Goal: Task Accomplishment & Management: Manage account settings

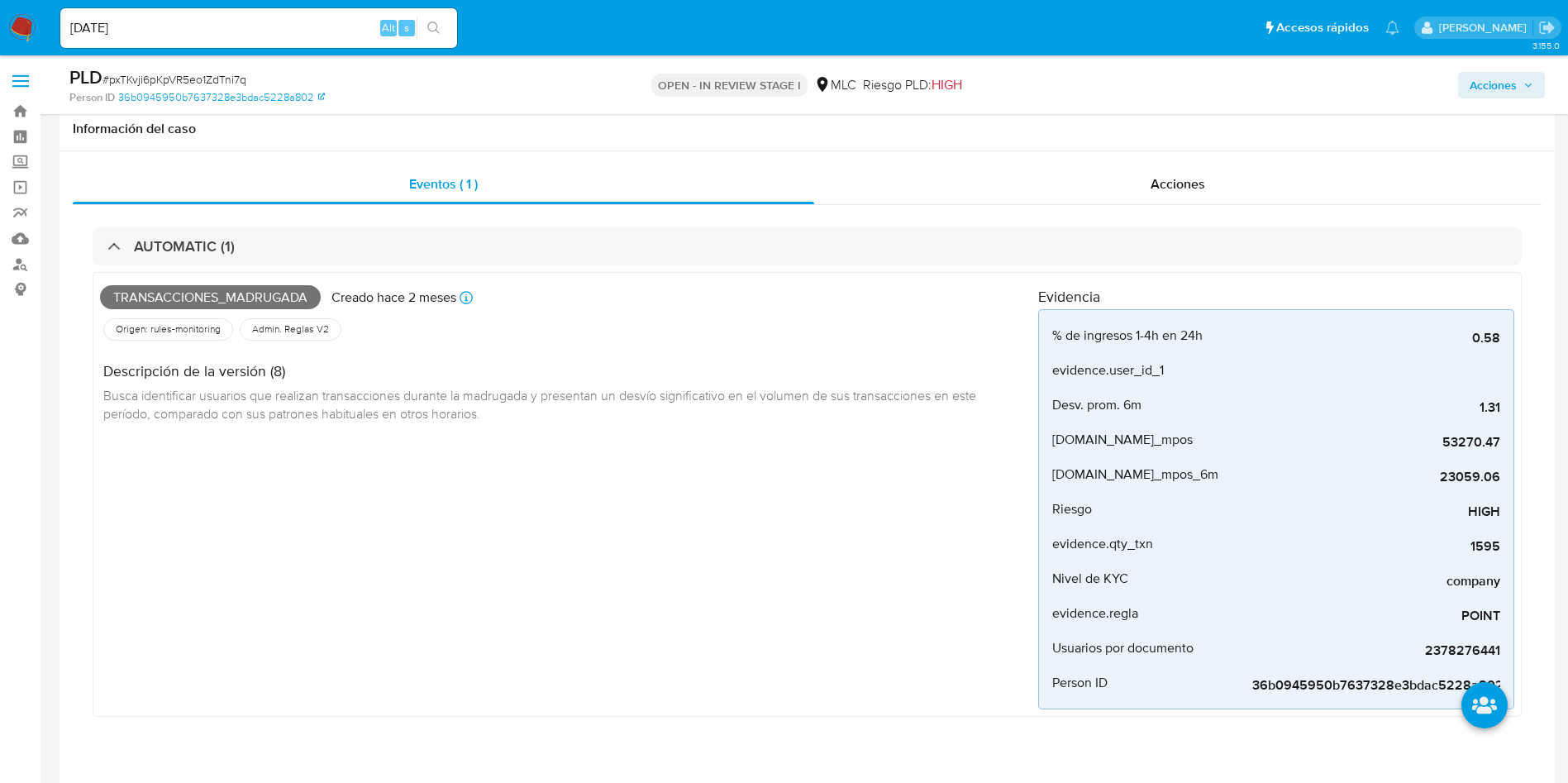
select select "10"
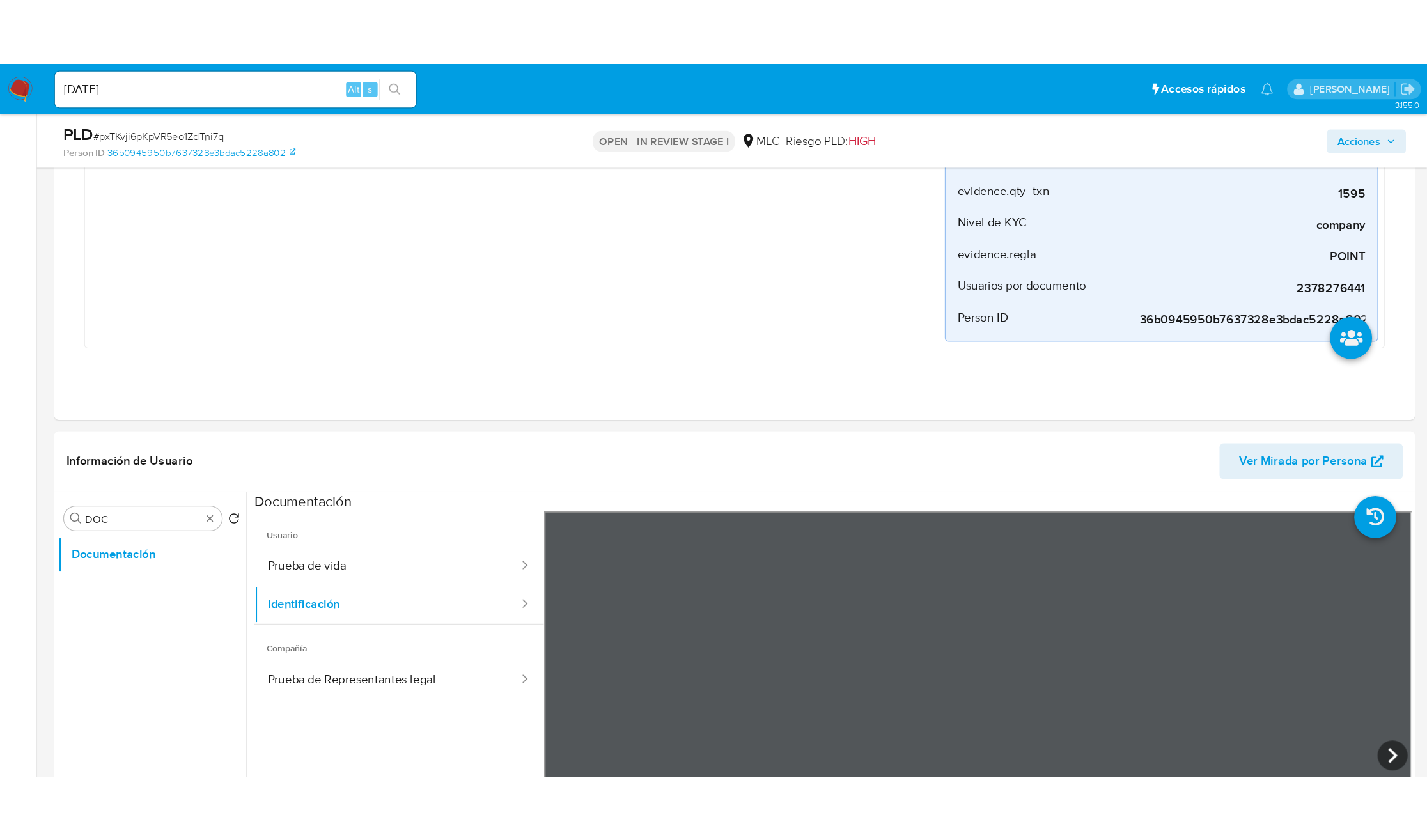
scroll to position [313, 0]
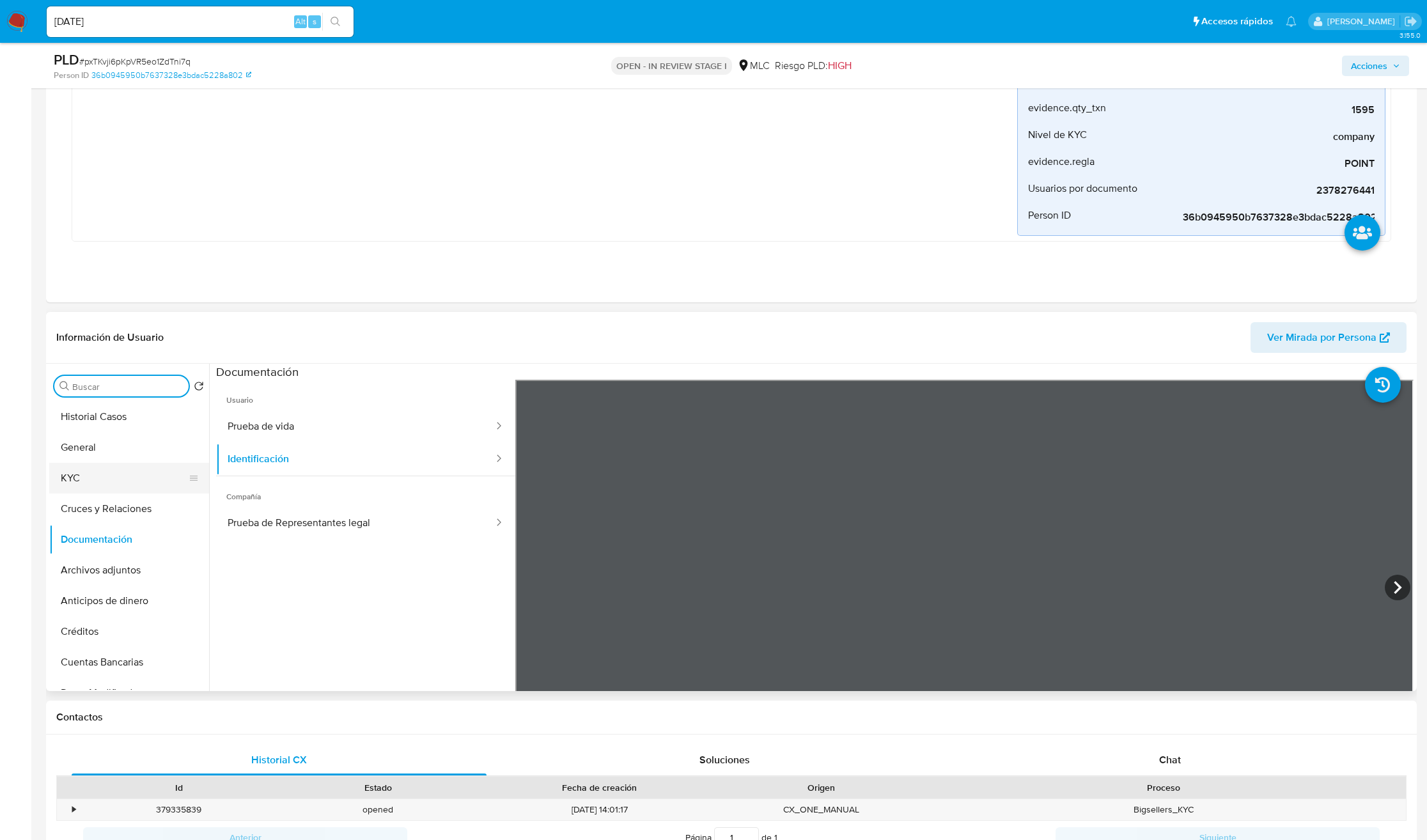
click at [117, 480] on button "KYC" at bounding box center [124, 478] width 150 height 31
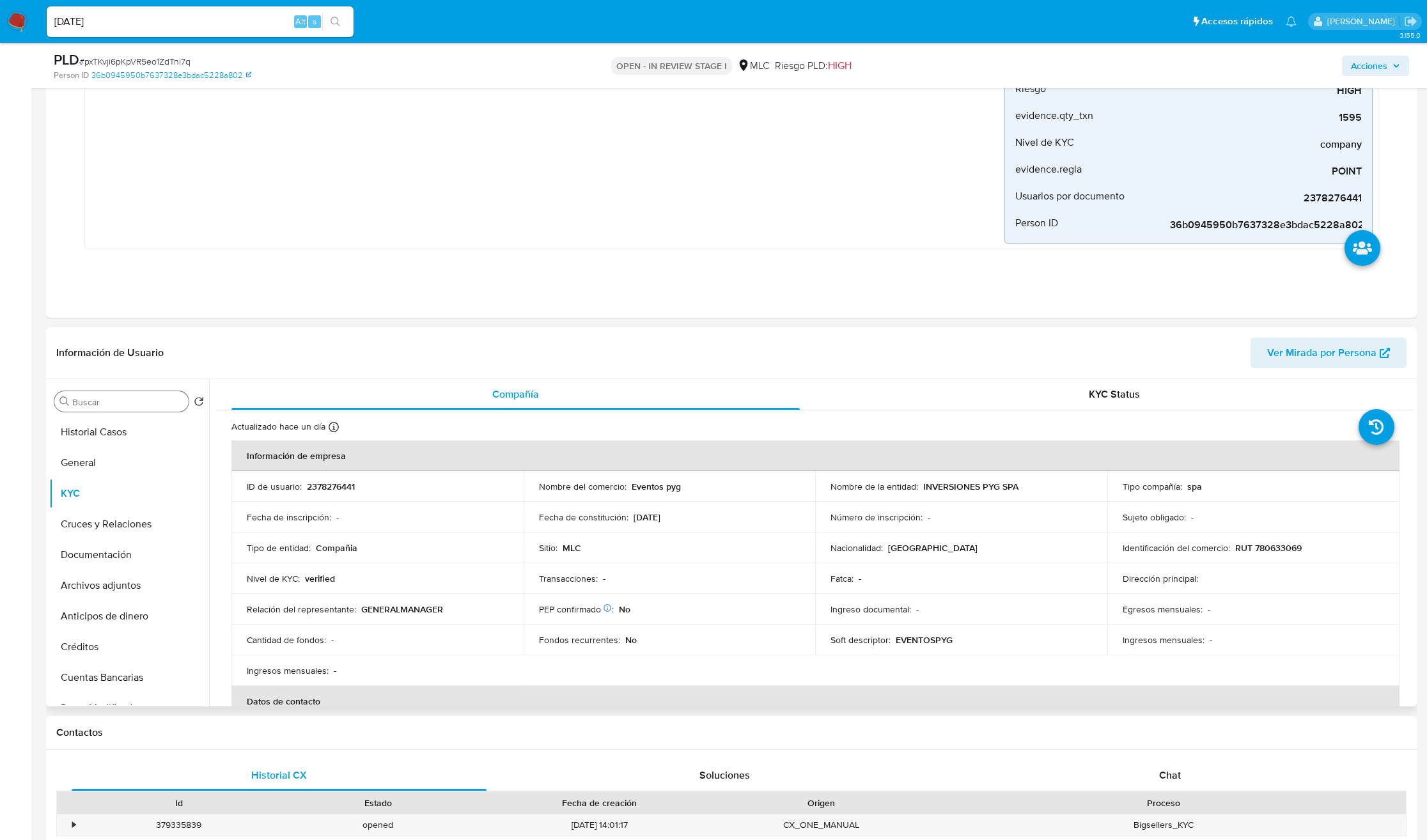
drag, startPoint x: 719, startPoint y: 526, endPoint x: 392, endPoint y: 554, distance: 328.2
click at [255, 495] on tbody "ID de usuario : 2378276441 Nombre del comercio : Eventos pyg Nombre de la entid…" at bounding box center [816, 578] width 1168 height 215
click at [471, 556] on td "Tipo de entidad : Compañia" at bounding box center [377, 548] width 292 height 31
click at [639, 487] on p "Eventos pyg" at bounding box center [656, 486] width 49 height 12
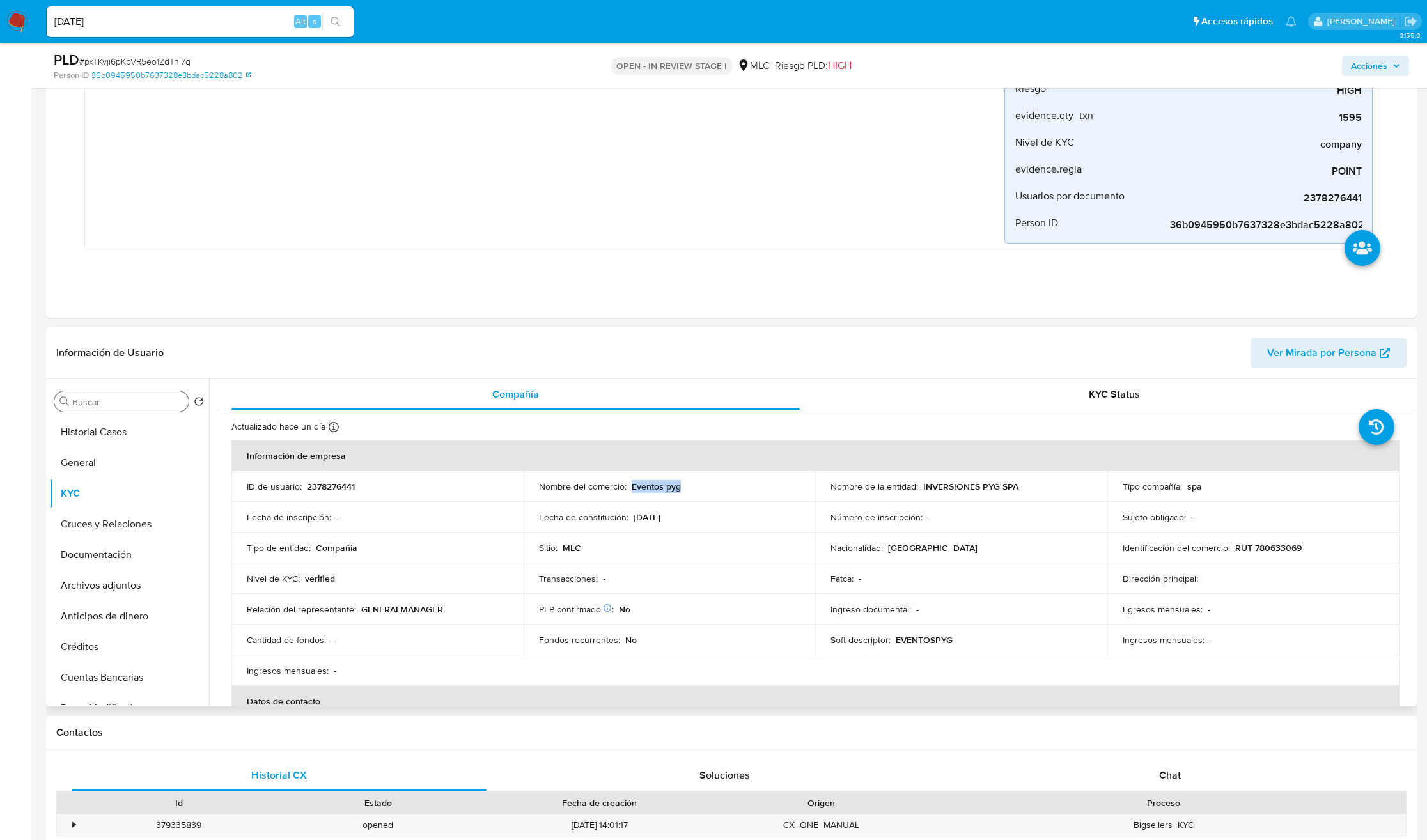
drag, startPoint x: 671, startPoint y: 485, endPoint x: 684, endPoint y: 485, distance: 13.0
click at [684, 485] on div "Nombre del comercio : Eventos pyg" at bounding box center [670, 486] width 261 height 12
copy p "Eventos pyg"
click at [676, 485] on p "Eventos pyg" at bounding box center [656, 486] width 49 height 12
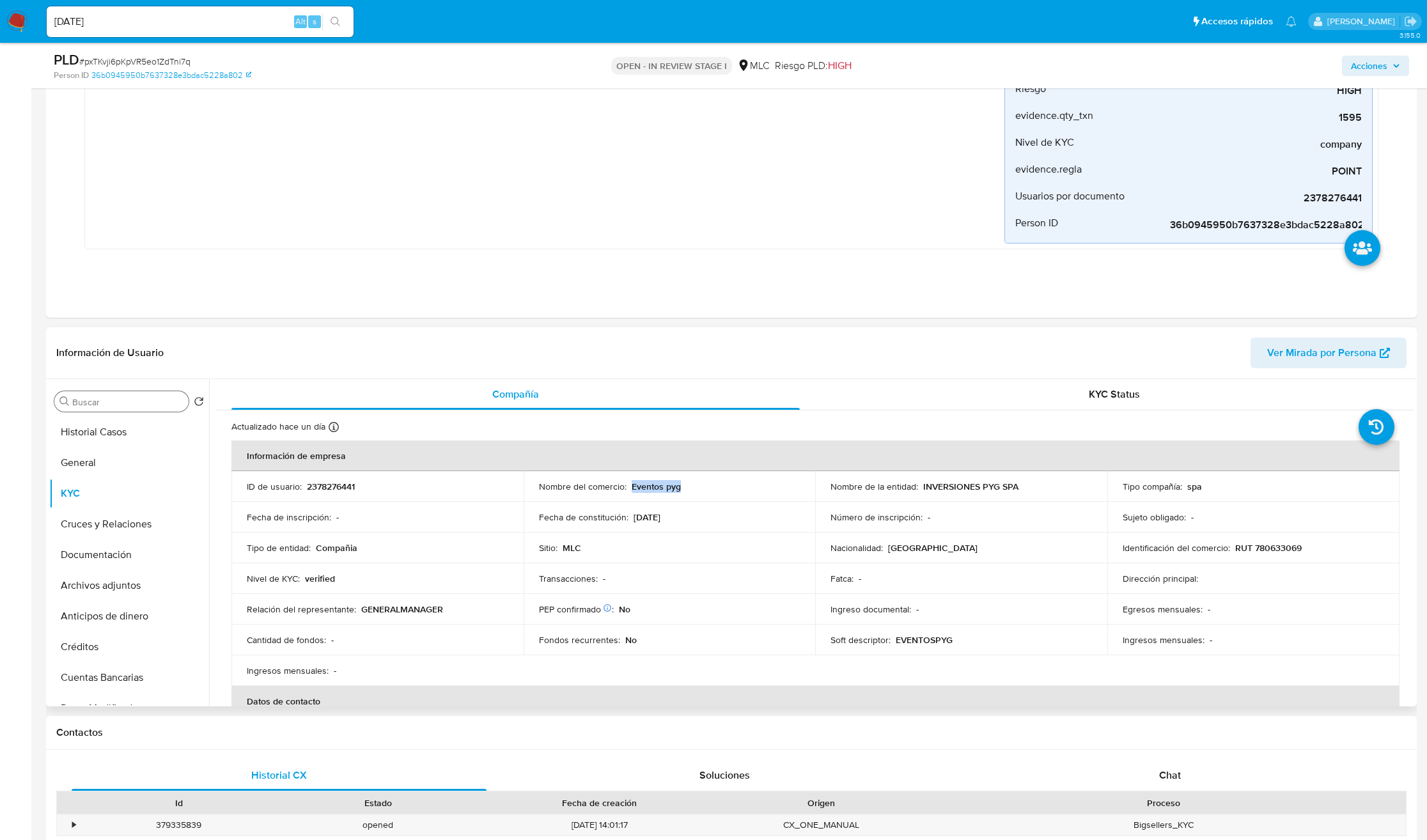
drag, startPoint x: 680, startPoint y: 485, endPoint x: 629, endPoint y: 487, distance: 51.0
click at [629, 487] on div "Nombre del comercio : Eventos pyg" at bounding box center [670, 486] width 261 height 12
copy p "Eventos pyg"
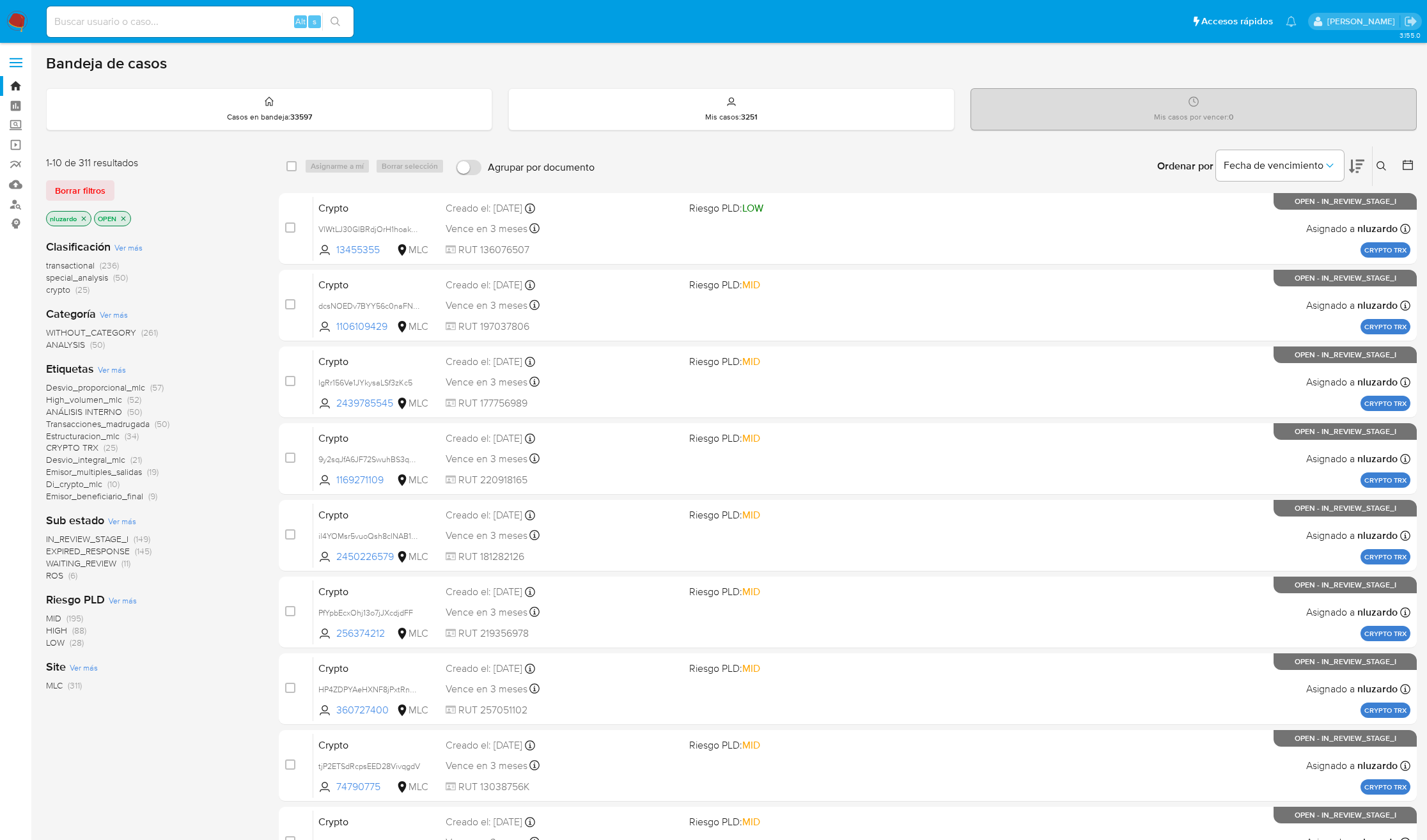
click at [1354, 167] on icon at bounding box center [1356, 166] width 15 height 15
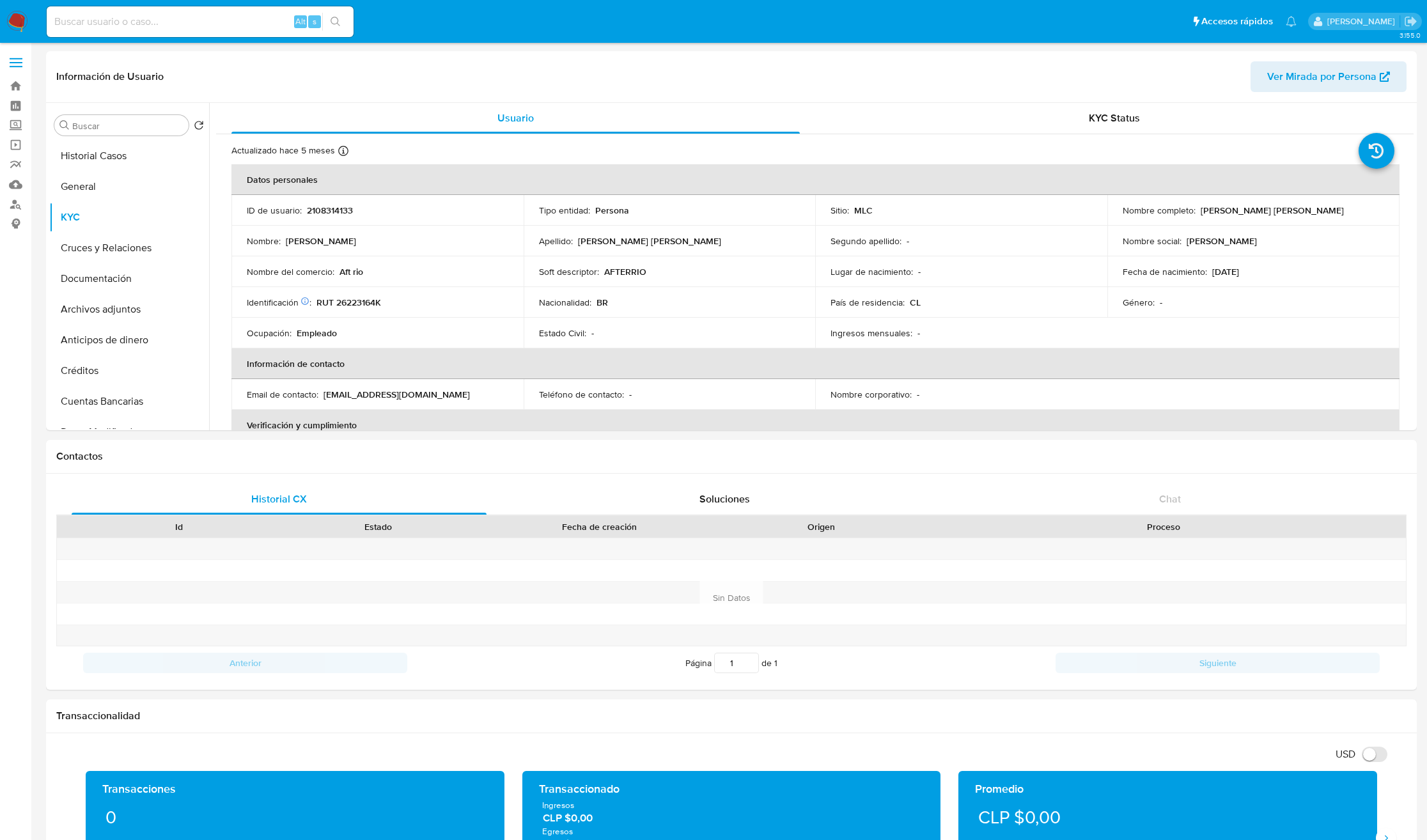
select select "10"
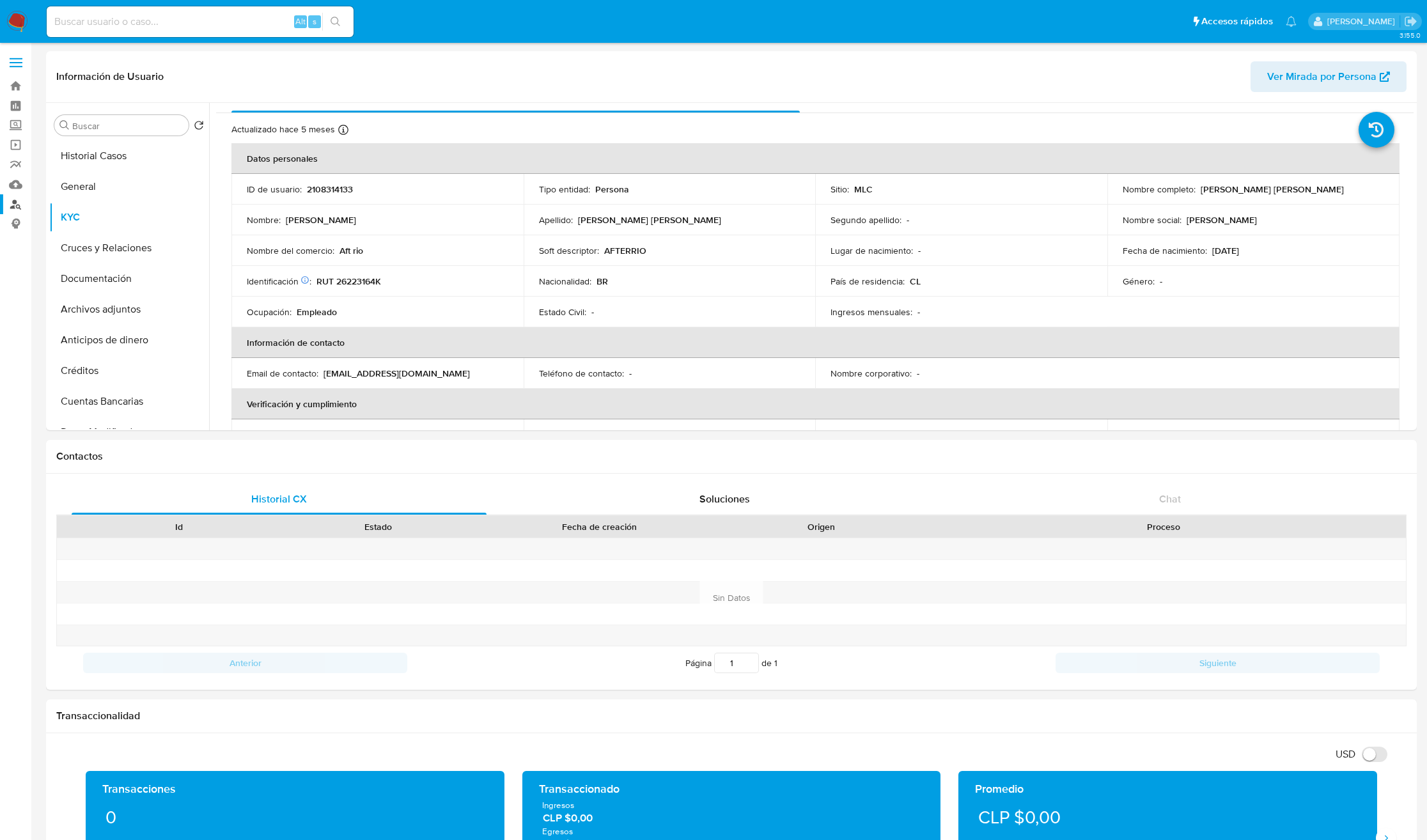
click at [21, 207] on link "Buscador de personas" at bounding box center [76, 204] width 152 height 20
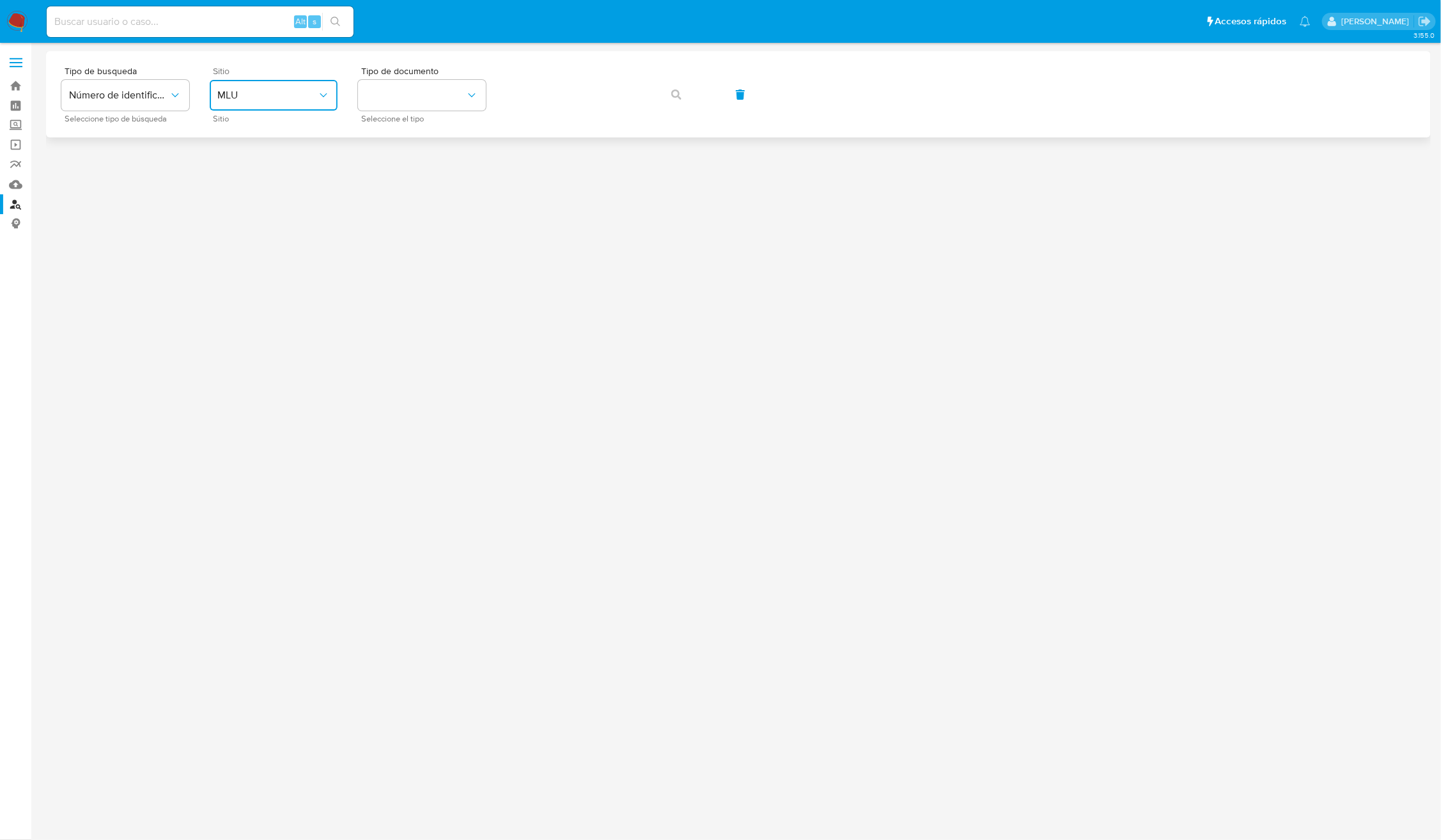
click at [252, 96] on span "MLU" at bounding box center [267, 95] width 99 height 13
click at [265, 309] on div "MLC" at bounding box center [270, 314] width 105 height 31
click at [422, 102] on button "identificationType" at bounding box center [422, 95] width 128 height 31
click at [416, 132] on div "RUT RUT" at bounding box center [418, 136] width 105 height 44
click at [666, 100] on button "button" at bounding box center [677, 94] width 44 height 31
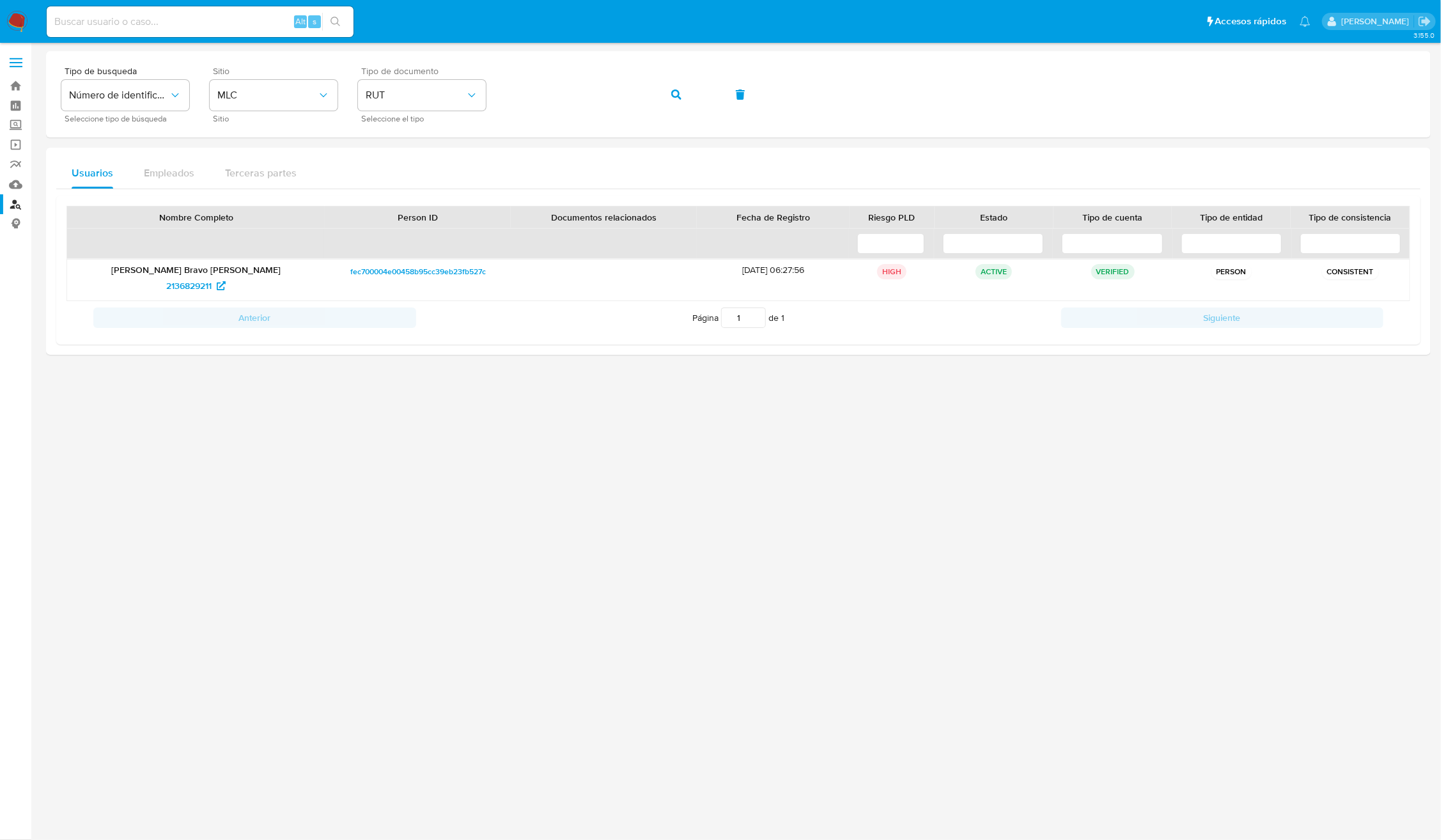
click at [548, 564] on div at bounding box center [738, 441] width 1385 height 780
click at [190, 278] on span "2136829211" at bounding box center [189, 286] width 46 height 21
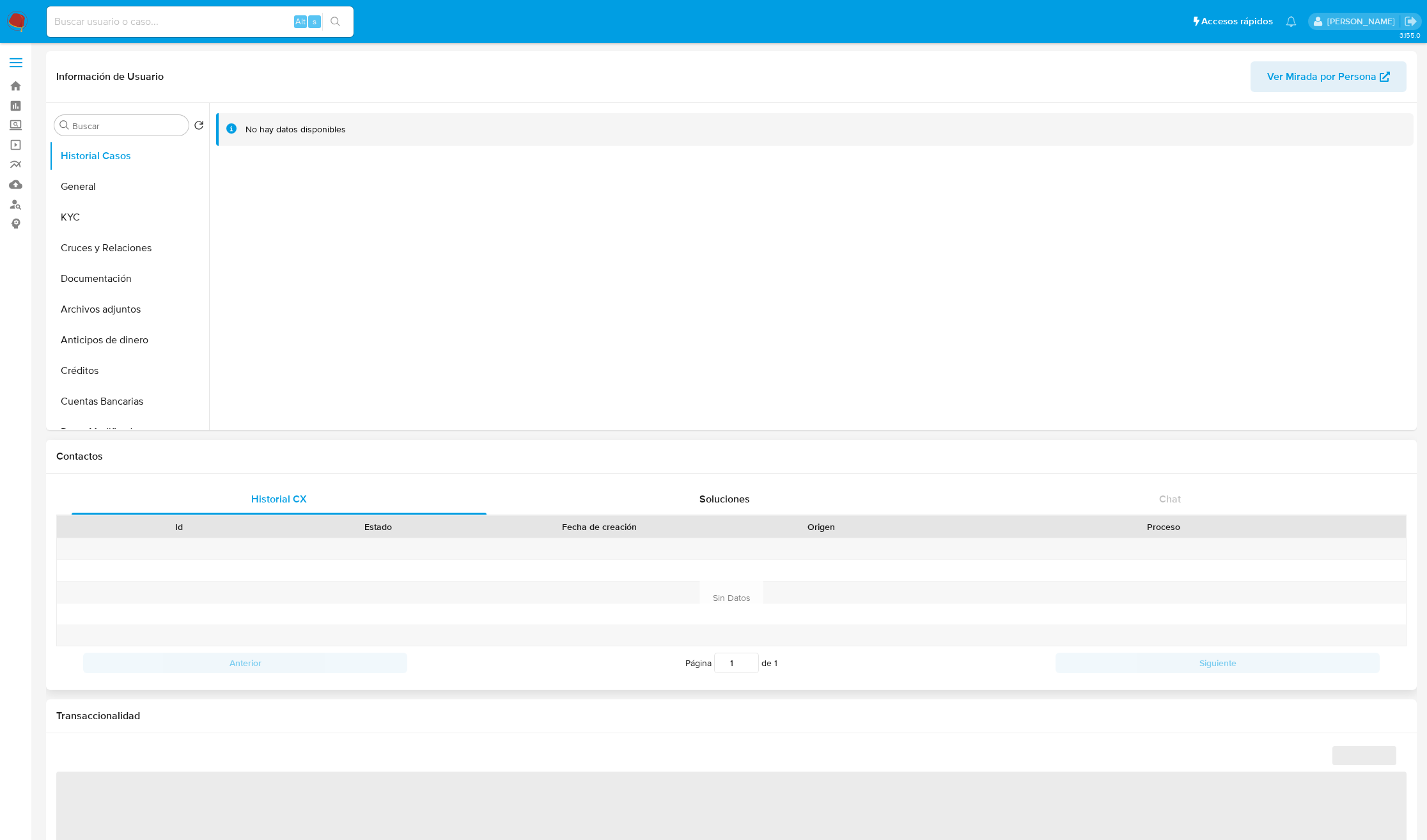
select select "10"
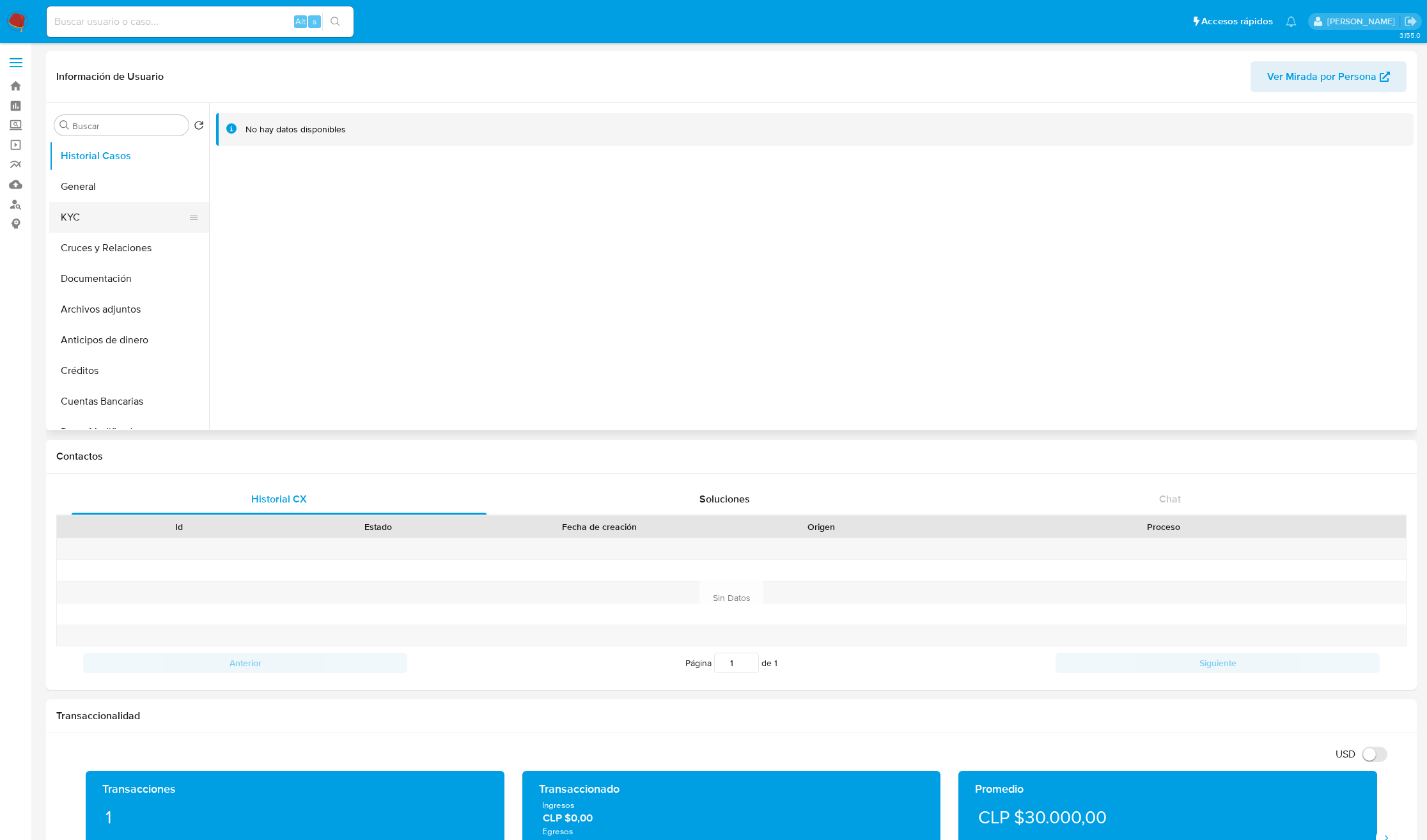
click at [102, 209] on button "KYC" at bounding box center [124, 218] width 150 height 31
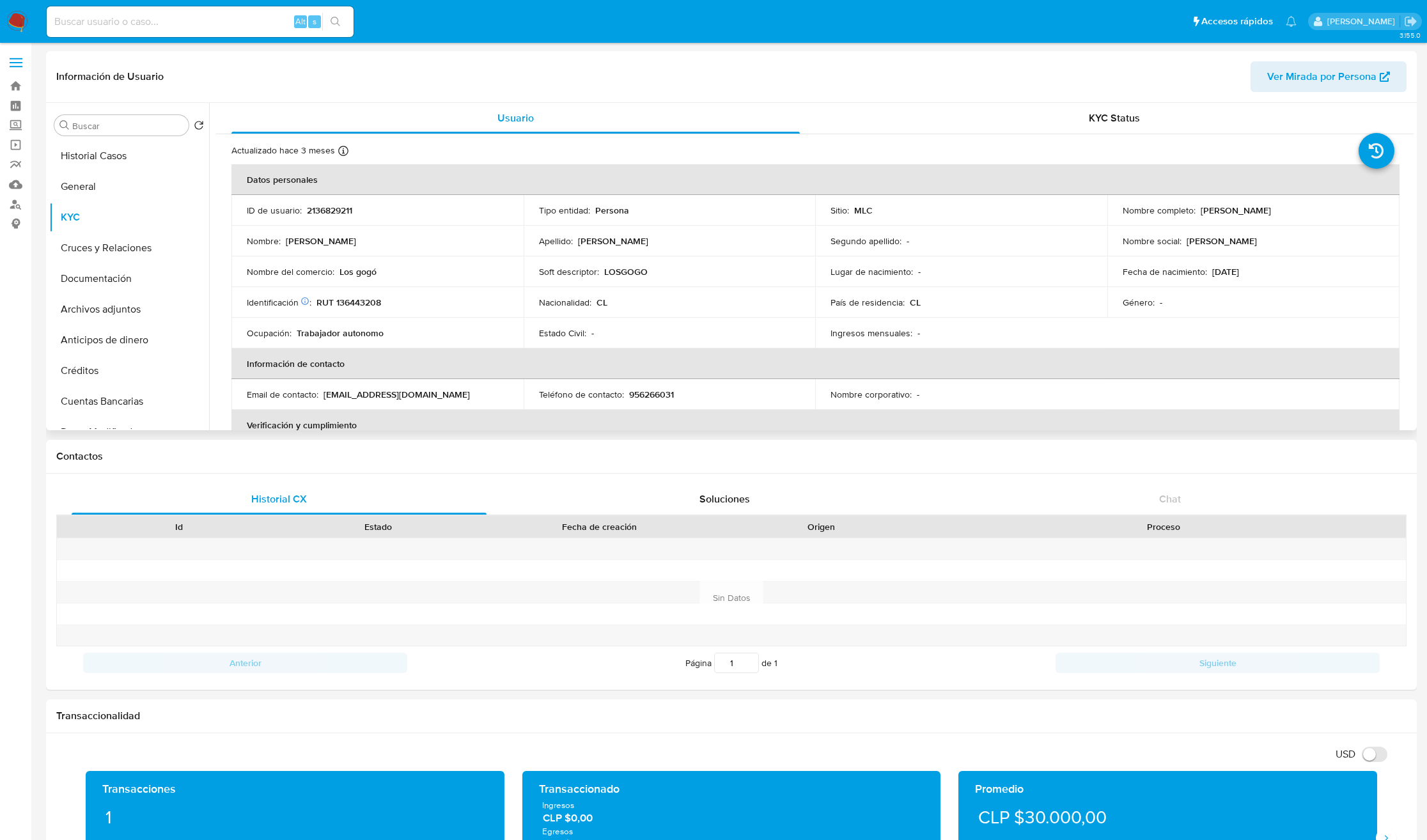
click at [363, 278] on td "Nombre del comercio : Los gogó" at bounding box center [377, 271] width 292 height 31
drag, startPoint x: 420, startPoint y: 271, endPoint x: 336, endPoint y: 272, distance: 84.0
click at [336, 272] on div "Nombre del comercio : Los gogó" at bounding box center [377, 271] width 261 height 12
copy div "Los gogó"
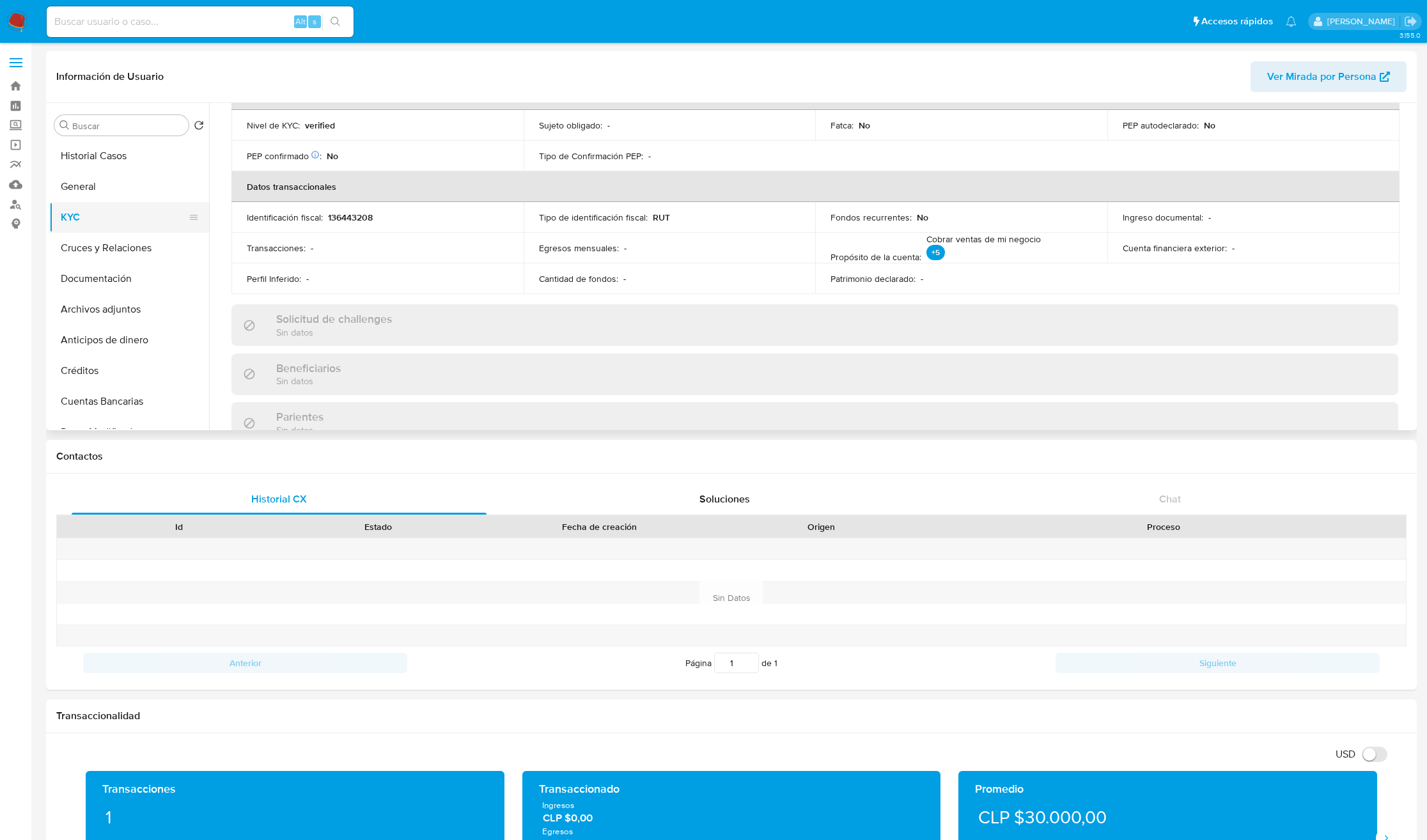
scroll to position [322, 0]
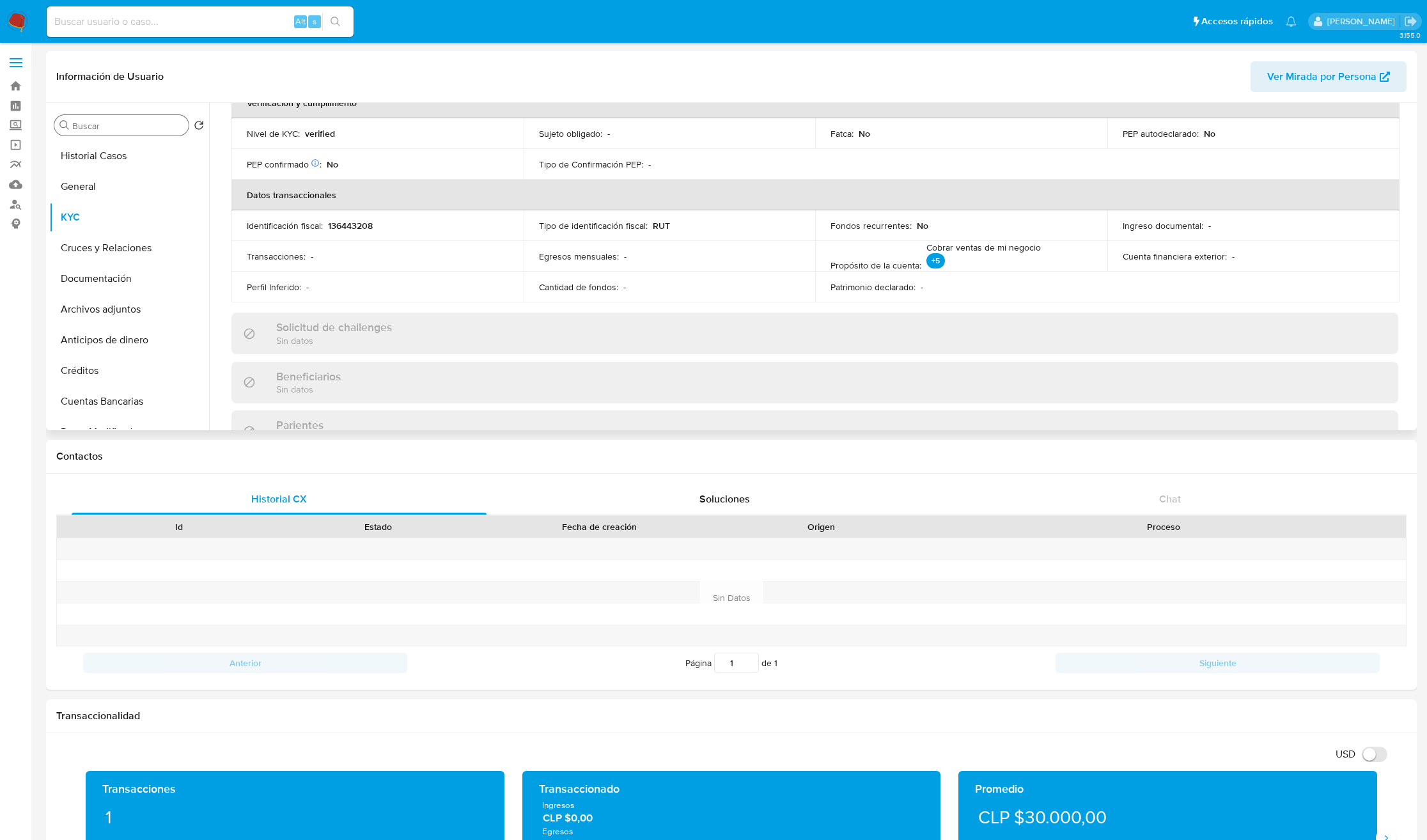
click at [116, 128] on input "Buscar" at bounding box center [128, 126] width 111 height 12
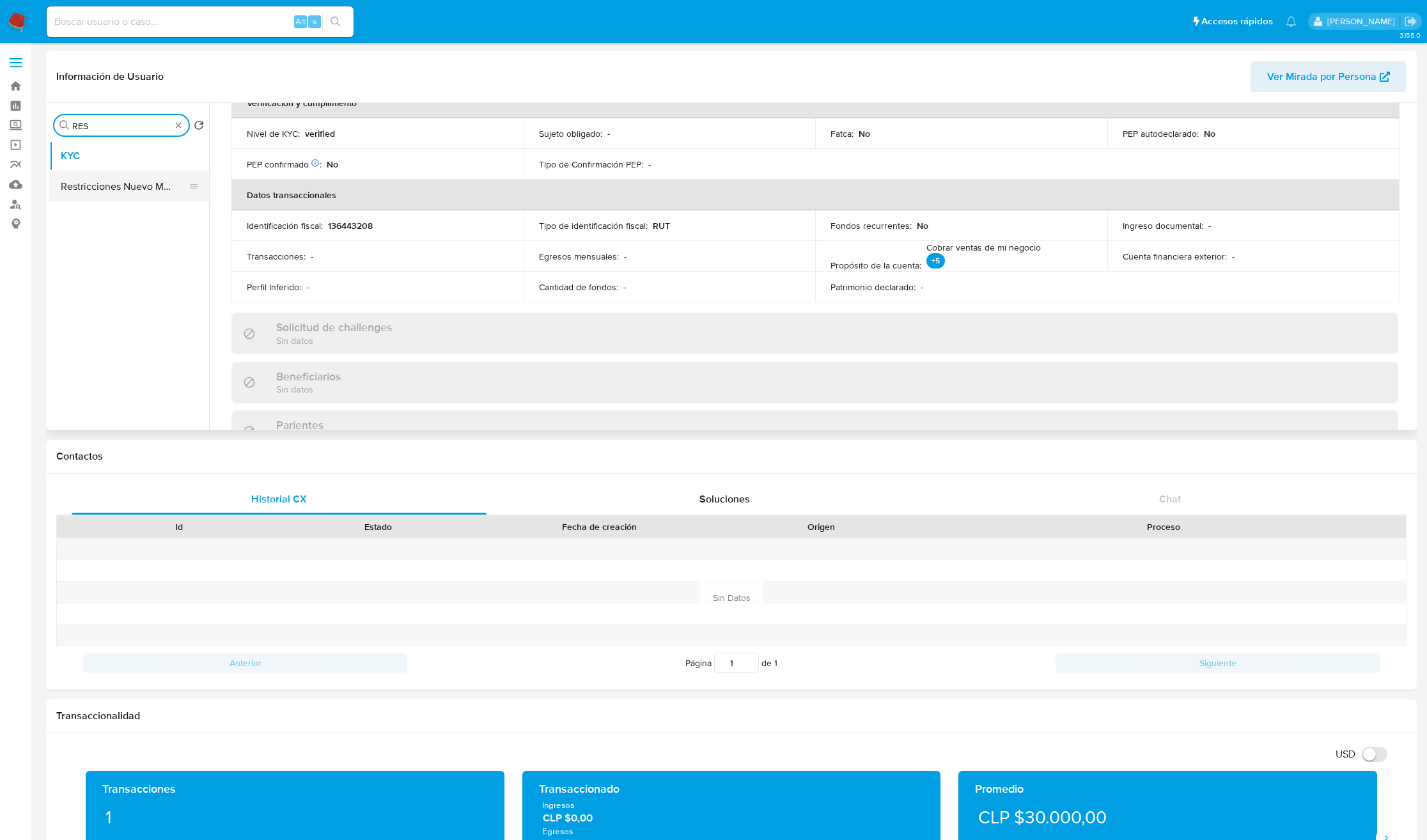
type input "RES"
click at [117, 188] on button "Restricciones Nuevo Mundo" at bounding box center [124, 187] width 150 height 31
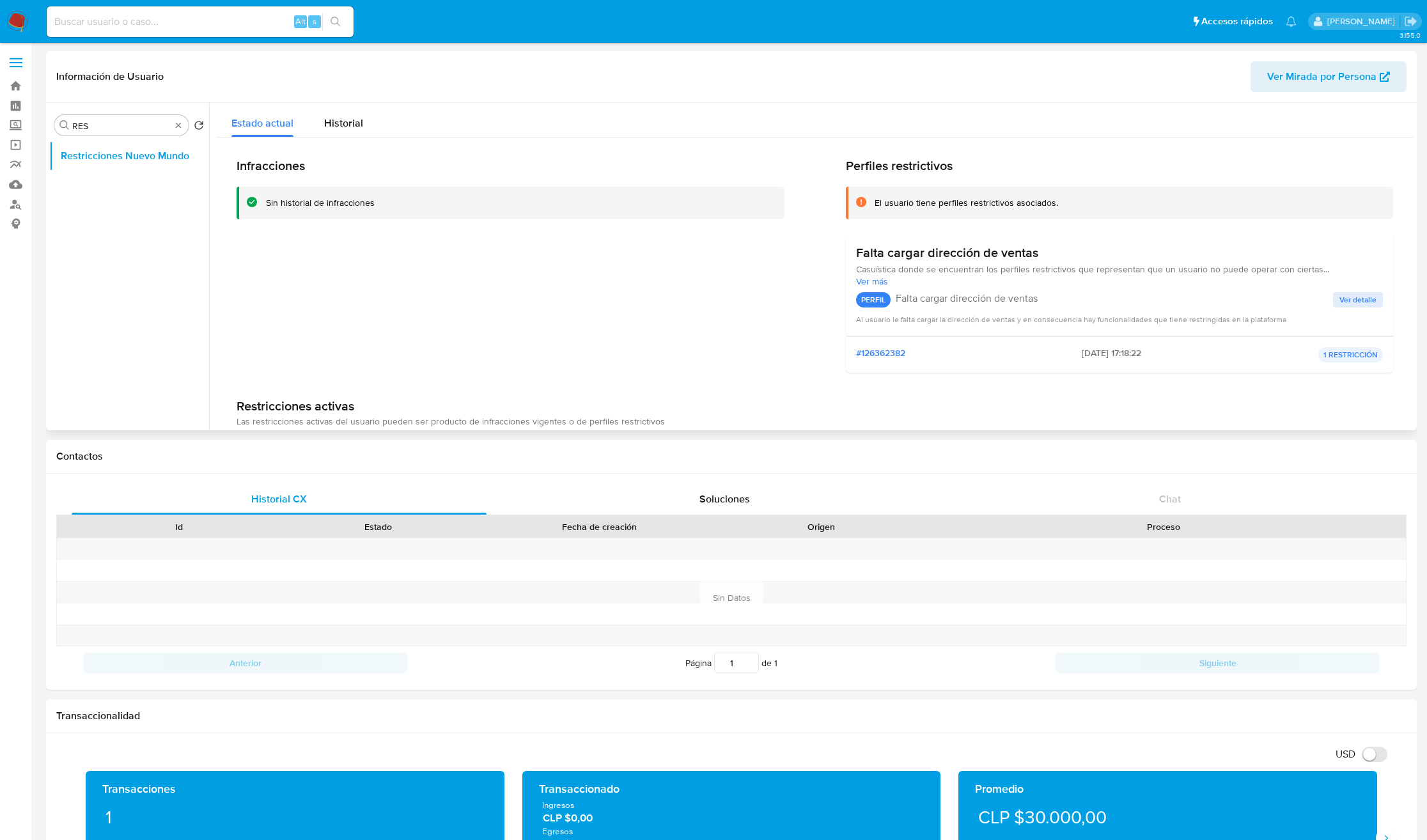
scroll to position [89, 0]
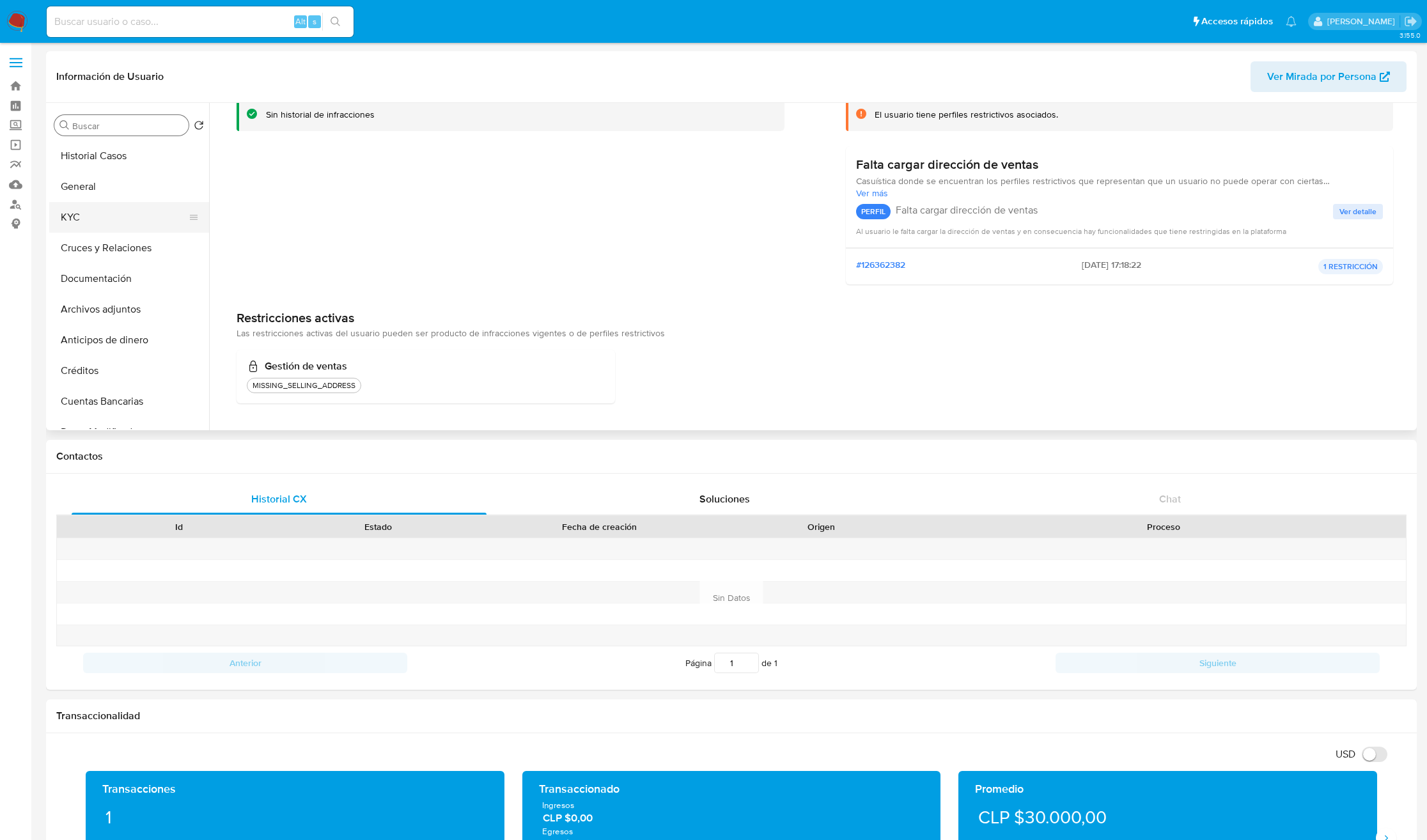
click at [92, 230] on button "KYC" at bounding box center [124, 218] width 150 height 31
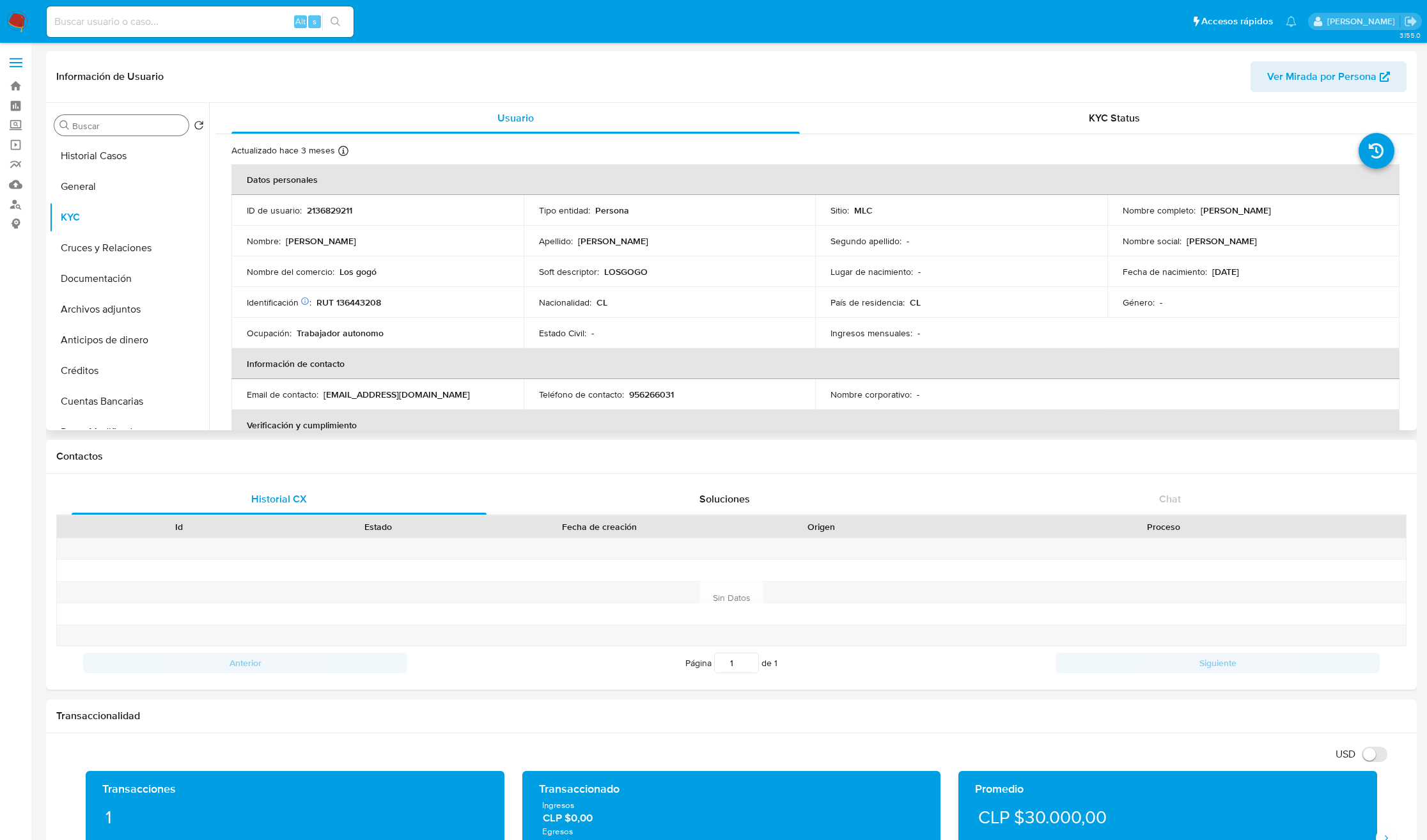
click at [1200, 212] on p "Roberto Carlos Bravo Gallardo" at bounding box center [1236, 210] width 71 height 12
drag, startPoint x: 1270, startPoint y: 219, endPoint x: 1337, endPoint y: 216, distance: 67.1
click at [1337, 216] on td "Nombre completo : Roberto Carlos Bravo Gallardo" at bounding box center [1253, 210] width 292 height 31
copy p "Roberto Carlos Bravo Gallardo"
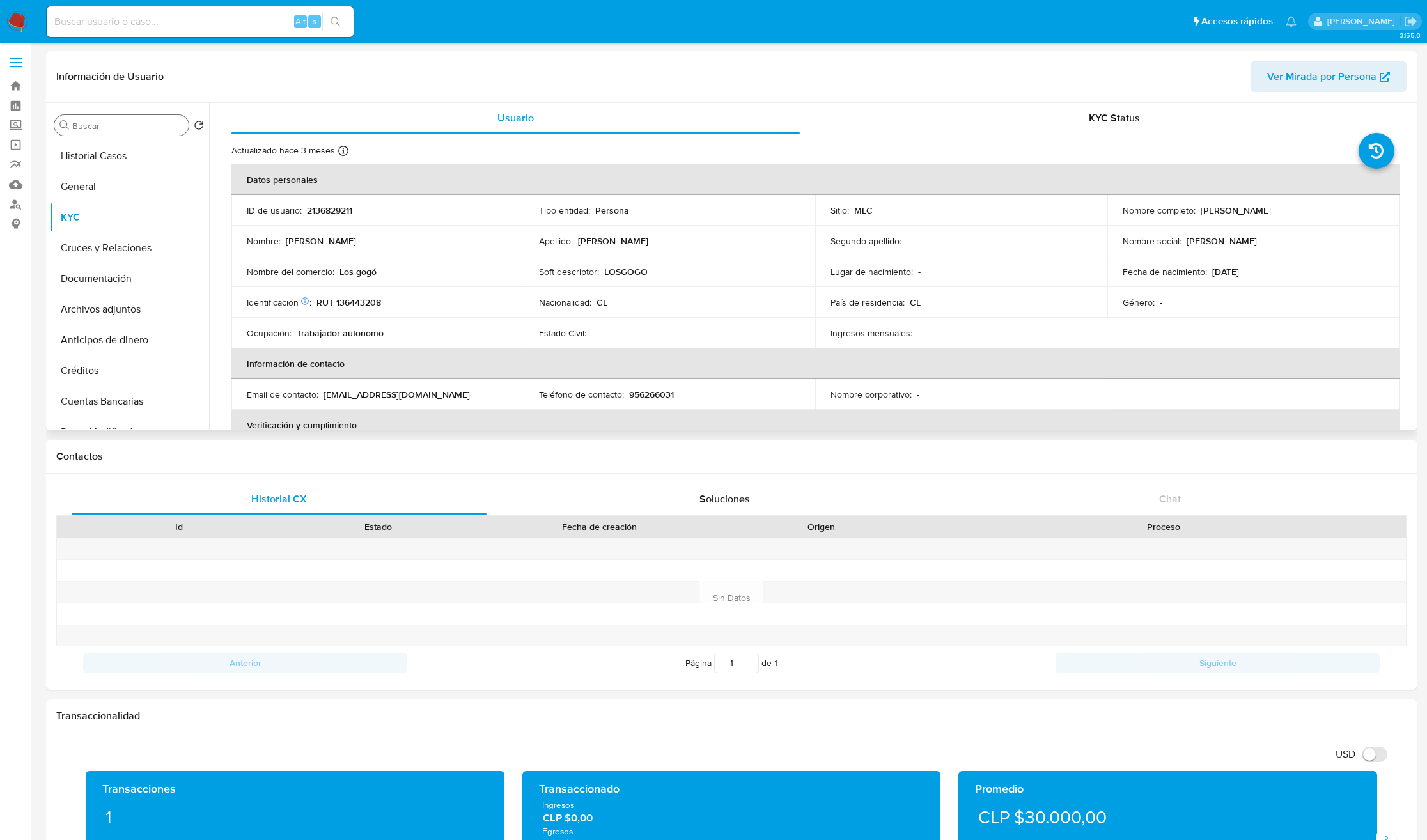
click at [334, 208] on p "2136829211" at bounding box center [329, 210] width 46 height 12
copy p "2136829211"
click at [115, 116] on div "Buscar" at bounding box center [121, 125] width 134 height 21
click at [115, 124] on input "Buscar" at bounding box center [128, 126] width 111 height 12
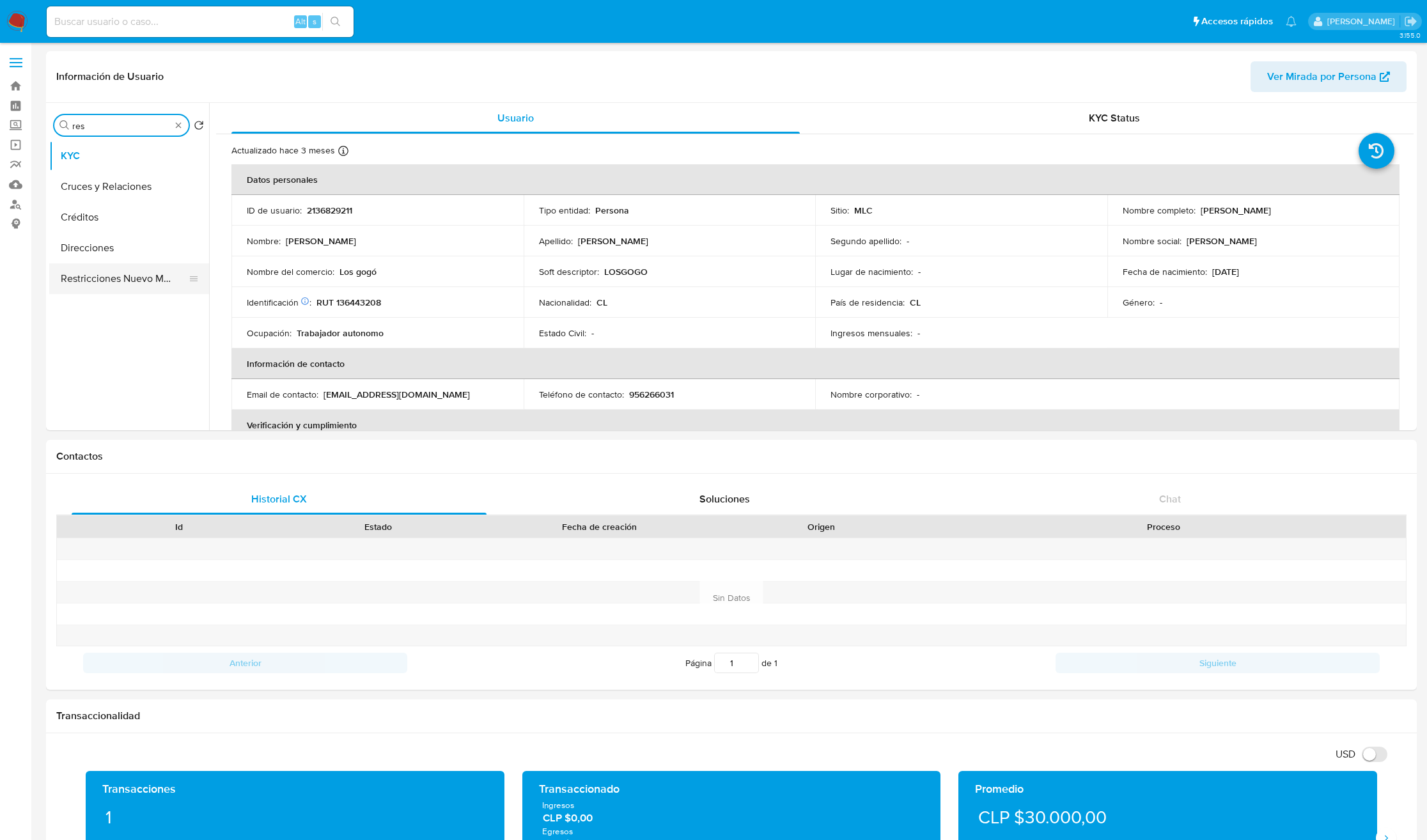
type input "res"
click at [102, 175] on button "Restricciones Nuevo Mundo" at bounding box center [124, 187] width 150 height 31
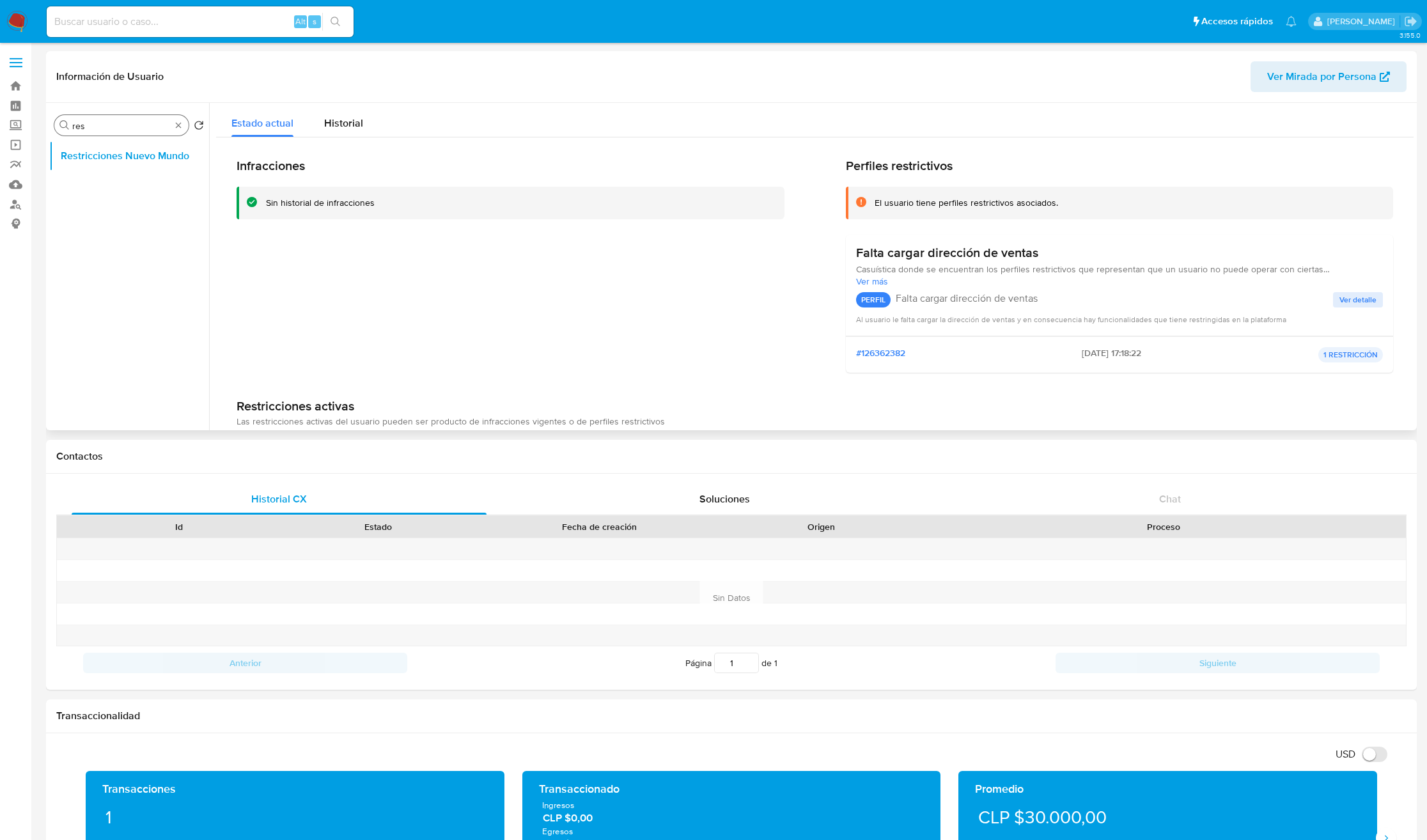
click at [137, 123] on input "res" at bounding box center [121, 126] width 98 height 12
type input "doc"
click at [119, 173] on button "Restricciones Nuevo Mundo" at bounding box center [124, 187] width 150 height 31
click at [135, 159] on button "Documentación" at bounding box center [124, 156] width 150 height 31
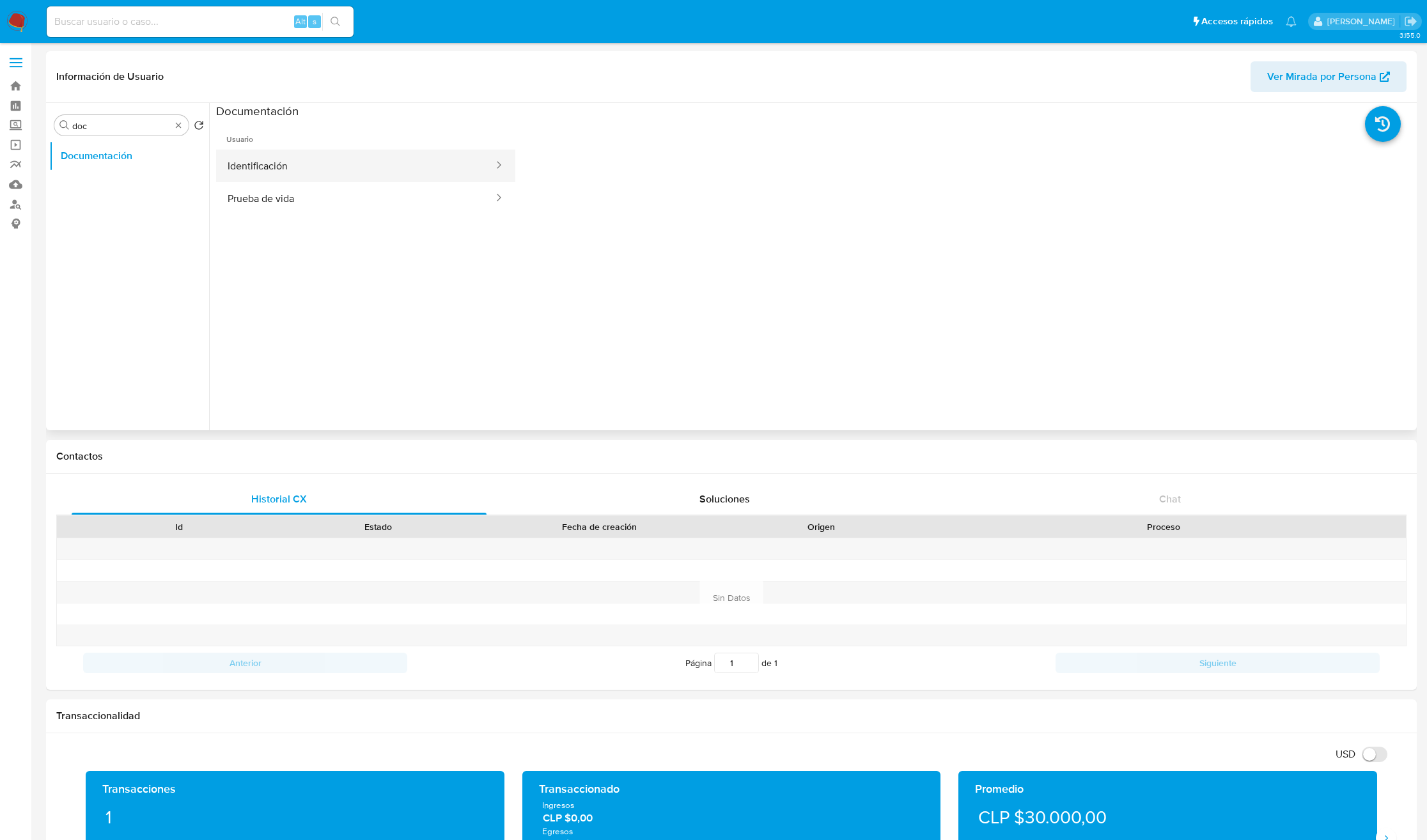
click at [259, 169] on button "Identificación" at bounding box center [356, 166] width 279 height 33
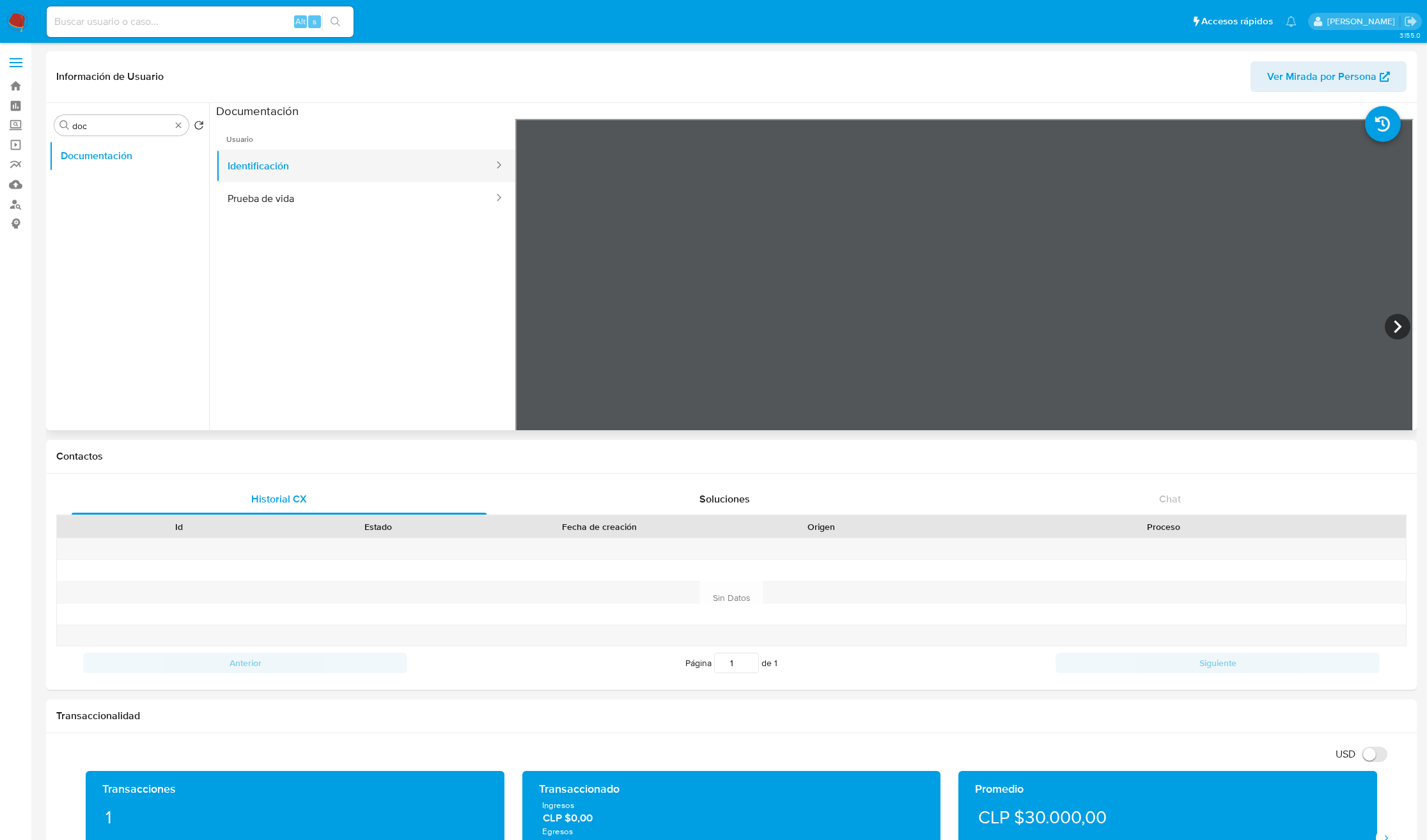
click at [408, 179] on button "Identificación" at bounding box center [356, 166] width 279 height 33
click at [358, 198] on button "Prueba de vida" at bounding box center [356, 198] width 279 height 33
click at [302, 163] on button "Identificación" at bounding box center [356, 166] width 279 height 33
click at [1403, 330] on icon at bounding box center [1397, 327] width 26 height 26
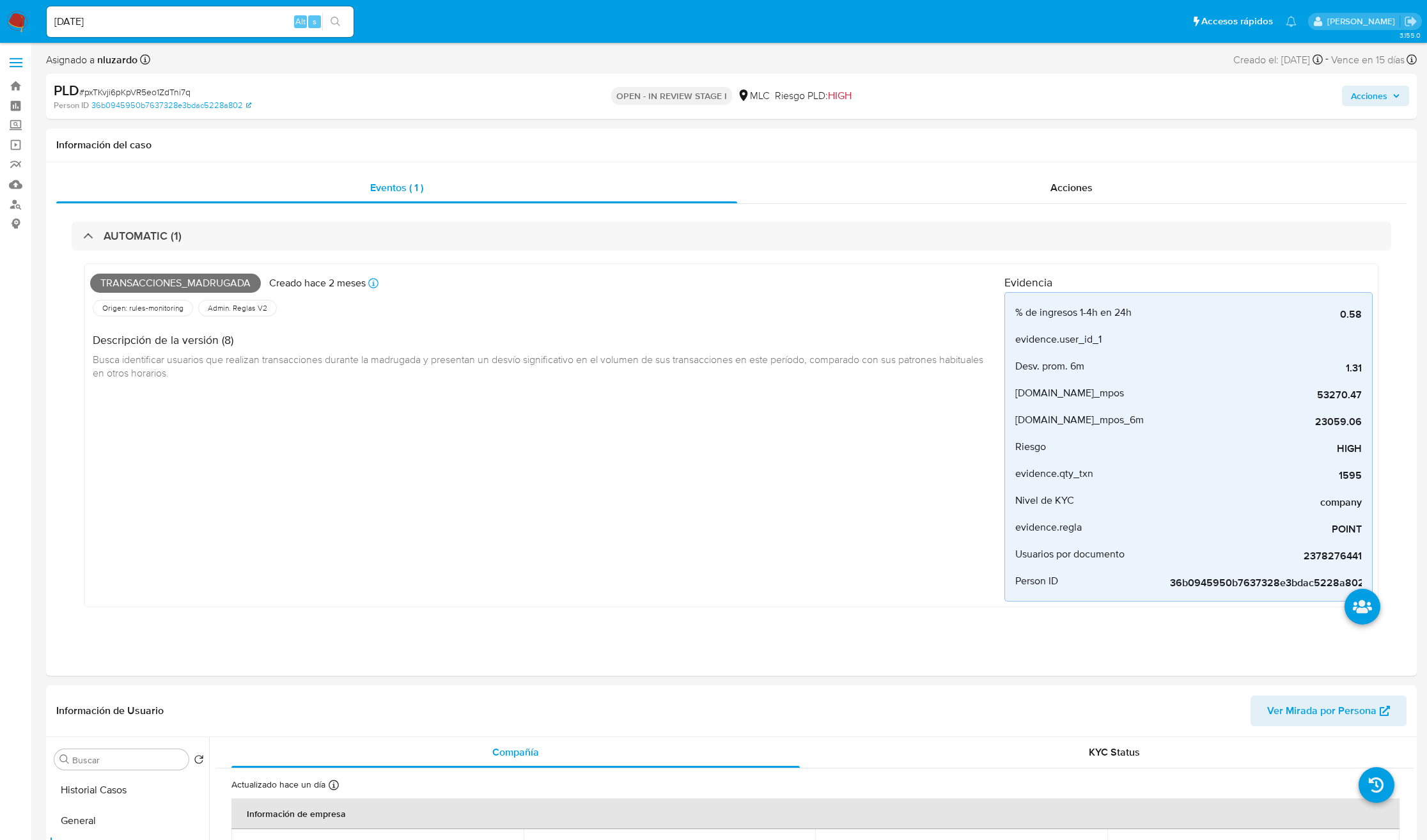
select select "10"
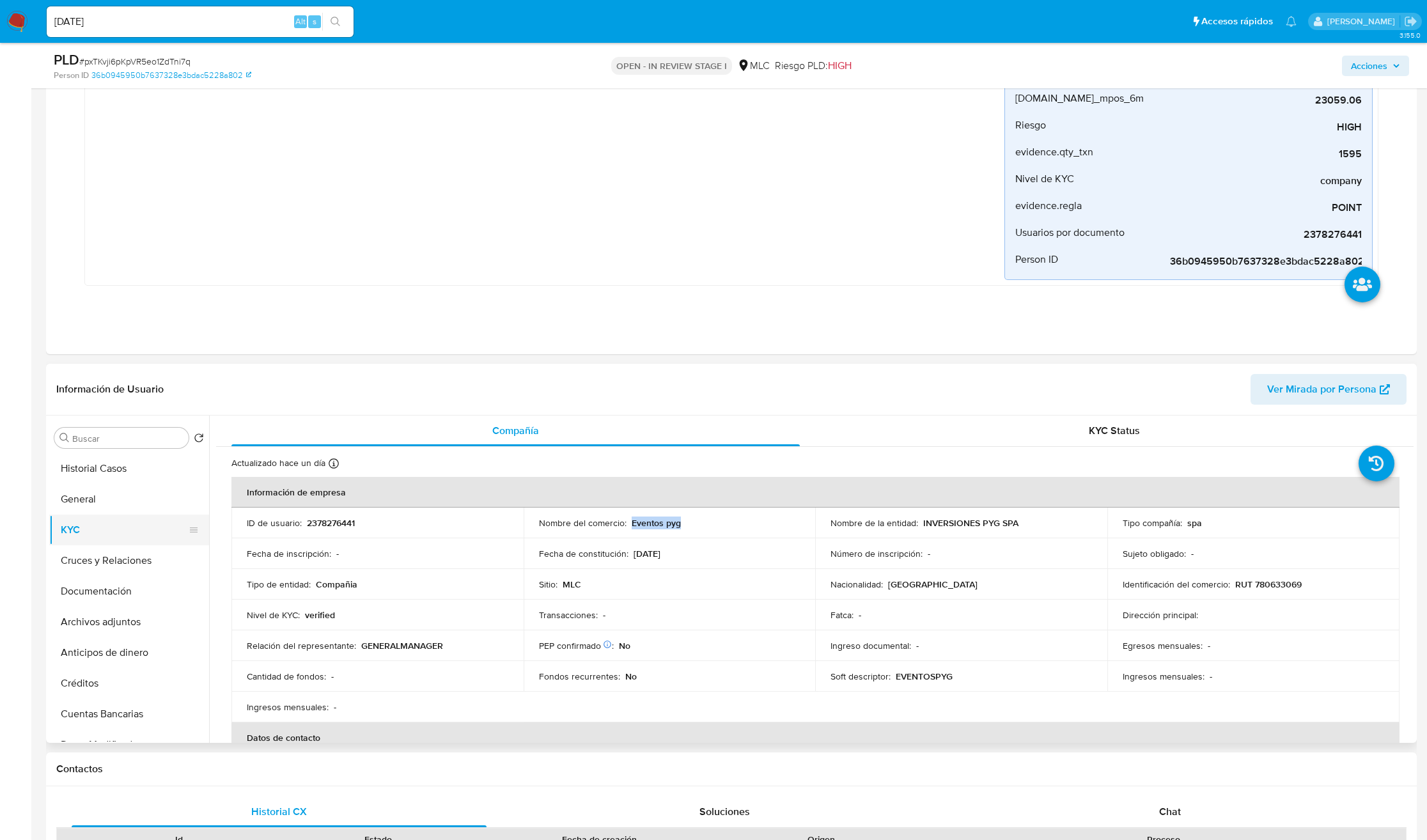
scroll to position [287, 0]
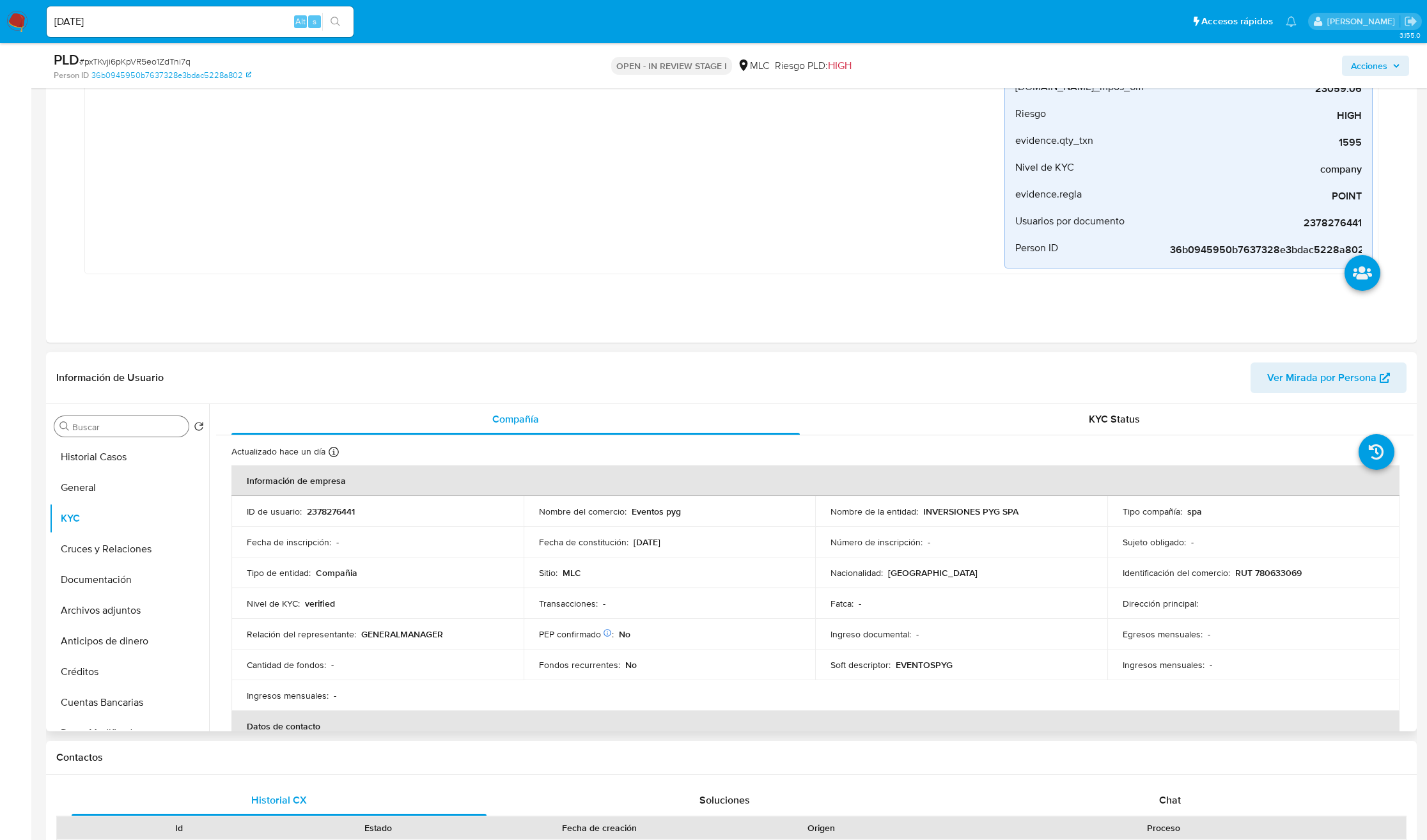
click at [128, 427] on input "Buscar" at bounding box center [128, 427] width 111 height 12
click at [144, 497] on button "Restricciones Nuevo Mundo" at bounding box center [124, 488] width 150 height 31
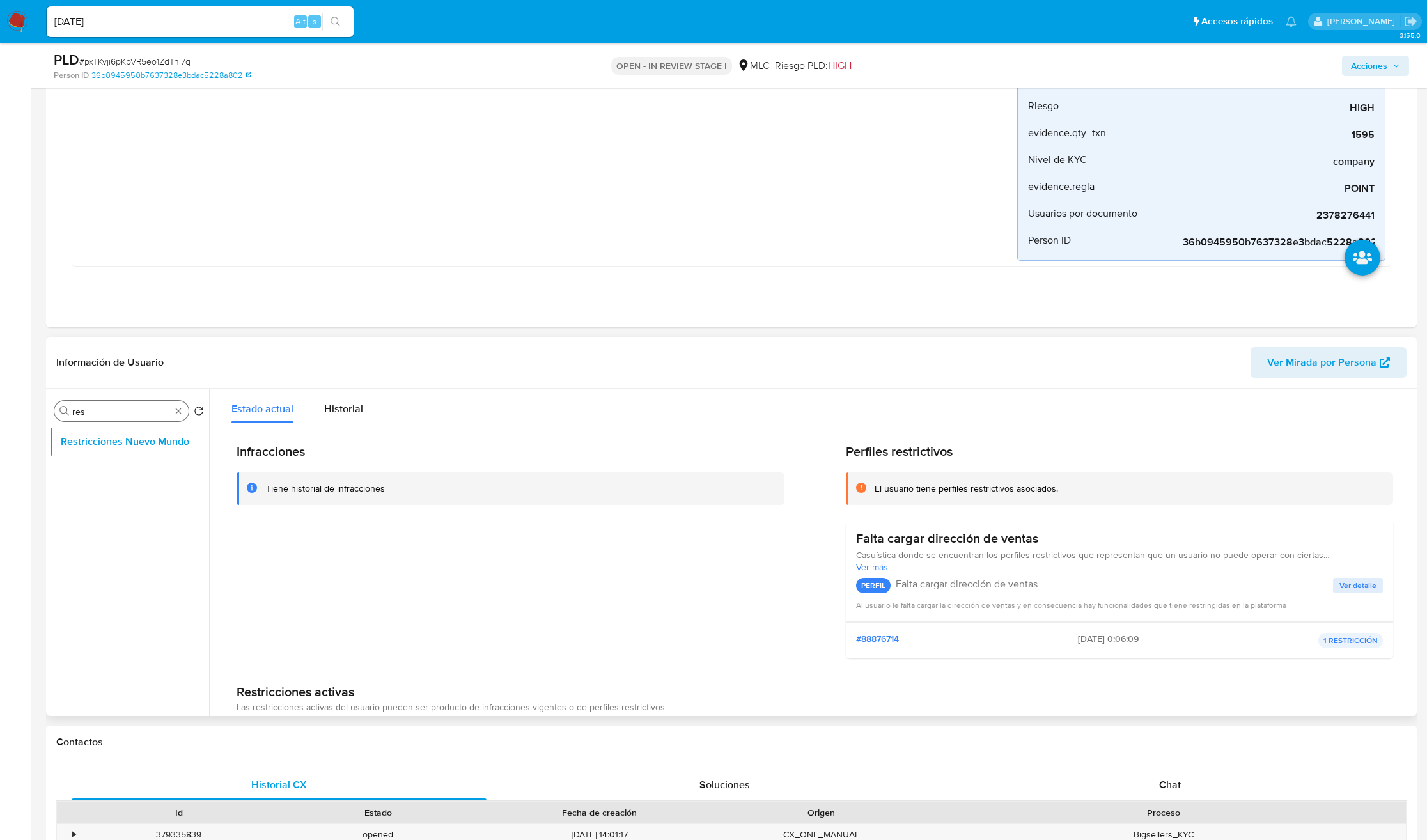
click at [151, 413] on input "res" at bounding box center [121, 411] width 98 height 12
click at [151, 413] on input "c" at bounding box center [121, 411] width 98 height 12
type input "cr"
click at [136, 476] on button "Créditos" at bounding box center [124, 472] width 150 height 31
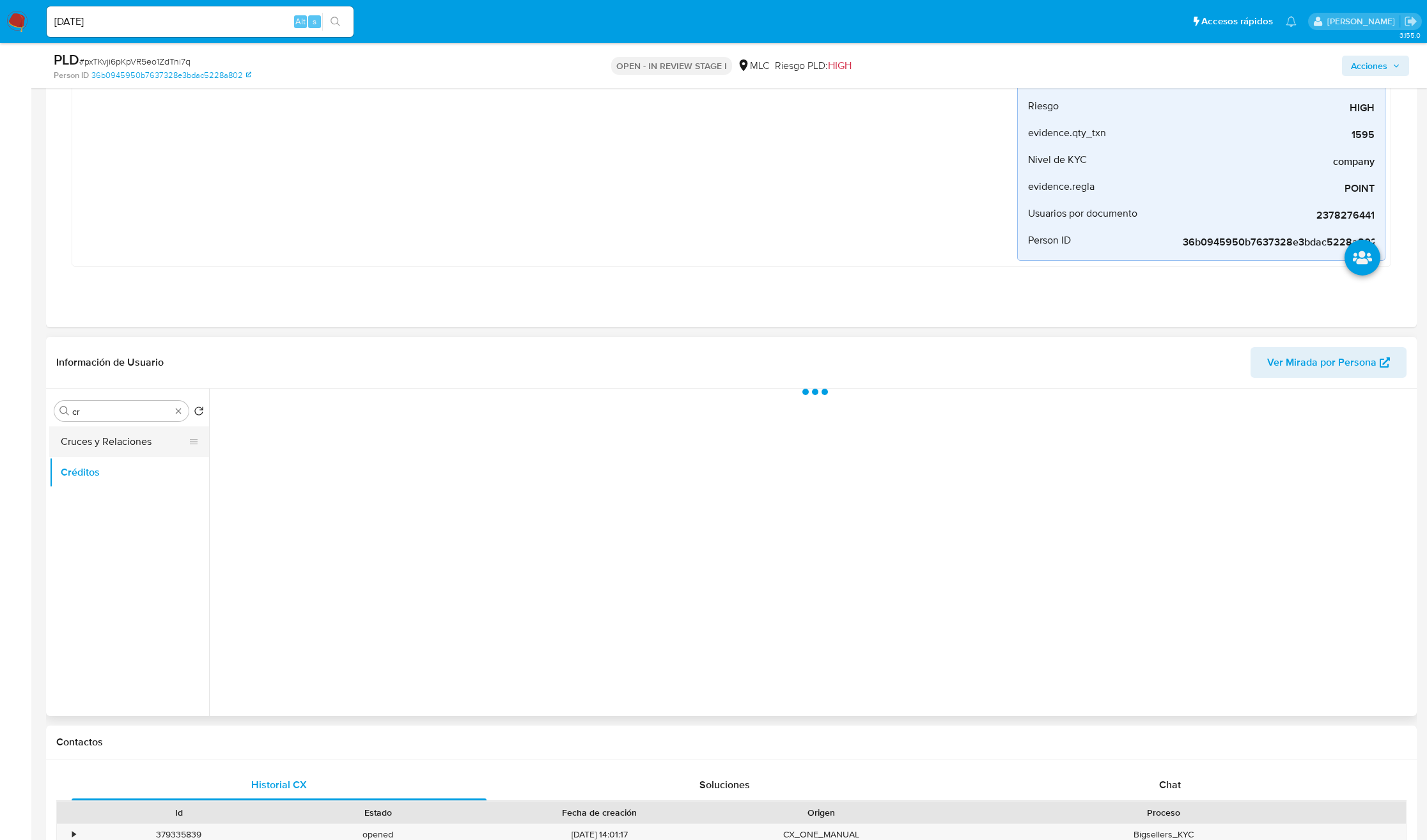
click at [138, 453] on button "Cruces y Relaciones" at bounding box center [124, 441] width 150 height 31
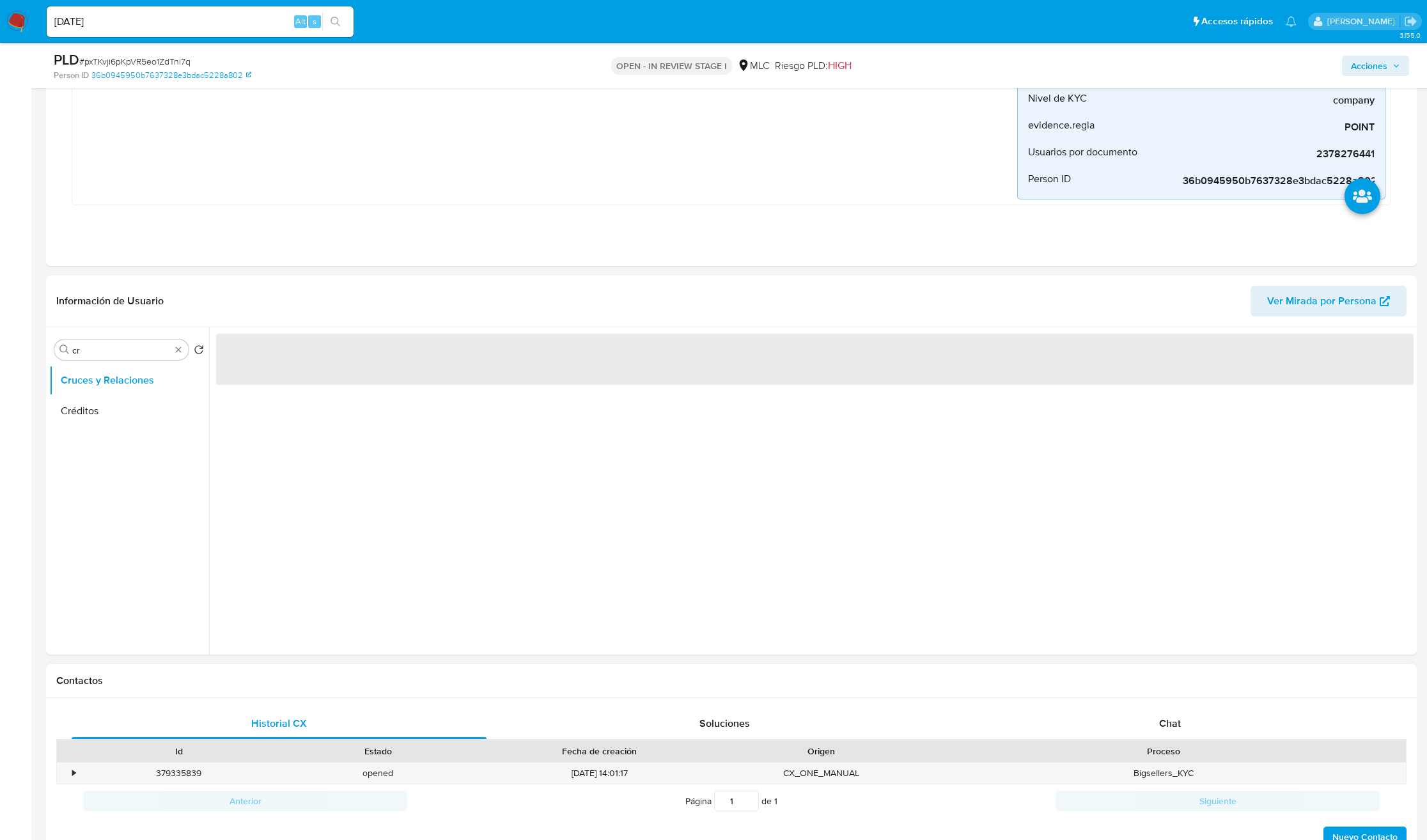
scroll to position [384, 0]
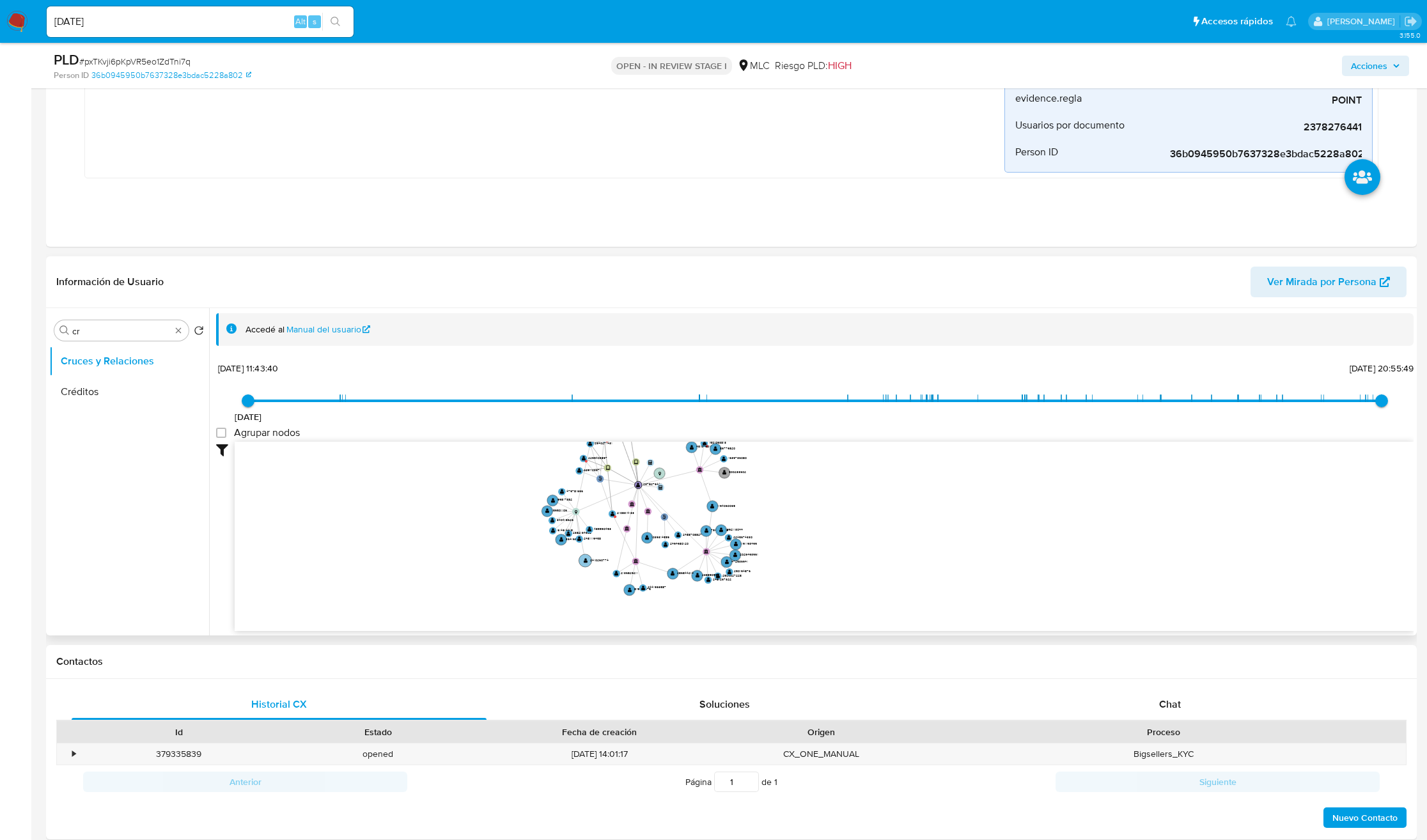
drag, startPoint x: 589, startPoint y: 545, endPoint x: 602, endPoint y: 560, distance: 19.8
click at [602, 560] on text "2410260774" at bounding box center [599, 560] width 19 height 4
drag, startPoint x: 540, startPoint y: 547, endPoint x: 560, endPoint y: 595, distance: 52.0
click at [560, 595] on icon "user-2378276441  2378276441 phone-757ef1e6365147a71ed128fef8cae65f  person-71…" at bounding box center [824, 534] width 1179 height 185
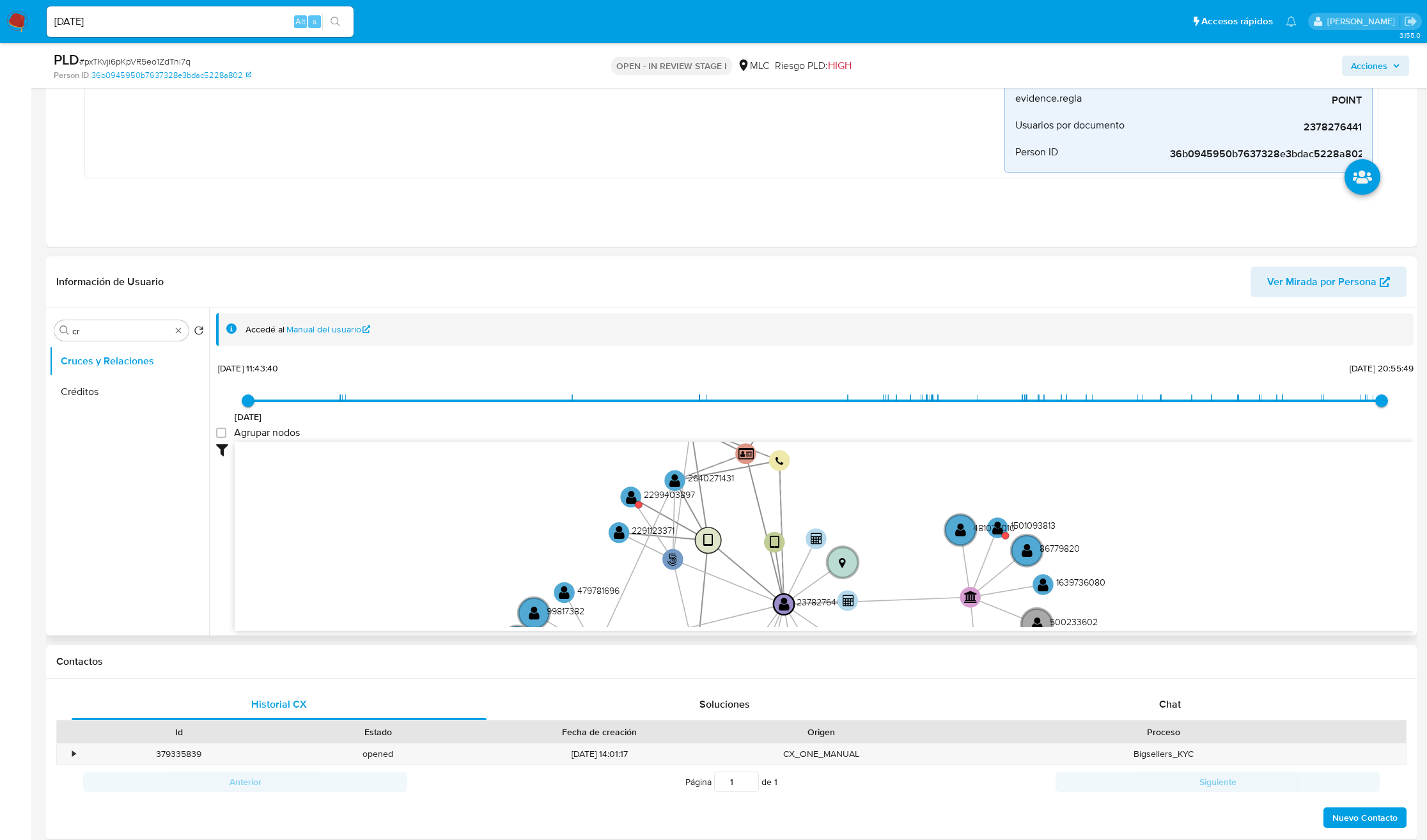
drag, startPoint x: 689, startPoint y: 535, endPoint x: 708, endPoint y: 543, distance: 20.6
click at [705, 543] on circle at bounding box center [708, 540] width 26 height 26
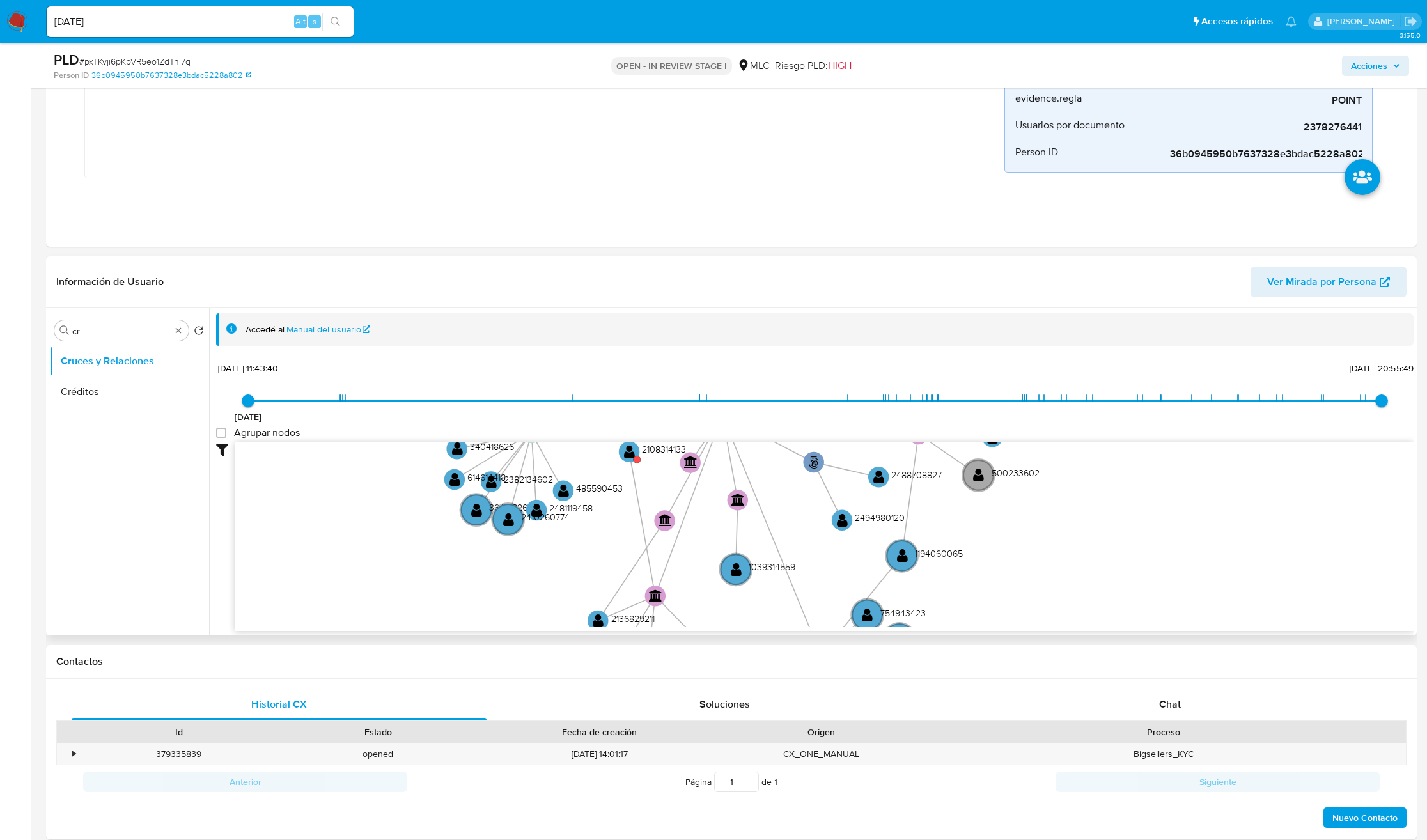
drag, startPoint x: 737, startPoint y: 503, endPoint x: 668, endPoint y: 301, distance: 213.5
click at [668, 301] on div "Información de Usuario Ver Mirada por Persona Buscar cr Volver al orden por def…" at bounding box center [731, 445] width 1371 height 379
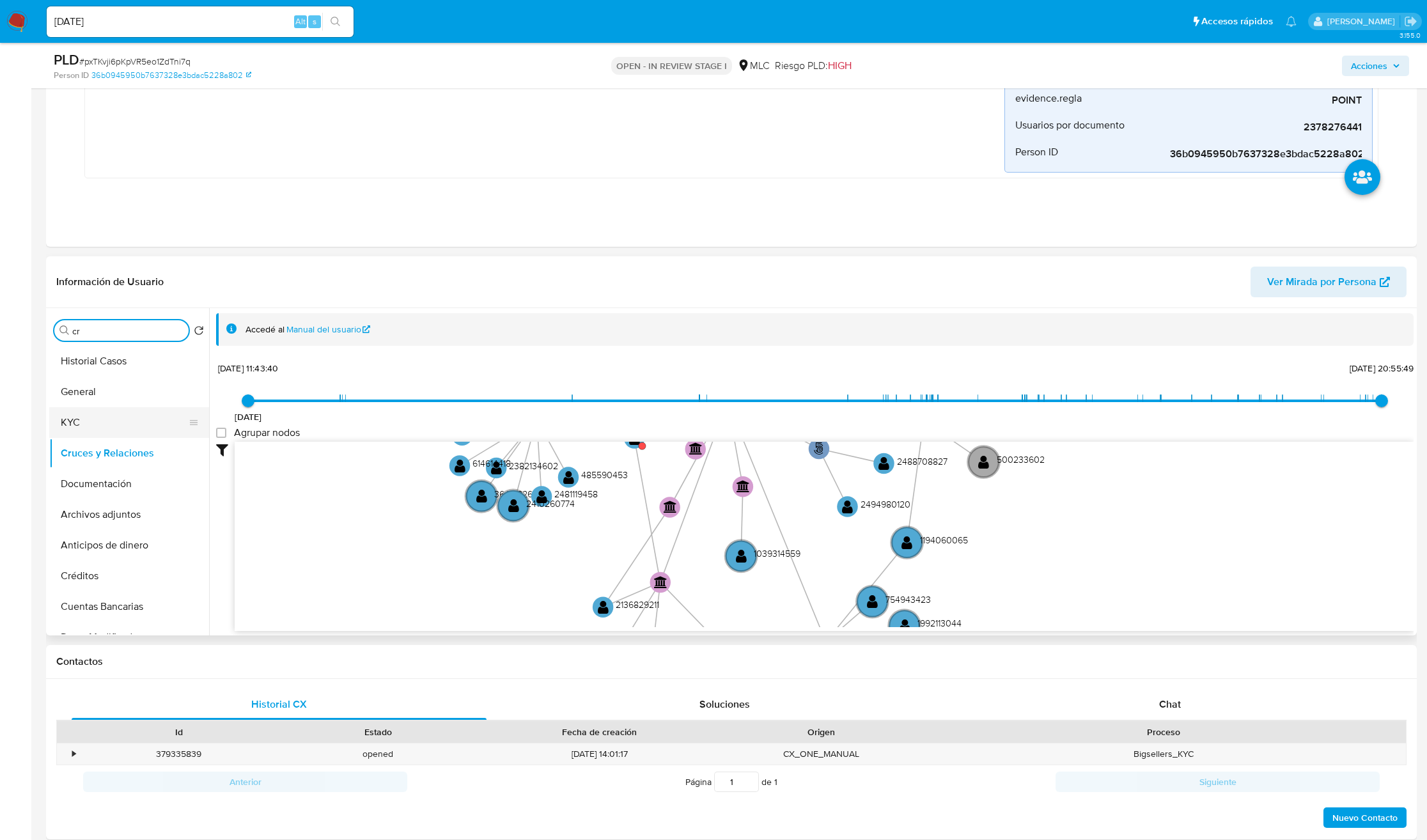
click at [140, 416] on button "KYC" at bounding box center [124, 422] width 150 height 31
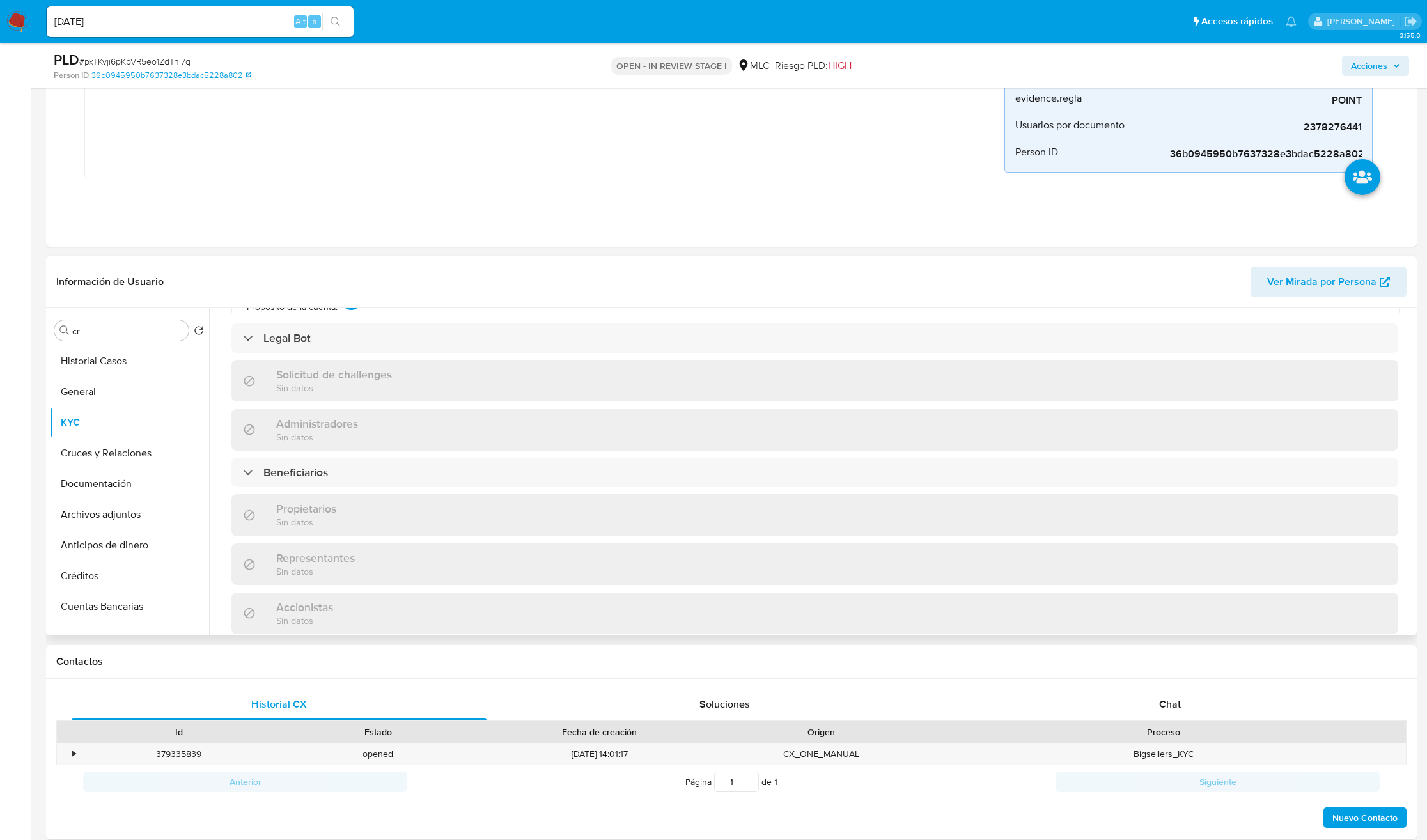
scroll to position [540, 0]
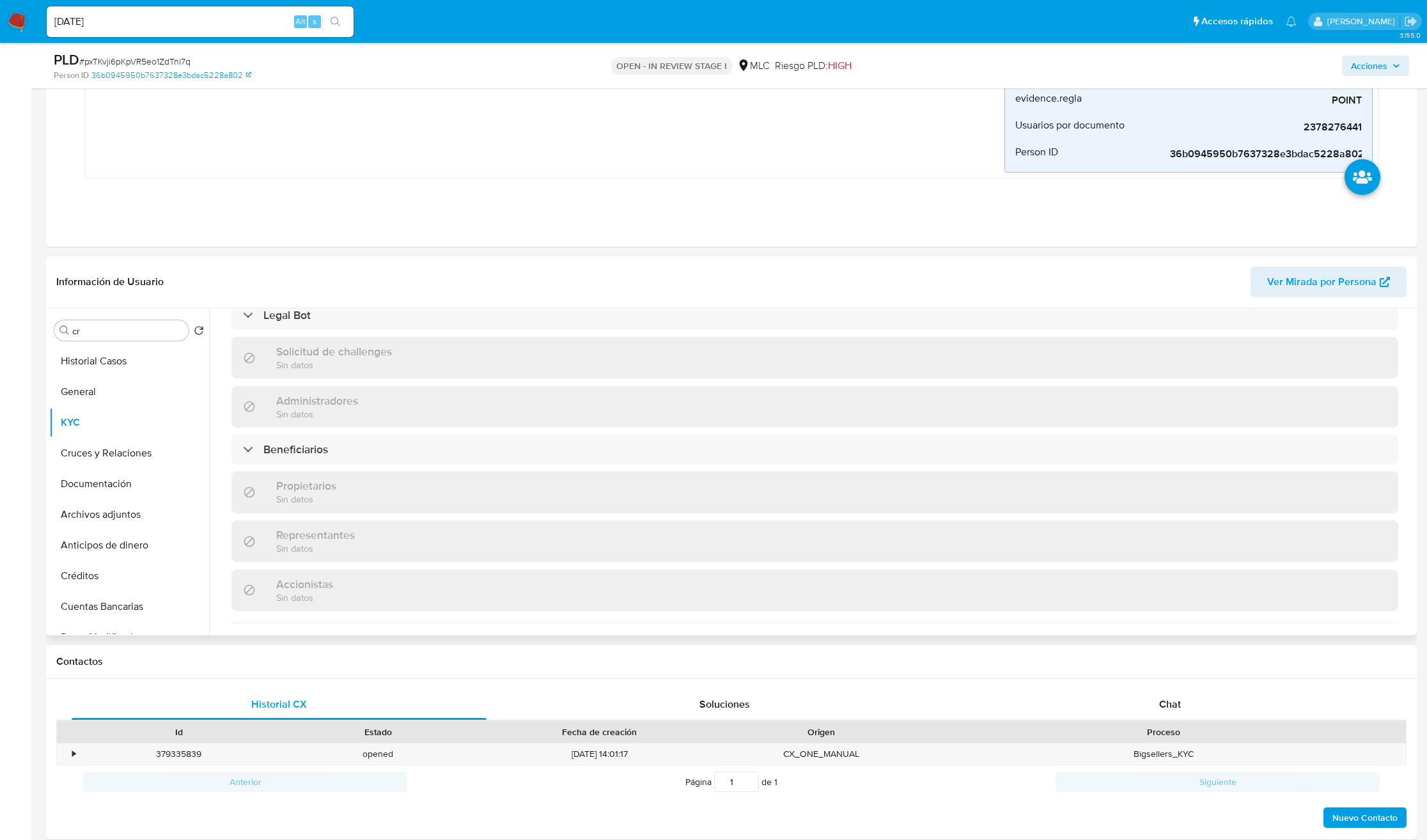
click at [291, 467] on div "Información de empresa ID de usuario : 2378276441 Nombre del comercio : Eventos…" at bounding box center [815, 371] width 1167 height 1083
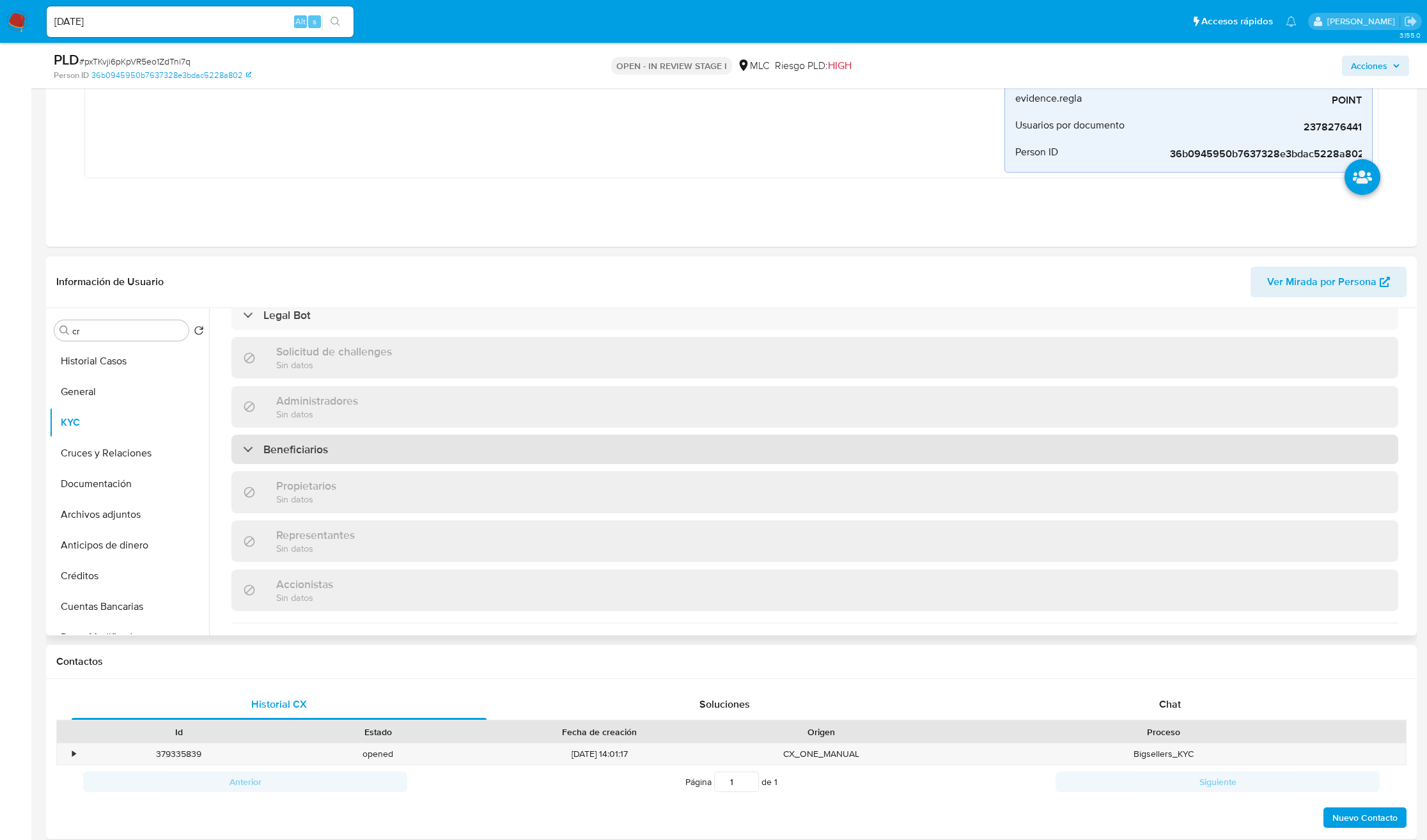
click at [292, 461] on div "Beneficiarios" at bounding box center [815, 449] width 1167 height 30
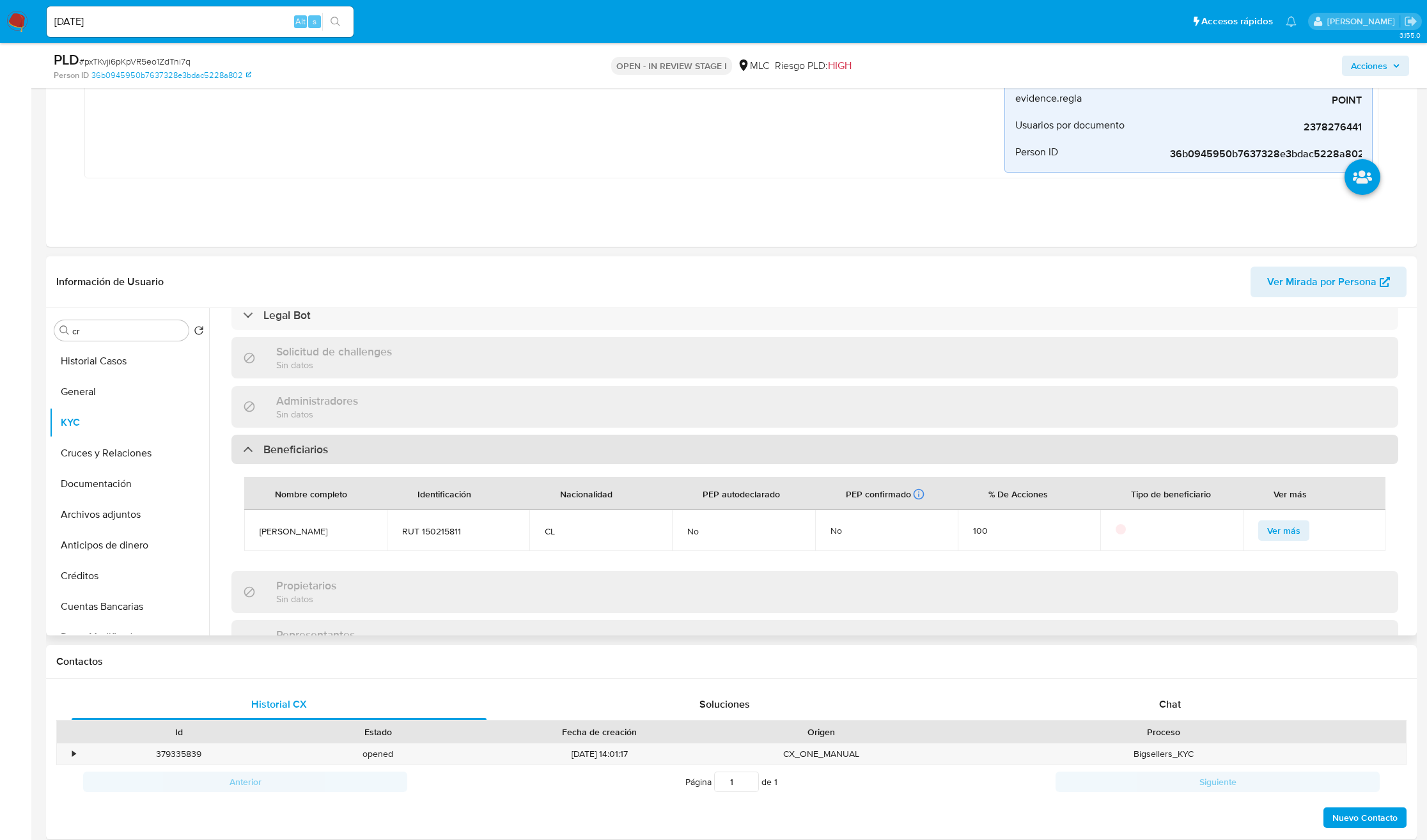
click at [292, 461] on div "Beneficiarios" at bounding box center [815, 449] width 1167 height 30
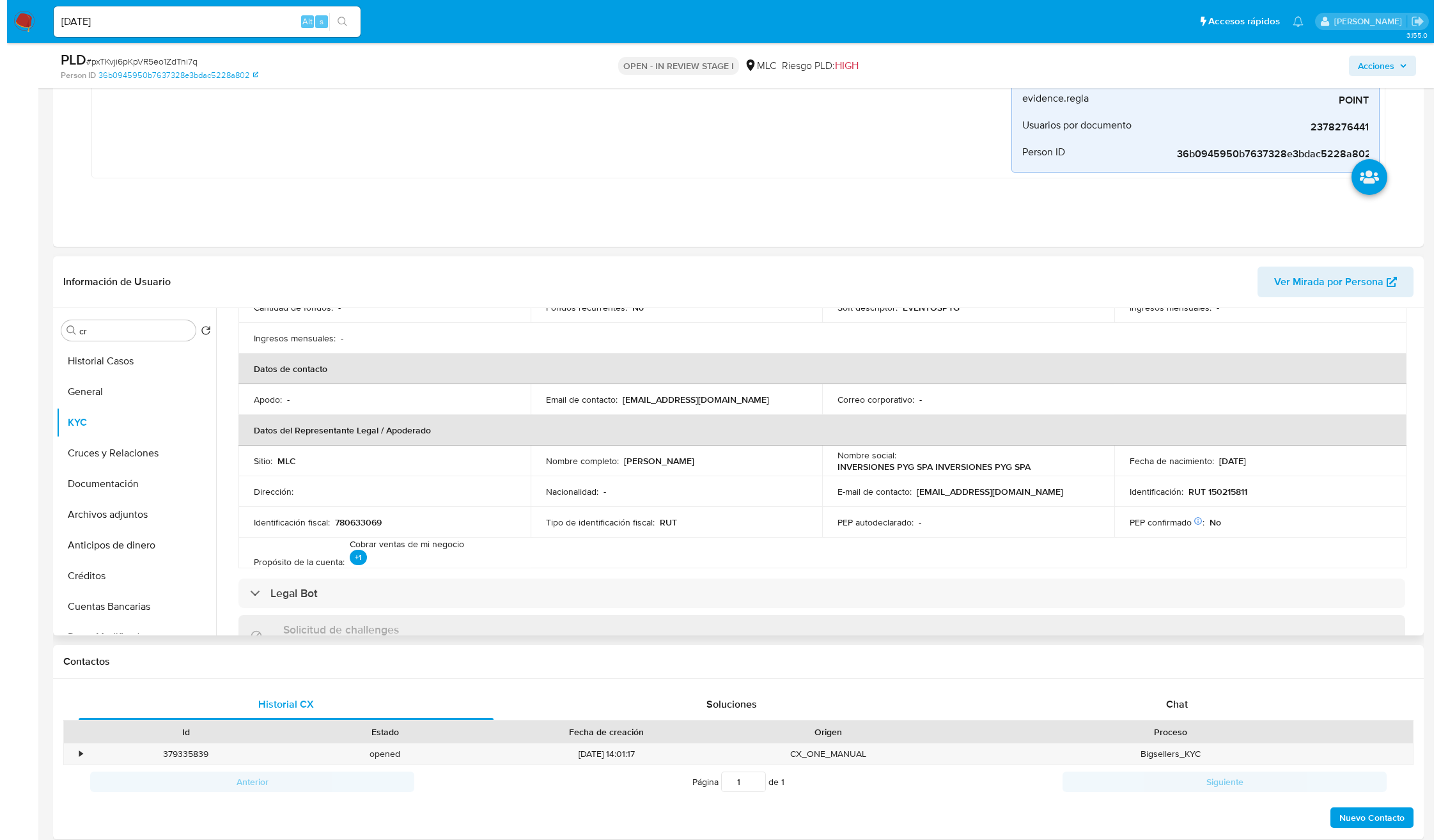
scroll to position [0, 0]
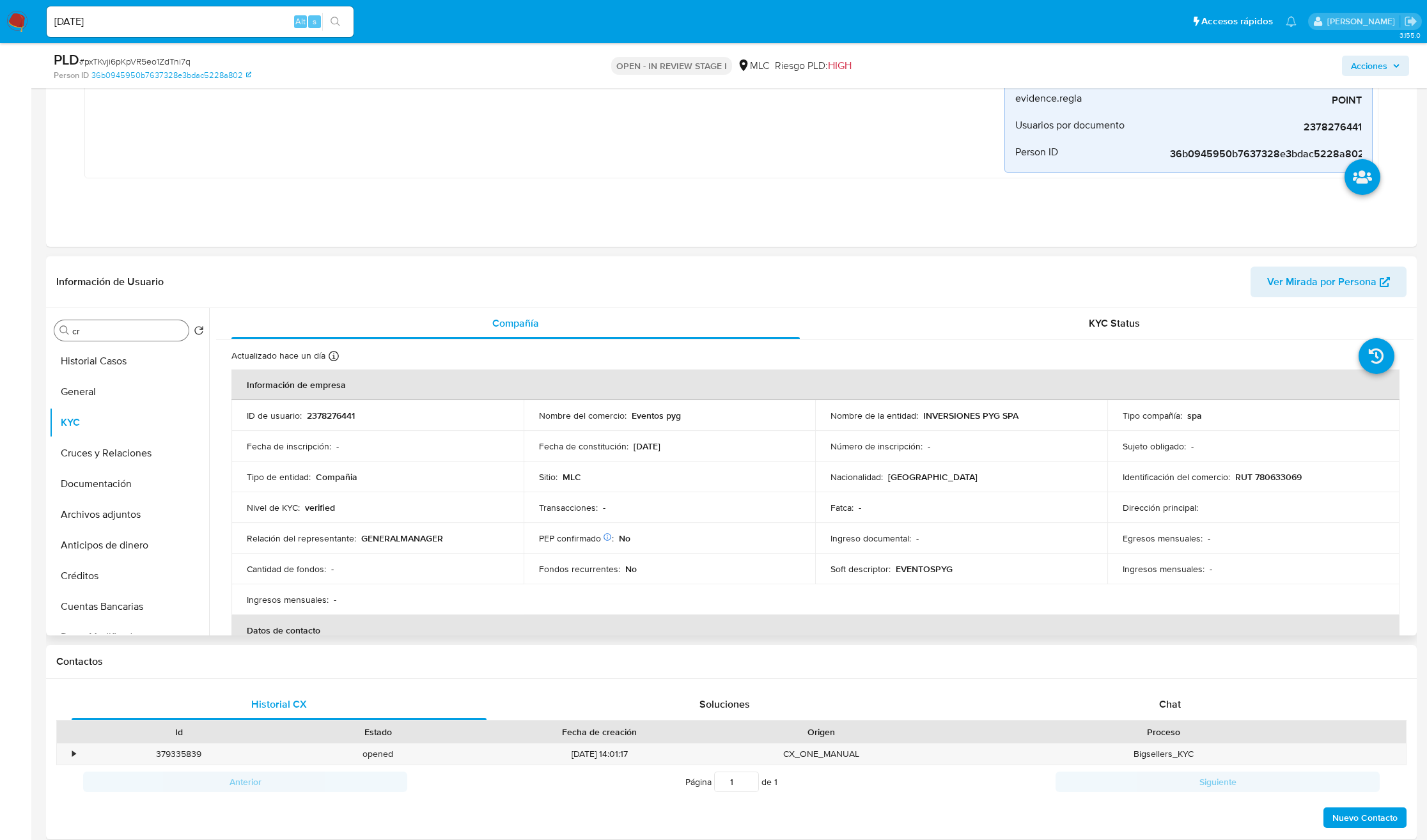
click at [119, 334] on input "cr" at bounding box center [128, 331] width 111 height 12
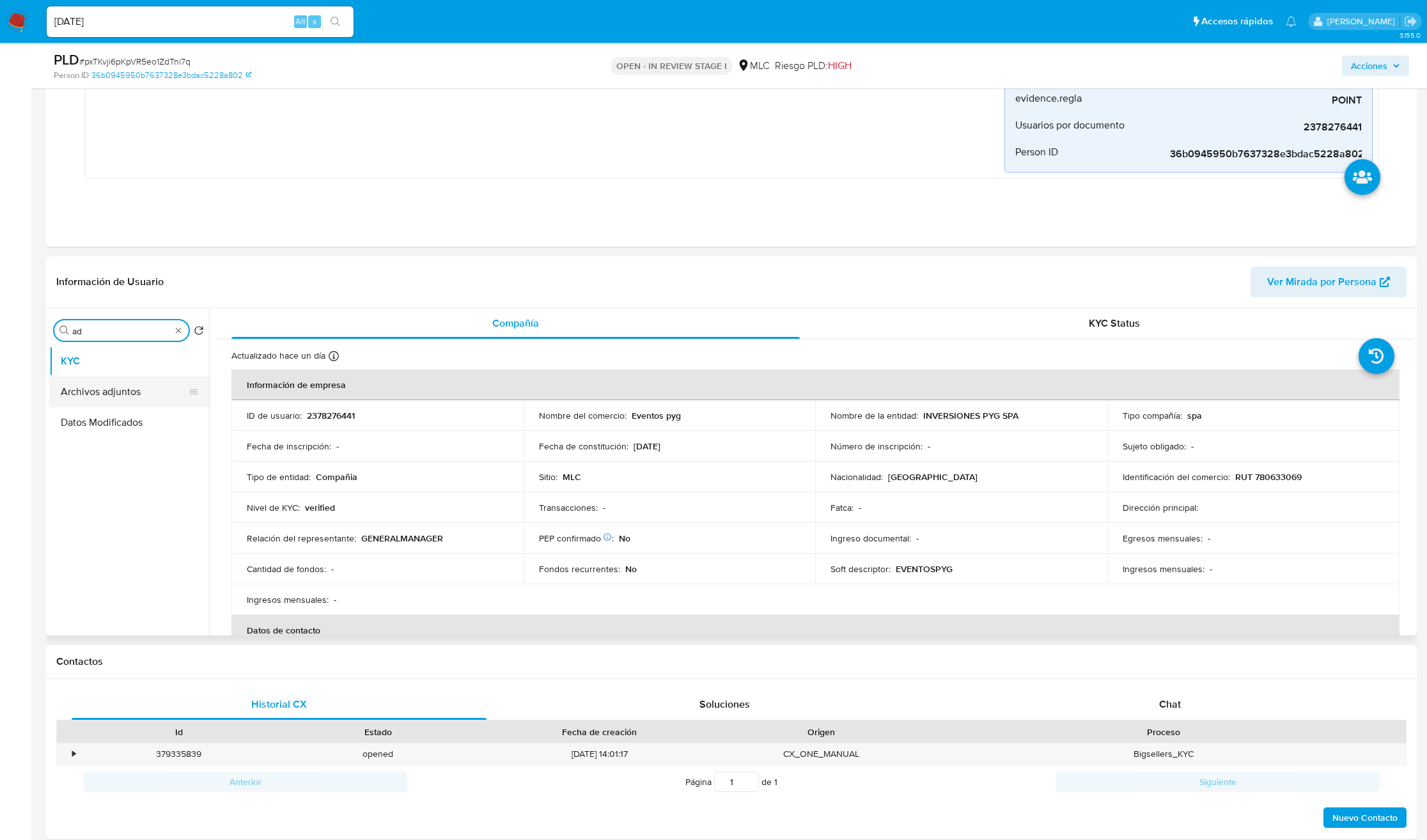
type input "ad"
click at [106, 390] on button "Archivos adjuntos" at bounding box center [124, 392] width 150 height 31
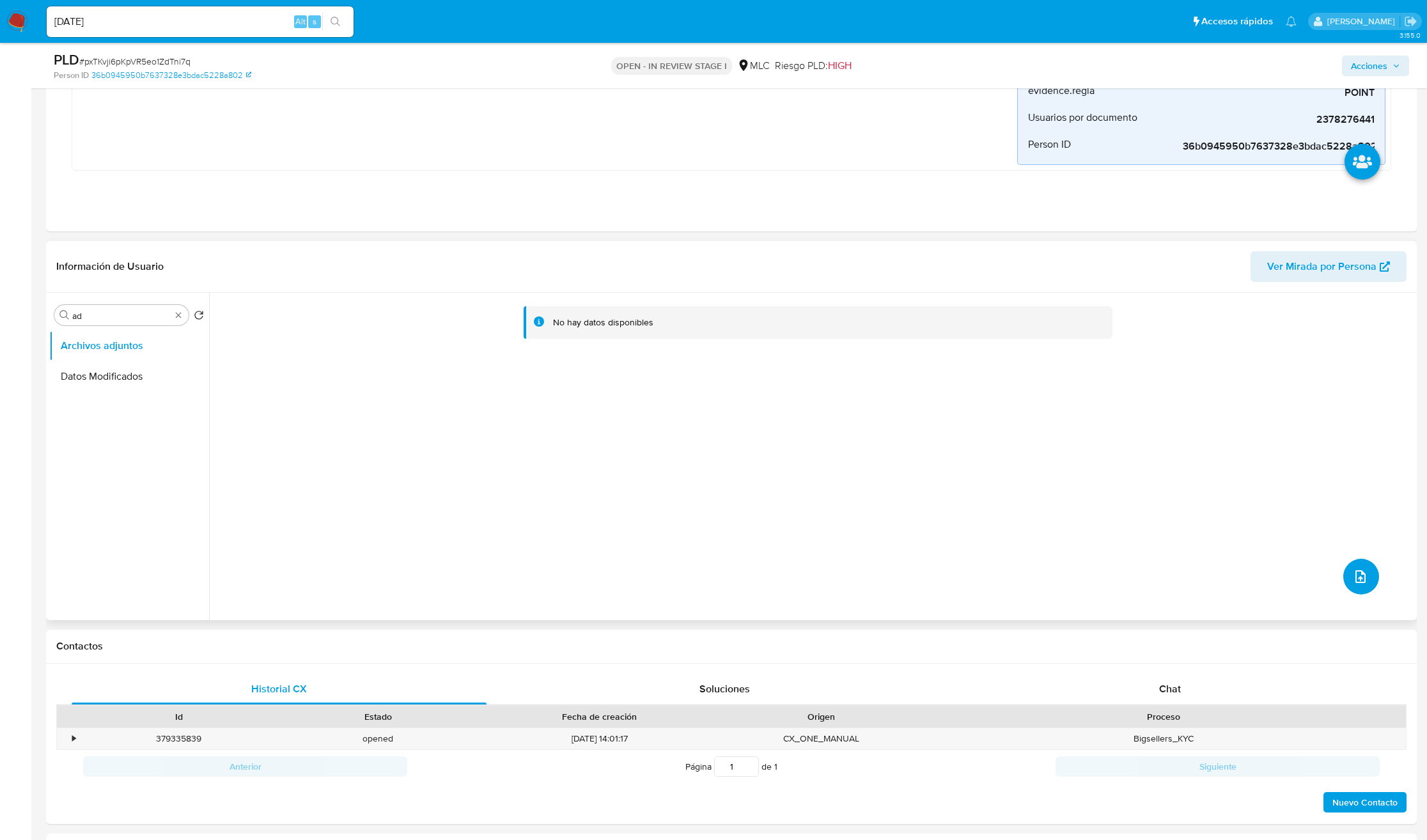
click at [1362, 579] on icon "upload-file" at bounding box center [1360, 576] width 15 height 15
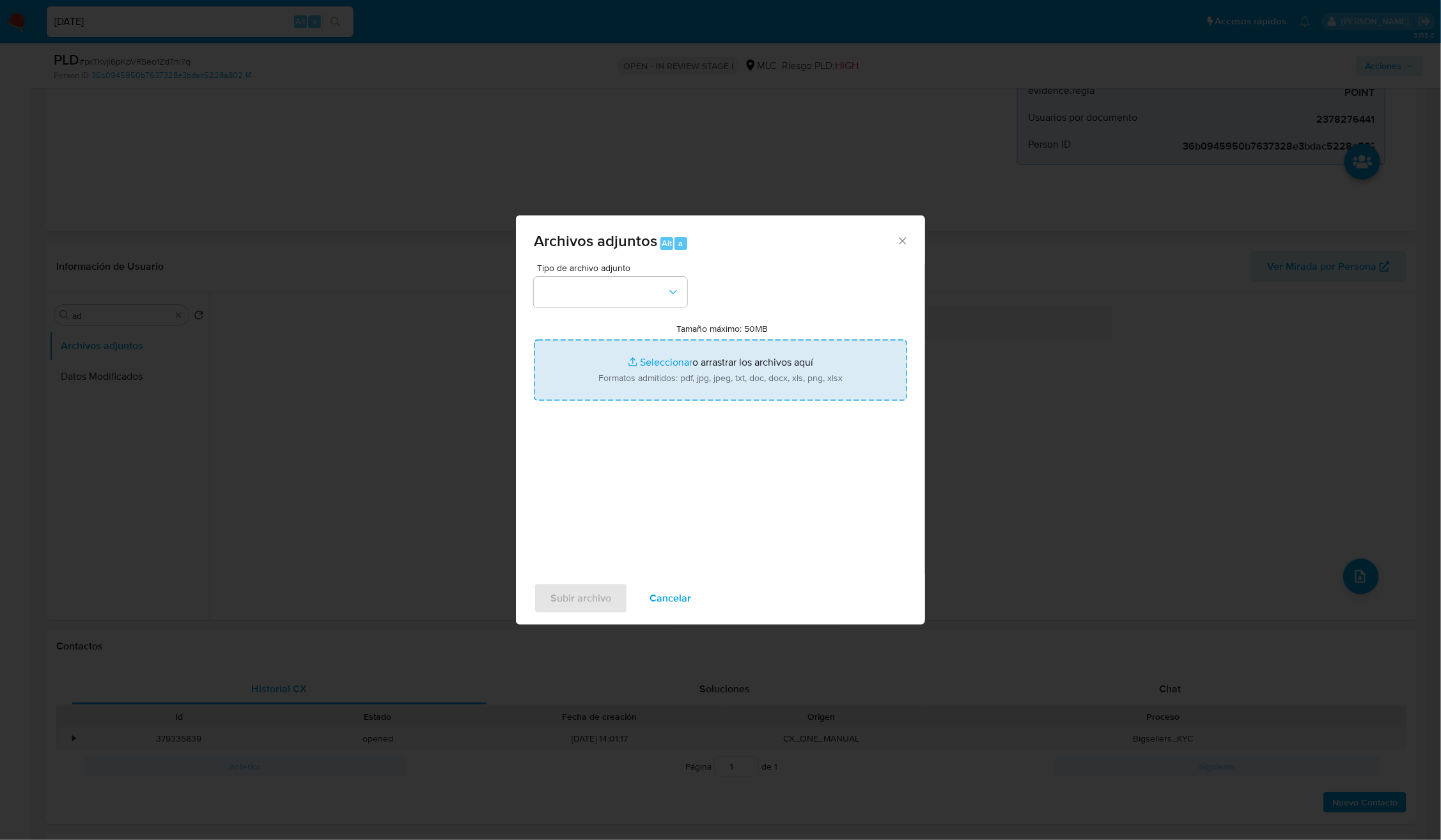
type input "C:\fakepath\2378276441 - Tablas Transaccionales 1.3.0.xlsx"
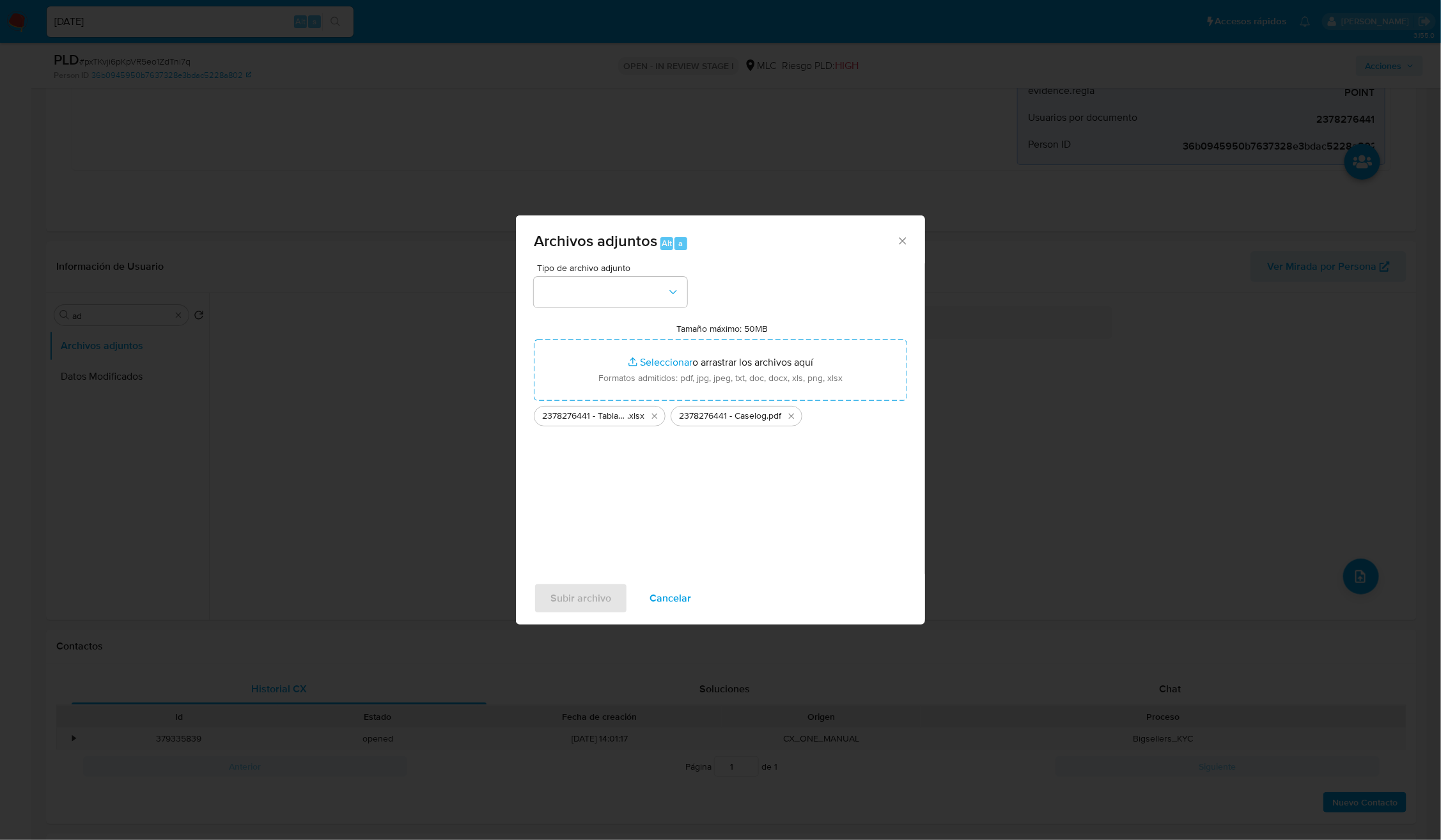
click at [705, 286] on div "Tipo de archivo adjunto Tamaño máximo: 50MB Seleccionar archivos Seleccionar o …" at bounding box center [721, 414] width 374 height 302
click at [660, 296] on button "button" at bounding box center [610, 292] width 153 height 31
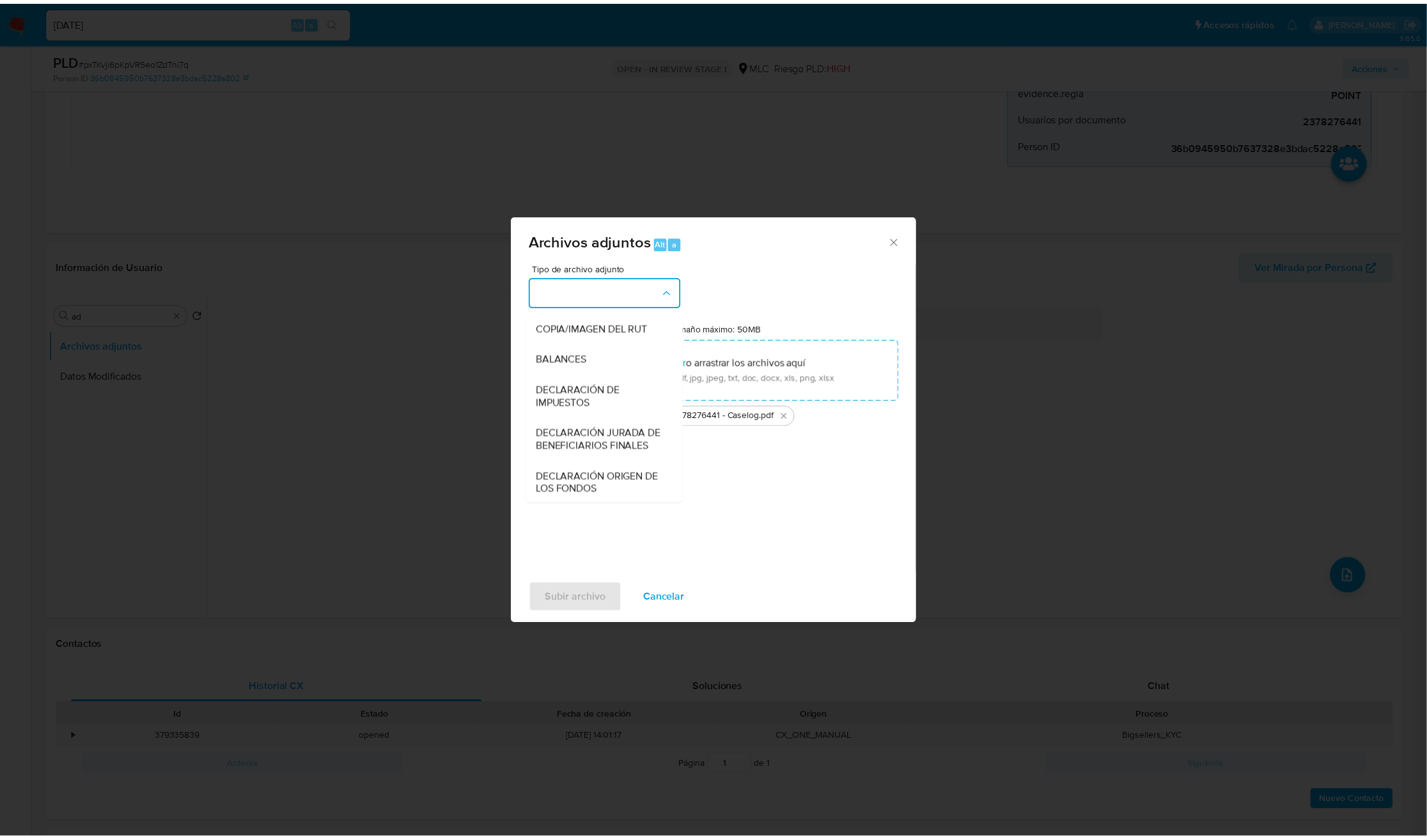
scroll to position [148, 0]
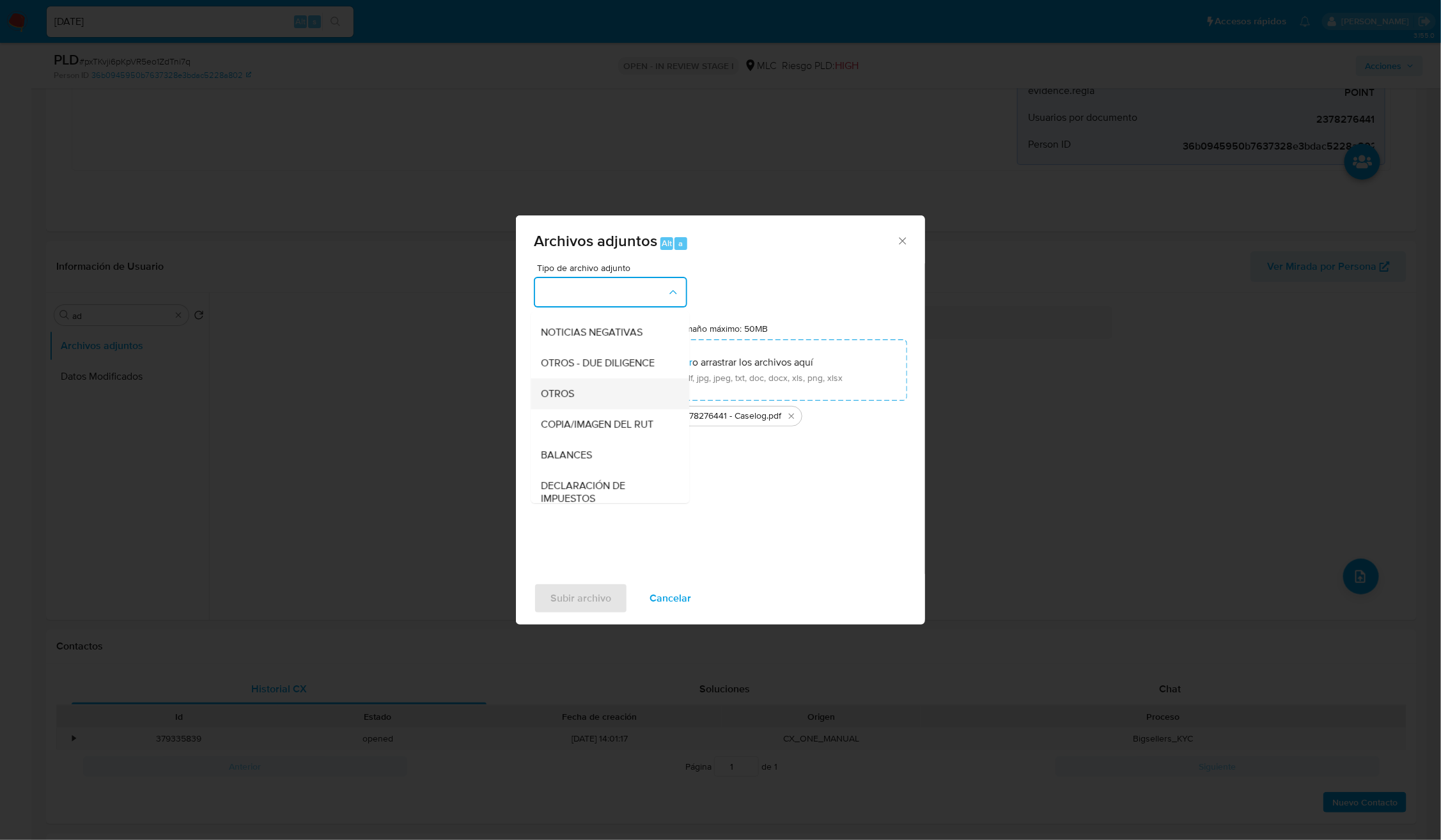
click at [562, 400] on span "OTROS" at bounding box center [558, 394] width 33 height 13
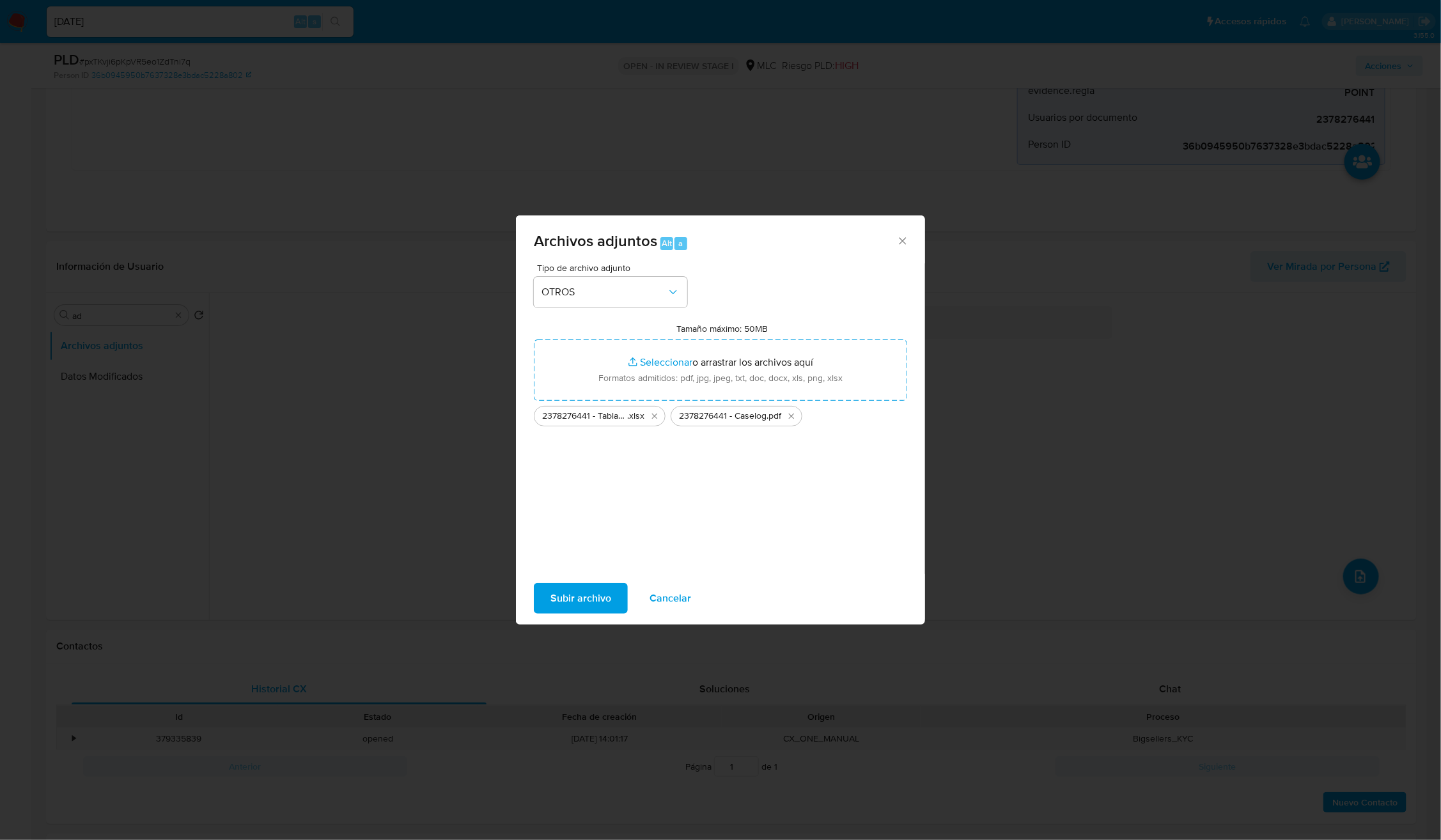
click at [571, 599] on span "Subir archivo" at bounding box center [581, 598] width 61 height 28
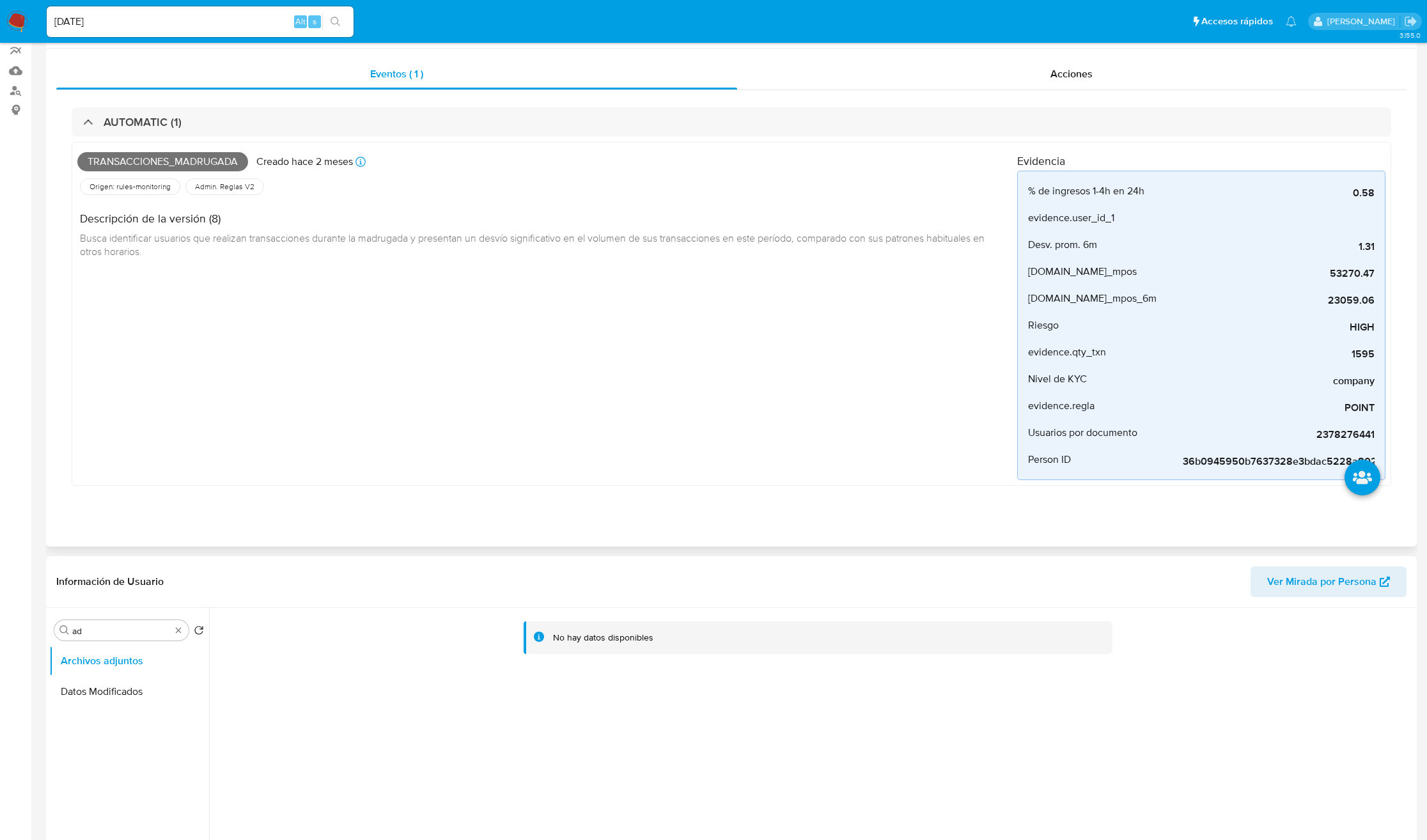
scroll to position [0, 0]
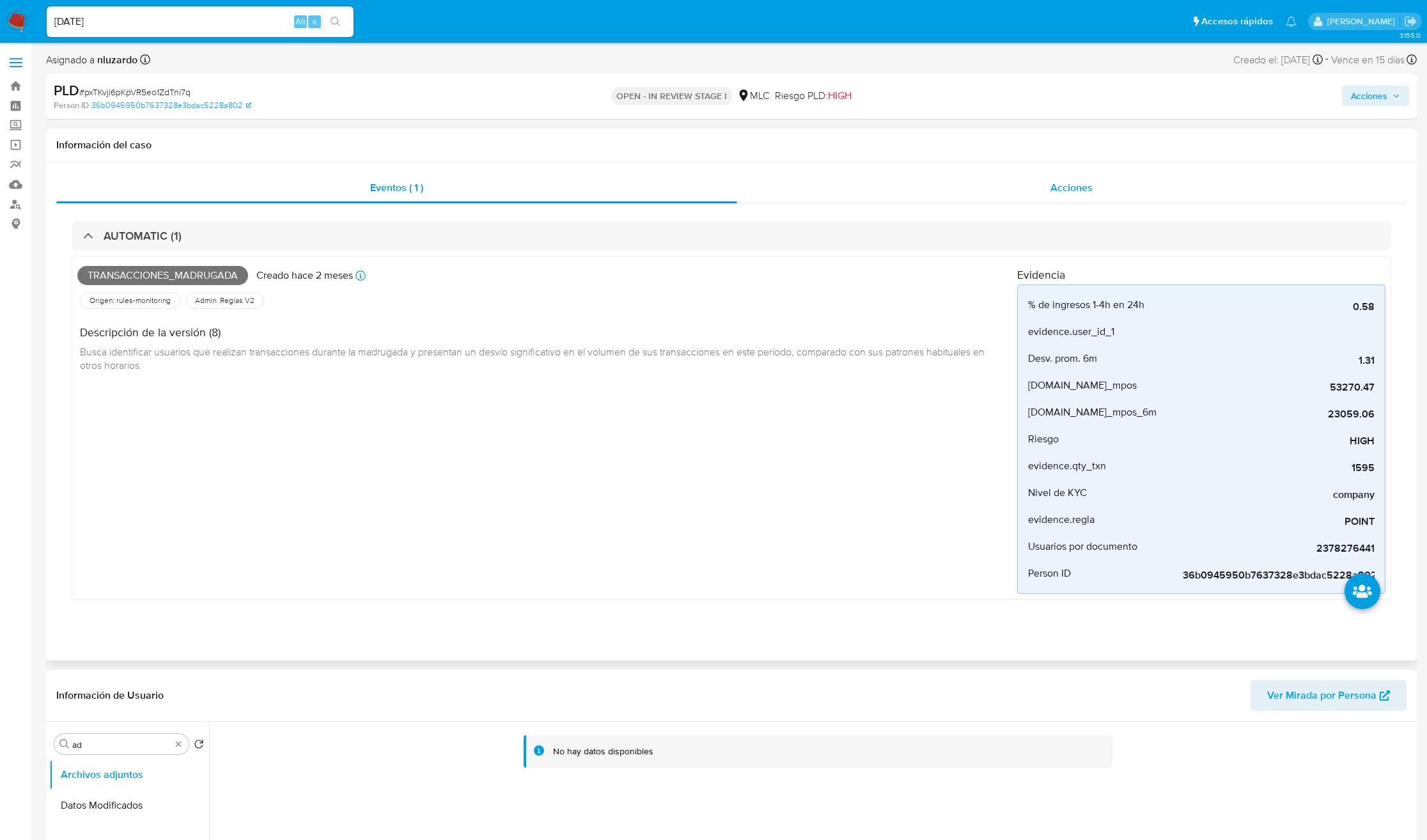
click at [1093, 196] on div "Acciones" at bounding box center [1072, 188] width 670 height 31
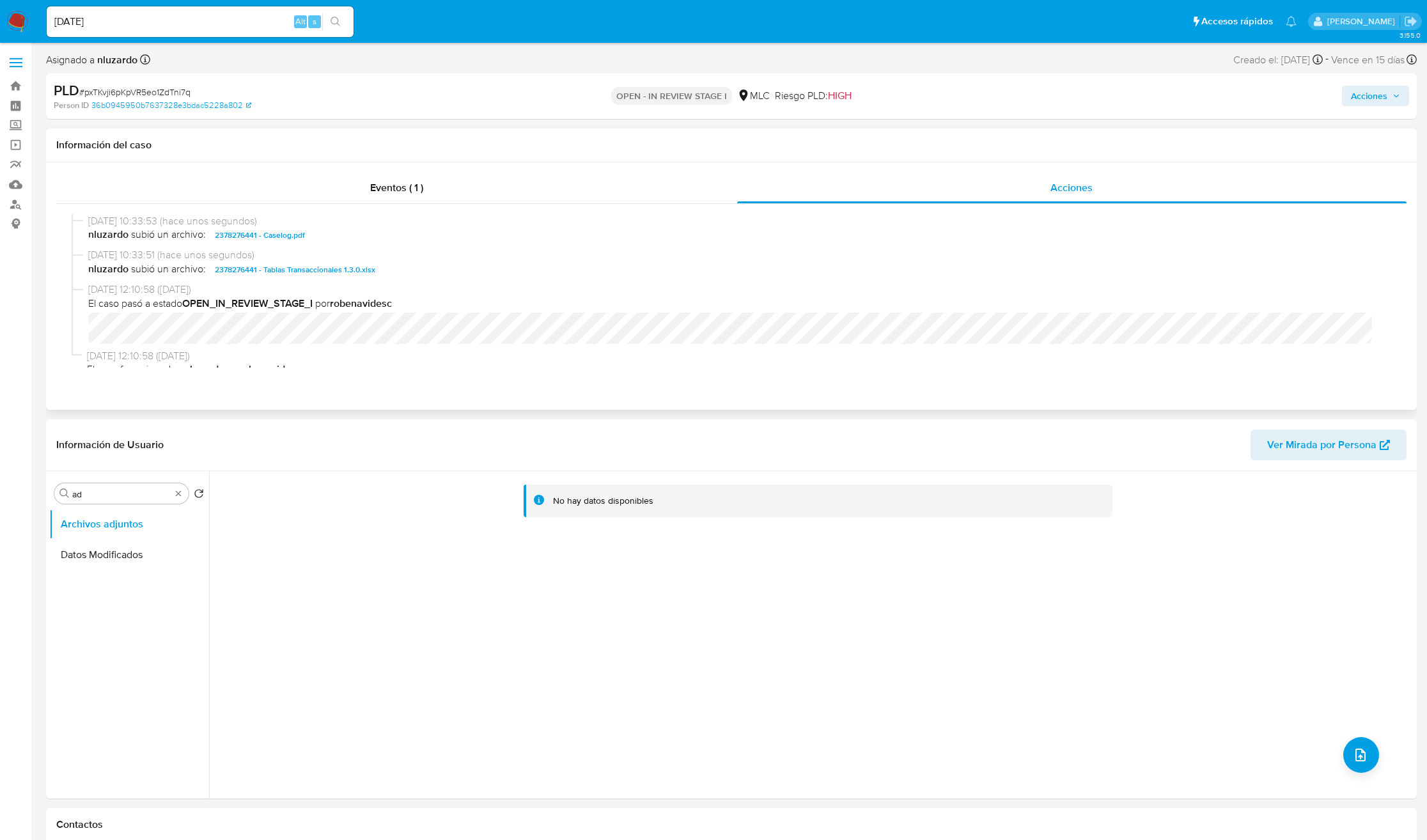
click at [424, 248] on span "26/08/2025 10:33:51 (hace unos segundos)" at bounding box center [737, 255] width 1298 height 14
copy span "26/08/2025 10:33:51 (hace unos segundos)"
click at [330, 236] on span "nluzardo subió un archivo: 2378276441 - Caselog.pdf" at bounding box center [737, 236] width 1298 height 15
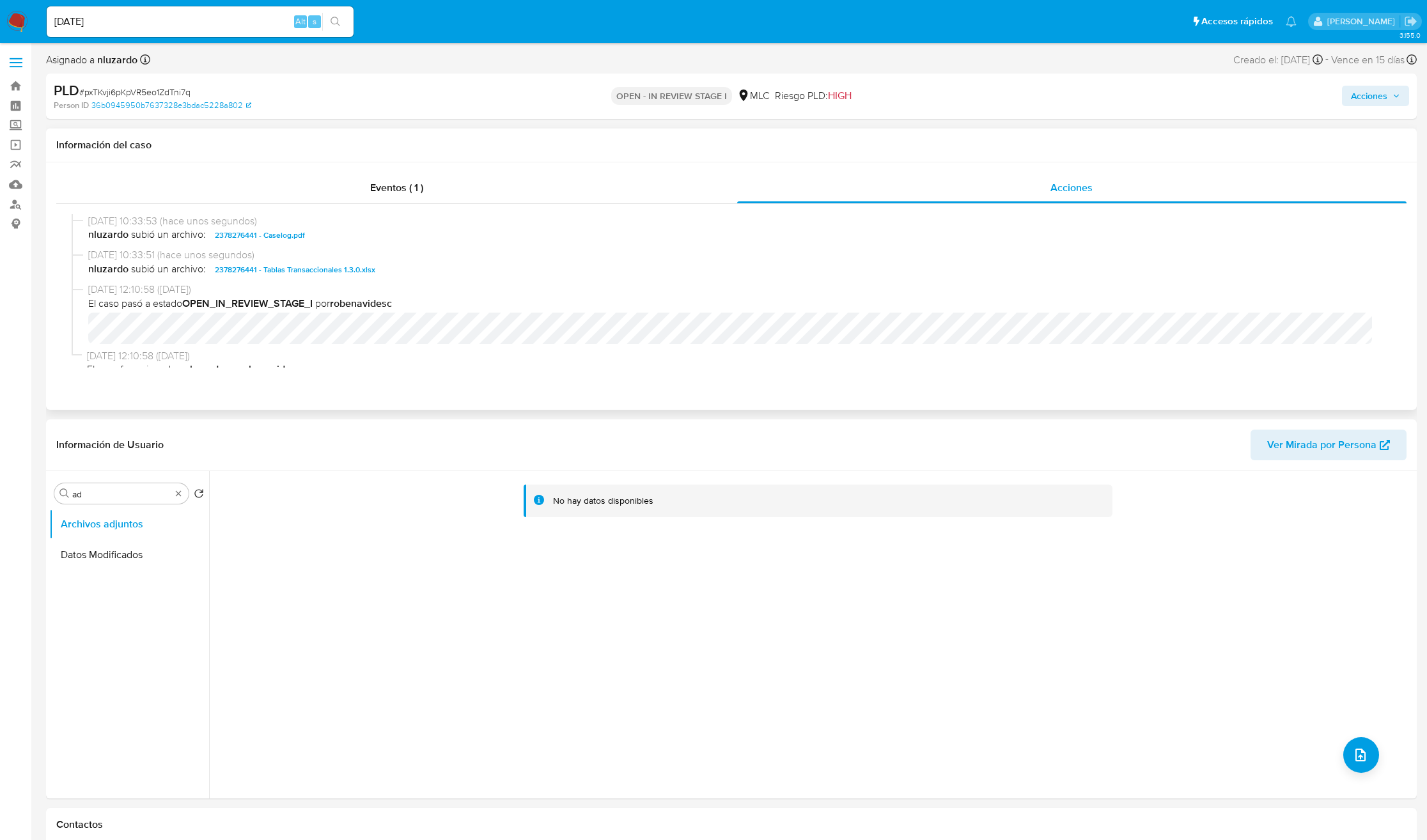
click at [330, 236] on span "nluzardo subió un archivo: 2378276441 - Caselog.pdf" at bounding box center [737, 236] width 1298 height 15
copy span "2378276441 - Caselog.pdf"
click at [1360, 90] on span "Acciones" at bounding box center [1369, 96] width 37 height 21
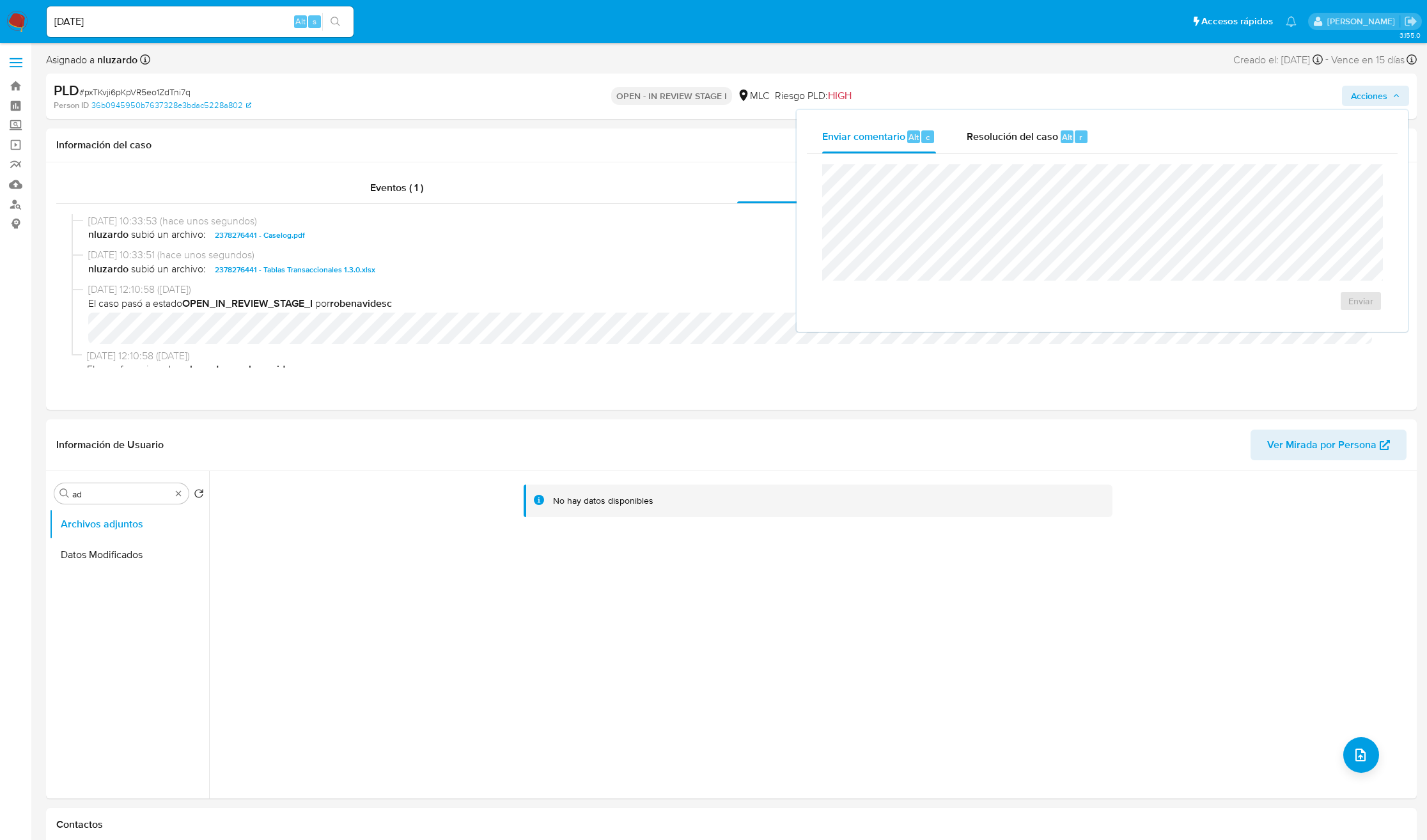
click at [1107, 123] on div "Enviar comentario Alt c Resolución del caso Alt r" at bounding box center [1102, 137] width 591 height 33
click at [1062, 137] on span "Alt" at bounding box center [1067, 137] width 10 height 12
click at [1234, 313] on span "No ROI" at bounding box center [1218, 314] width 63 height 28
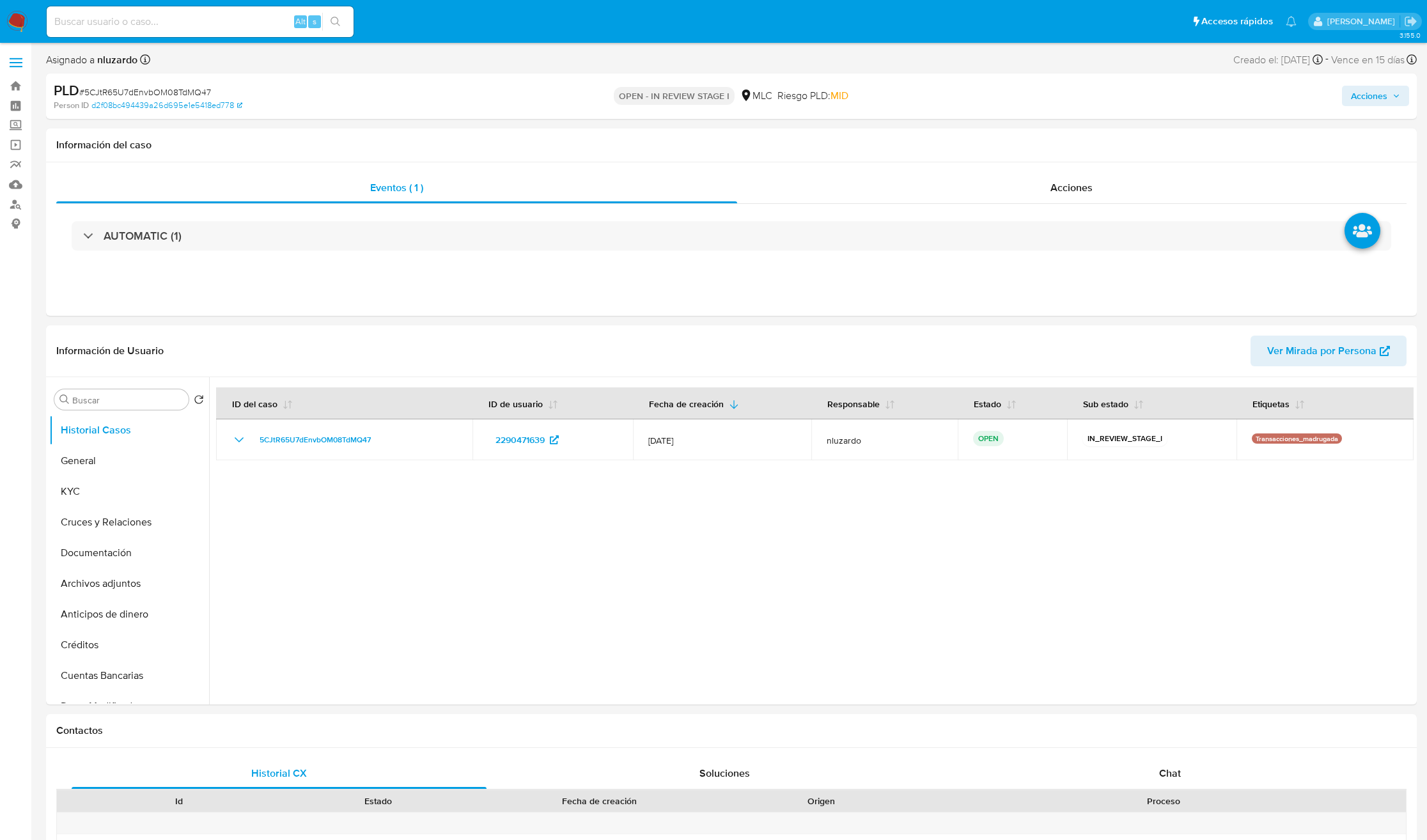
select select "10"
drag, startPoint x: 87, startPoint y: 403, endPoint x: 91, endPoint y: 415, distance: 12.6
click at [87, 403] on input "Buscar" at bounding box center [128, 400] width 111 height 12
type input "ad"
click at [103, 468] on button "Archivos adjuntos" at bounding box center [124, 461] width 150 height 31
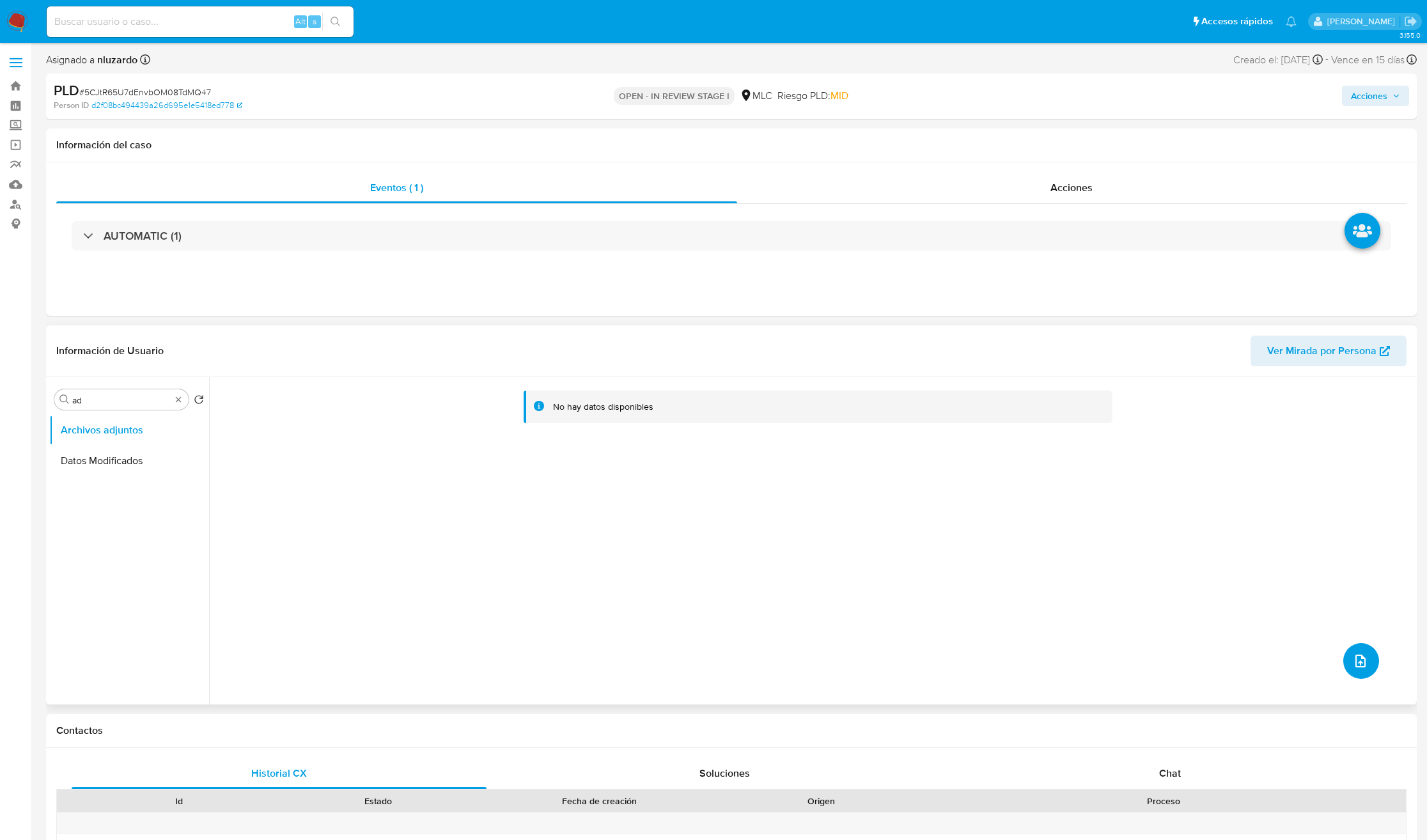
click at [1365, 658] on button "upload-file" at bounding box center [1362, 661] width 36 height 36
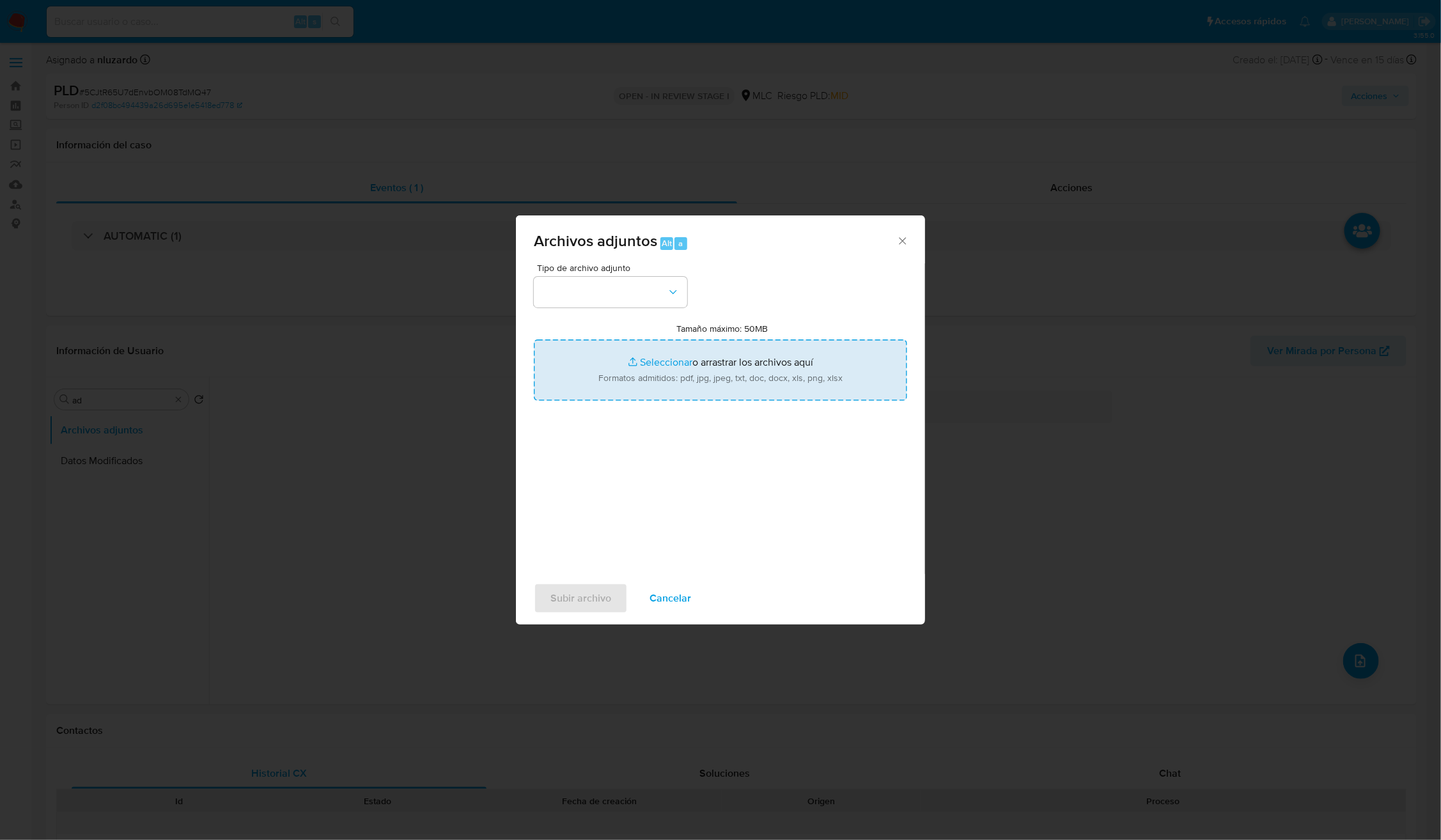
type input "C:\fakepath\2290471639 - Tablas Transaccionales 1.3.0.xlsx"
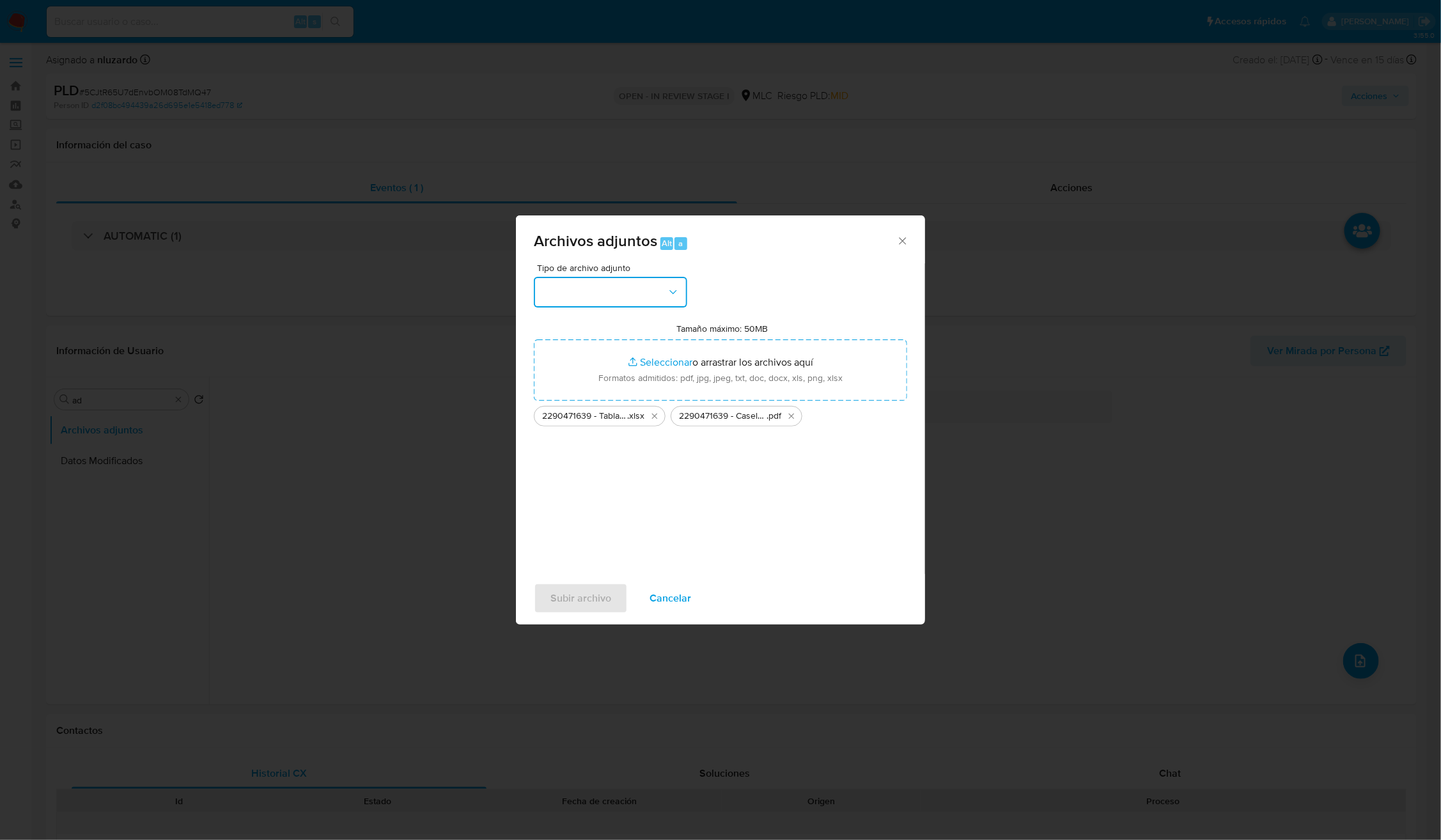
click at [664, 296] on button "button" at bounding box center [610, 292] width 153 height 31
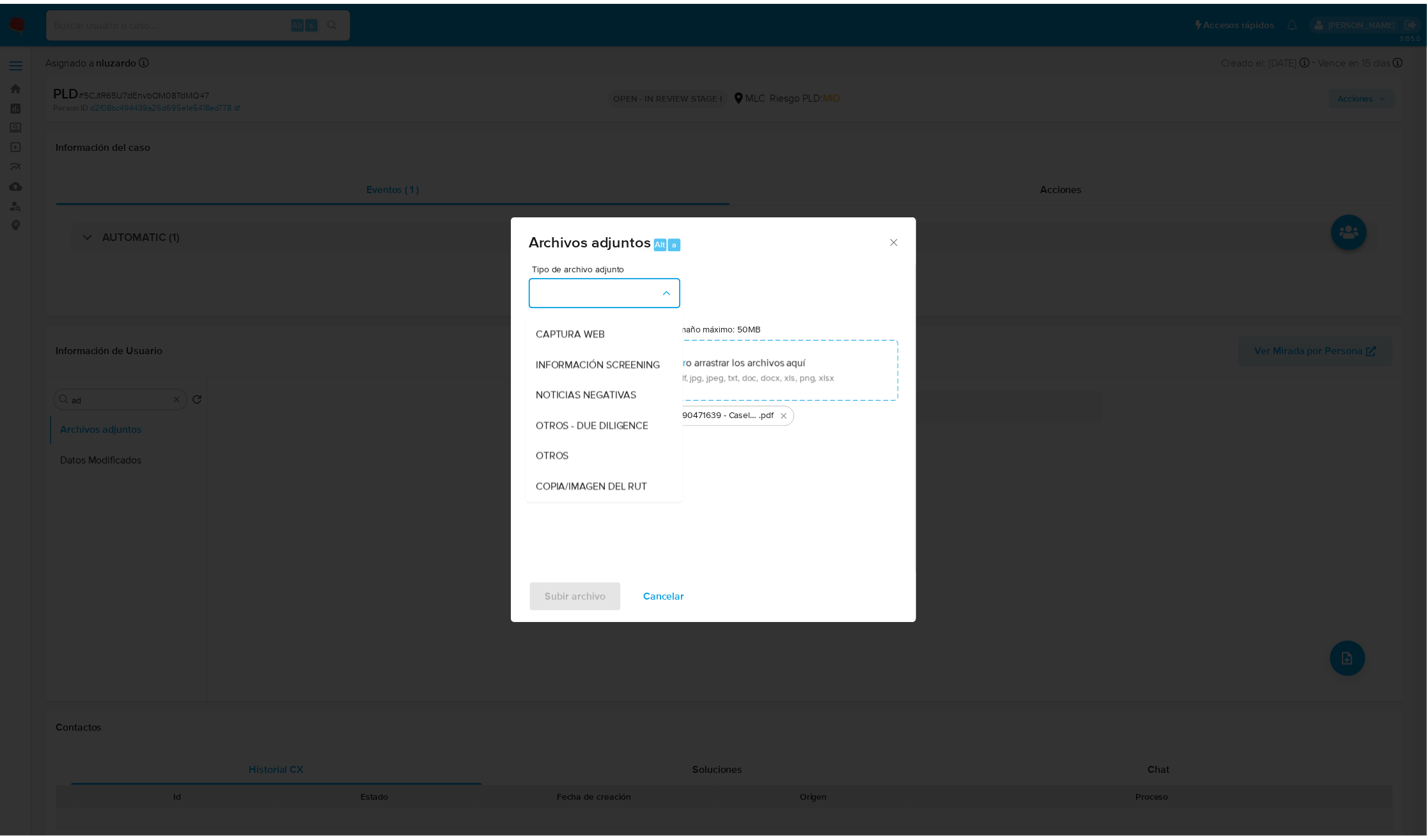
scroll to position [52, 0]
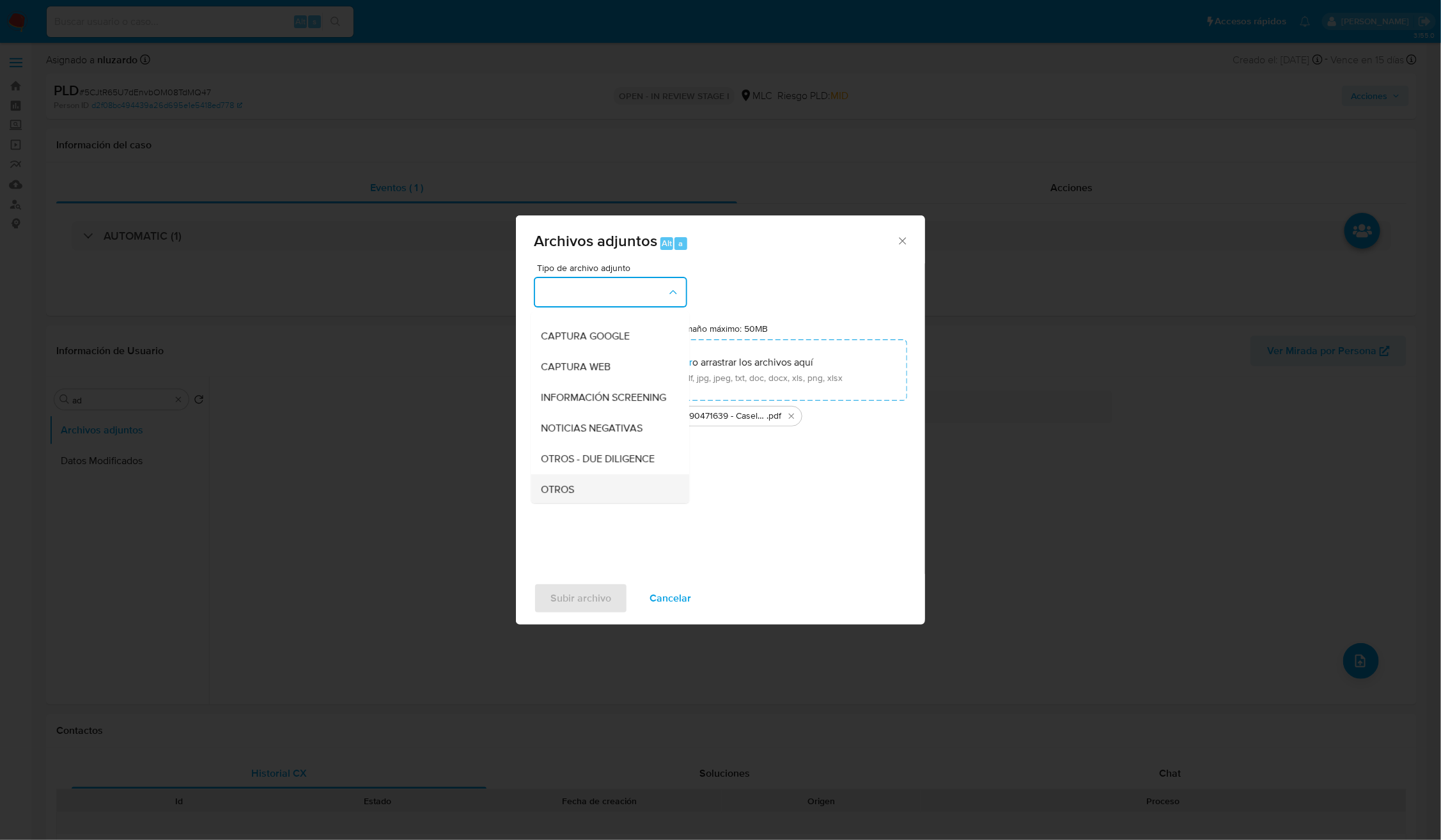
click at [595, 486] on div "OTROS" at bounding box center [607, 490] width 130 height 31
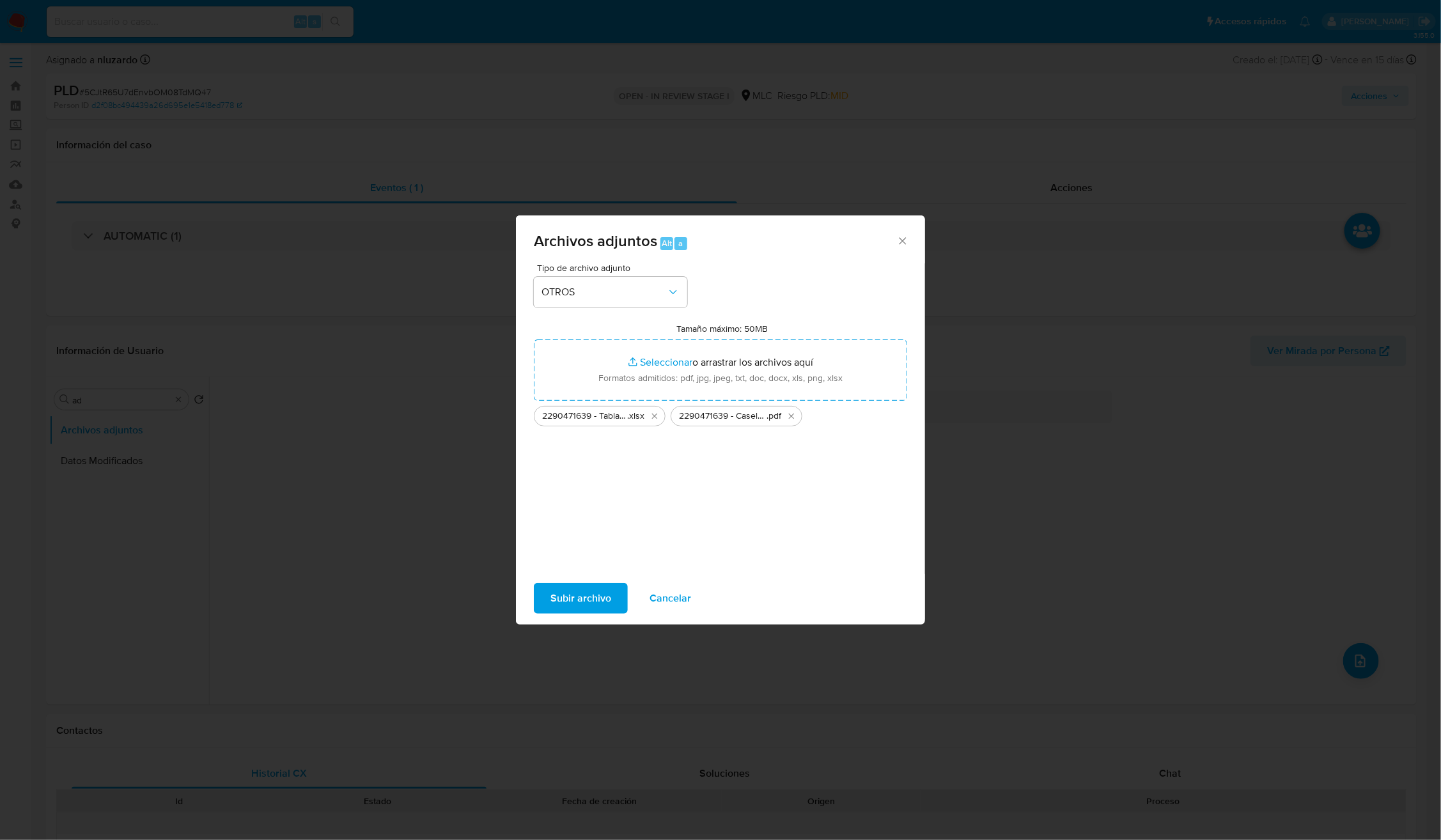
click at [585, 574] on div "Subir archivo Cancelar" at bounding box center [720, 598] width 409 height 49
click at [583, 587] on span "Subir archivo" at bounding box center [581, 598] width 61 height 28
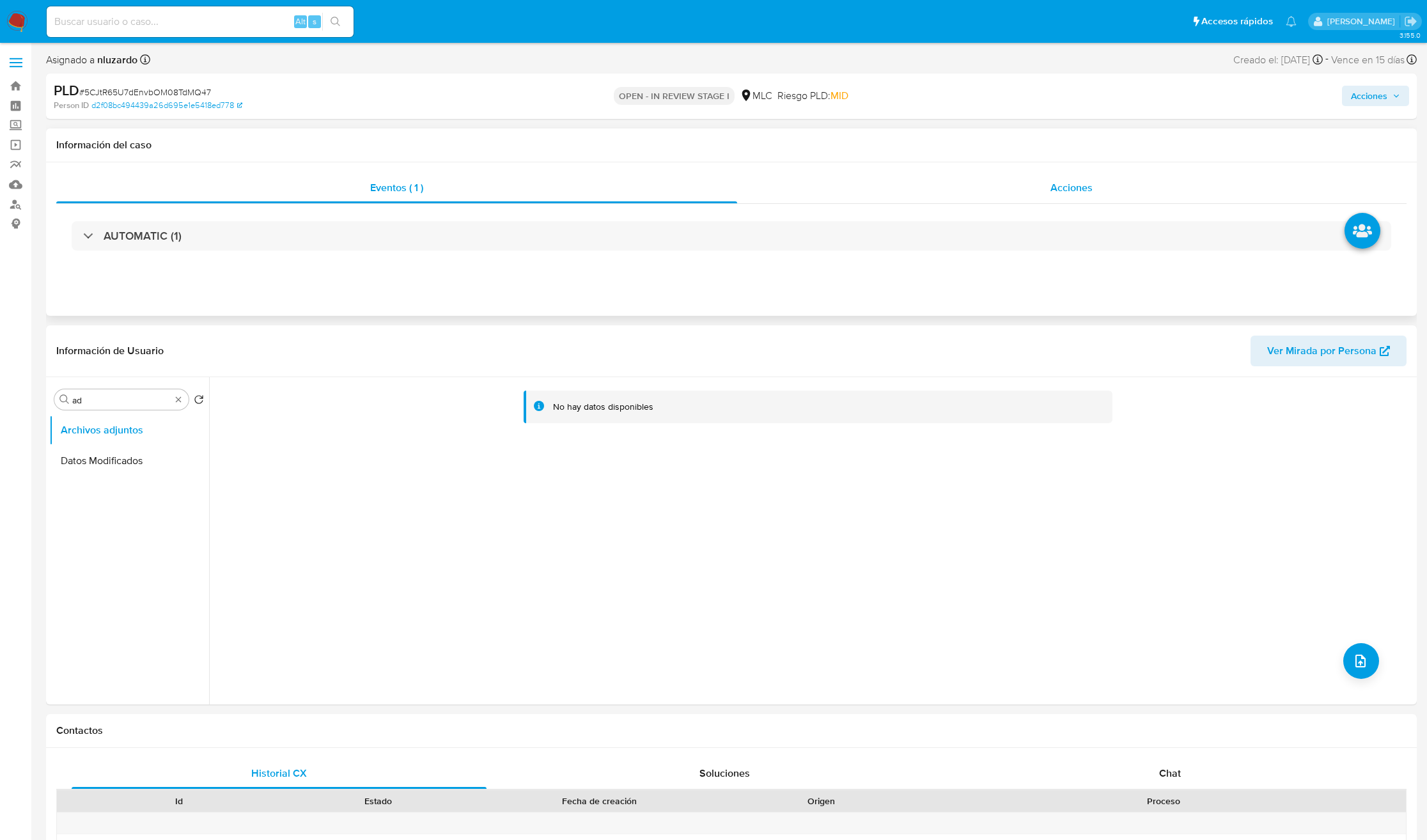
click at [1074, 175] on div "Acciones" at bounding box center [1072, 188] width 670 height 31
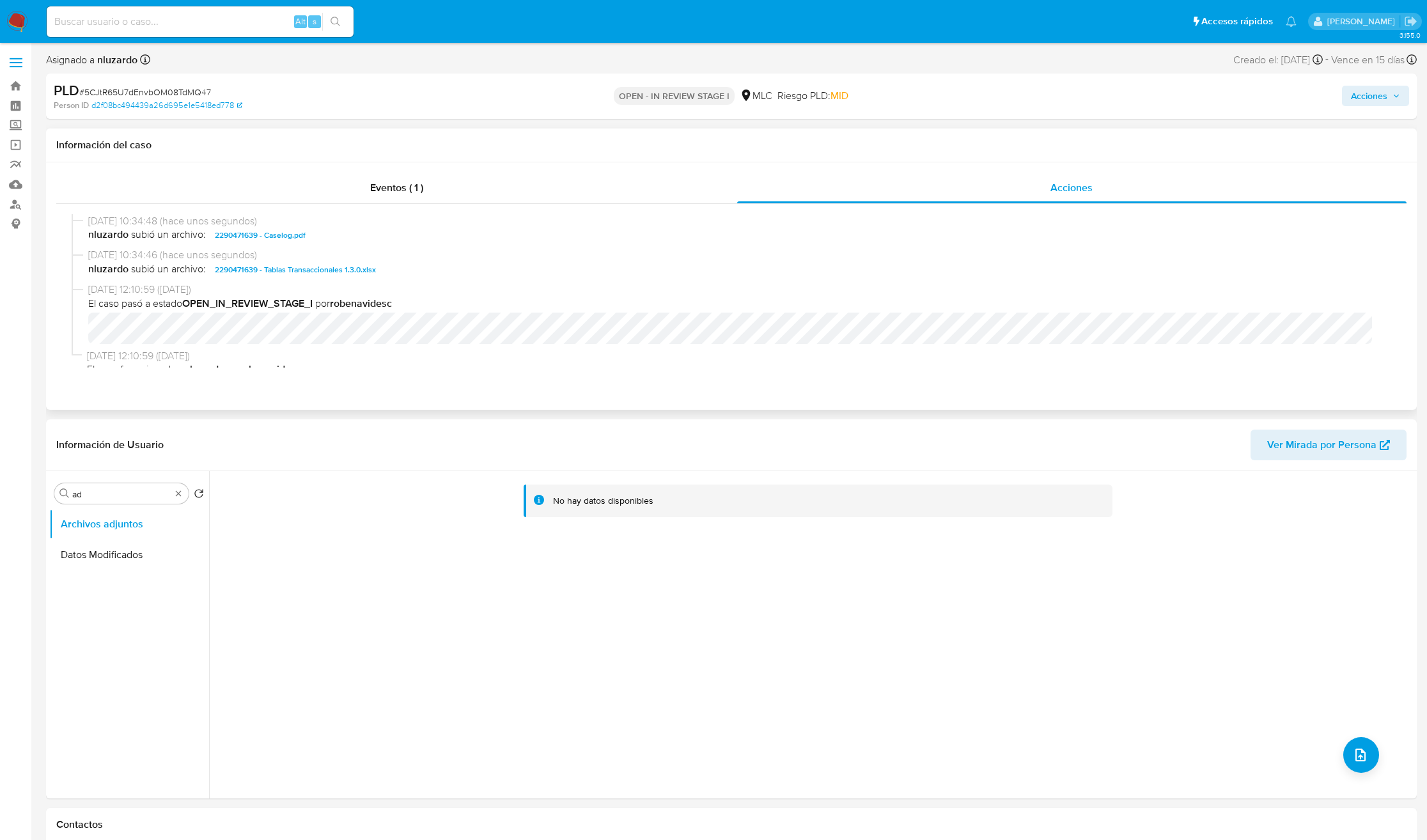
click at [321, 253] on span "[DATE] 10:34:46 (hace unos segundos)" at bounding box center [737, 255] width 1298 height 14
click at [322, 253] on span "[DATE] 10:34:46 (hace unos segundos)" at bounding box center [737, 255] width 1298 height 14
click at [326, 239] on span "nluzardo subió un archivo: 2290471639 - Caselog.pdf" at bounding box center [737, 236] width 1298 height 15
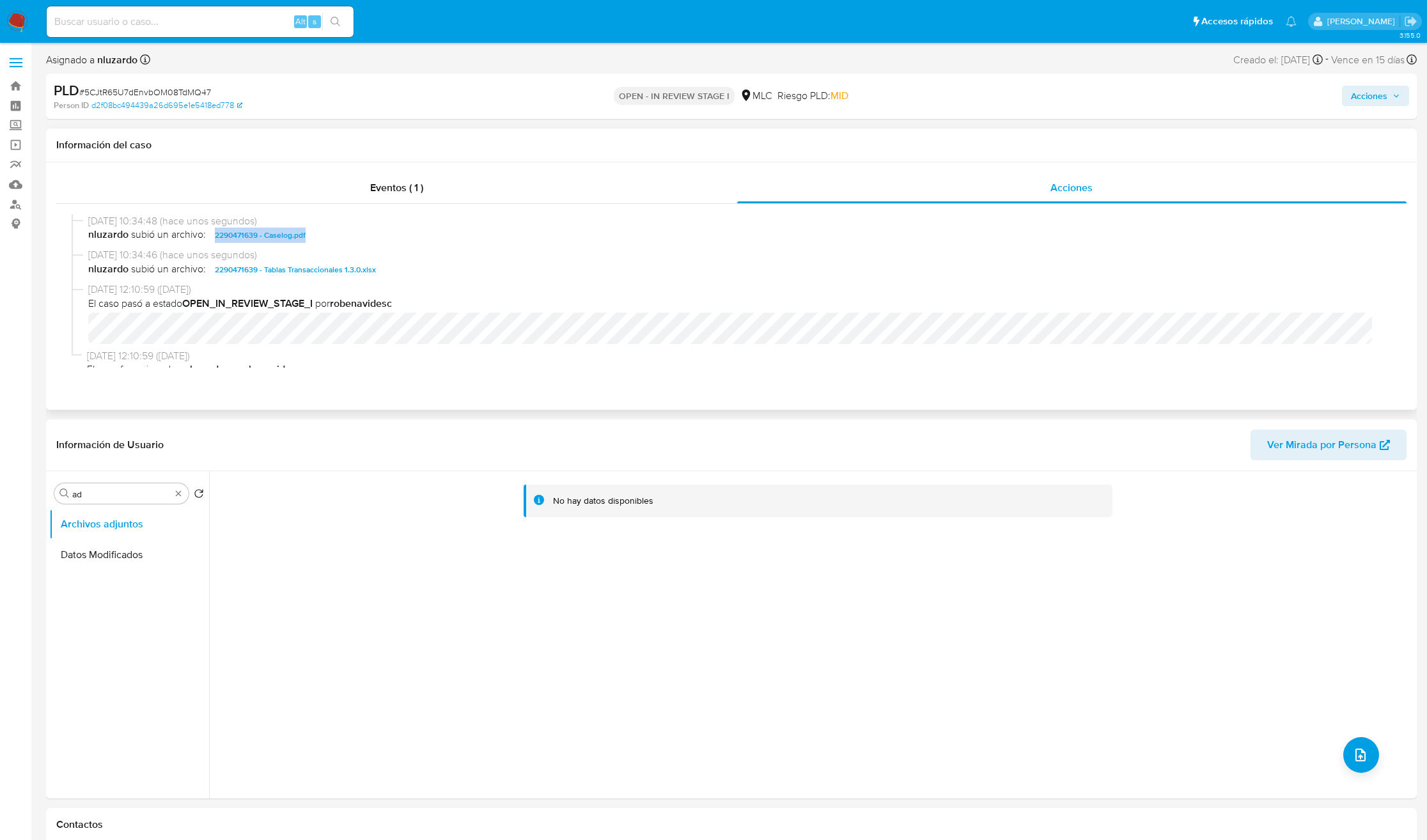
click at [326, 239] on span "nluzardo subió un archivo: 2290471639 - Caselog.pdf" at bounding box center [737, 236] width 1298 height 15
copy span "2290471639 - Caselog.pdf"
click at [1379, 101] on span "Acciones" at bounding box center [1369, 96] width 37 height 21
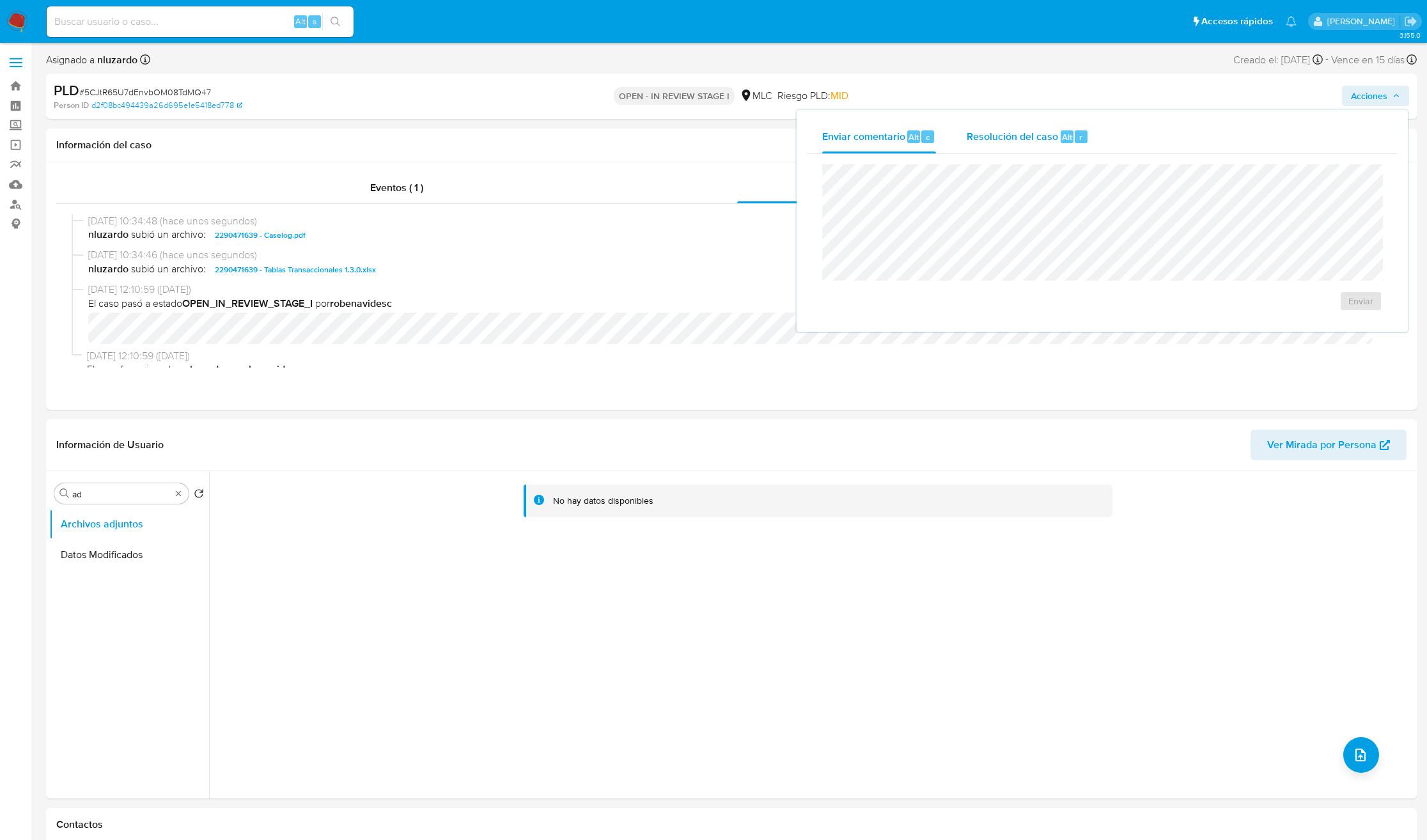
click at [1101, 140] on div "Enviar comentario Alt c Resolución del caso Alt r" at bounding box center [1102, 137] width 591 height 33
click at [1047, 146] on div "Resolución del caso Alt r" at bounding box center [1028, 137] width 122 height 33
click at [1234, 311] on span "No ROI" at bounding box center [1218, 314] width 63 height 28
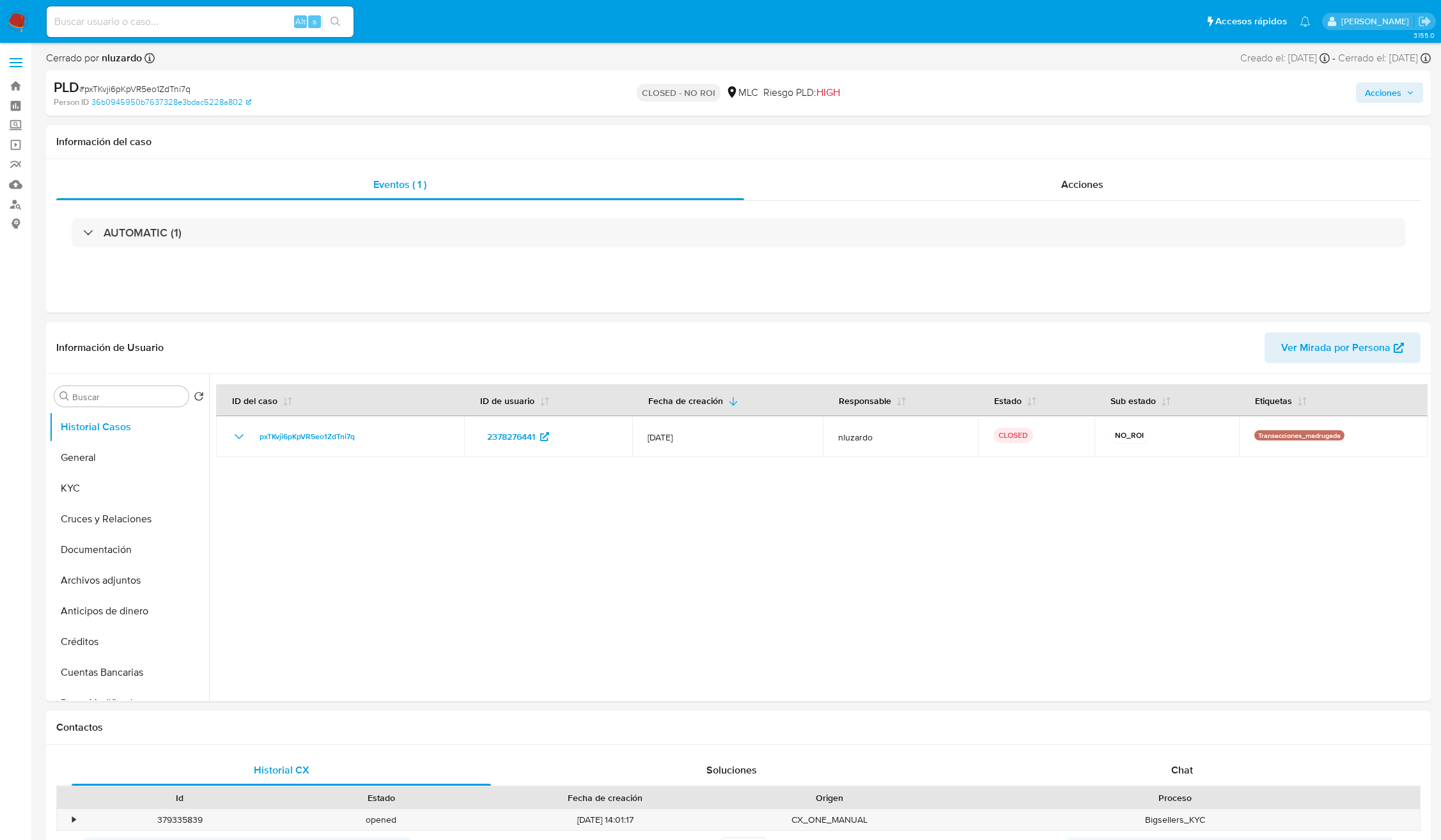
select select "10"
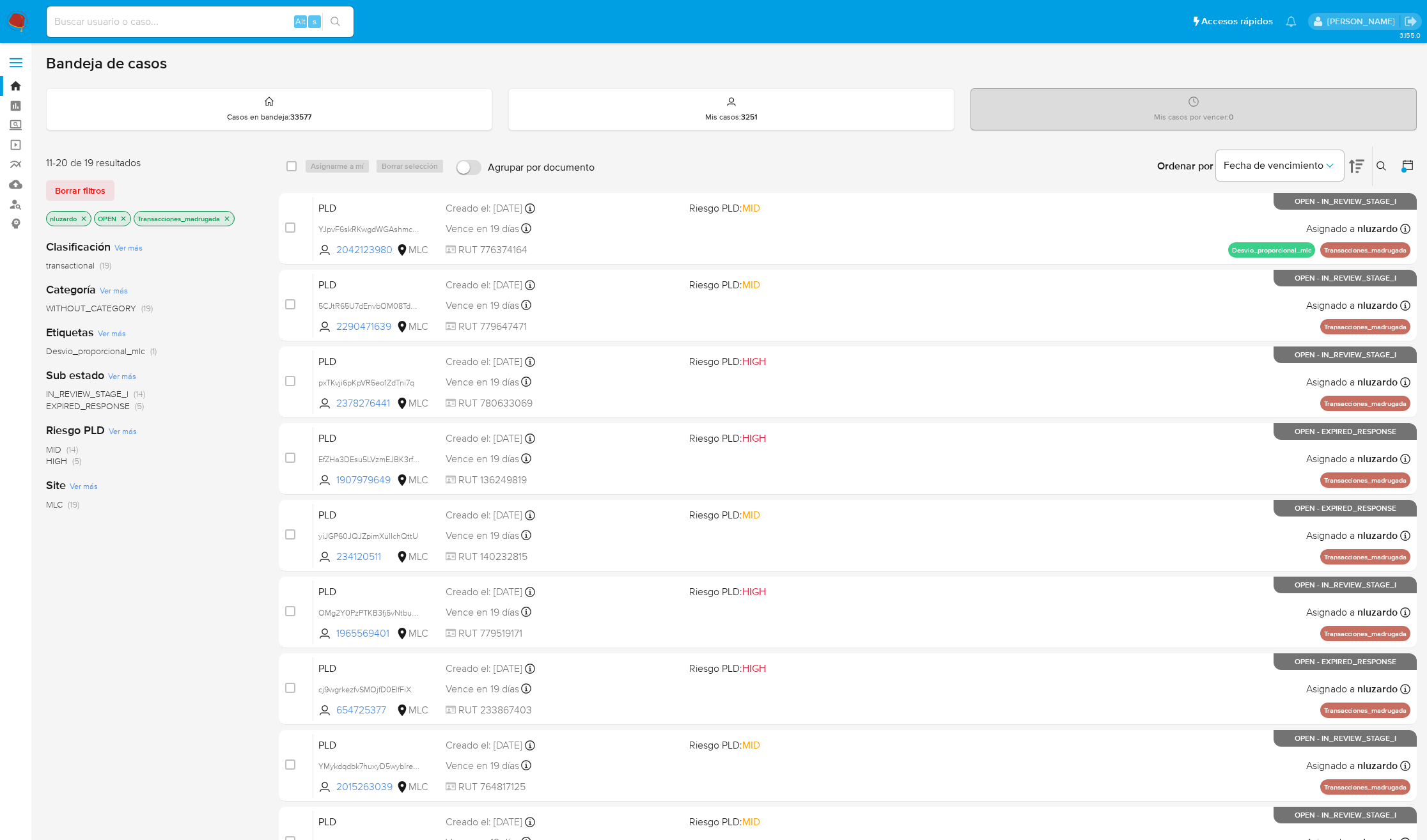
scroll to position [92, 0]
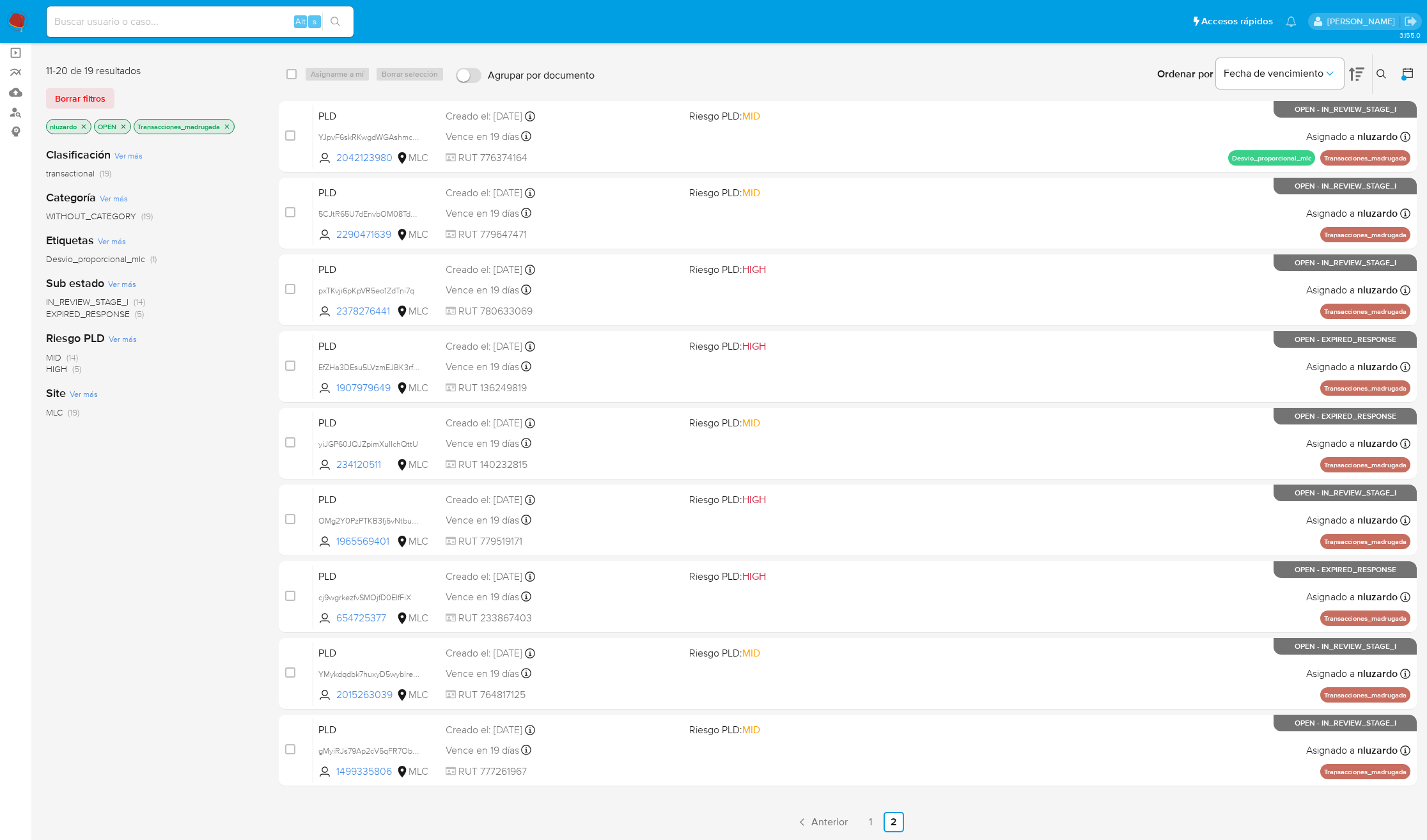
click at [1379, 76] on icon at bounding box center [1381, 74] width 10 height 10
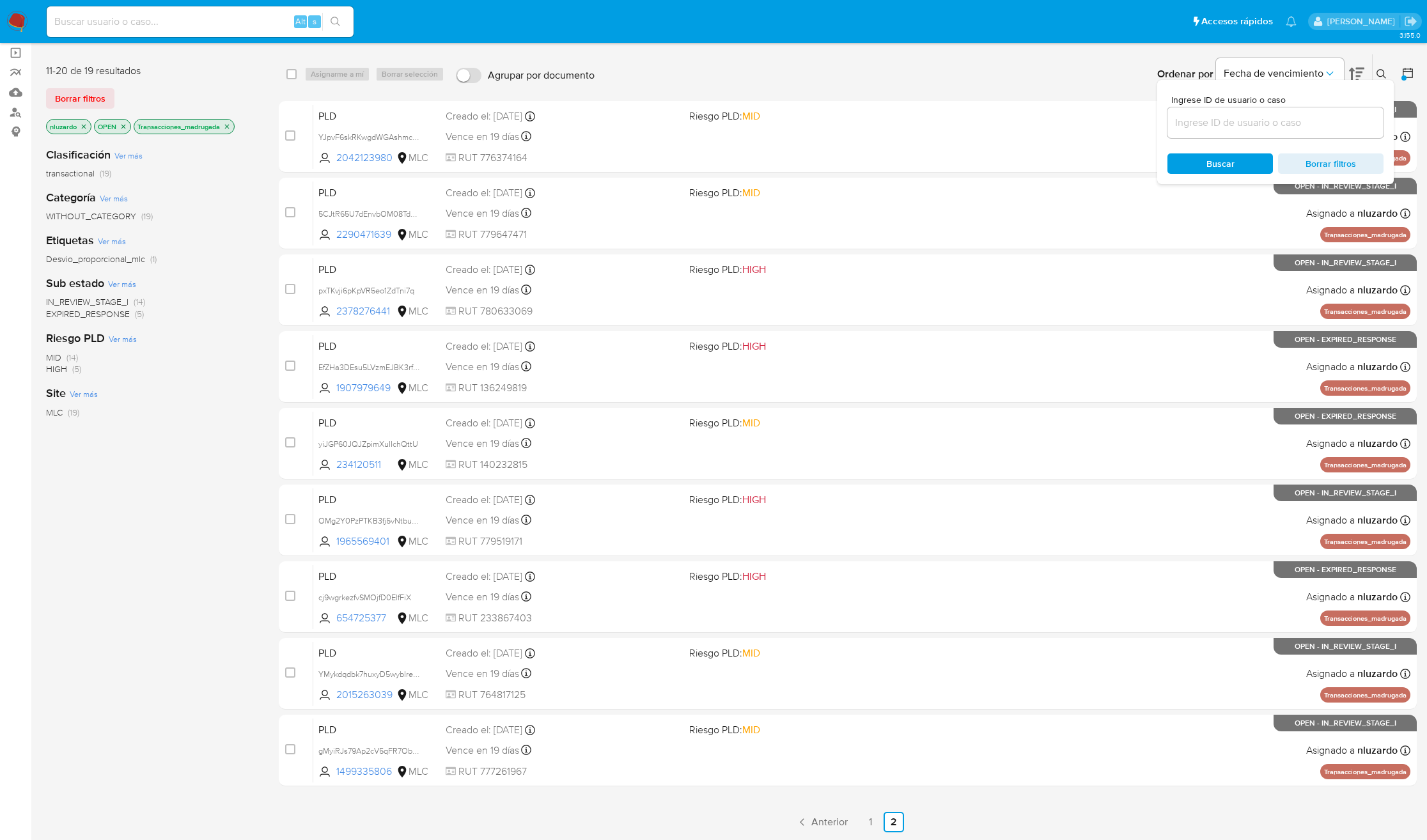
click at [1224, 127] on input at bounding box center [1276, 123] width 216 height 17
type input "1907979649"
click at [1213, 161] on span "Buscar" at bounding box center [1220, 164] width 28 height 21
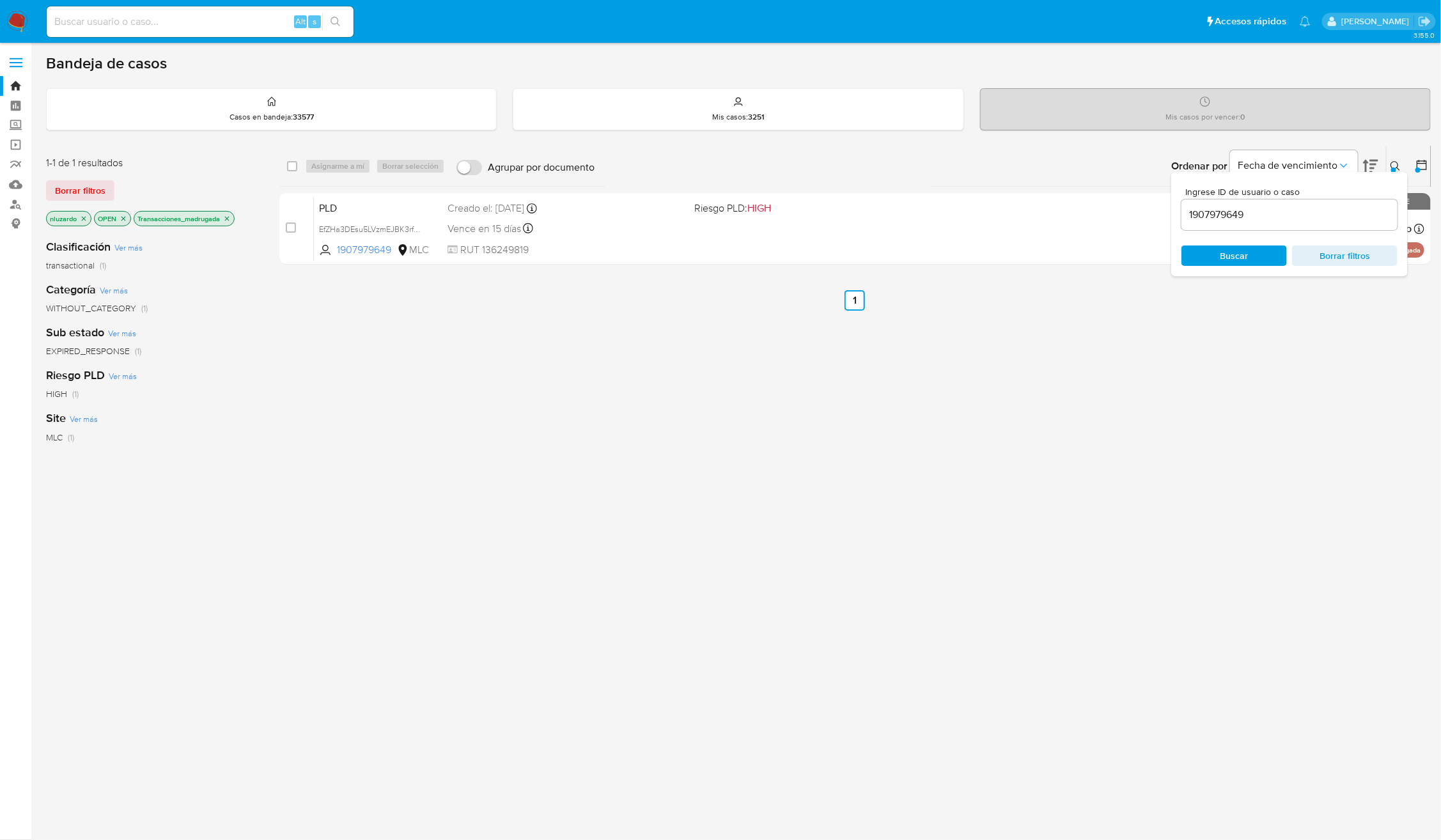
click at [845, 435] on div "select-all-cases-checkbox Asignarme a mí Borrar selección Agrupar por documento…" at bounding box center [855, 435] width 1152 height 579
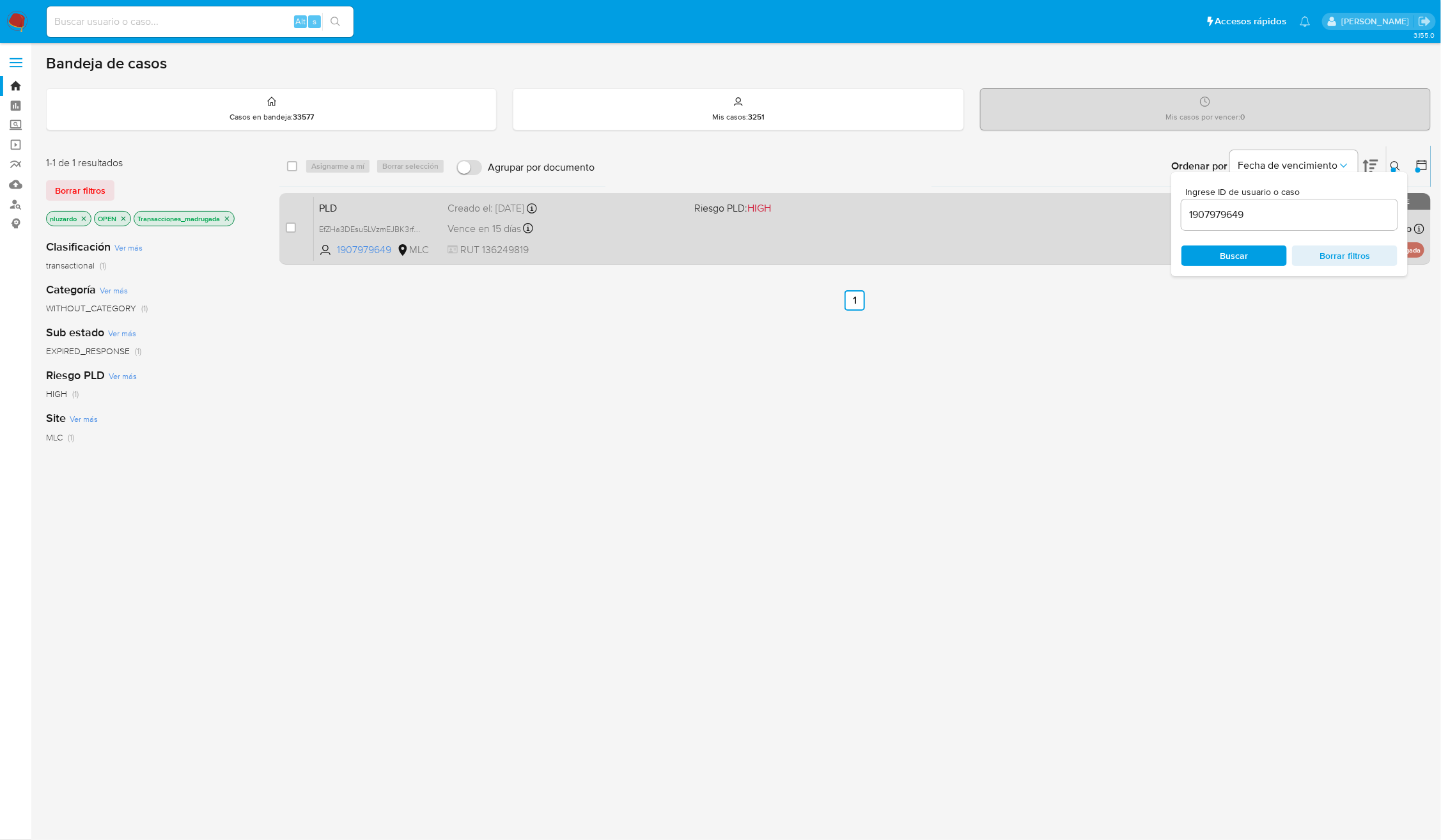
click at [806, 244] on div "PLD EfZHa3DEsu5LVzmEJBK3rfIM 1907979649 MLC Riesgo PLD: HIGH Creado el: 12/06/2…" at bounding box center [869, 228] width 1110 height 65
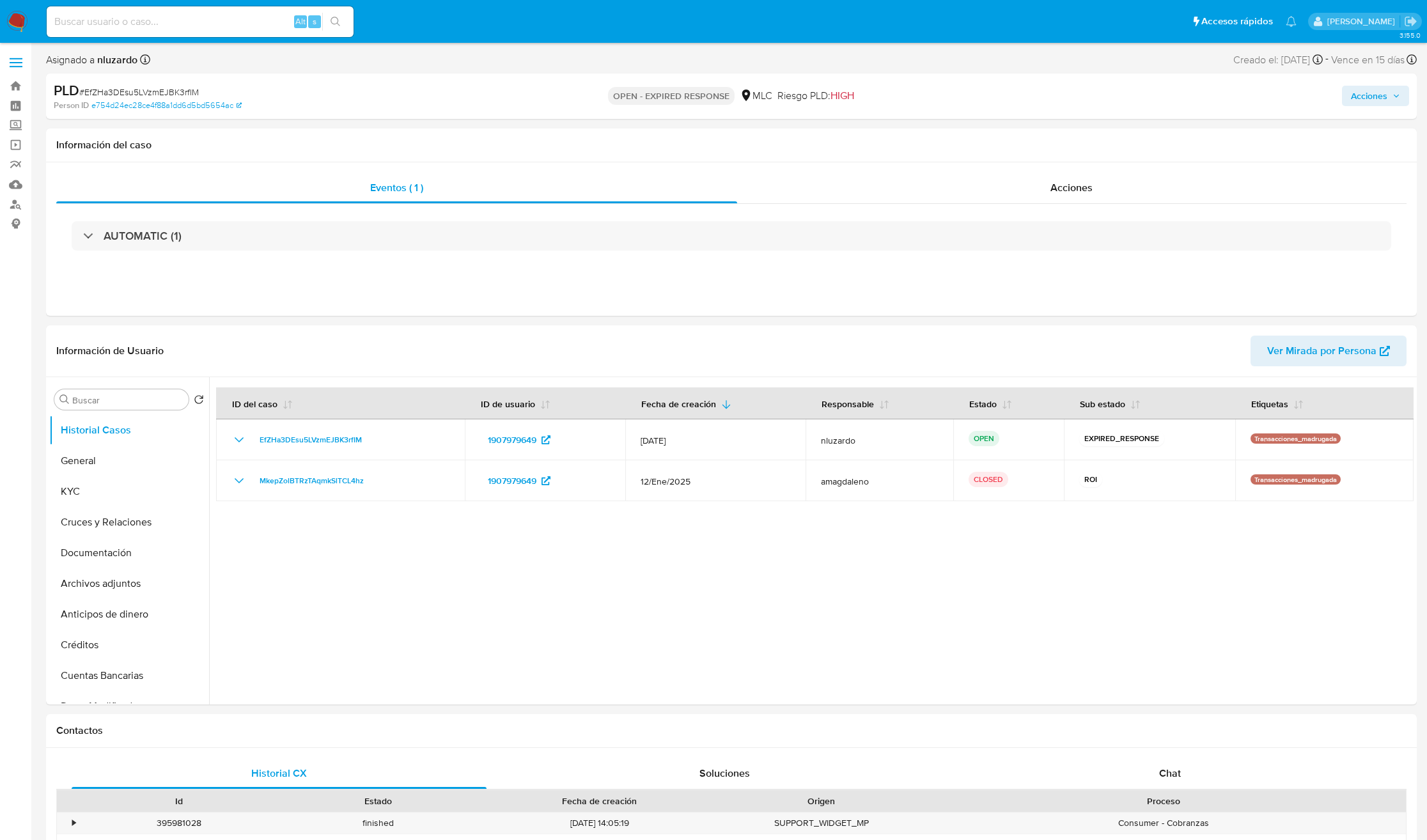
select select "10"
click at [701, 549] on div at bounding box center [811, 541] width 1204 height 327
click at [51, 489] on button "KYC" at bounding box center [124, 492] width 150 height 31
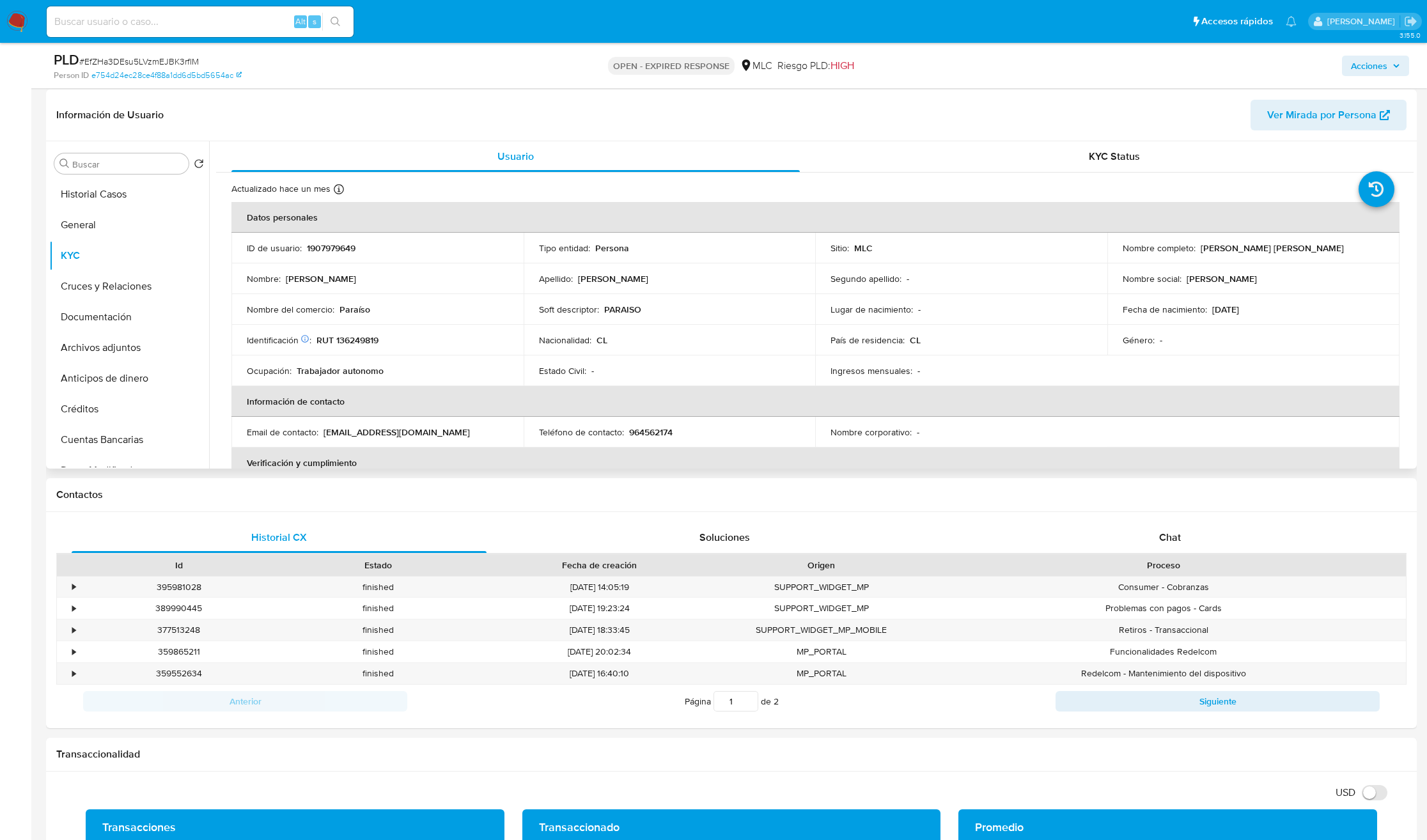
scroll to position [192, 0]
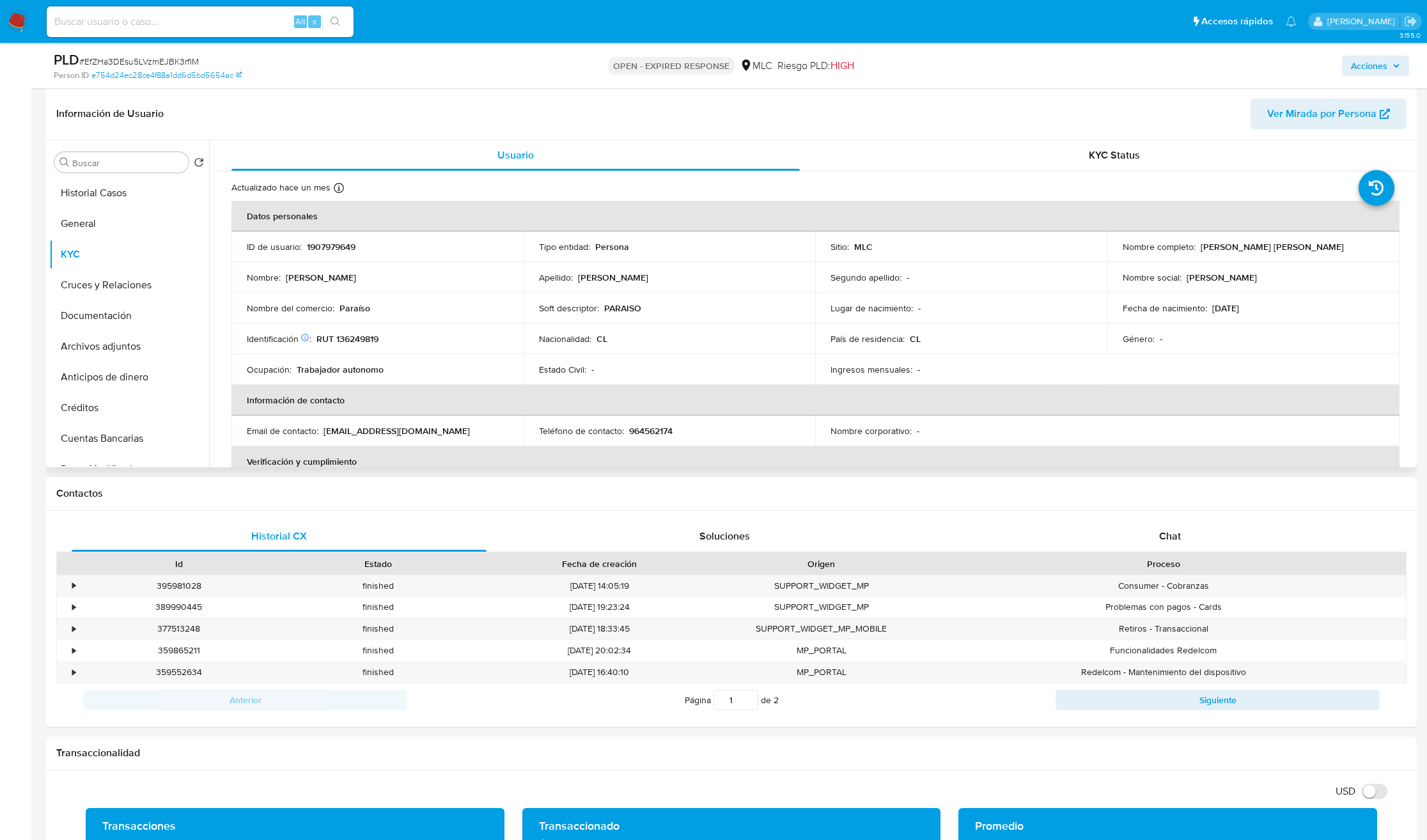
click at [1068, 309] on div "Lugar de nacimiento : -" at bounding box center [961, 308] width 261 height 12
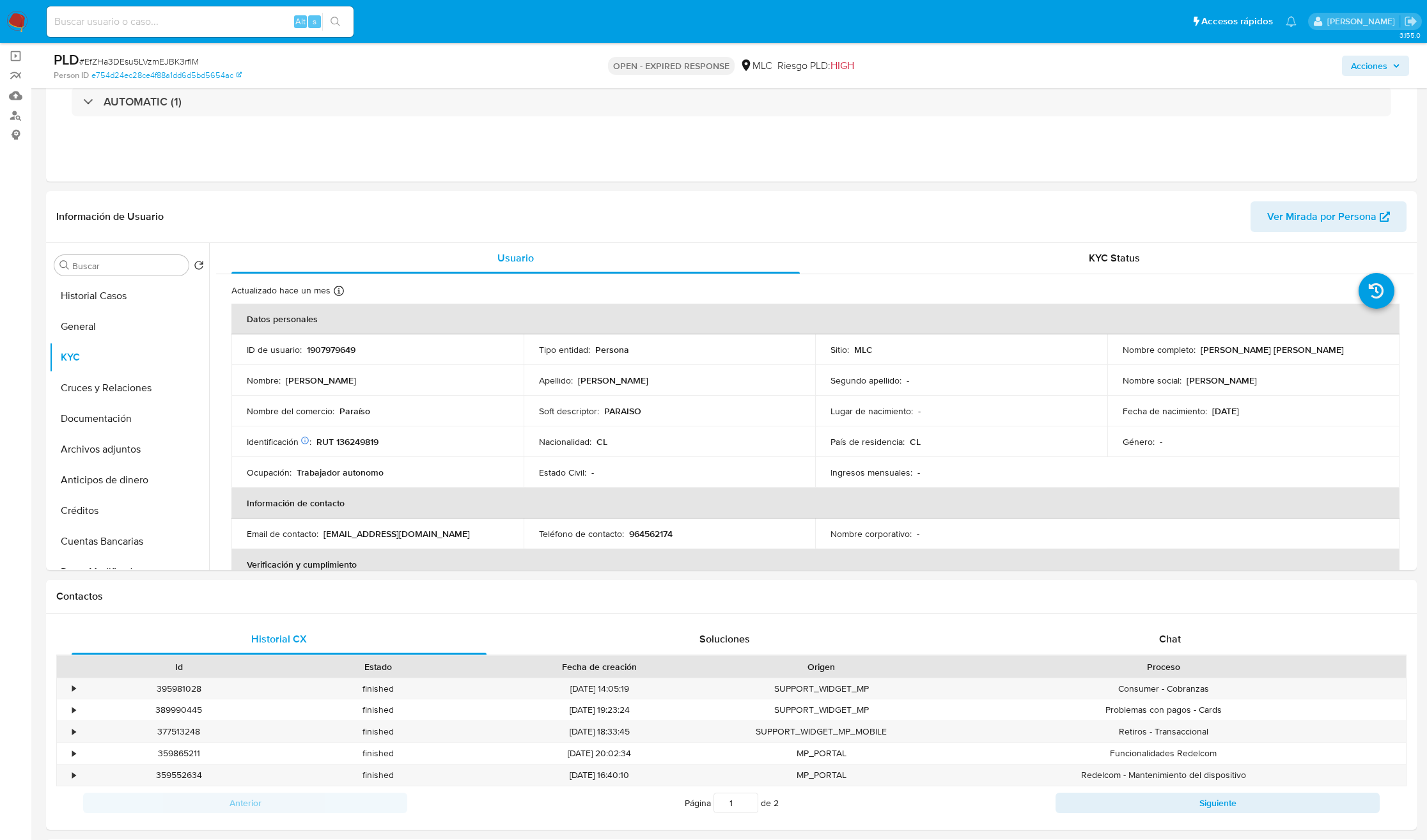
scroll to position [0, 0]
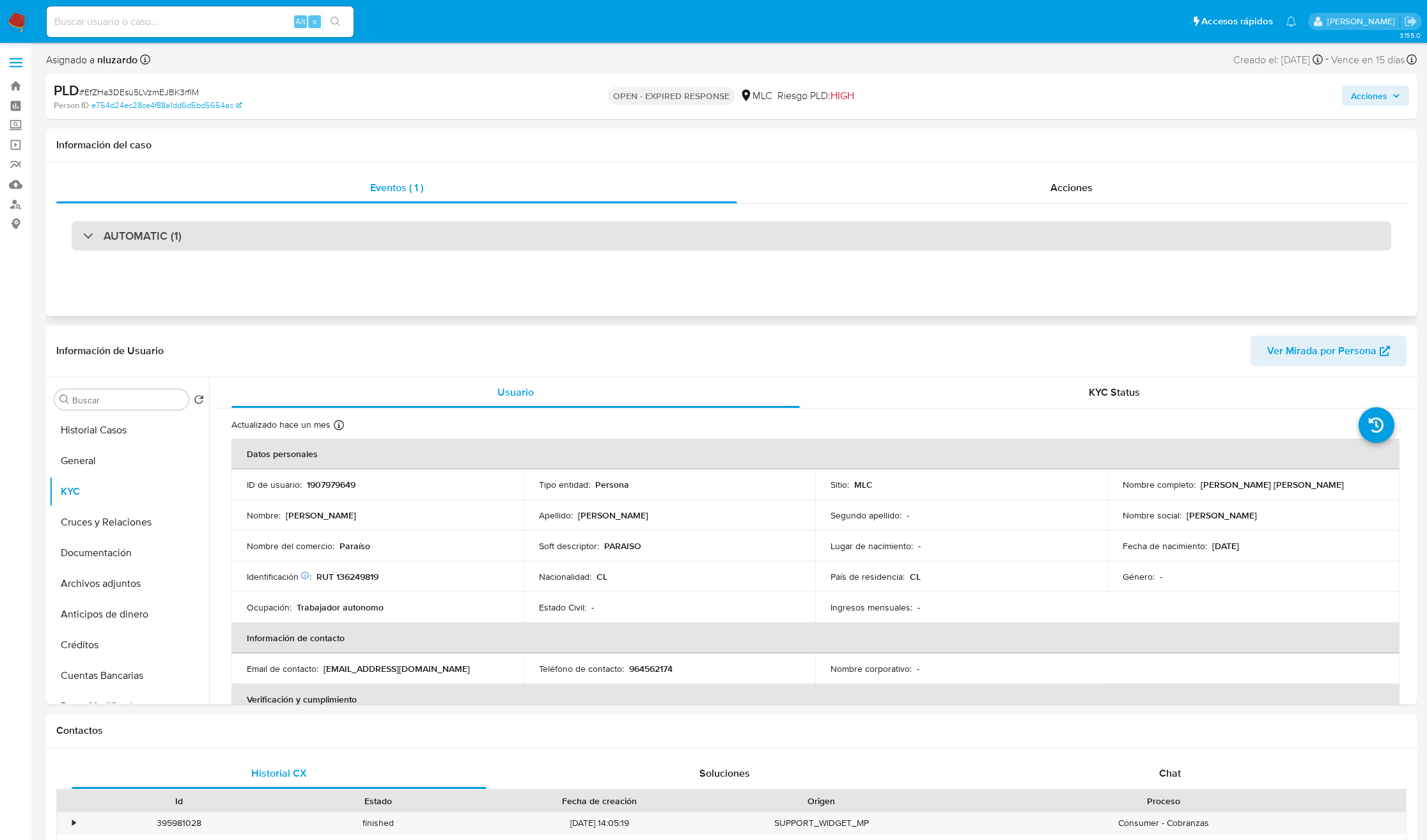
click at [163, 240] on h3 "AUTOMATIC (1)" at bounding box center [143, 236] width 78 height 14
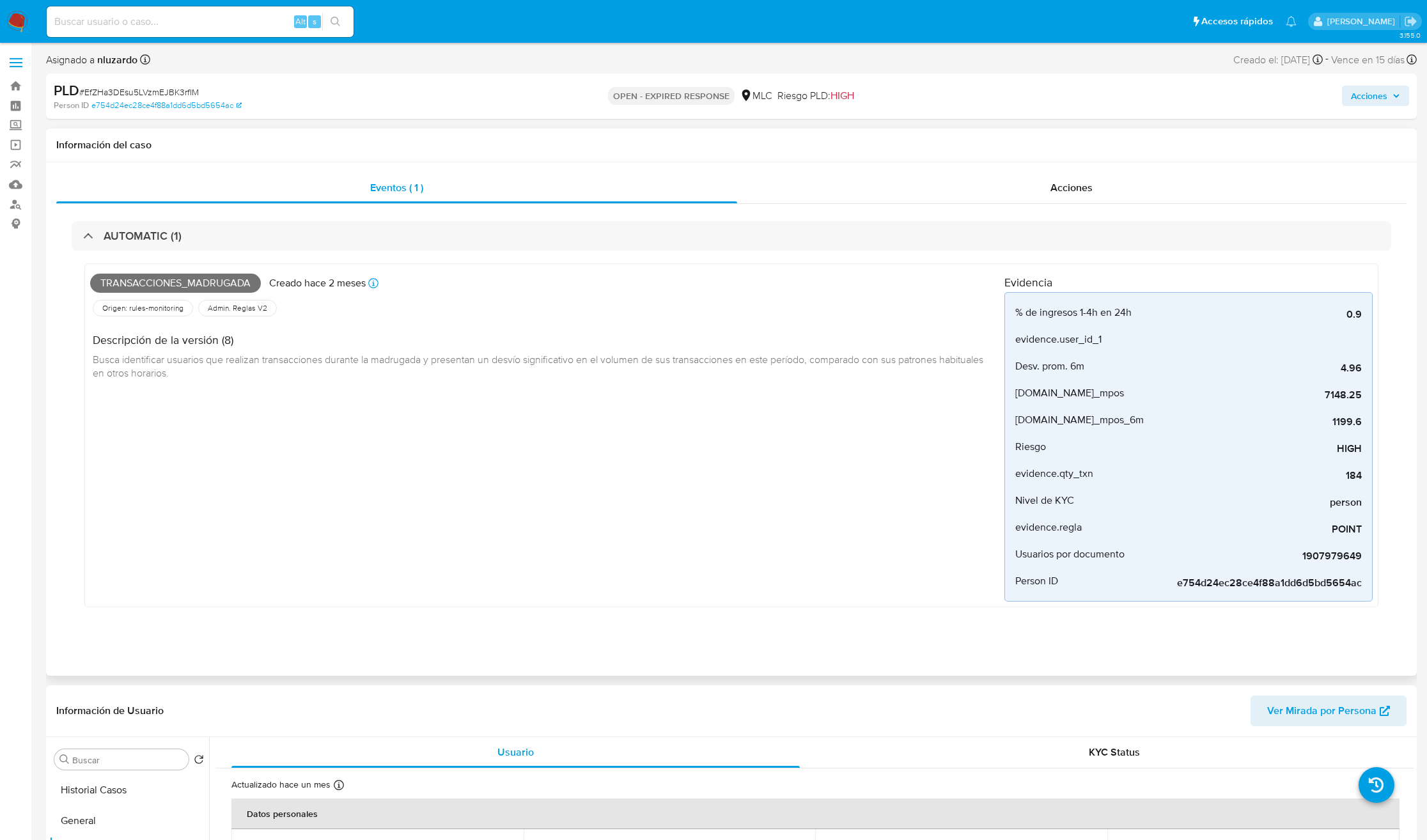
click at [157, 284] on span "Transacciones_madrugada" at bounding box center [175, 283] width 171 height 19
copy span "Transacciones_madrugada"
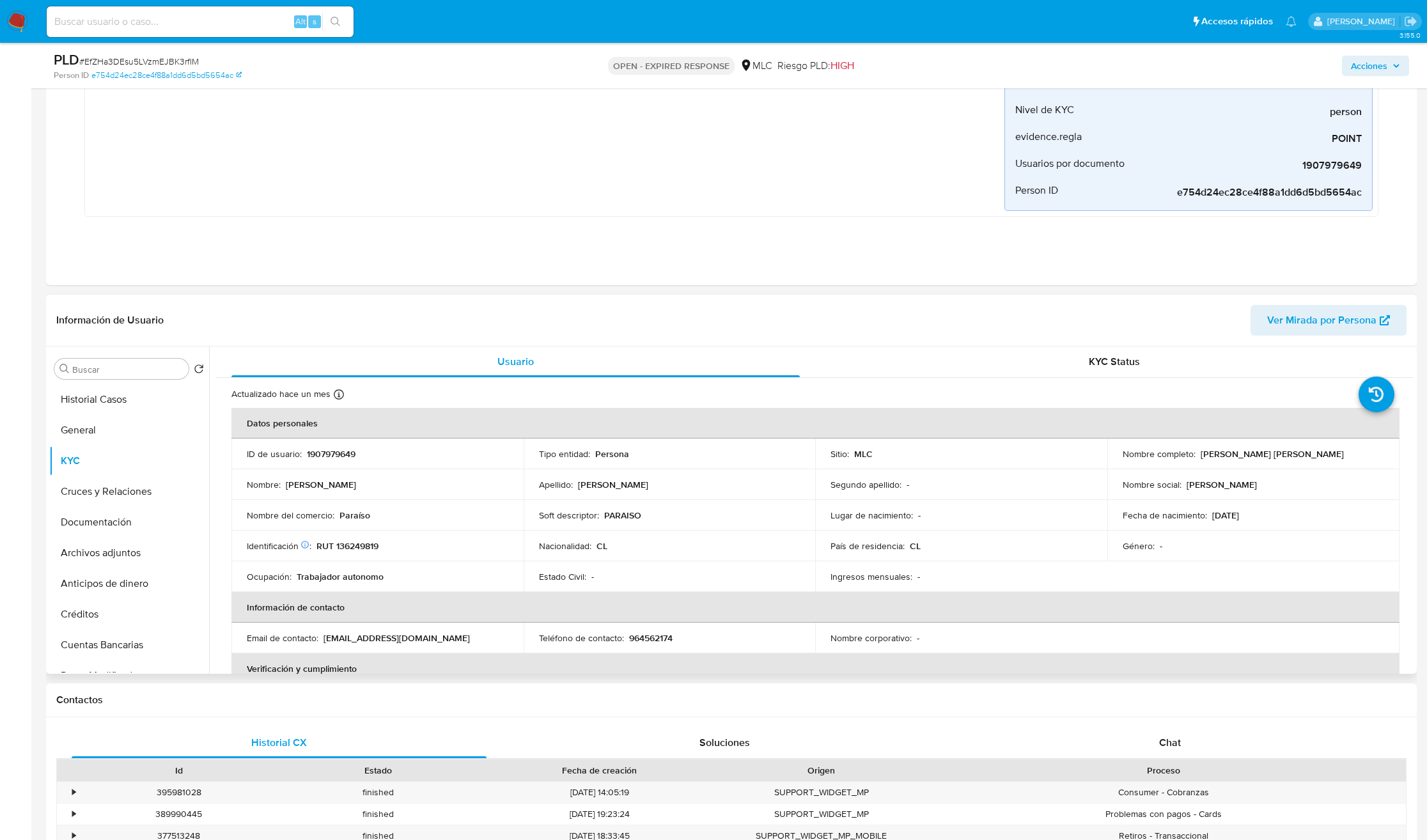
scroll to position [384, 0]
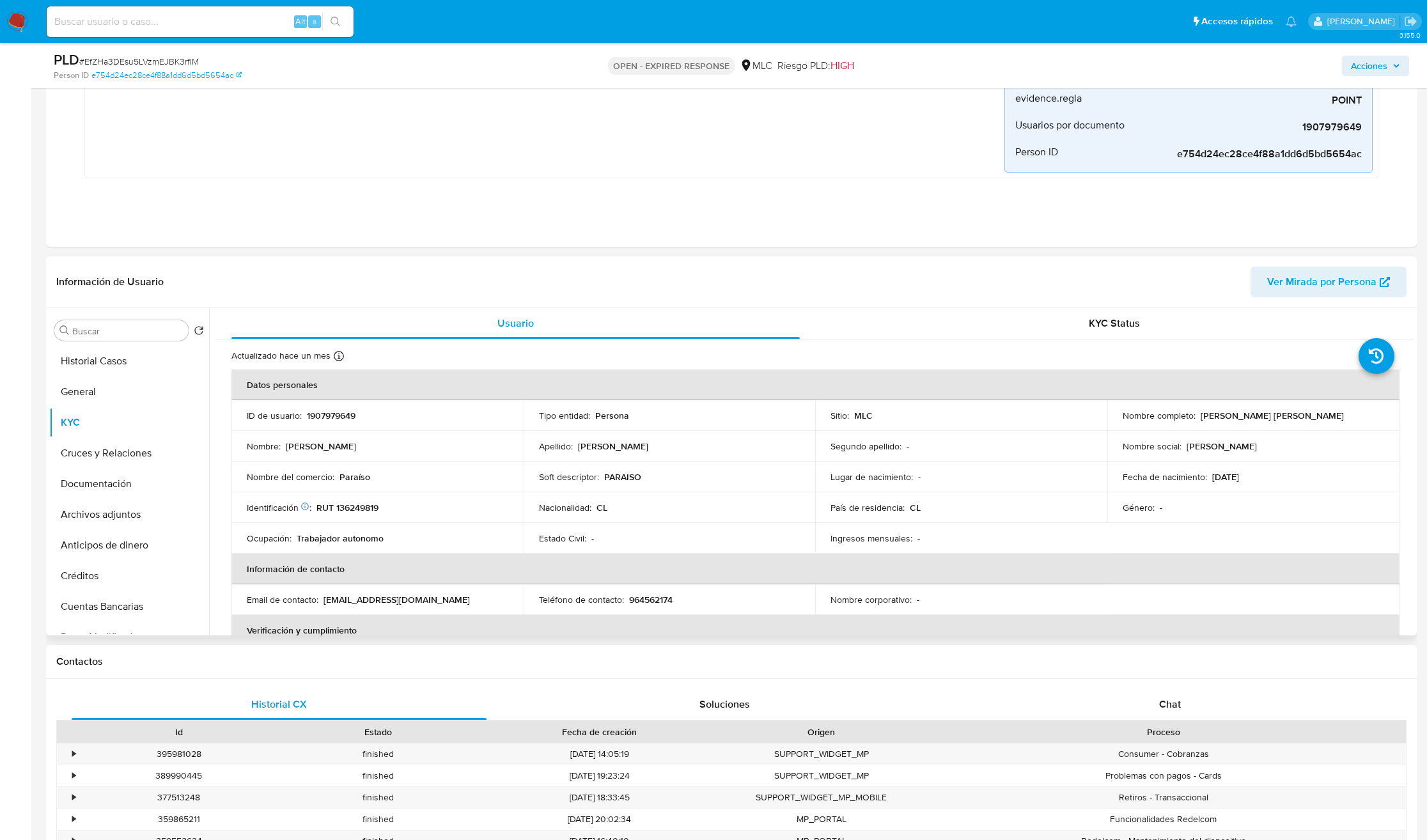
click at [1204, 420] on p "Viviana Pilar Robles Mora" at bounding box center [1272, 415] width 143 height 12
drag, startPoint x: 1276, startPoint y: 425, endPoint x: 1312, endPoint y: 424, distance: 36.0
click at [1312, 424] on td "Nombre completo : Viviana Pilar Robles Mora" at bounding box center [1253, 415] width 292 height 31
copy p "Viviana Pilar Robles Mora"
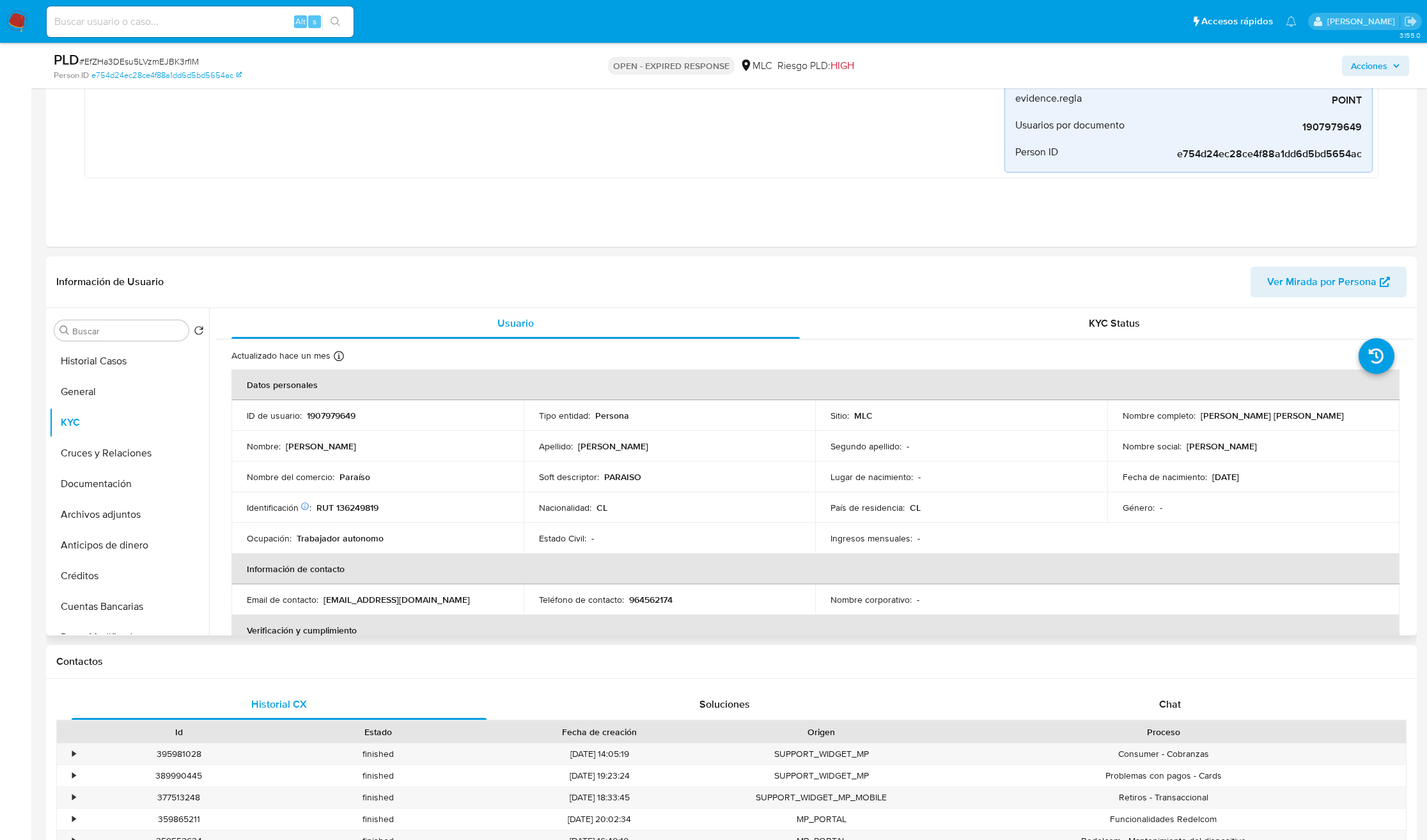
click at [351, 506] on p "RUT 136249819" at bounding box center [347, 508] width 62 height 12
copy p "136249819"
click at [251, 27] on input at bounding box center [200, 22] width 307 height 17
type input "[DATE]"
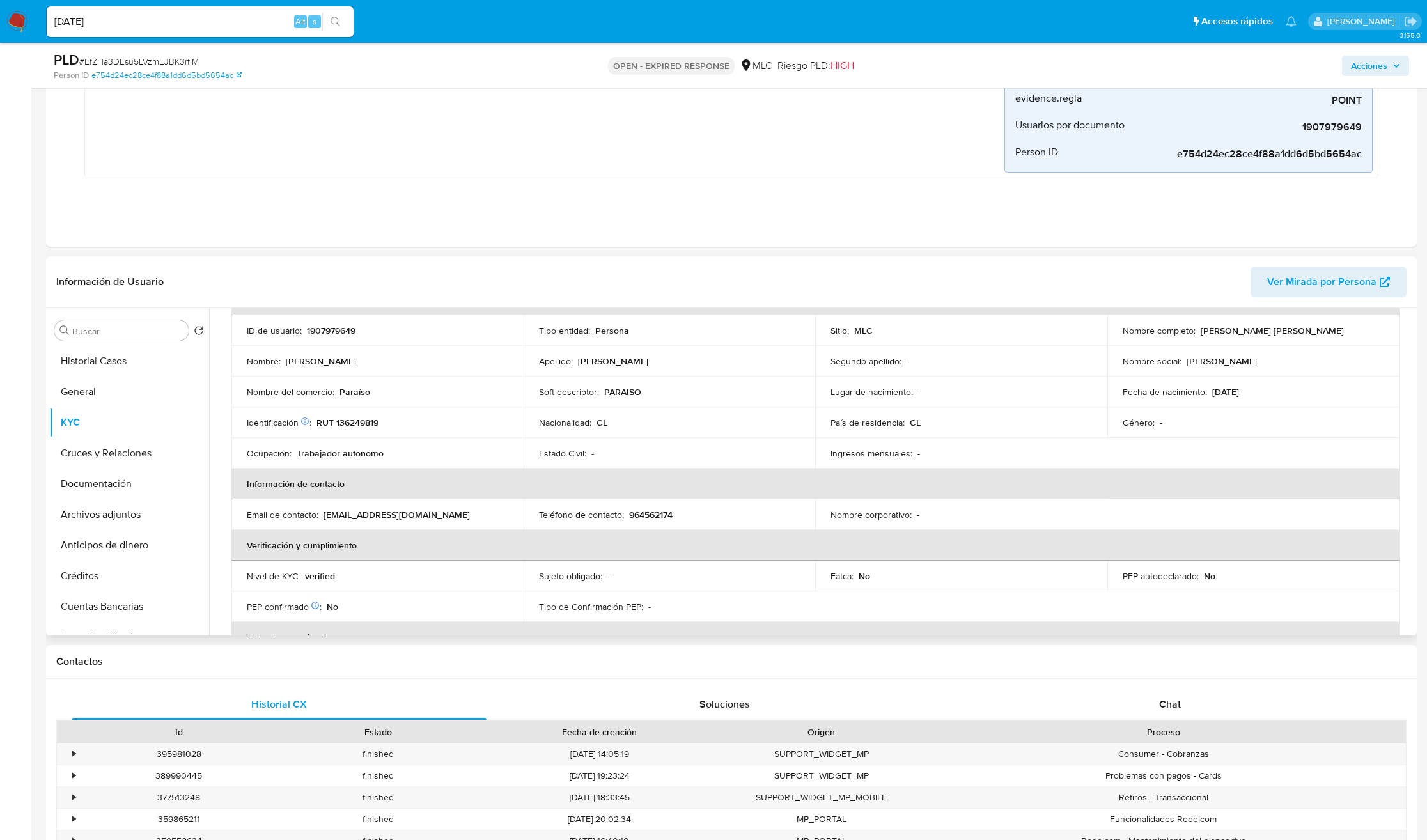
scroll to position [0, 0]
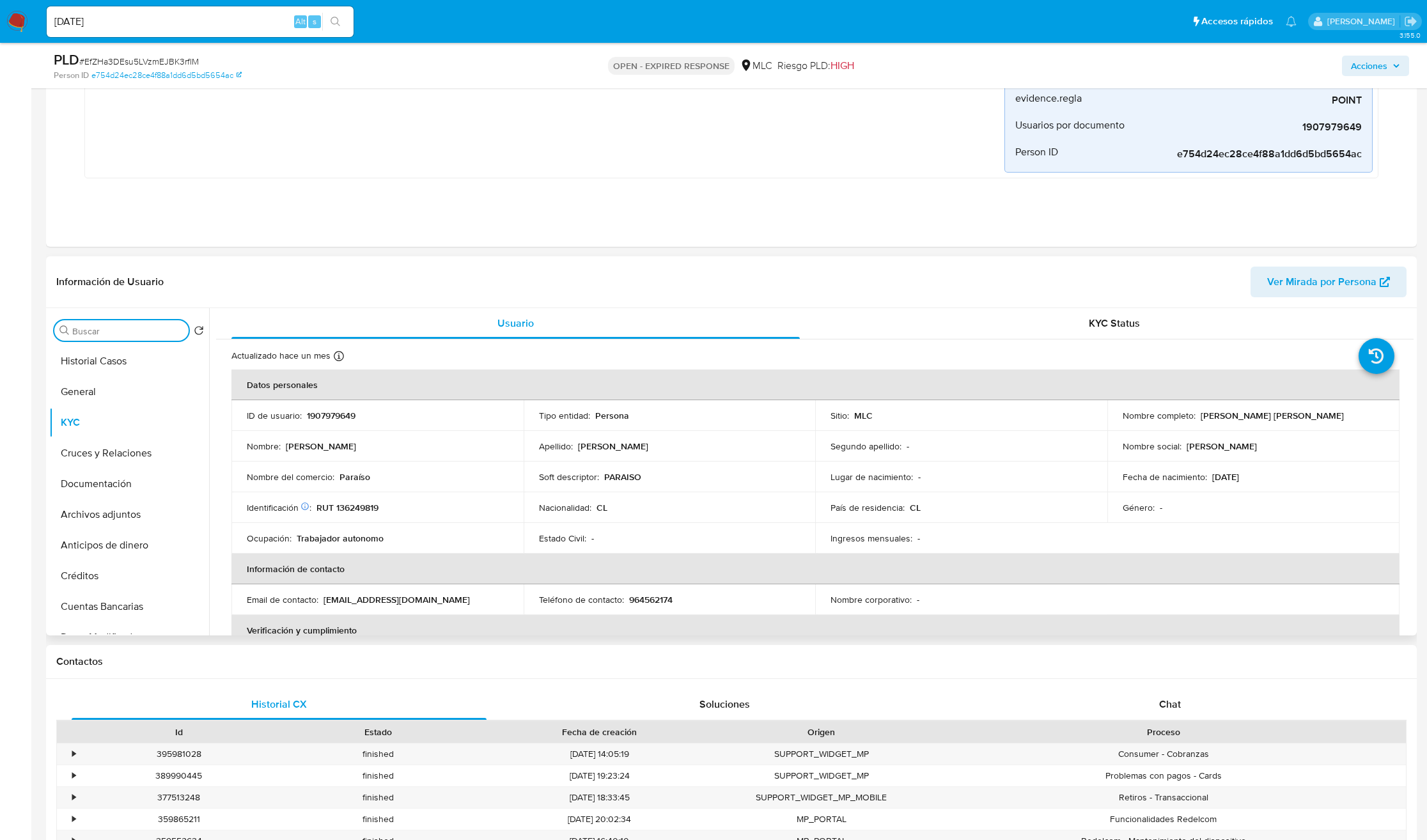
click at [92, 336] on input "Buscar" at bounding box center [128, 331] width 111 height 12
type input "cr"
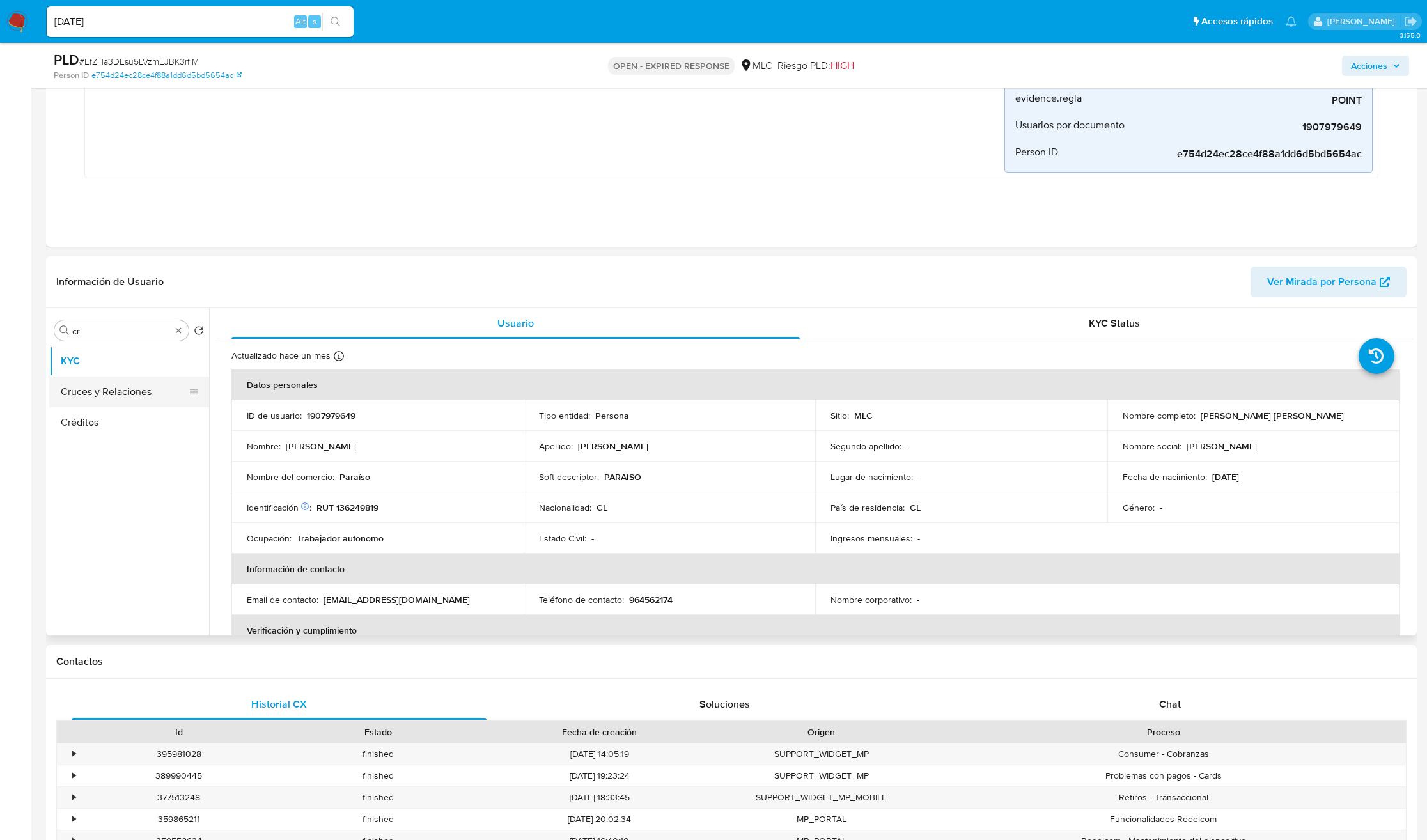
click at [108, 392] on button "Cruces y Relaciones" at bounding box center [124, 392] width 150 height 31
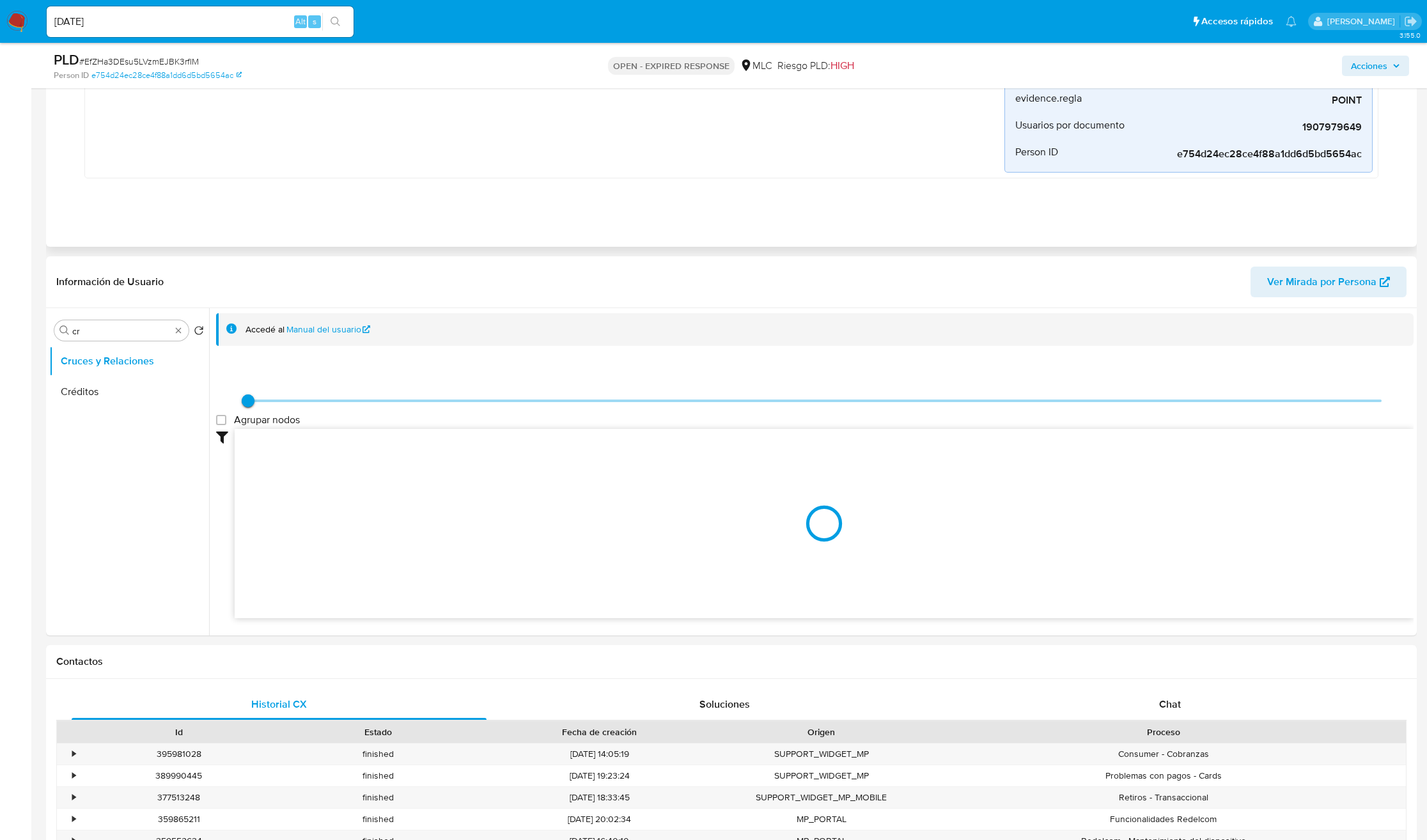
scroll to position [479, 0]
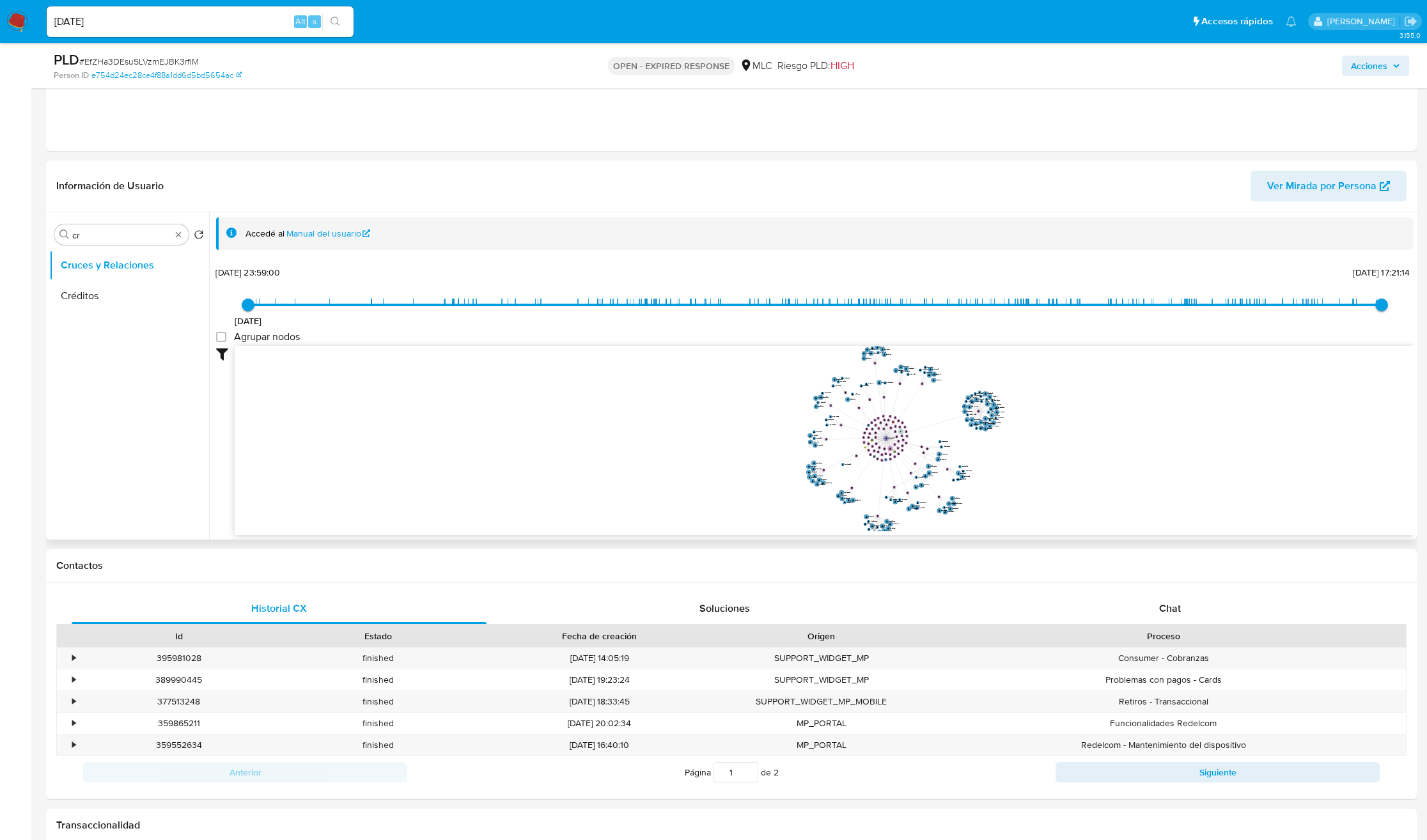
drag, startPoint x: 936, startPoint y: 458, endPoint x: 932, endPoint y: 468, distance: 10.8
click at [932, 468] on icon "user-1907979649  1907979649 phone-ed1c4b381fb2c716d173674ad53f5943  person-e7…" at bounding box center [824, 438] width 1179 height 185
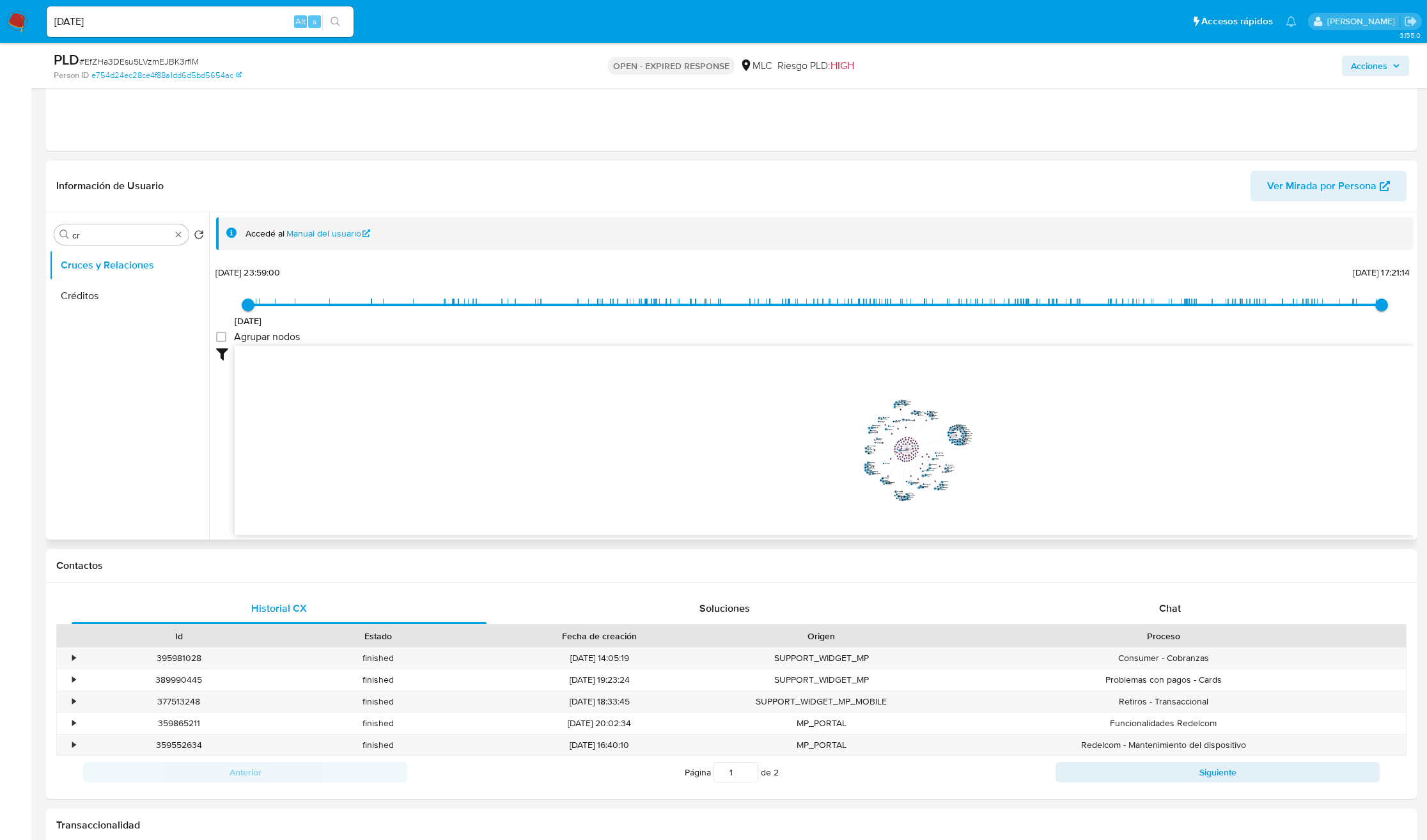
drag, startPoint x: 934, startPoint y: 462, endPoint x: 858, endPoint y: 453, distance: 76.5
click at [884, 450] on icon "user-1907979649  1907979649 phone-ed1c4b381fb2c716d173674ad53f5943  person-e7…" at bounding box center [824, 438] width 1179 height 185
drag, startPoint x: 836, startPoint y: 460, endPoint x: 821, endPoint y: 461, distance: 15.0
click at [818, 455] on icon "user-1907979649  1907979649 phone-ed1c4b381fb2c716d173674ad53f5943  person-e7…" at bounding box center [824, 438] width 1179 height 185
drag, startPoint x: 980, startPoint y: 459, endPoint x: 956, endPoint y: 449, distance: 26.0
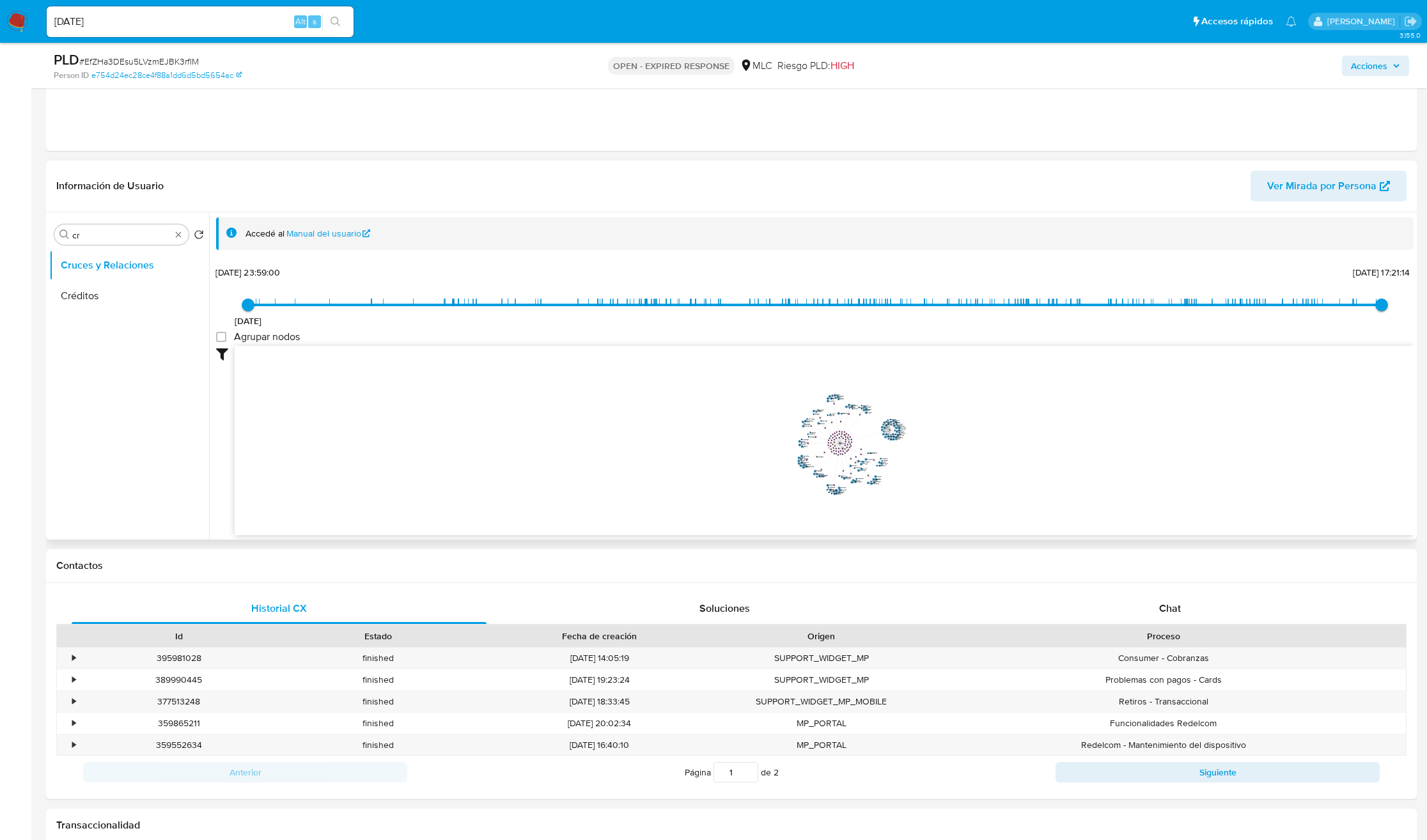
click at [955, 451] on icon "user-1907979649  1907979649 phone-ed1c4b381fb2c716d173674ad53f5943  person-e7…" at bounding box center [824, 438] width 1179 height 185
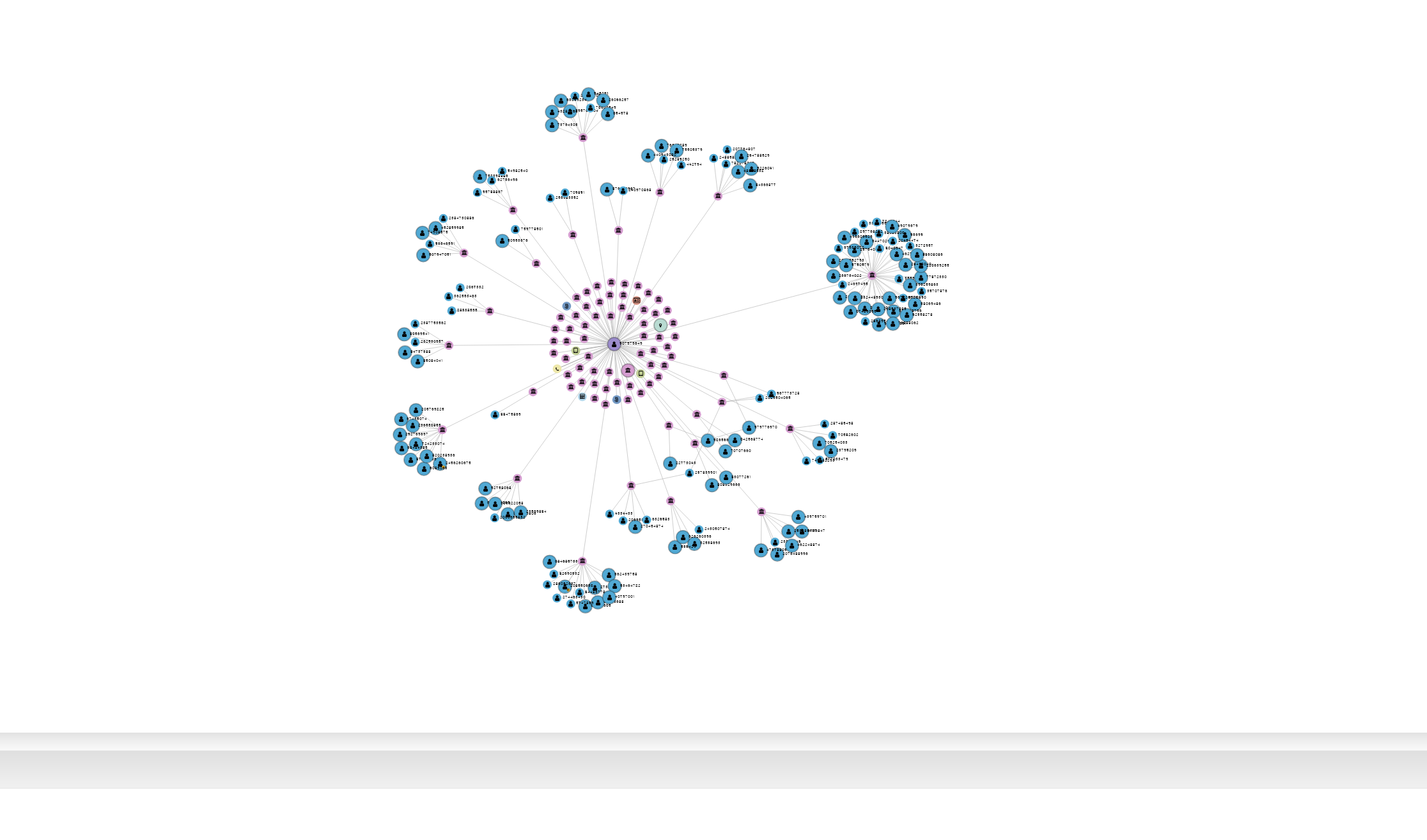
drag, startPoint x: 908, startPoint y: 483, endPoint x: 925, endPoint y: 494, distance: 20.2
click at [925, 494] on icon "user-1907979649  1907979649 phone-ed1c4b381fb2c716d173674ad53f5943  person-e7…" at bounding box center [824, 438] width 1179 height 185
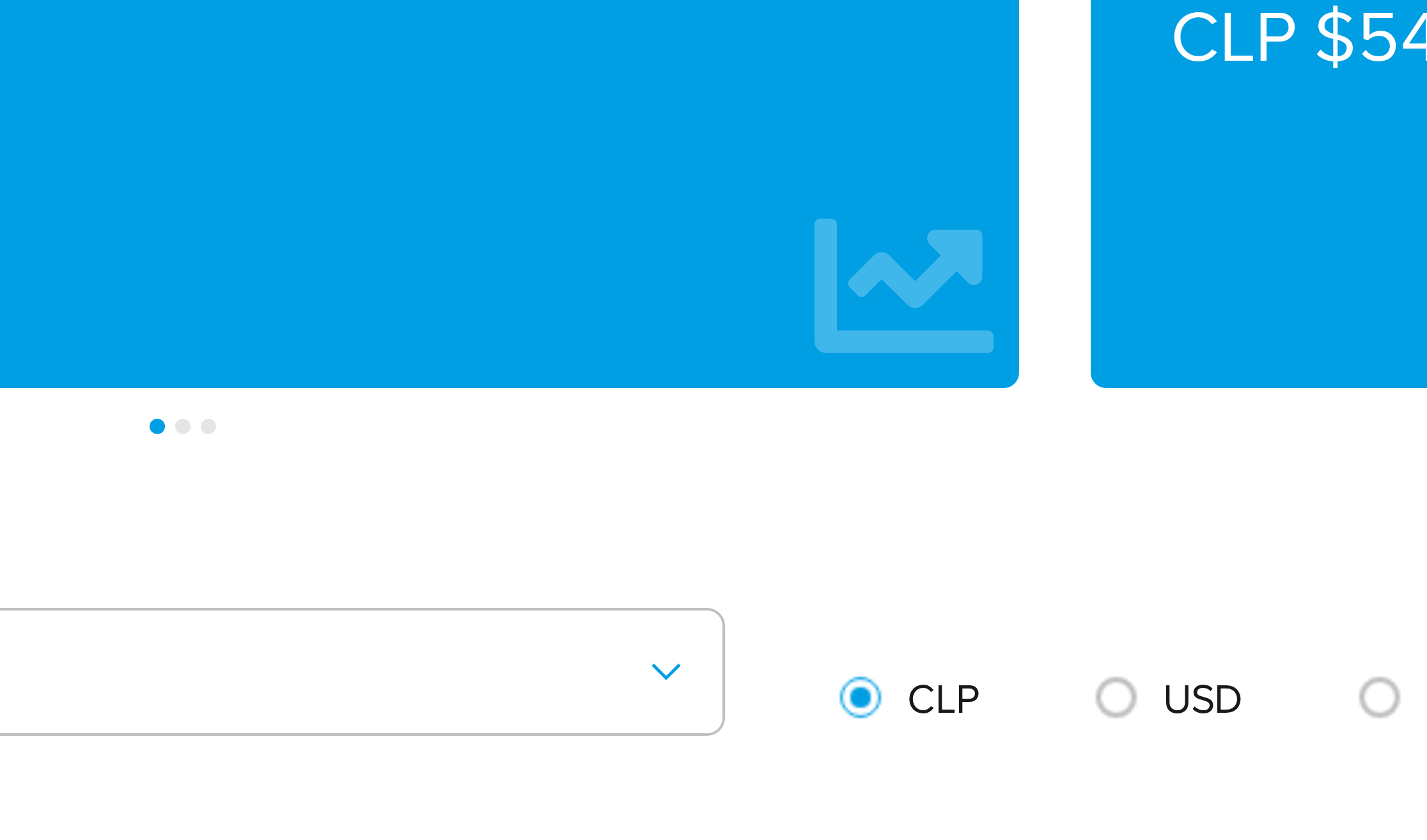
scroll to position [766, 0]
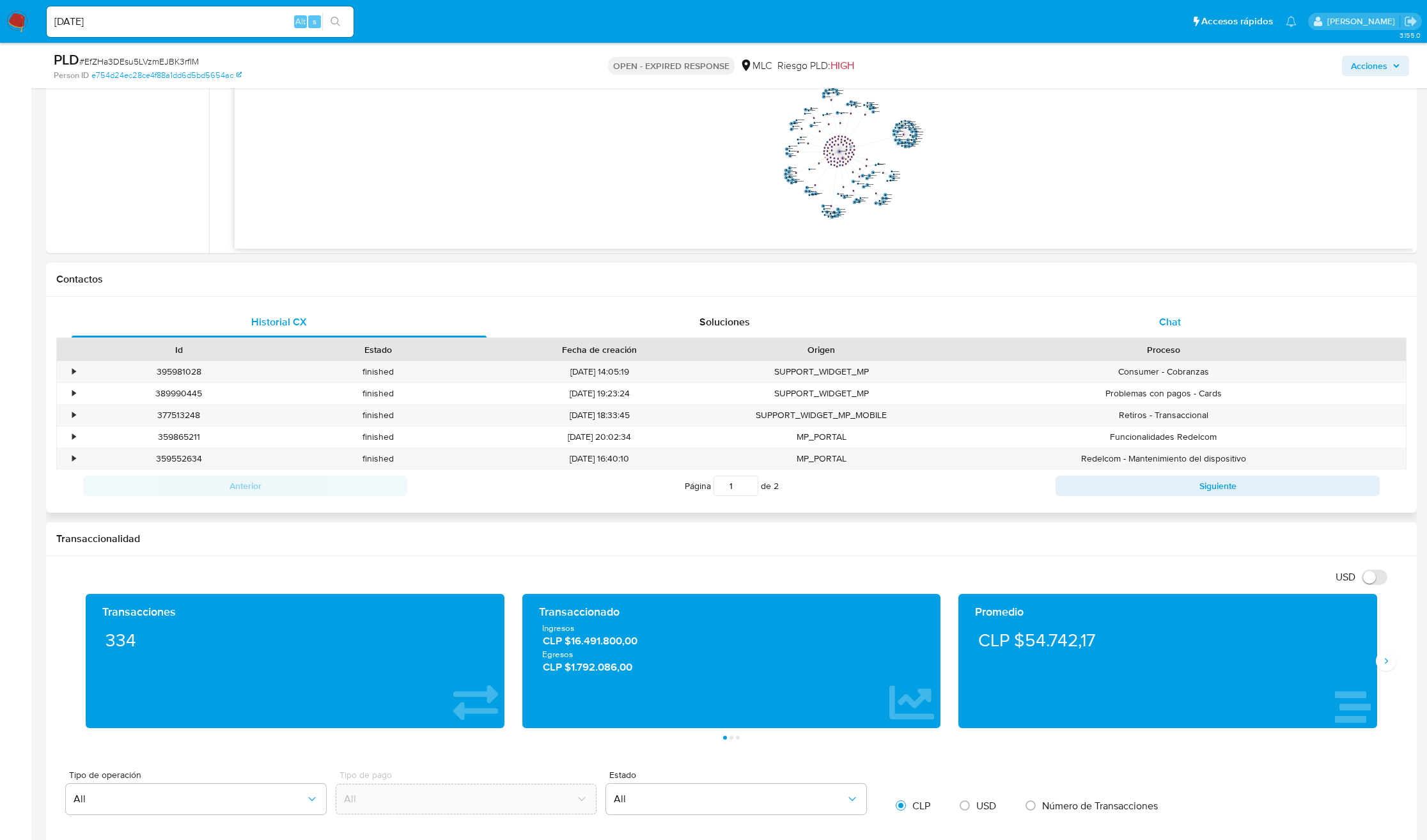
click at [1193, 328] on div "Chat" at bounding box center [1170, 322] width 415 height 31
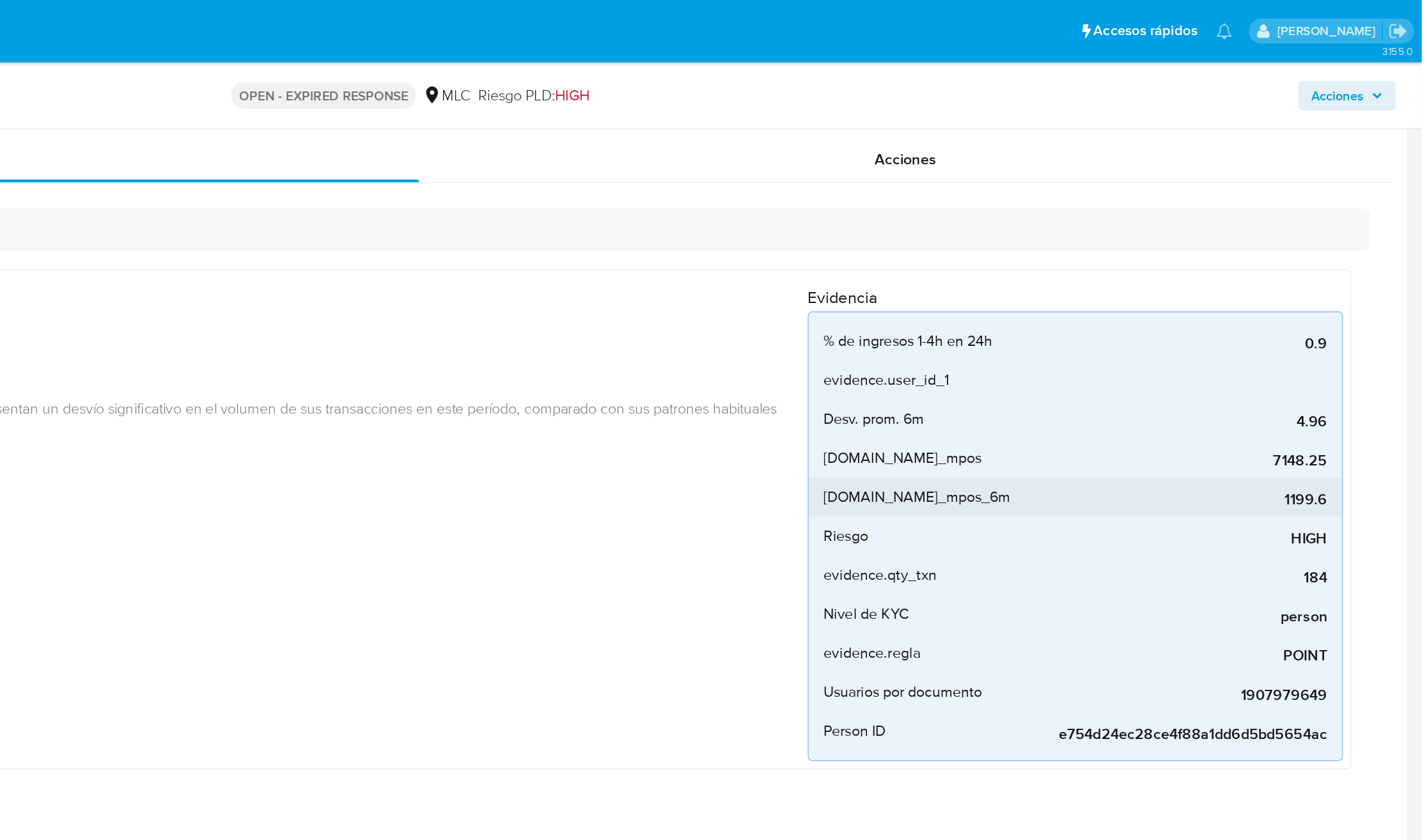
scroll to position [0, 0]
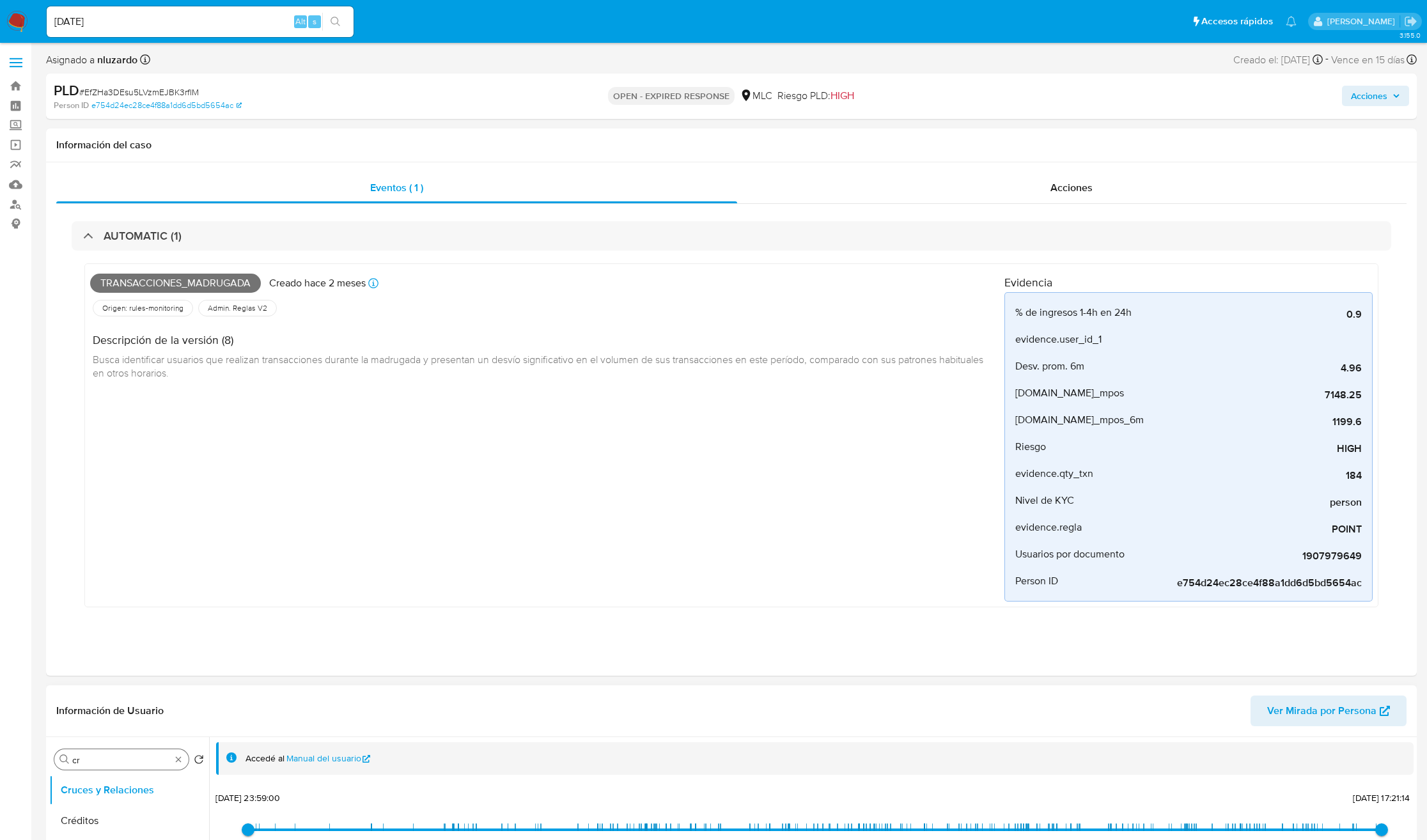
click at [119, 764] on input "cr" at bounding box center [121, 760] width 98 height 12
type input "o"
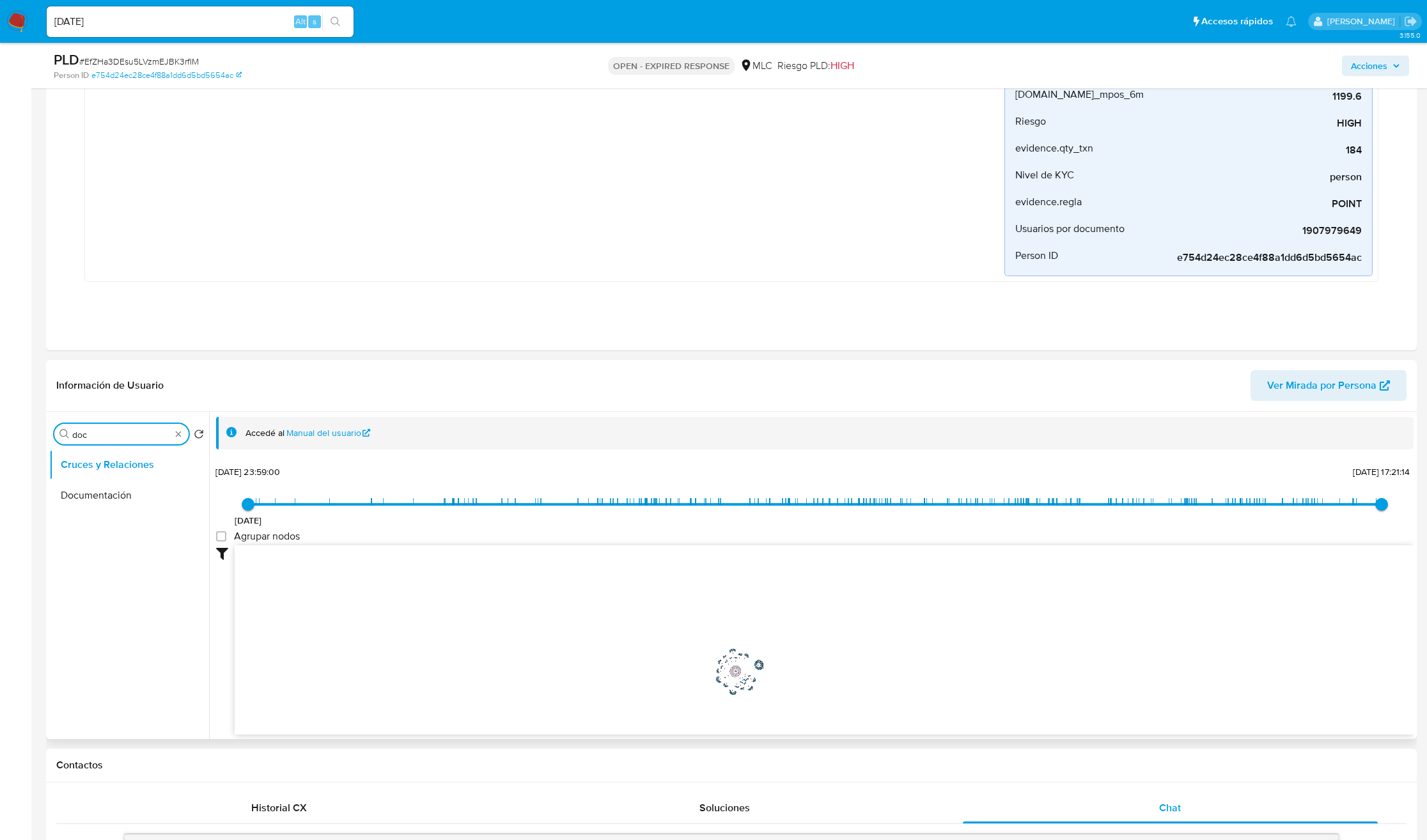
scroll to position [287, 0]
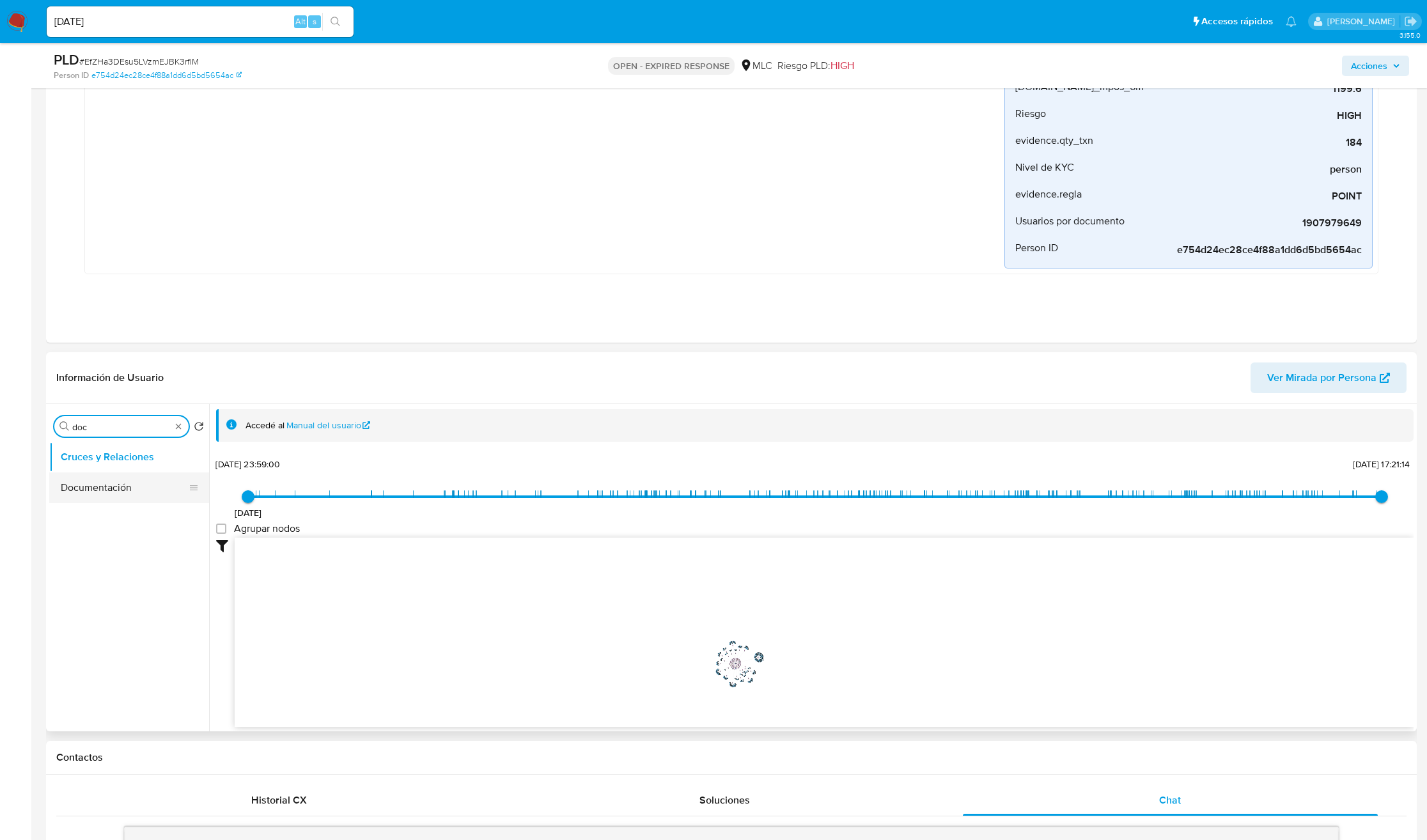
type input "doc"
click at [101, 499] on button "Documentación" at bounding box center [129, 488] width 160 height 31
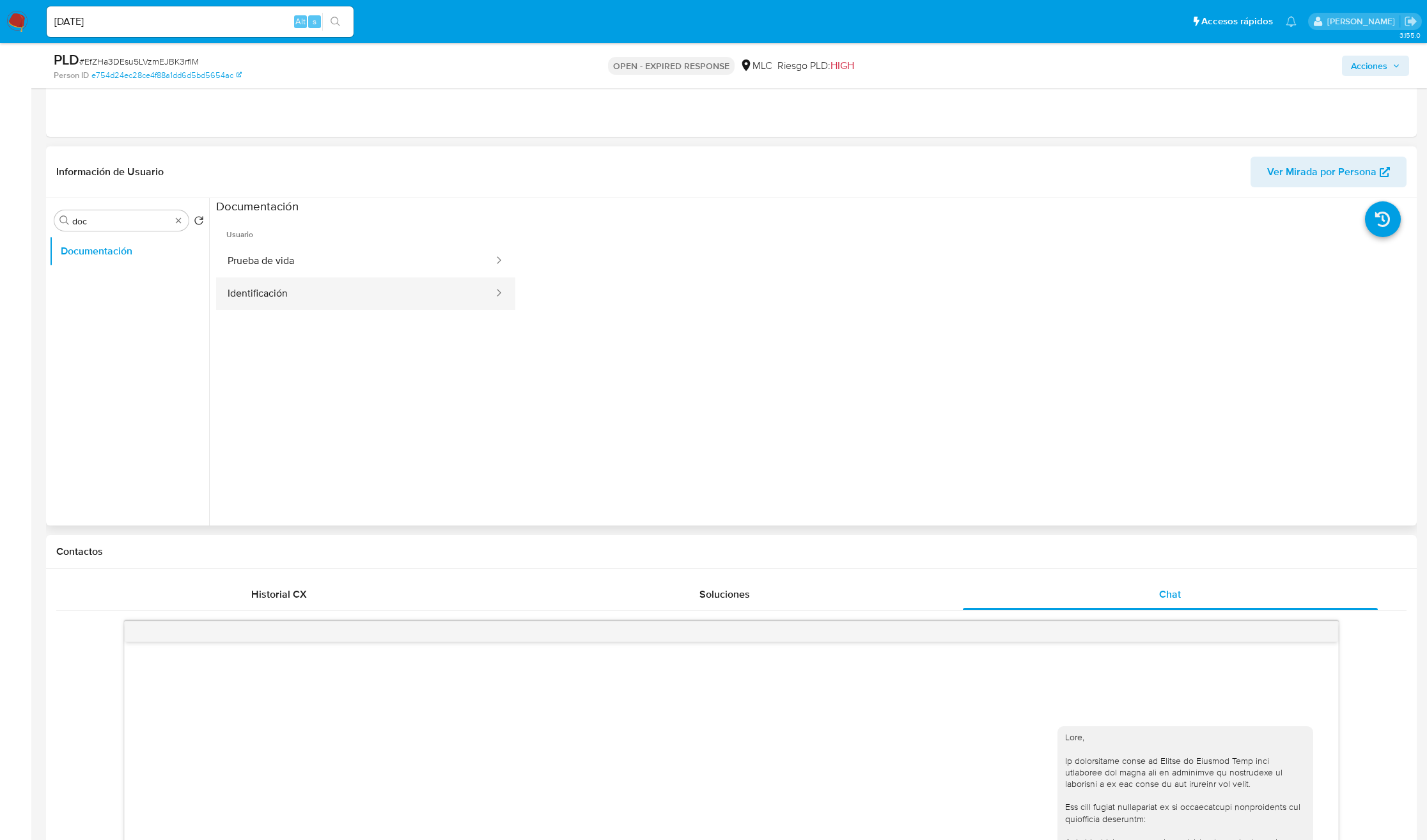
scroll to position [479, 0]
click at [313, 286] on button "Identificación" at bounding box center [356, 292] width 279 height 33
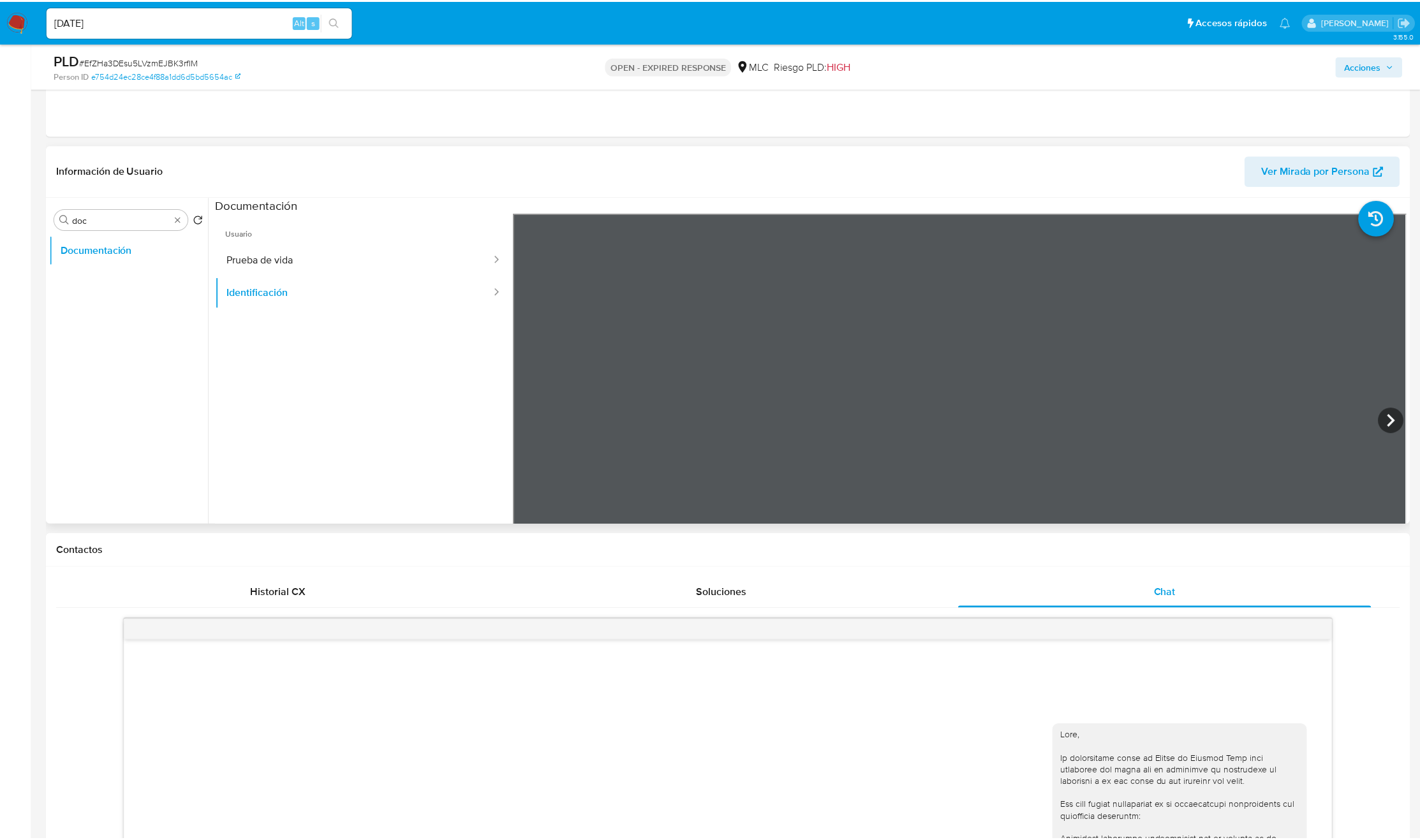
scroll to position [0, 0]
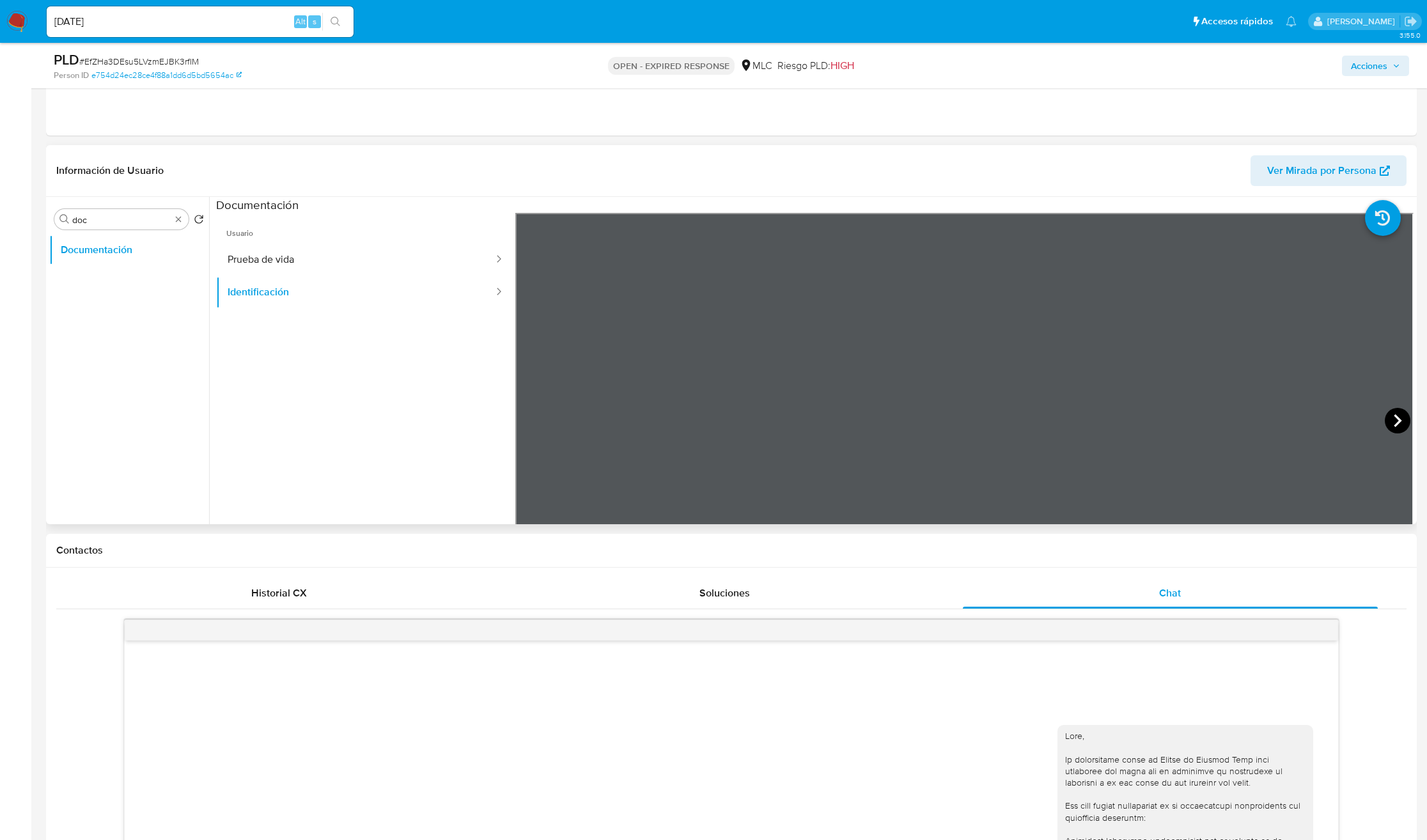
click at [1391, 414] on icon at bounding box center [1397, 420] width 26 height 26
click at [268, 249] on button "Prueba de vida" at bounding box center [356, 259] width 279 height 33
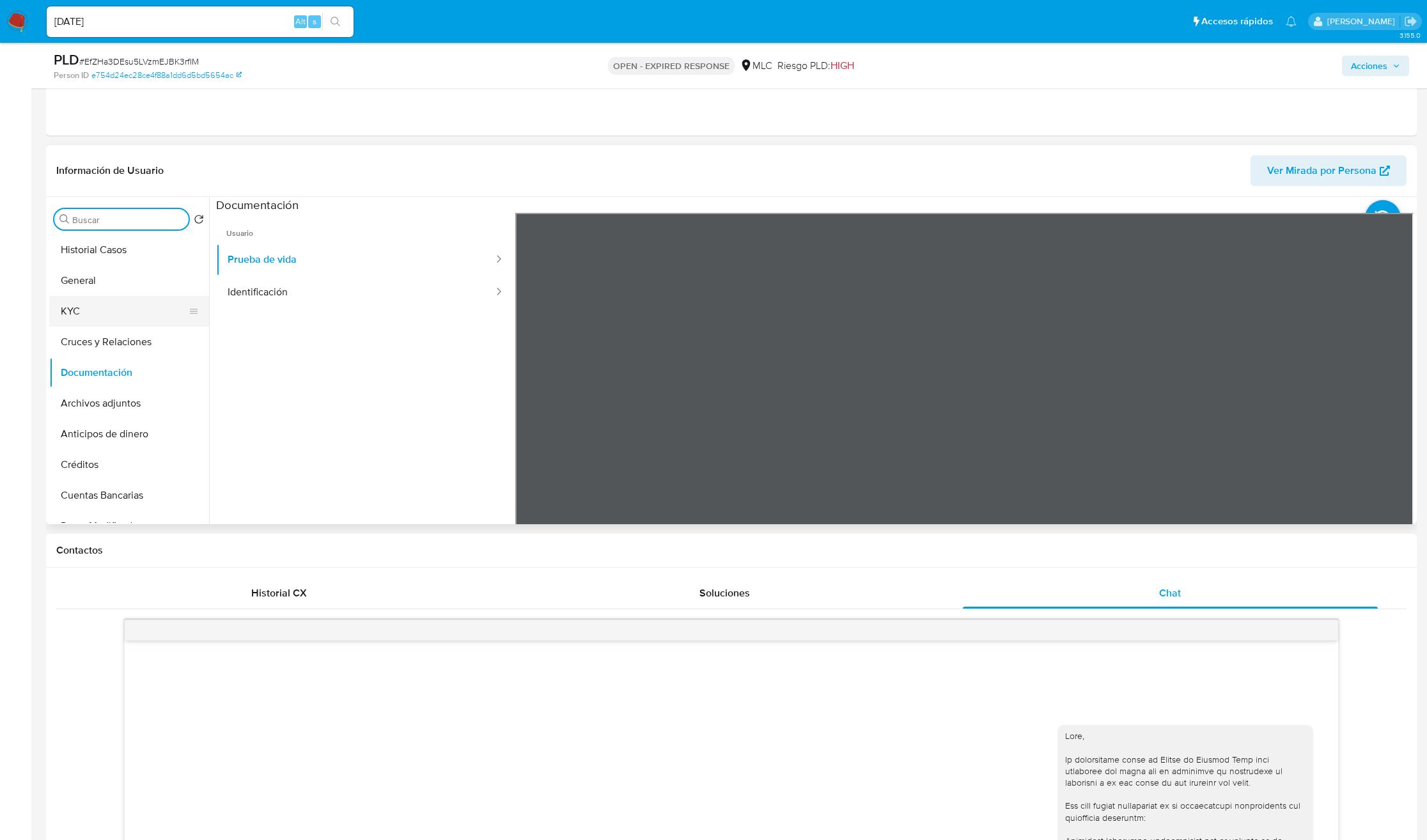
drag, startPoint x: 125, startPoint y: 293, endPoint x: 121, endPoint y: 304, distance: 11.7
click at [125, 294] on button "General" at bounding box center [129, 280] width 160 height 31
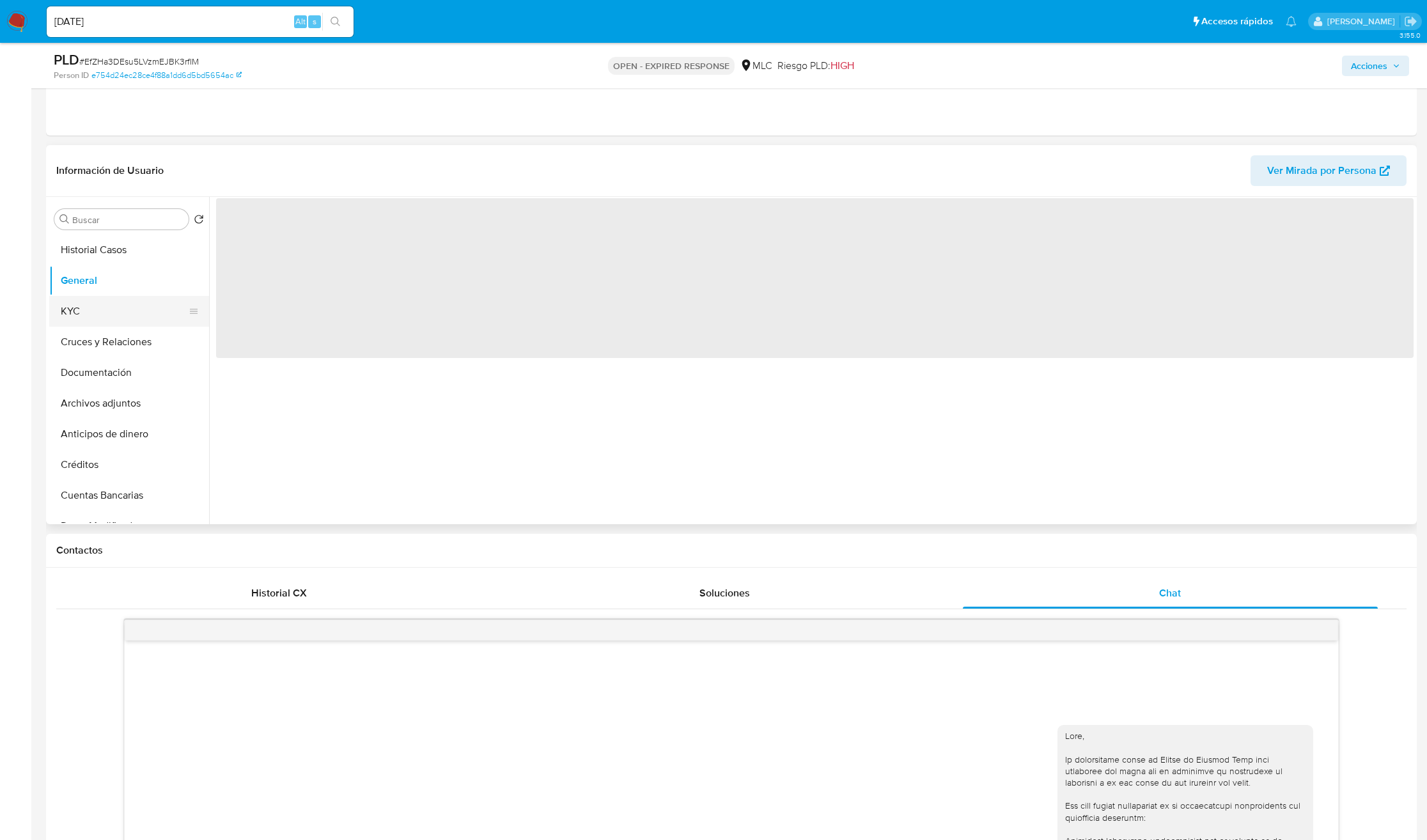
click at [121, 304] on button "KYC" at bounding box center [124, 311] width 150 height 31
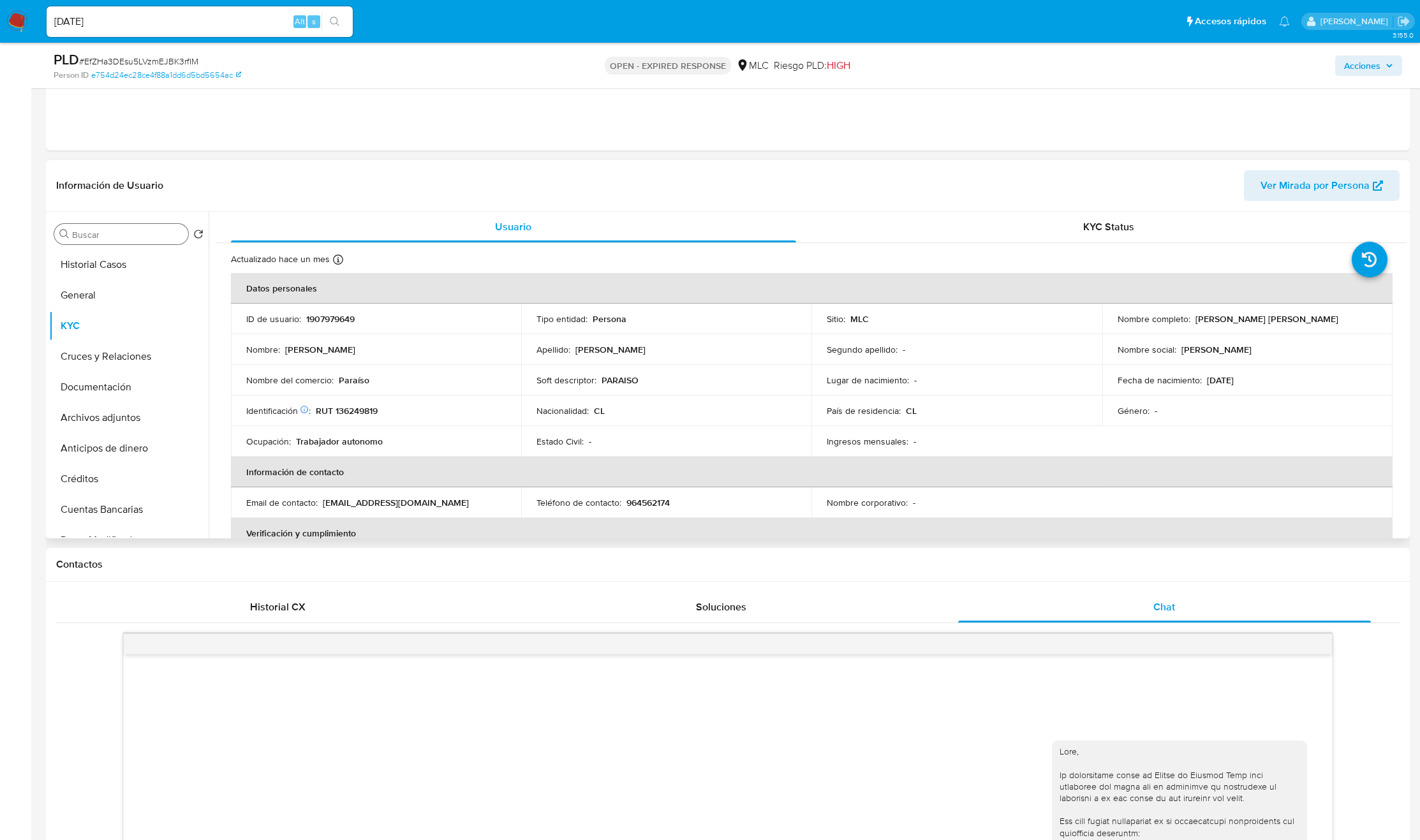
click at [130, 237] on input "Buscar" at bounding box center [127, 235] width 111 height 12
click at [347, 378] on p "Paraíso" at bounding box center [354, 380] width 31 height 12
click at [372, 384] on div "Nombre del comercio : Paraíso" at bounding box center [375, 380] width 259 height 12
click at [383, 385] on div "Nombre del comercio : Paraíso" at bounding box center [375, 380] width 259 height 12
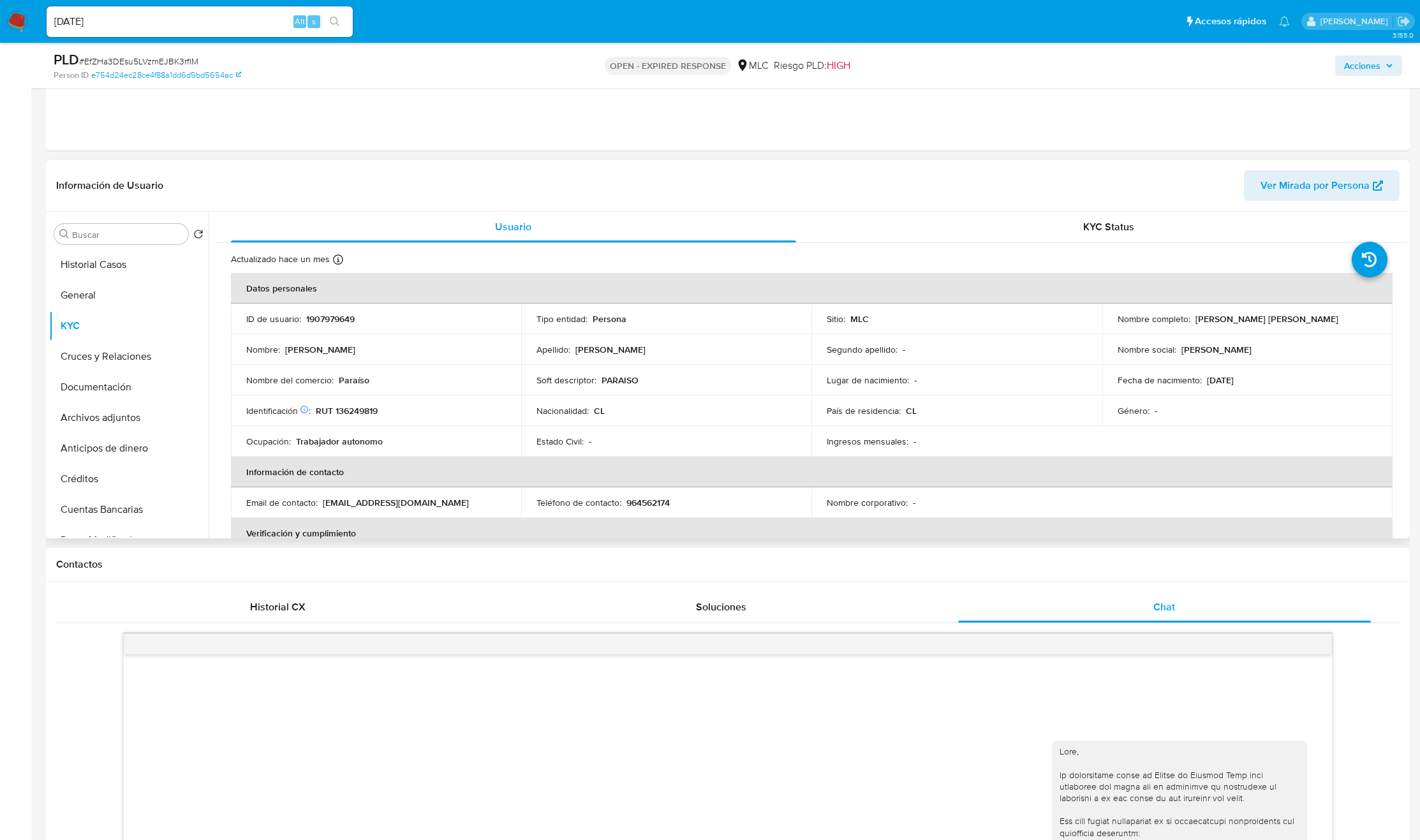
click at [383, 385] on div "Nombre del comercio : Paraíso" at bounding box center [375, 380] width 259 height 12
copy div "Nombre del comercio : Paraíso"
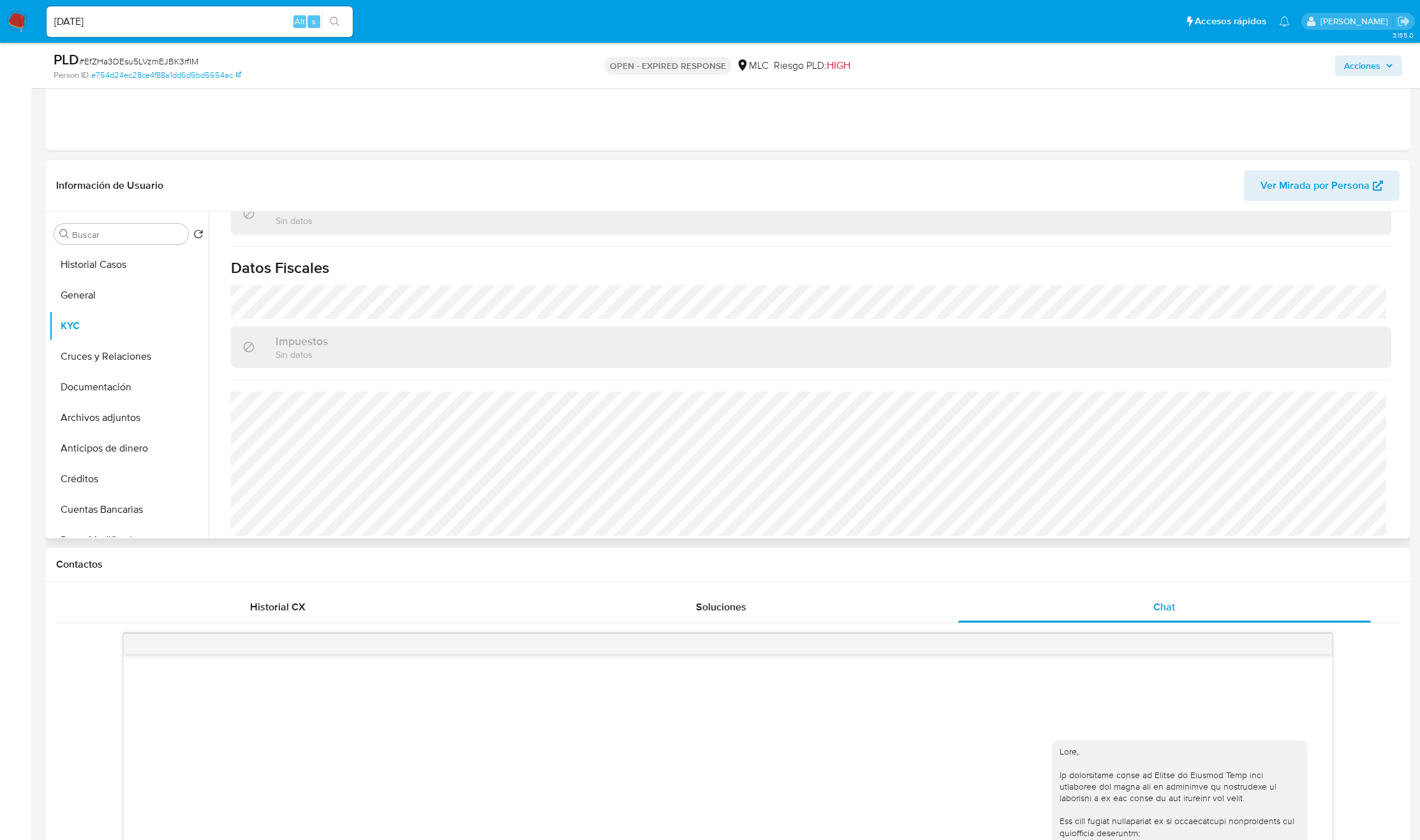
scroll to position [691, 0]
click at [127, 236] on input "Buscar" at bounding box center [127, 235] width 111 height 12
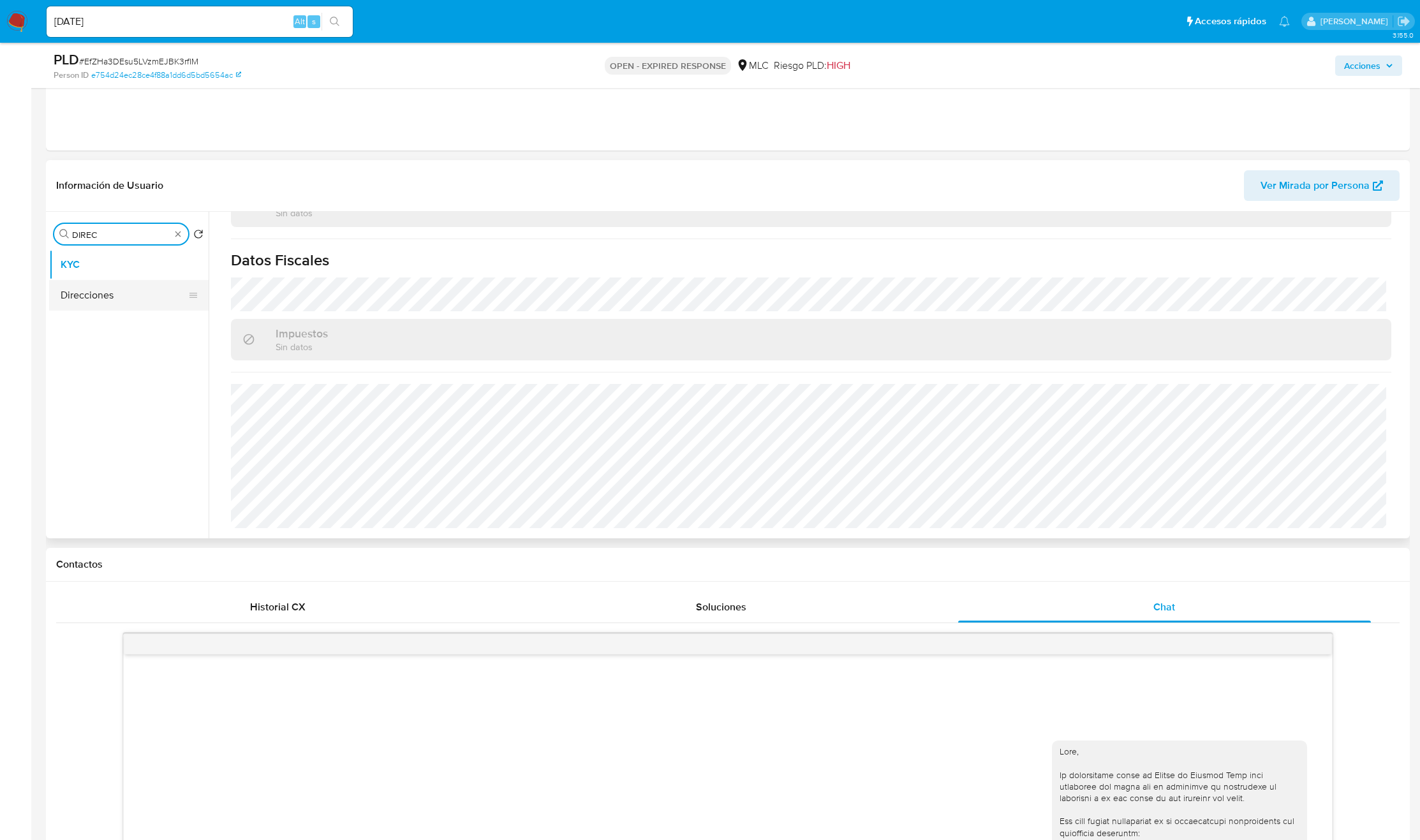
type input "DIREC"
click at [118, 305] on button "Direcciones" at bounding box center [124, 295] width 149 height 31
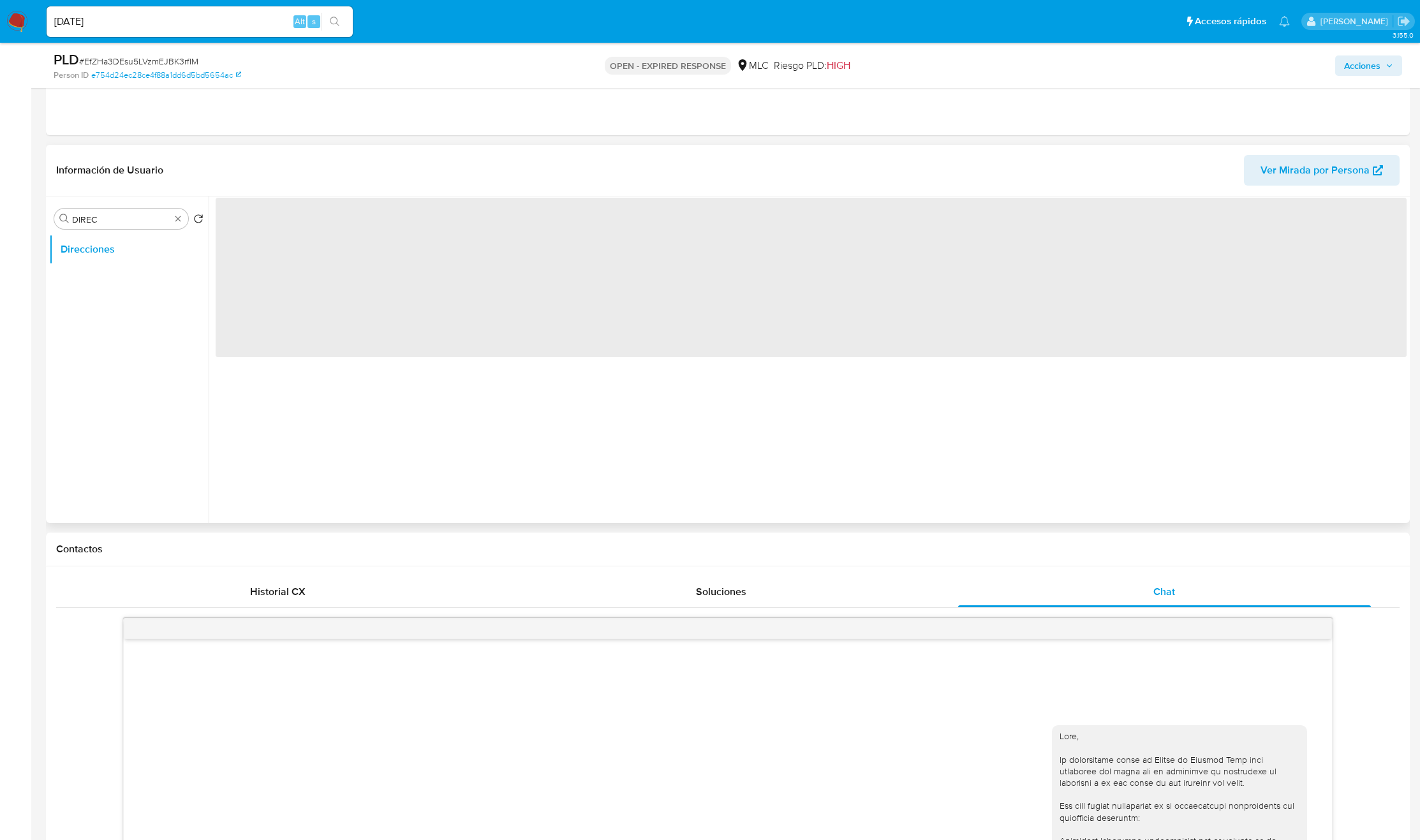
scroll to position [0, 0]
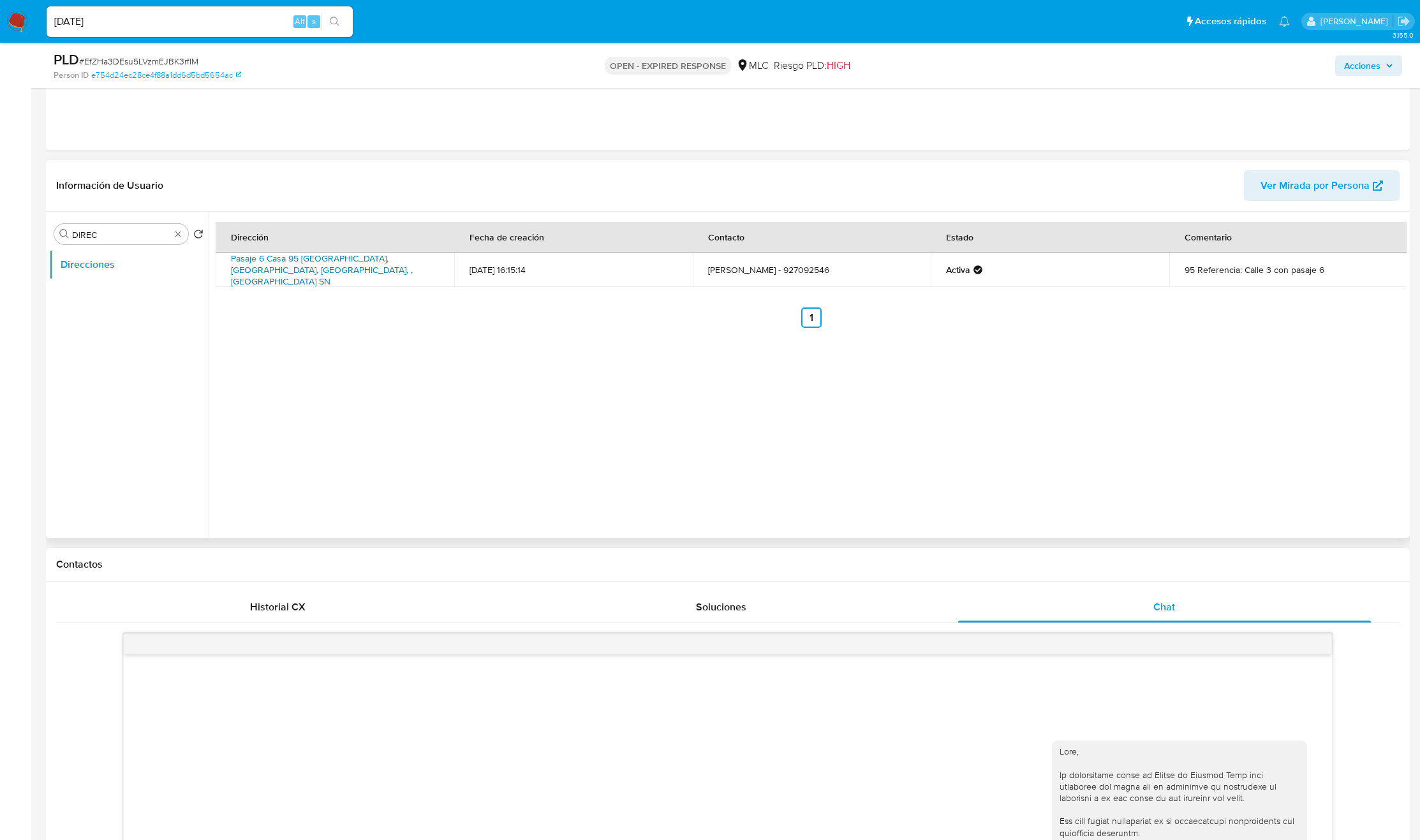
click at [265, 272] on link "Pasaje 6 Casa 95 Villa Alto Palomaares Sn, Concepcion, Biobío, , Chile SN" at bounding box center [322, 270] width 182 height 36
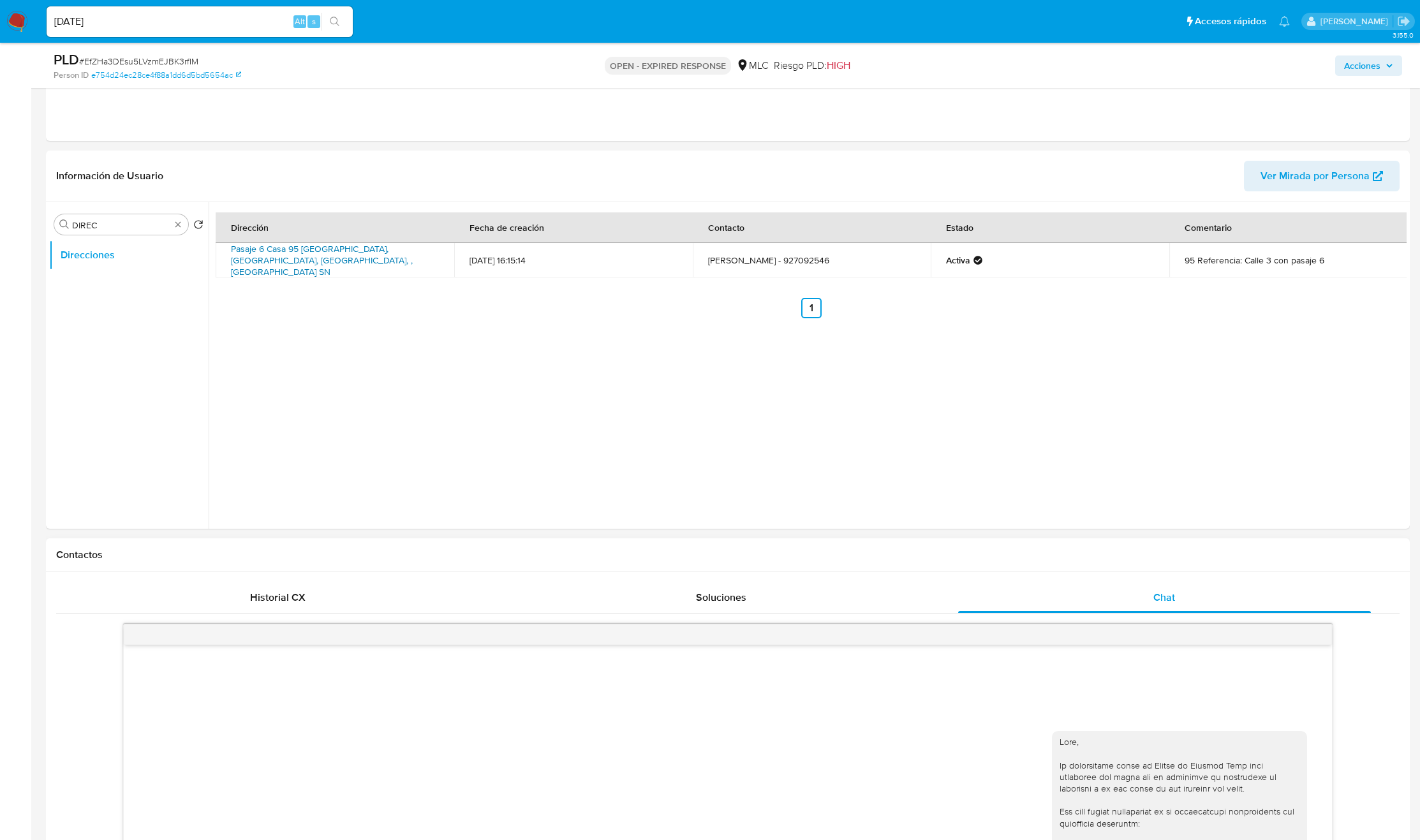
scroll to position [478, 0]
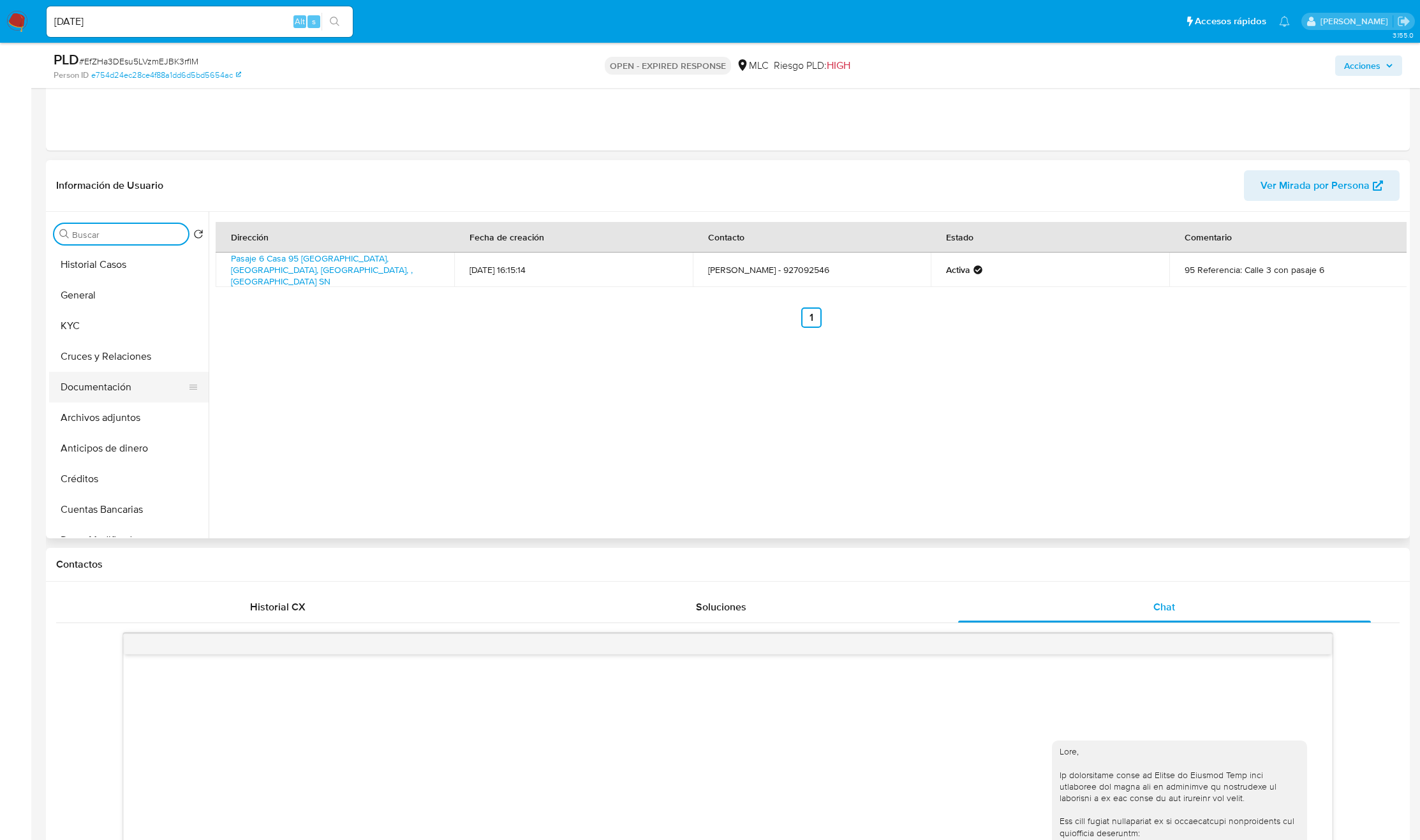
click at [86, 366] on button "Cruces y Relaciones" at bounding box center [129, 357] width 159 height 31
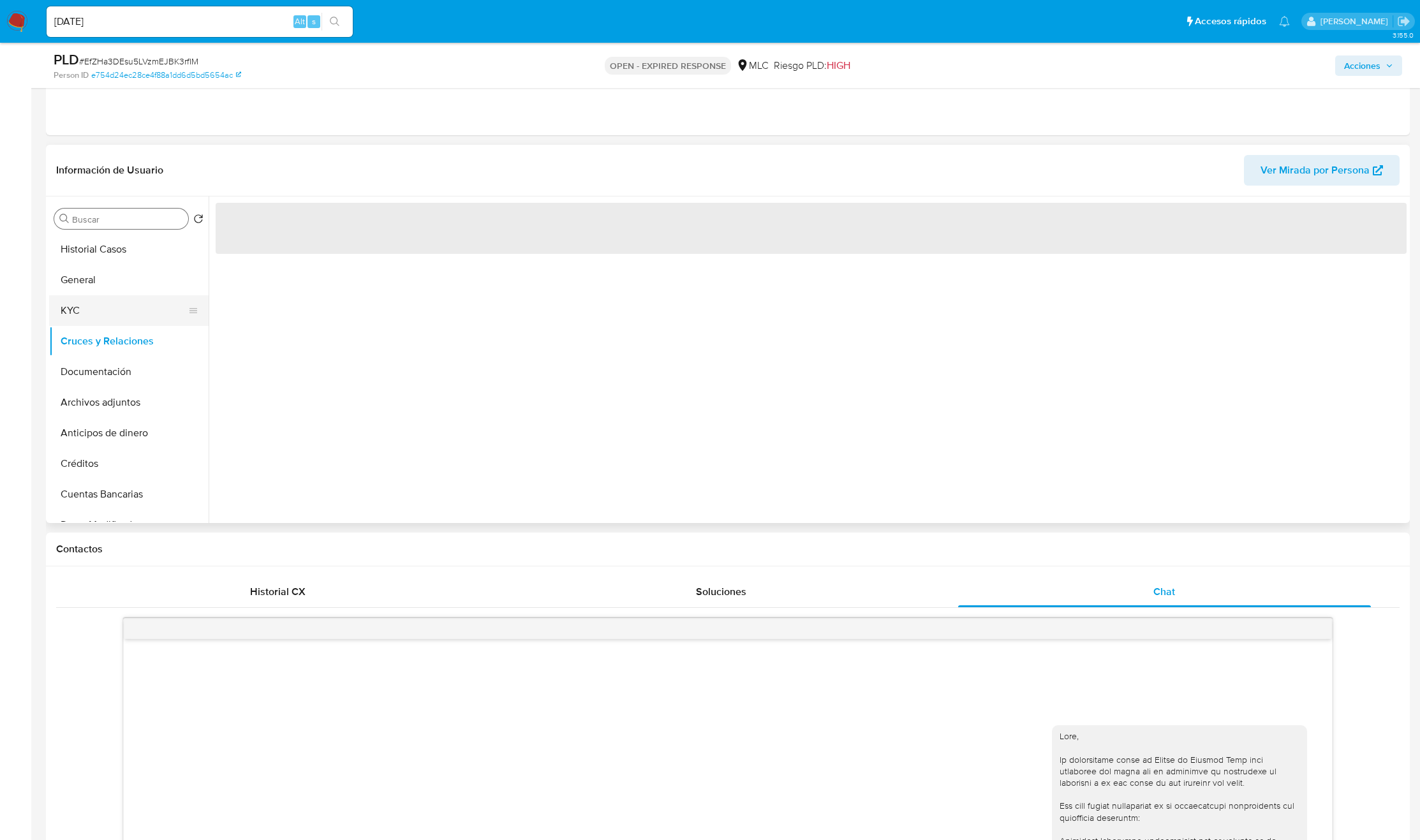
drag, startPoint x: 99, startPoint y: 334, endPoint x: 100, endPoint y: 314, distance: 20.0
click at [99, 333] on button "Cruces y Relaciones" at bounding box center [129, 341] width 159 height 31
click at [100, 312] on button "KYC" at bounding box center [124, 311] width 149 height 31
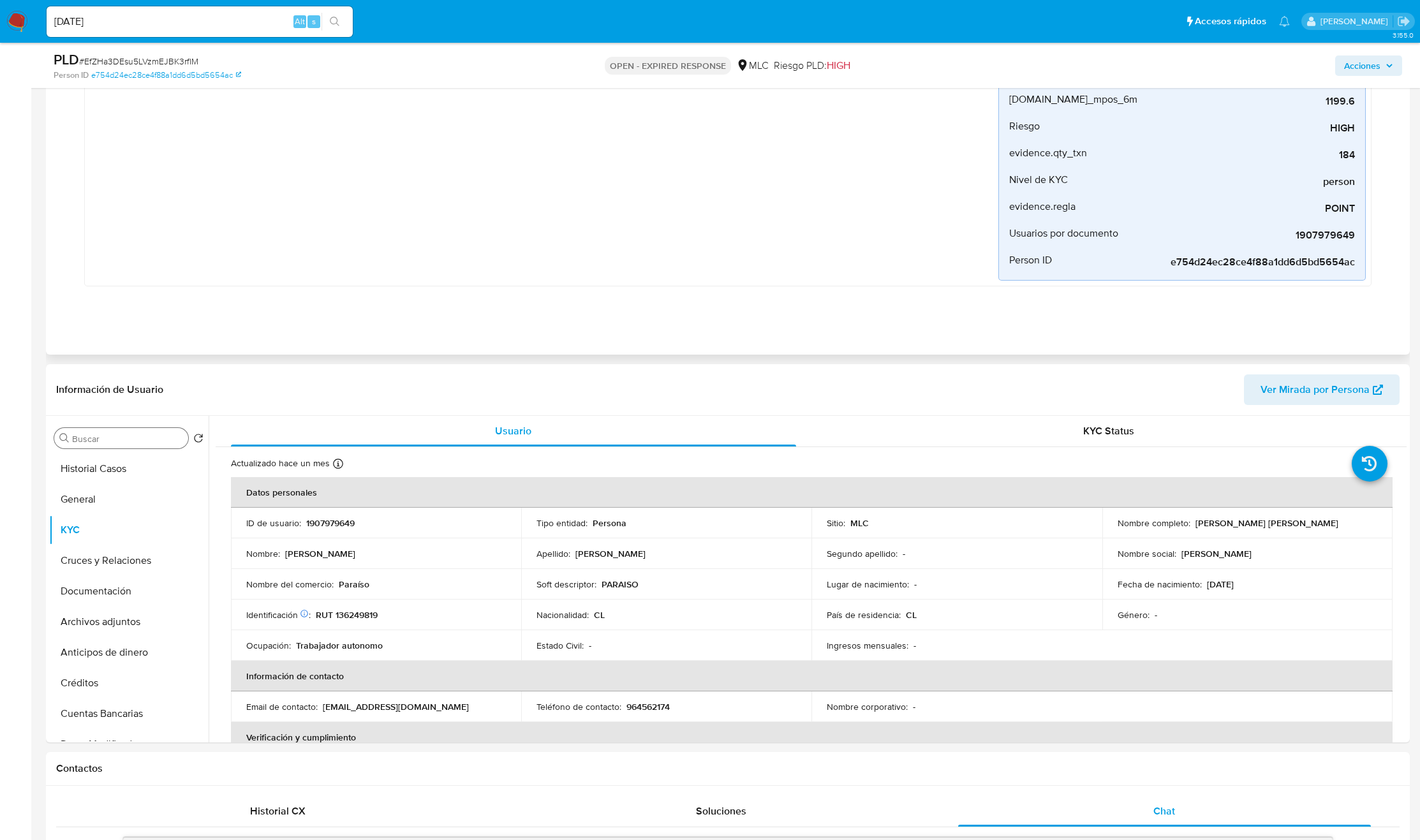
scroll to position [0, 0]
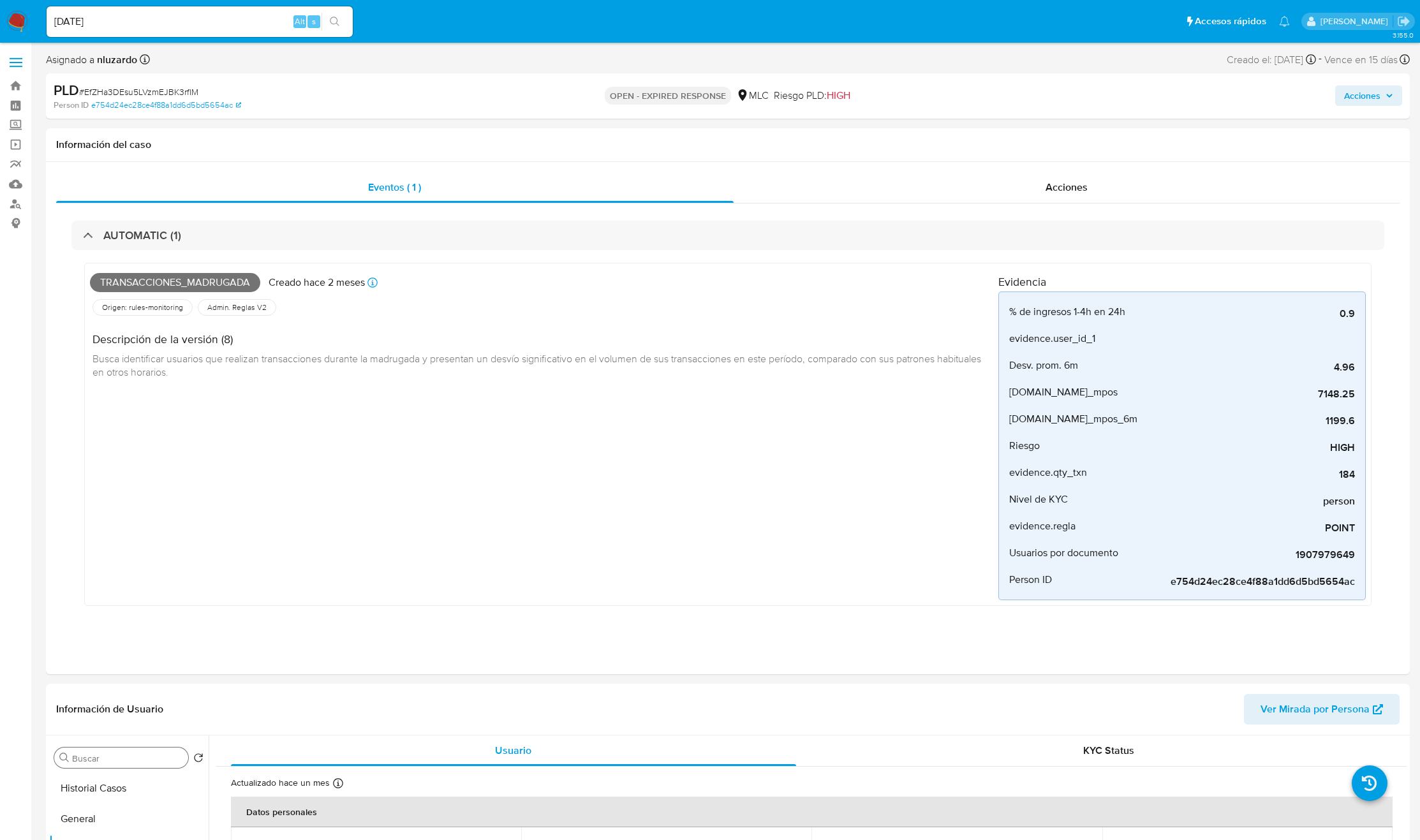
click at [233, 8] on div "26/08/2025 Alt s" at bounding box center [200, 22] width 306 height 31
click at [230, 19] on input "[DATE]" at bounding box center [200, 22] width 306 height 17
paste input "137839901"
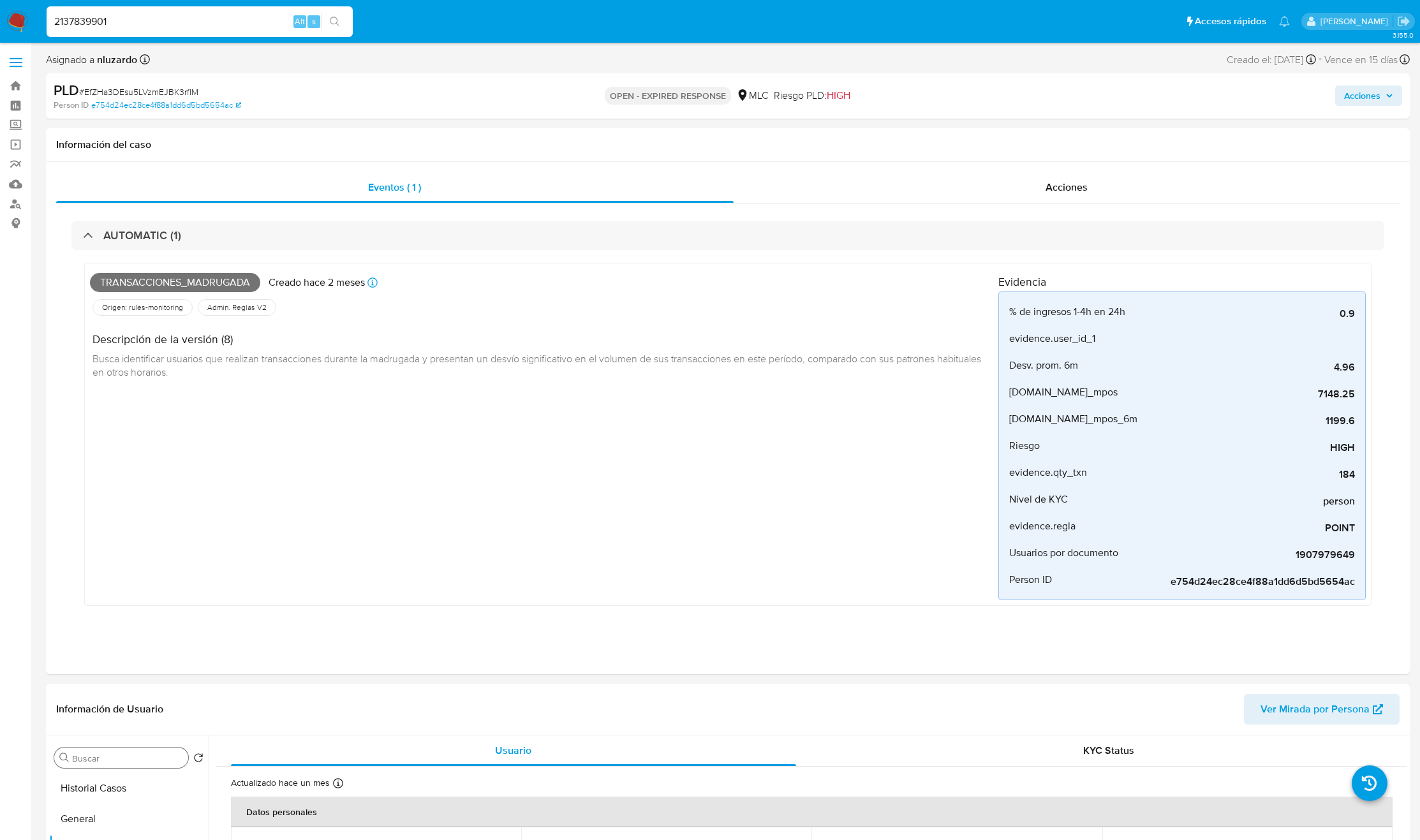
type input "2137839901"
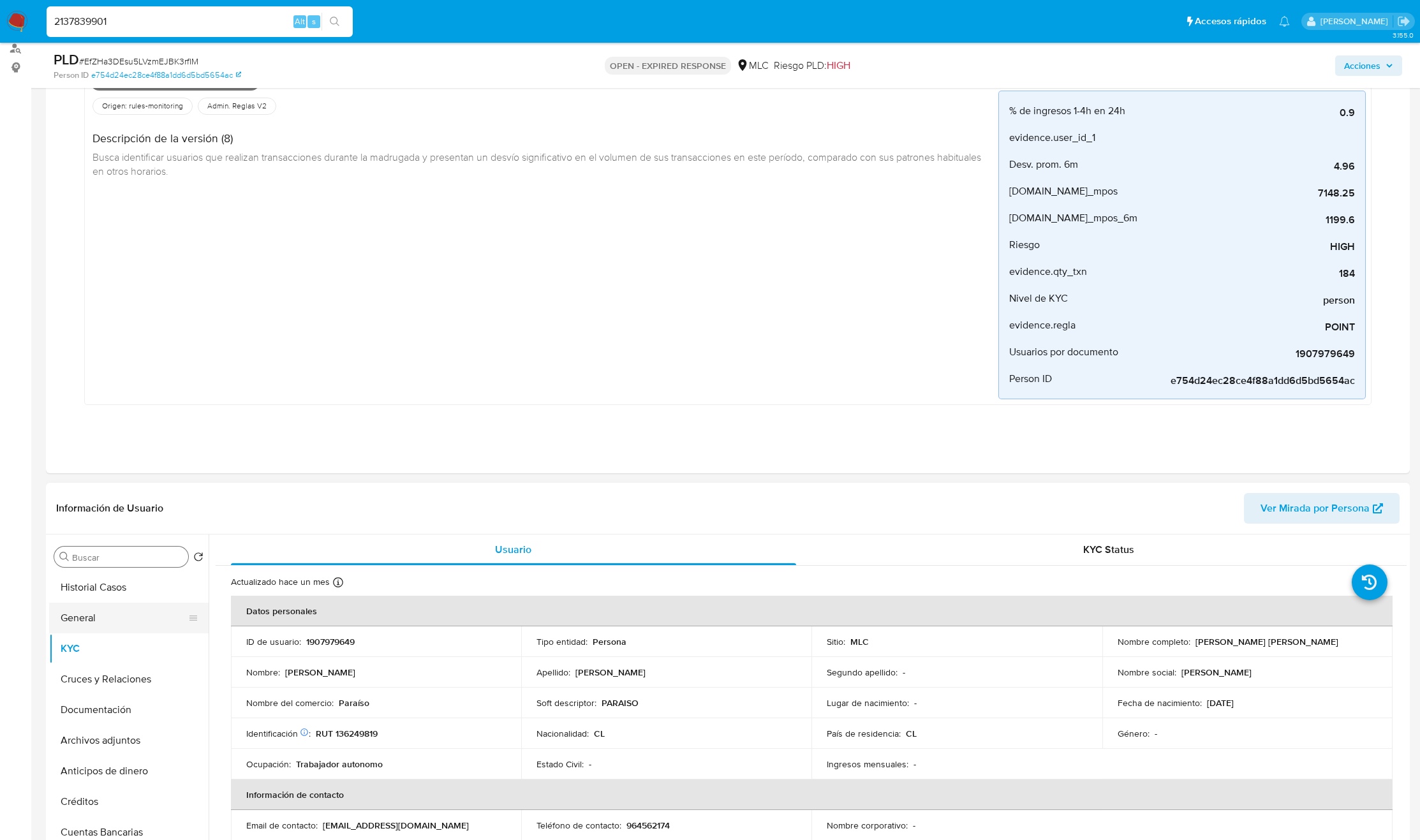
scroll to position [287, 0]
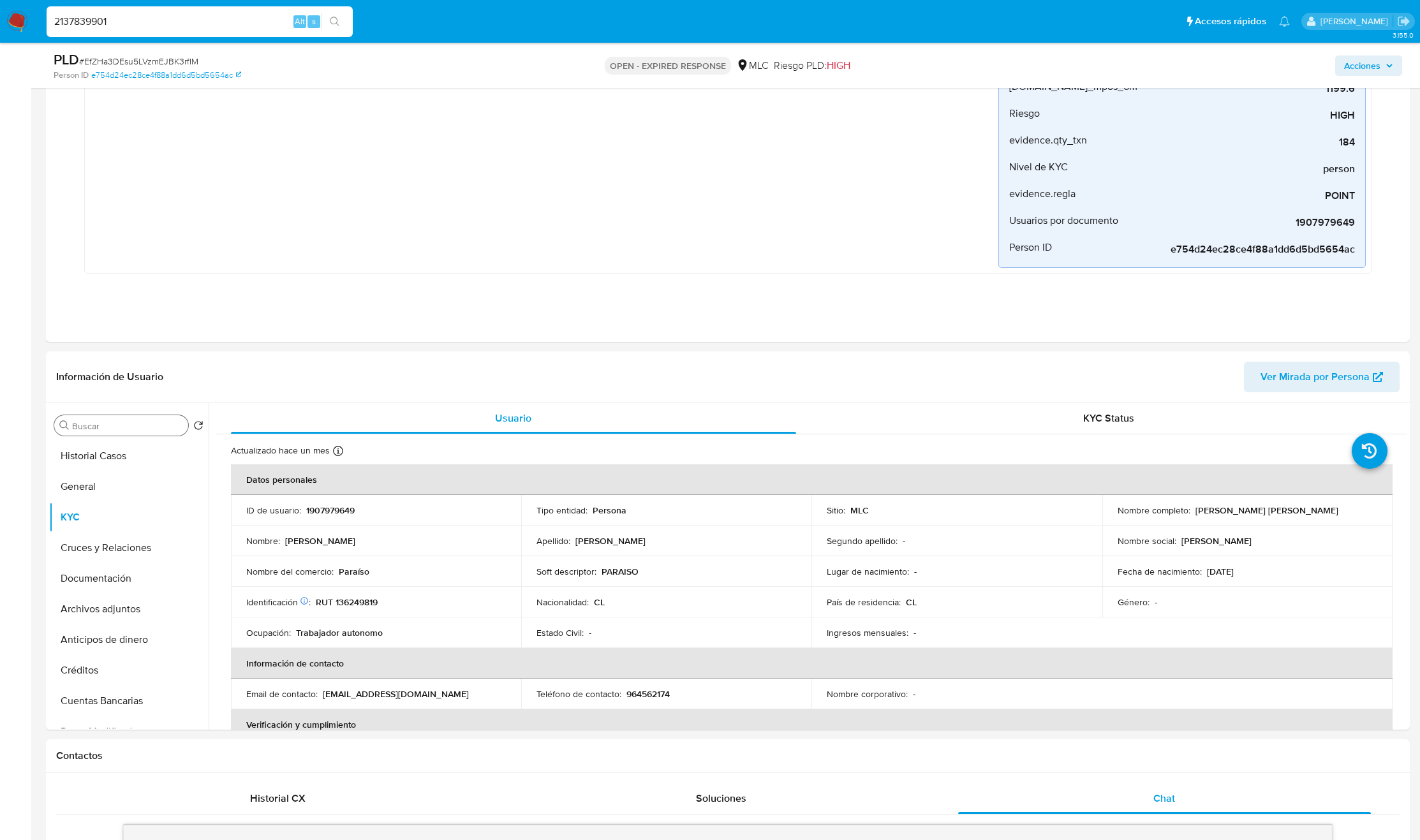
click at [126, 431] on input "Buscar" at bounding box center [127, 426] width 111 height 12
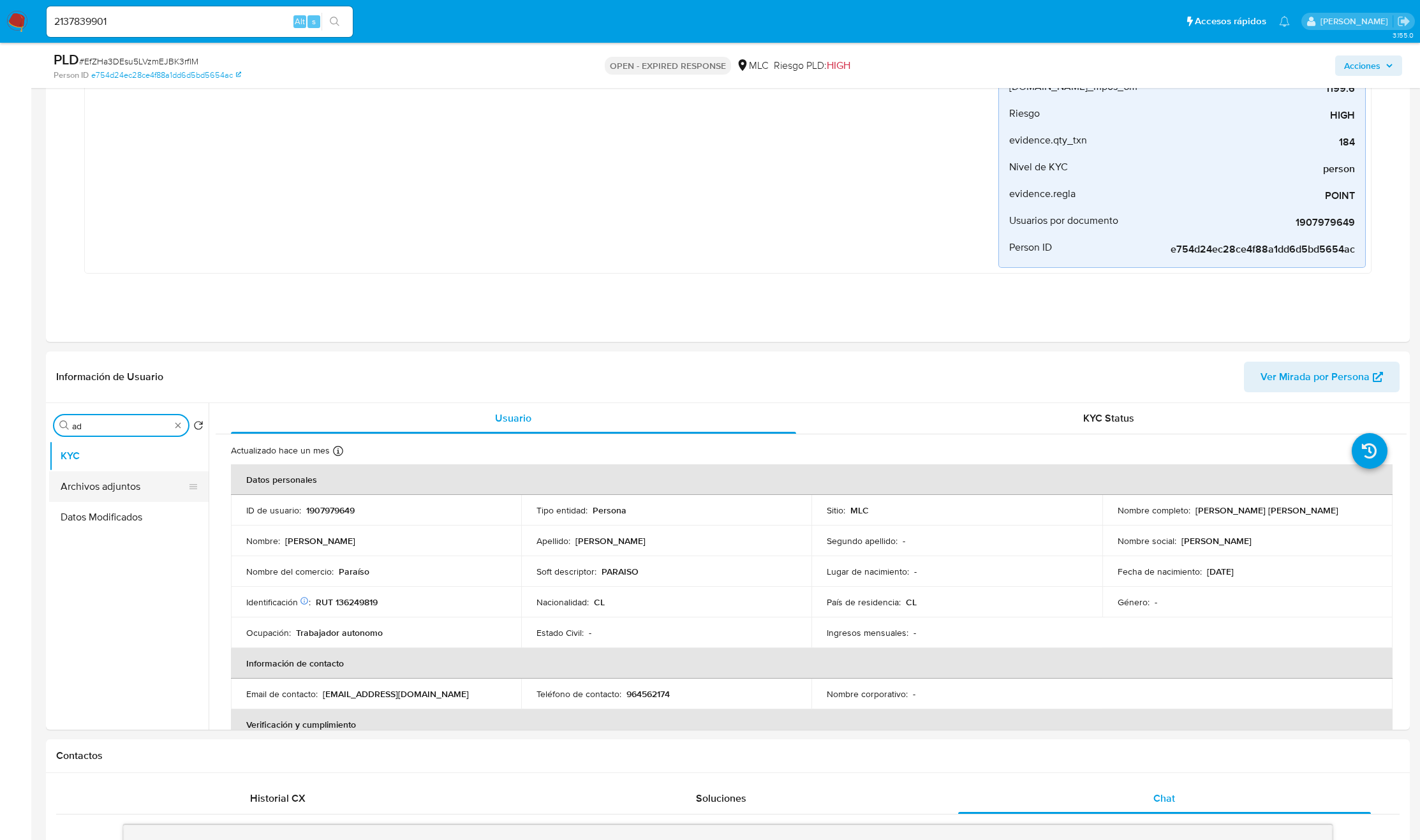
type input "ad"
click at [130, 488] on button "Archivos adjuntos" at bounding box center [124, 487] width 149 height 31
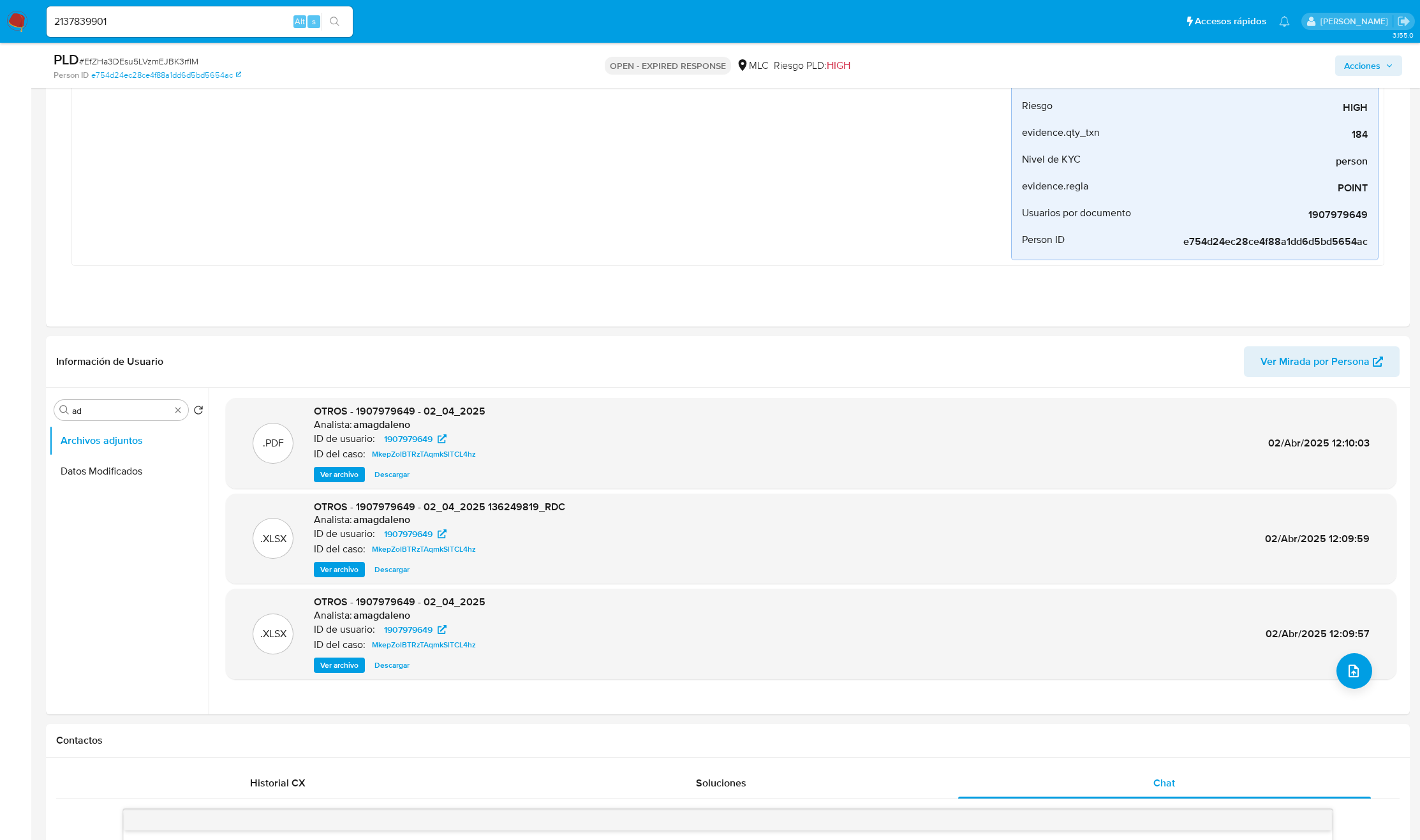
click at [335, 481] on span "Ver archivo" at bounding box center [339, 474] width 38 height 13
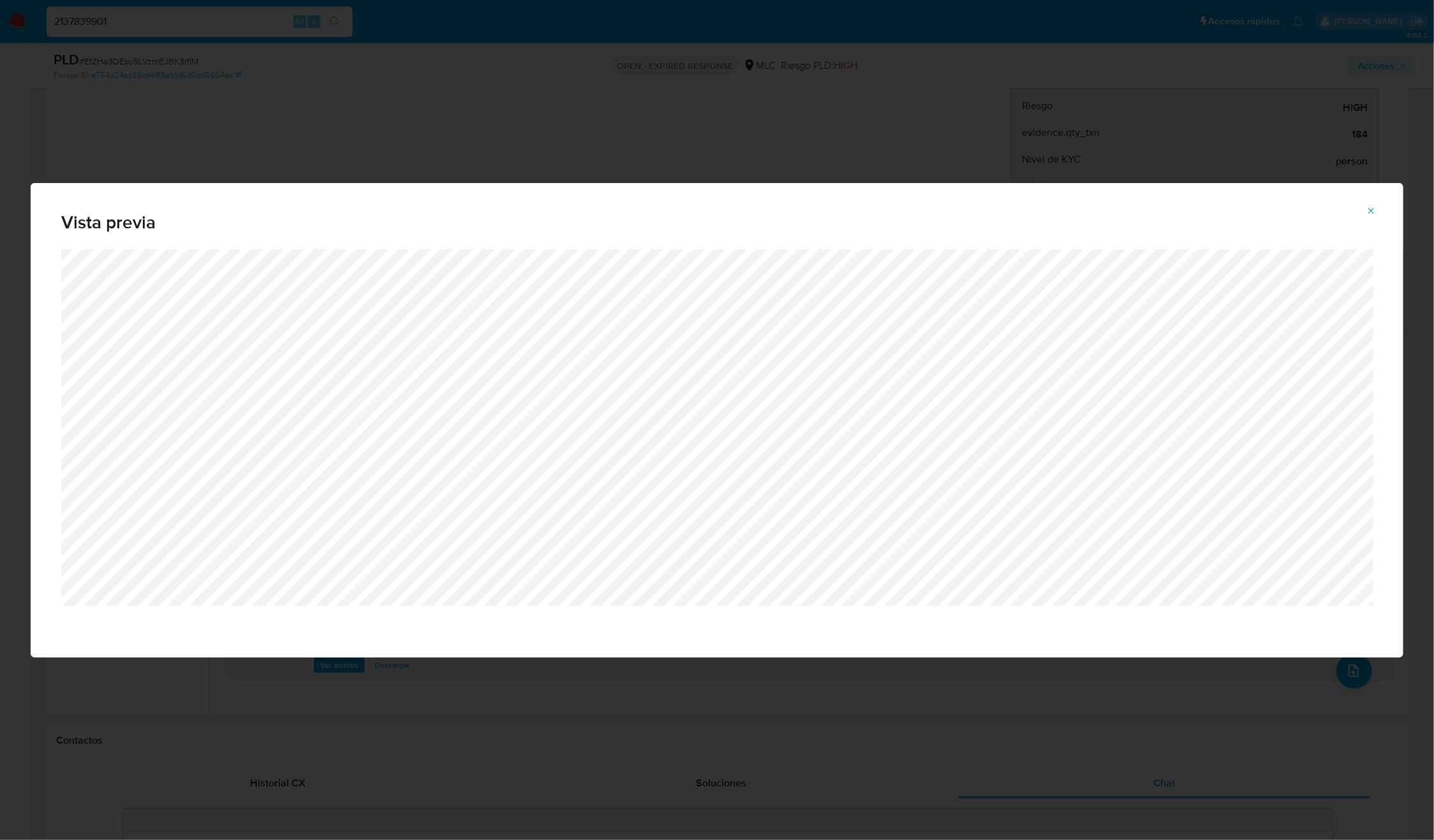
click at [1041, 75] on div "Vista previa" at bounding box center [717, 420] width 1434 height 840
drag, startPoint x: 1372, startPoint y: 211, endPoint x: 1357, endPoint y: 215, distance: 15.5
click at [1374, 211] on icon "Attachment preview" at bounding box center [1371, 211] width 10 height 10
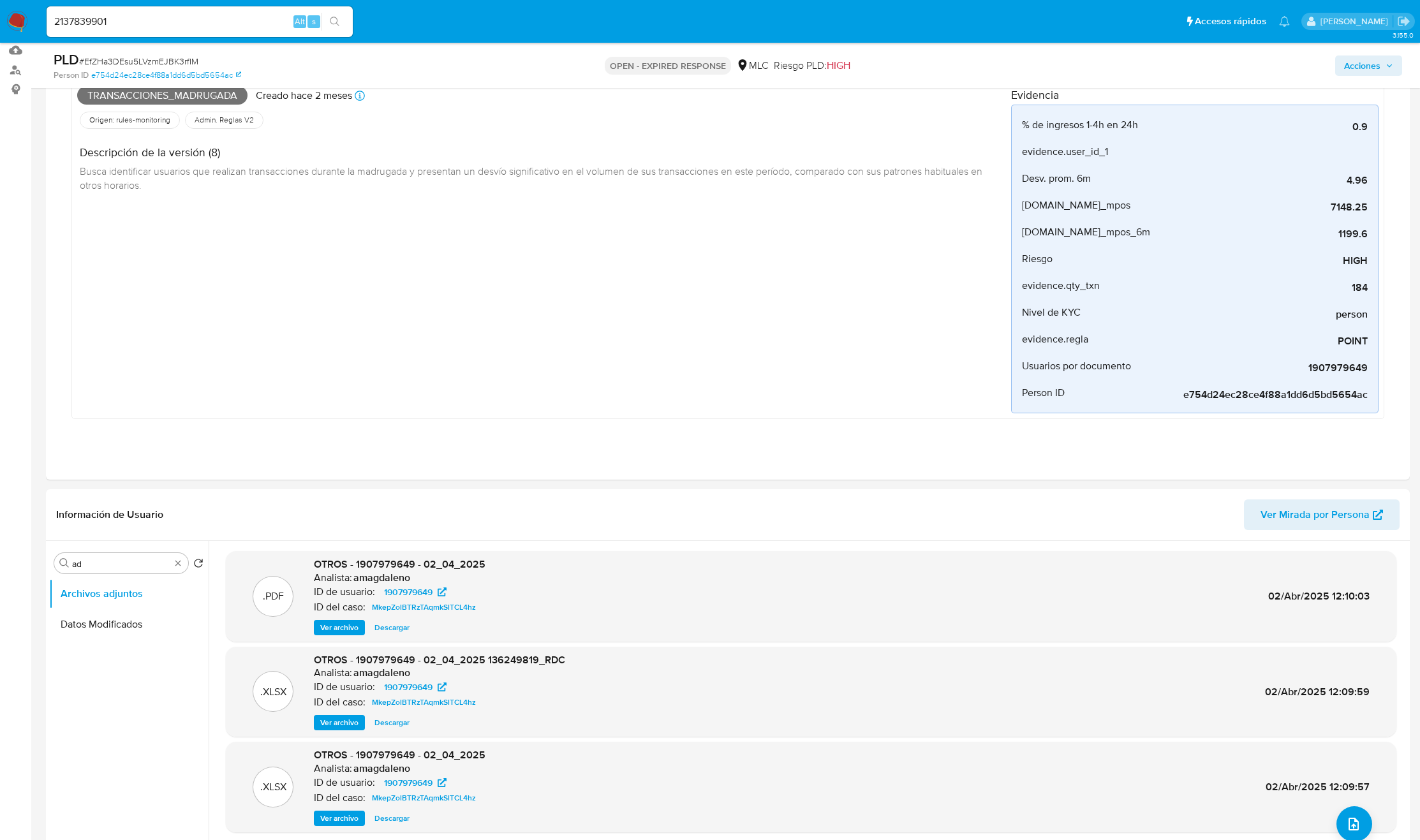
scroll to position [478, 0]
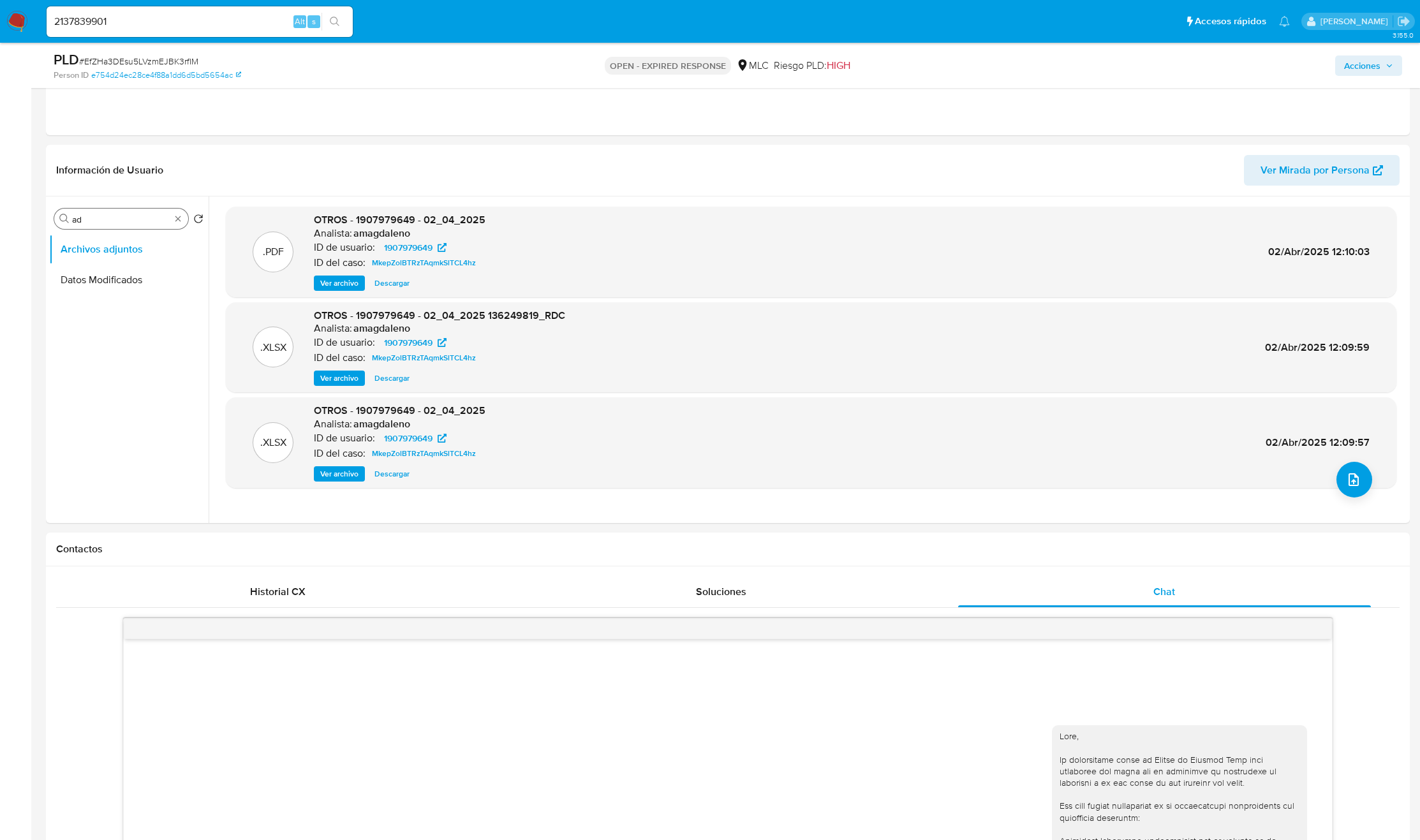
click at [170, 227] on div "Buscar ad" at bounding box center [121, 219] width 134 height 20
click at [171, 224] on div "Buscar ad" at bounding box center [121, 219] width 134 height 20
click at [138, 280] on button "General" at bounding box center [124, 280] width 149 height 31
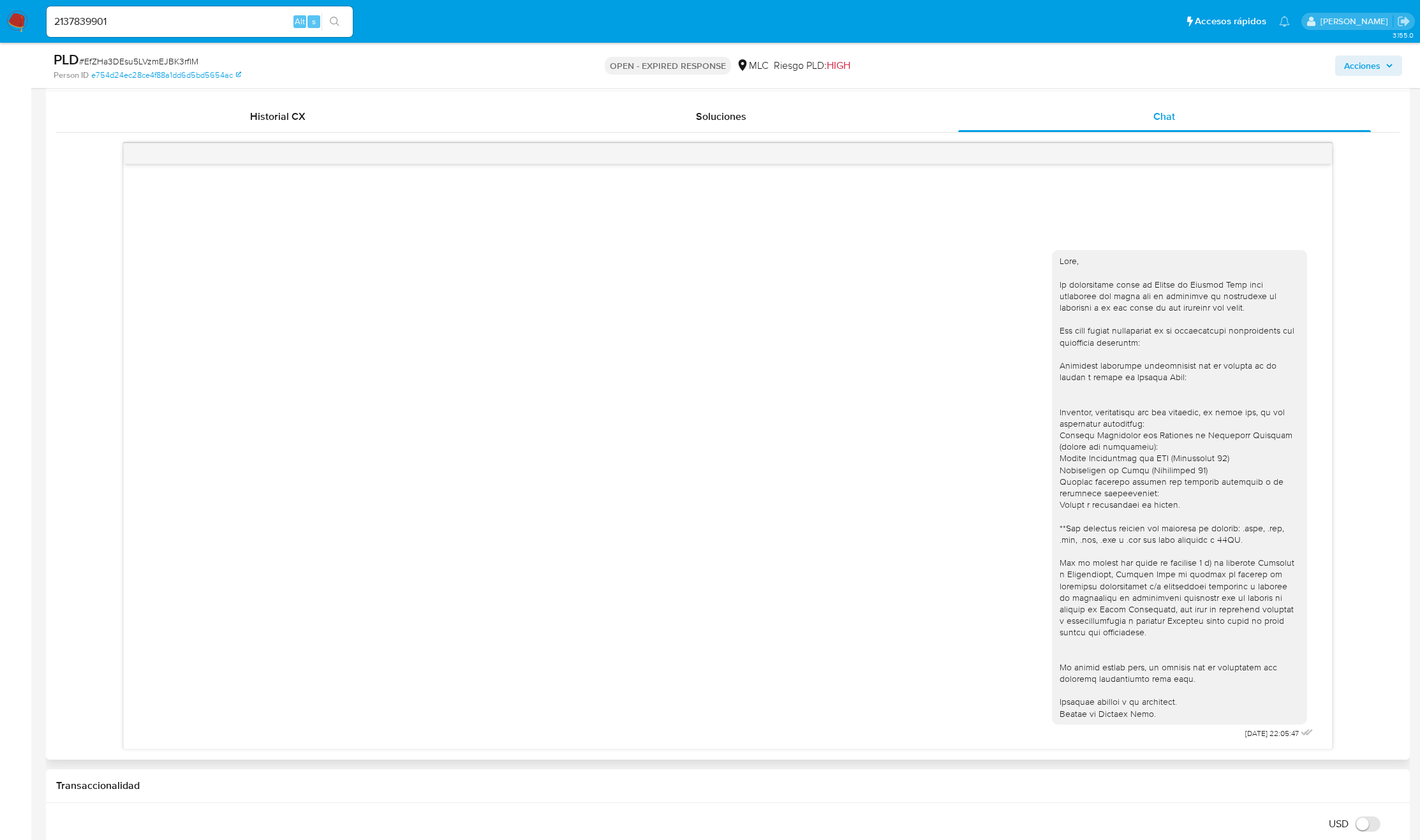
scroll to position [1052, 0]
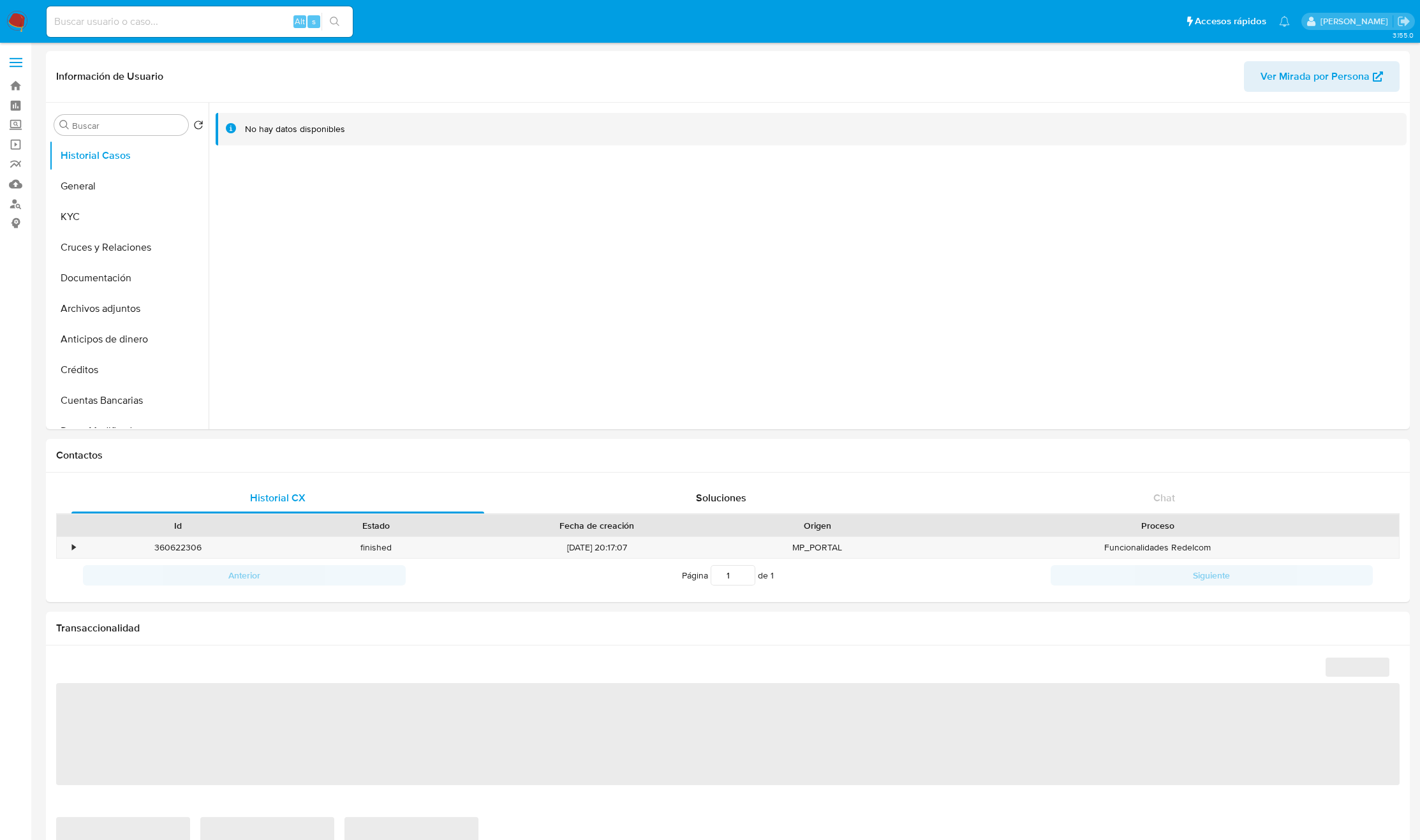
select select "10"
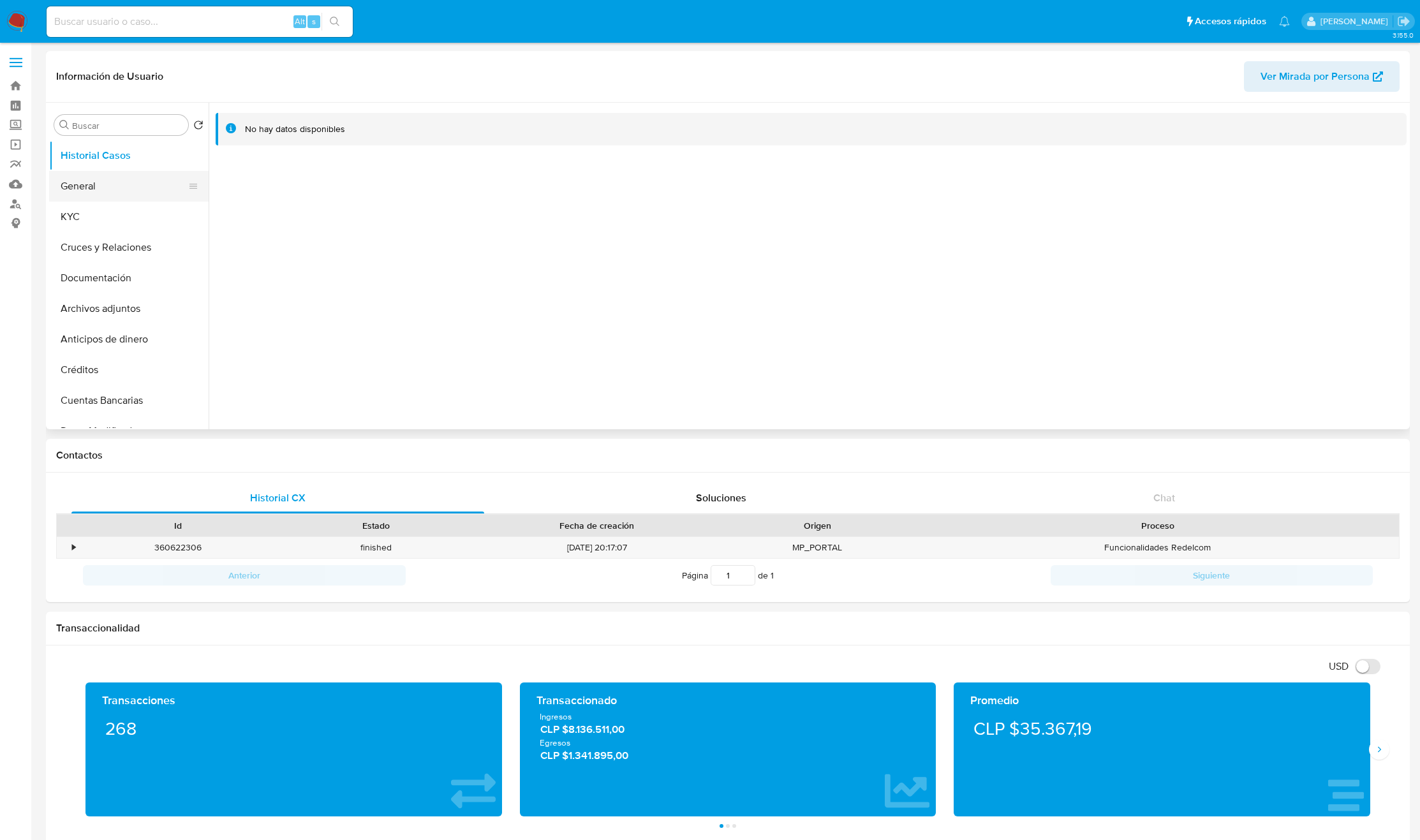
click at [132, 201] on button "General" at bounding box center [124, 186] width 149 height 31
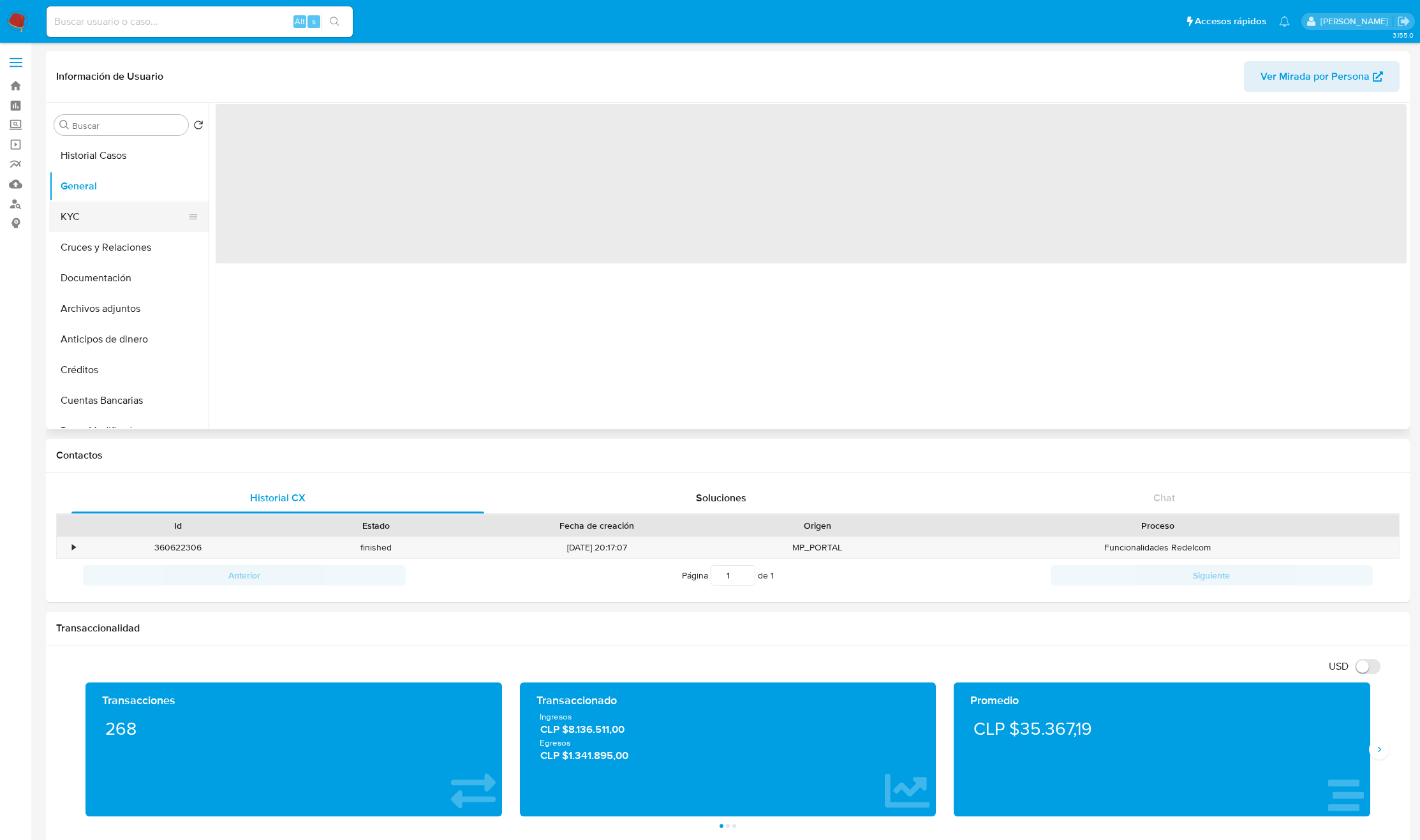
click at [123, 209] on button "KYC" at bounding box center [124, 217] width 149 height 31
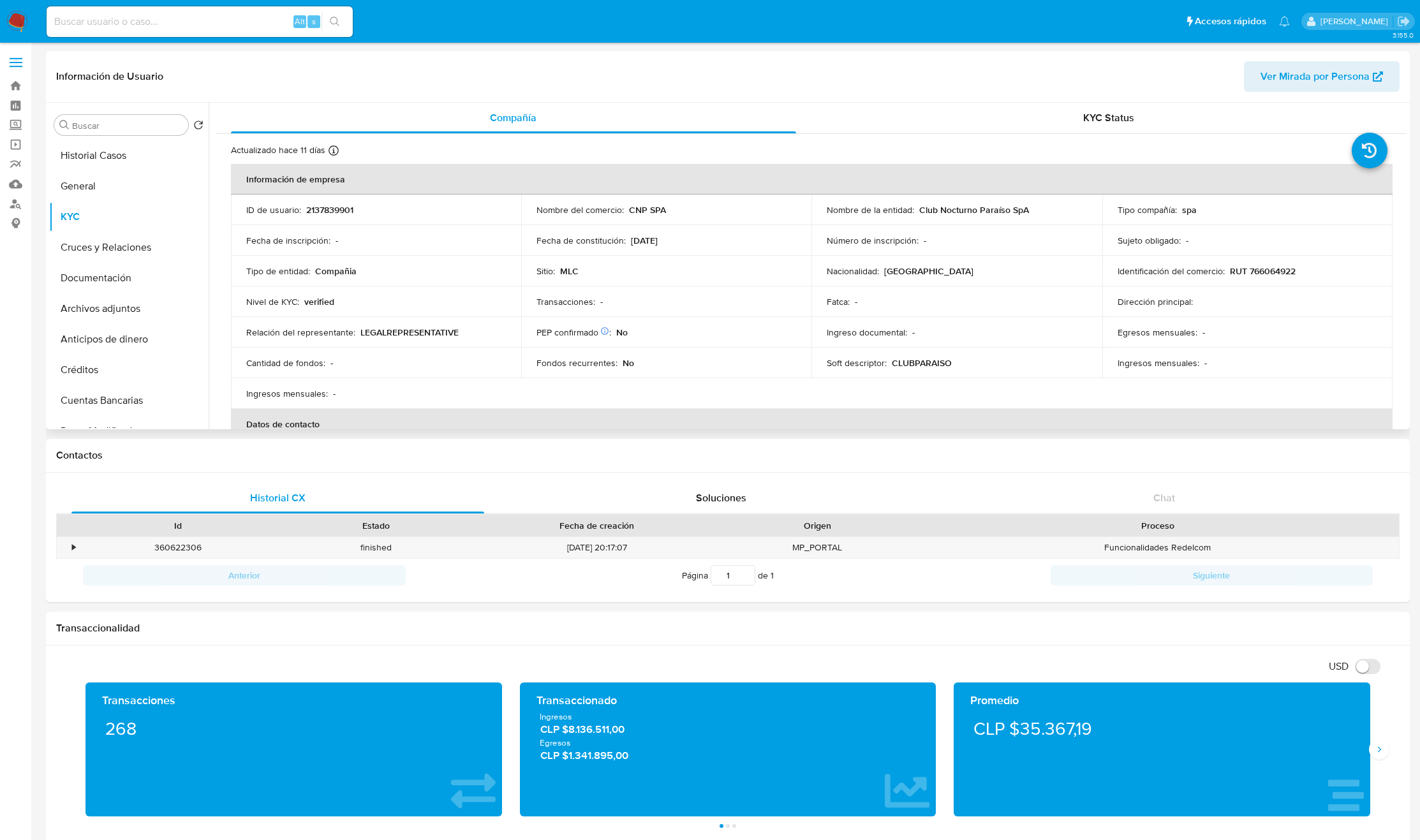
click at [1176, 287] on td "Dirección principal :" at bounding box center [1247, 302] width 290 height 31
click at [1254, 268] on p "RUT 766064922" at bounding box center [1262, 271] width 66 height 12
copy p "766064922"
drag, startPoint x: 919, startPoint y: 209, endPoint x: 1054, endPoint y: 213, distance: 135.1
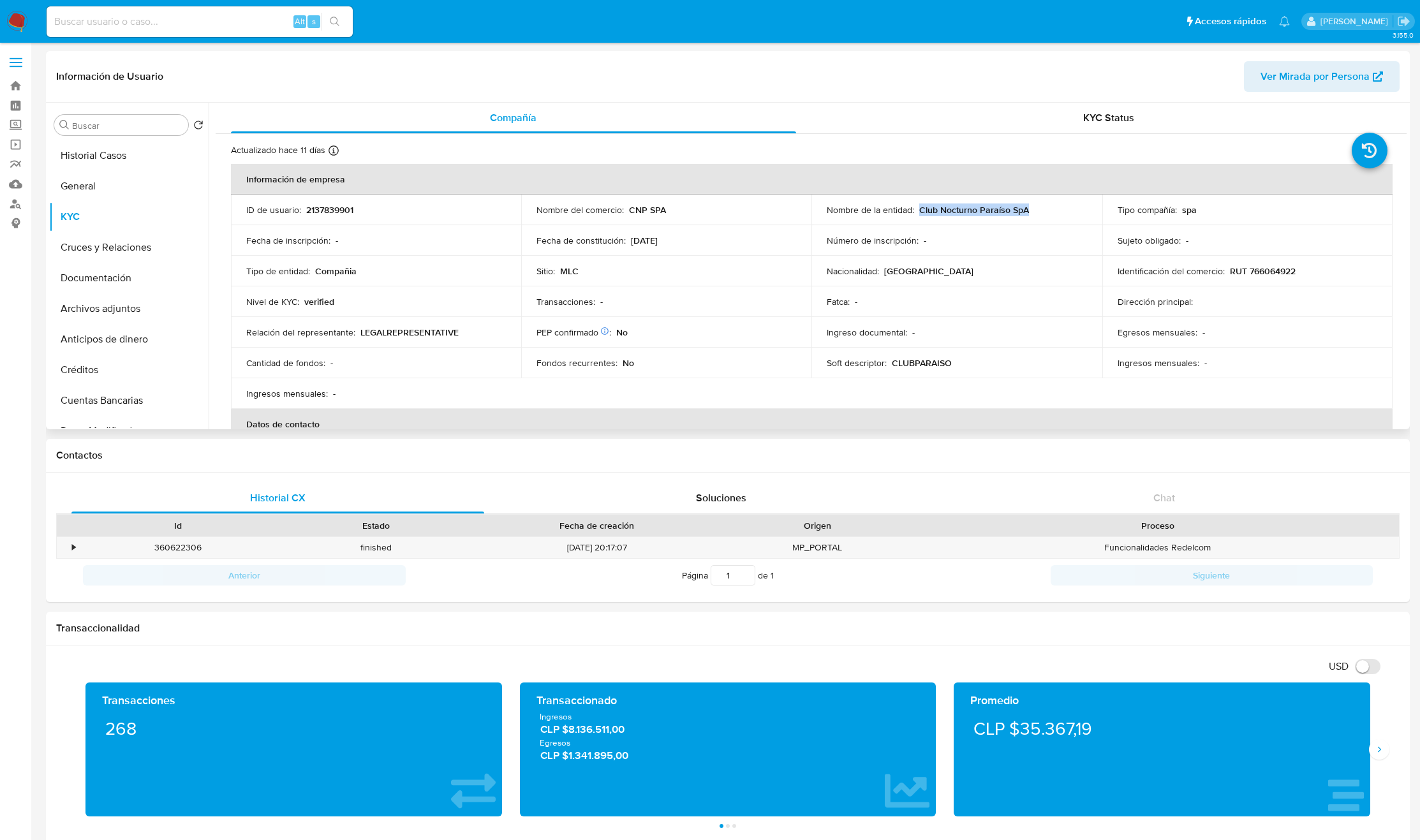
click at [1054, 213] on div "Nombre de la entidad : Club Nocturno Paraíso SpA" at bounding box center [956, 210] width 259 height 12
copy p "Club Nocturno Paraíso SpA"
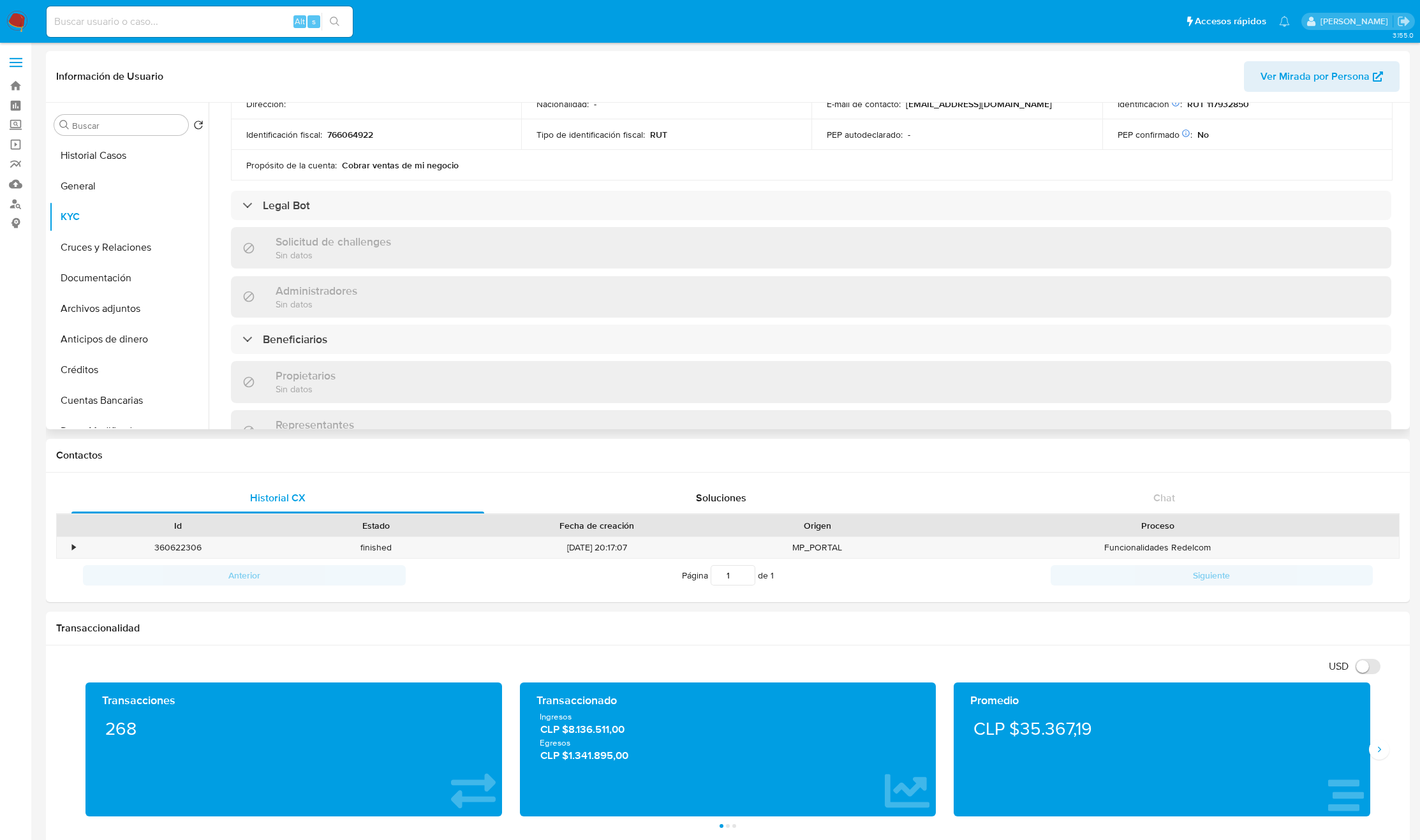
scroll to position [347, 0]
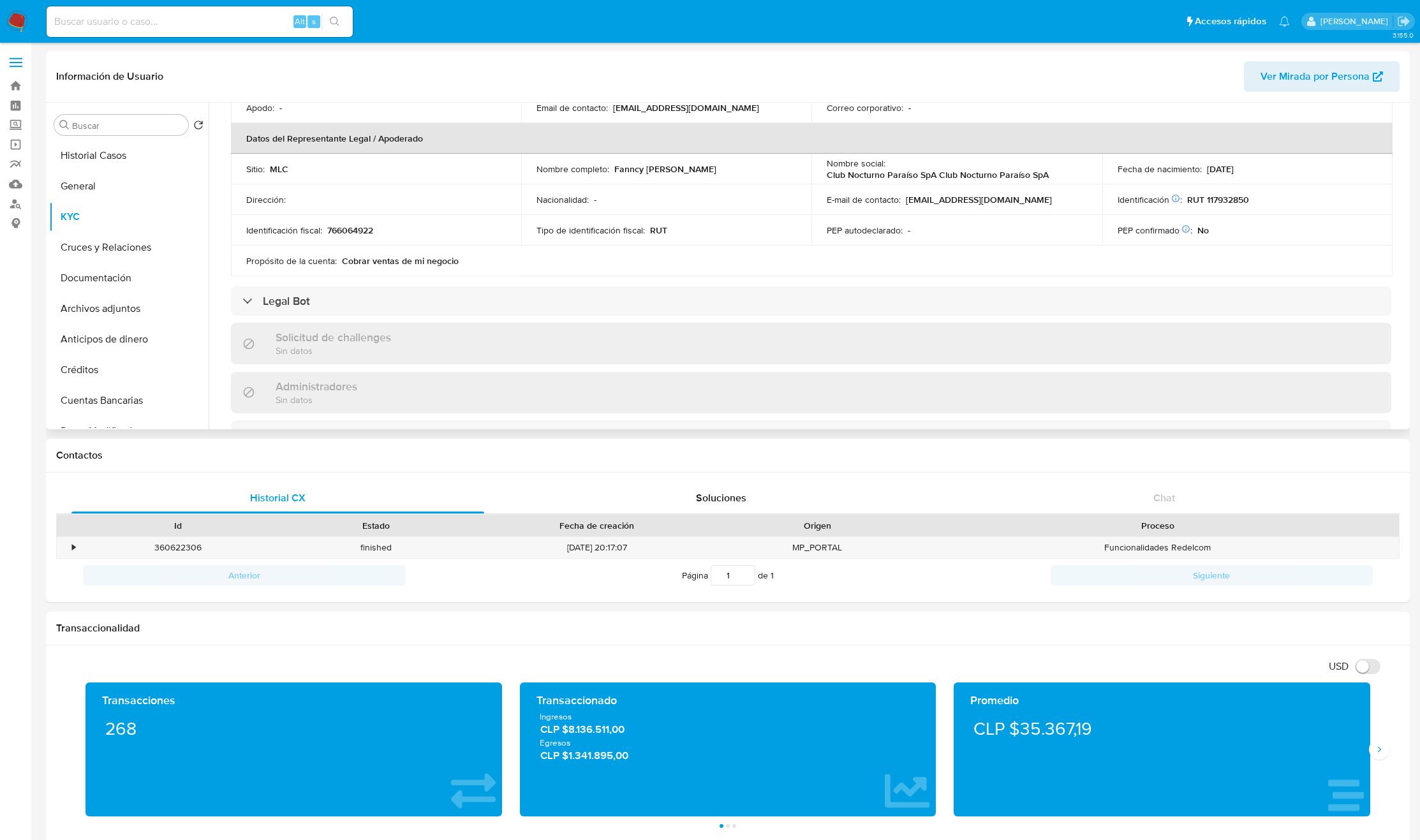
click at [632, 172] on p "Fanncy Pilar Hernández Díaz" at bounding box center [665, 169] width 102 height 12
drag, startPoint x: 703, startPoint y: 167, endPoint x: 944, endPoint y: 190, distance: 242.1
click at [735, 168] on div "Nombre completo : Fanncy Pilar Hernández Díaz" at bounding box center [666, 169] width 259 height 12
copy p "Fanncy Pilar Hernández Díaz"
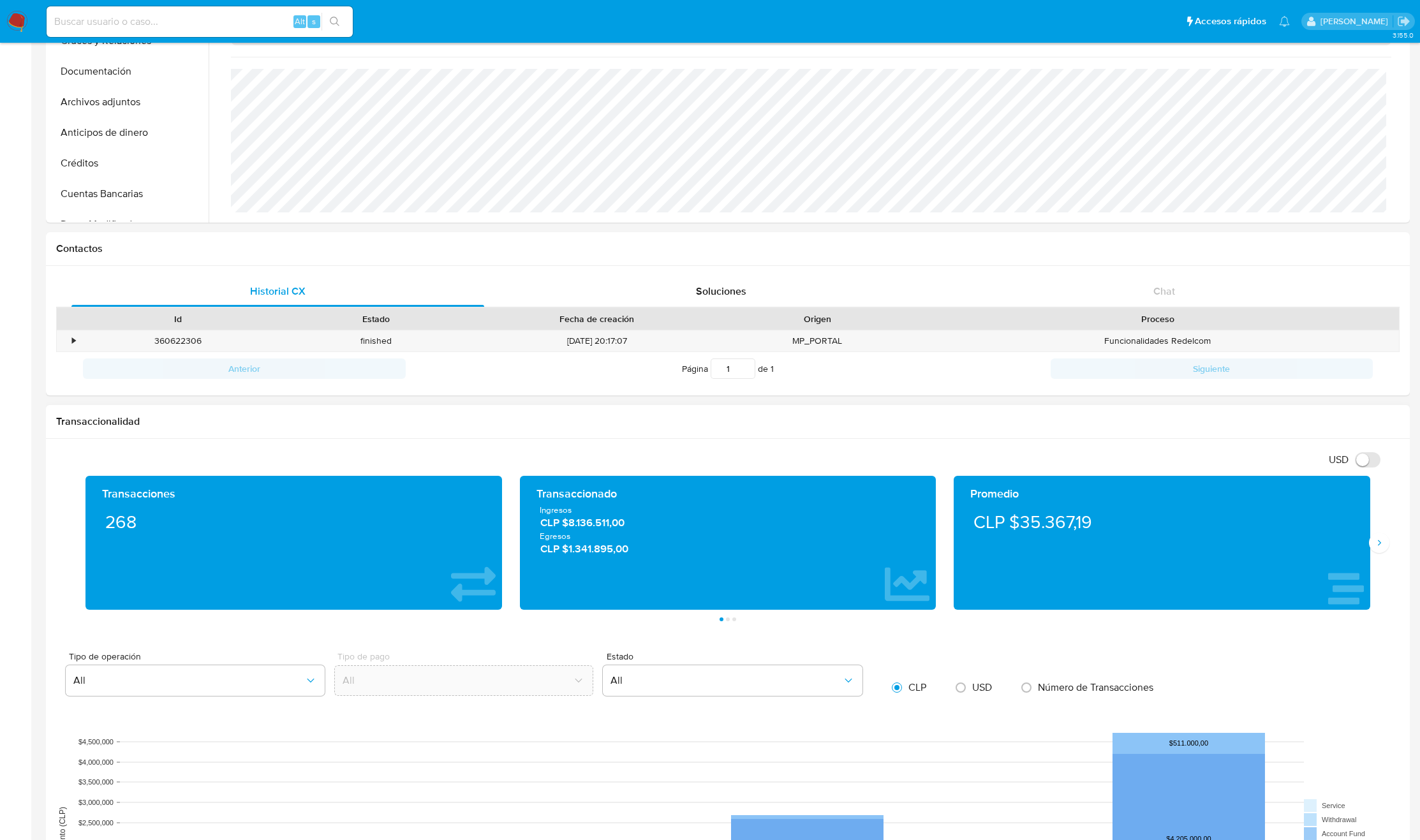
scroll to position [0, 0]
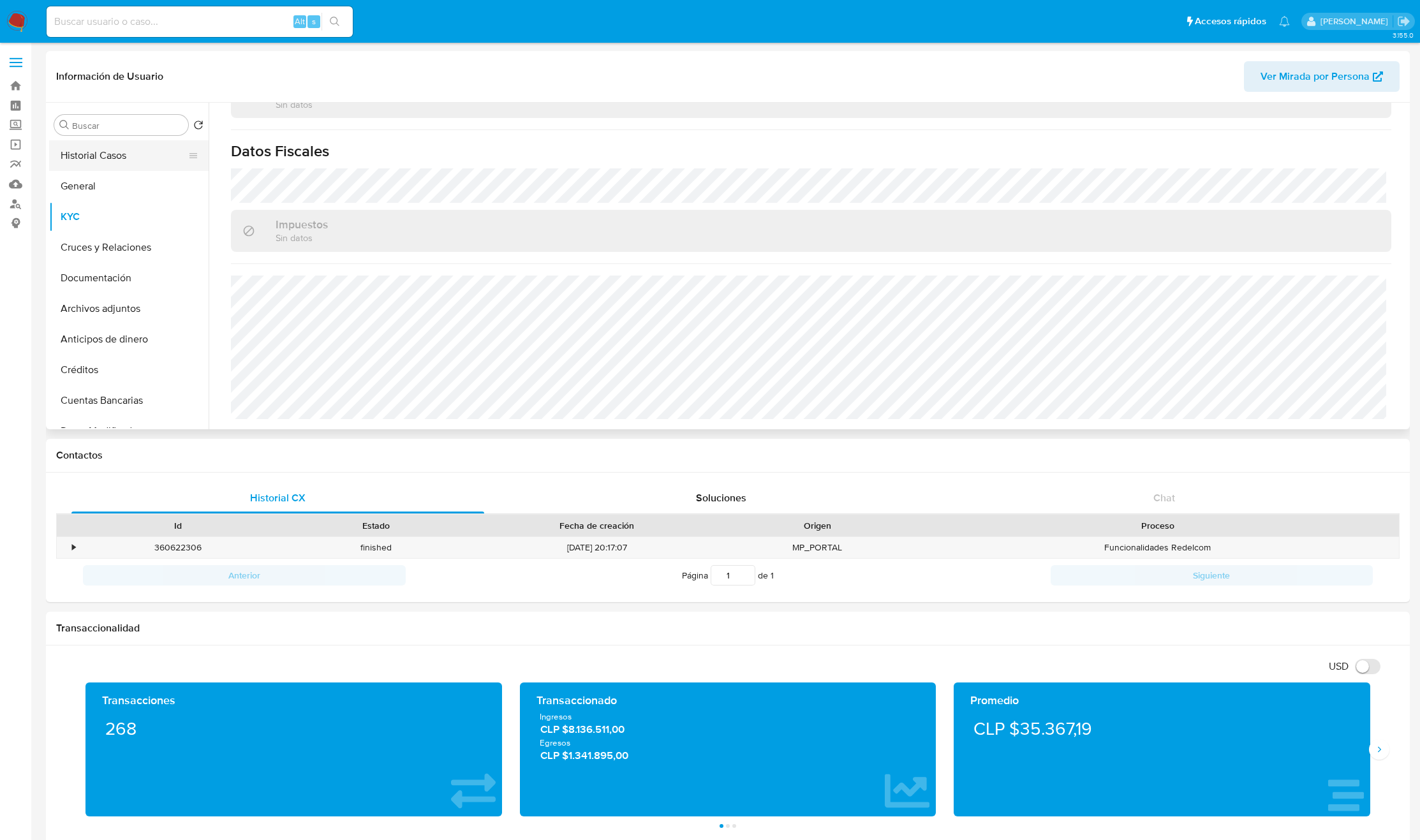
click at [117, 161] on button "Historial Casos" at bounding box center [124, 156] width 149 height 31
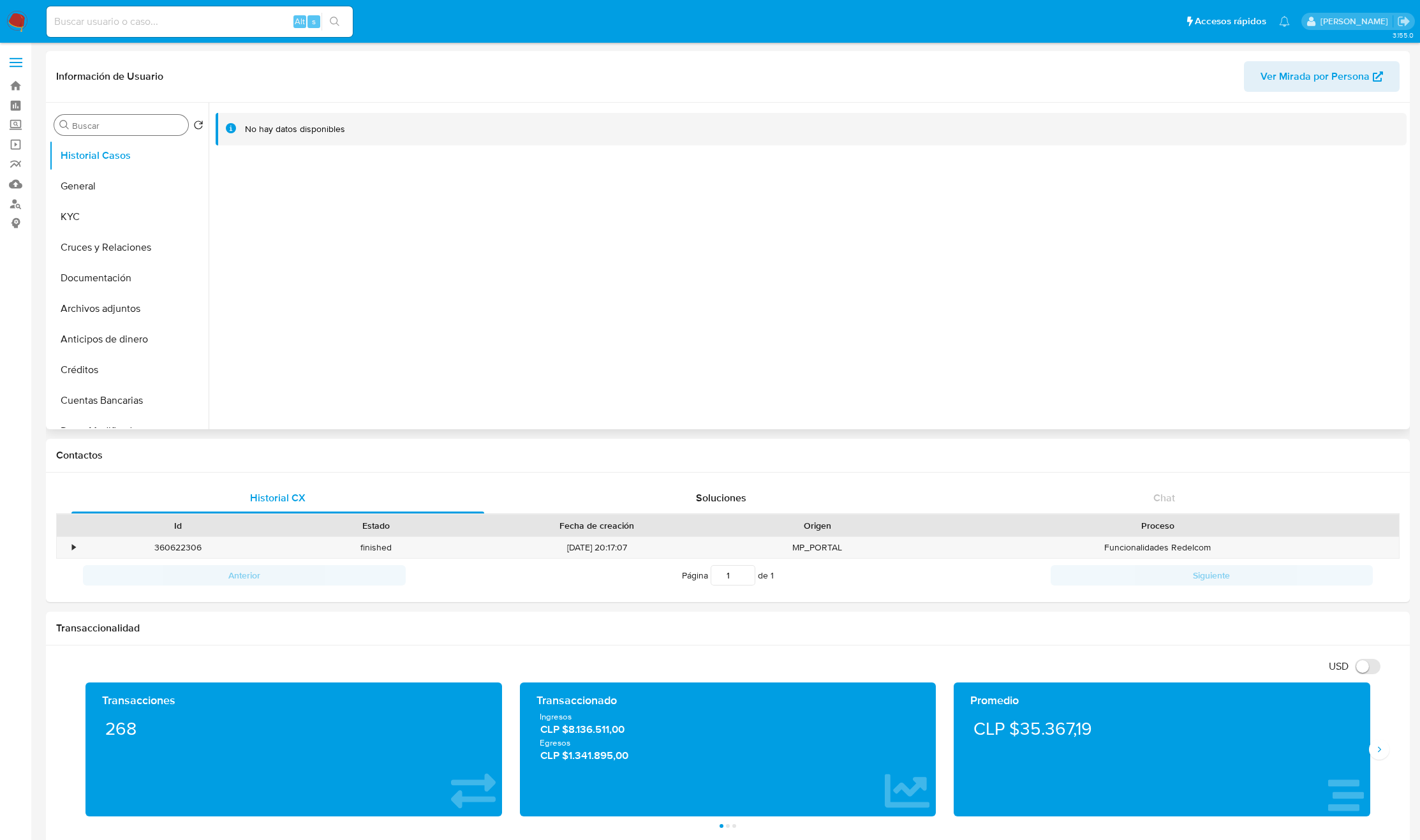
click at [78, 127] on input "Buscar" at bounding box center [127, 125] width 111 height 12
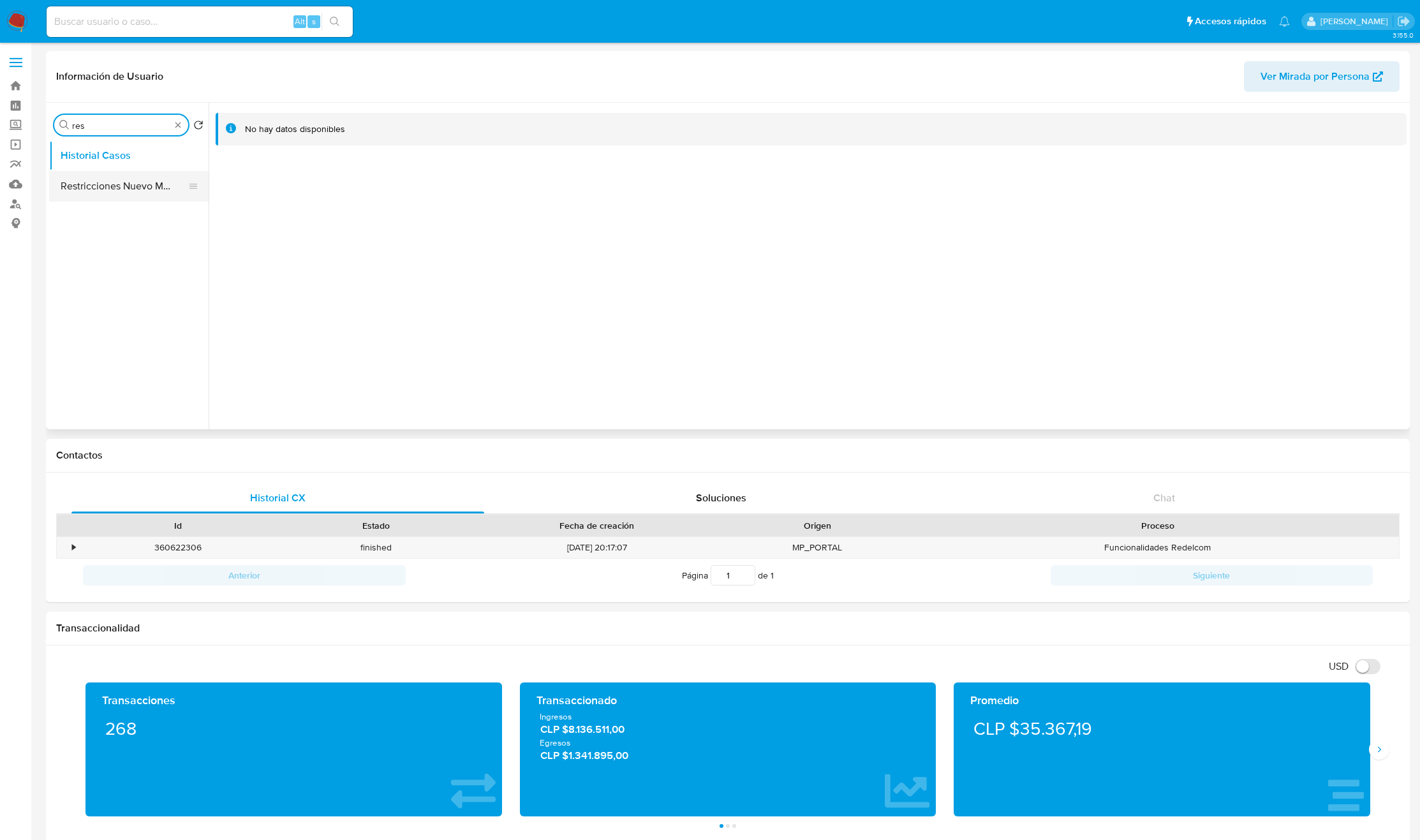
type input "res"
click at [106, 190] on button "Restricciones Nuevo Mundo" at bounding box center [124, 186] width 149 height 31
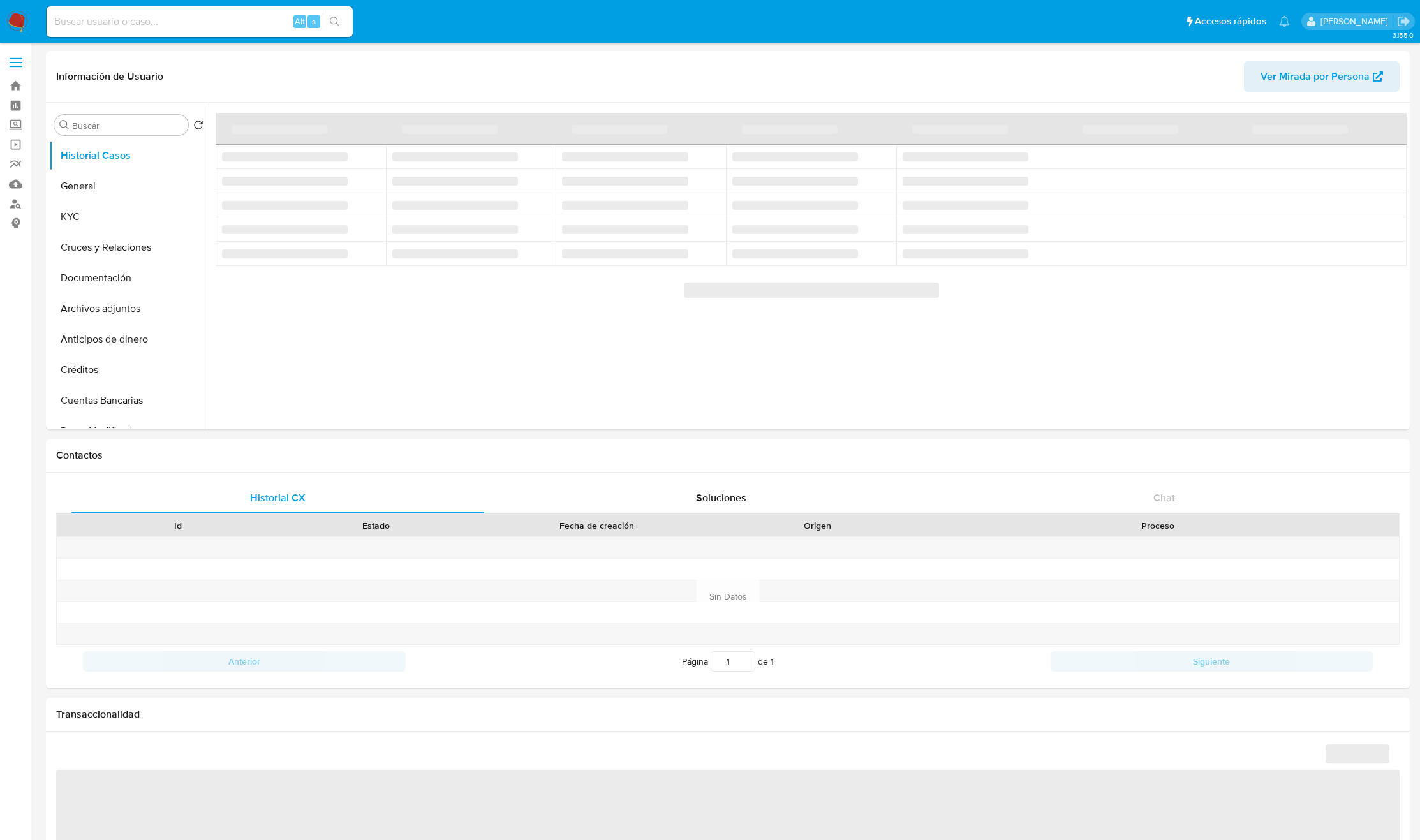
select select "10"
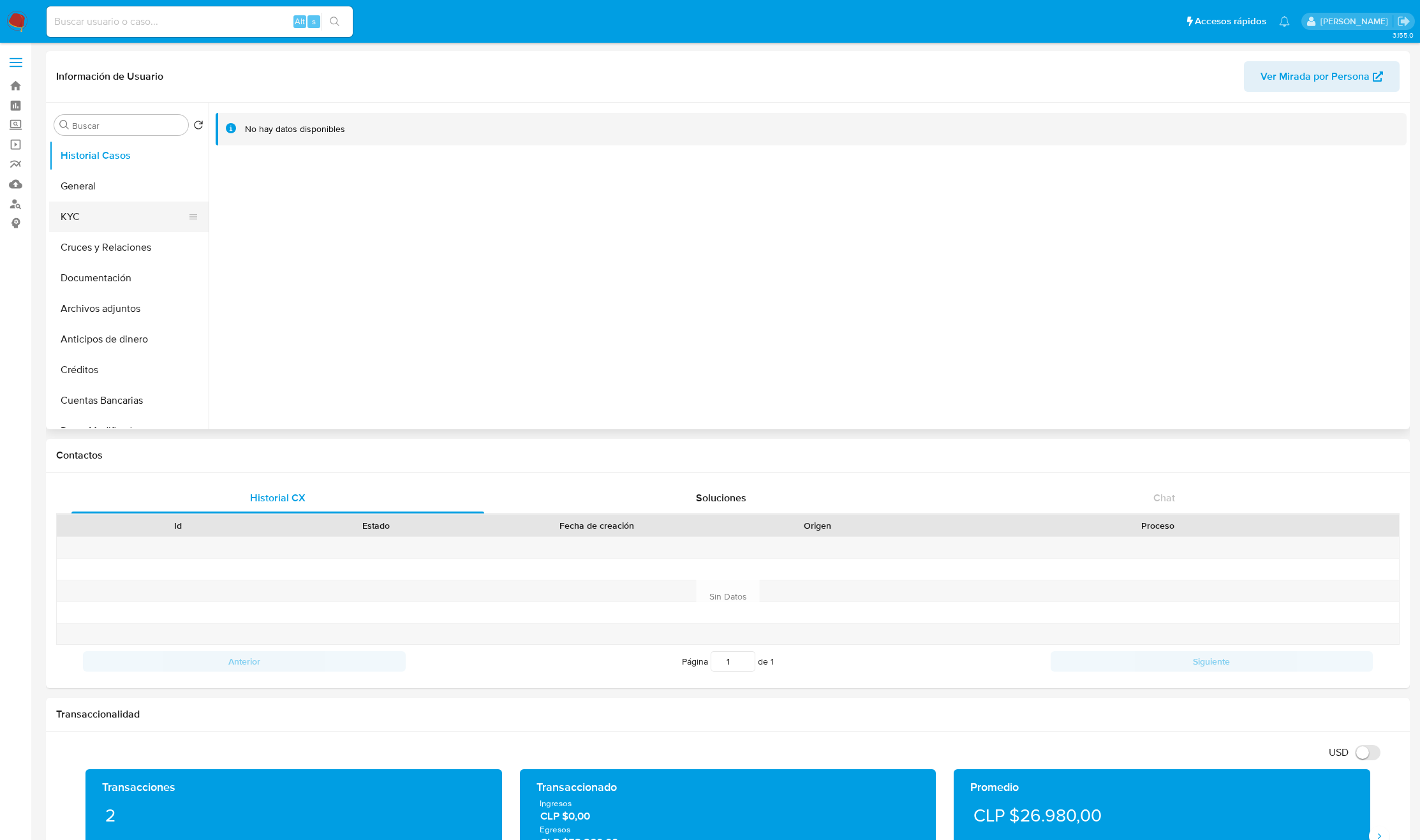
click at [86, 209] on button "KYC" at bounding box center [124, 217] width 149 height 31
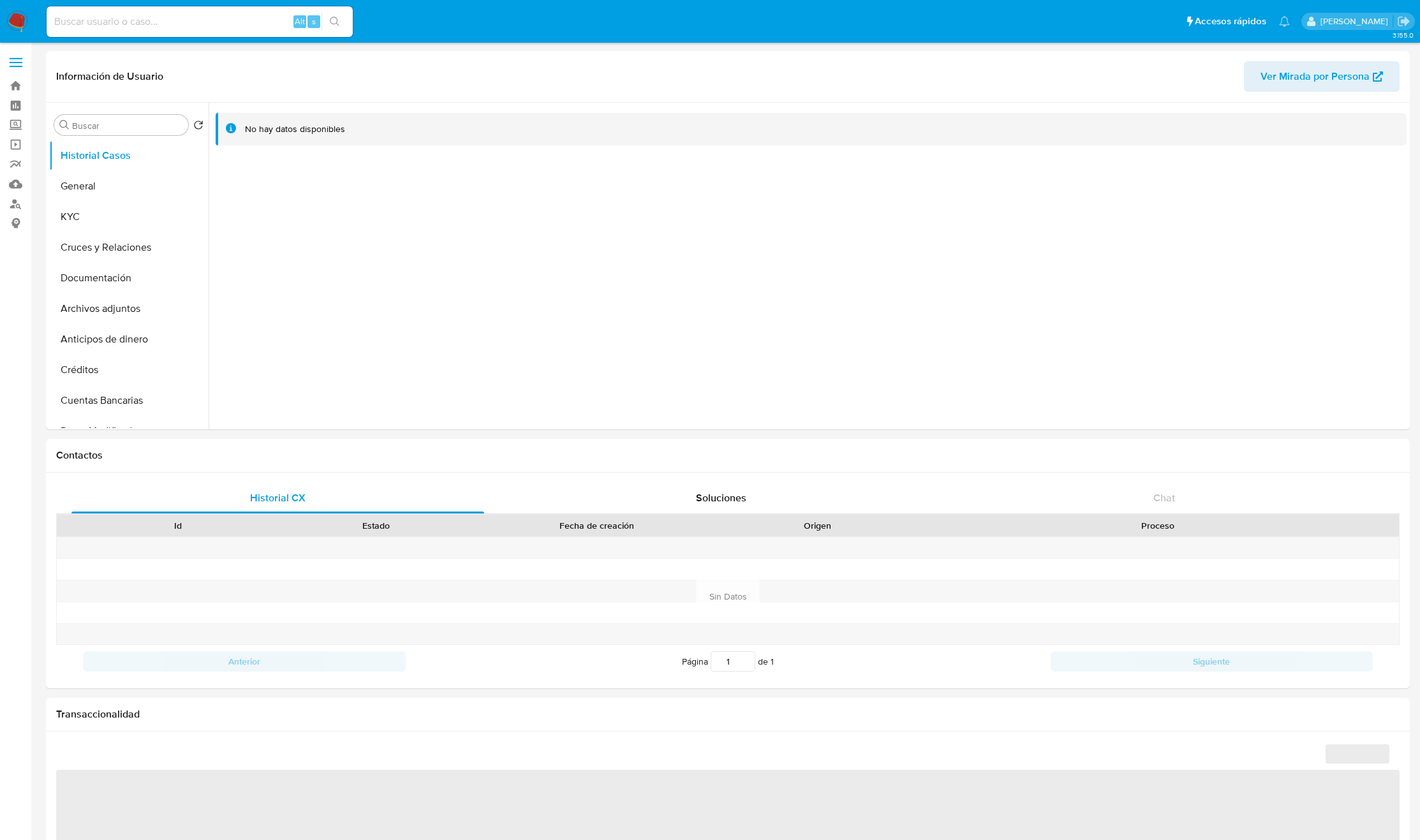
select select "10"
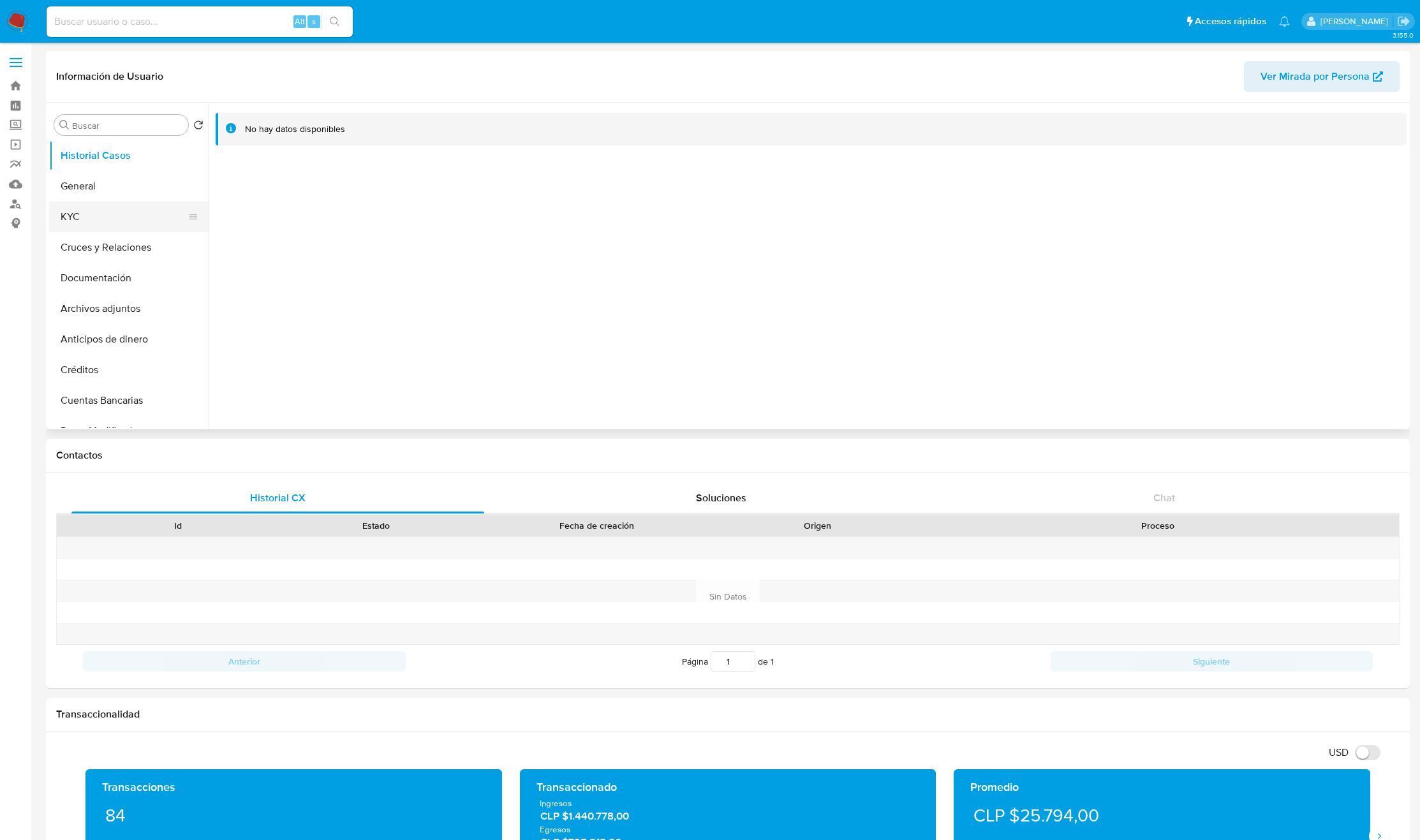
click at [118, 215] on button "KYC" at bounding box center [124, 217] width 149 height 31
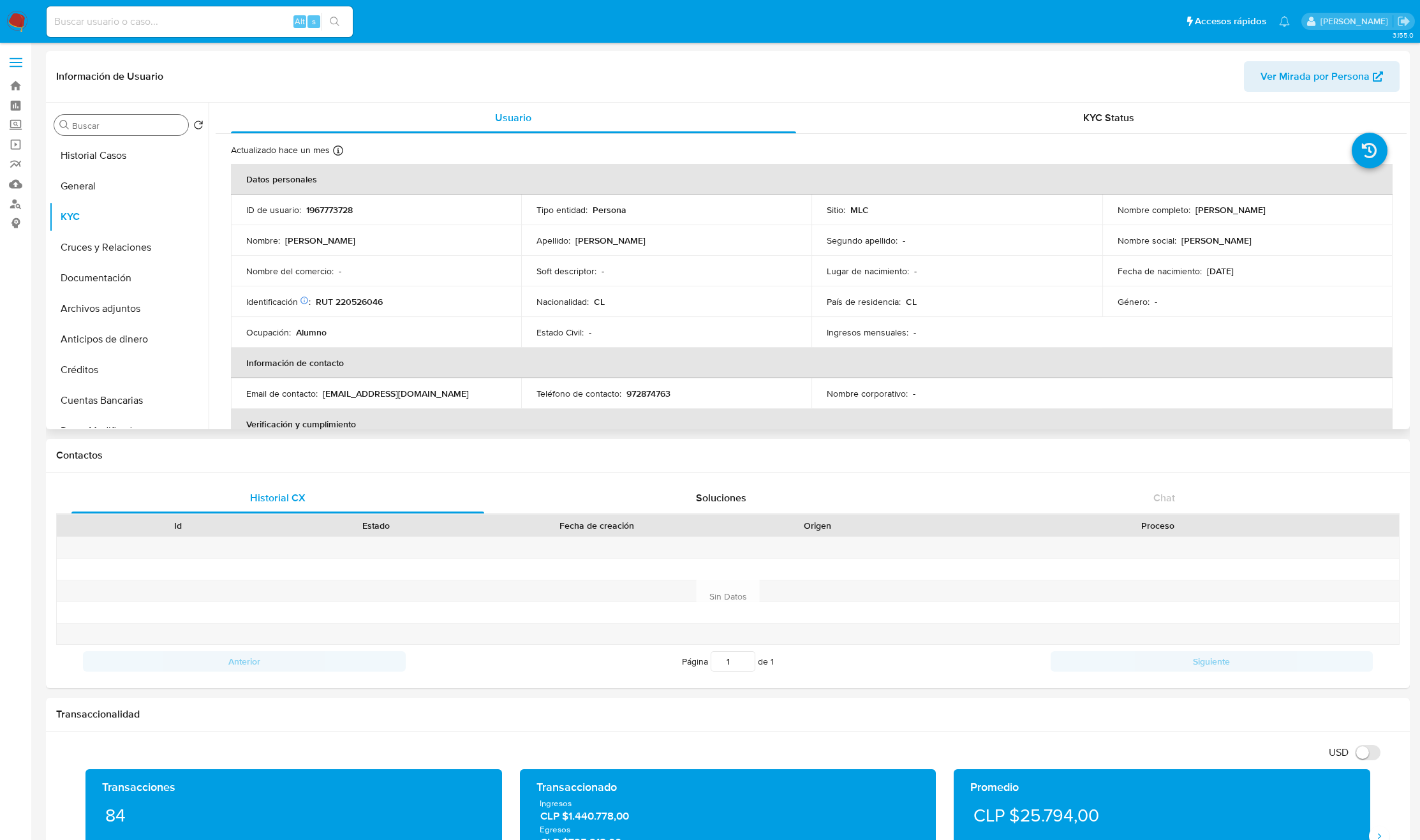
click at [108, 124] on input "Buscar" at bounding box center [127, 125] width 111 height 12
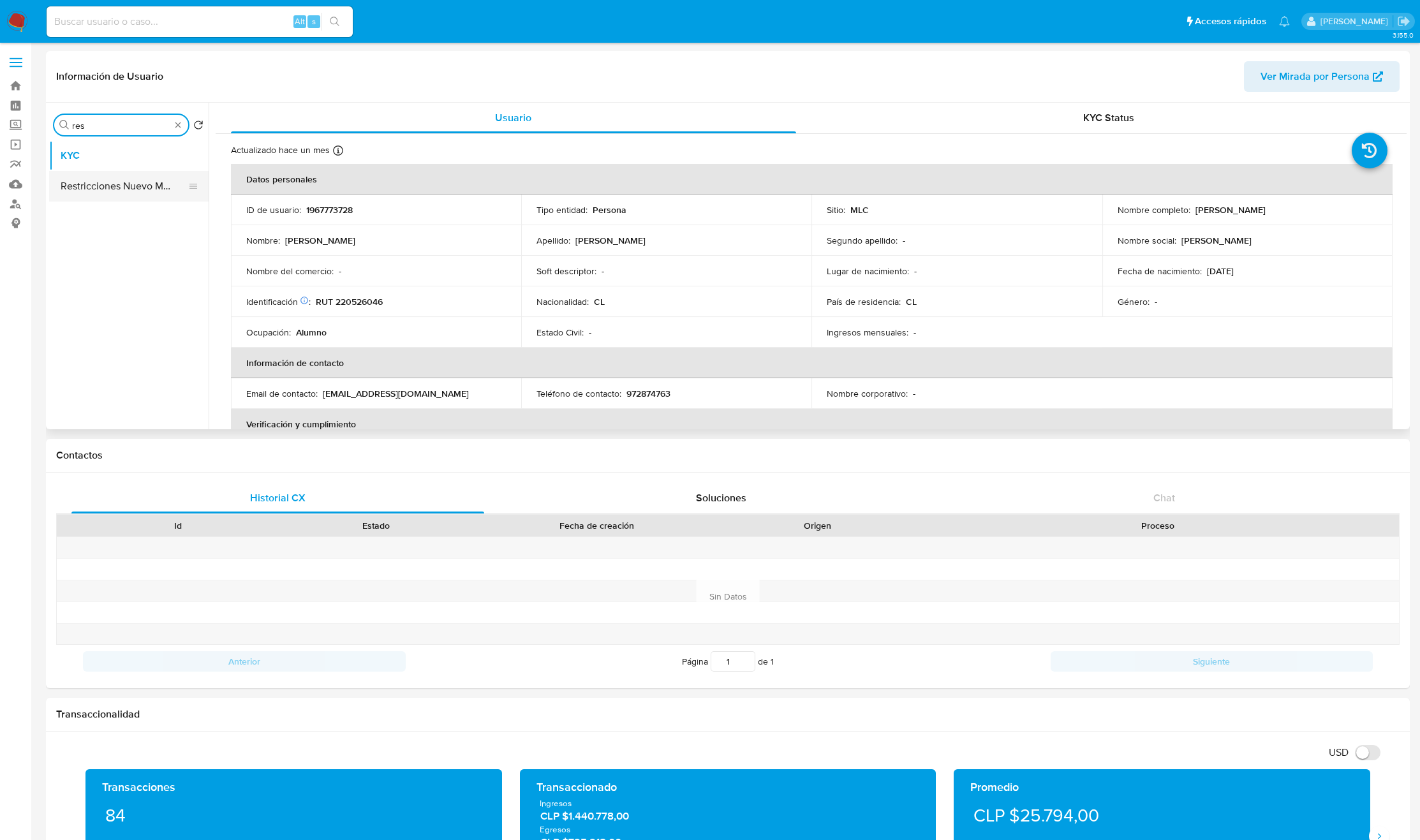
type input "res"
click at [94, 178] on button "Restricciones Nuevo Mundo" at bounding box center [124, 186] width 149 height 31
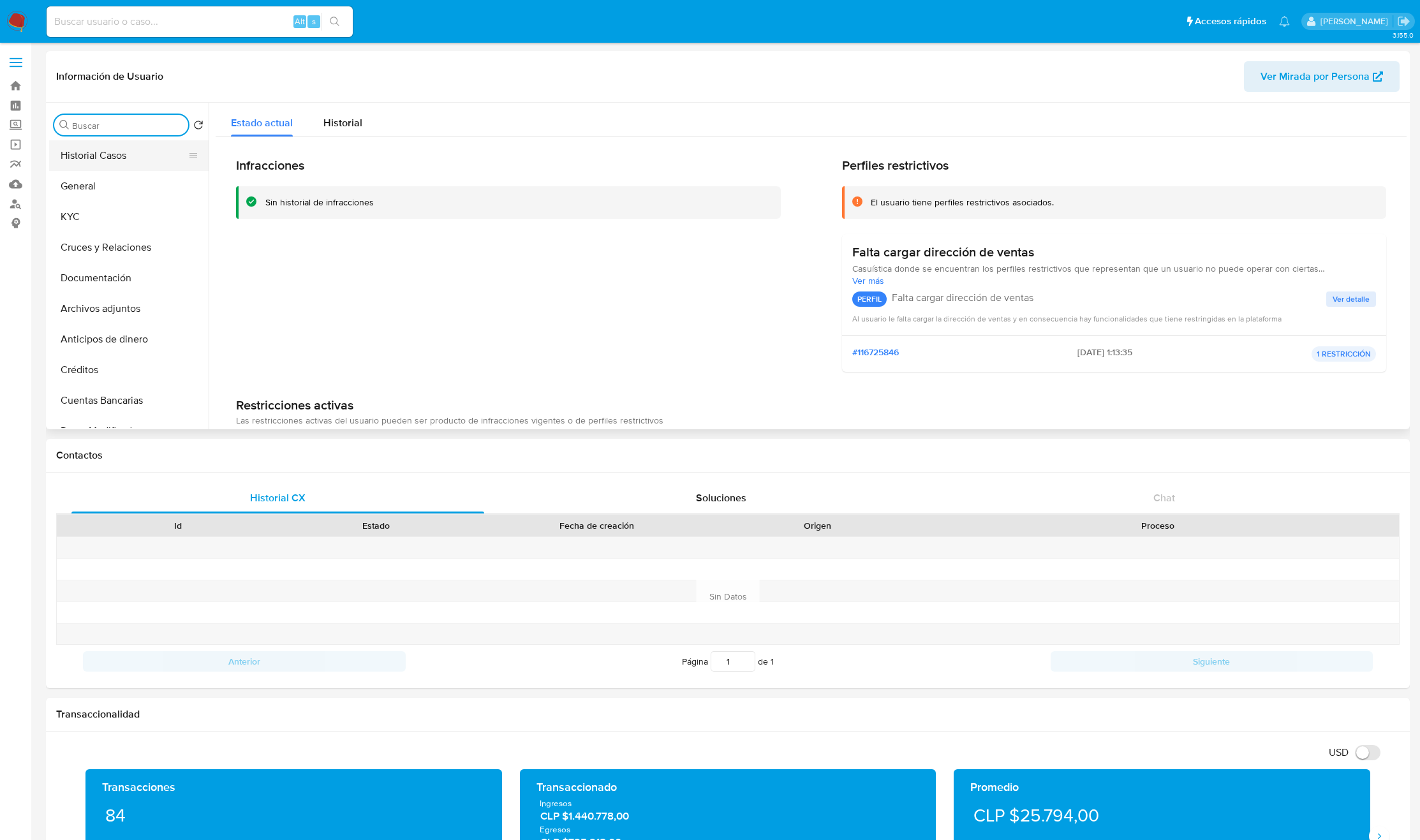
click at [145, 158] on button "Historial Casos" at bounding box center [124, 156] width 149 height 31
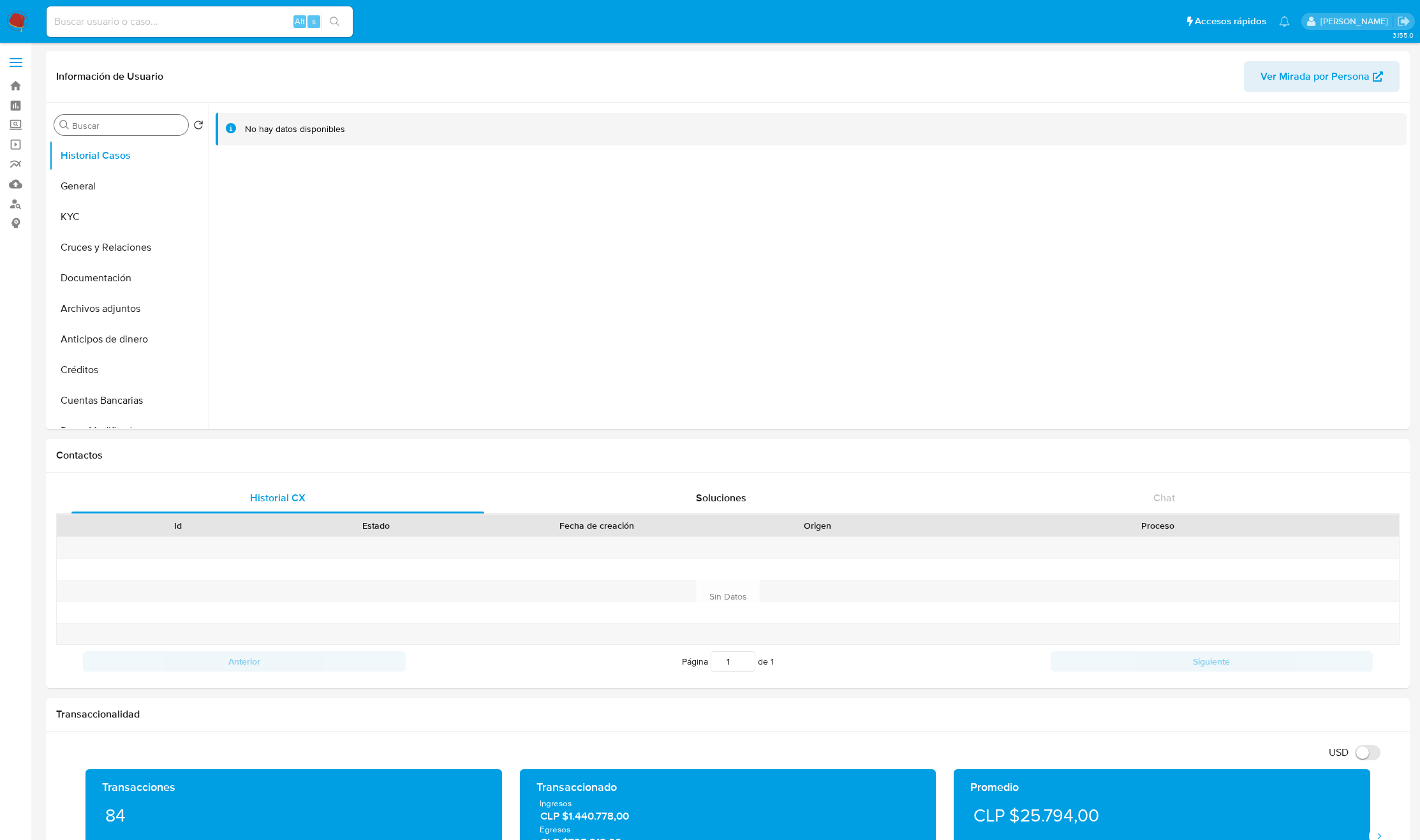
click at [115, 122] on input "Buscar" at bounding box center [127, 125] width 111 height 12
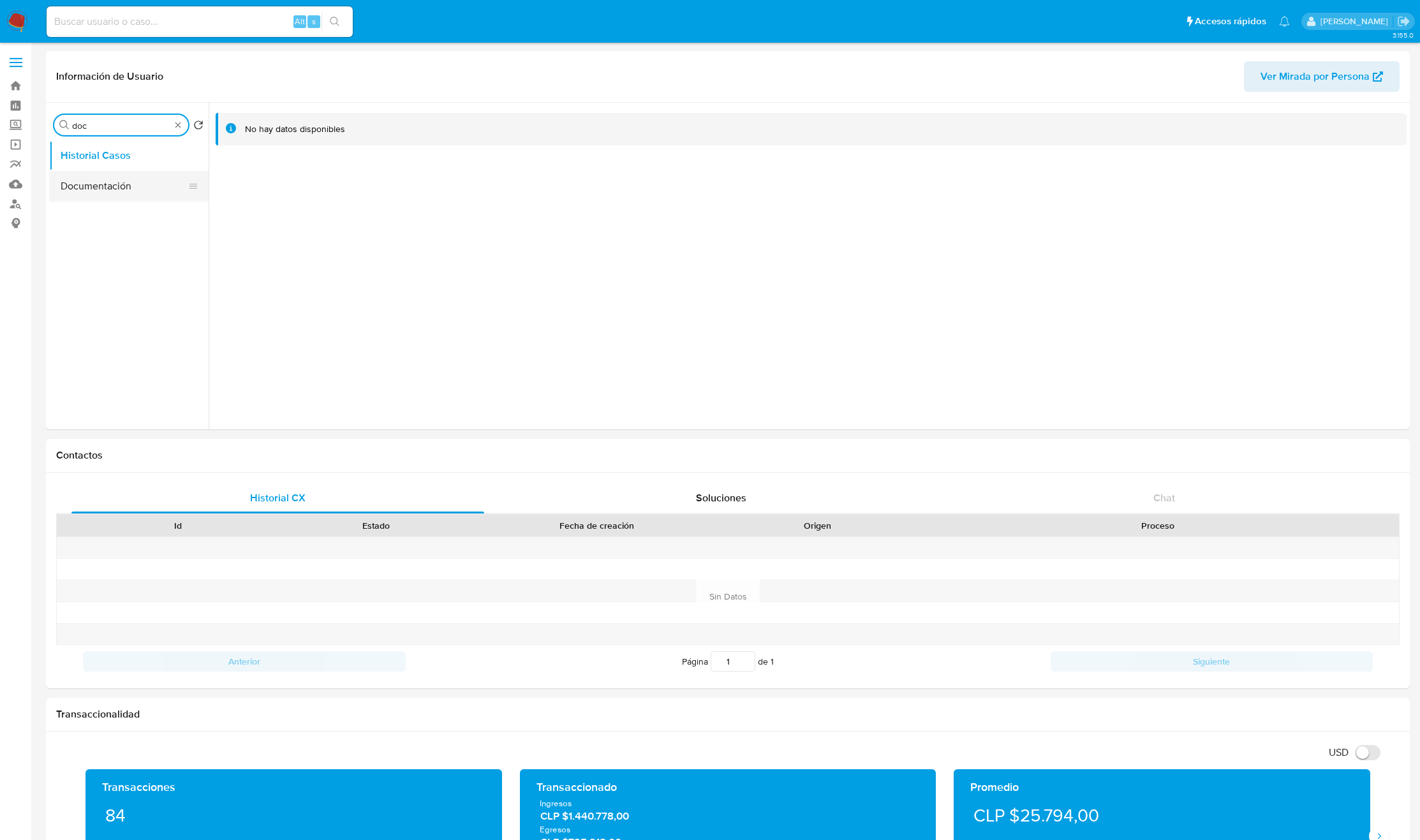
type input "doc"
click at [102, 195] on button "Documentación" at bounding box center [124, 186] width 149 height 31
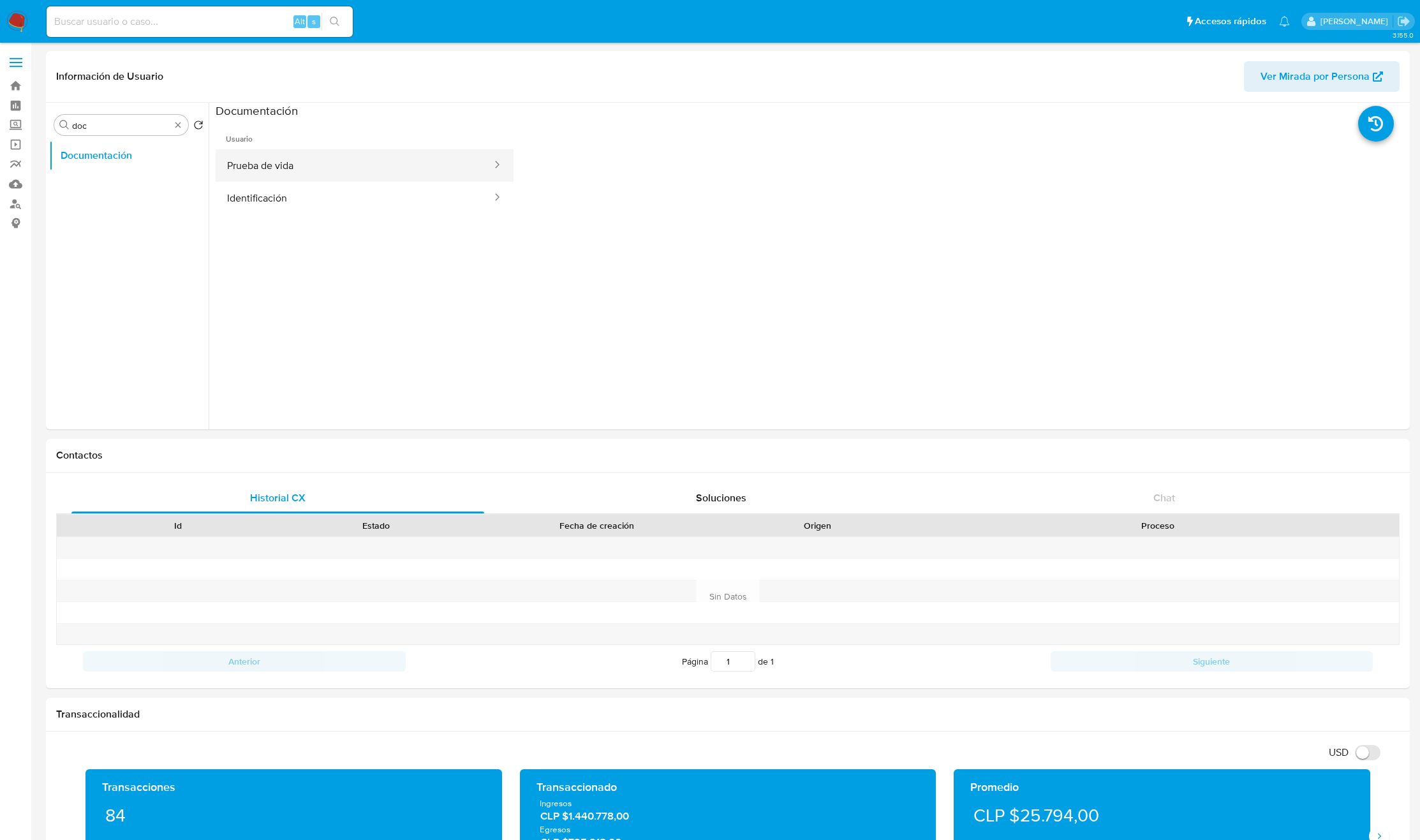
click at [345, 167] on button "Prueba de vida" at bounding box center [354, 165] width 277 height 33
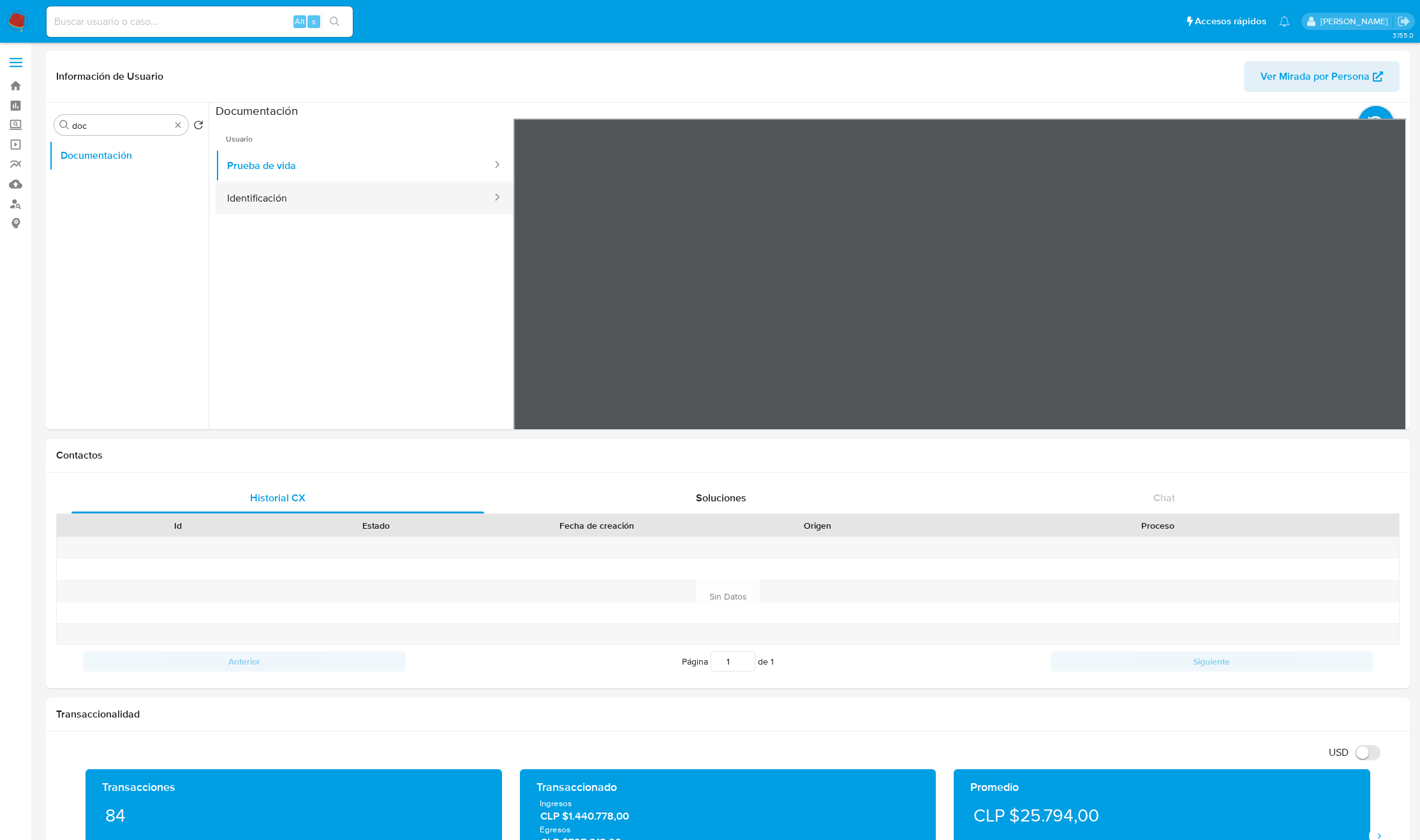
click at [383, 205] on button "Identificación" at bounding box center [354, 198] width 277 height 33
click at [1393, 332] on icon at bounding box center [1391, 326] width 26 height 26
click at [14, 200] on link "Buscador de personas" at bounding box center [76, 204] width 152 height 20
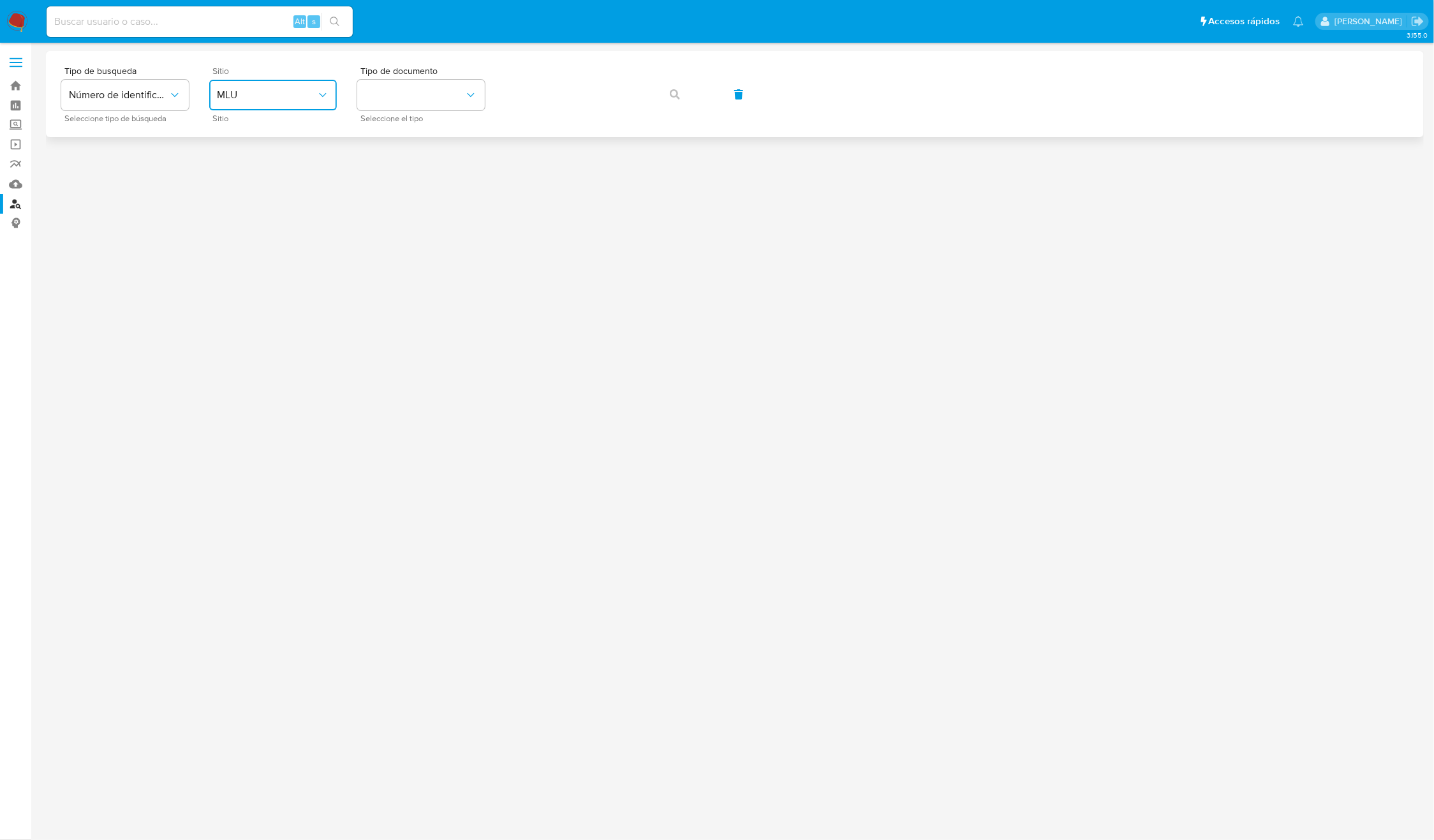
drag, startPoint x: 306, startPoint y: 83, endPoint x: 295, endPoint y: 99, distance: 19.4
click at [304, 83] on button "MLU" at bounding box center [273, 95] width 127 height 31
click at [252, 310] on div "MLC" at bounding box center [269, 313] width 104 height 31
click at [418, 99] on button "identificationType" at bounding box center [421, 95] width 127 height 31
drag, startPoint x: 435, startPoint y: 129, endPoint x: 492, endPoint y: 118, distance: 58.1
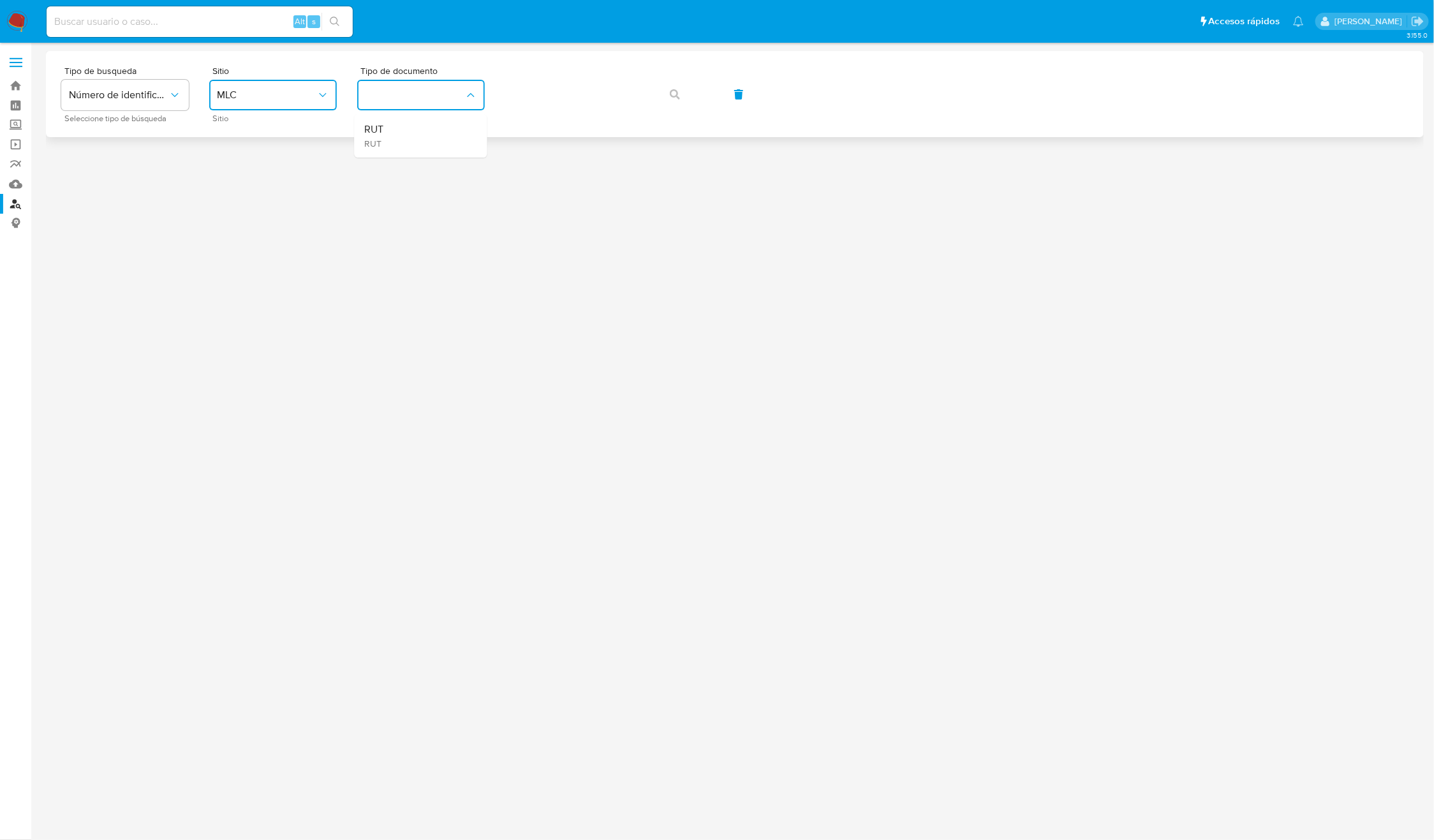
click at [436, 131] on div "RUT RUT" at bounding box center [417, 136] width 104 height 44
click at [674, 90] on icon "button" at bounding box center [675, 94] width 10 height 10
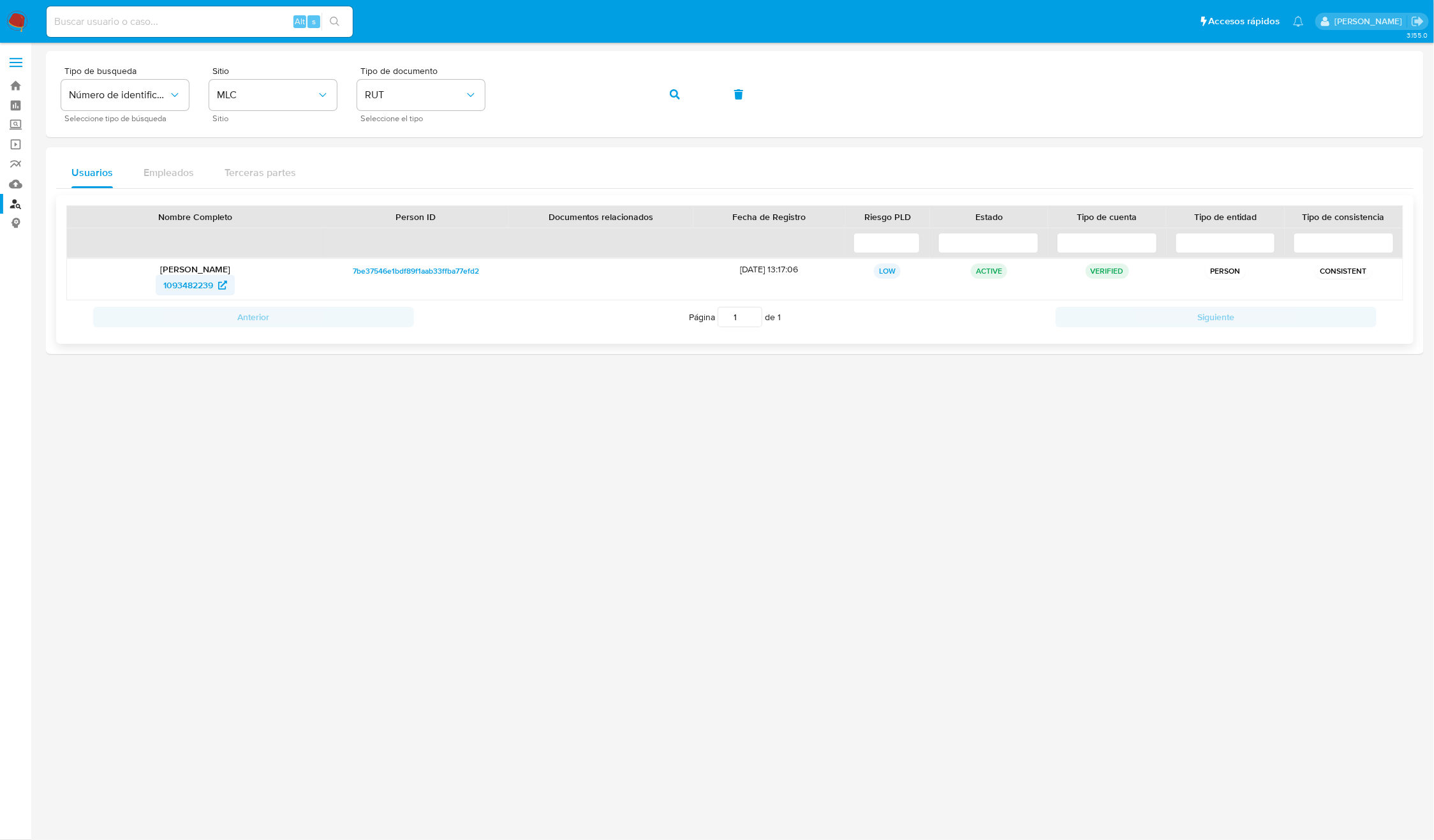
click at [180, 287] on span "1093482239" at bounding box center [188, 285] width 50 height 20
click at [689, 99] on button "button" at bounding box center [675, 94] width 44 height 31
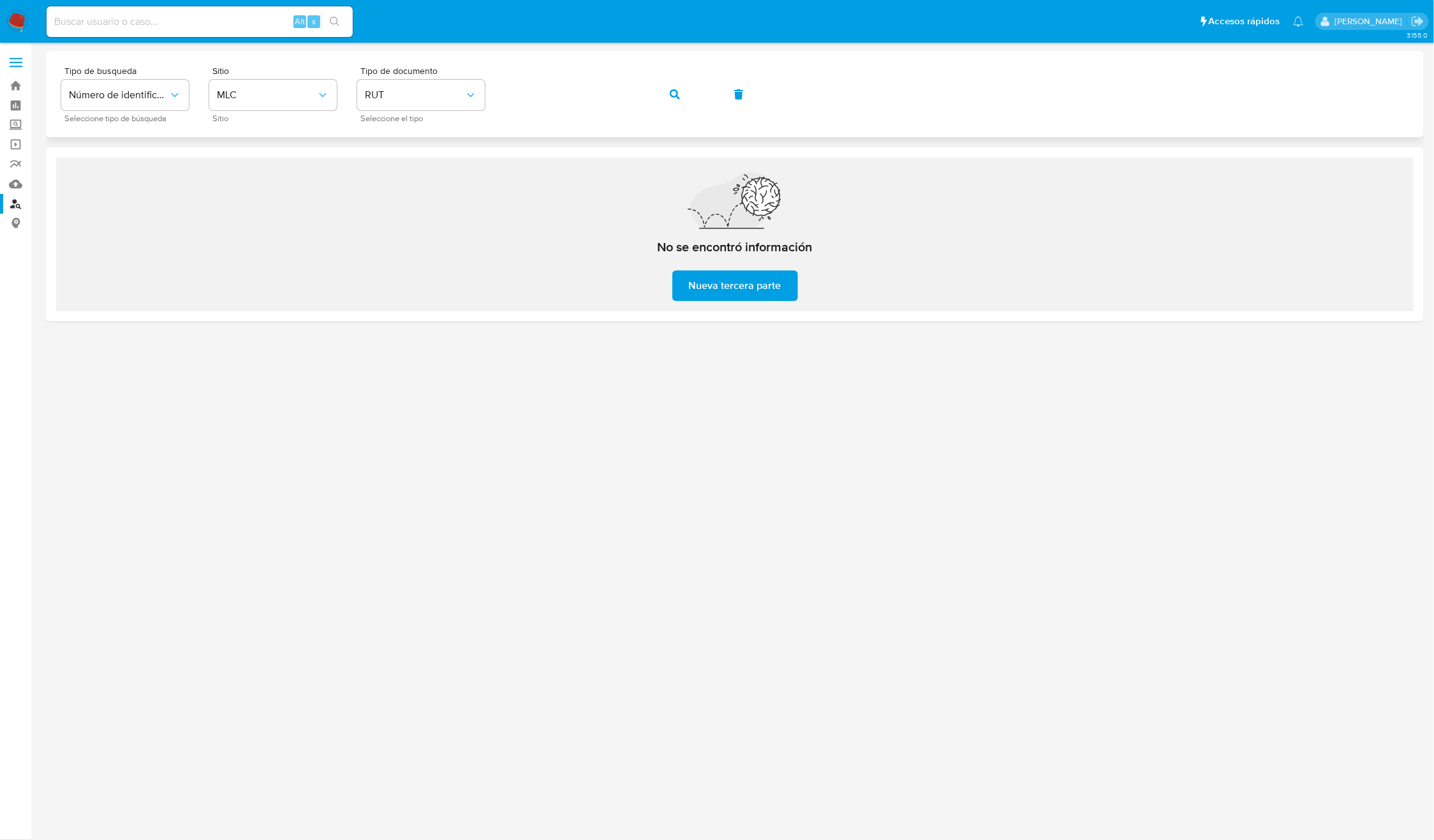
click at [678, 97] on icon "button" at bounding box center [675, 94] width 10 height 10
click at [678, 97] on div "Tipo de busqueda Número de identificación Seleccione tipo de búsqueda Sitio MLC…" at bounding box center [735, 94] width 1347 height 56
click at [146, 27] on input at bounding box center [200, 22] width 306 height 17
paste input "2137839901"
type input "2137839901"
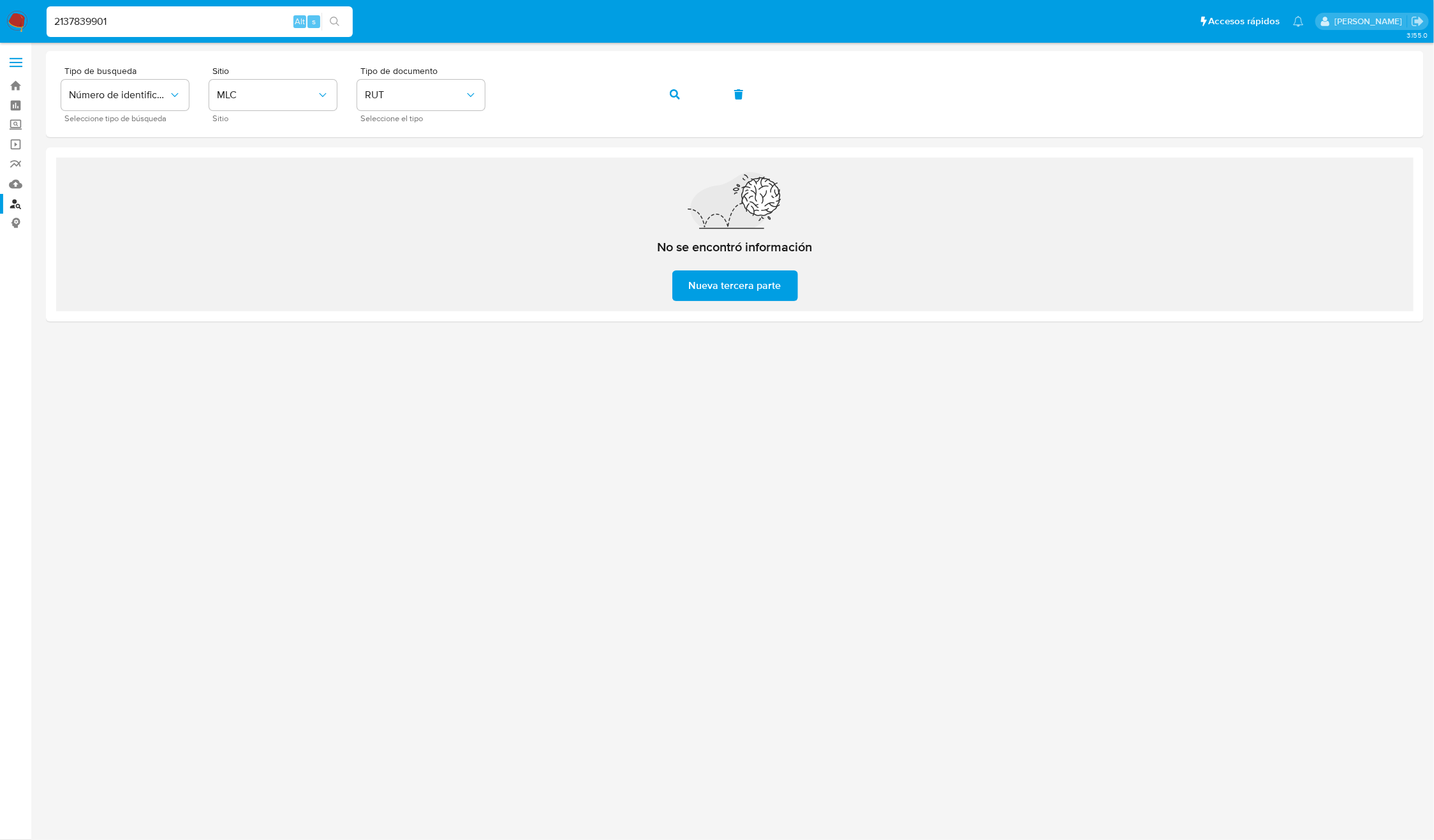
click at [334, 22] on icon "search-icon" at bounding box center [335, 22] width 10 height 10
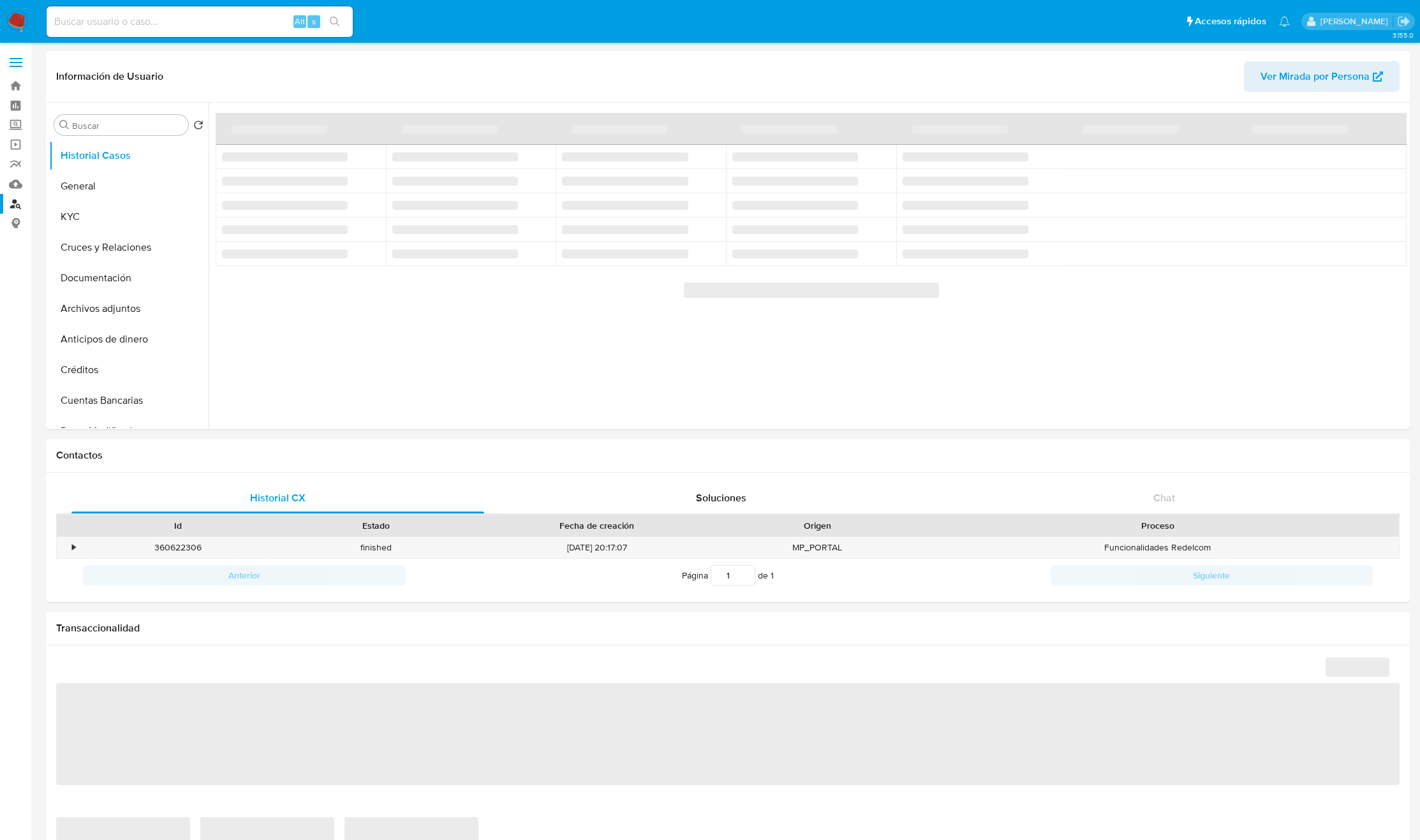
select select "10"
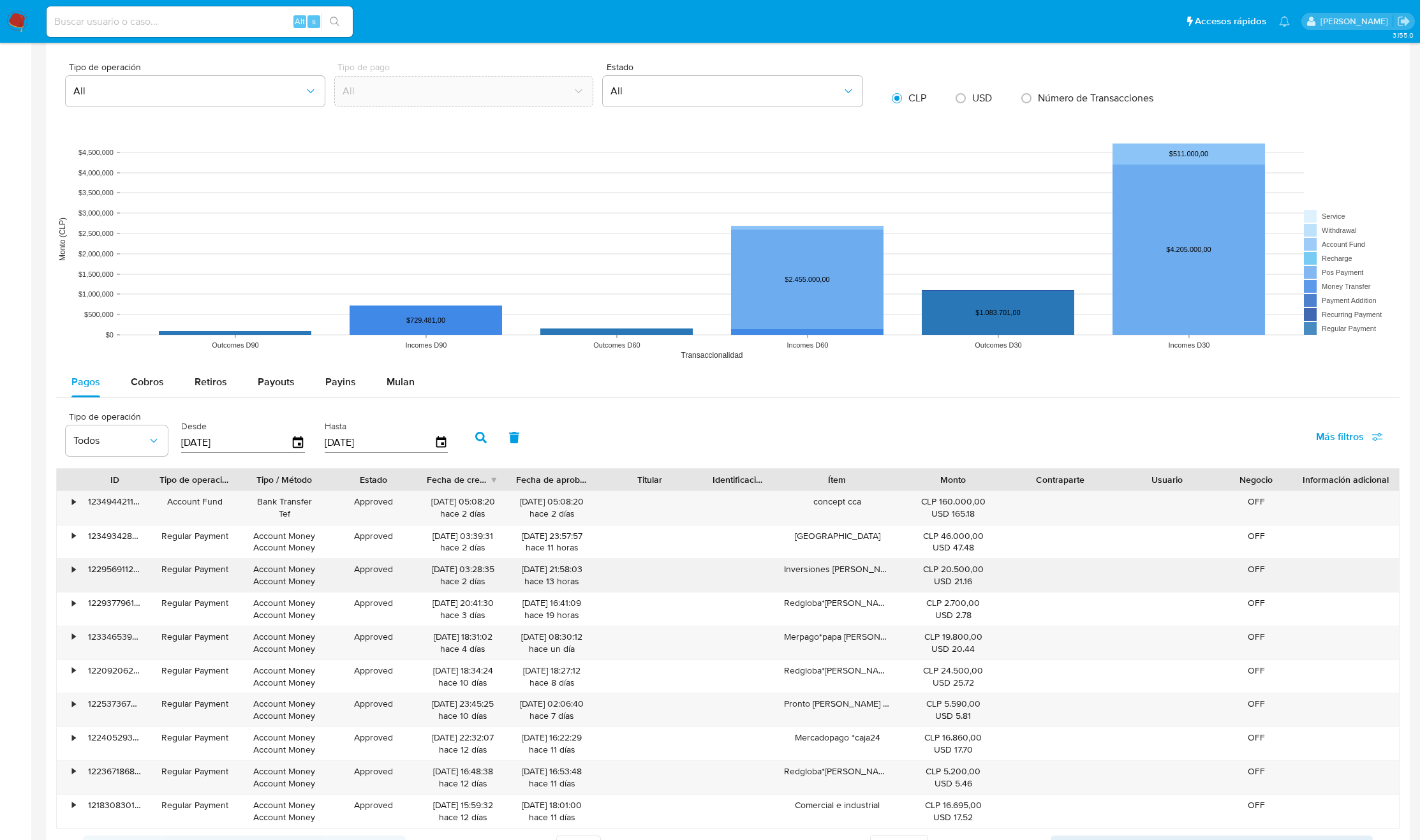
scroll to position [1029, 0]
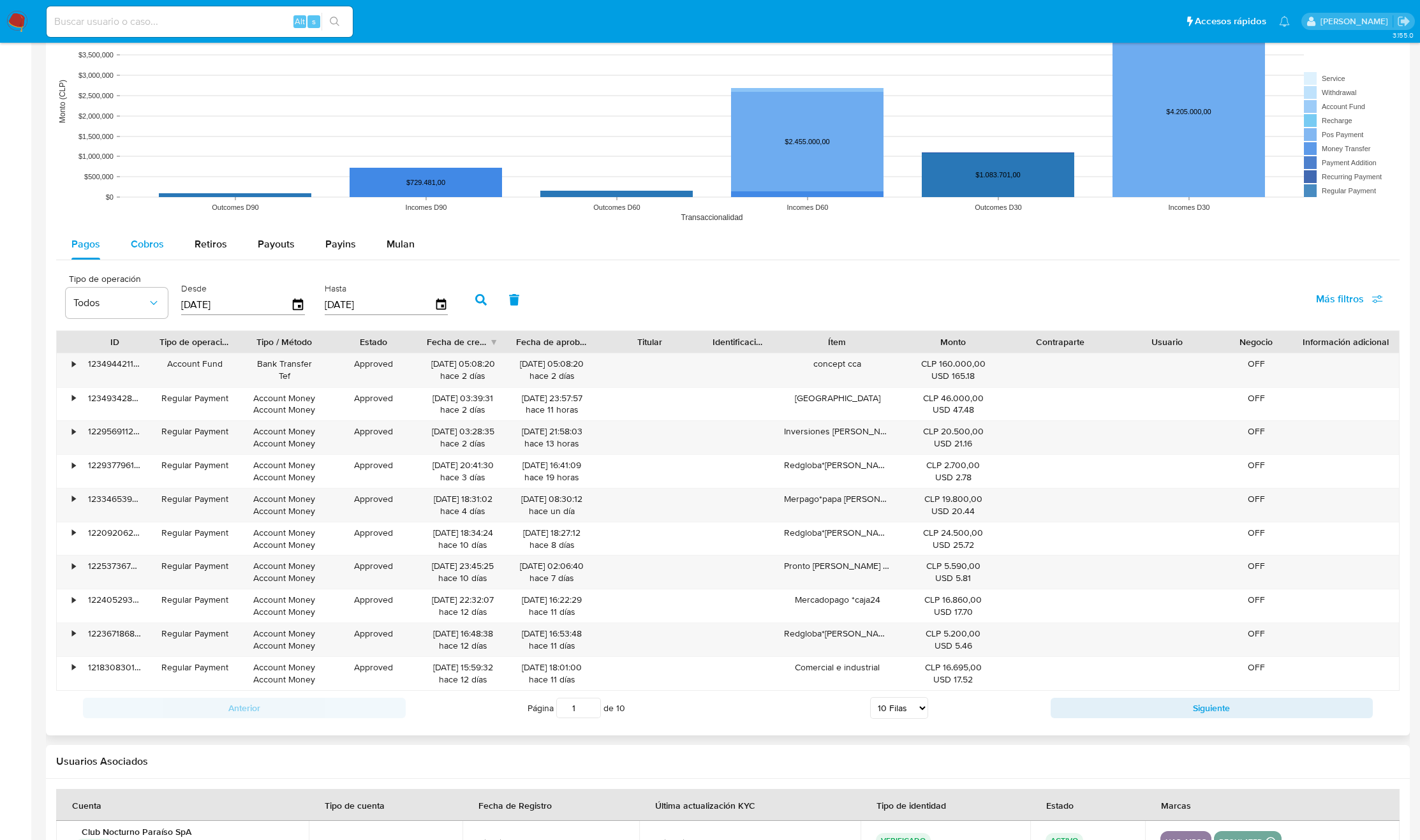
click at [163, 245] on button "Cobros" at bounding box center [147, 245] width 64 height 31
select select "10"
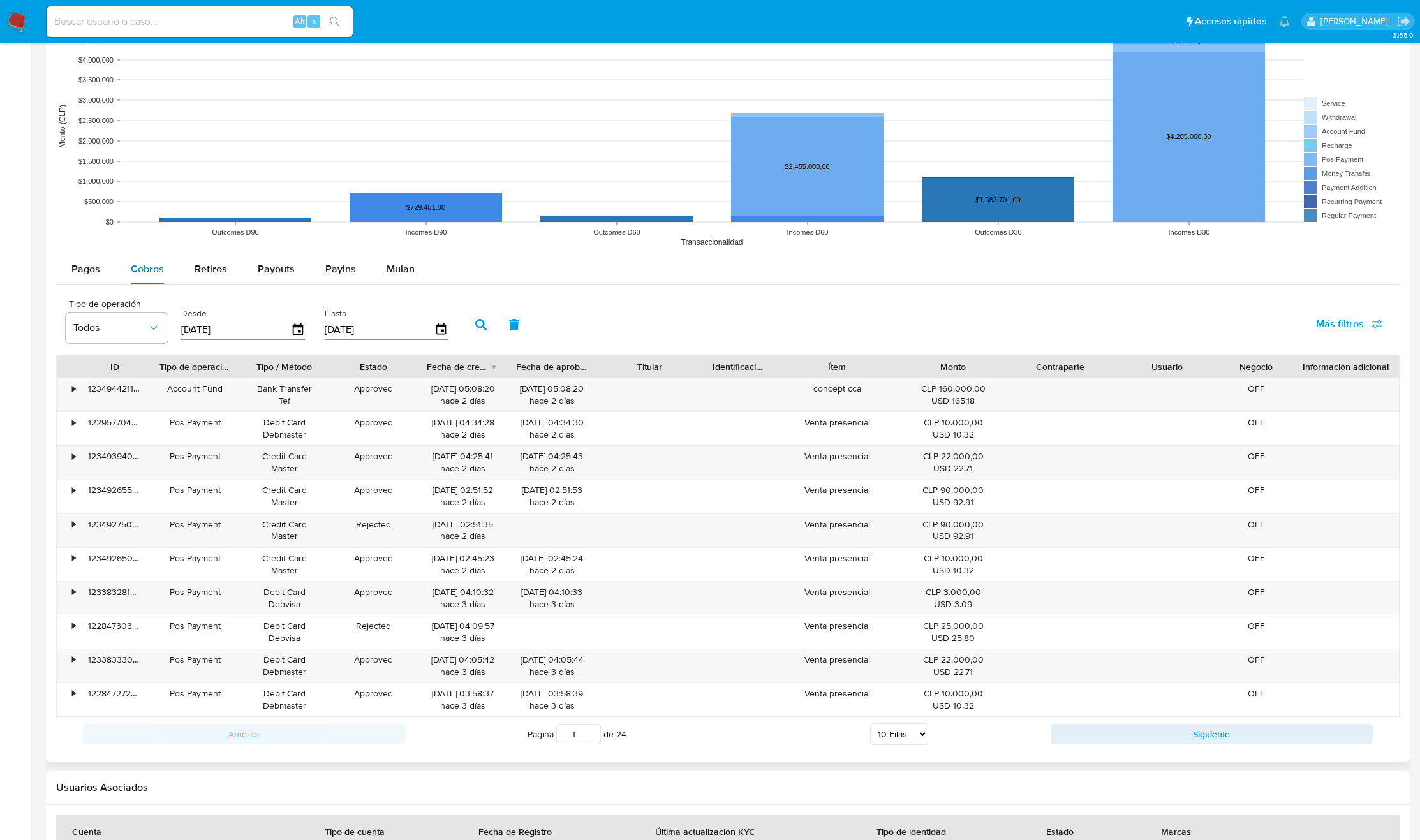
scroll to position [933, 0]
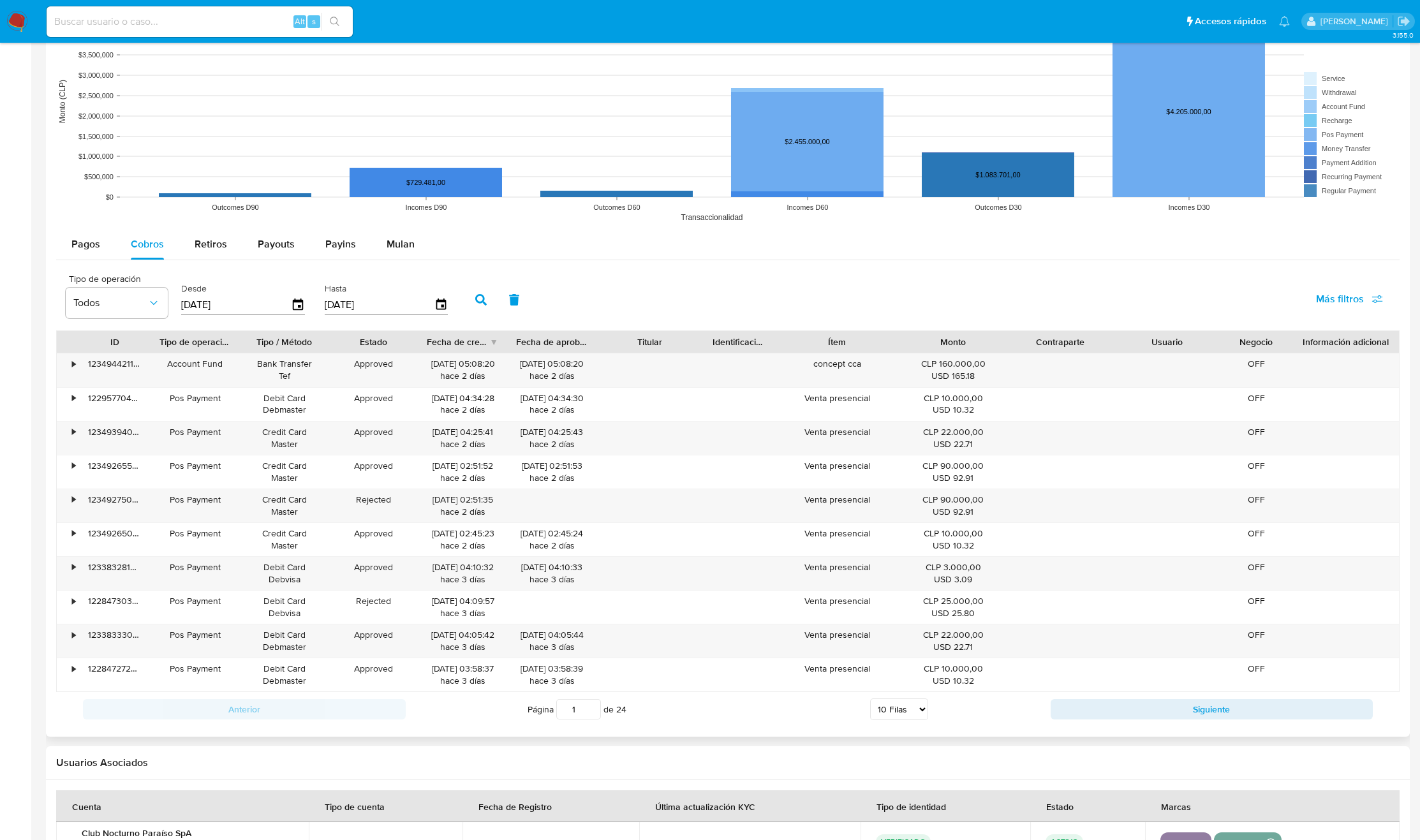
click at [576, 715] on input "1" at bounding box center [578, 709] width 45 height 20
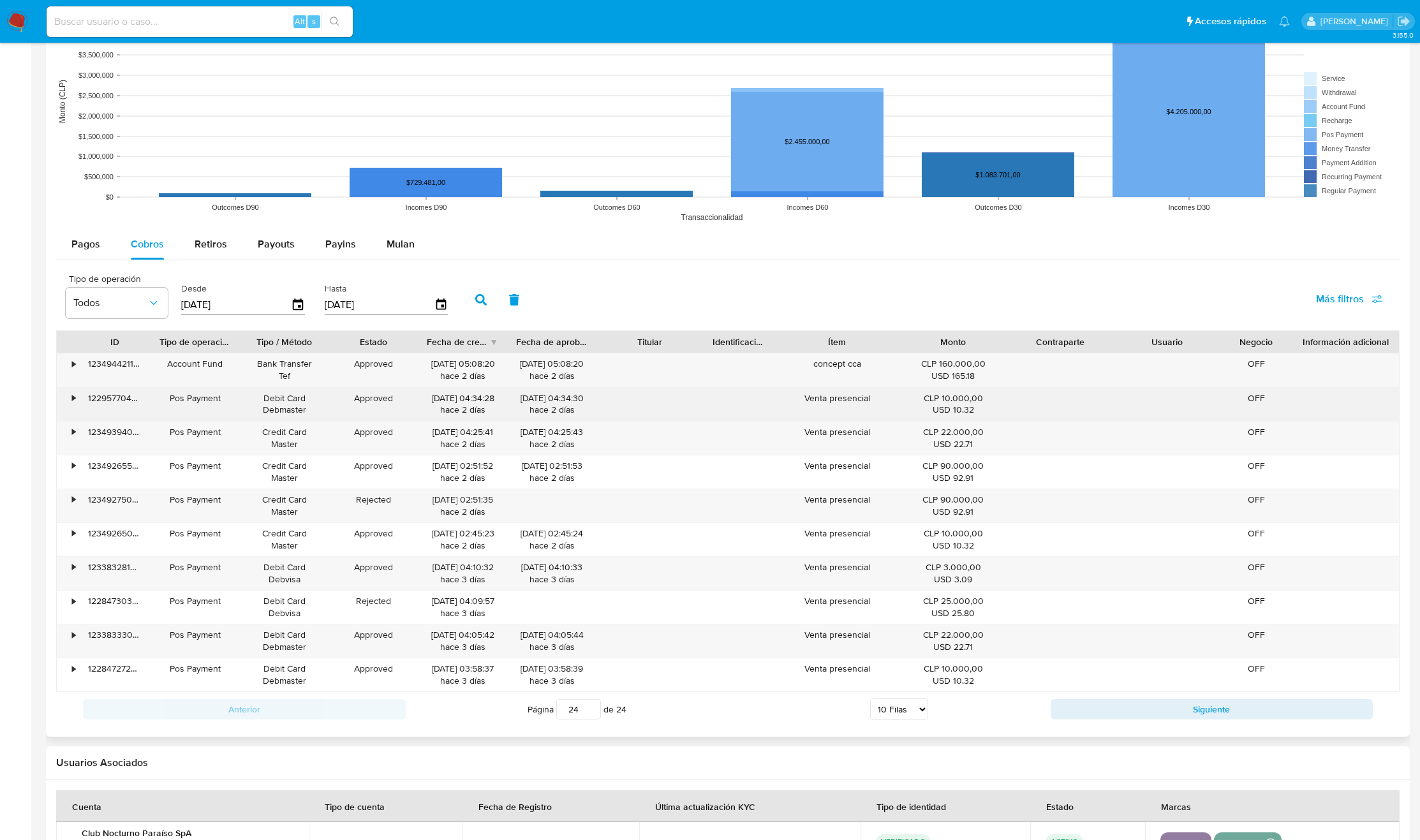
type input "24"
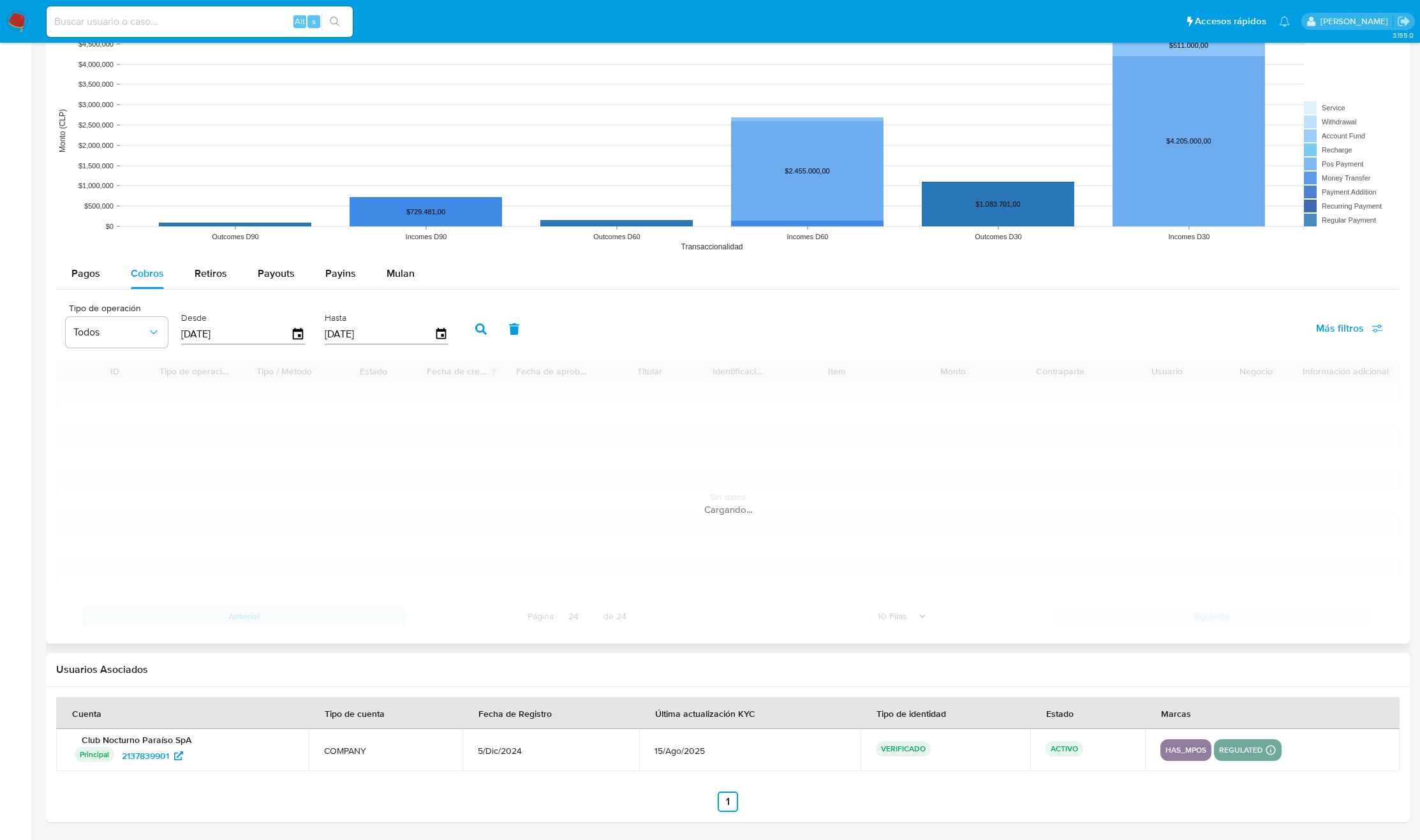
scroll to position [757, 0]
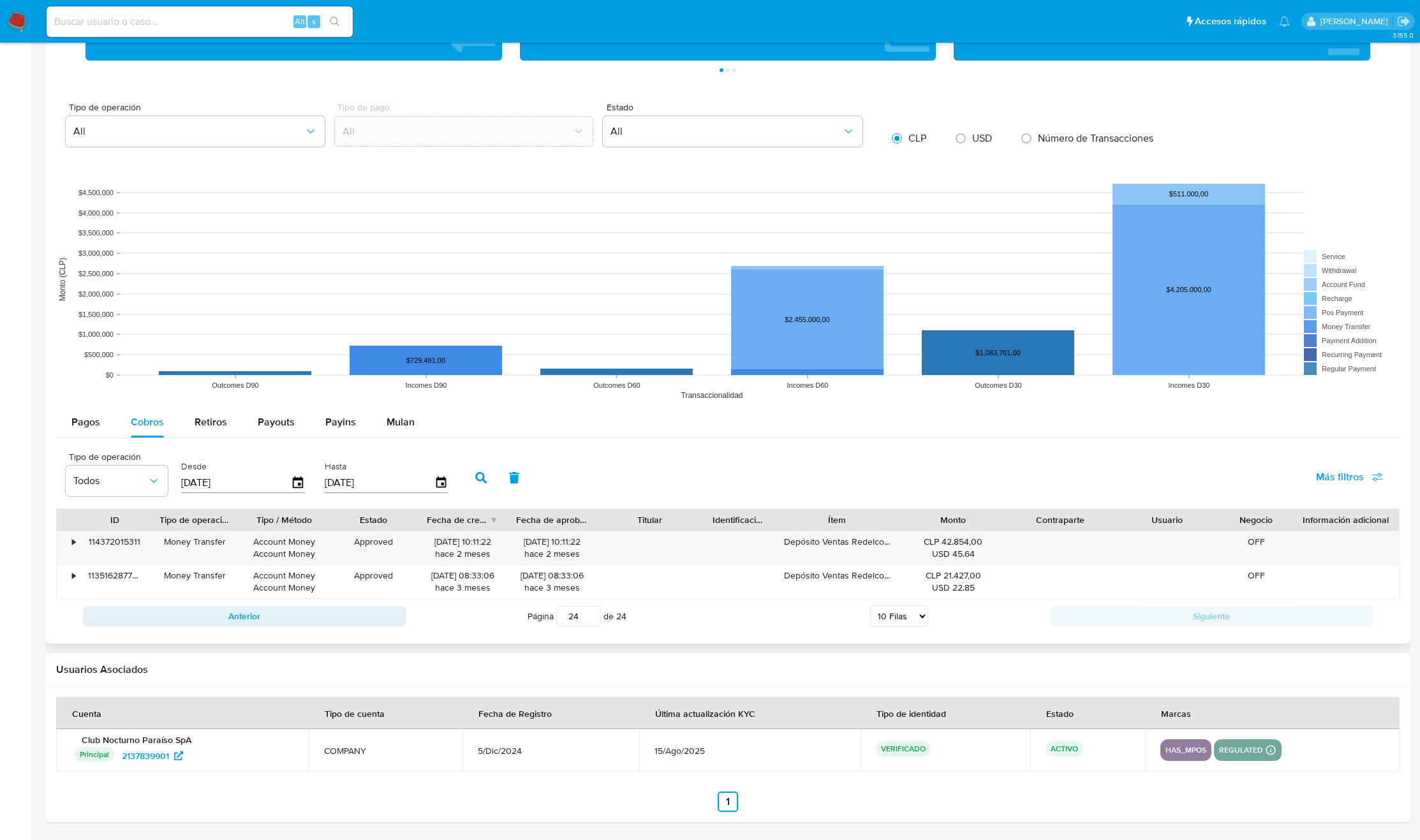
click at [198, 486] on input "[DATE]" at bounding box center [236, 483] width 110 height 20
type input "29/02/025_"
type input "2_/__/____"
click at [477, 477] on icon "button" at bounding box center [481, 478] width 12 height 12
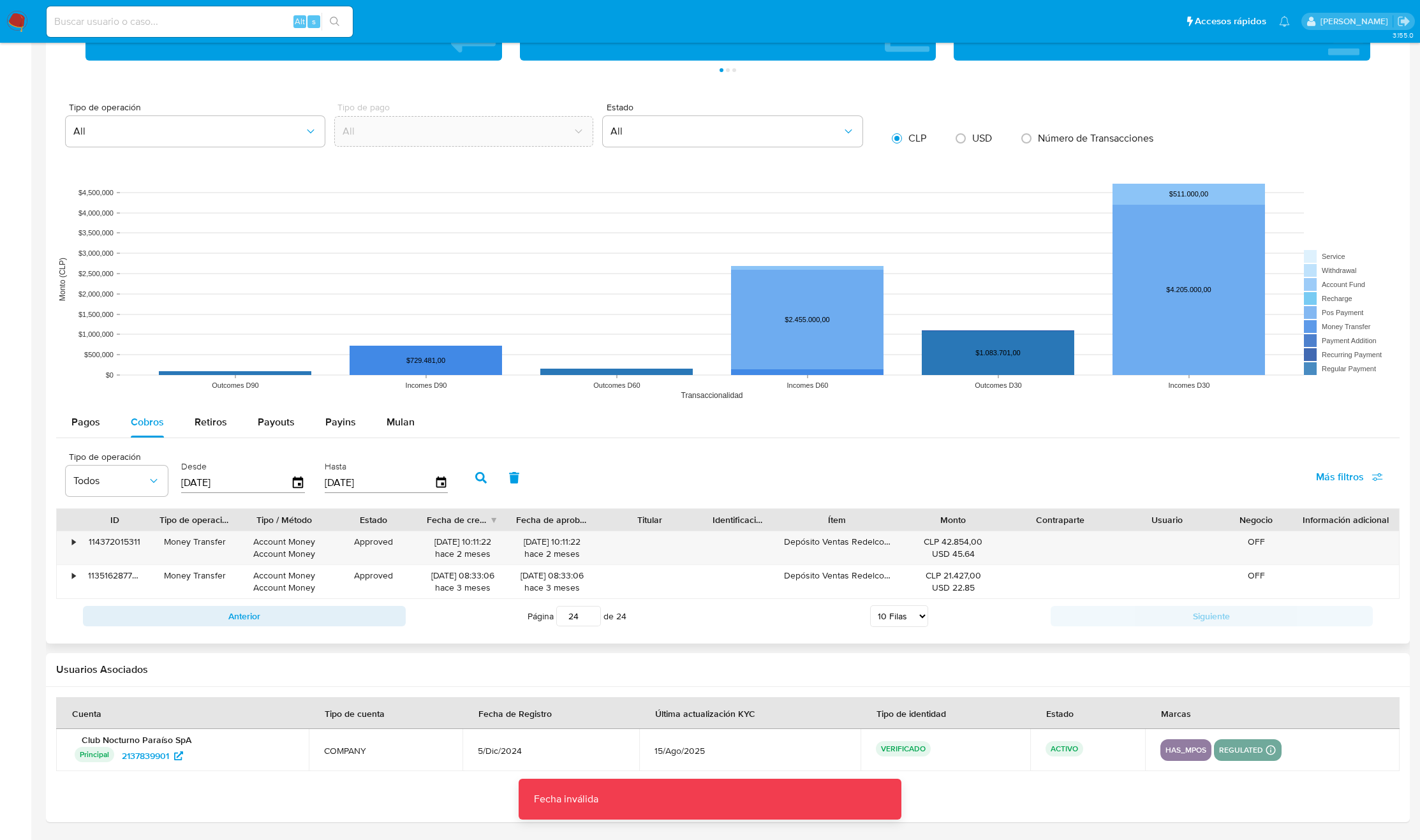
click at [477, 477] on icon "button" at bounding box center [481, 478] width 12 height 12
click at [184, 484] on input "29/02/2025" at bounding box center [236, 483] width 110 height 20
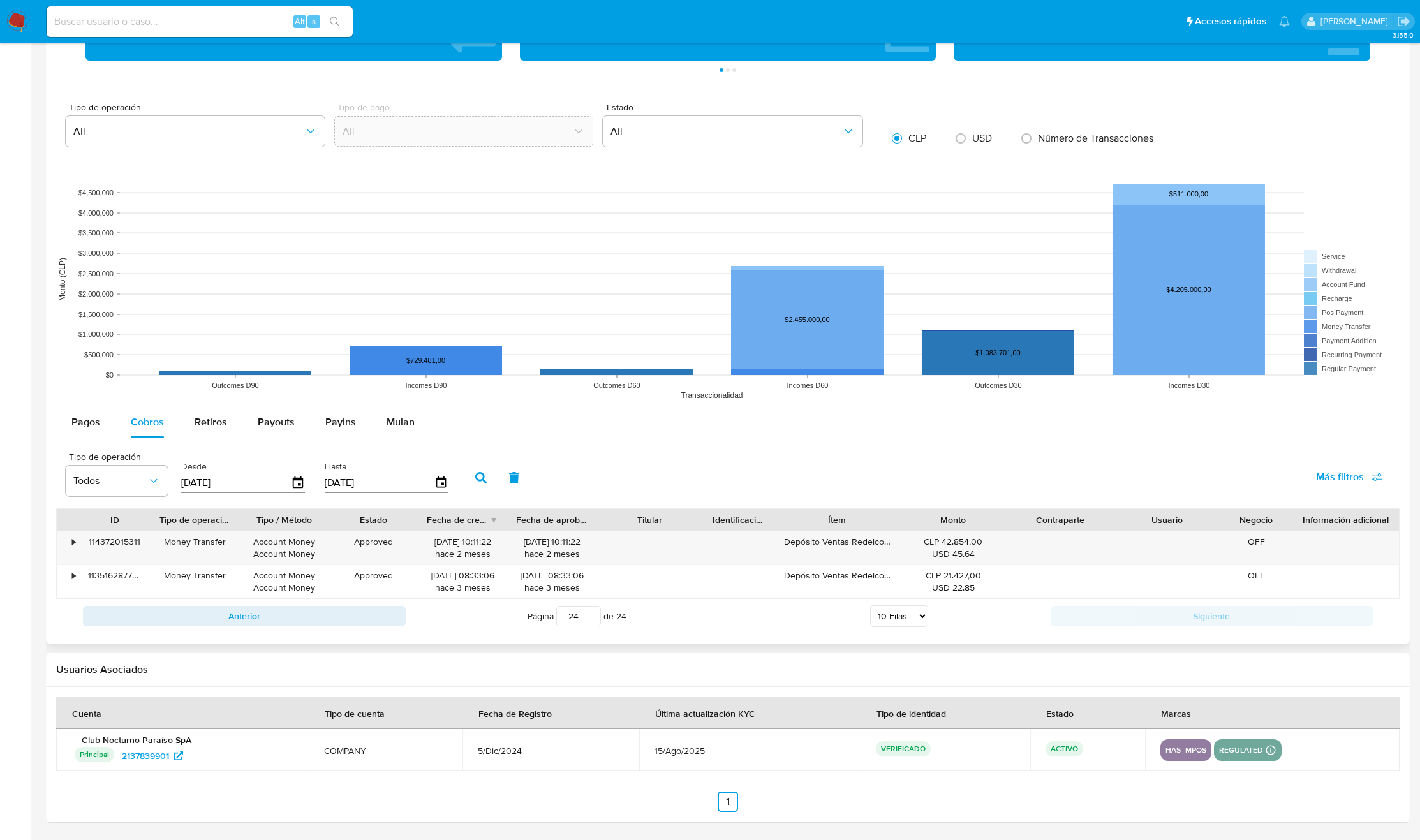
drag, startPoint x: 256, startPoint y: 485, endPoint x: 272, endPoint y: 486, distance: 16.0
click at [300, 485] on div "29/02/2025" at bounding box center [243, 483] width 124 height 20
click at [298, 479] on icon "button" at bounding box center [298, 482] width 10 height 12
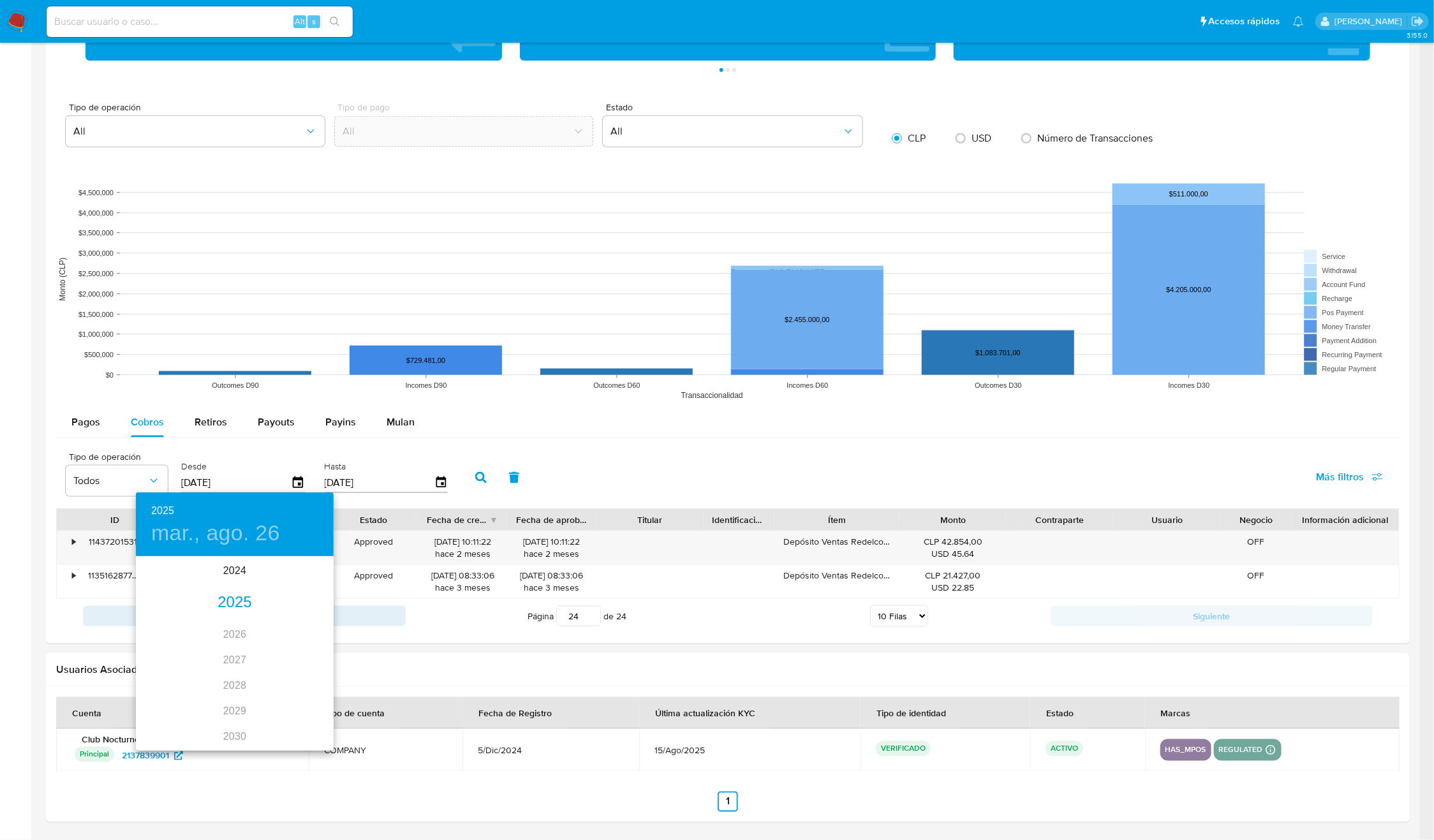
click at [232, 599] on div "2025" at bounding box center [234, 602] width 198 height 26
click at [163, 587] on div "ene." at bounding box center [168, 581] width 66 height 48
click at [206, 622] on span "1" at bounding box center [209, 624] width 23 height 13
type input "01/01/2025"
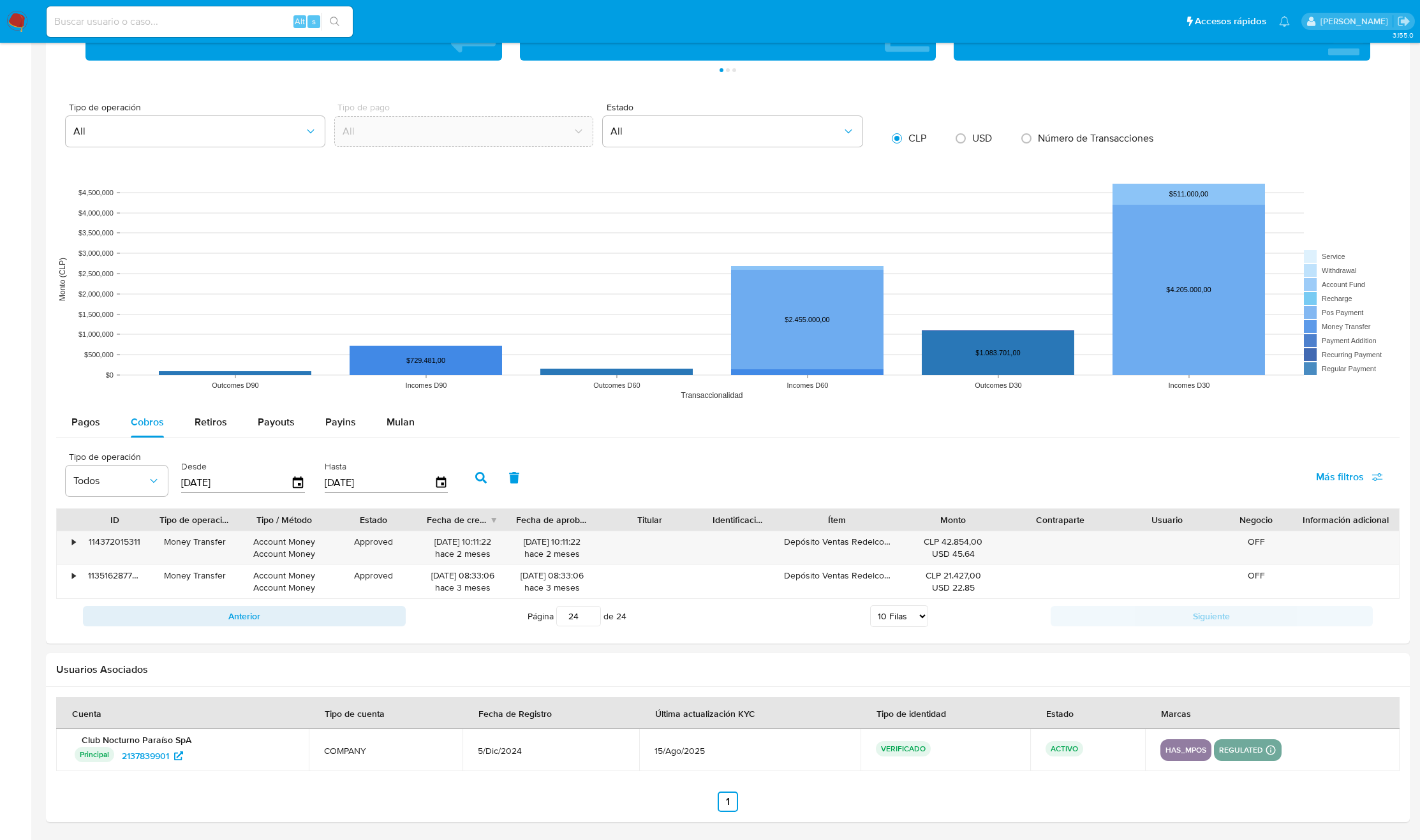
click at [477, 482] on icon "button" at bounding box center [481, 478] width 12 height 12
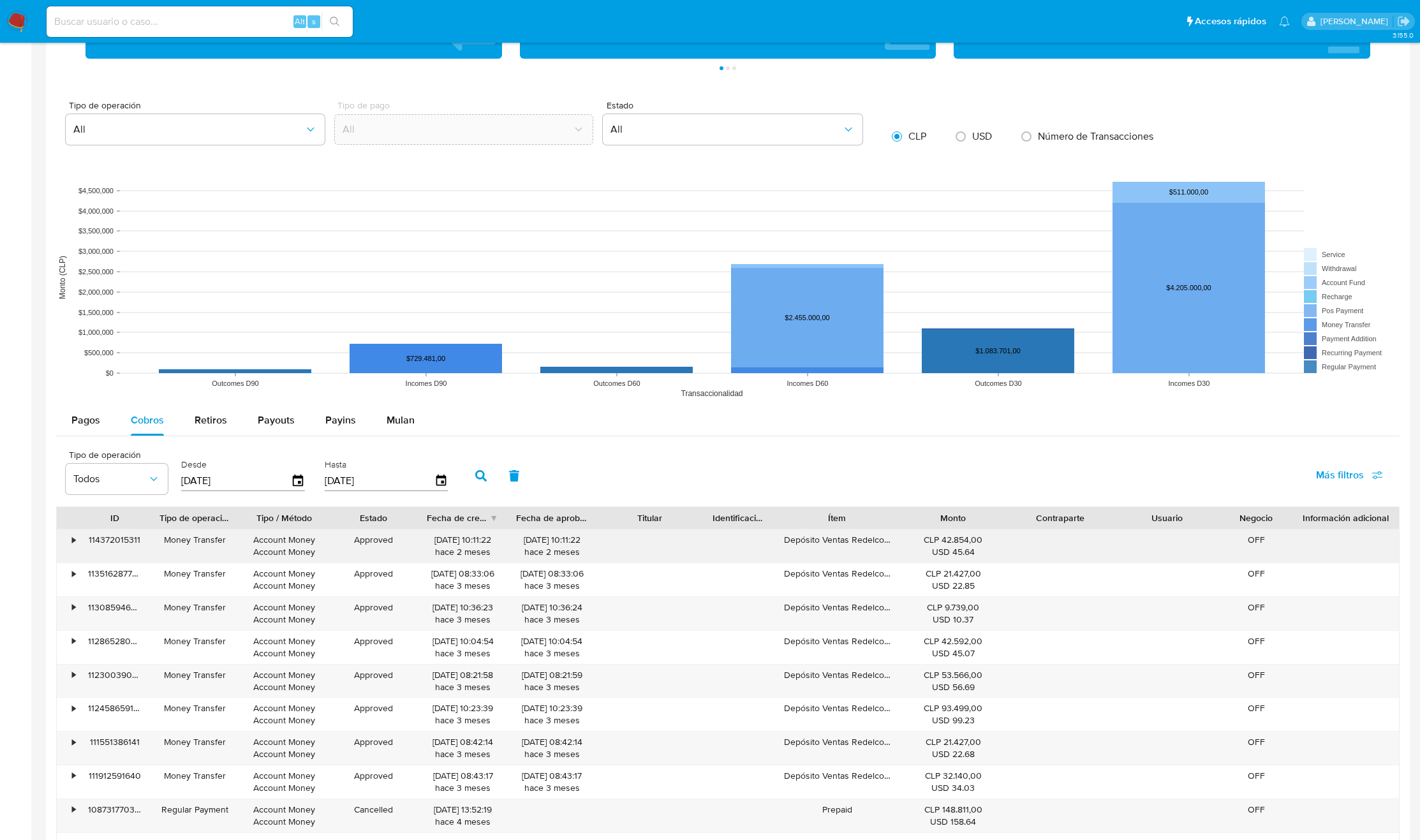
scroll to position [1028, 0]
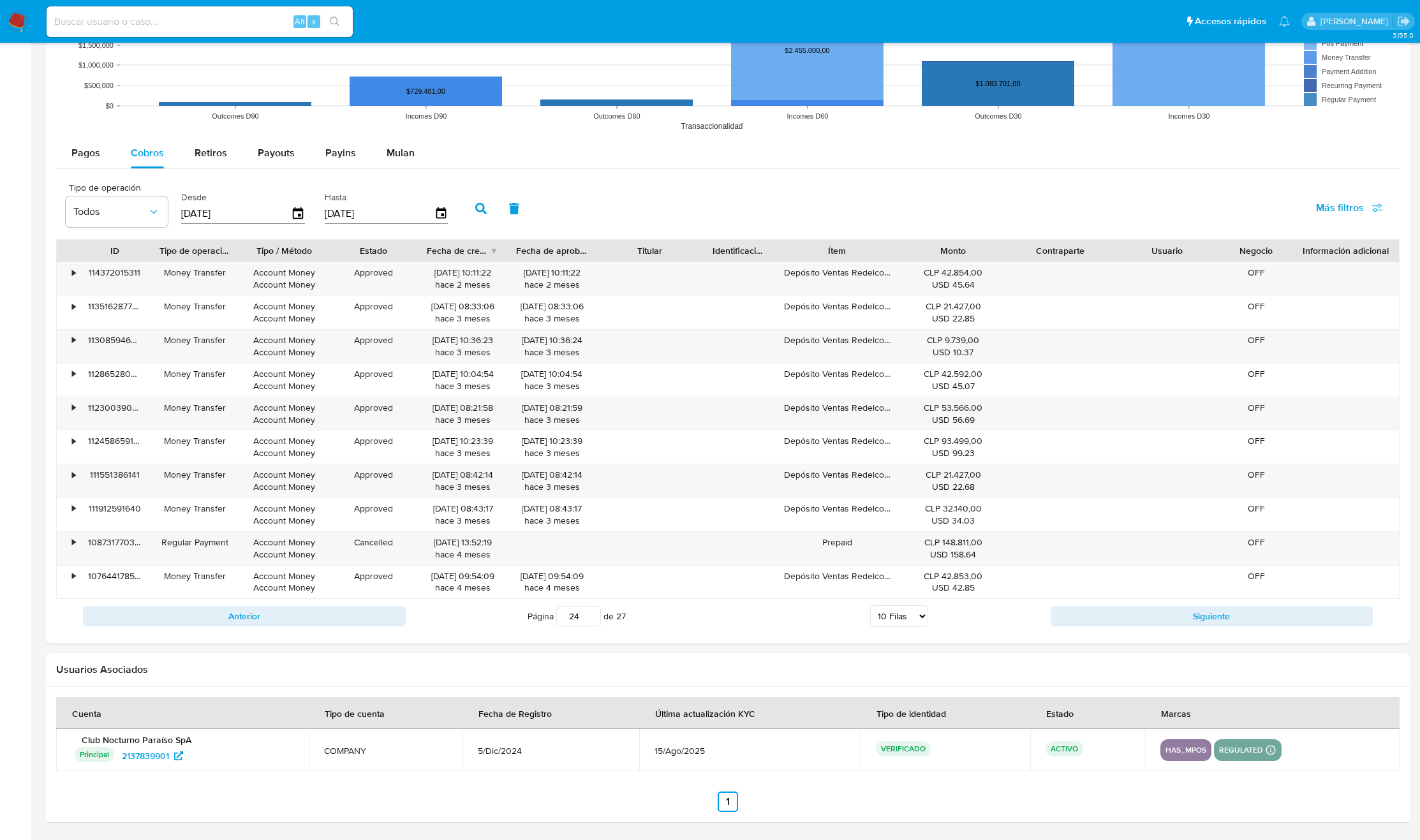
click at [569, 618] on input "24" at bounding box center [578, 616] width 45 height 20
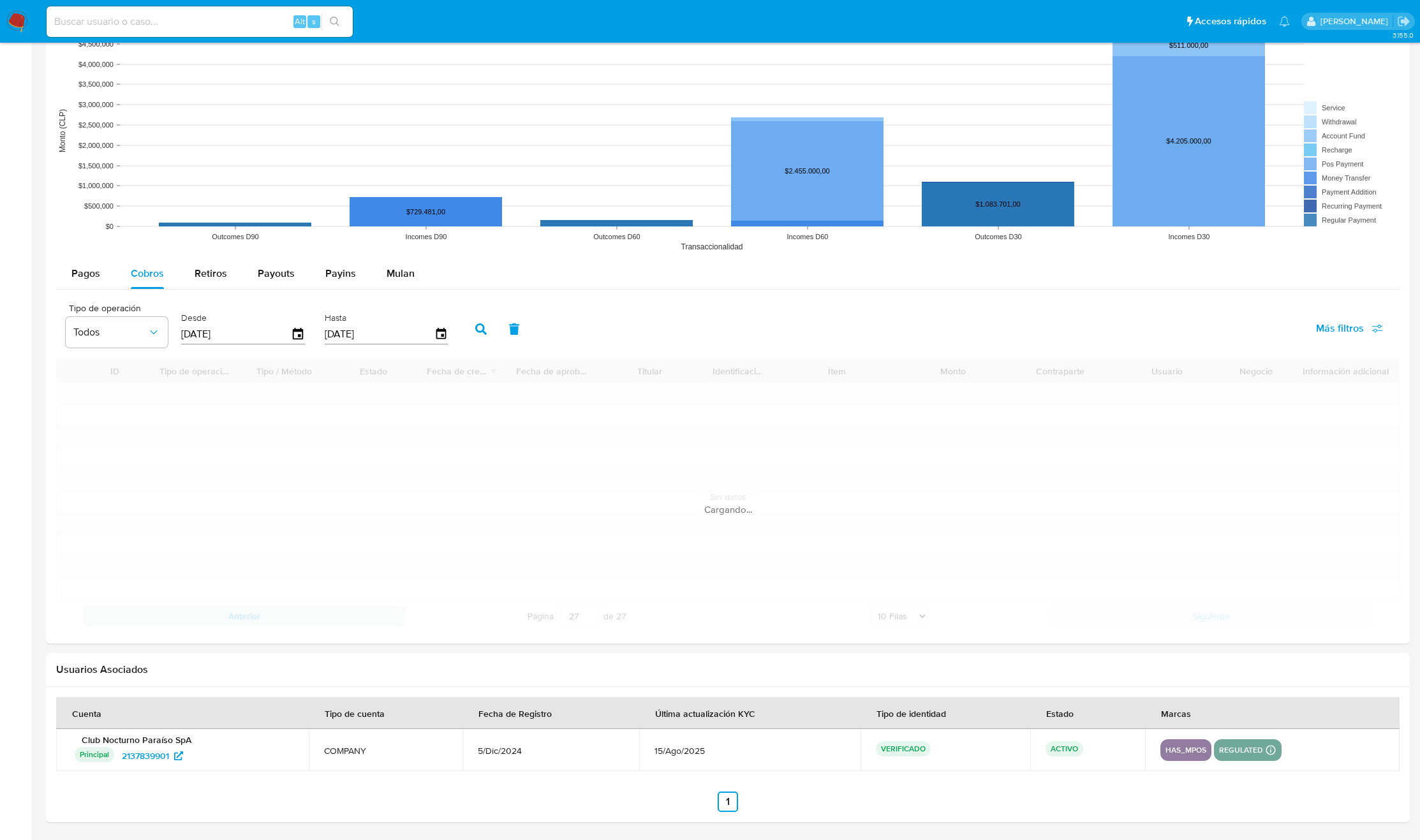
scroll to position [995, 0]
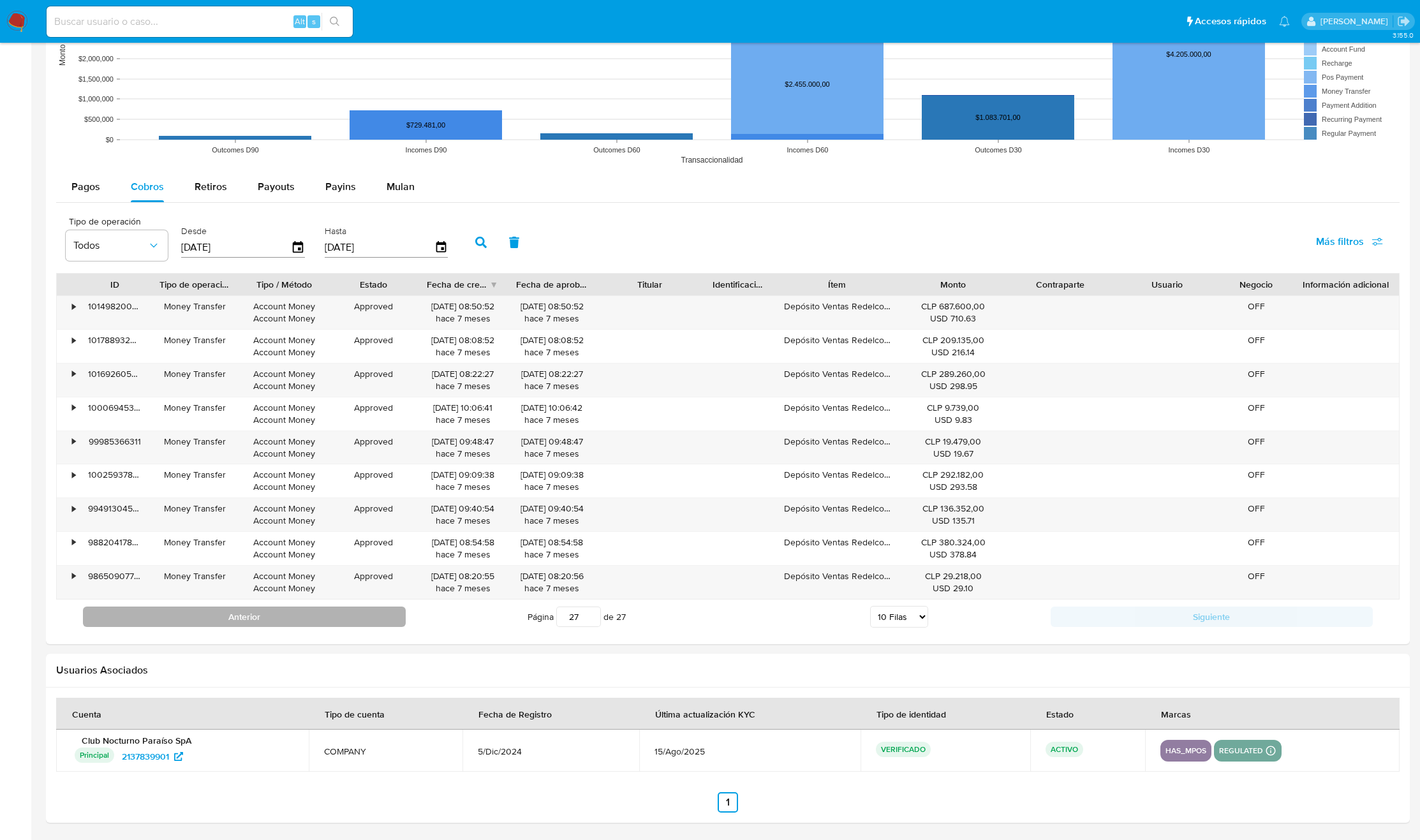
click at [352, 624] on button "Anterior" at bounding box center [244, 617] width 323 height 20
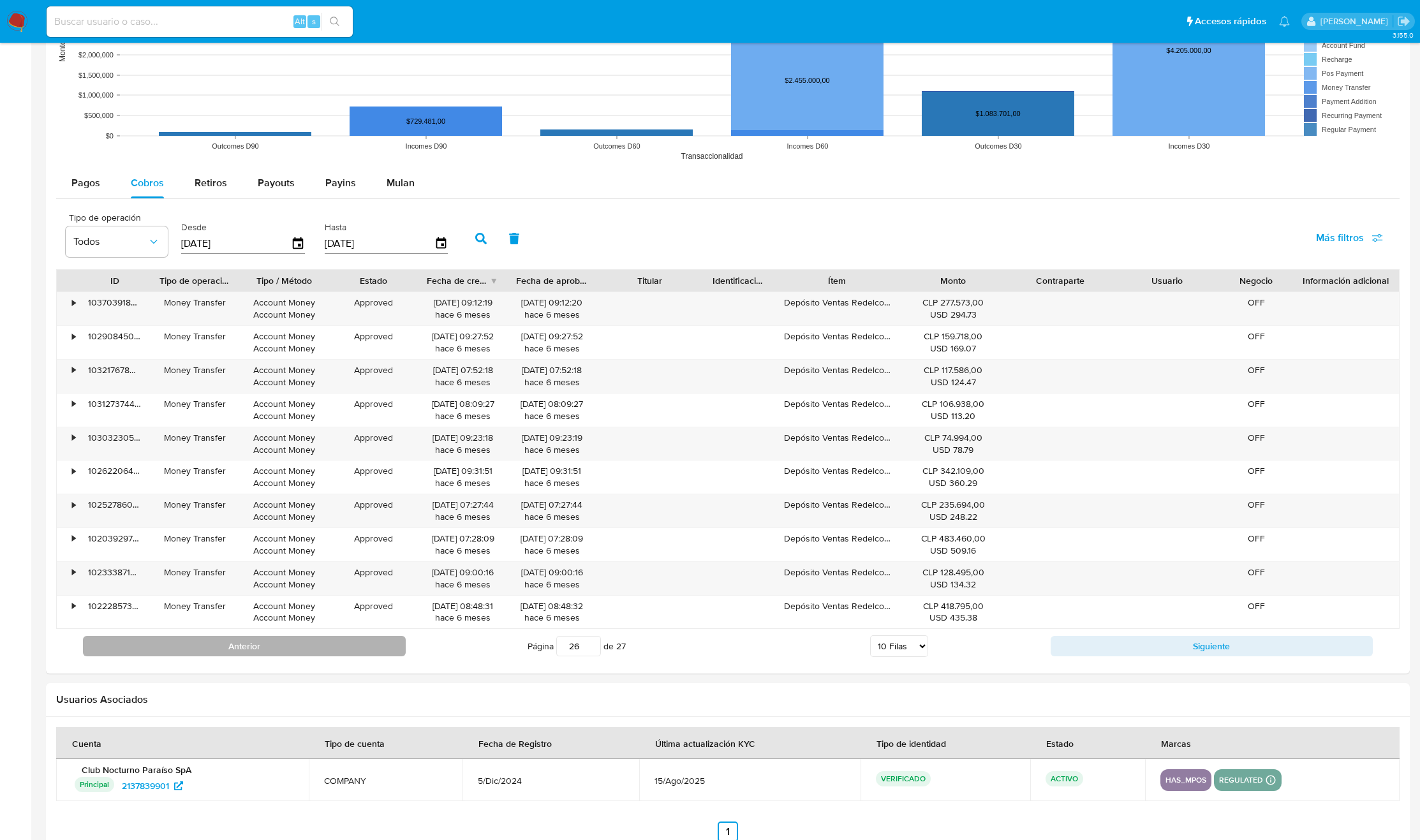
click at [330, 647] on button "Anterior" at bounding box center [244, 646] width 323 height 20
type input "25"
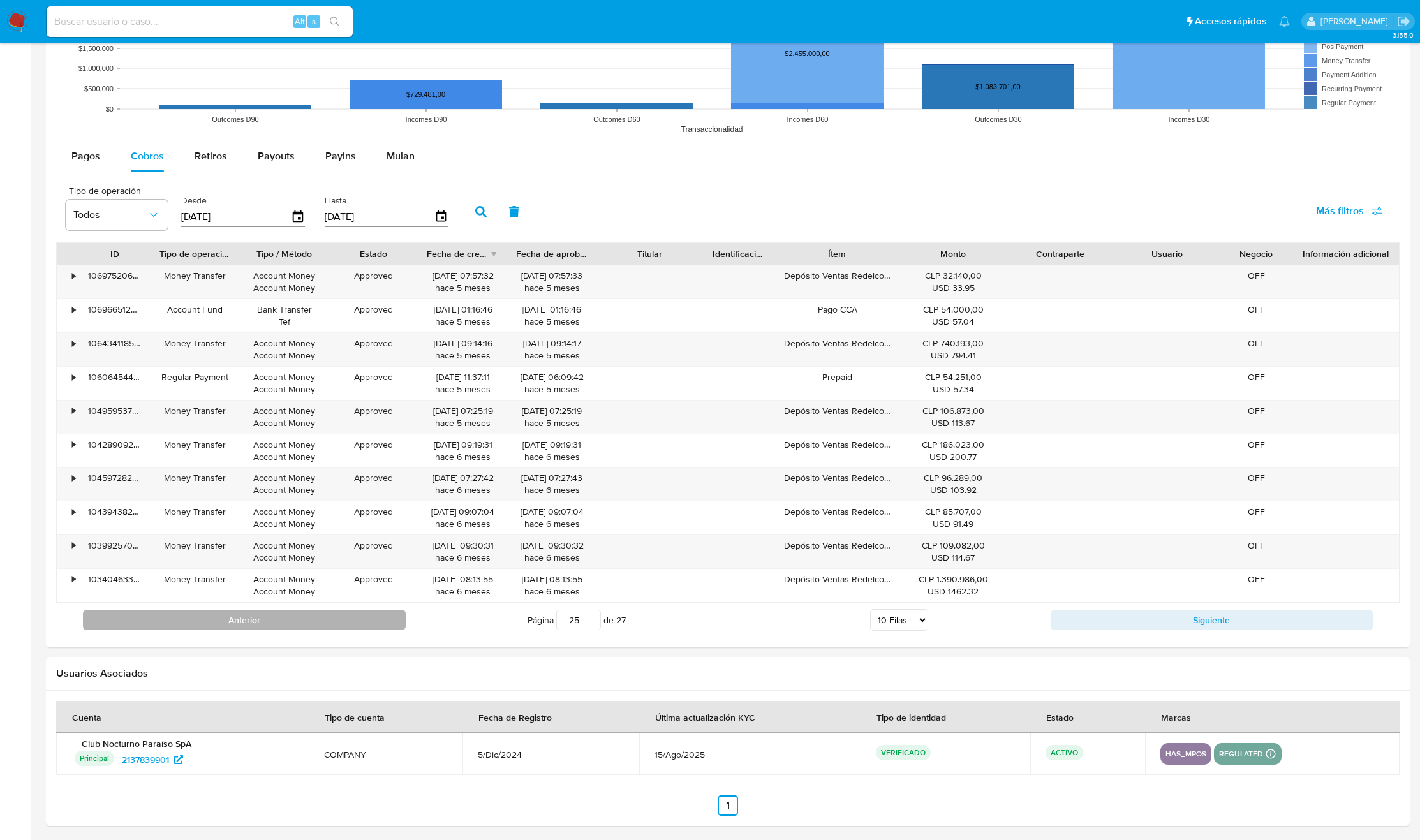
scroll to position [1029, 0]
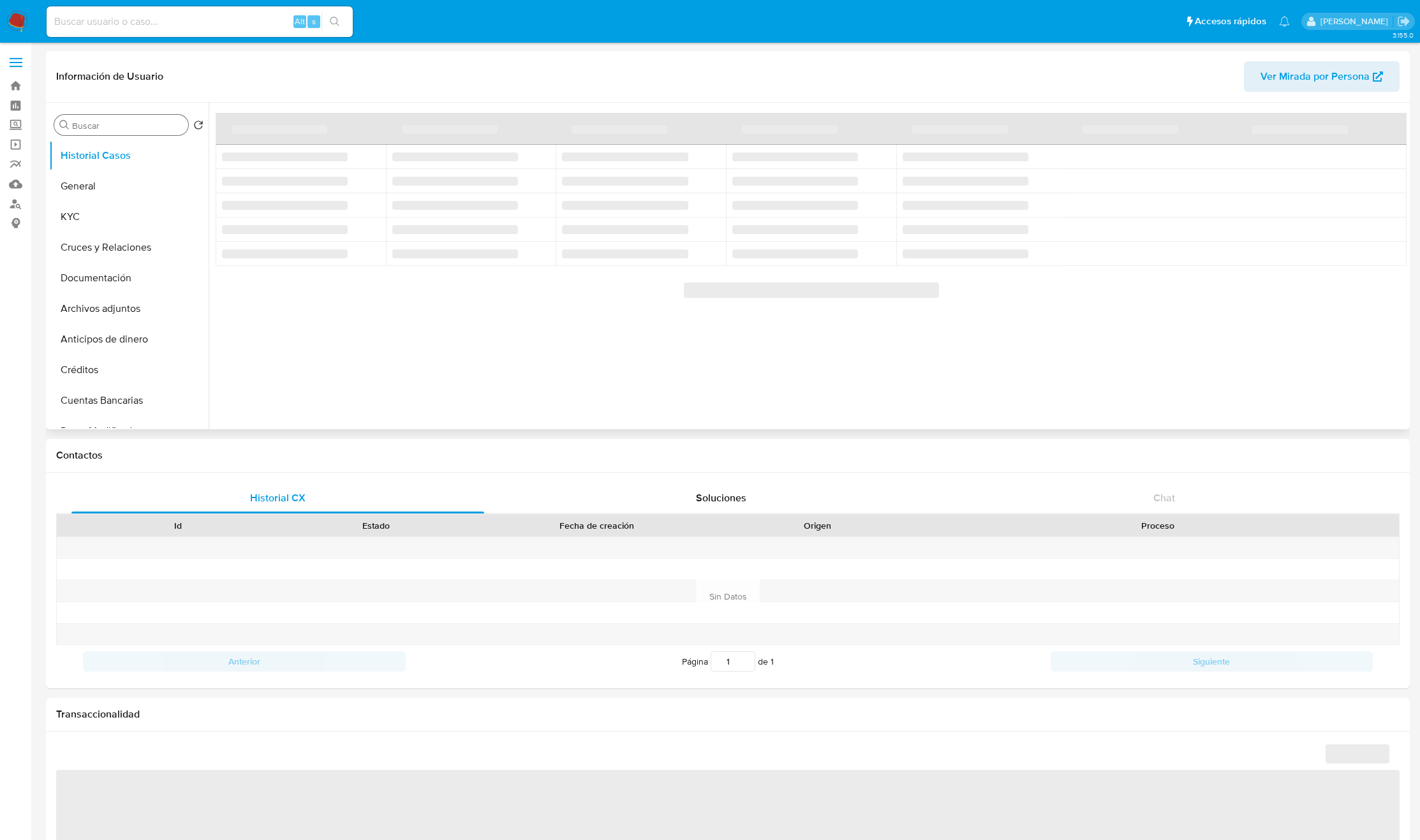
click at [96, 126] on input "Buscar" at bounding box center [127, 125] width 111 height 12
select select "10"
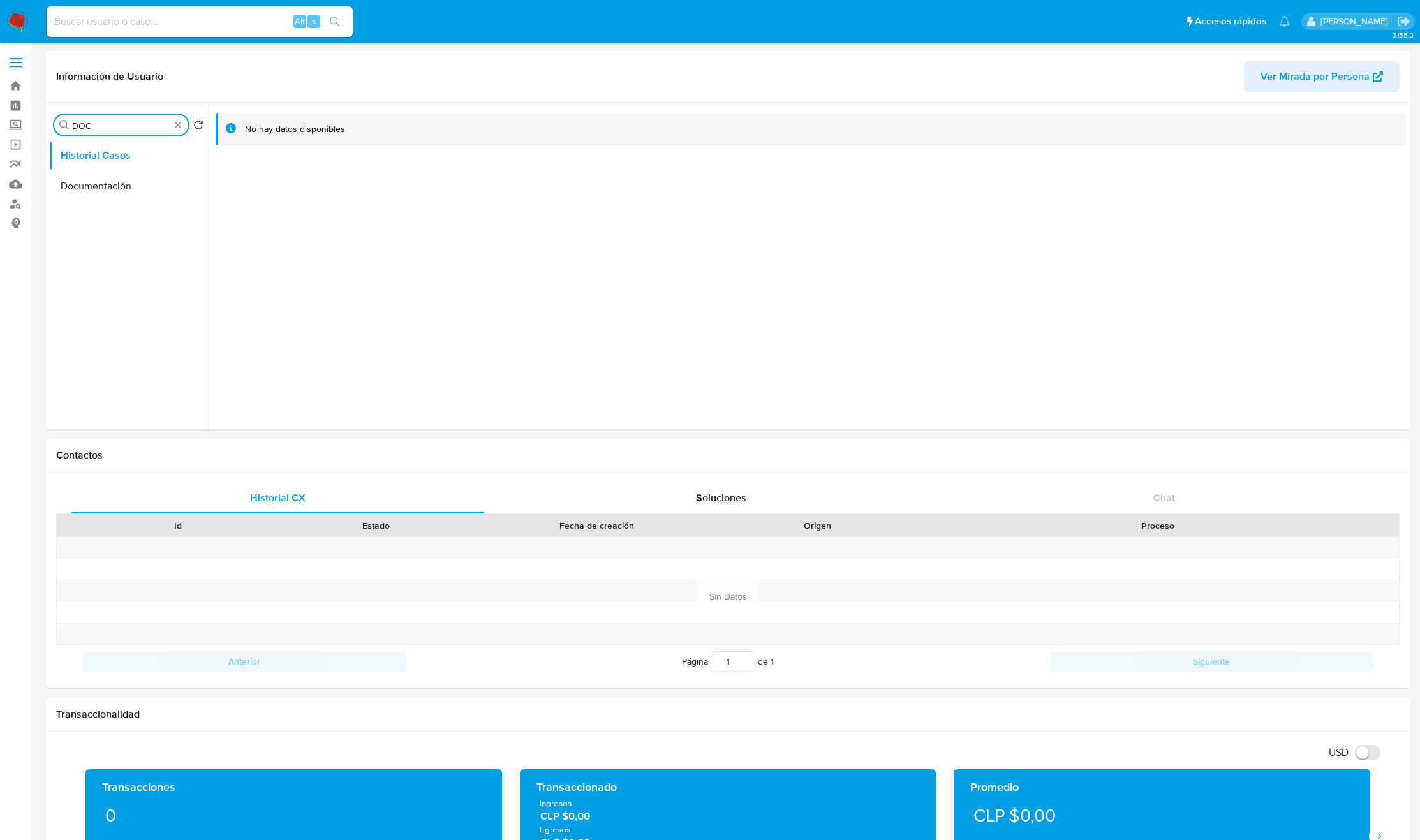
click at [44, 172] on main "3.155.0 Información de Usuario Ver Mirada por Persona Buscar DOC Volver al orde…" at bounding box center [710, 817] width 1420 height 1635
click at [54, 184] on button "Documentación" at bounding box center [124, 186] width 149 height 31
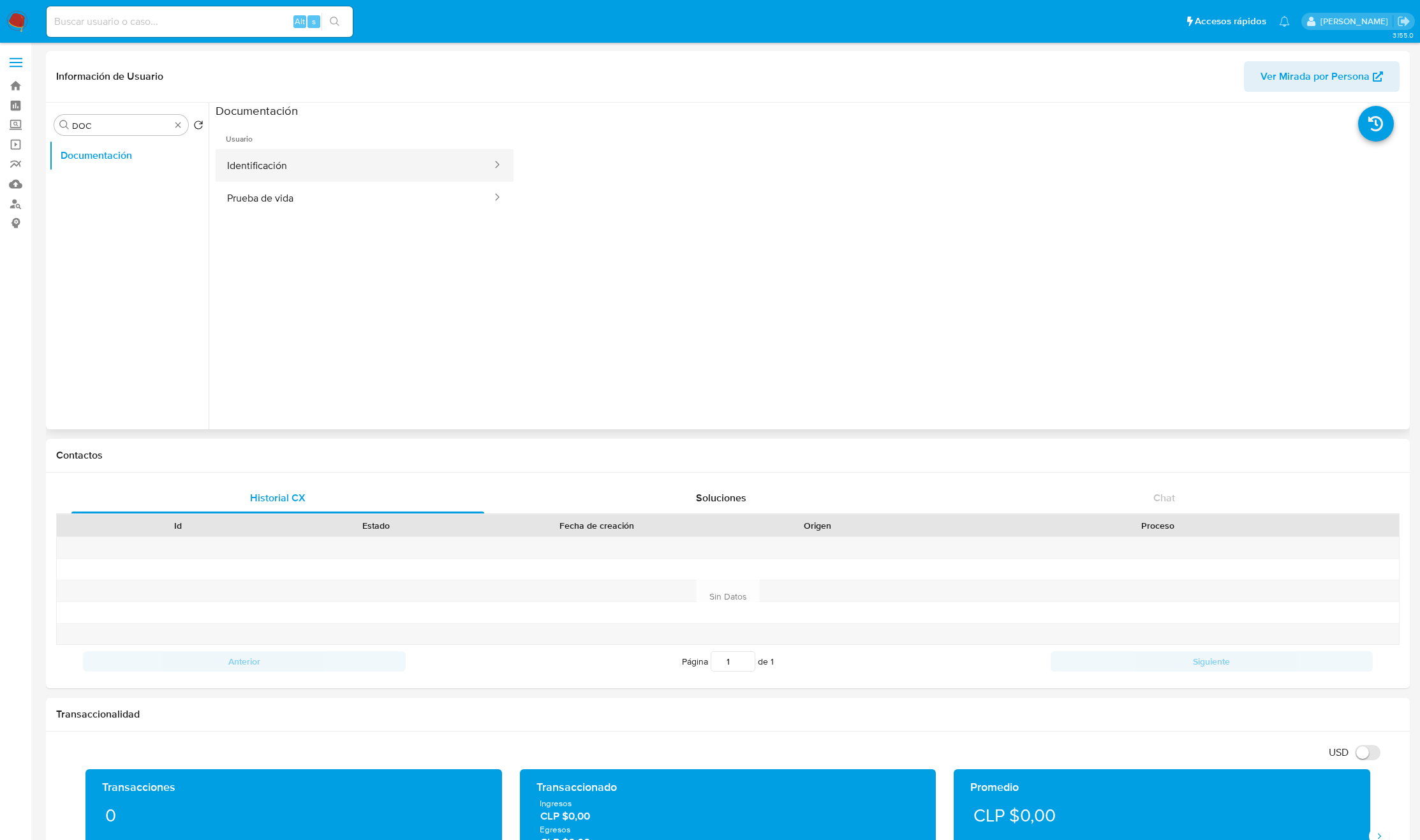
click at [256, 170] on button "Identificación" at bounding box center [354, 165] width 277 height 33
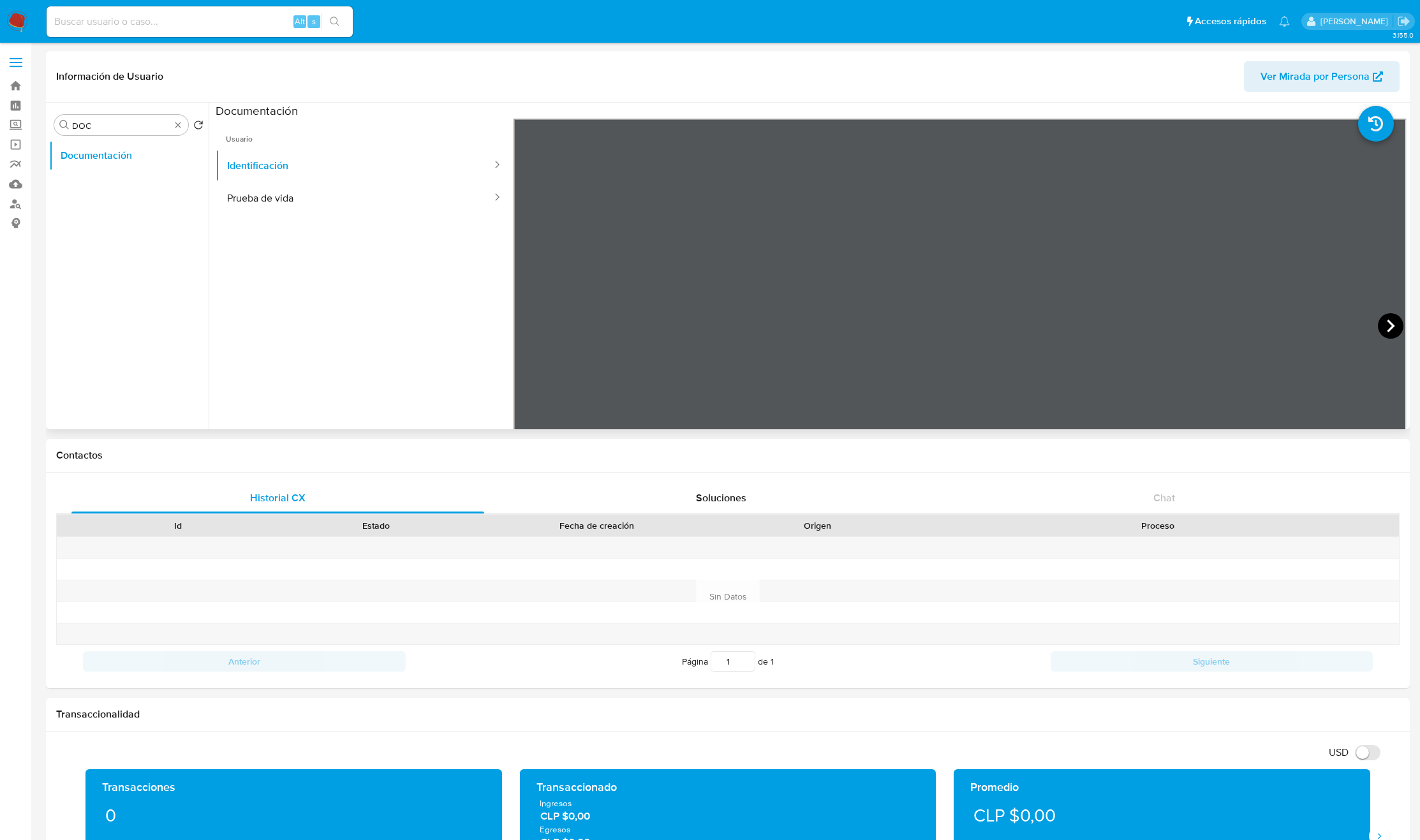
click at [1378, 322] on icon at bounding box center [1391, 326] width 26 height 26
click at [345, 207] on button "Prueba de vida" at bounding box center [354, 198] width 277 height 33
click at [450, 320] on ul "Usuario Identificación Prueba de vida" at bounding box center [364, 302] width 298 height 368
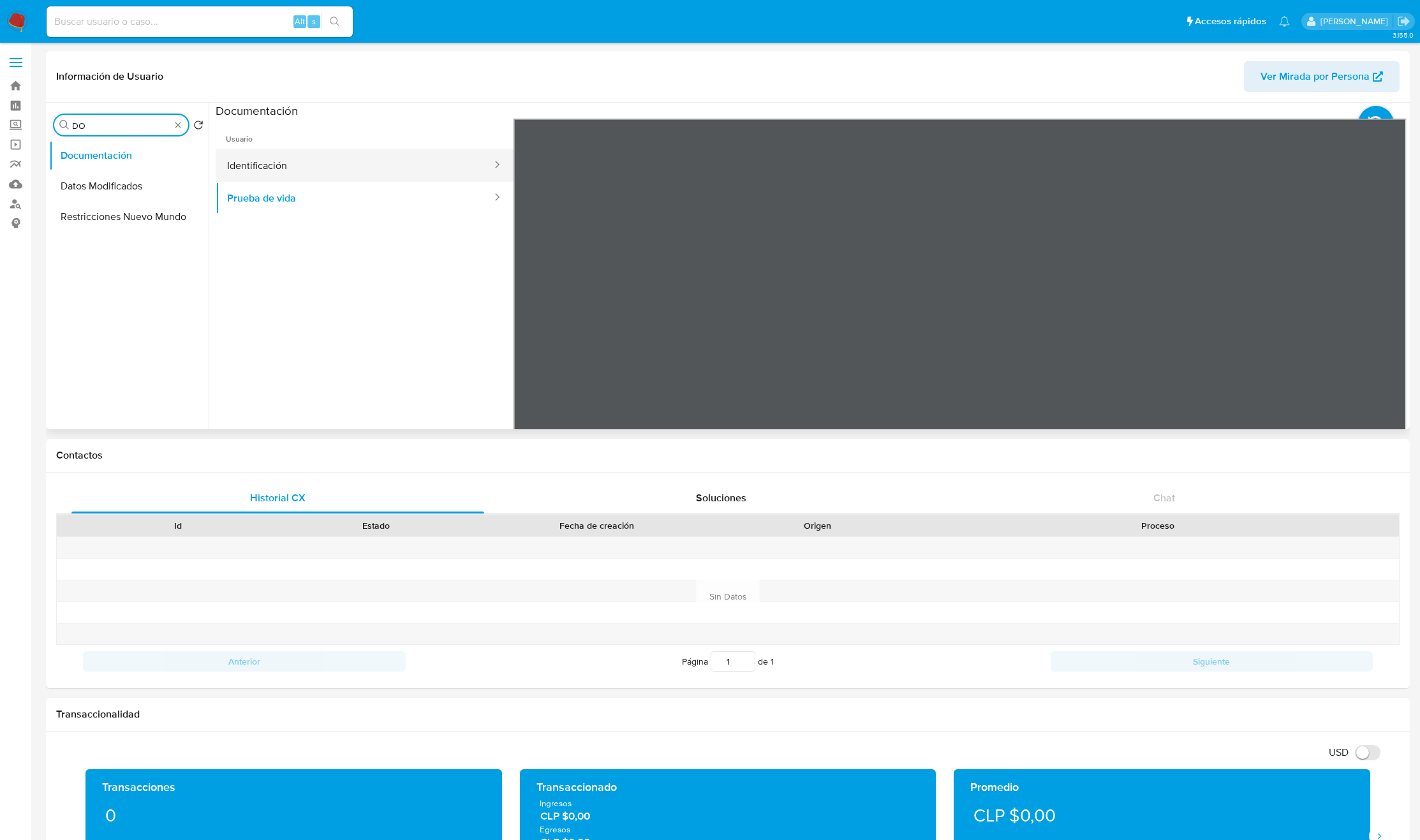
type input "DO"
click at [370, 165] on button "Identificación" at bounding box center [354, 165] width 277 height 33
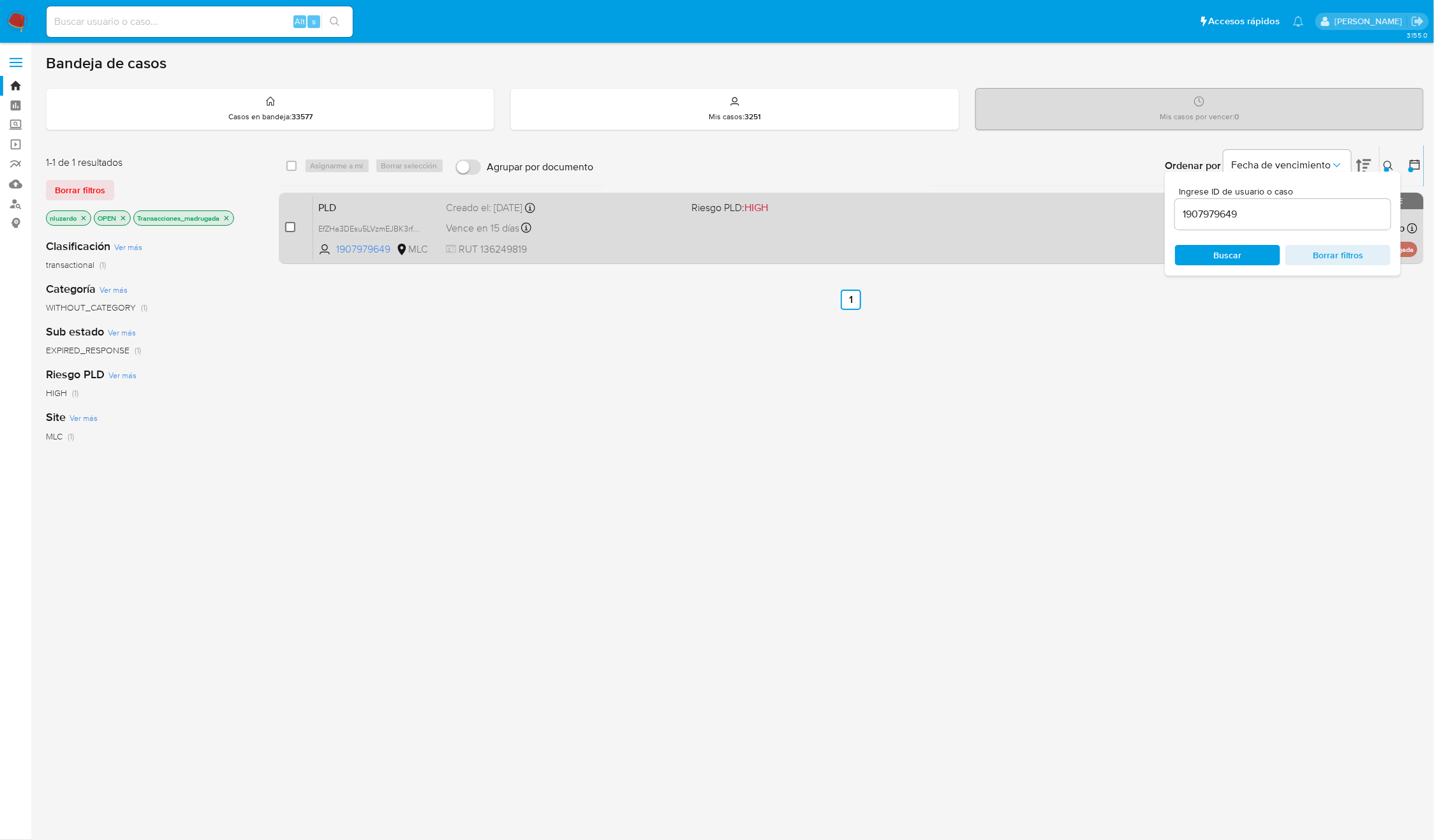
click at [293, 224] on input "checkbox" at bounding box center [290, 227] width 10 height 10
checkbox input "true"
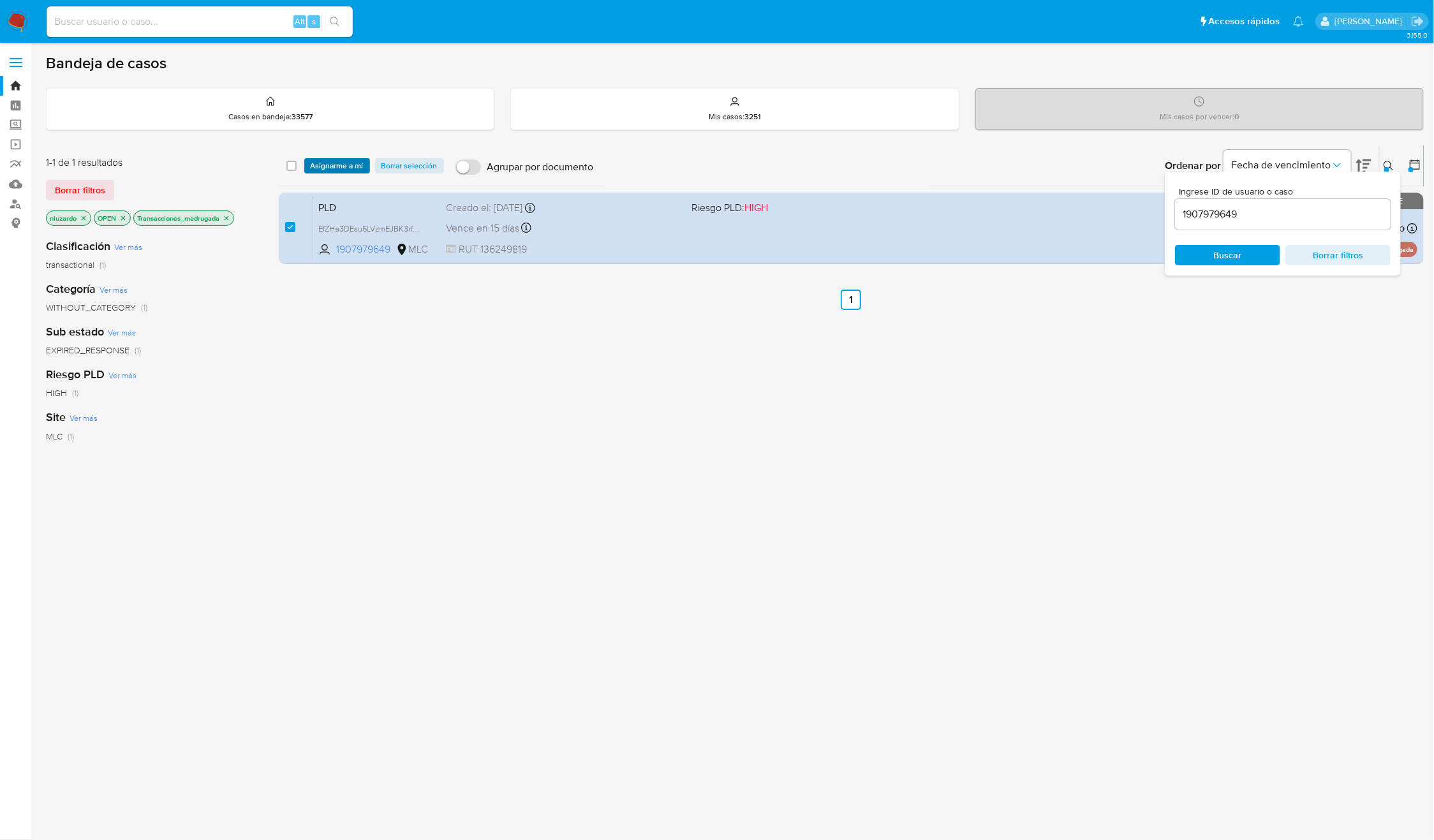
click at [333, 161] on span "Asignarme a mí" at bounding box center [337, 166] width 53 height 13
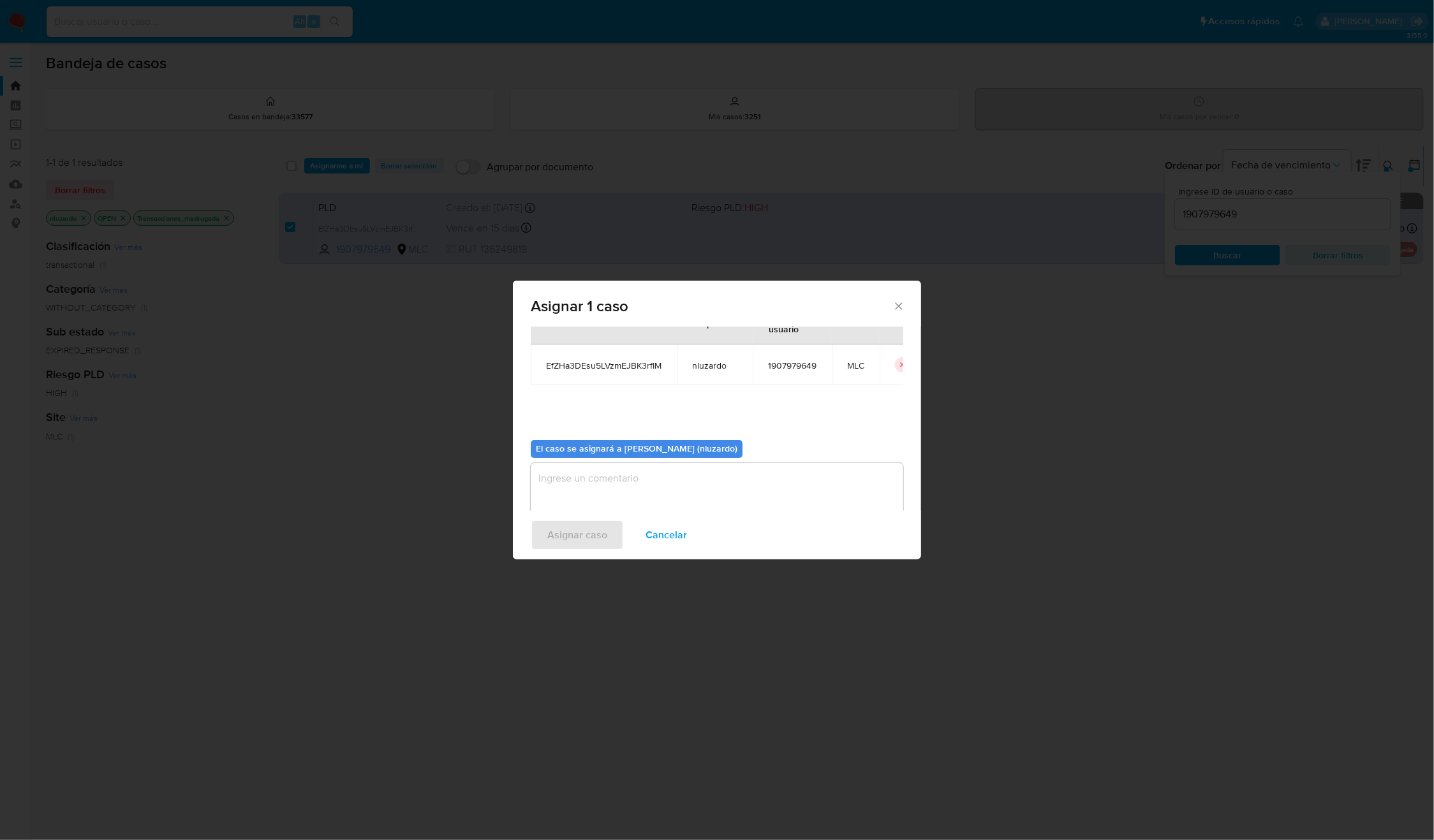
scroll to position [65, 0]
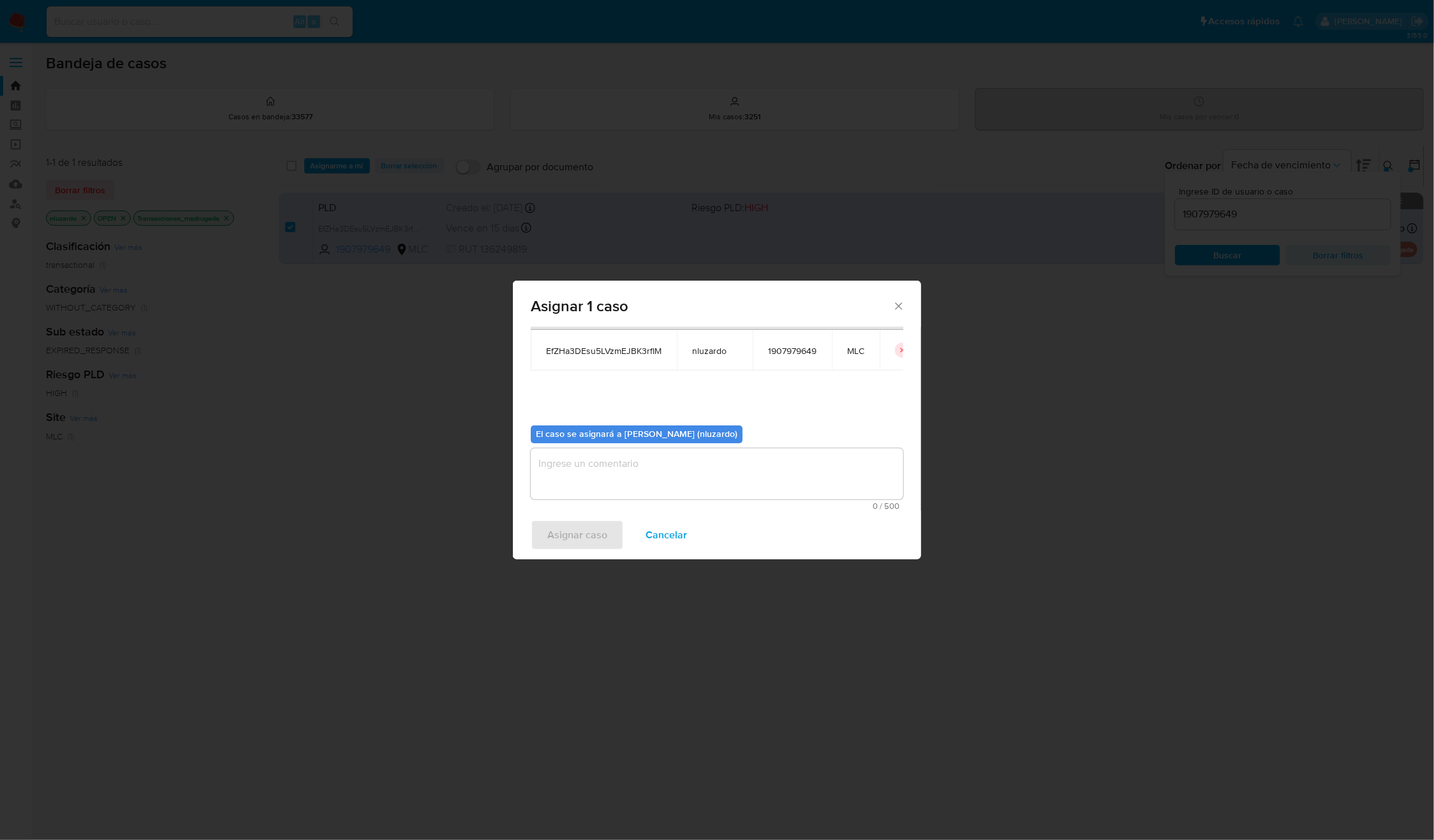
click at [626, 485] on textarea "assign-modal" at bounding box center [717, 474] width 373 height 51
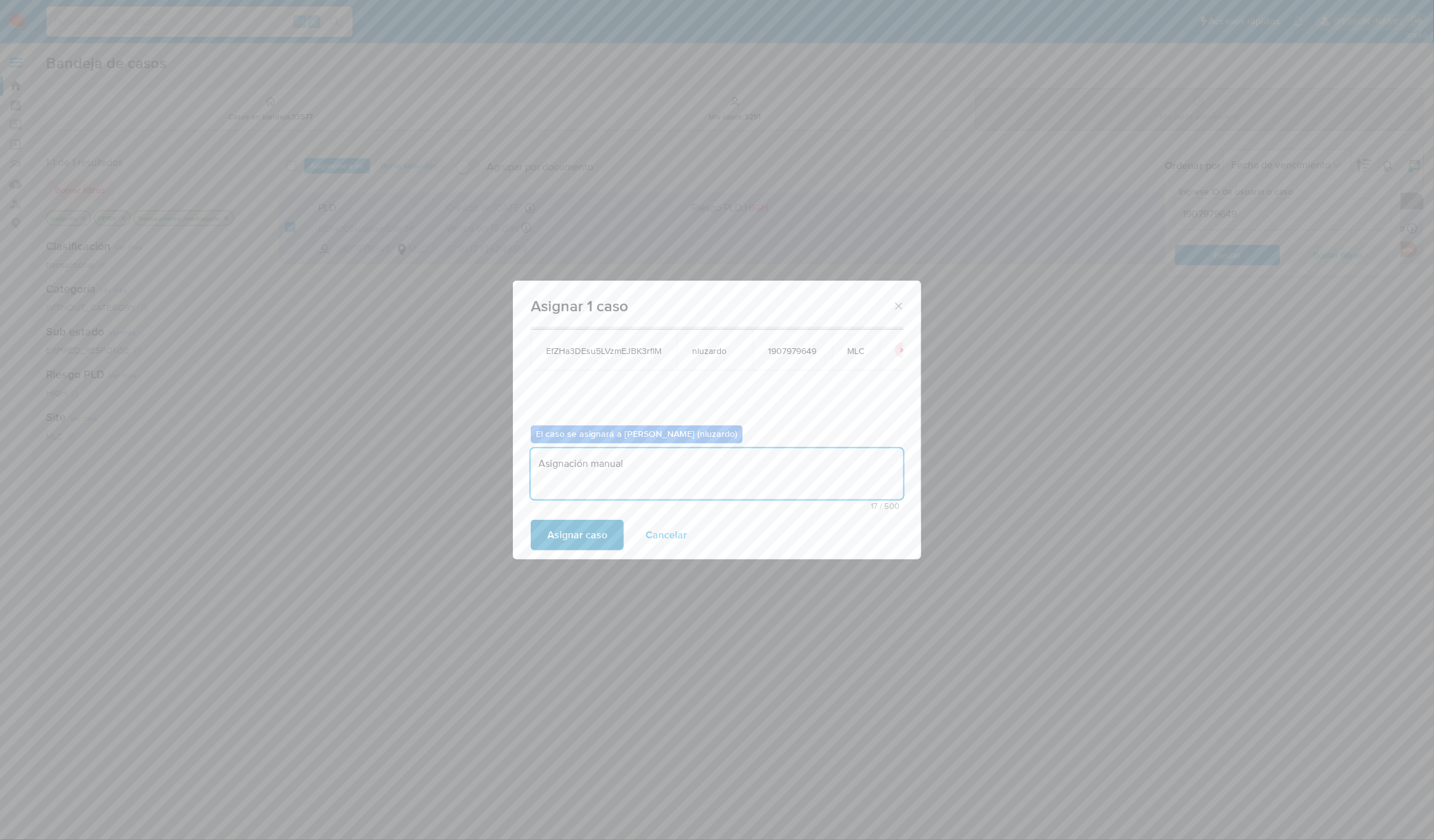
type textarea "Asignación manual"
click at [569, 526] on span "Asignar caso" at bounding box center [578, 535] width 60 height 28
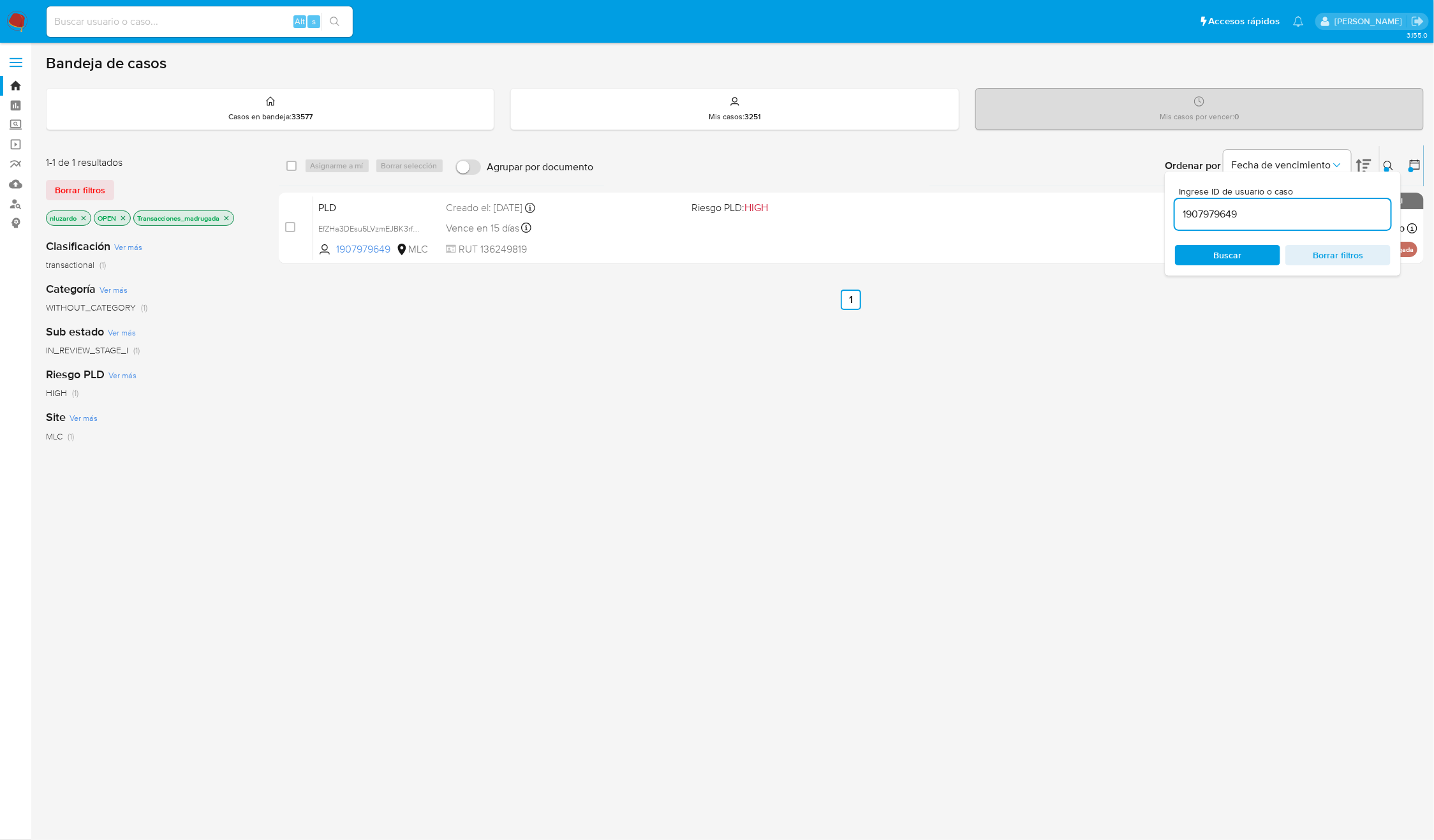
click at [1262, 211] on input "1907979649" at bounding box center [1283, 214] width 216 height 17
click at [1228, 215] on input "1907979649" at bounding box center [1283, 214] width 216 height 17
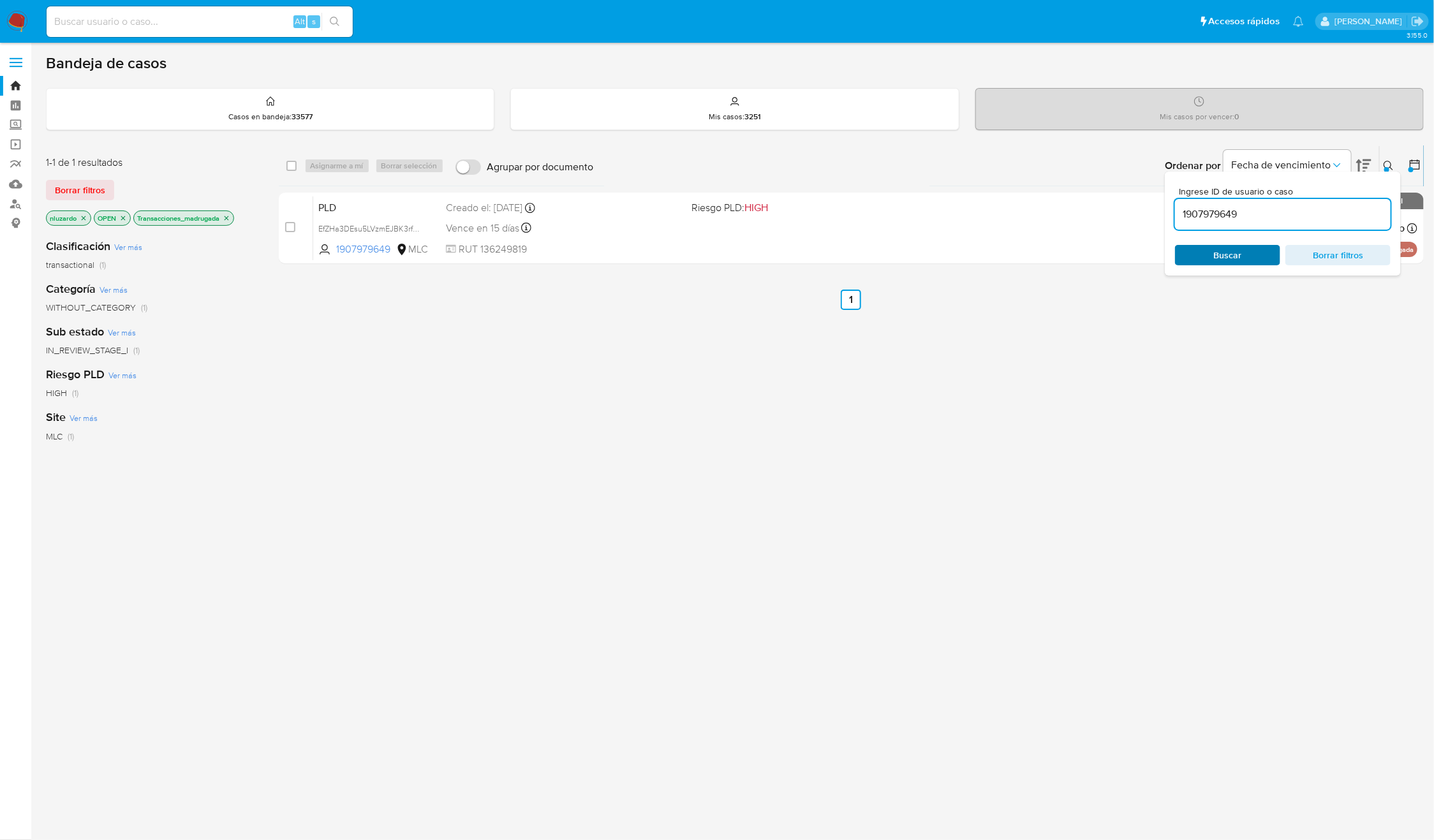
paste input "234120511"
type input "234120511"
click at [1226, 262] on span "Buscar" at bounding box center [1228, 255] width 28 height 20
click at [1385, 161] on icon at bounding box center [1389, 166] width 10 height 10
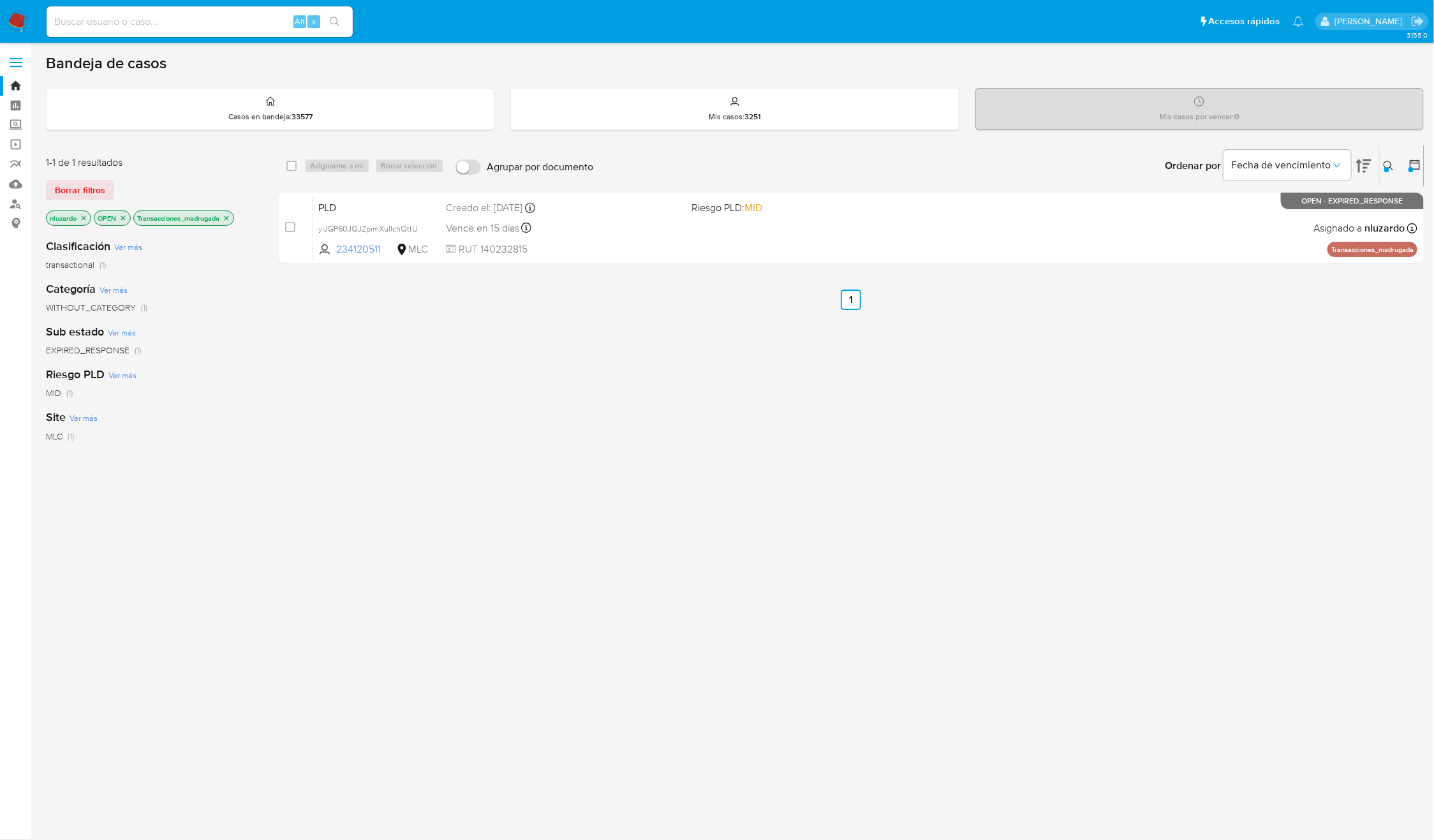
drag, startPoint x: 1089, startPoint y: 426, endPoint x: 1082, endPoint y: 276, distance: 150.2
click at [1091, 427] on div "select-all-cases-checkbox Asignarme a mí Borrar selección Agrupar por documento…" at bounding box center [851, 434] width 1146 height 578
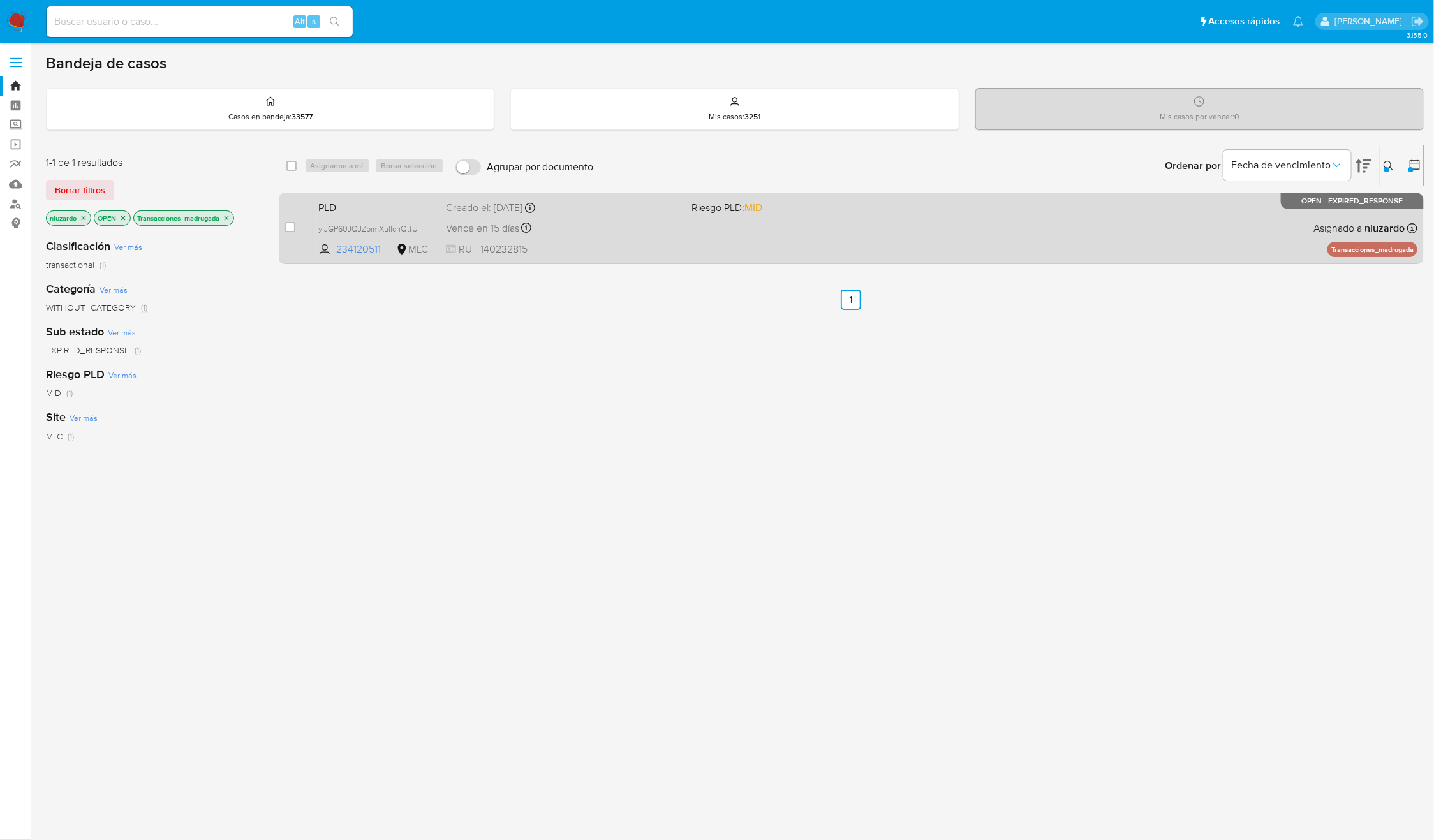
drag, startPoint x: 1093, startPoint y: 229, endPoint x: 1099, endPoint y: 228, distance: 6.1
click at [1093, 230] on div "PLD yiJGP60JQJZpimXuIIchQttU 234120511 MLC Riesgo PLD: MID Creado el: 12/06/202…" at bounding box center [865, 228] width 1104 height 65
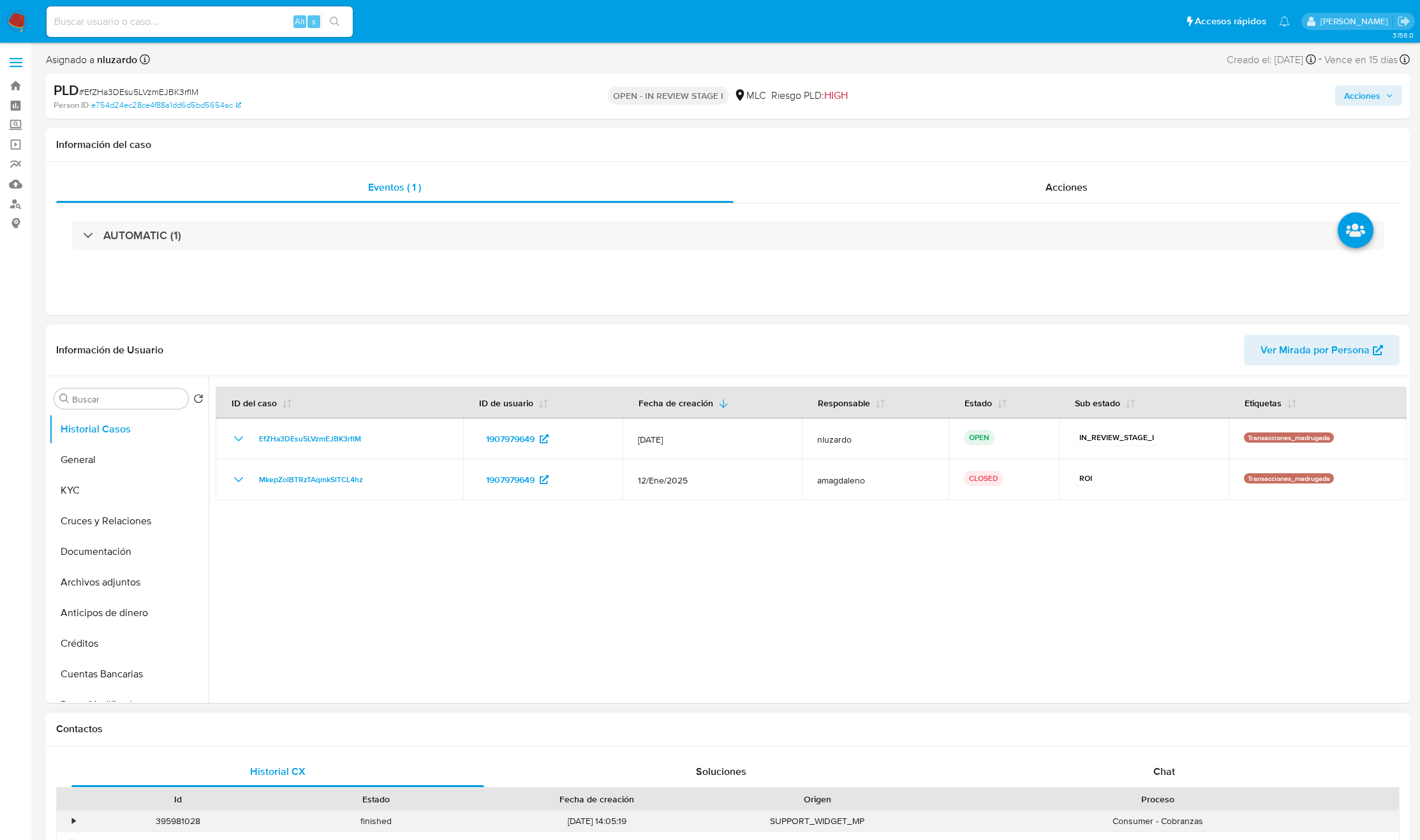
select select "10"
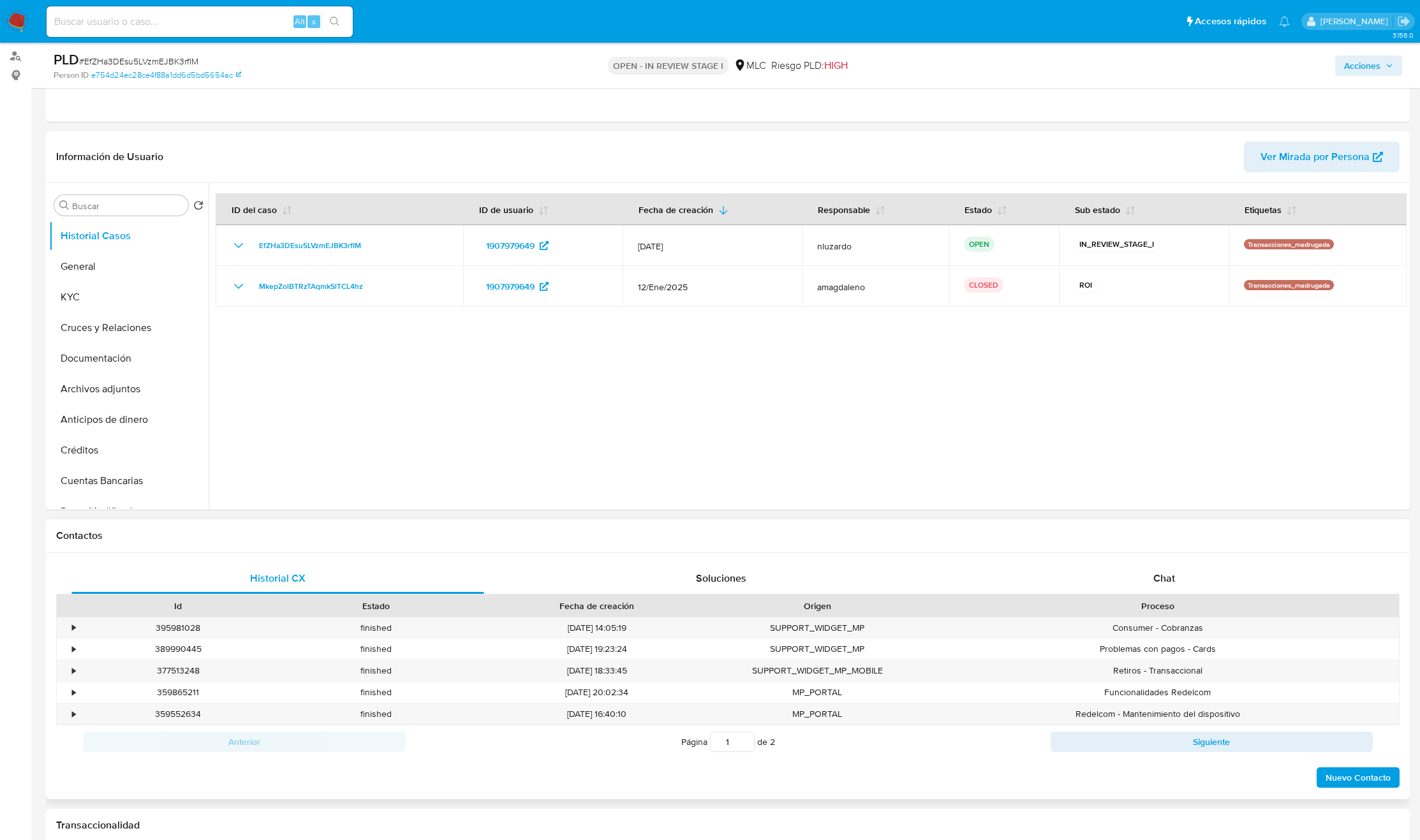
scroll to position [383, 0]
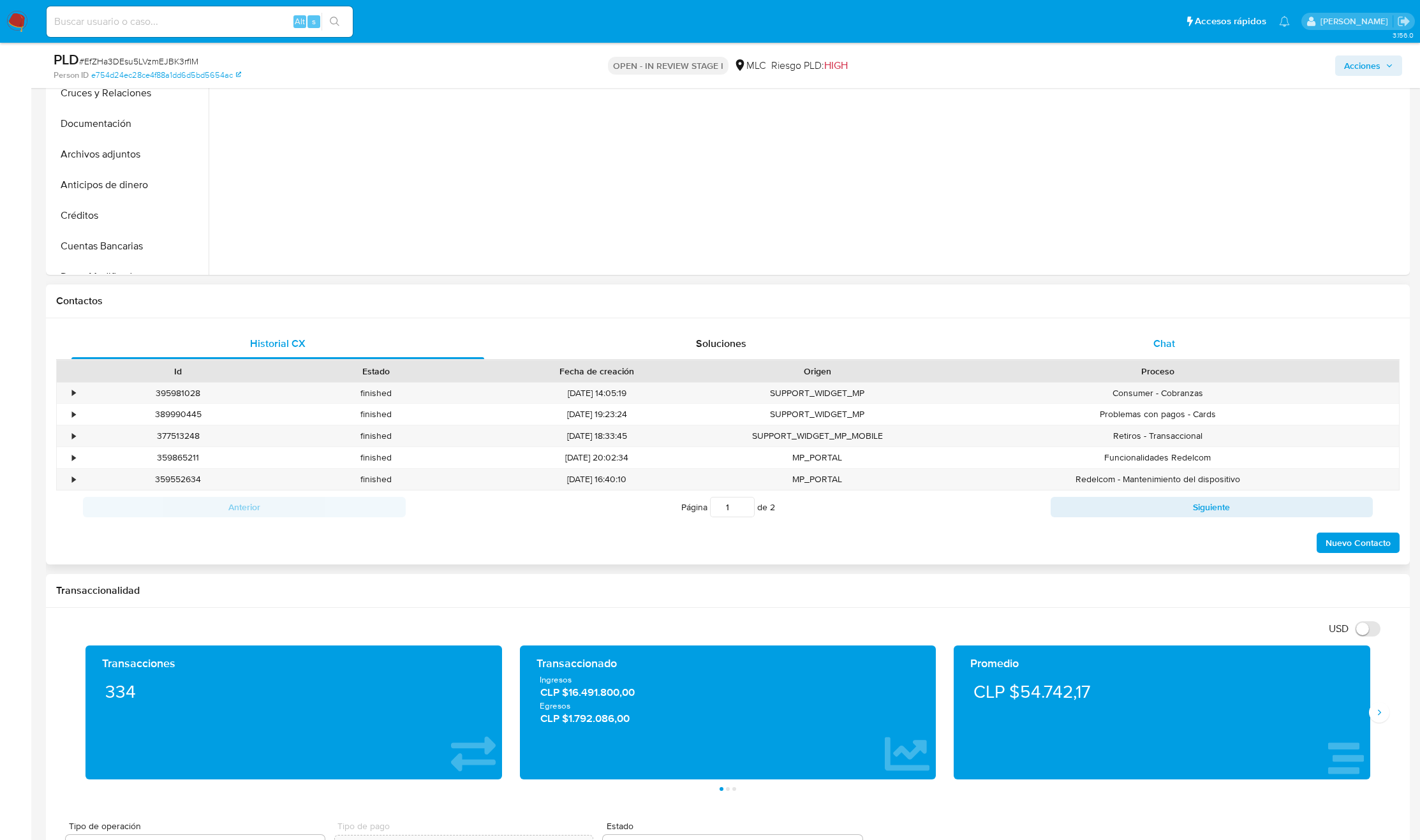
click at [1113, 345] on div "Chat" at bounding box center [1164, 344] width 412 height 31
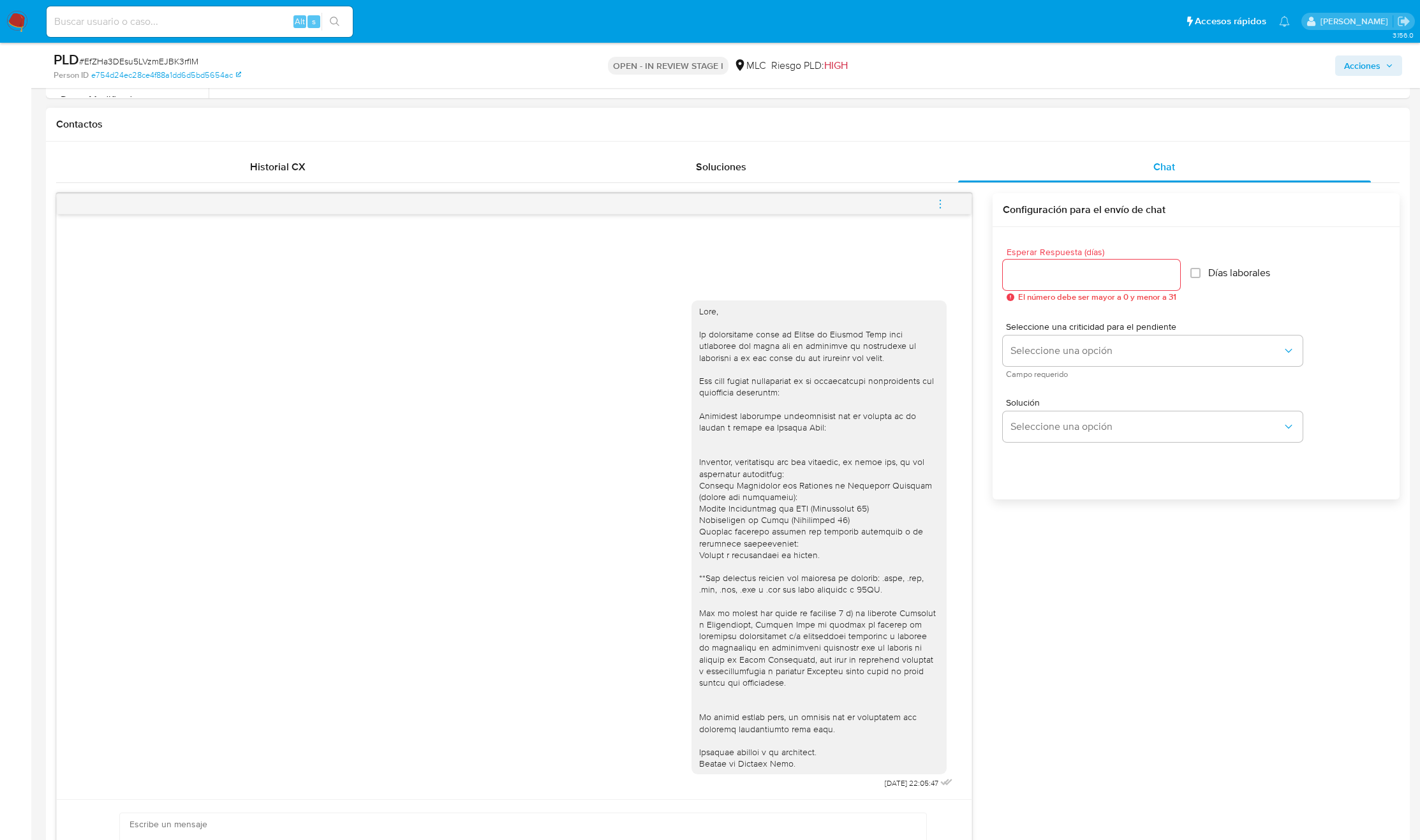
scroll to position [574, 0]
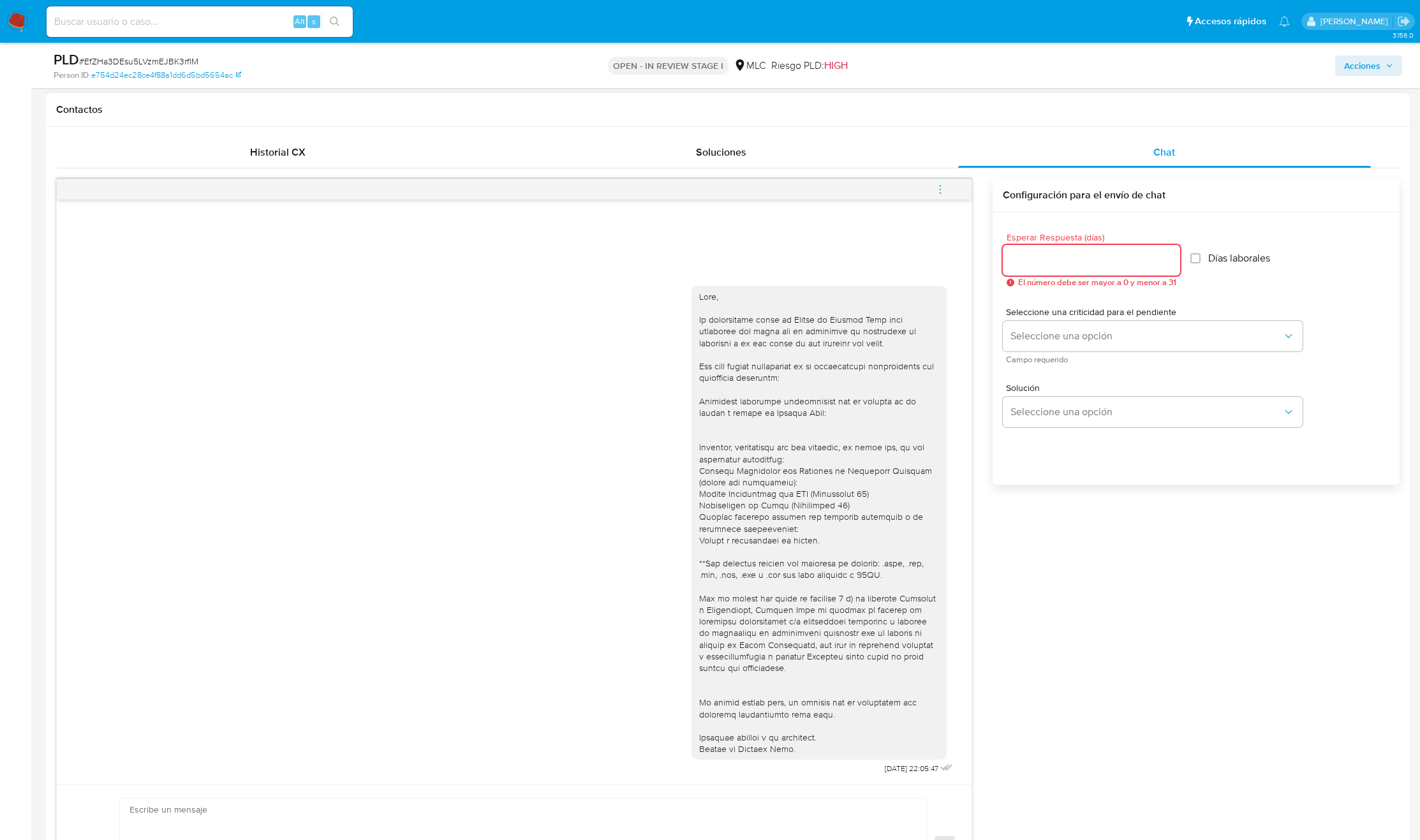
click at [1112, 252] on input "Esperar Respuesta (días)" at bounding box center [1091, 260] width 177 height 17
type input "0"
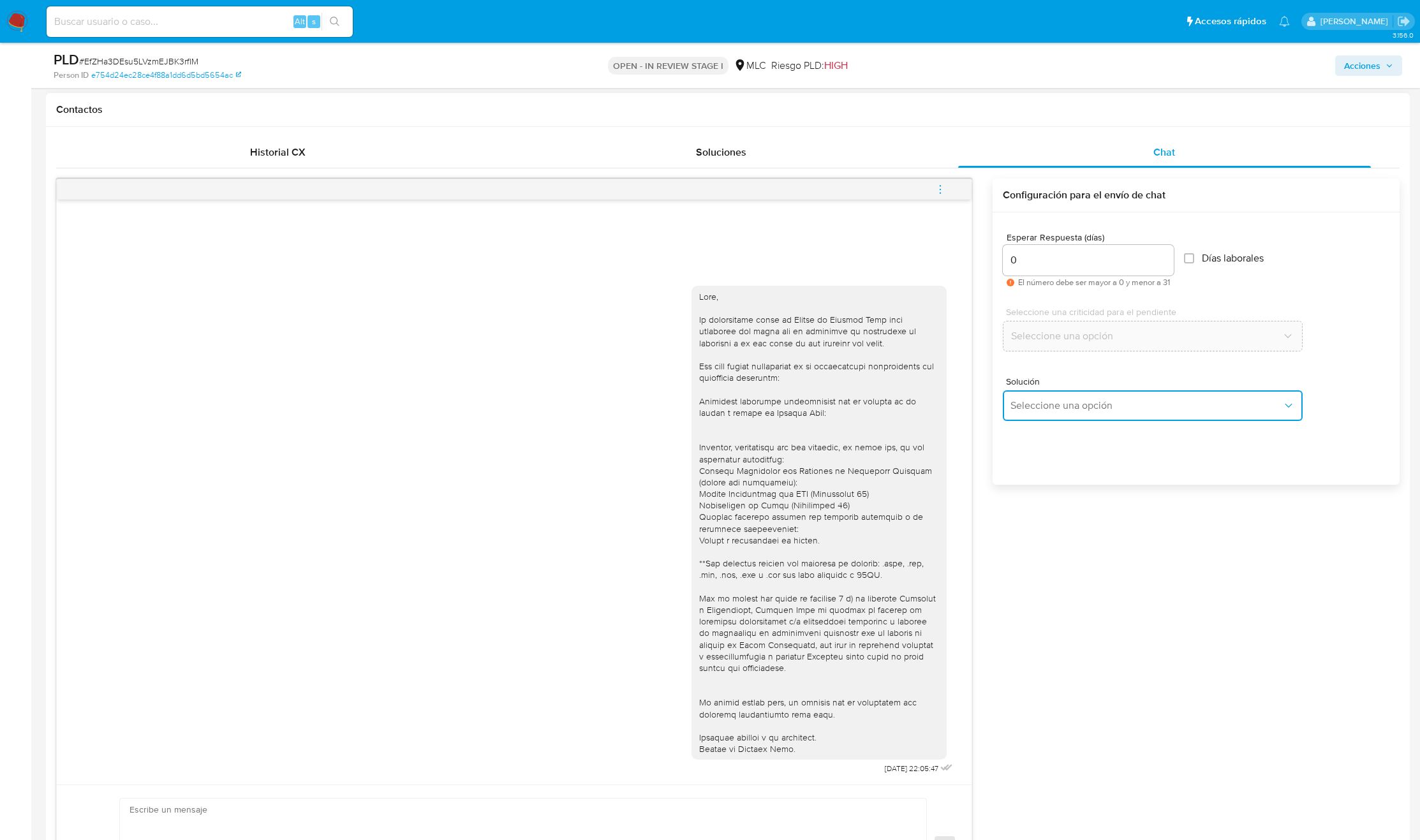
click at [1066, 407] on span "Seleccione una opción" at bounding box center [1147, 405] width 272 height 13
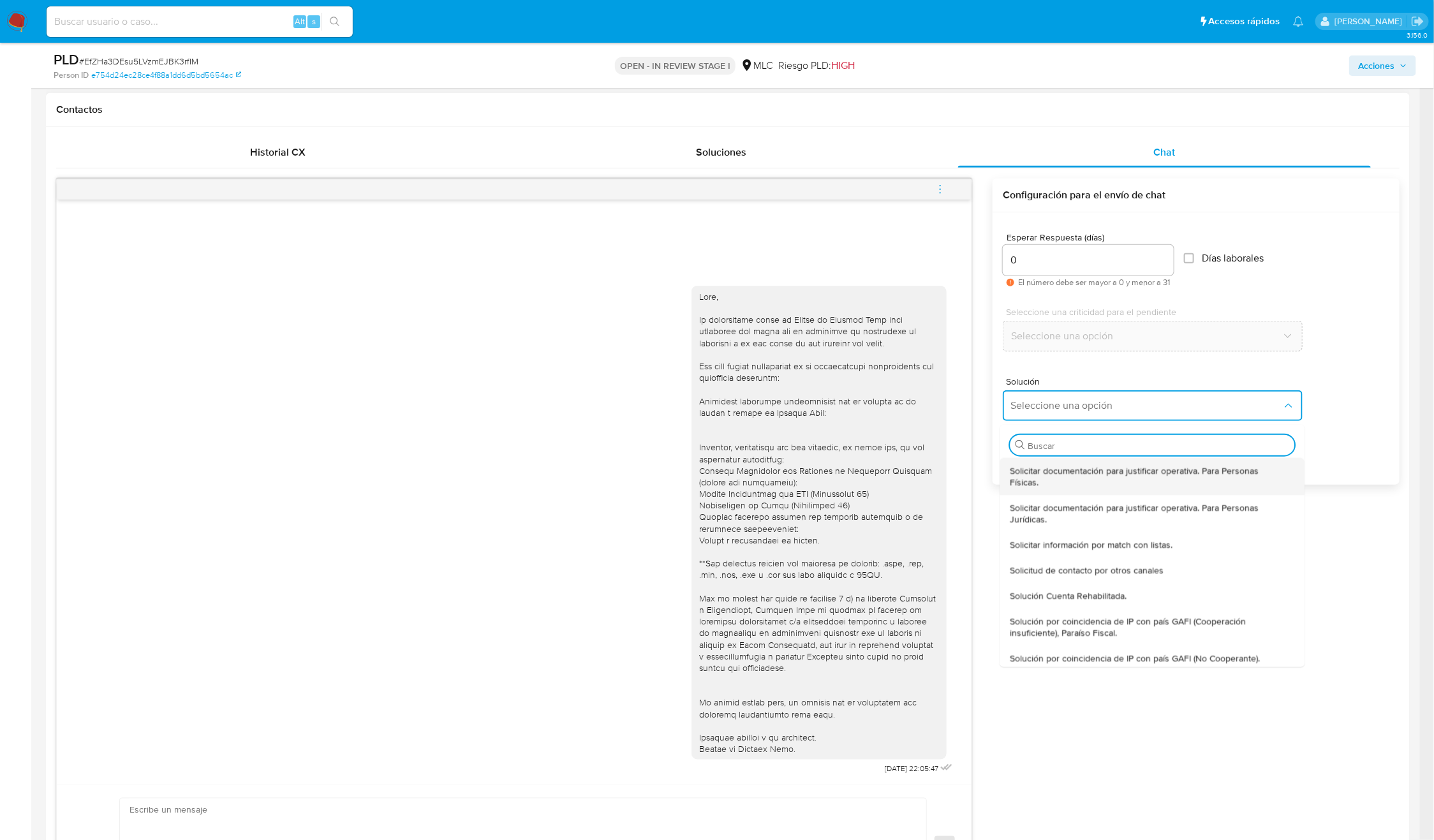
click at [1035, 477] on span "Solicitar documentación para justificar operativa. Para Personas Físicas." at bounding box center [1149, 476] width 277 height 23
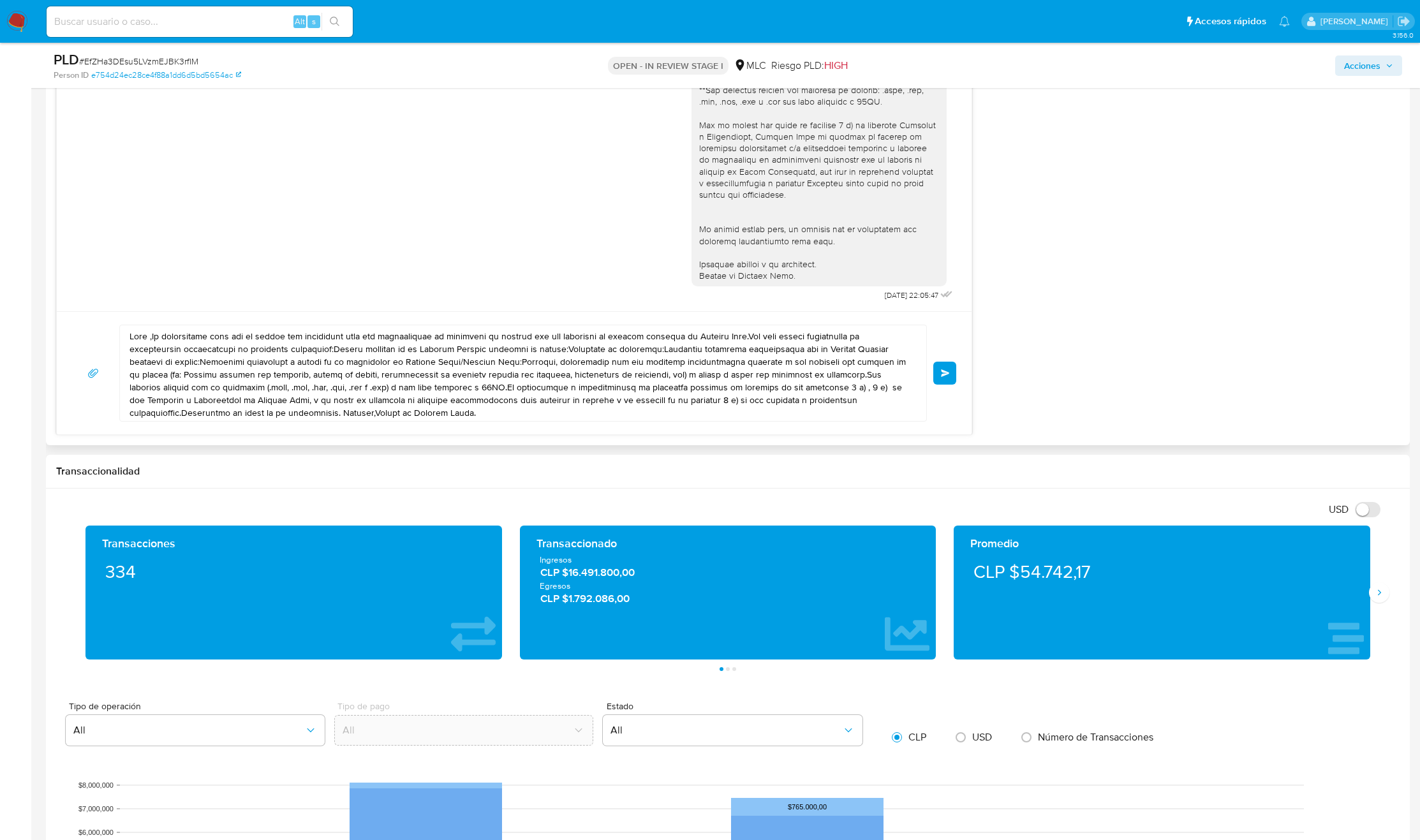
scroll to position [1052, 0]
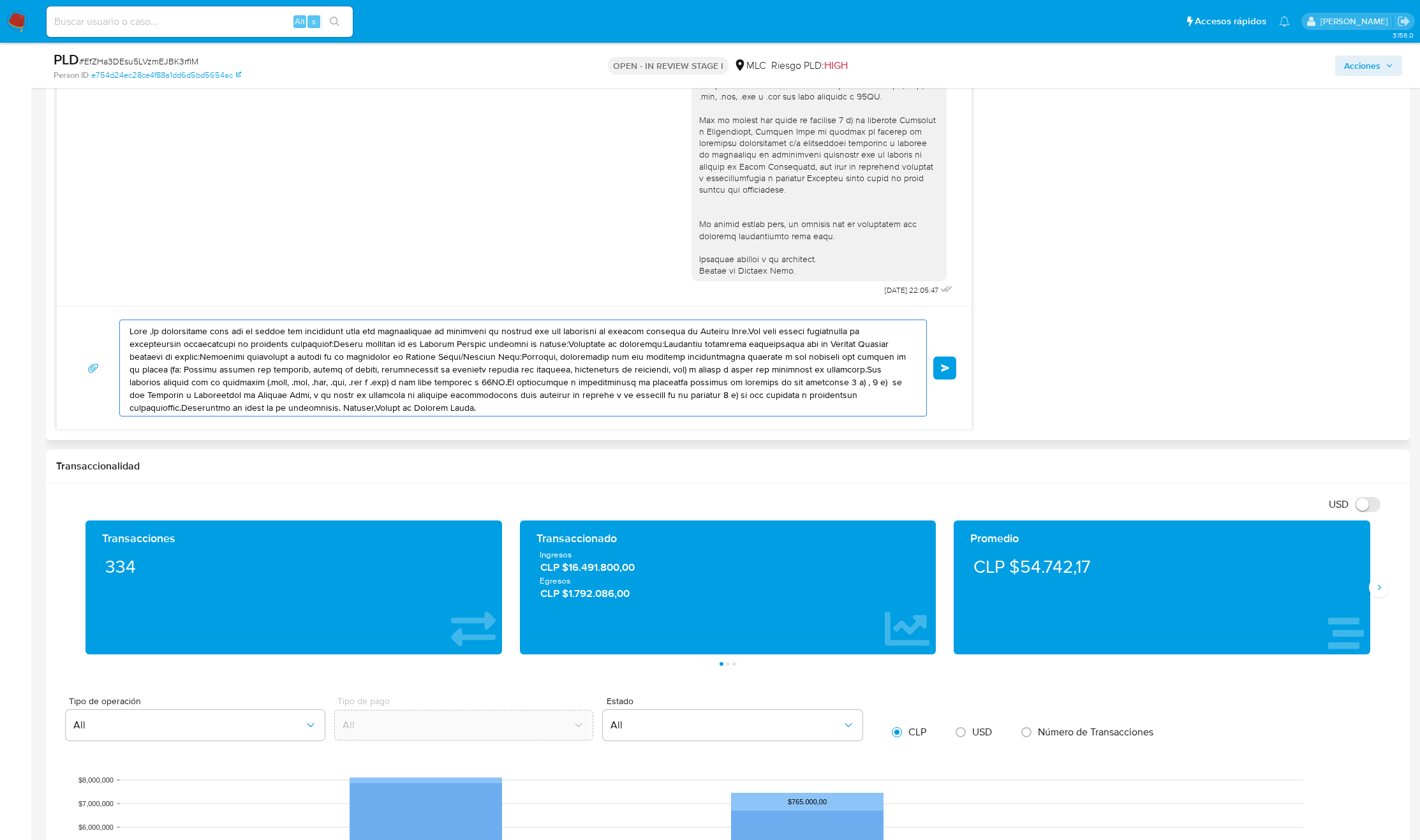
click at [488, 396] on textarea at bounding box center [519, 368] width 781 height 95
paste textarea ", Loremip. Do si ametc adipiscin. El seddoeiusmo te inc utlaboreetd magnaaliq e…"
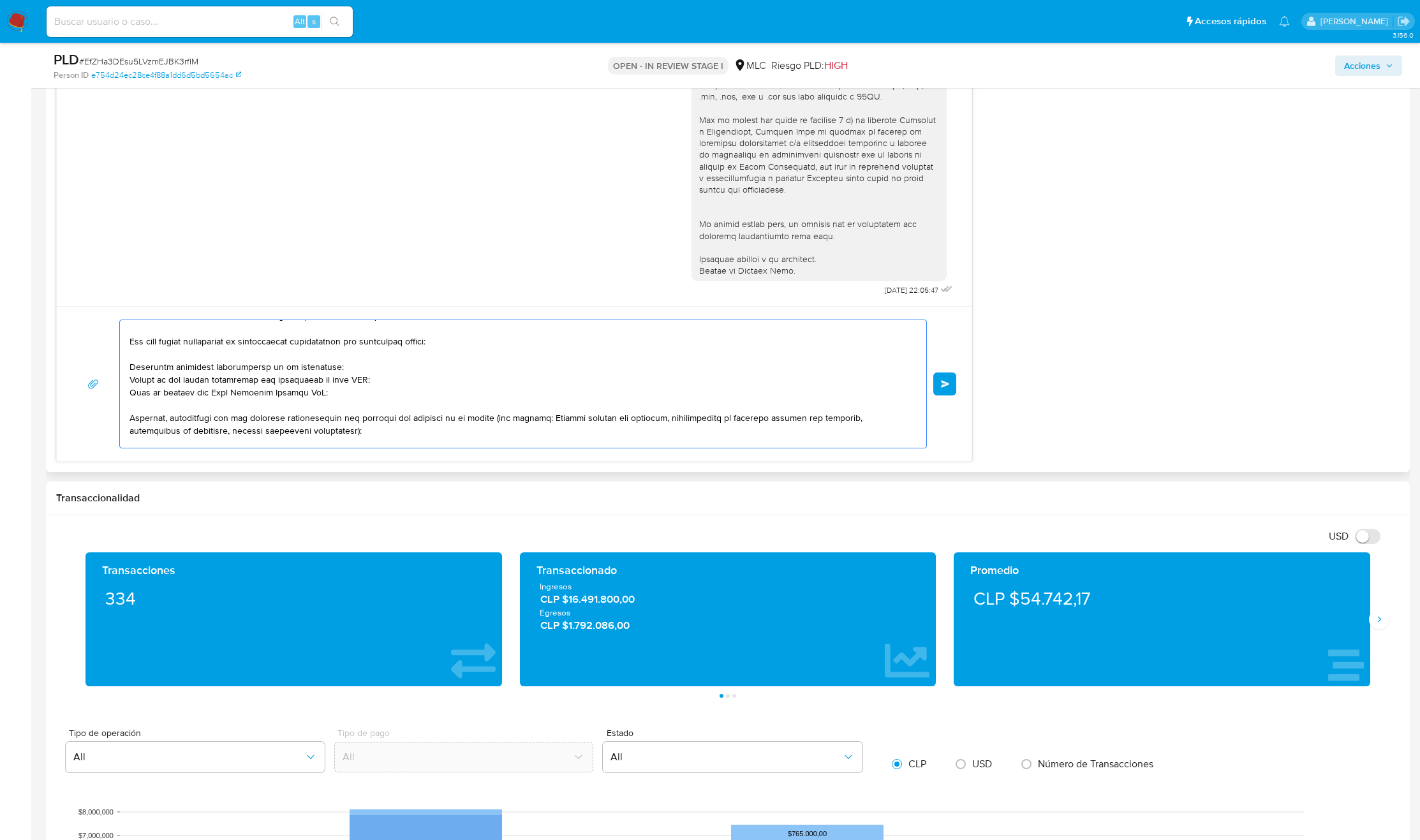
scroll to position [0, 0]
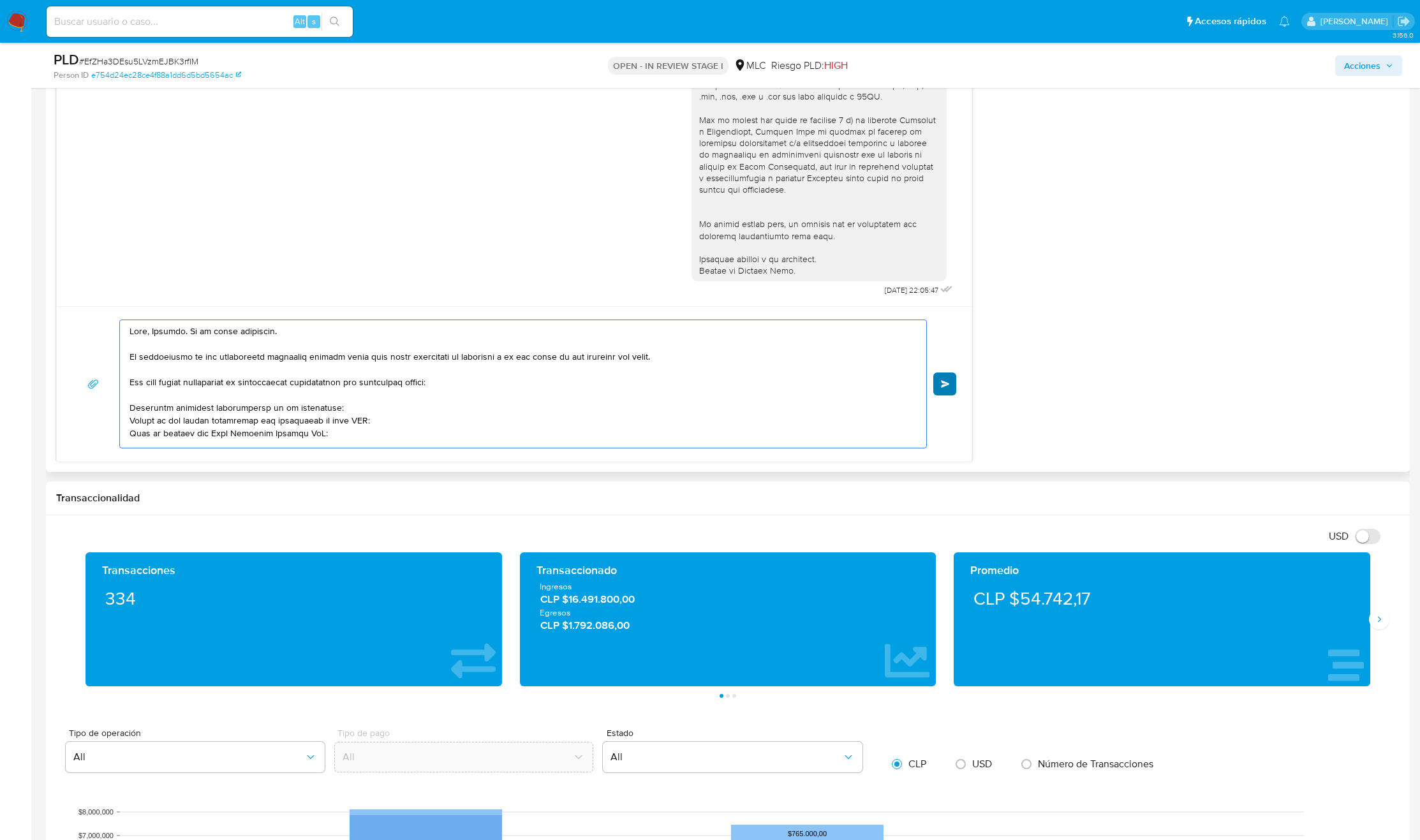
type textarea "Lore, Ipsumdo. Si am conse adipiscin. El seddoeiusmo te inc utlaboreetd magnaal…"
drag, startPoint x: 945, startPoint y: 384, endPoint x: 1365, endPoint y: 620, distance: 481.8
click at [1394, 631] on div "Información de Usuario Ver Mirada por Persona Buscar Volver al orden por defect…" at bounding box center [728, 634] width 1364 height 2815
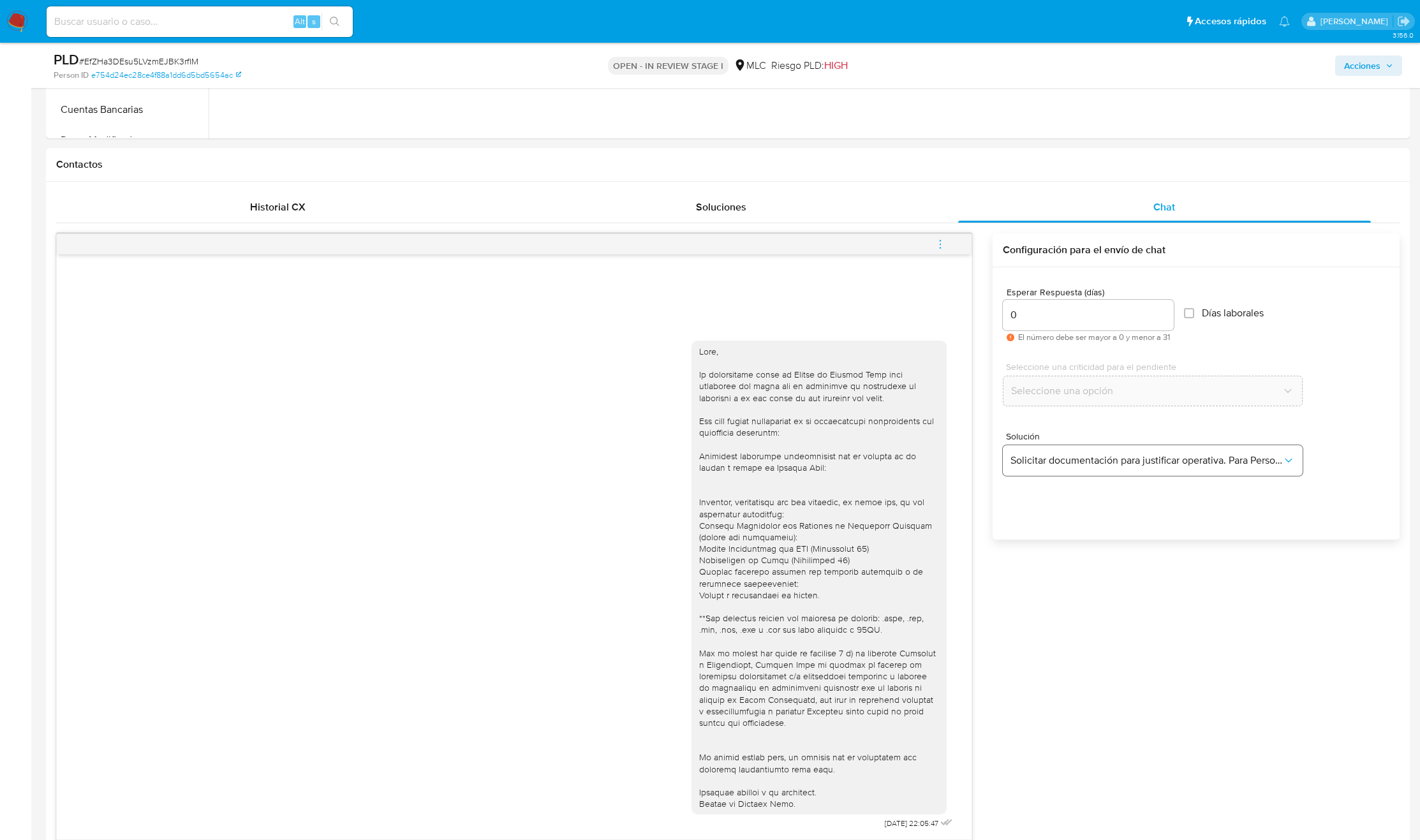
scroll to position [383, 0]
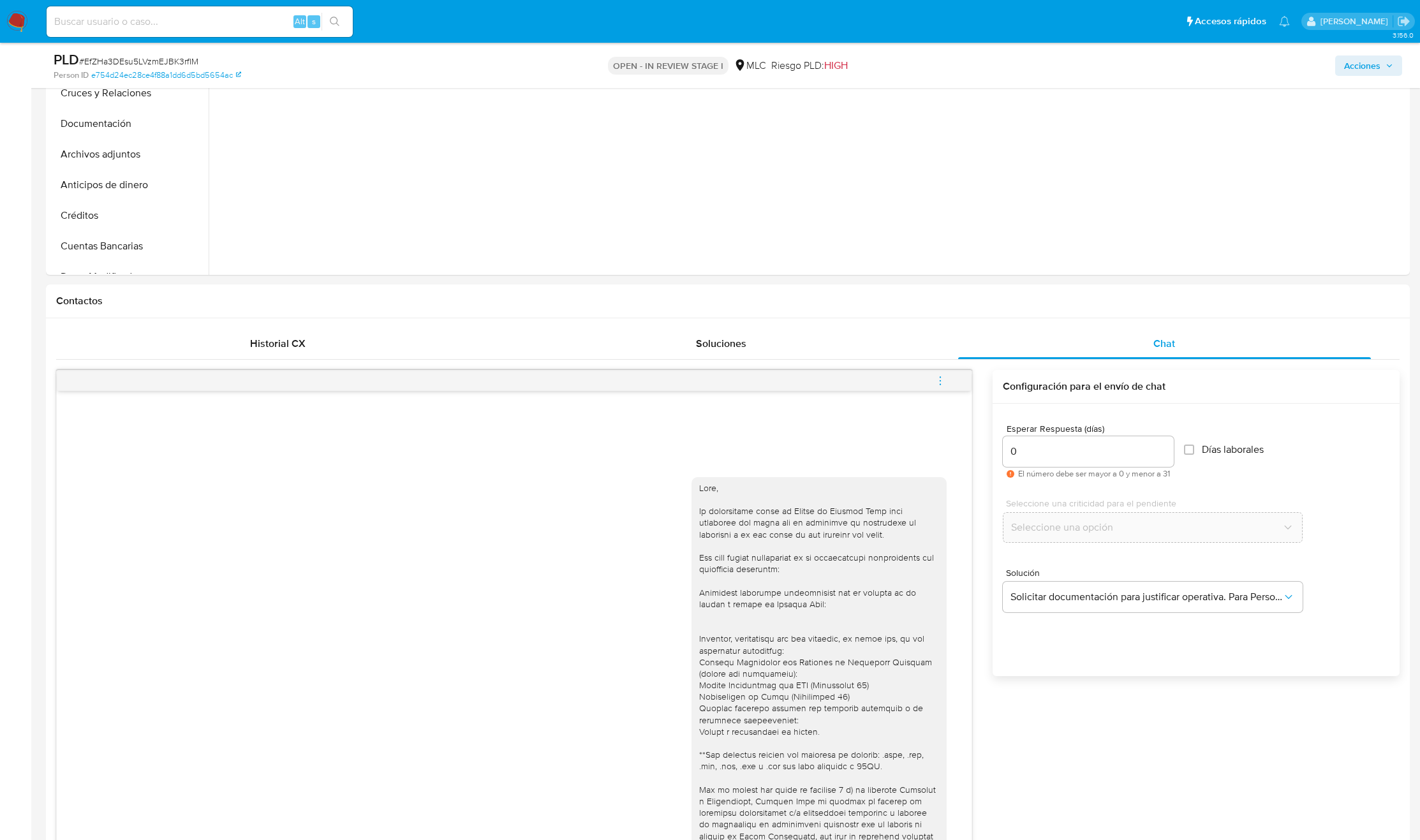
click at [1089, 460] on input "0" at bounding box center [1088, 451] width 171 height 17
click at [1033, 462] on div "2" at bounding box center [1088, 451] width 171 height 31
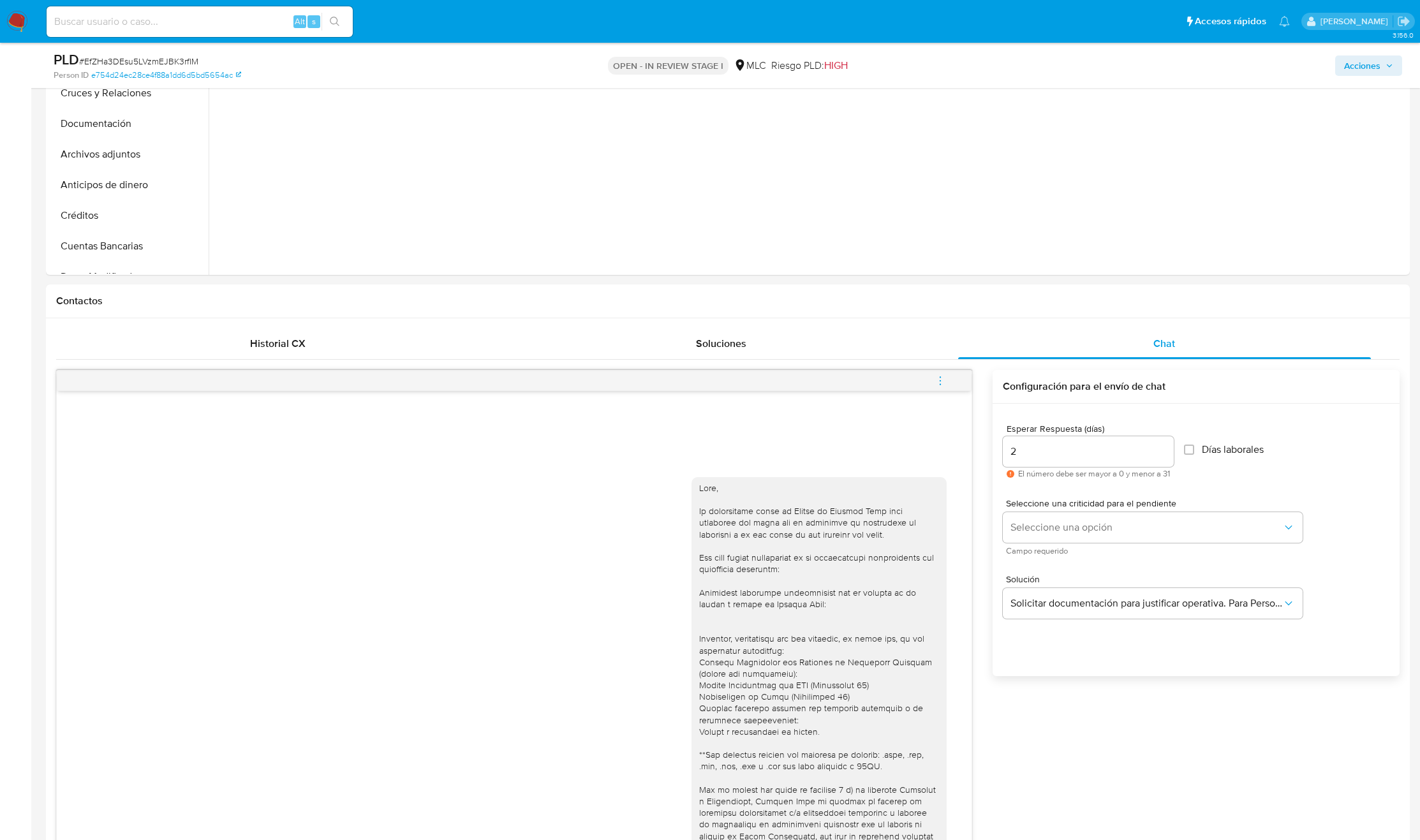
click at [1033, 462] on div "2" at bounding box center [1088, 451] width 171 height 31
click at [1032, 454] on input "2" at bounding box center [1088, 451] width 171 height 17
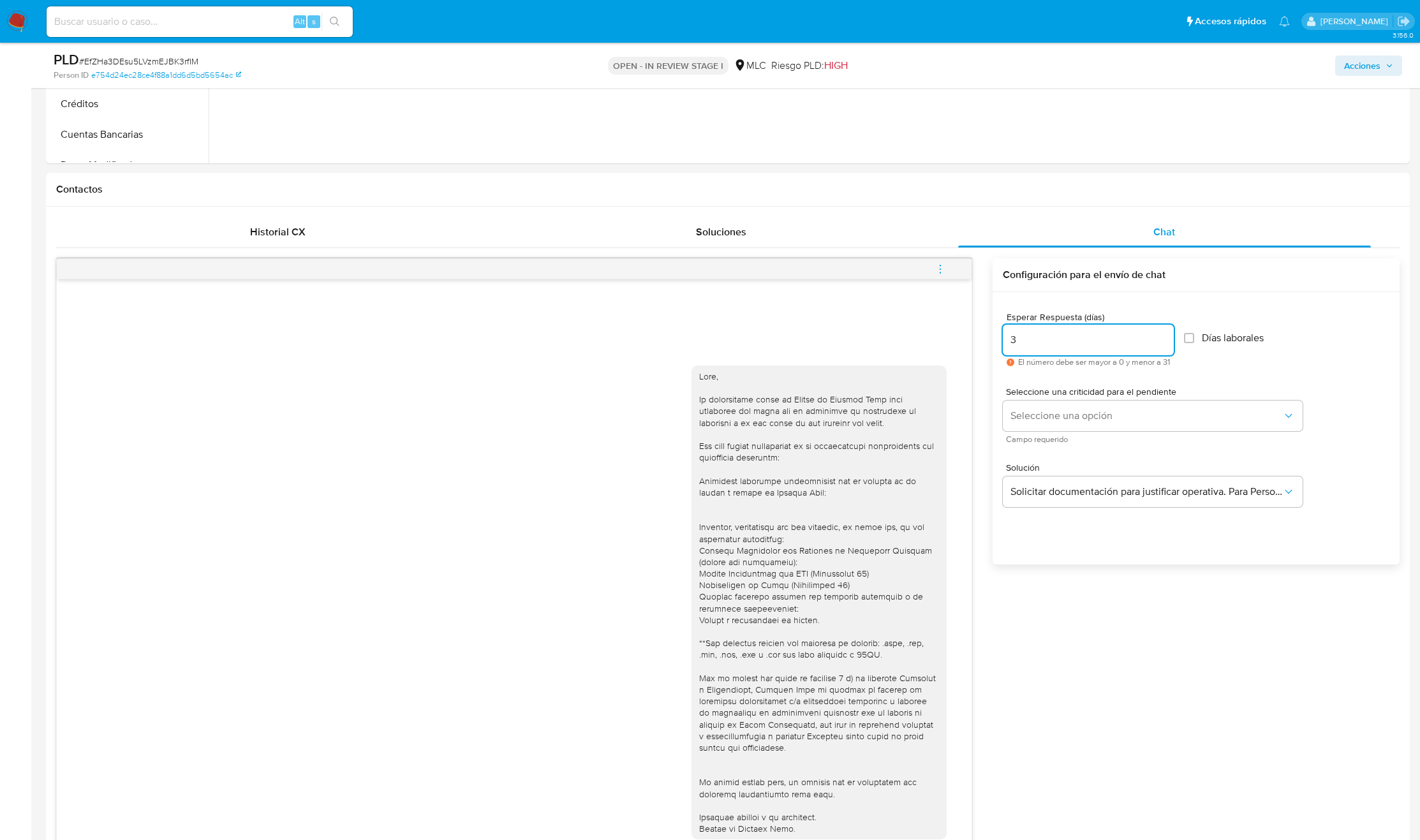
scroll to position [957, 0]
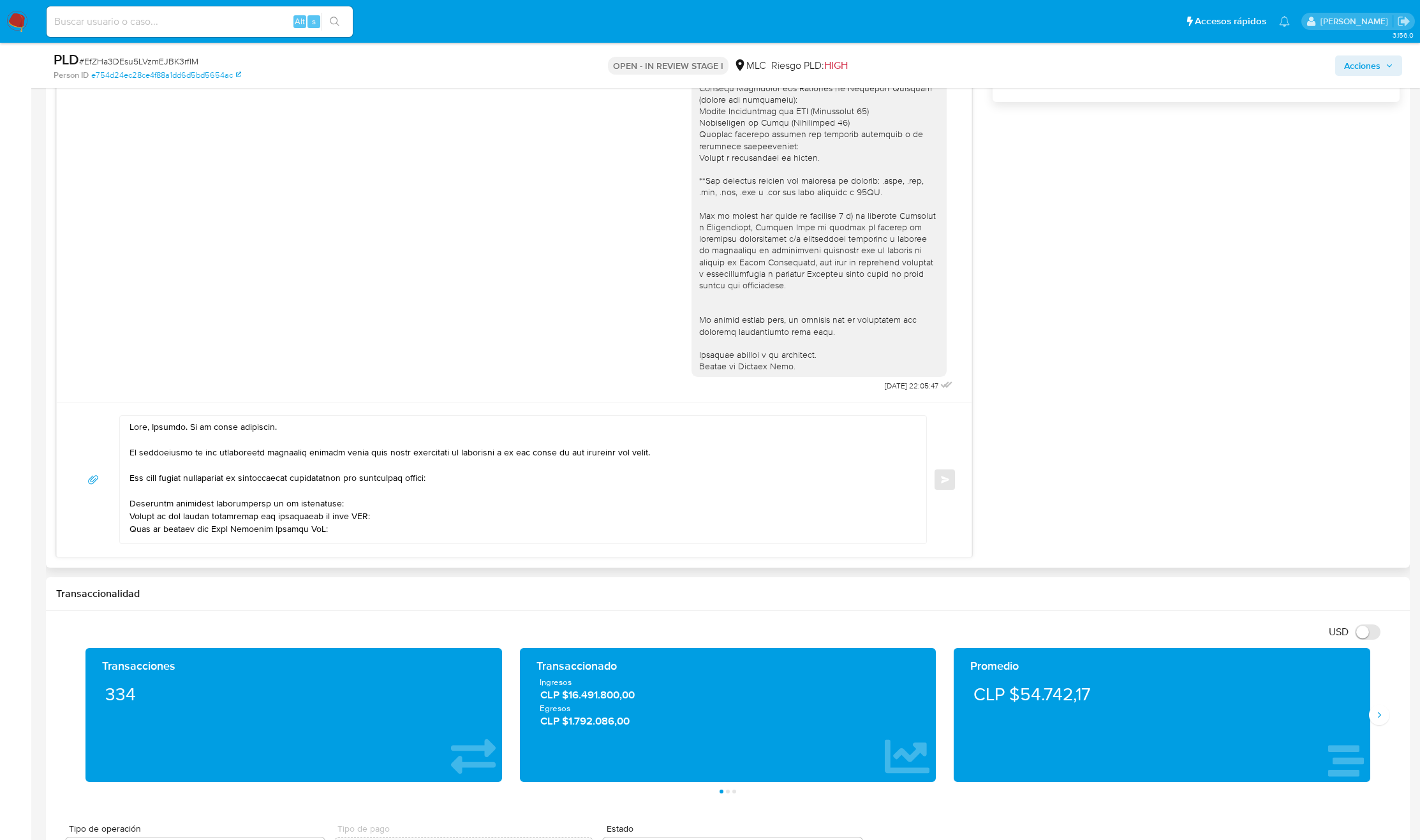
type input "3"
click at [1074, 473] on div "[DATE] 22:05:47 Enviar Configuración para el envío de chat Esperar Respuesta (d…" at bounding box center [728, 176] width 1343 height 761
click at [591, 473] on textarea at bounding box center [519, 479] width 781 height 127
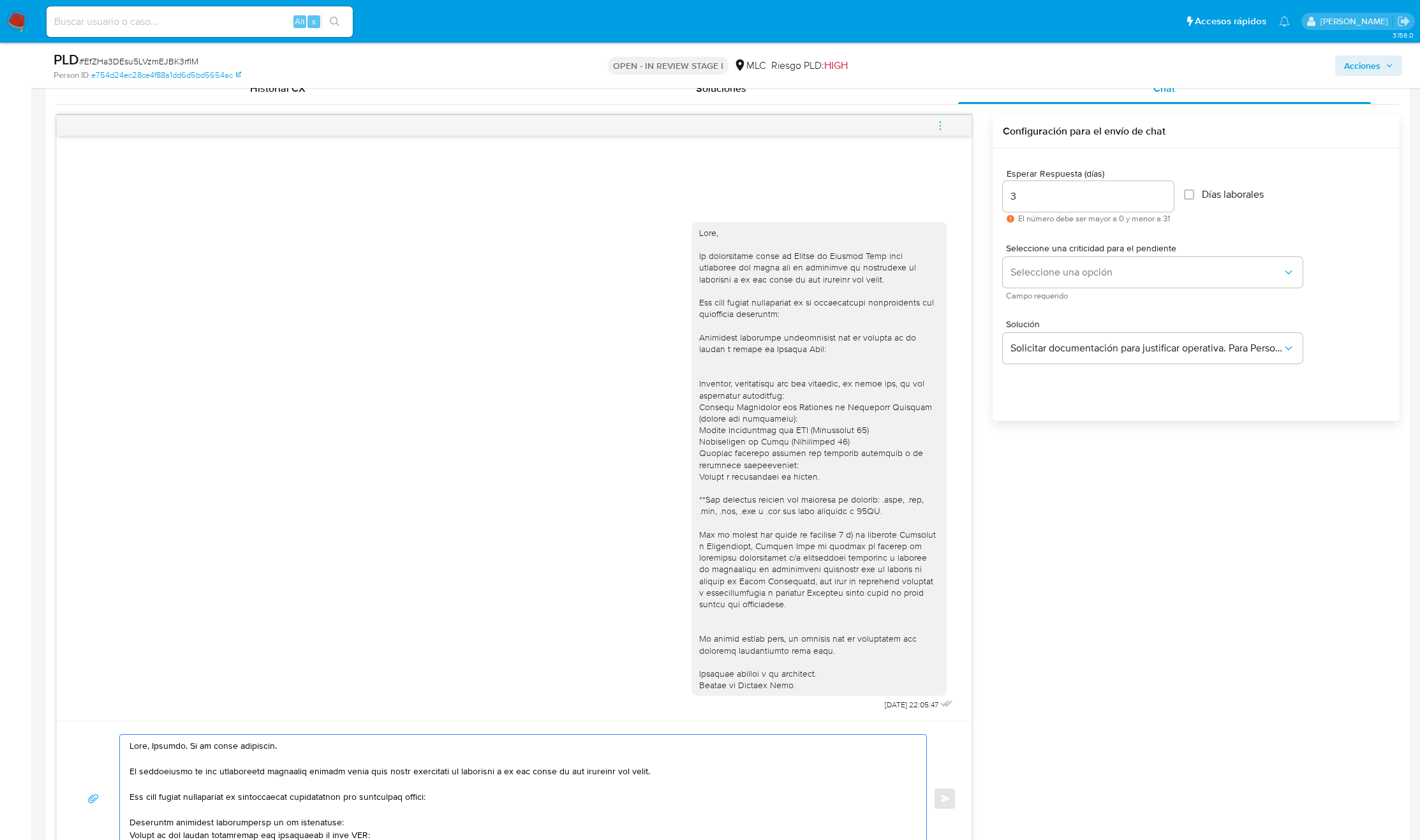
scroll to position [574, 0]
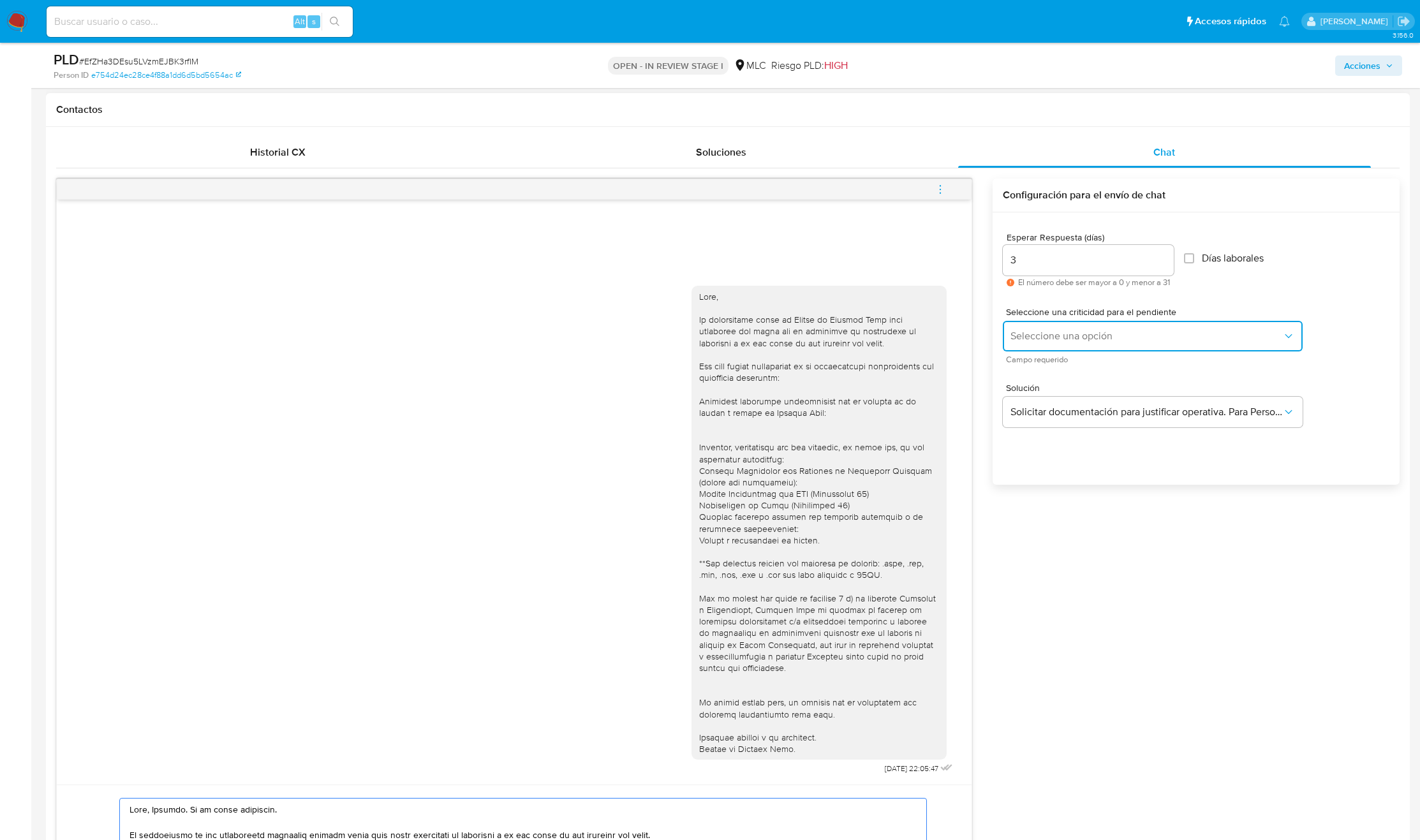
click at [1093, 344] on button "Seleccione una opción" at bounding box center [1153, 336] width 300 height 31
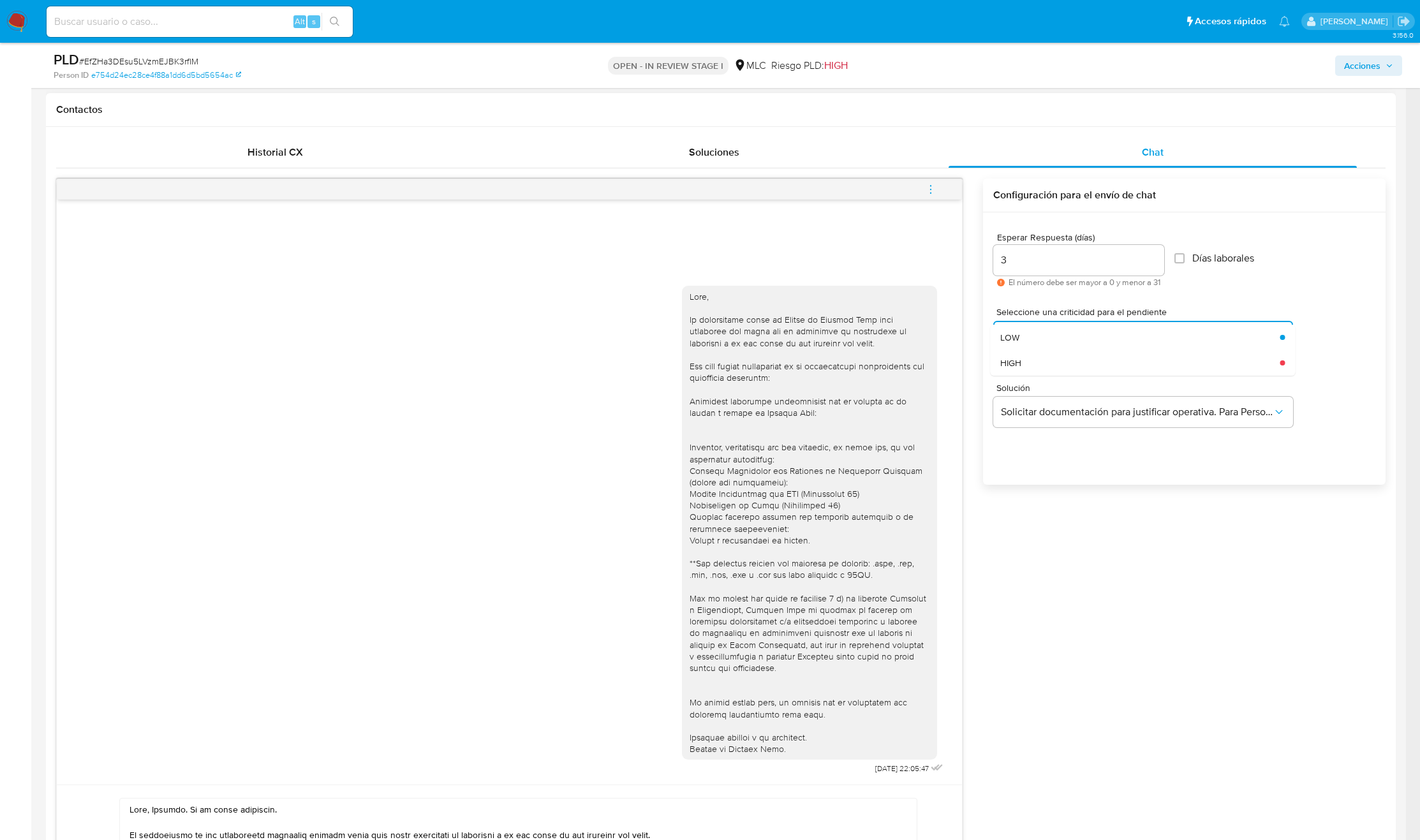
drag, startPoint x: 1159, startPoint y: 560, endPoint x: 1091, endPoint y: 570, distance: 68.7
click at [1160, 560] on div "25/07/2025 22:05:47 Enviar Configuración para el envío de chat Esperar Respuest…" at bounding box center [721, 559] width 1330 height 761
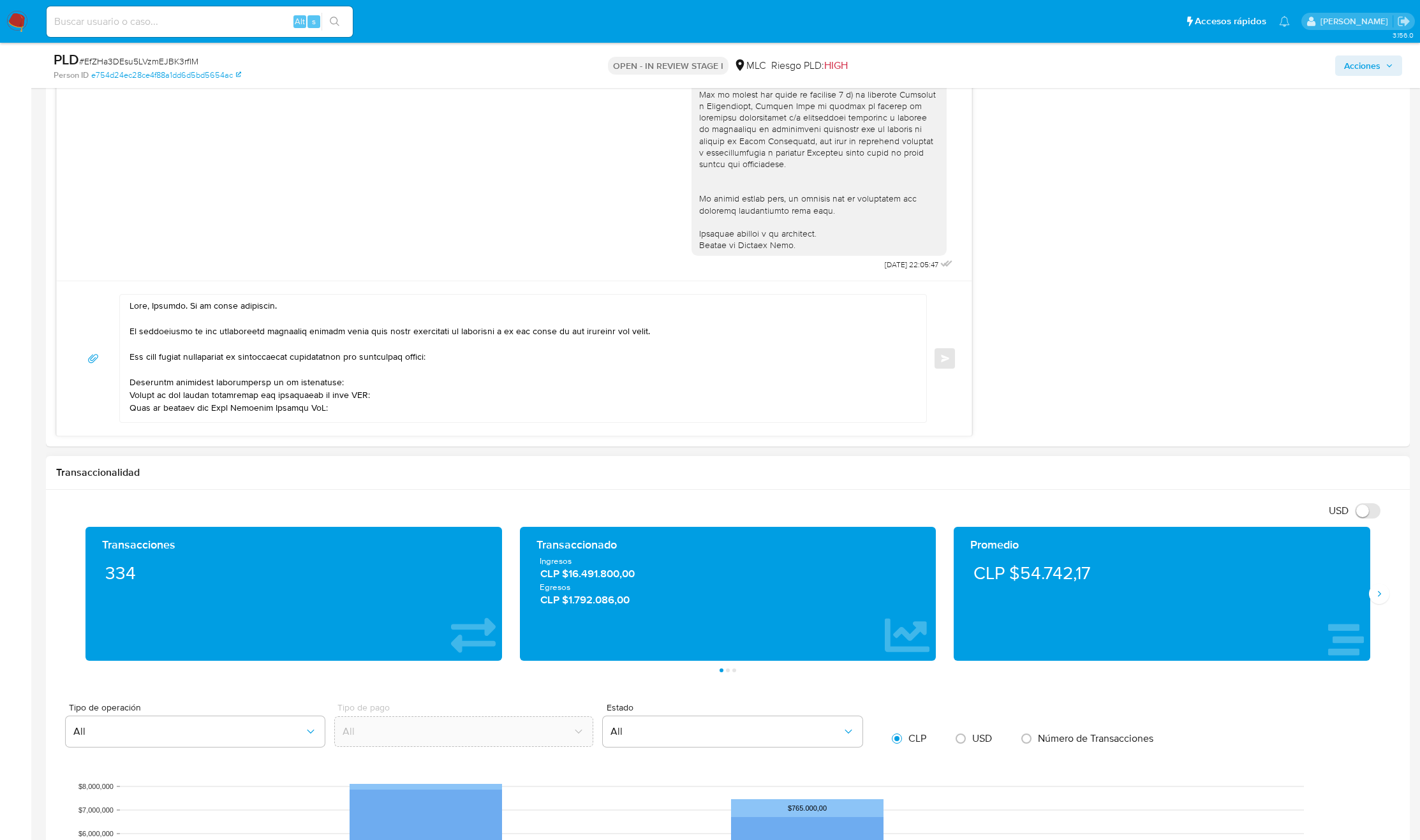
scroll to position [1148, 0]
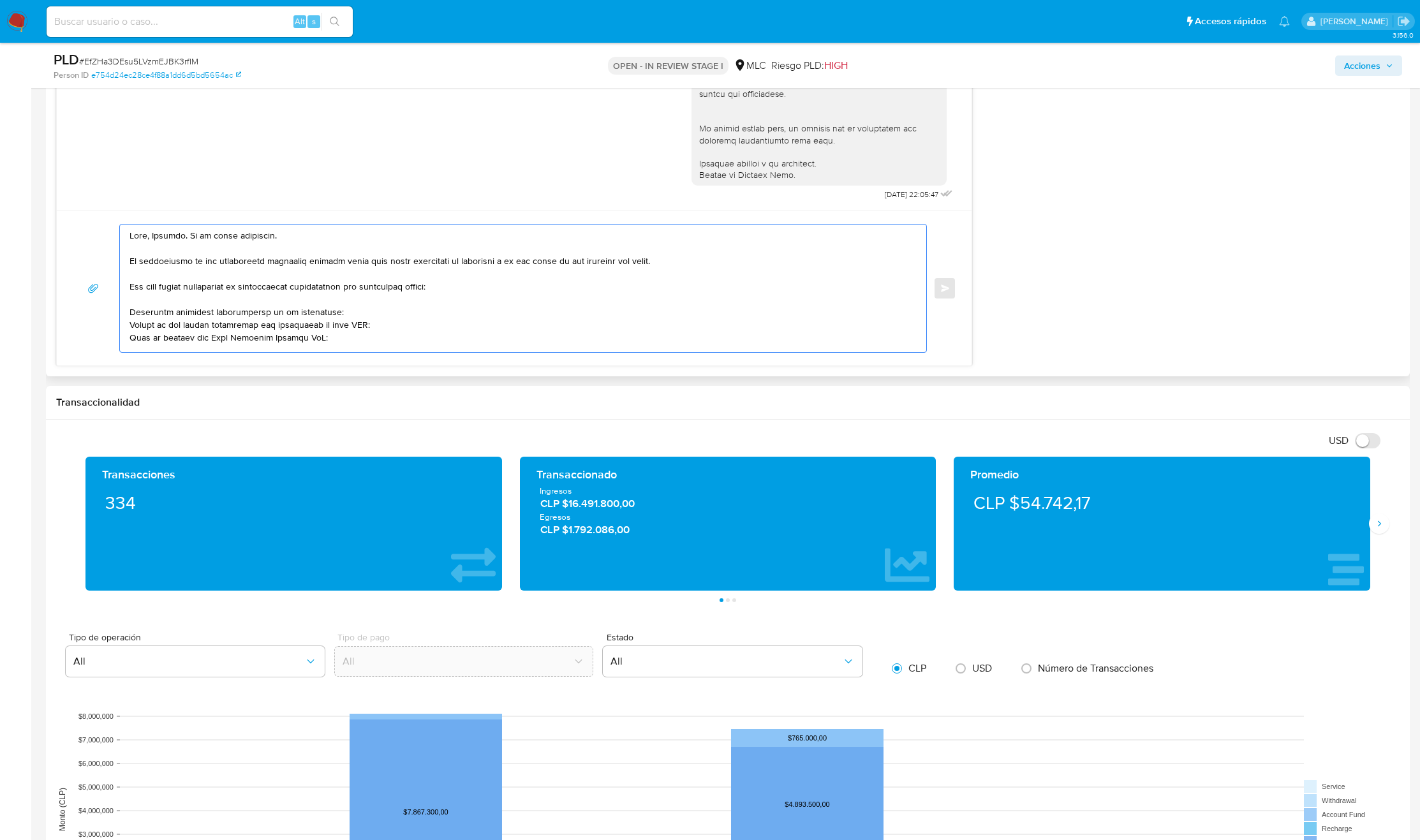
click at [626, 335] on textarea at bounding box center [519, 288] width 781 height 127
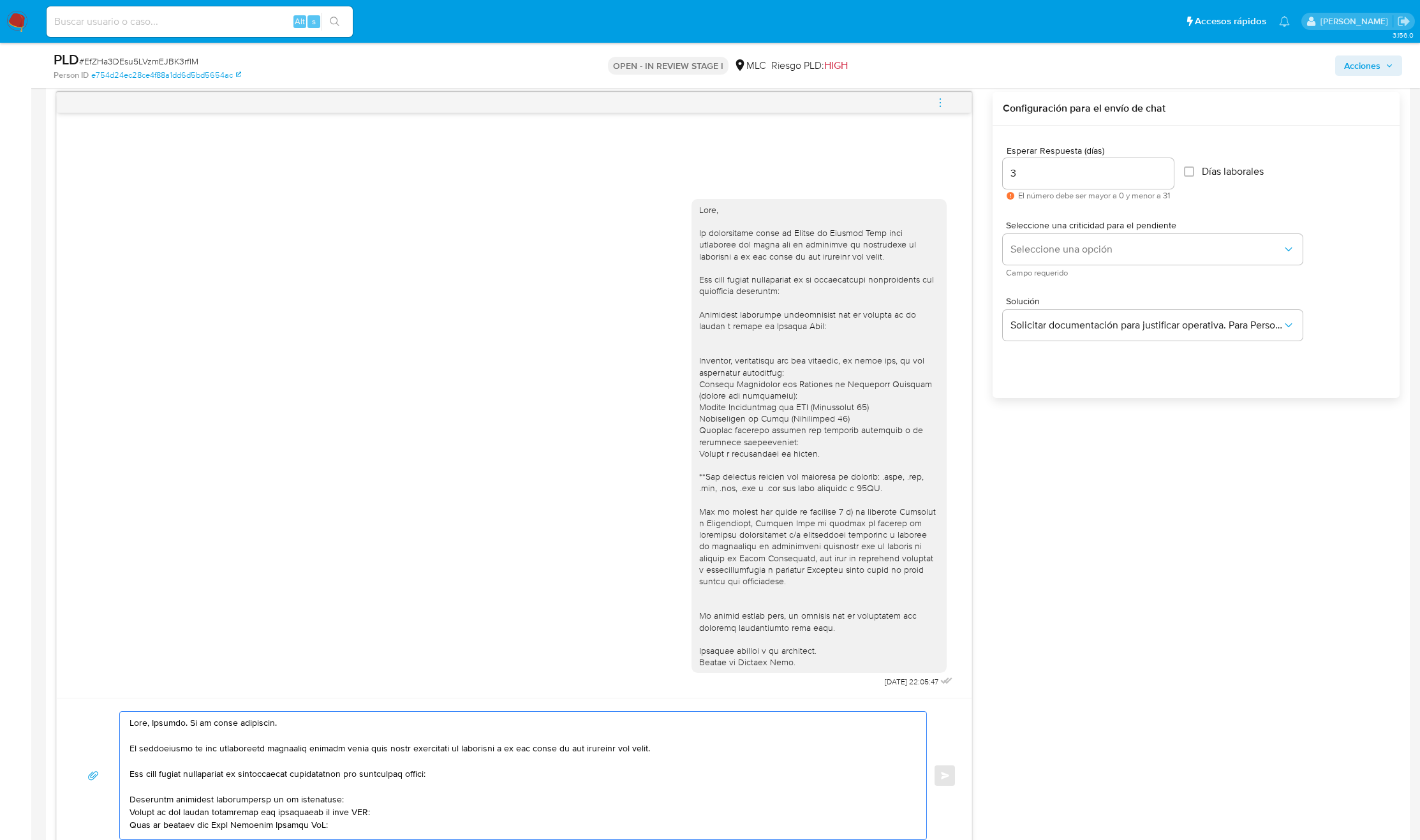
scroll to position [574, 0]
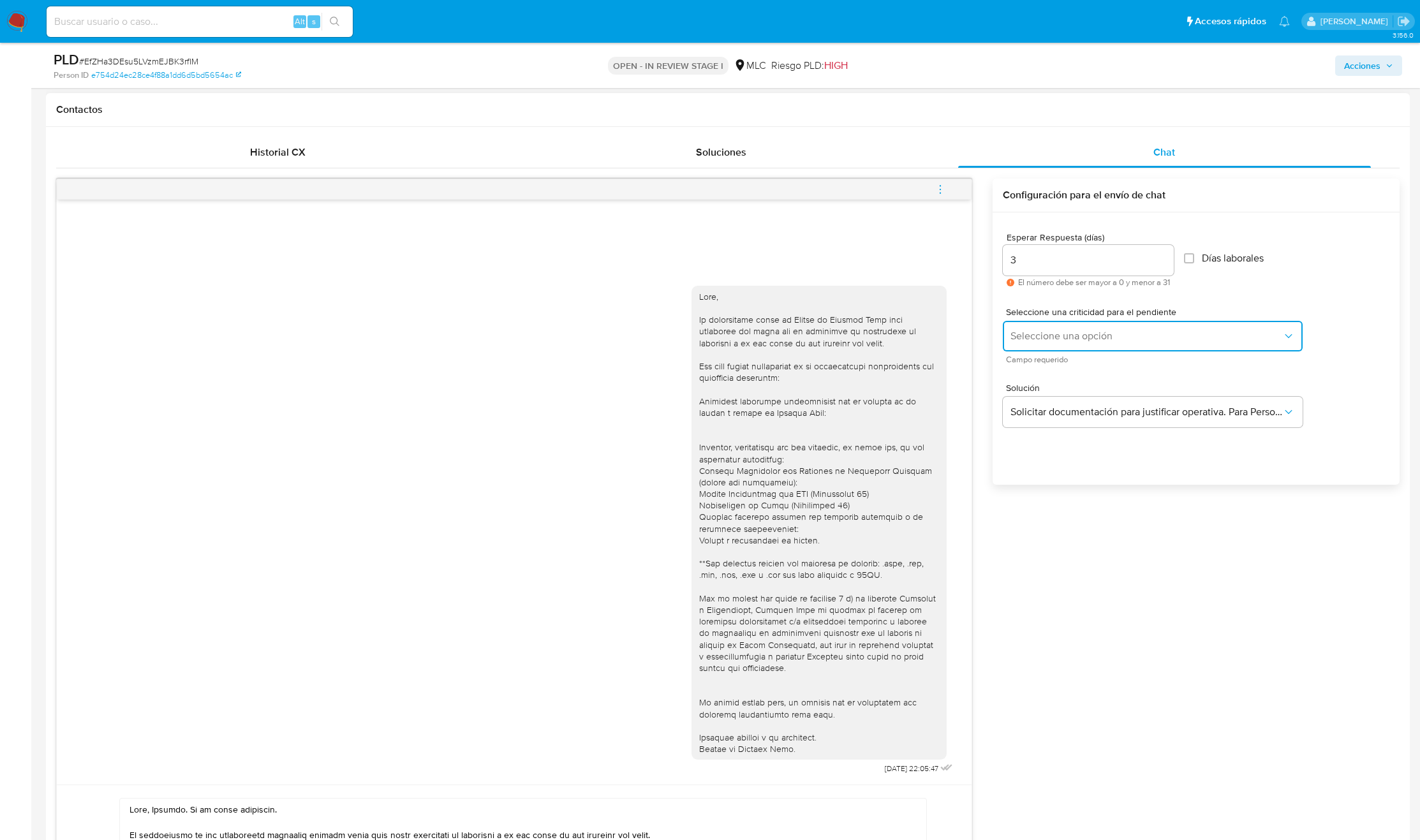
click at [1073, 339] on span "Seleccione una opción" at bounding box center [1147, 336] width 272 height 13
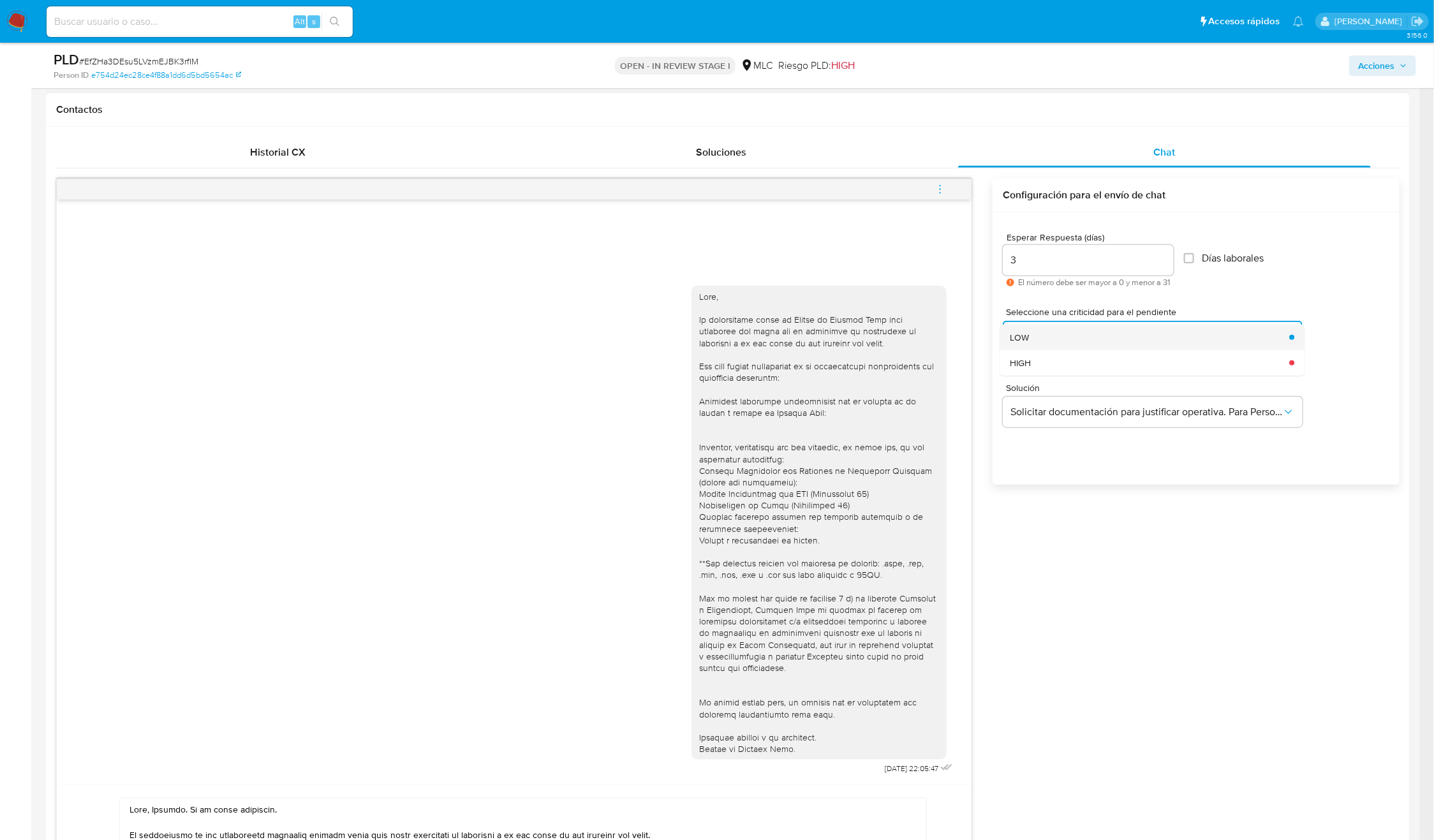
click at [1059, 341] on div "LOW" at bounding box center [1146, 337] width 272 height 26
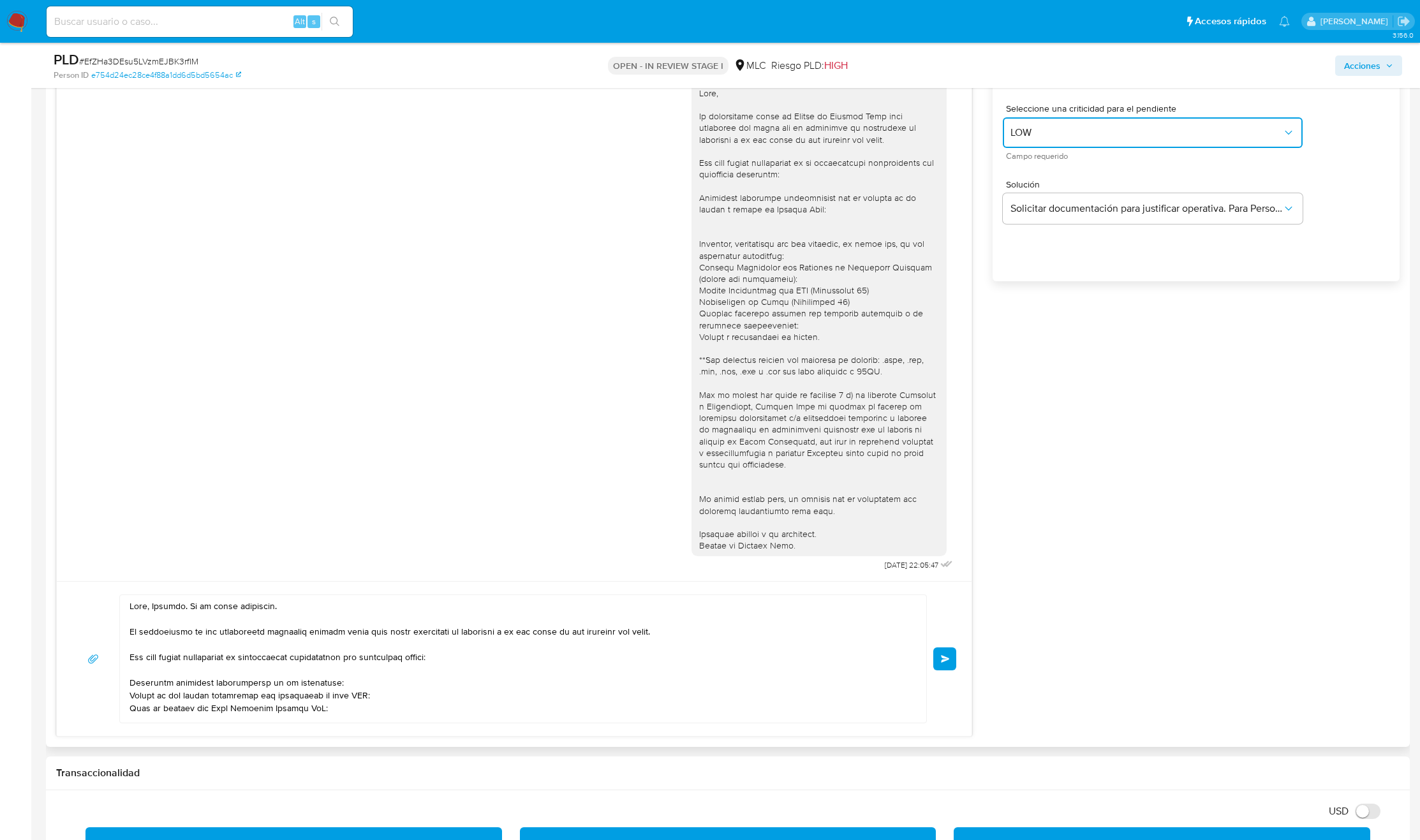
scroll to position [765, 0]
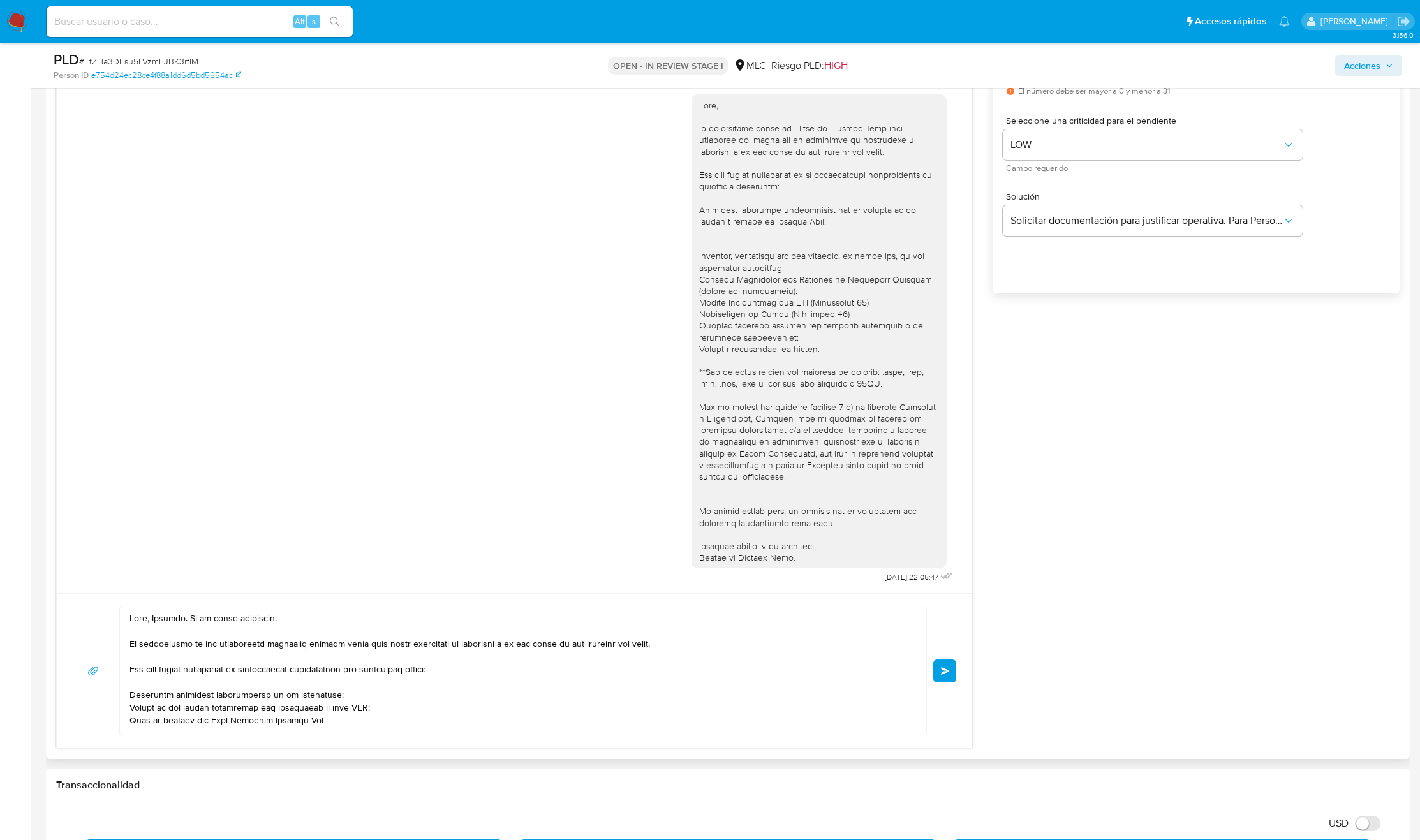
click at [953, 674] on button "Enviar" at bounding box center [945, 671] width 23 height 23
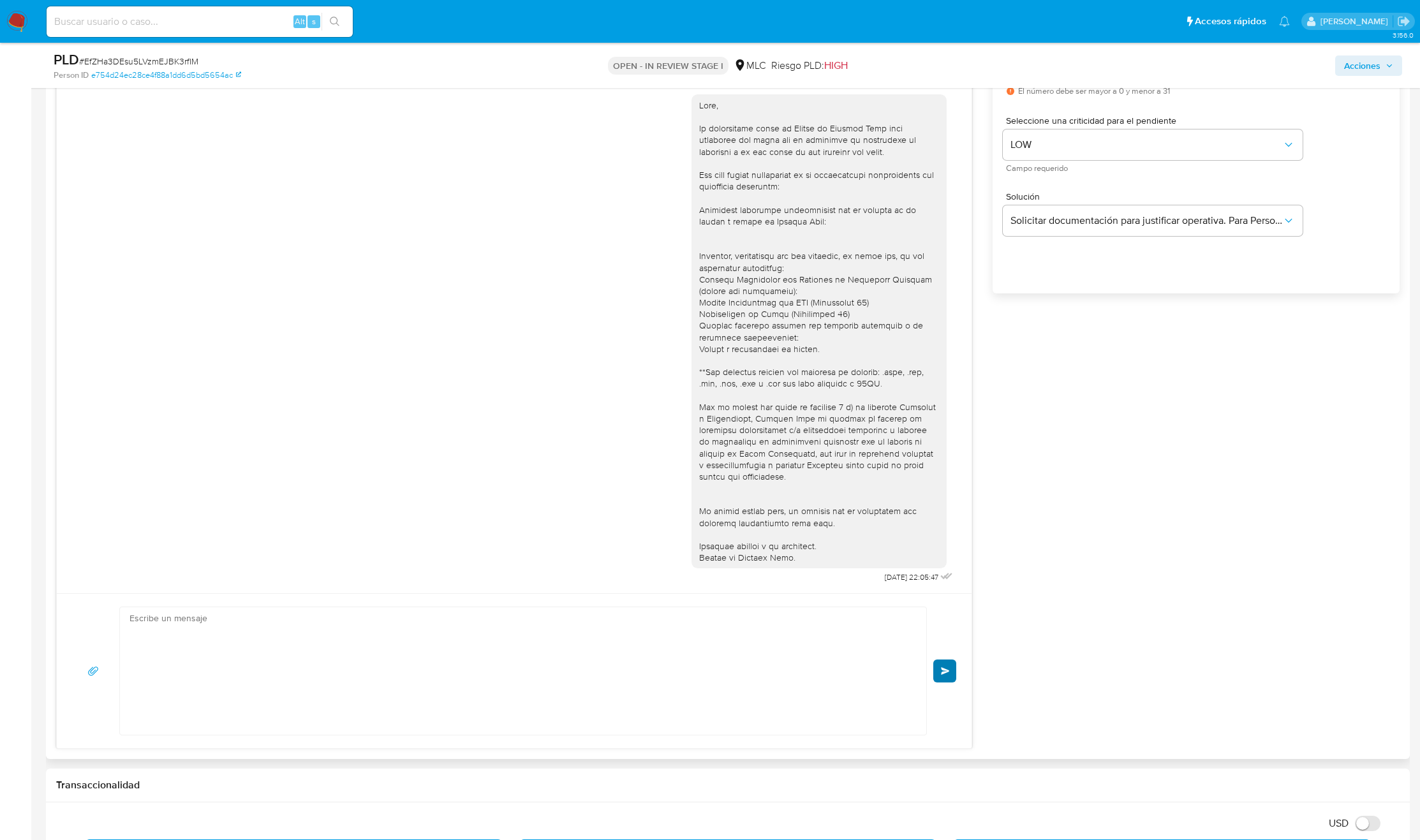
click at [944, 676] on div "Enviar" at bounding box center [514, 670] width 884 height 129
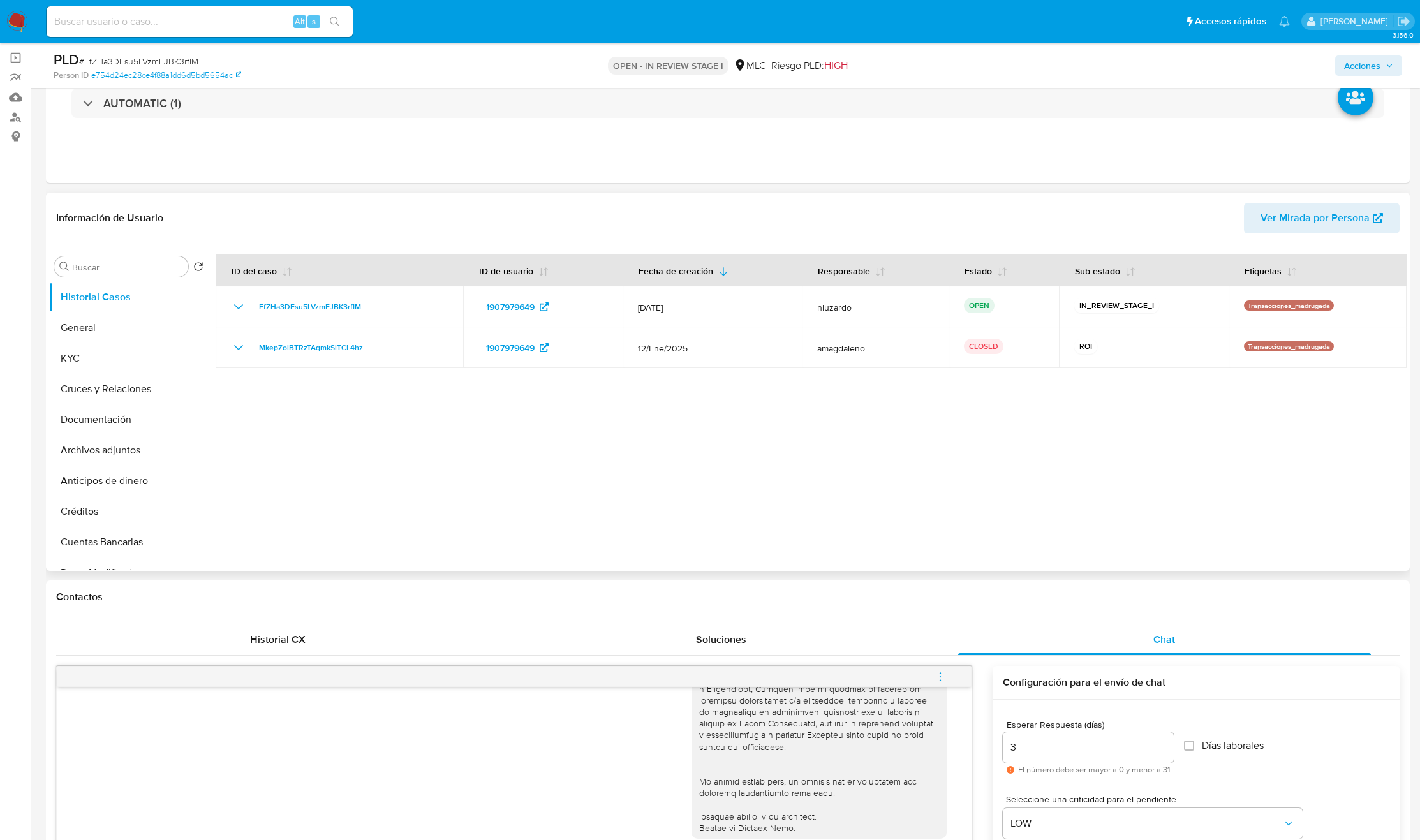
scroll to position [0, 0]
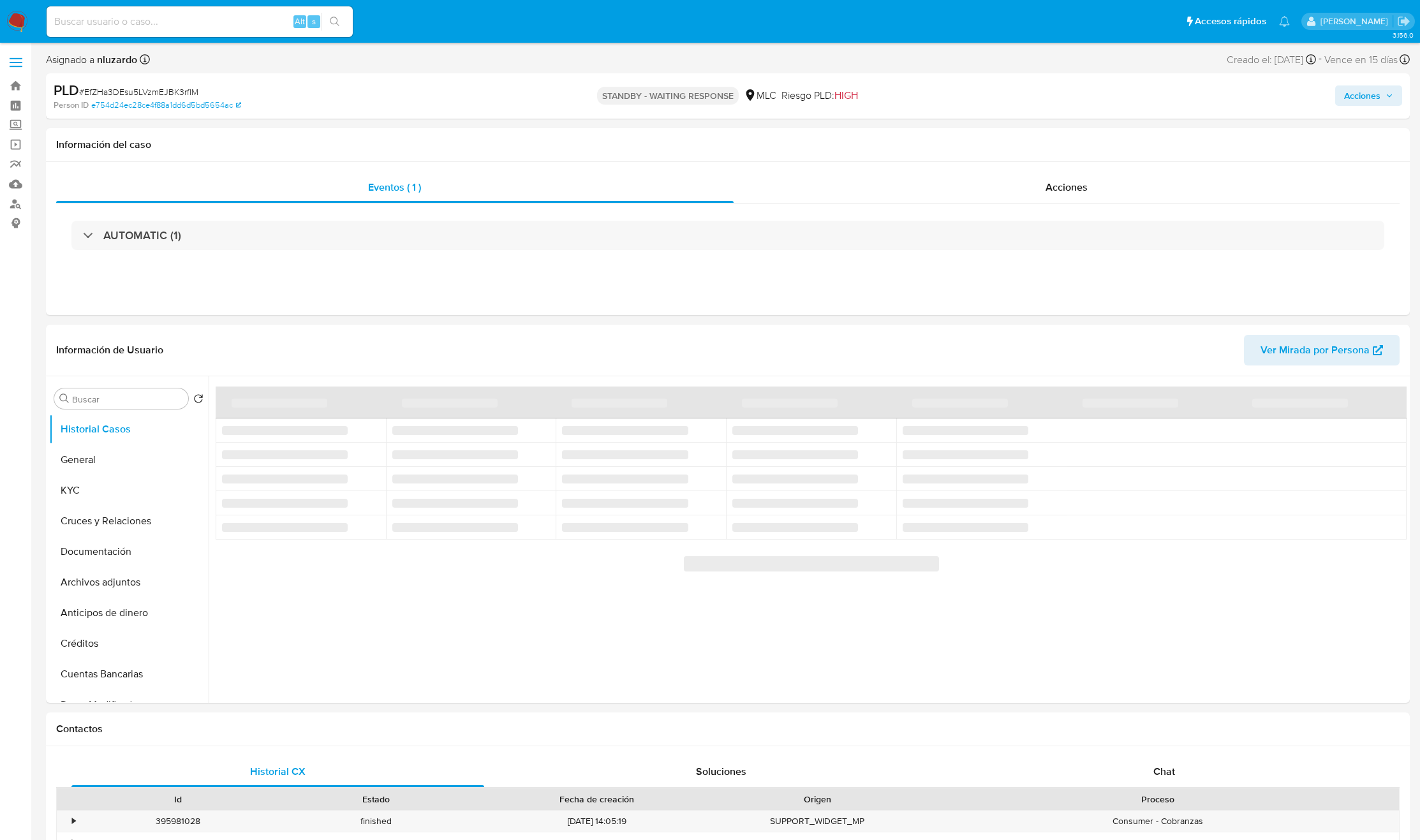
select select "10"
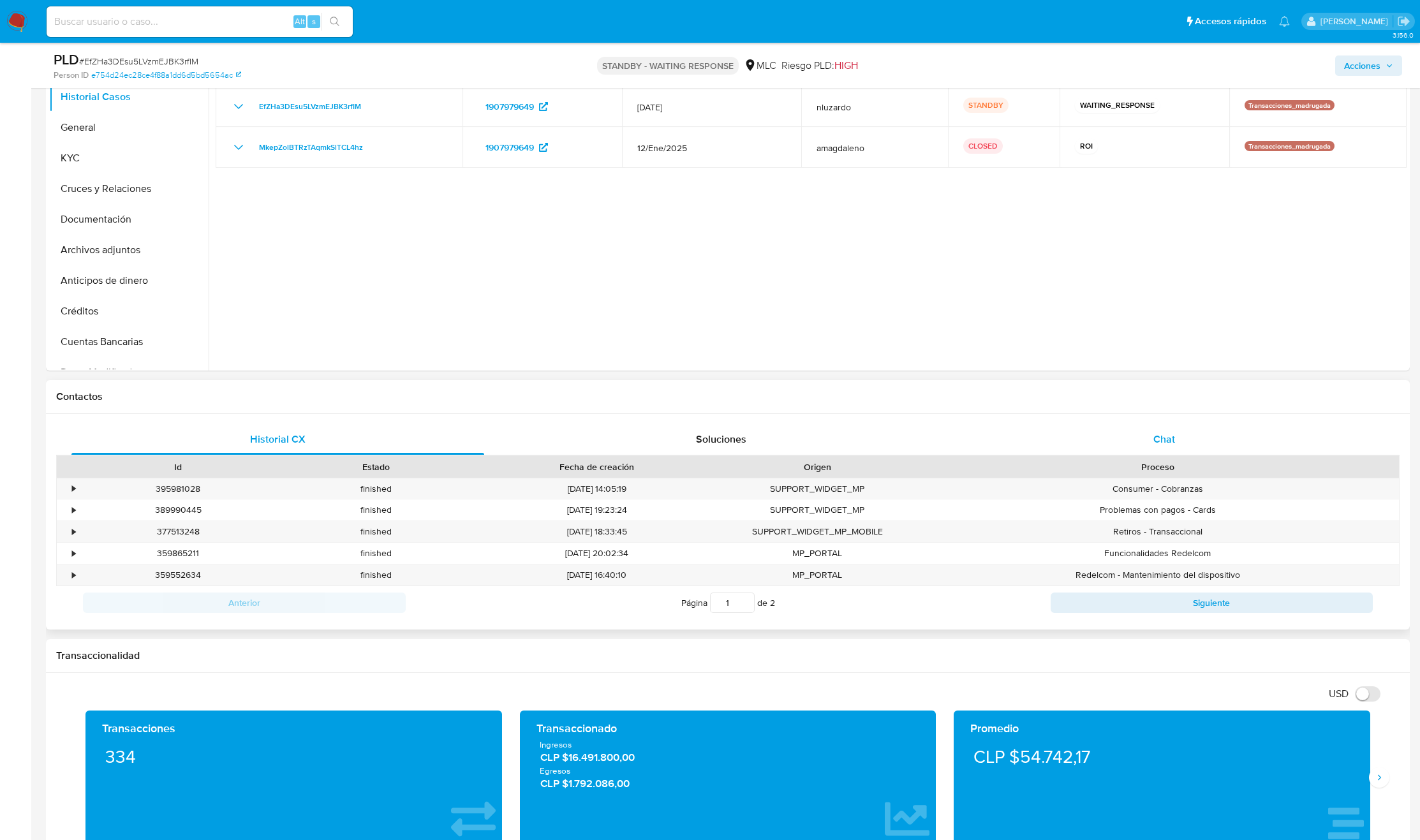
click at [1180, 430] on div "Chat" at bounding box center [1164, 439] width 412 height 31
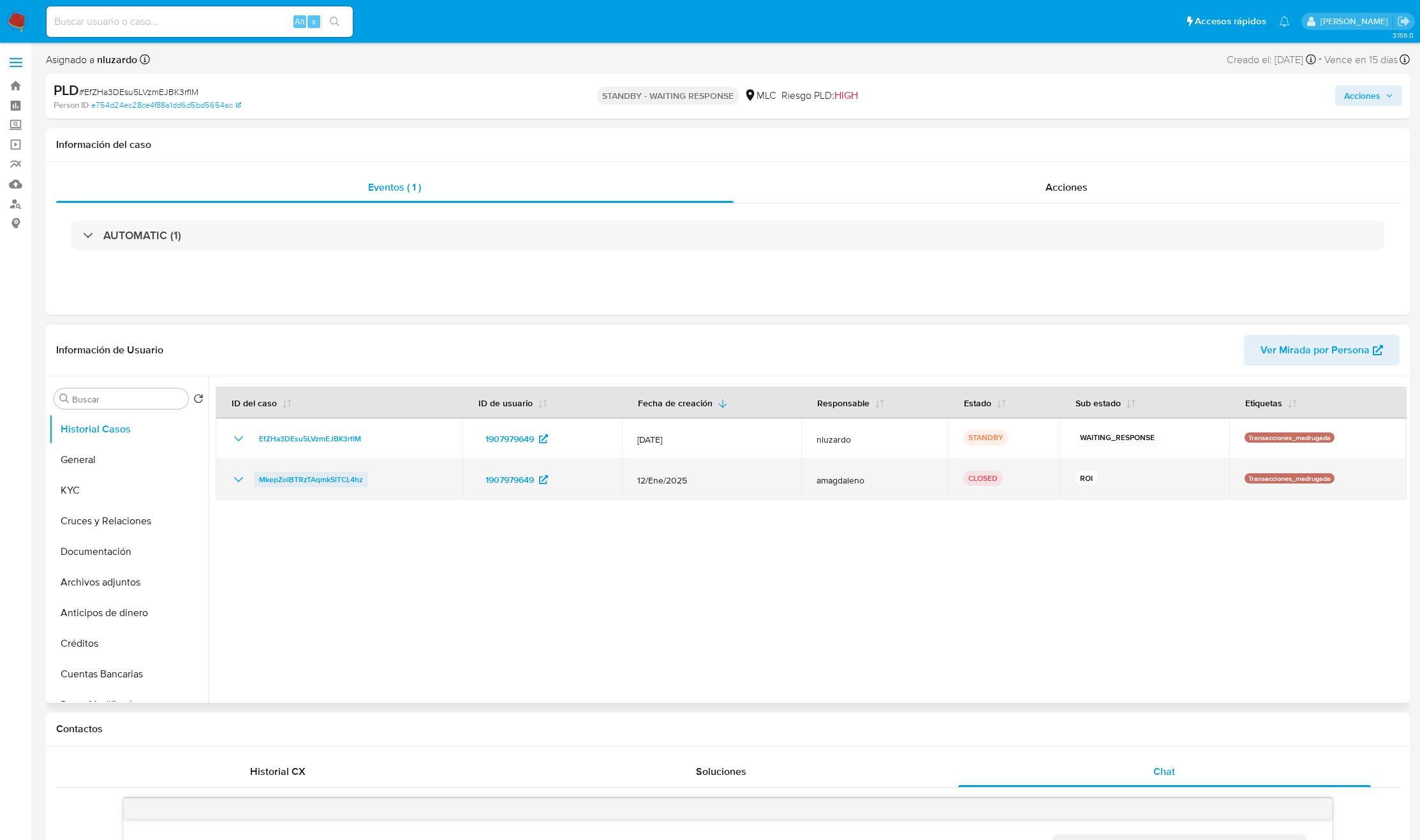
click at [318, 478] on span "MkepZolBTRzTAqmkSlTCL4hz" at bounding box center [311, 480] width 104 height 15
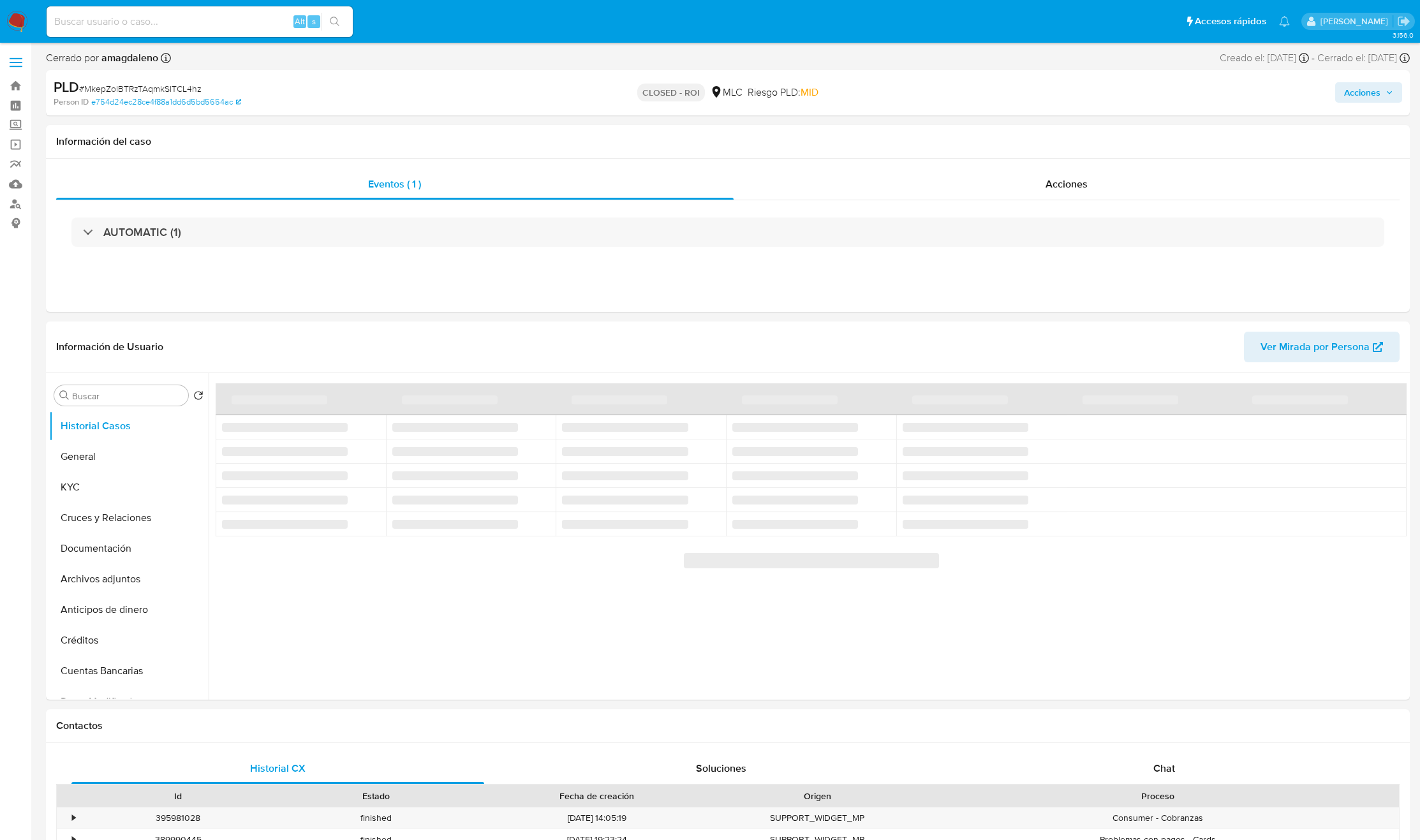
select select "10"
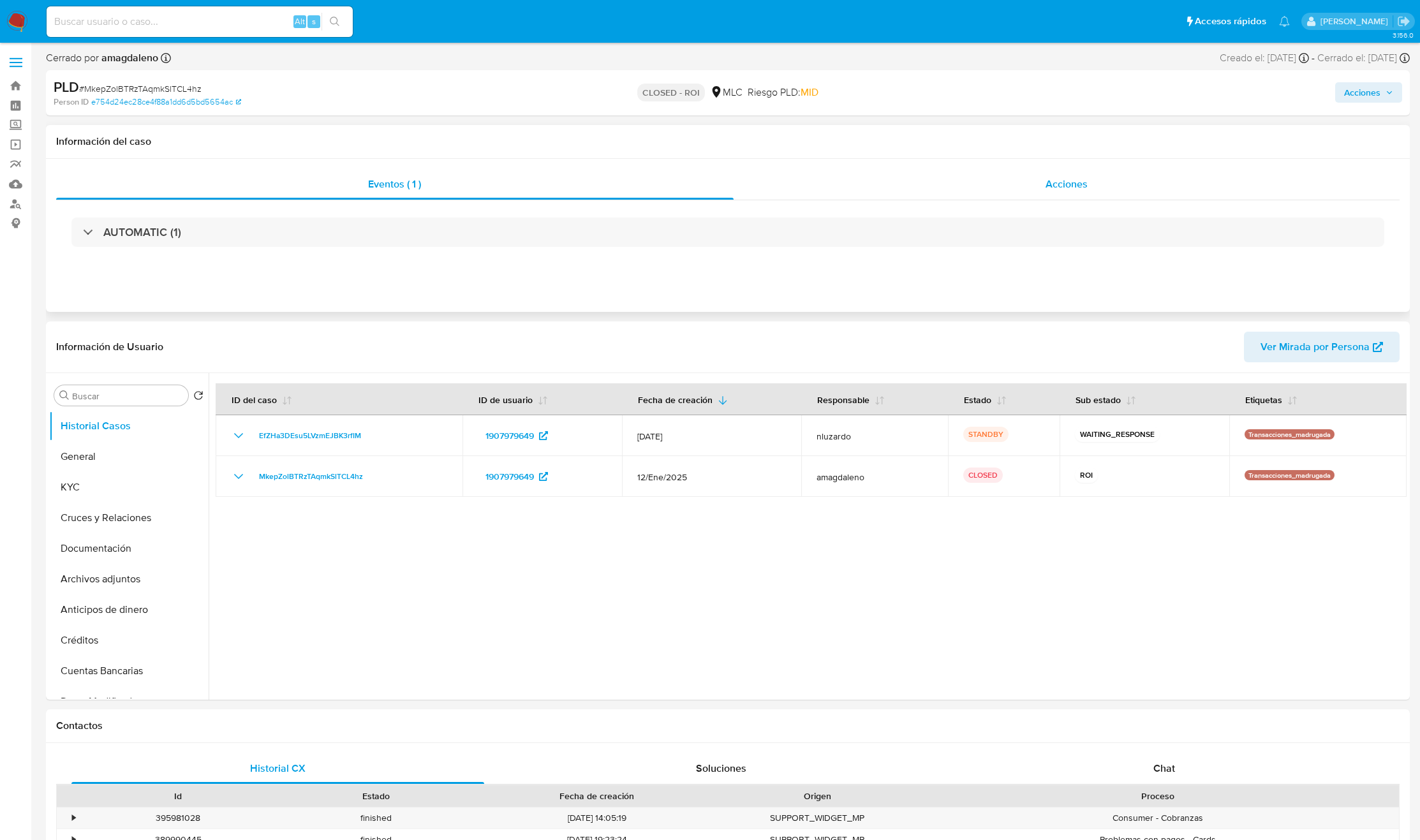
click at [1070, 191] on span "Acciones" at bounding box center [1066, 184] width 42 height 15
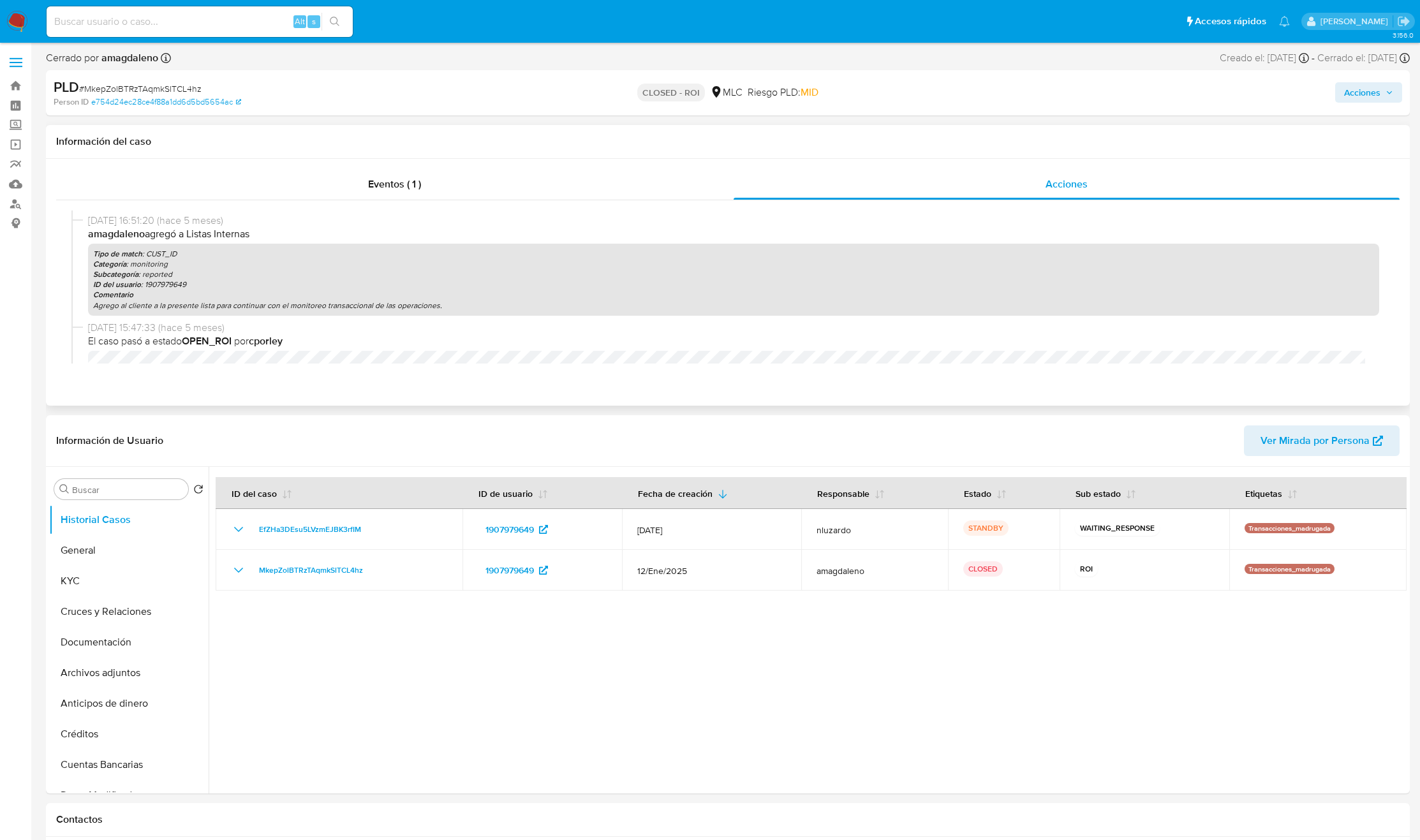
scroll to position [191, 0]
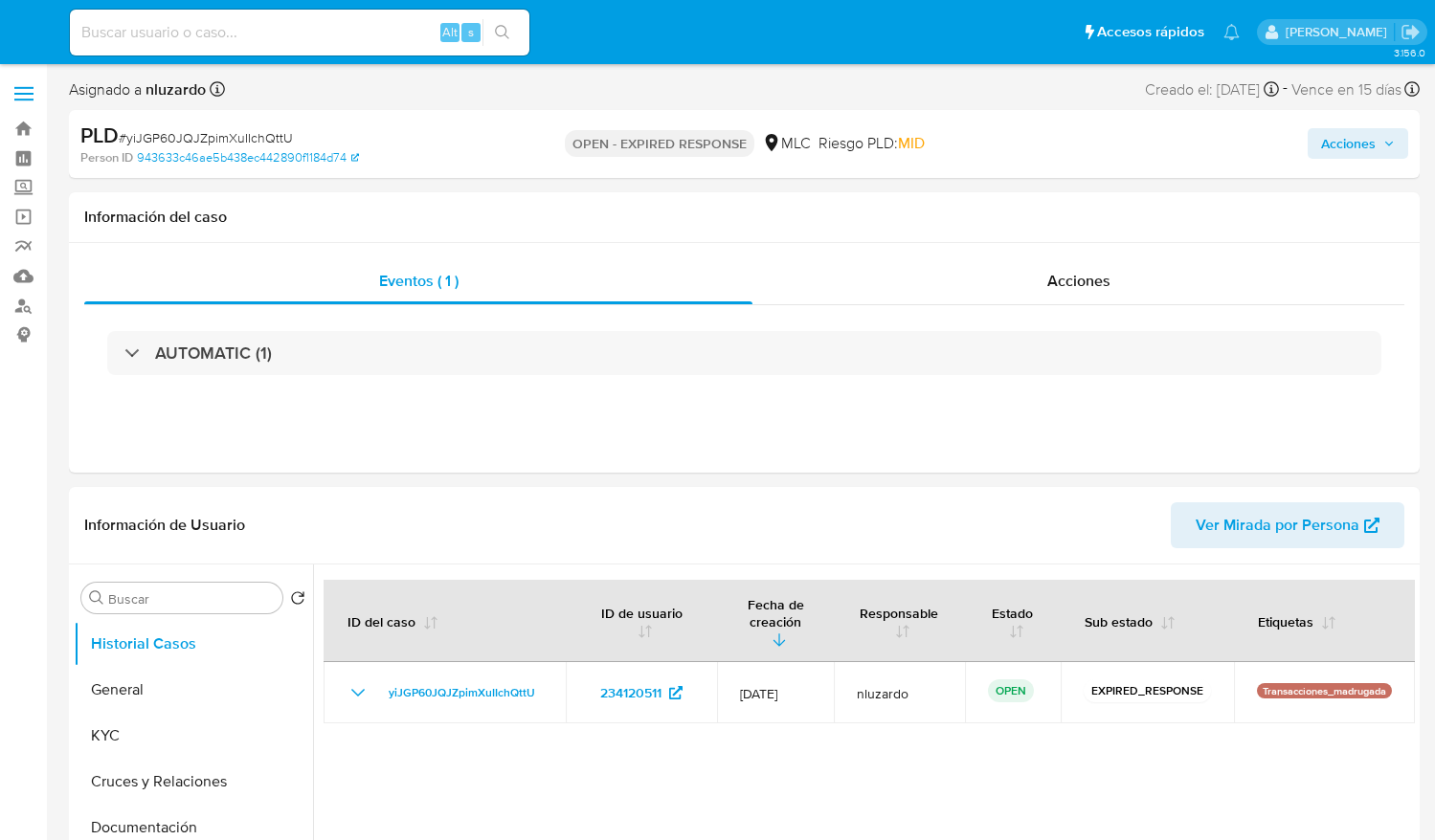
select select "10"
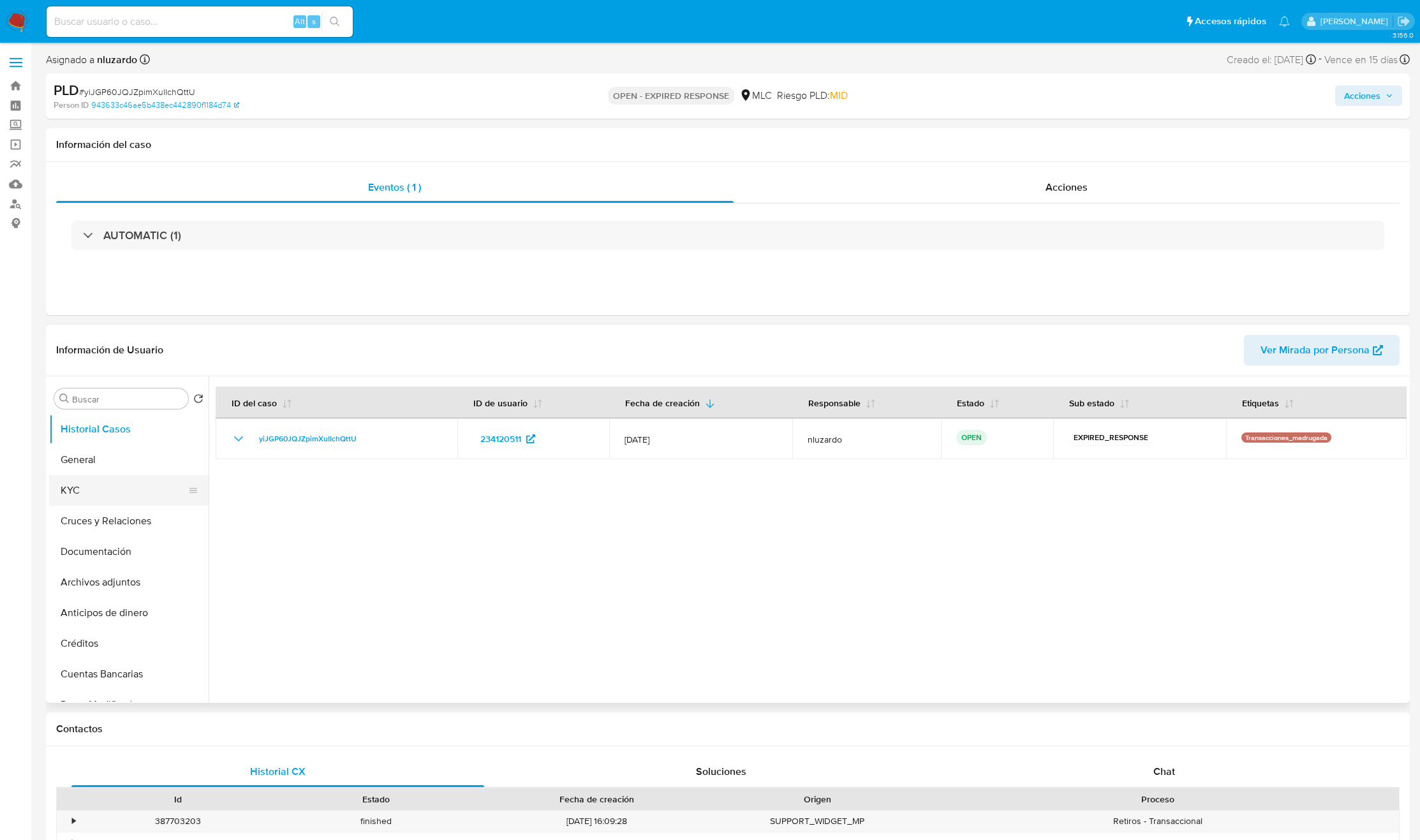
click at [100, 479] on button "KYC" at bounding box center [124, 490] width 149 height 31
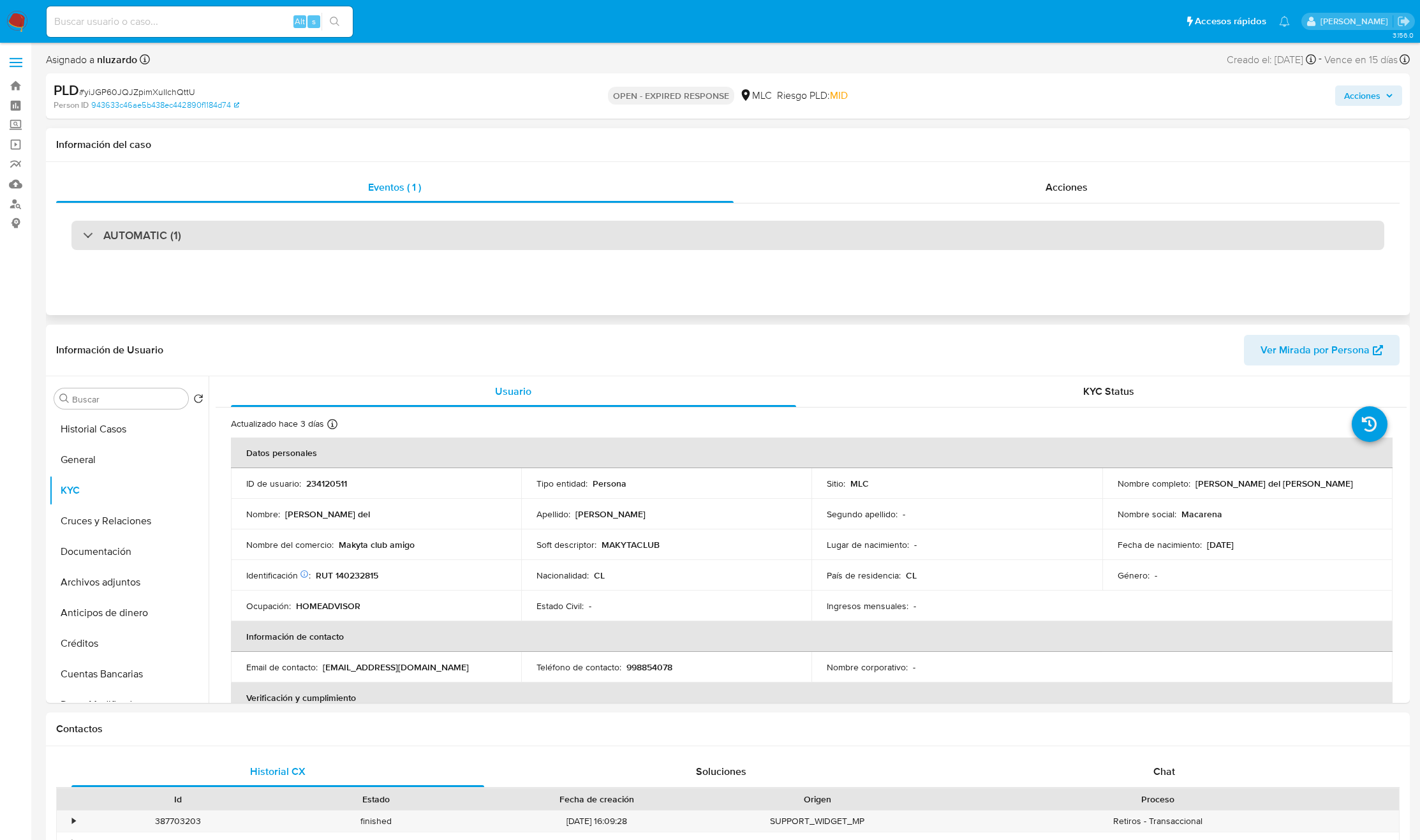
click at [264, 246] on div "AUTOMATIC (1)" at bounding box center [728, 236] width 1313 height 29
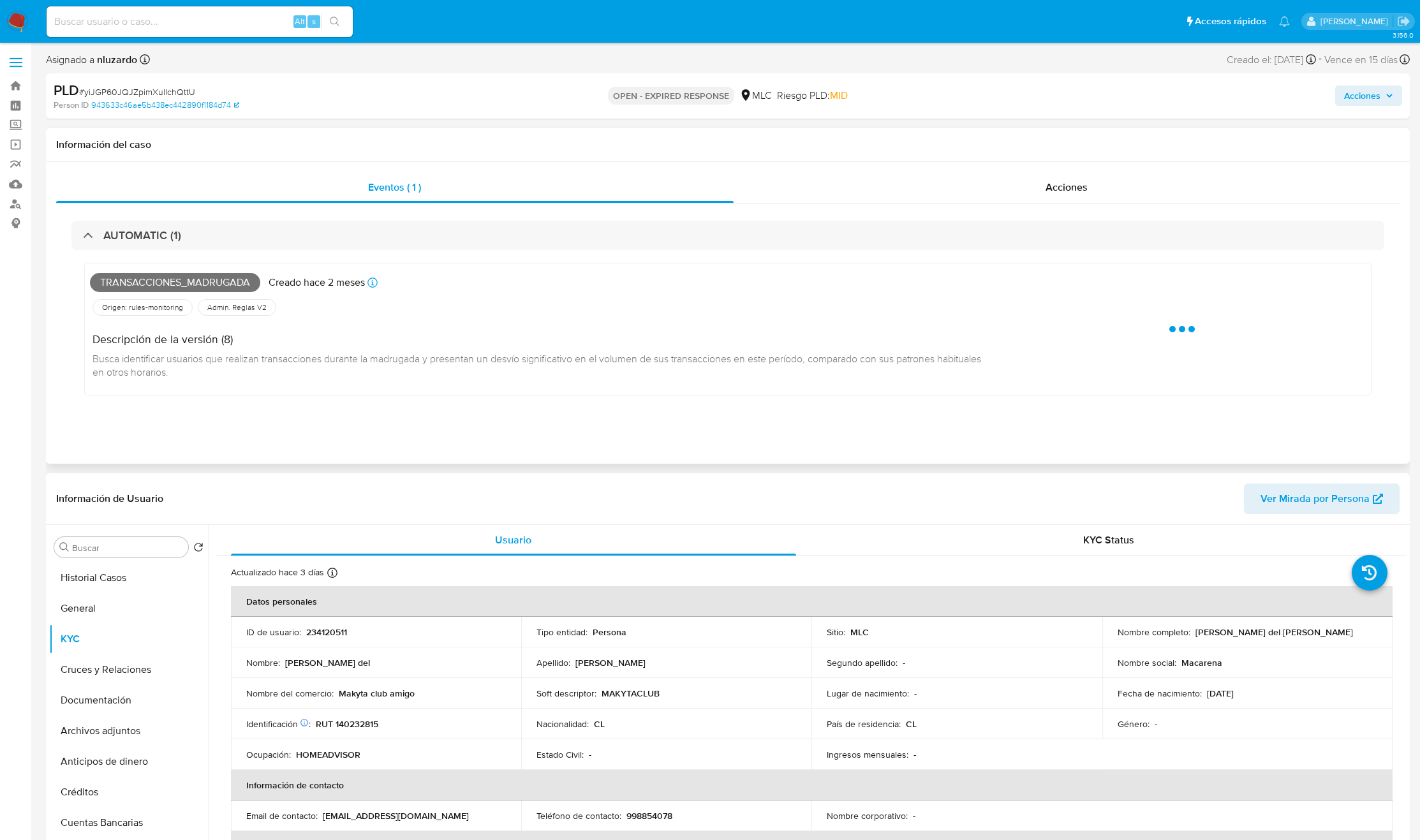
click at [195, 283] on span "Transacciones_madrugada" at bounding box center [175, 282] width 170 height 19
copy span "Transacciones_madrugada"
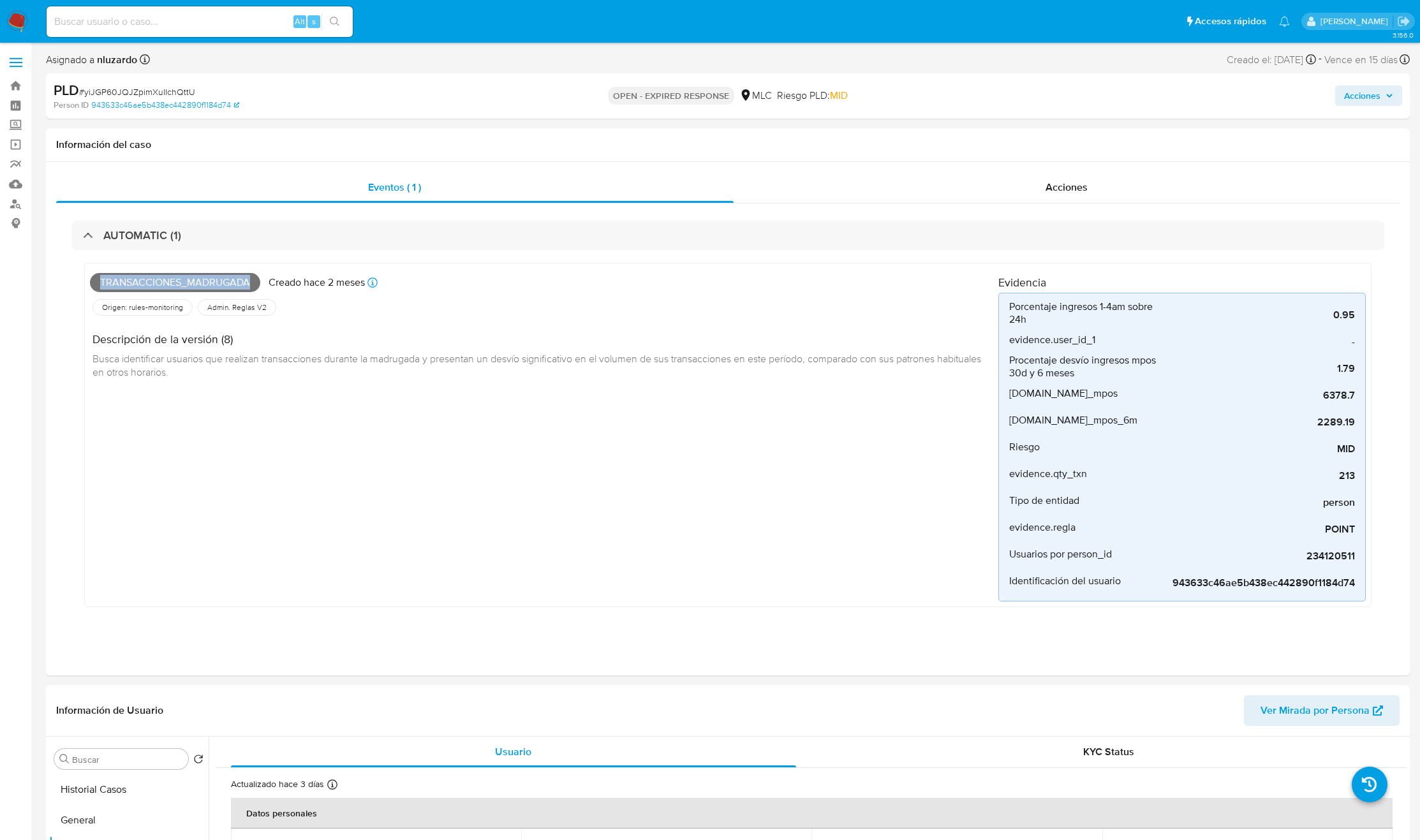
click at [155, 29] on input at bounding box center [200, 22] width 306 height 17
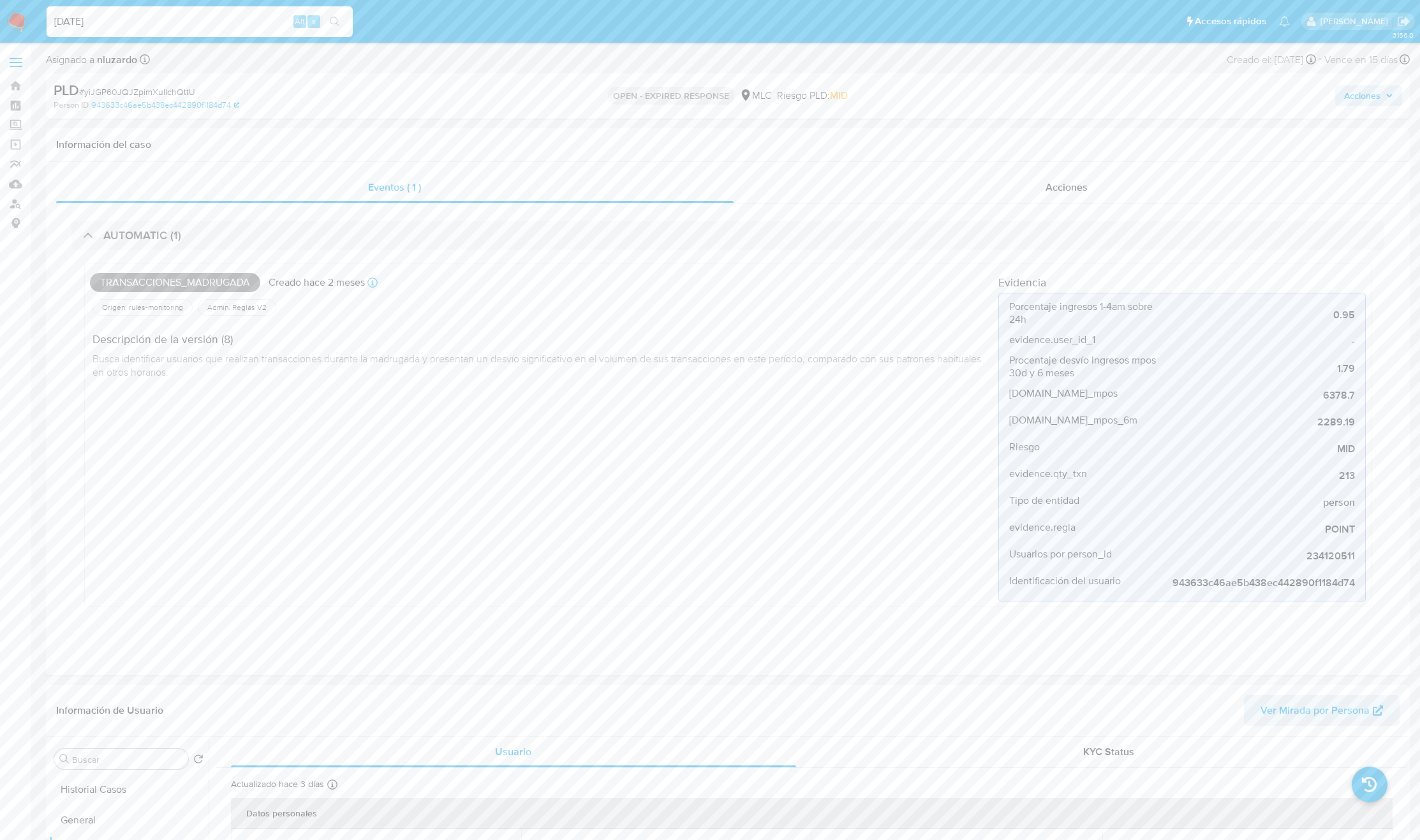
type input "[DATE]"
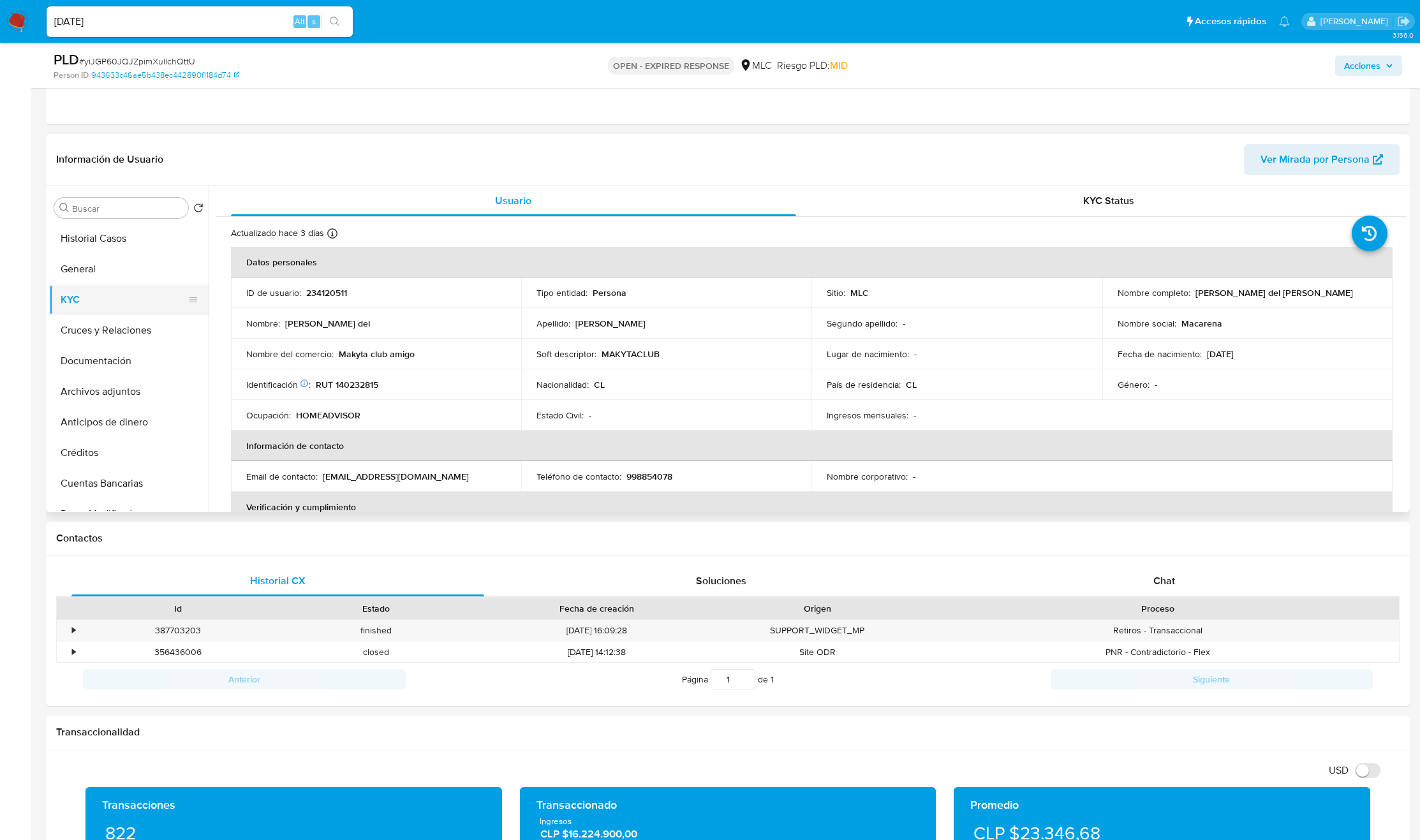
scroll to position [574, 0]
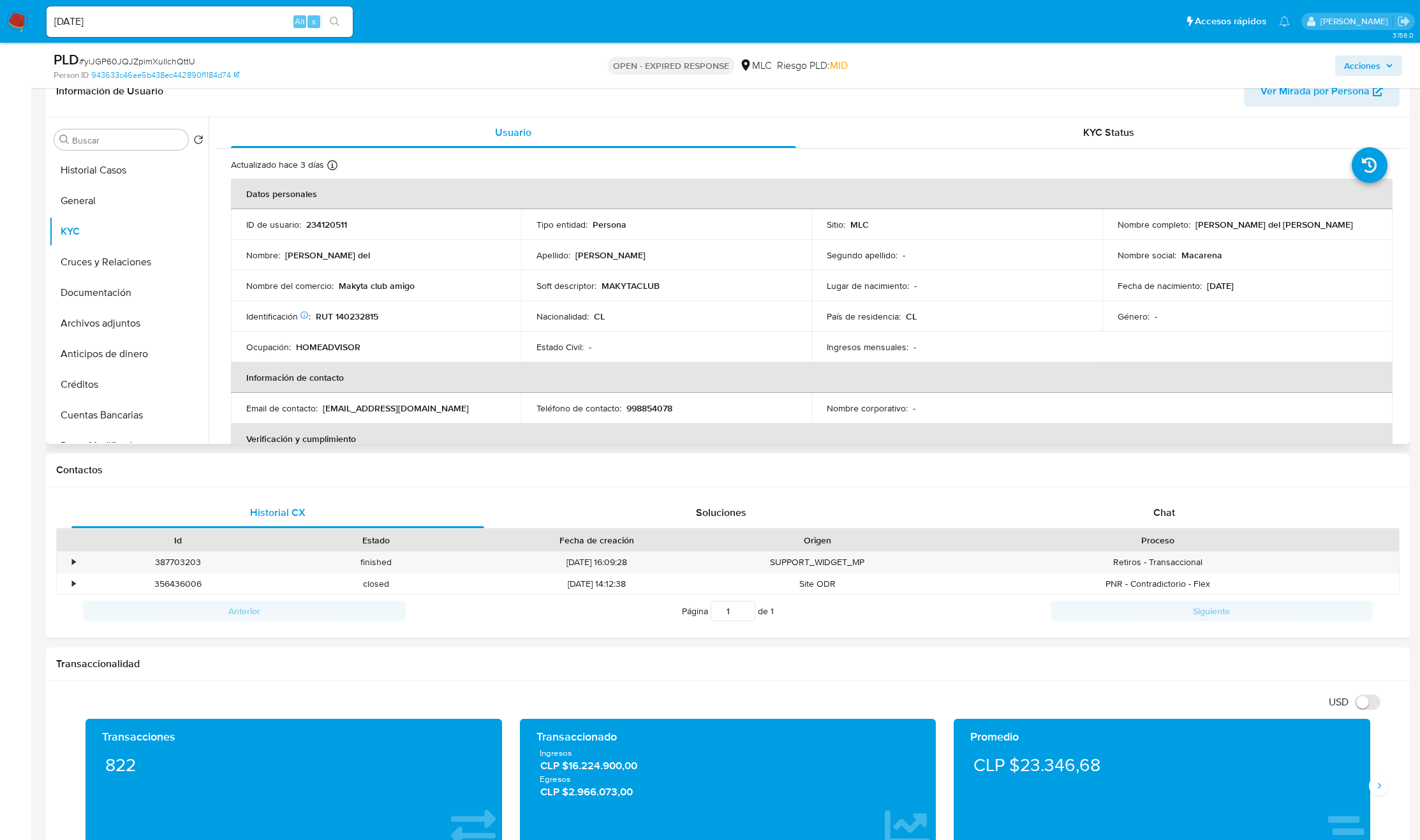
click at [956, 230] on p "[PERSON_NAME] del [PERSON_NAME]" at bounding box center [1274, 225] width 158 height 12
click at [956, 229] on p "[PERSON_NAME] del [PERSON_NAME]" at bounding box center [1274, 225] width 158 height 12
drag, startPoint x: 1306, startPoint y: 229, endPoint x: 1325, endPoint y: 229, distance: 19.0
click at [956, 229] on p "[PERSON_NAME] del [PERSON_NAME]" at bounding box center [1274, 225] width 158 height 12
click at [956, 225] on p "[PERSON_NAME] del [PERSON_NAME]" at bounding box center [1274, 225] width 158 height 12
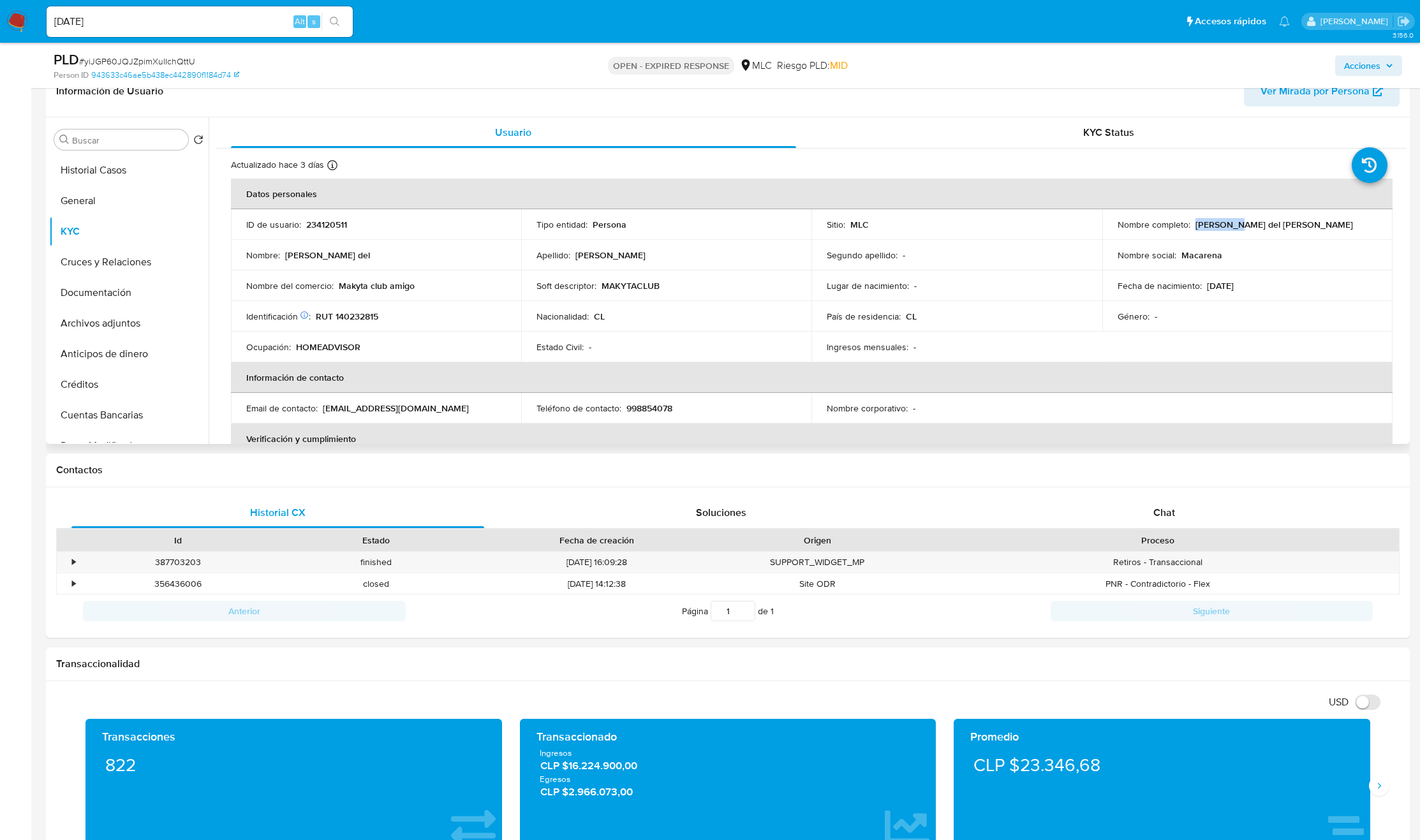
click at [956, 225] on p "[PERSON_NAME] del [PERSON_NAME]" at bounding box center [1274, 225] width 158 height 12
drag, startPoint x: 1334, startPoint y: 225, endPoint x: 1351, endPoint y: 227, distance: 17.1
click at [956, 227] on div "Nombre completo : MacArena del Pilar Pino Contreras" at bounding box center [1247, 225] width 259 height 12
click at [364, 322] on p "RUT 140232815" at bounding box center [347, 316] width 63 height 12
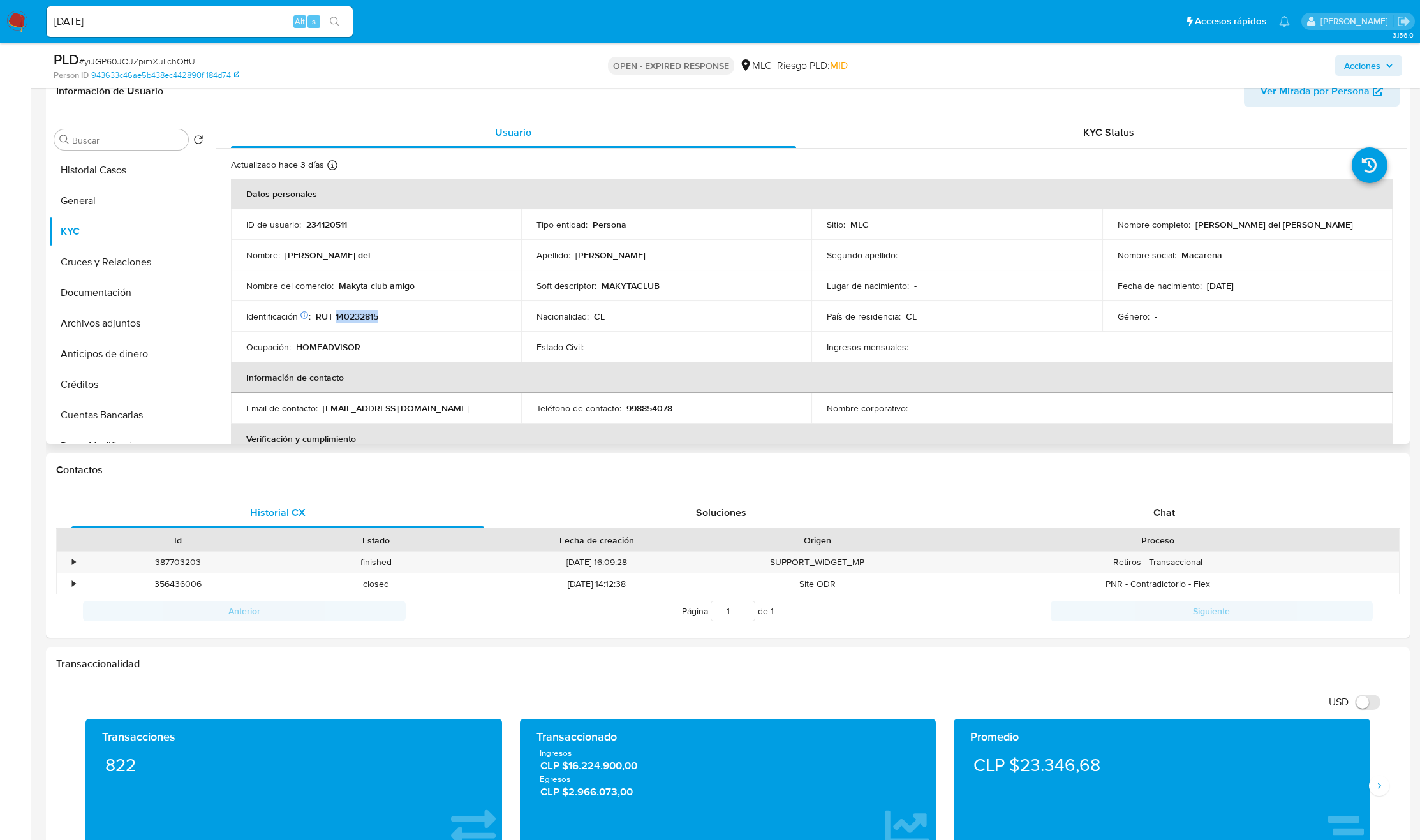
copy p "140232815"
click at [956, 304] on td "País de residencia : CL" at bounding box center [956, 316] width 290 height 31
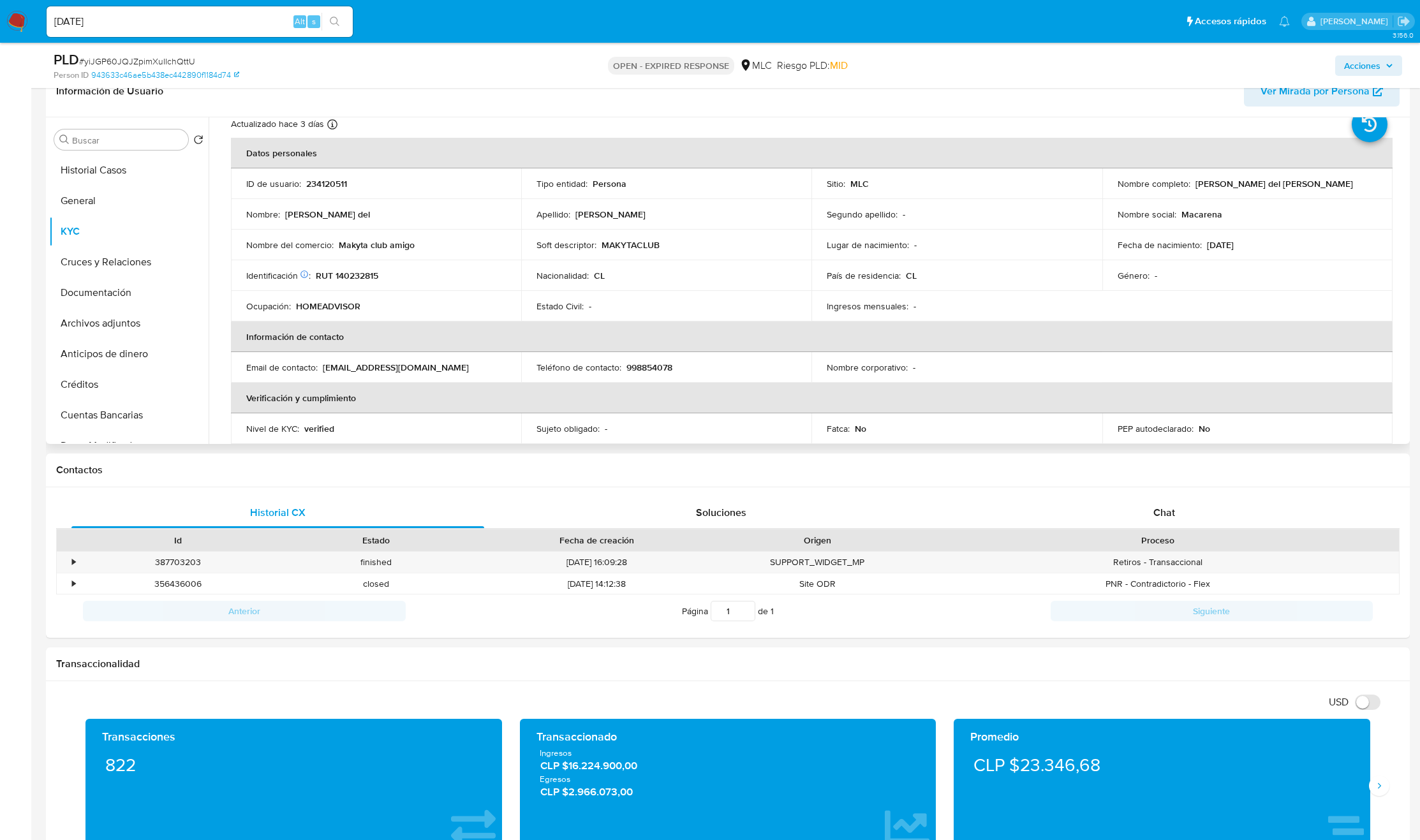
scroll to position [51, 0]
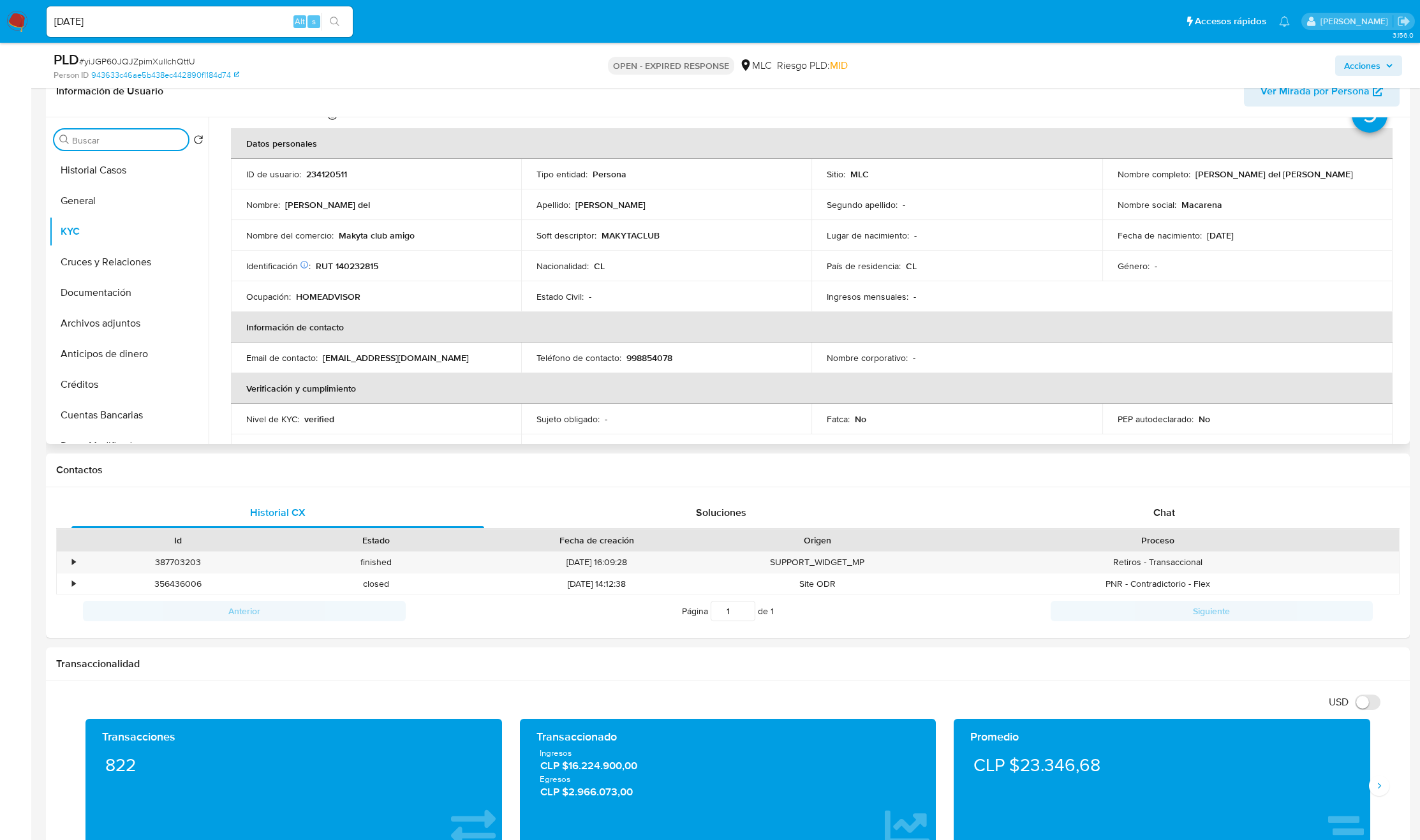
click at [134, 144] on input "Buscar" at bounding box center [127, 140] width 111 height 12
click at [362, 236] on p "Makyta club amigo" at bounding box center [377, 236] width 76 height 12
copy div "Nombre del comercio : Makyta club amigo"
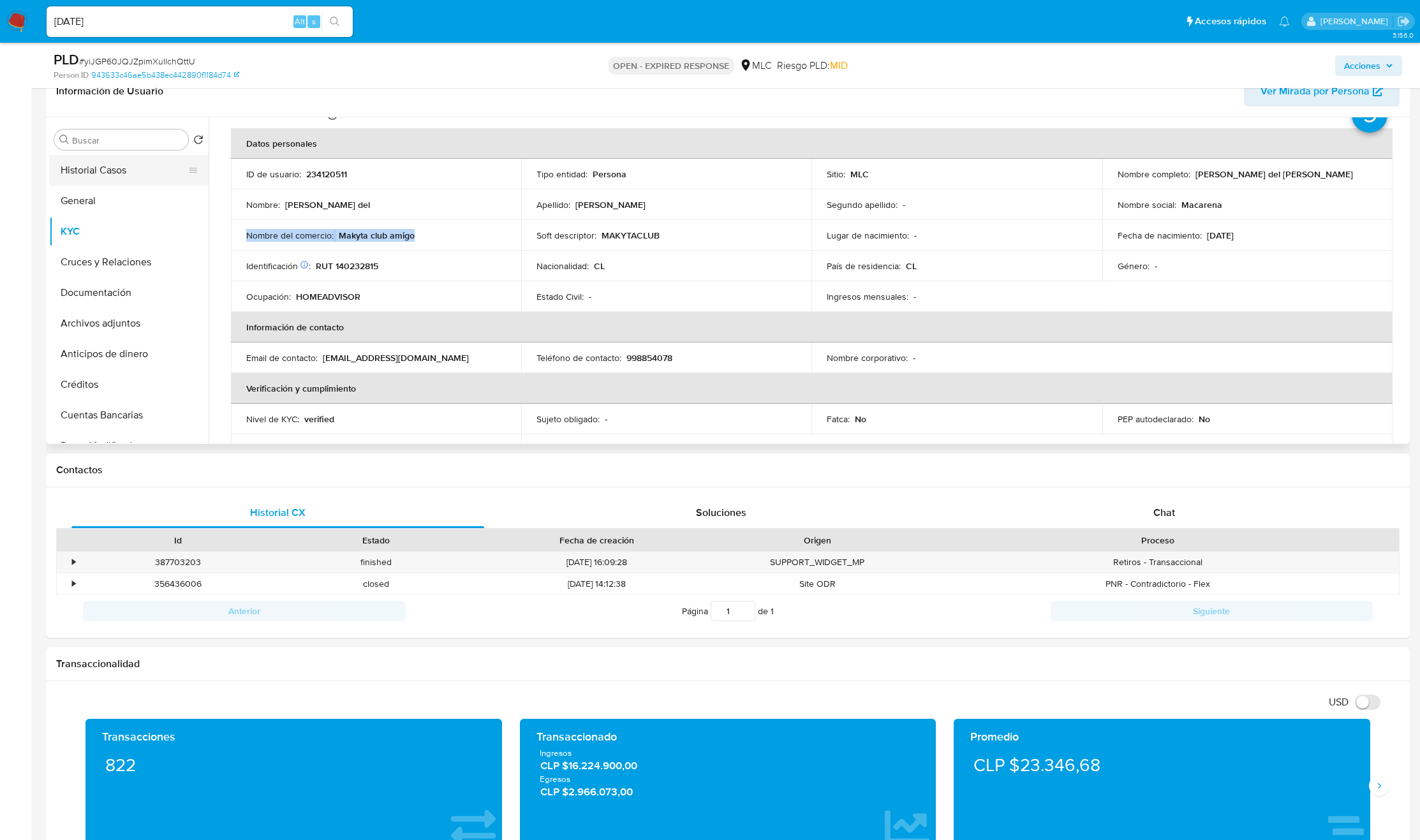
click at [115, 158] on button "Historial Casos" at bounding box center [124, 170] width 149 height 31
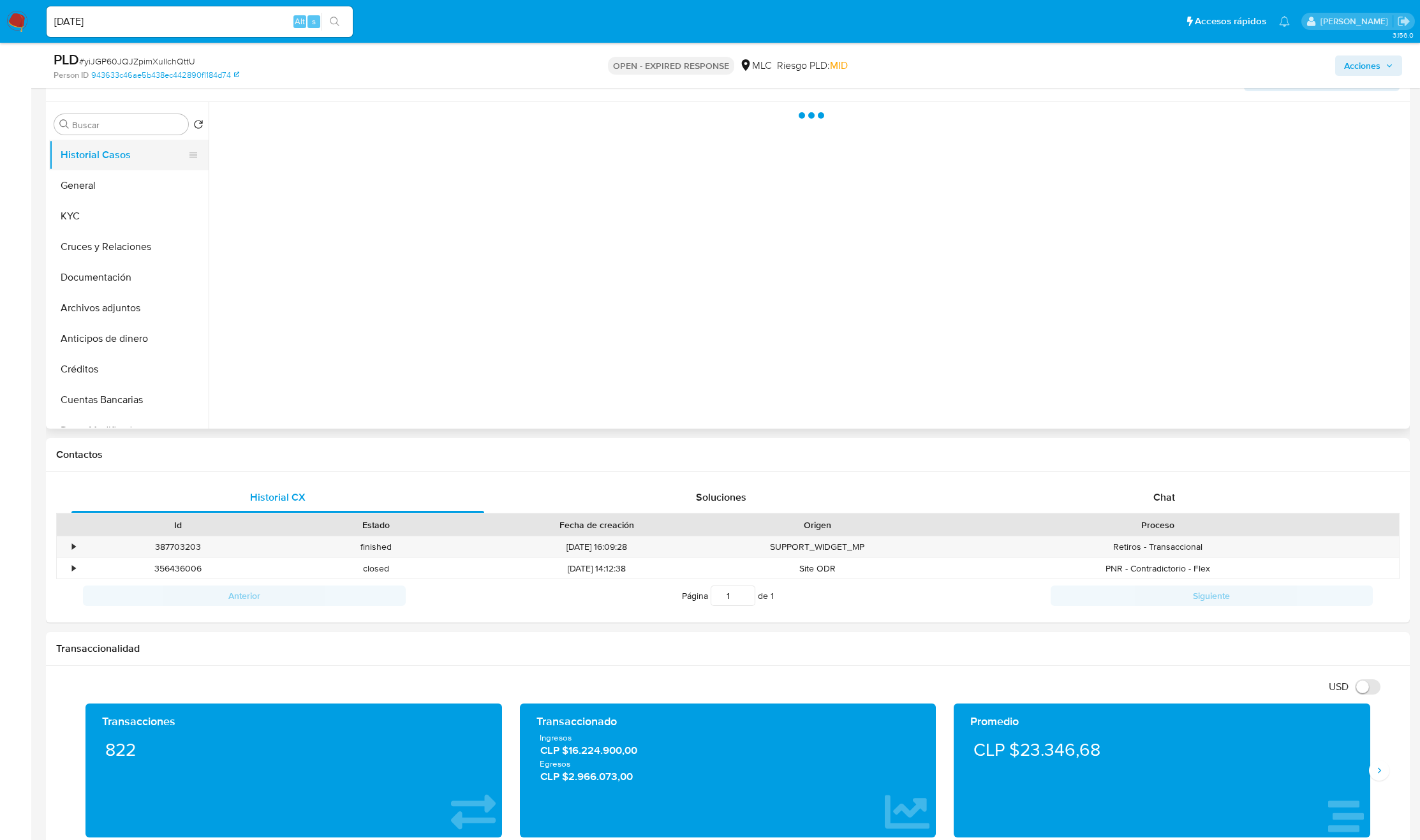
scroll to position [0, 0]
click at [118, 133] on div "Buscar" at bounding box center [121, 124] width 134 height 20
click at [118, 126] on input "Buscar" at bounding box center [127, 125] width 111 height 12
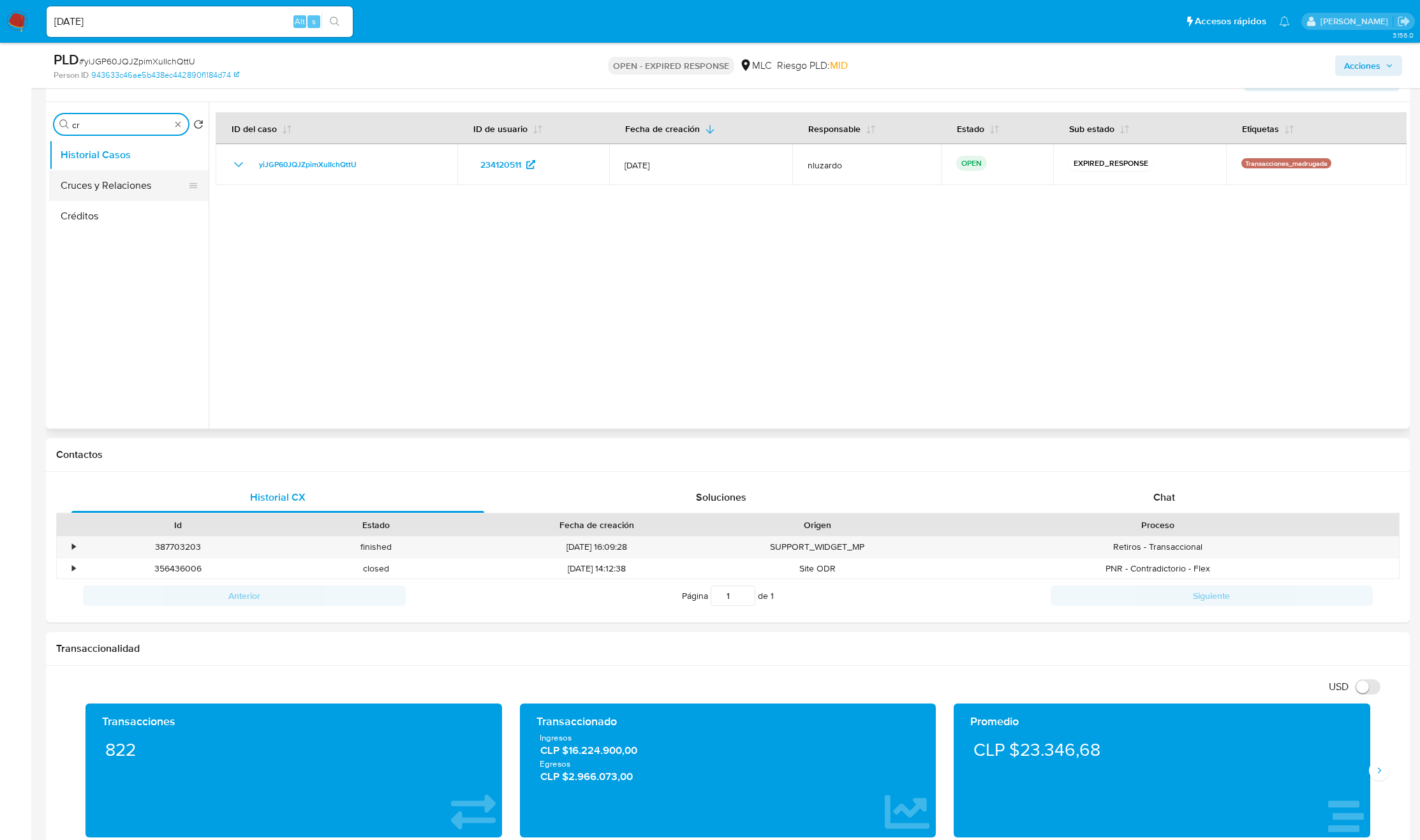
type input "cr"
click at [86, 195] on button "Cruces y Relaciones" at bounding box center [124, 186] width 149 height 31
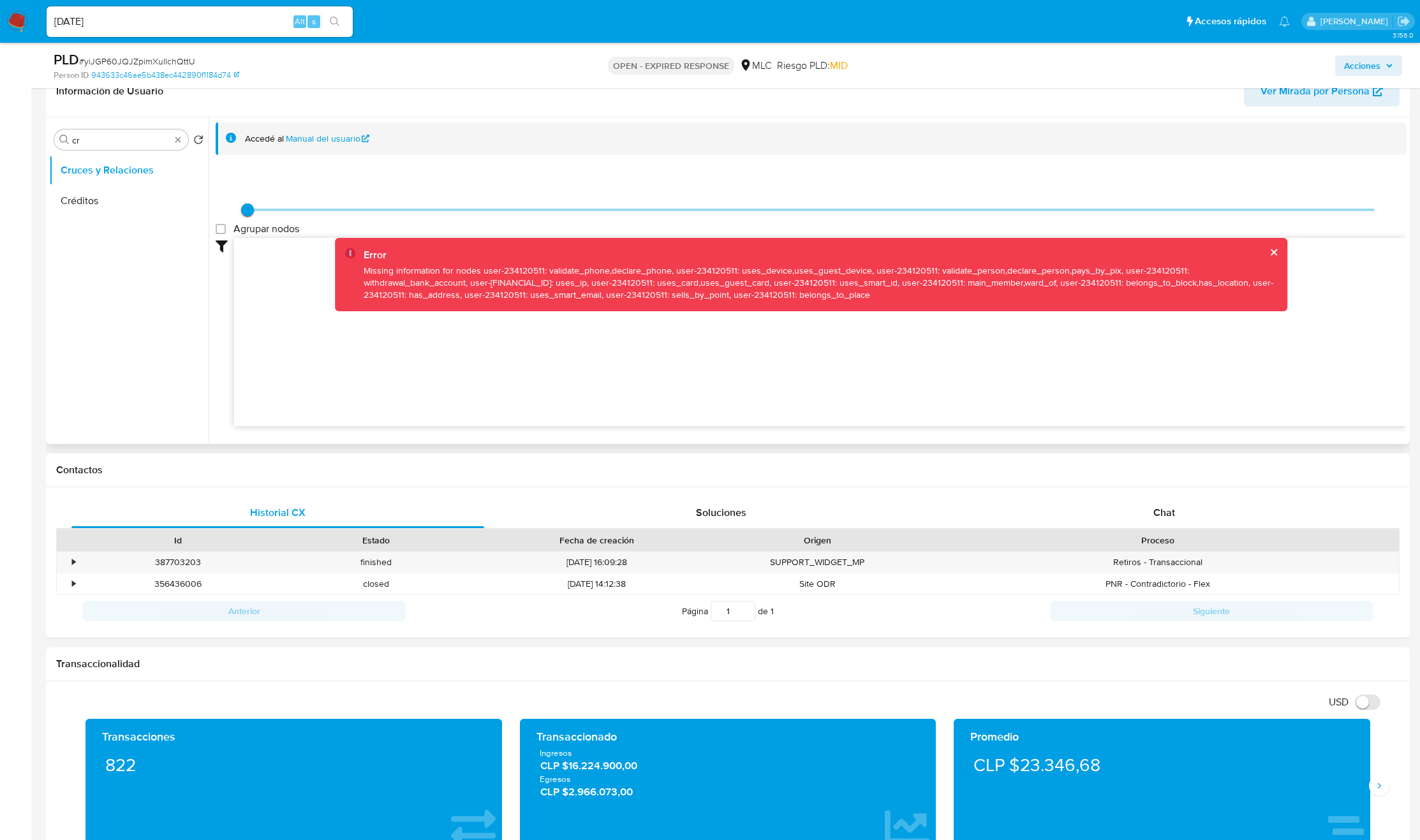
click at [956, 249] on button "cerrar" at bounding box center [1273, 252] width 8 height 8
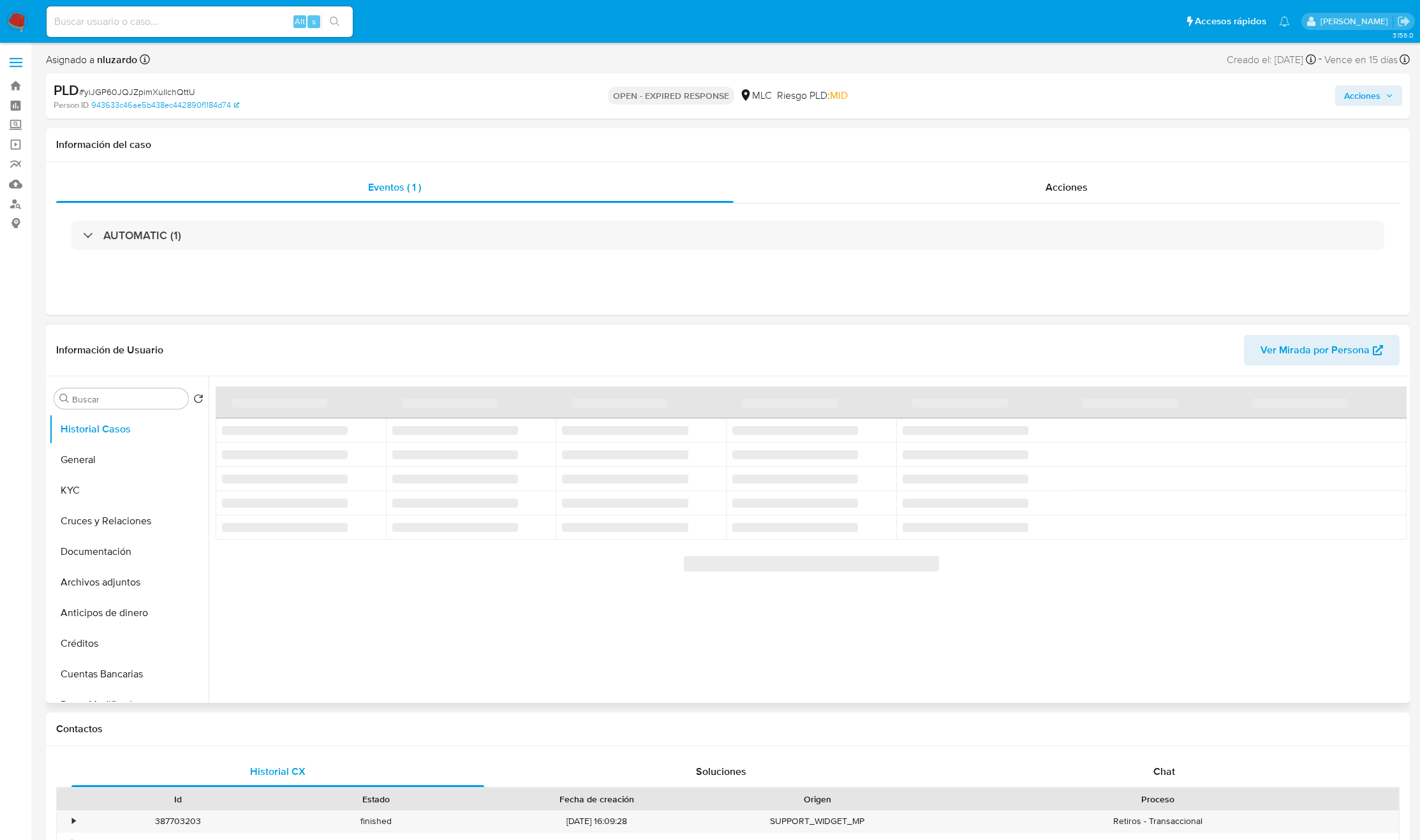
select select "10"
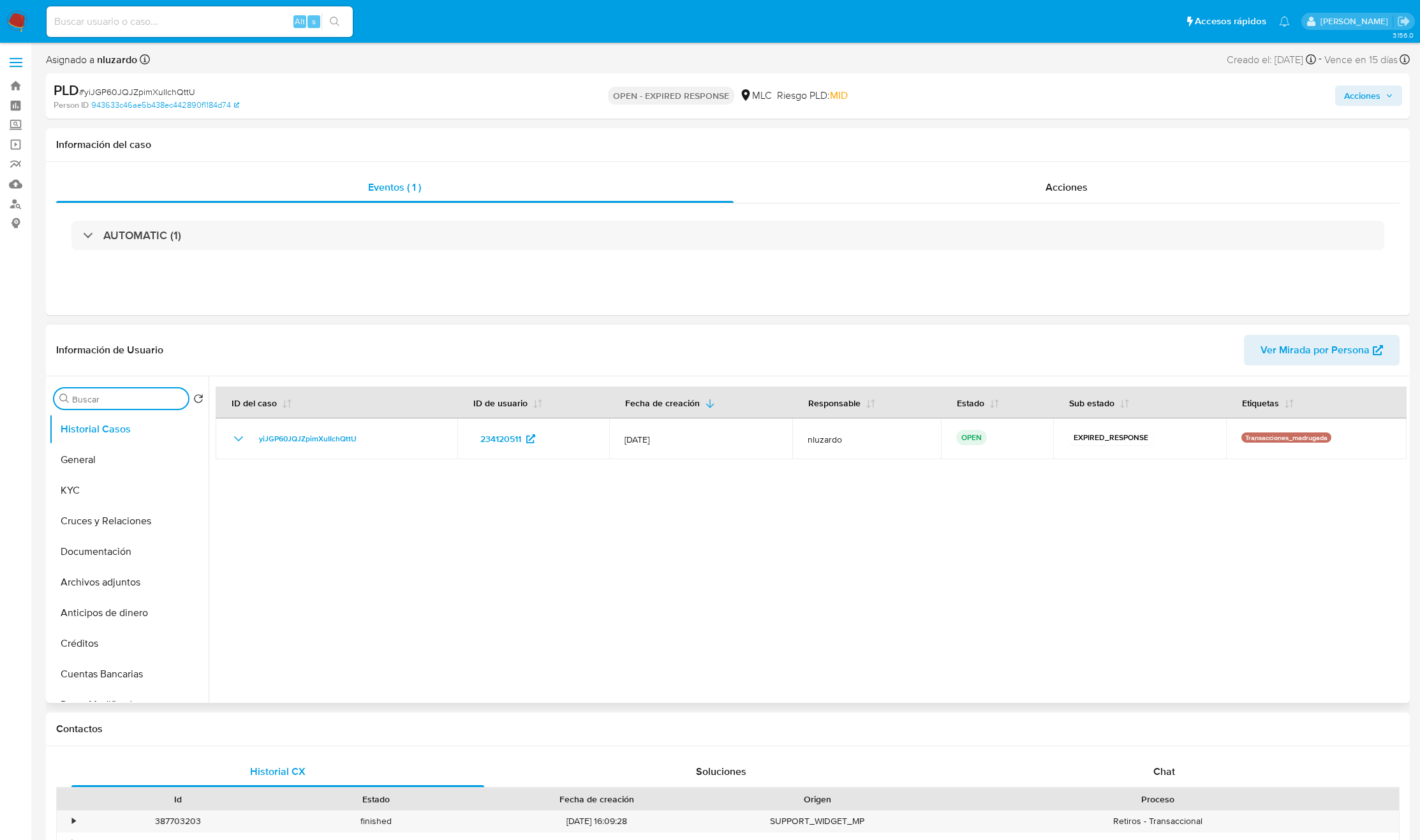
click at [118, 404] on input "Buscar" at bounding box center [127, 400] width 111 height 12
type input "cr"
click at [107, 449] on button "Cruces y Relaciones" at bounding box center [124, 460] width 149 height 31
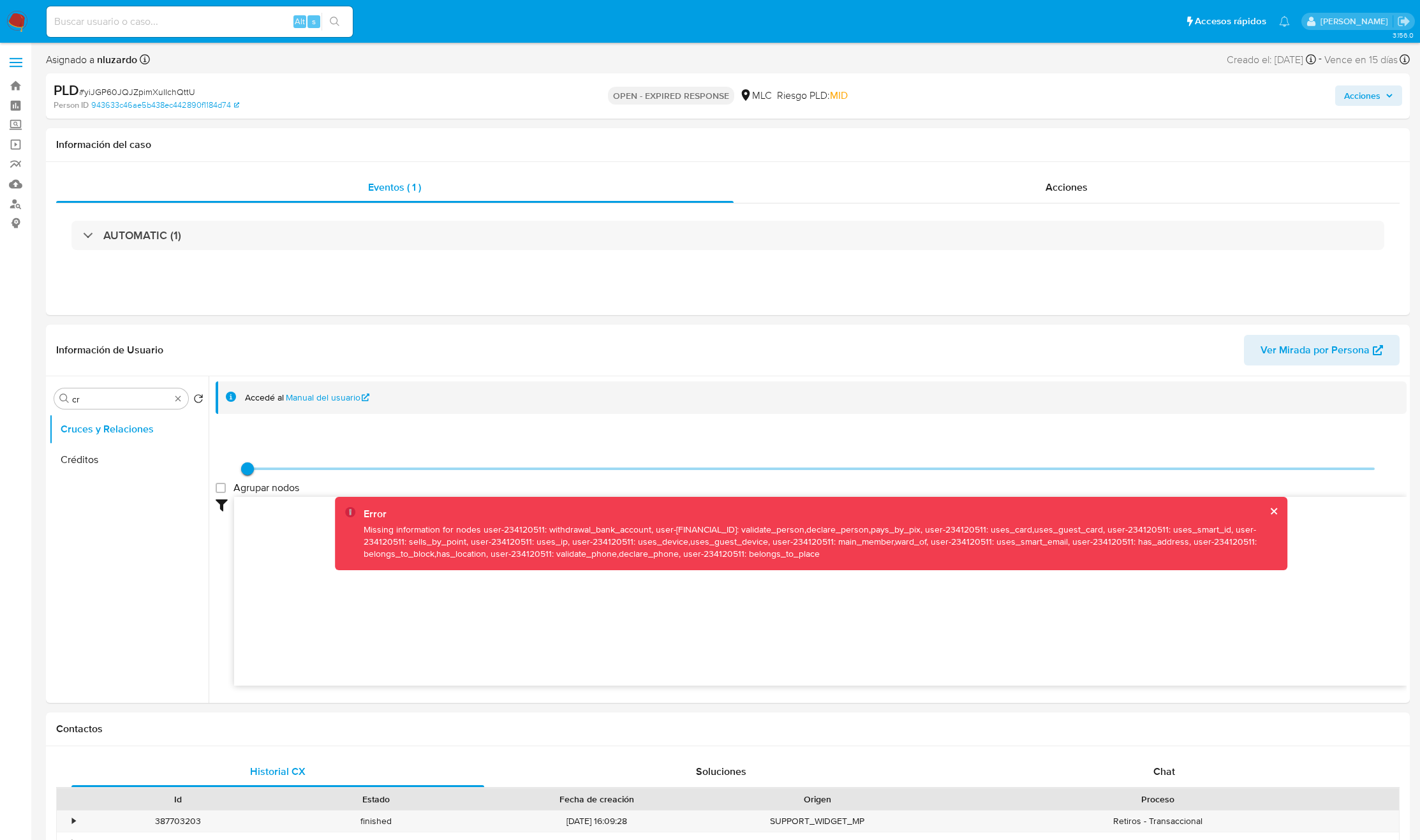
click at [423, 527] on div "Missing information for nodes user-234120511: withdrawal_bank_account, user-[FI…" at bounding box center [820, 542] width 913 height 36
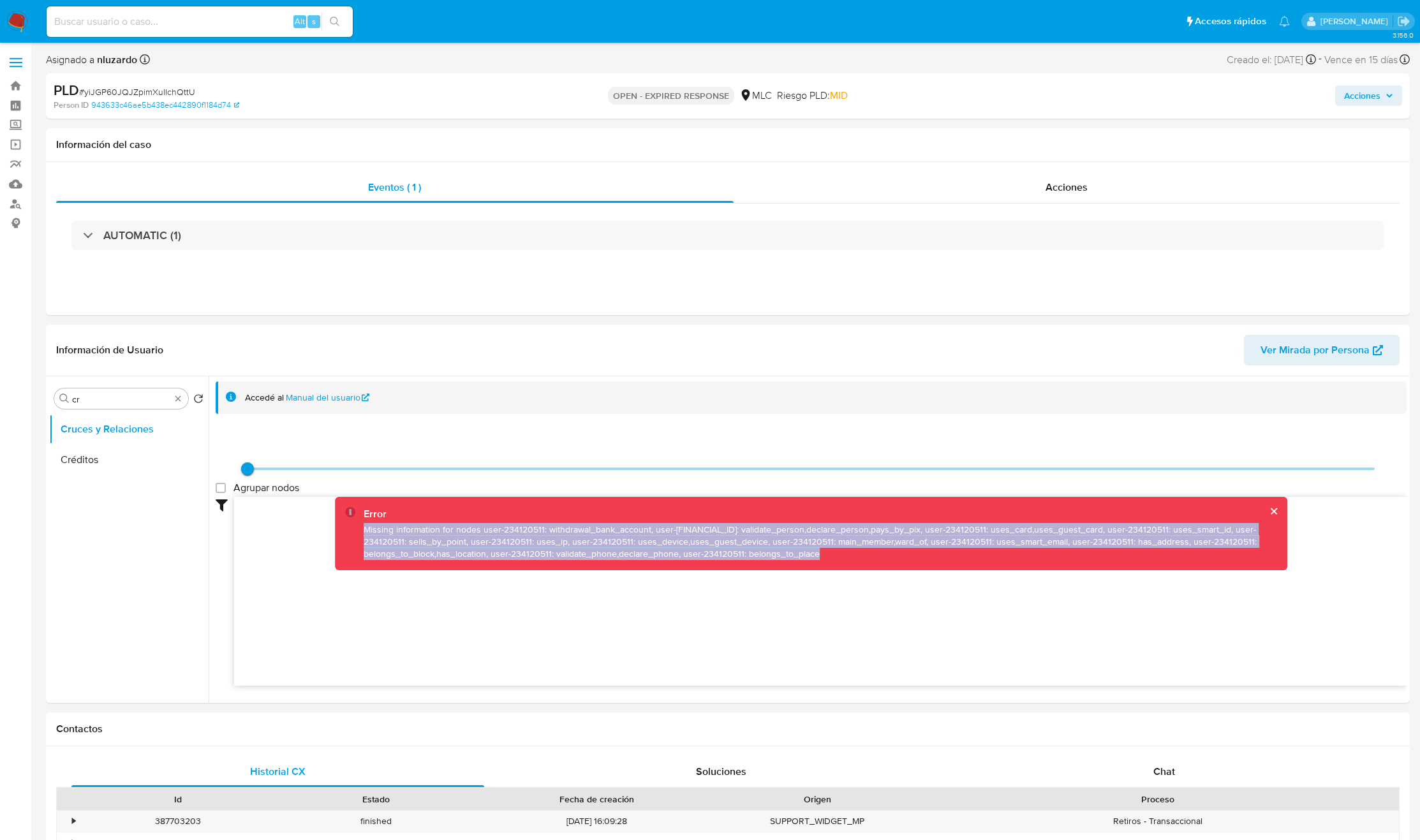
click at [423, 527] on div "Missing information for nodes user-234120511: withdrawal_bank_account, user-[FI…" at bounding box center [820, 542] width 913 height 36
click at [515, 597] on icon at bounding box center [820, 589] width 1173 height 185
click at [562, 595] on icon at bounding box center [820, 589] width 1173 height 185
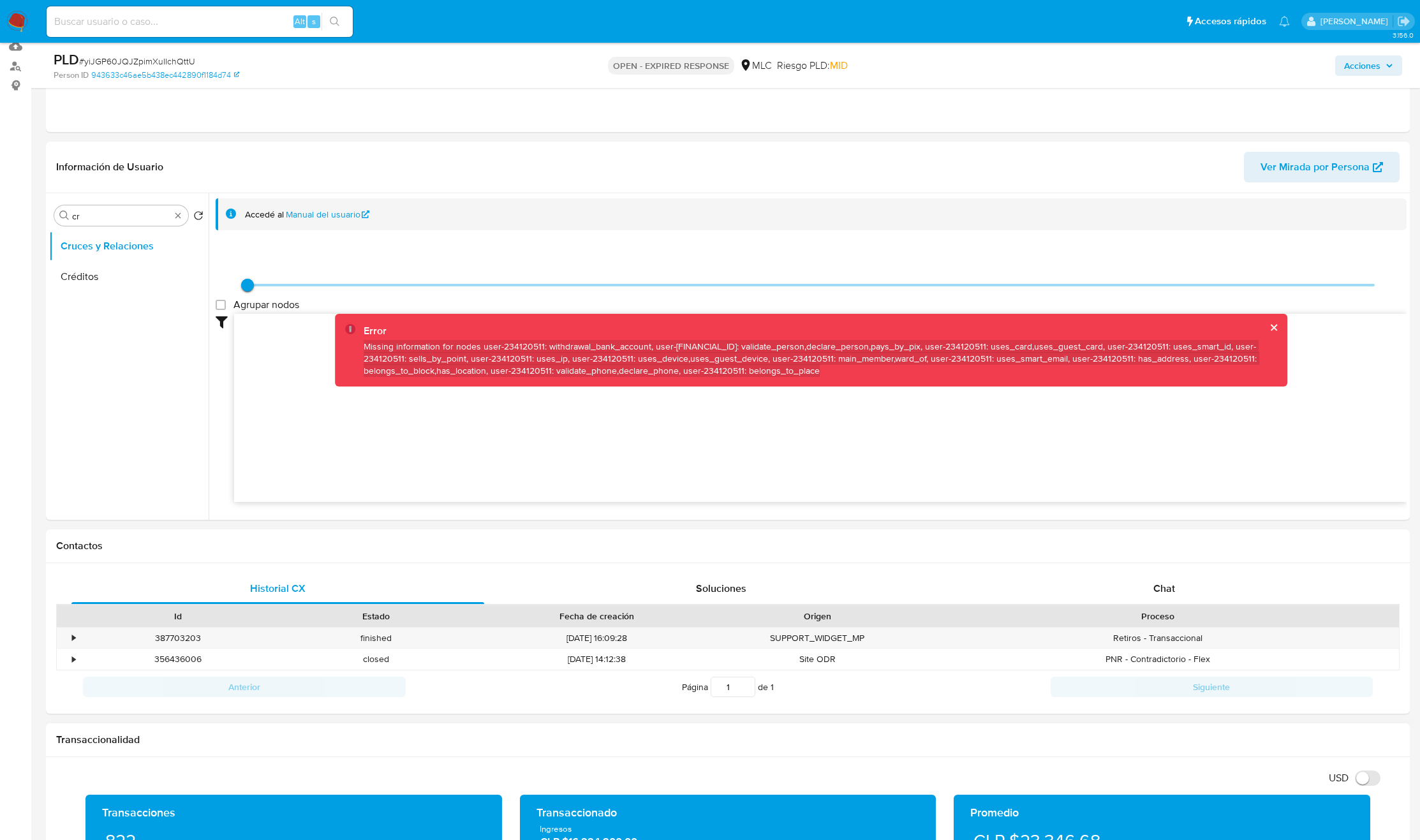
scroll to position [383, 0]
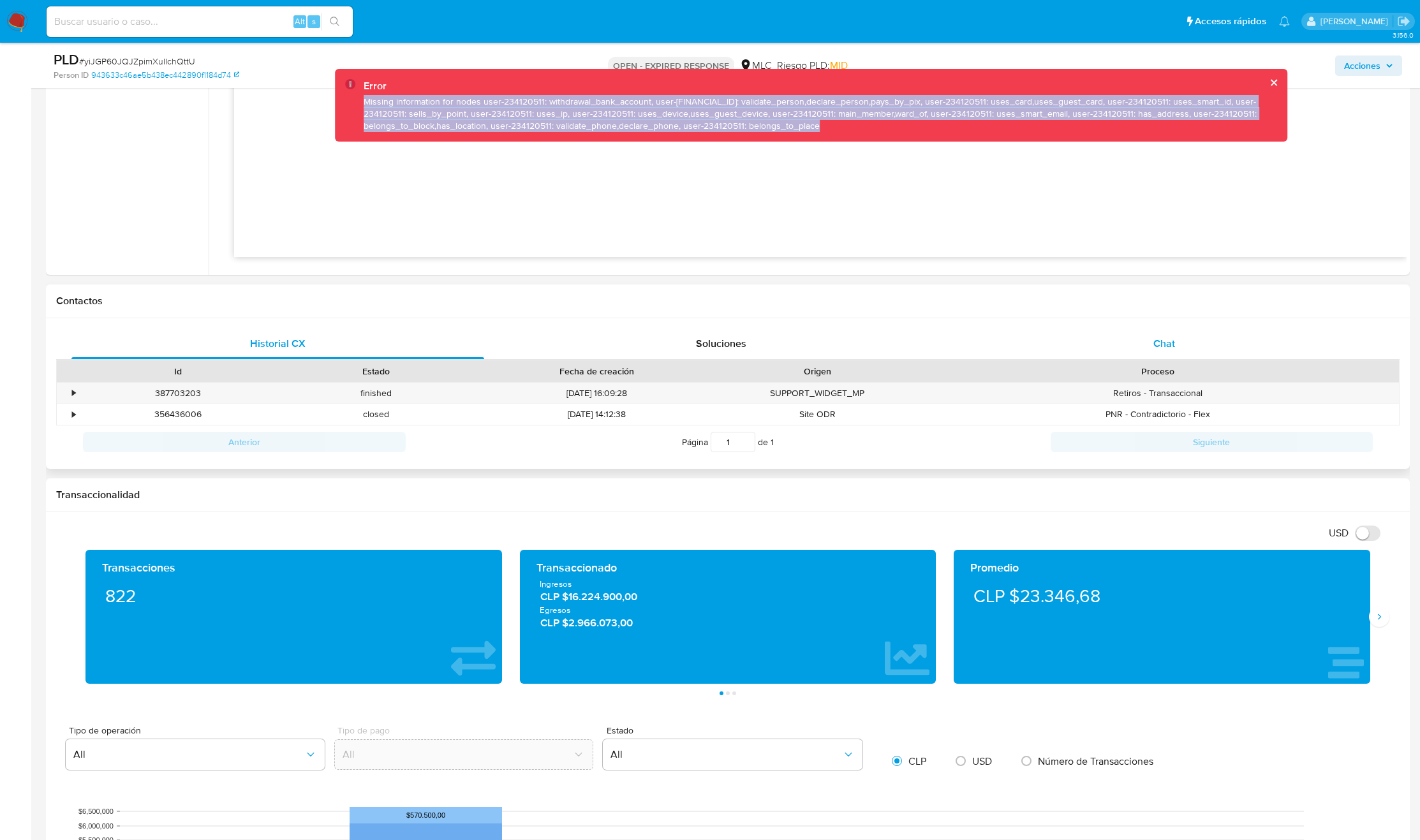
click at [1163, 346] on span "Chat" at bounding box center [1164, 343] width 22 height 15
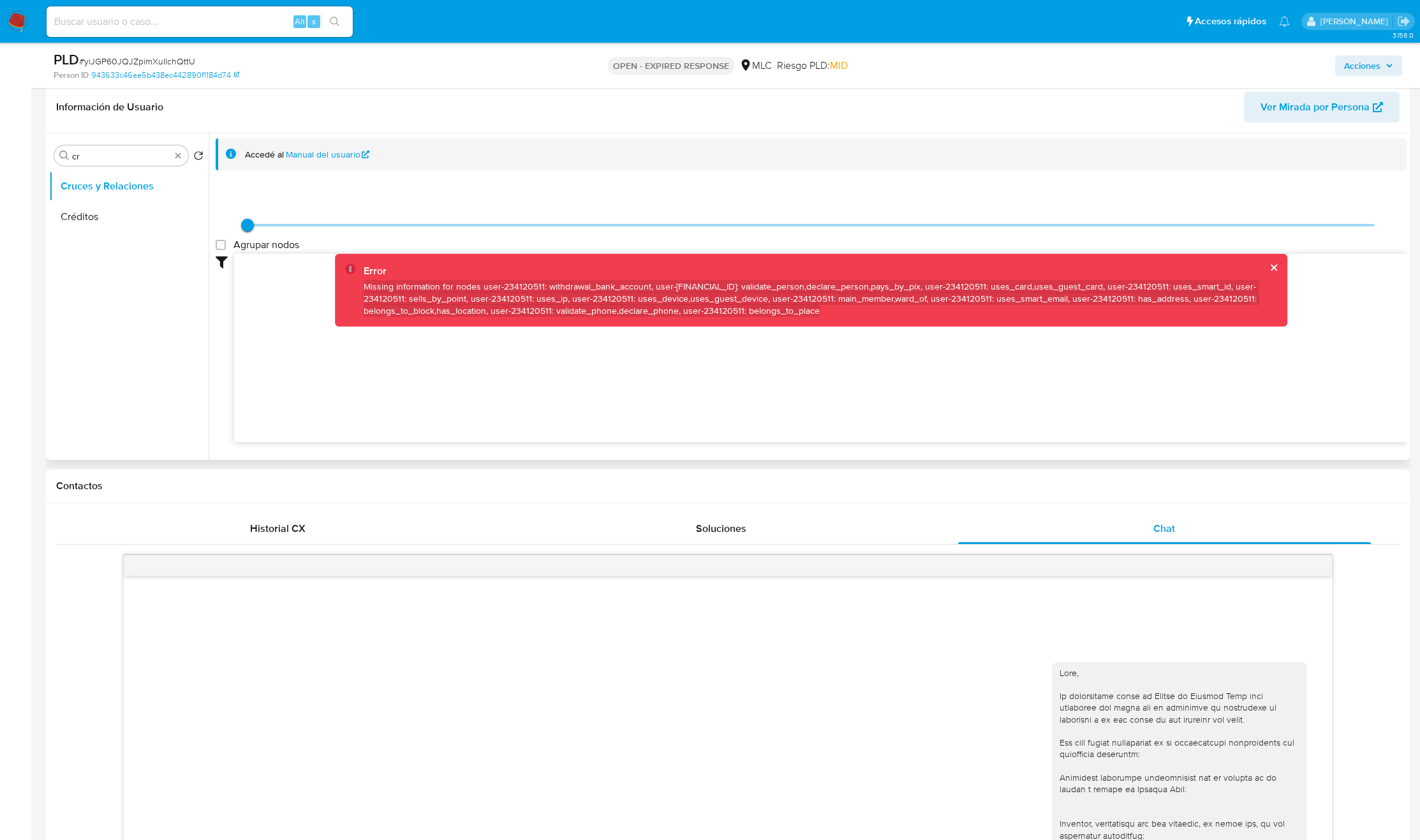
scroll to position [168, 0]
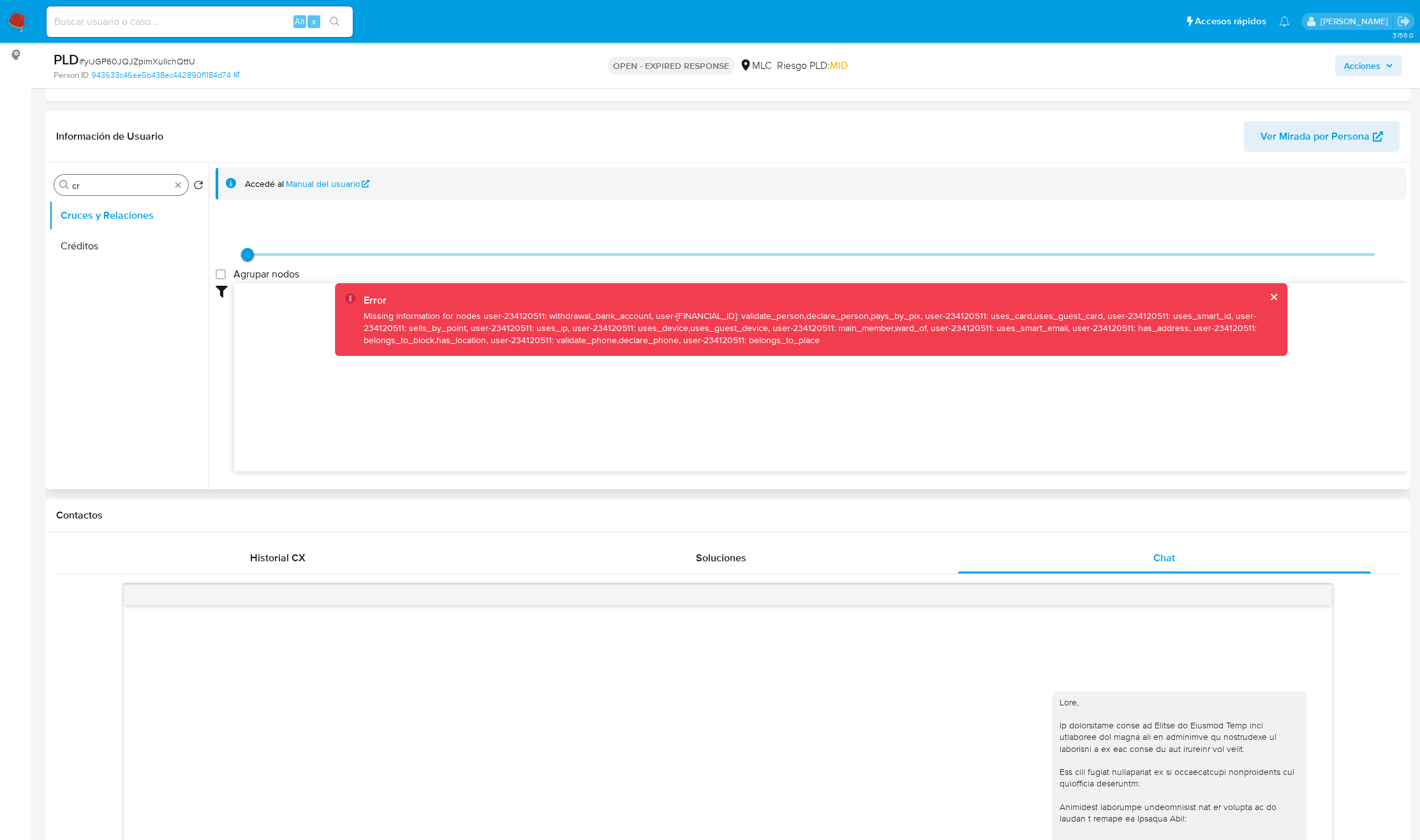
click at [96, 188] on input "cr" at bounding box center [121, 186] width 98 height 12
type input "doc"
click at [110, 245] on button "Documentación" at bounding box center [124, 246] width 149 height 31
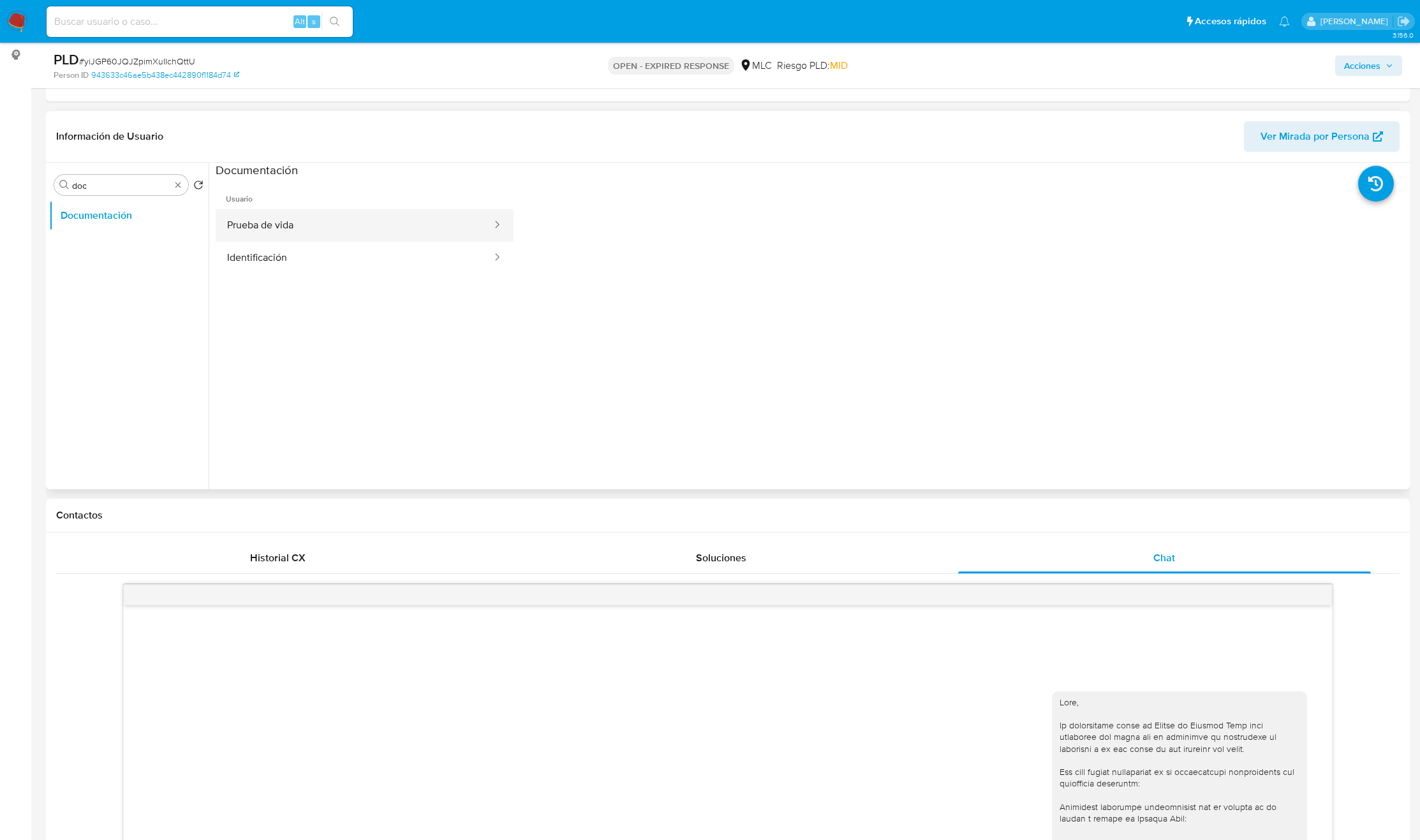
click at [404, 216] on button "Prueba de vida" at bounding box center [354, 225] width 277 height 33
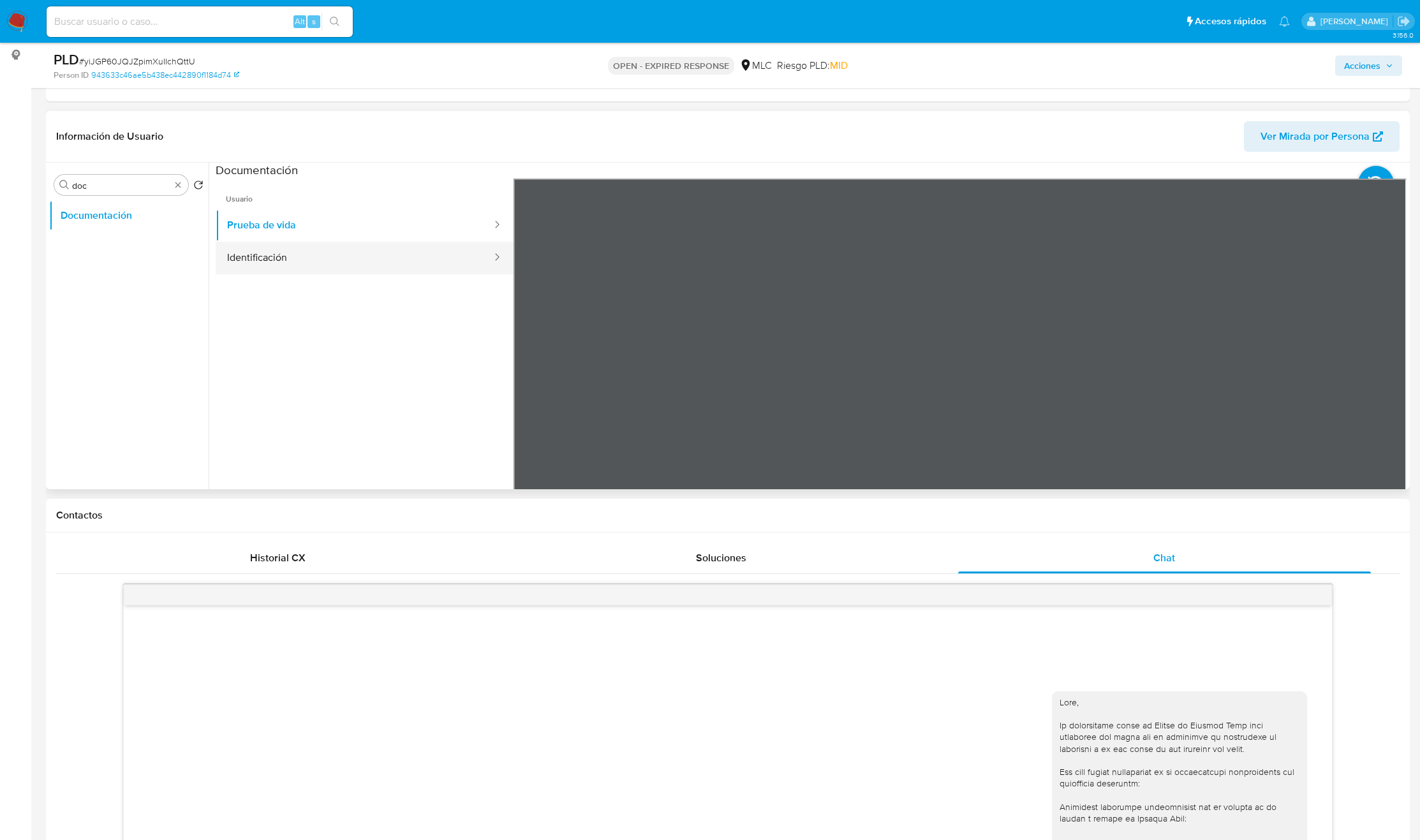
click at [250, 261] on button "Identificación" at bounding box center [354, 257] width 277 height 33
click at [1380, 378] on icon at bounding box center [1391, 386] width 26 height 26
click at [917, 153] on div "Información de Usuario Ver Mirada por Persona Buscar doc Volver al orden por de…" at bounding box center [728, 300] width 1364 height 378
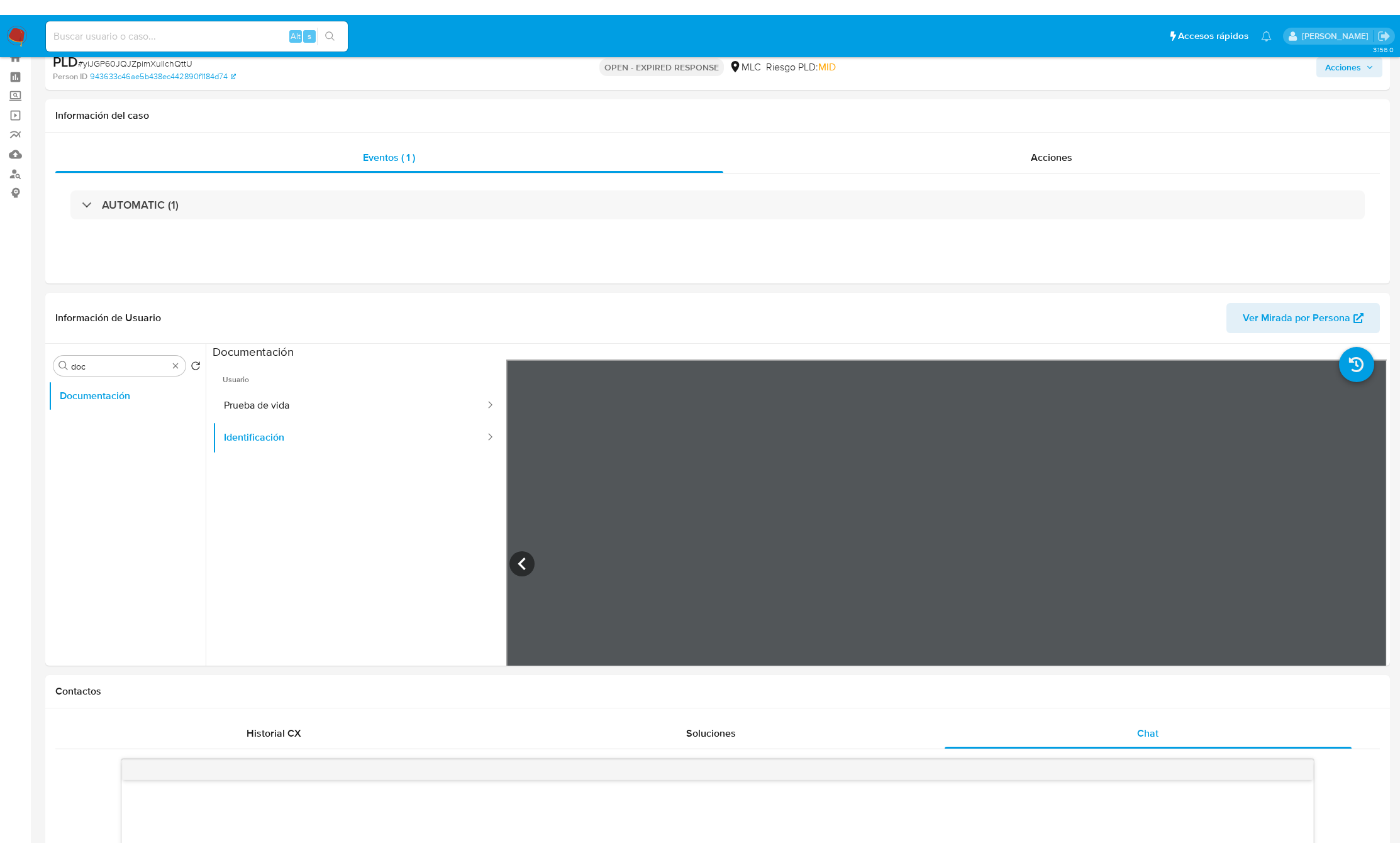
scroll to position [0, 0]
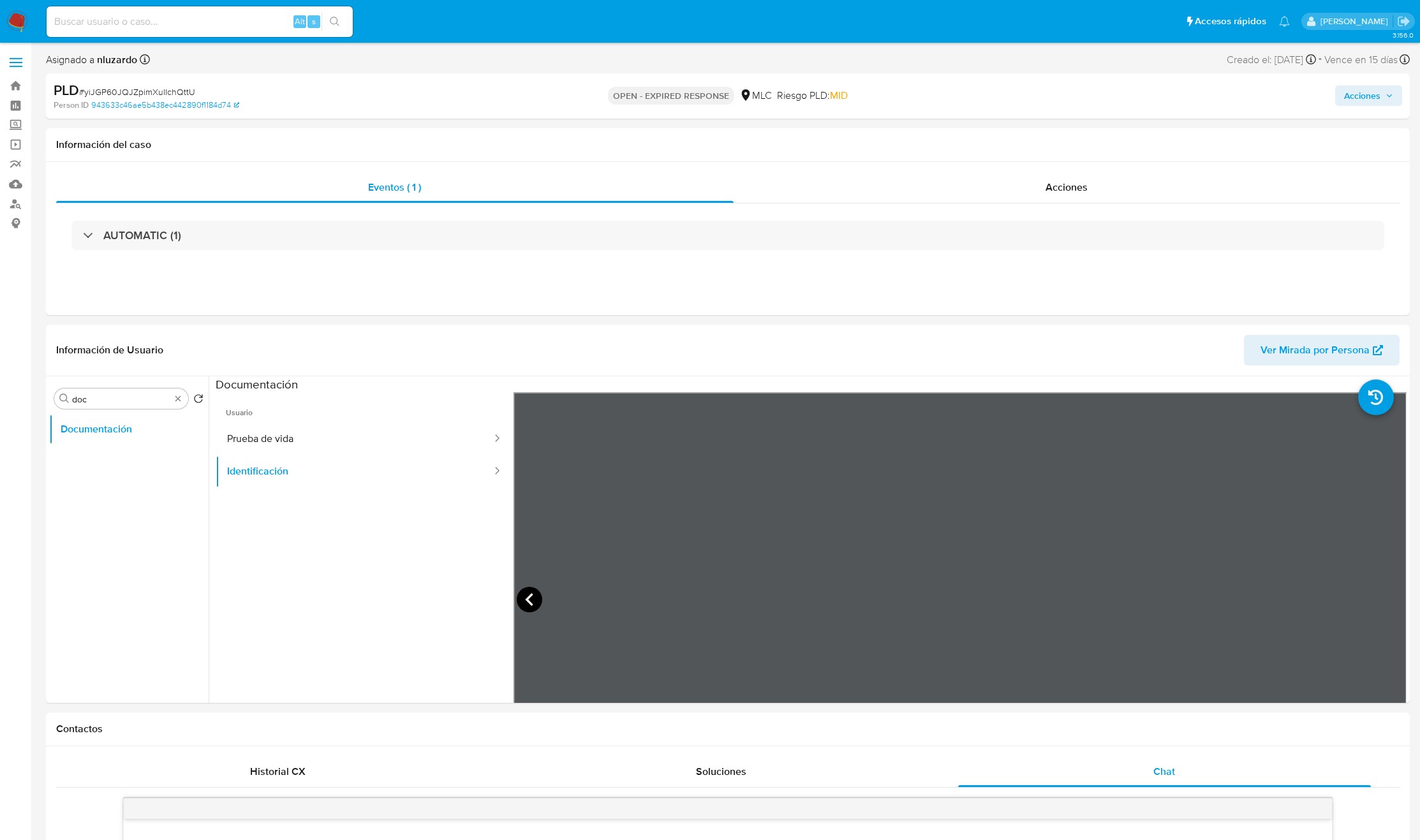
click at [528, 593] on icon at bounding box center [530, 599] width 26 height 26
click at [295, 444] on button "Prueba de vida" at bounding box center [354, 439] width 277 height 33
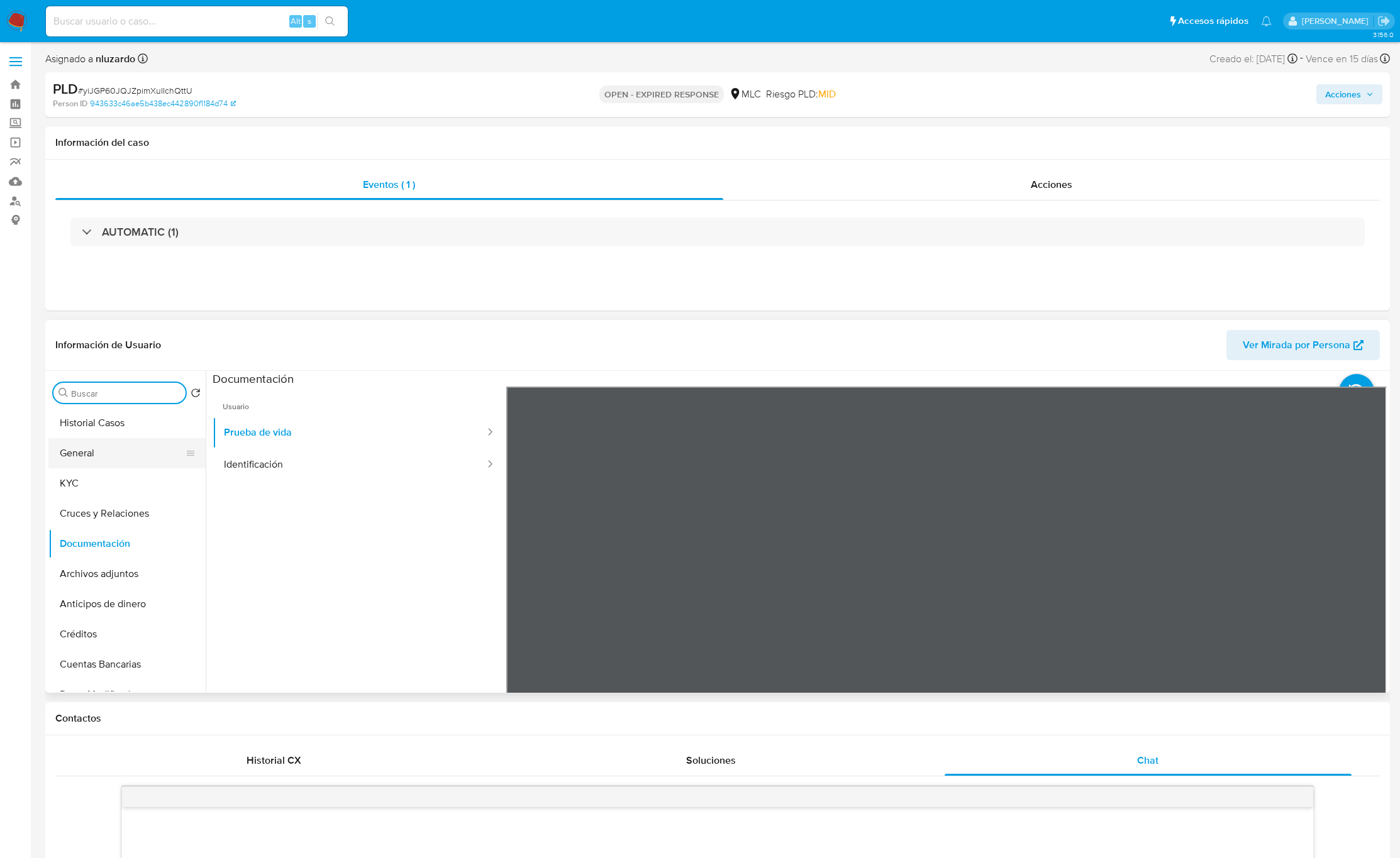
drag, startPoint x: 172, startPoint y: 394, endPoint x: 124, endPoint y: 459, distance: 80.8
click at [127, 451] on button "General" at bounding box center [122, 453] width 147 height 30
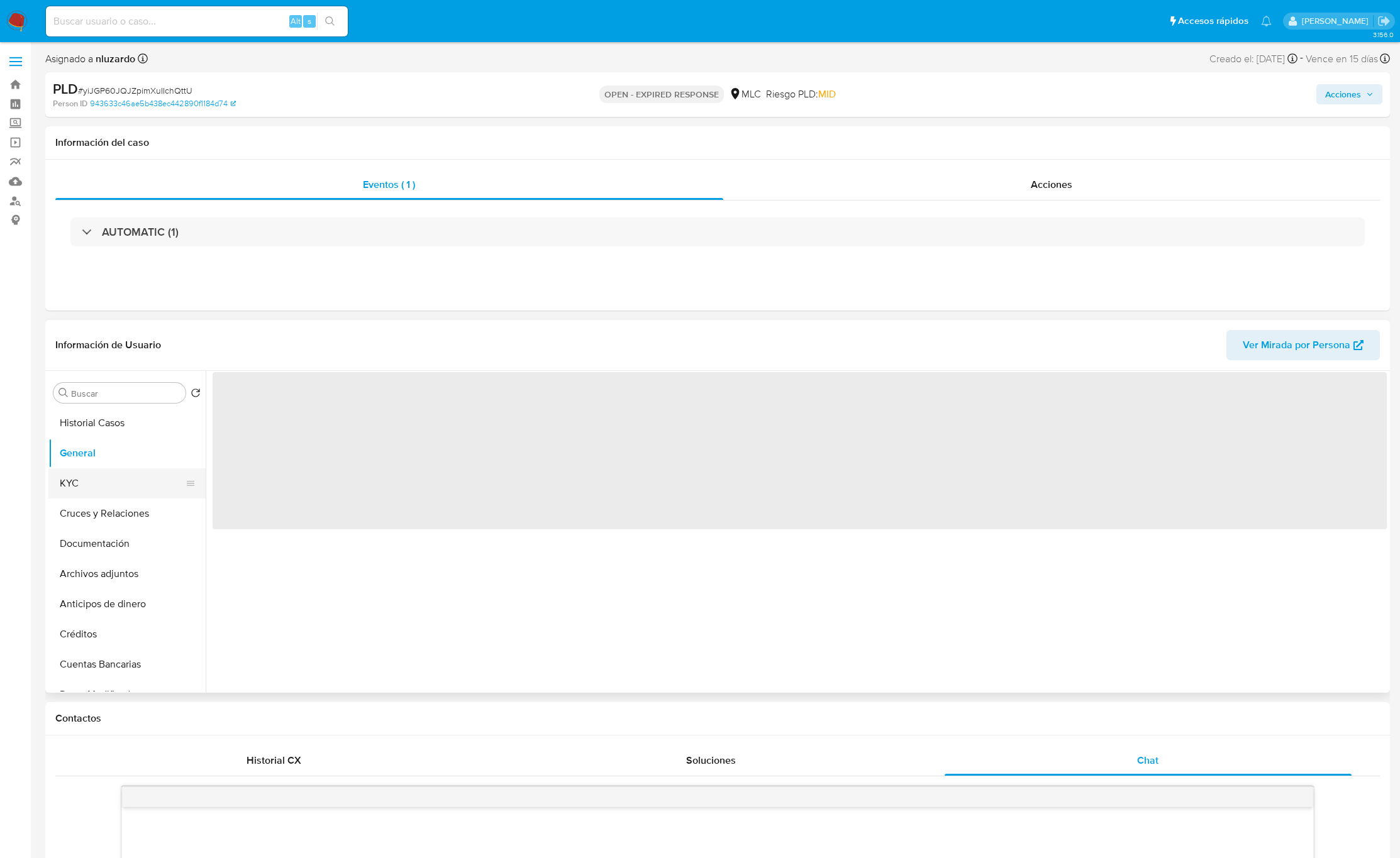
click at [121, 477] on button "KYC" at bounding box center [122, 484] width 147 height 30
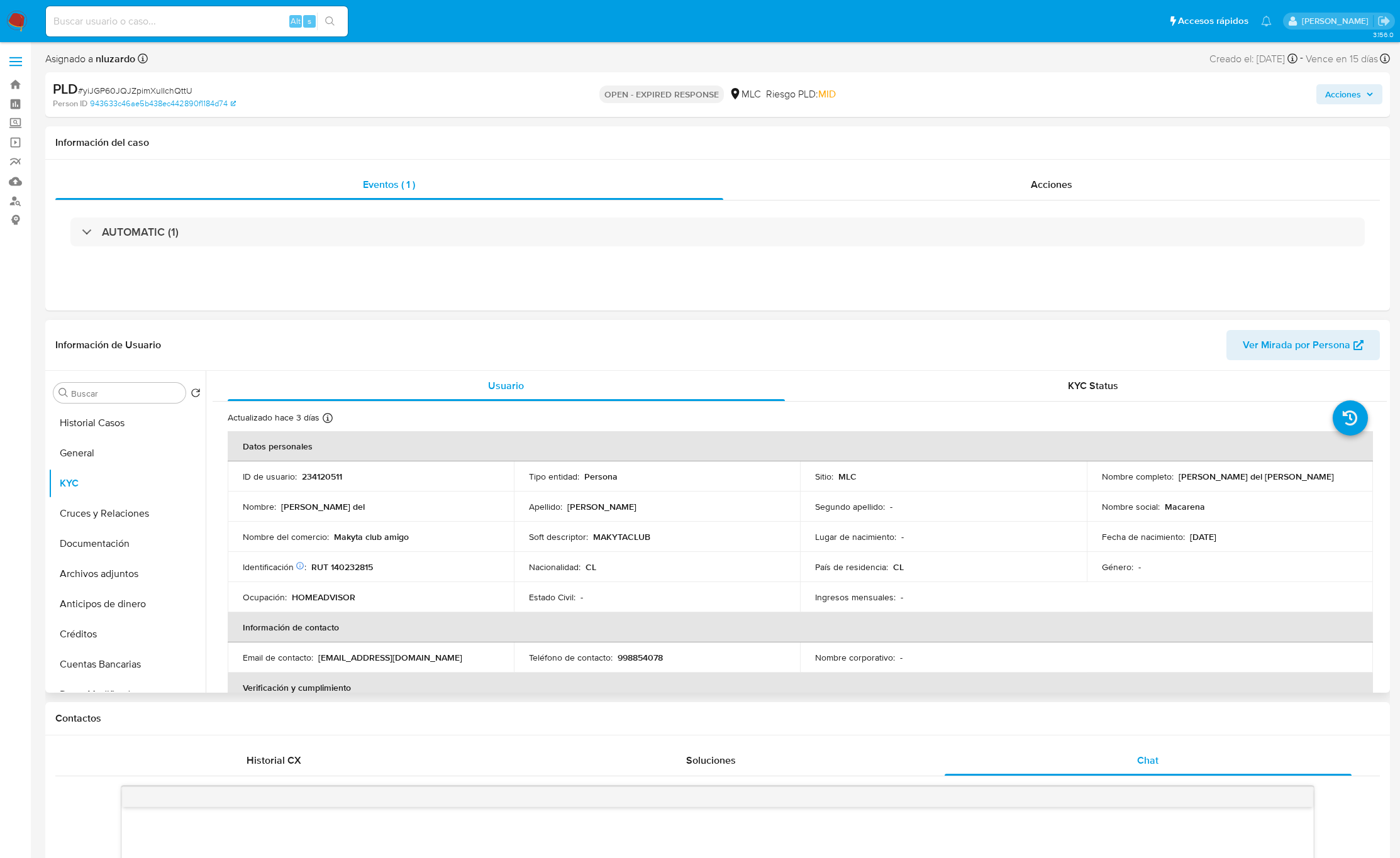
click at [617, 538] on p "MAKYTACLUB" at bounding box center [621, 537] width 57 height 11
click at [589, 540] on div "Soft descriptor : MAKYTACLUB" at bounding box center [657, 537] width 256 height 11
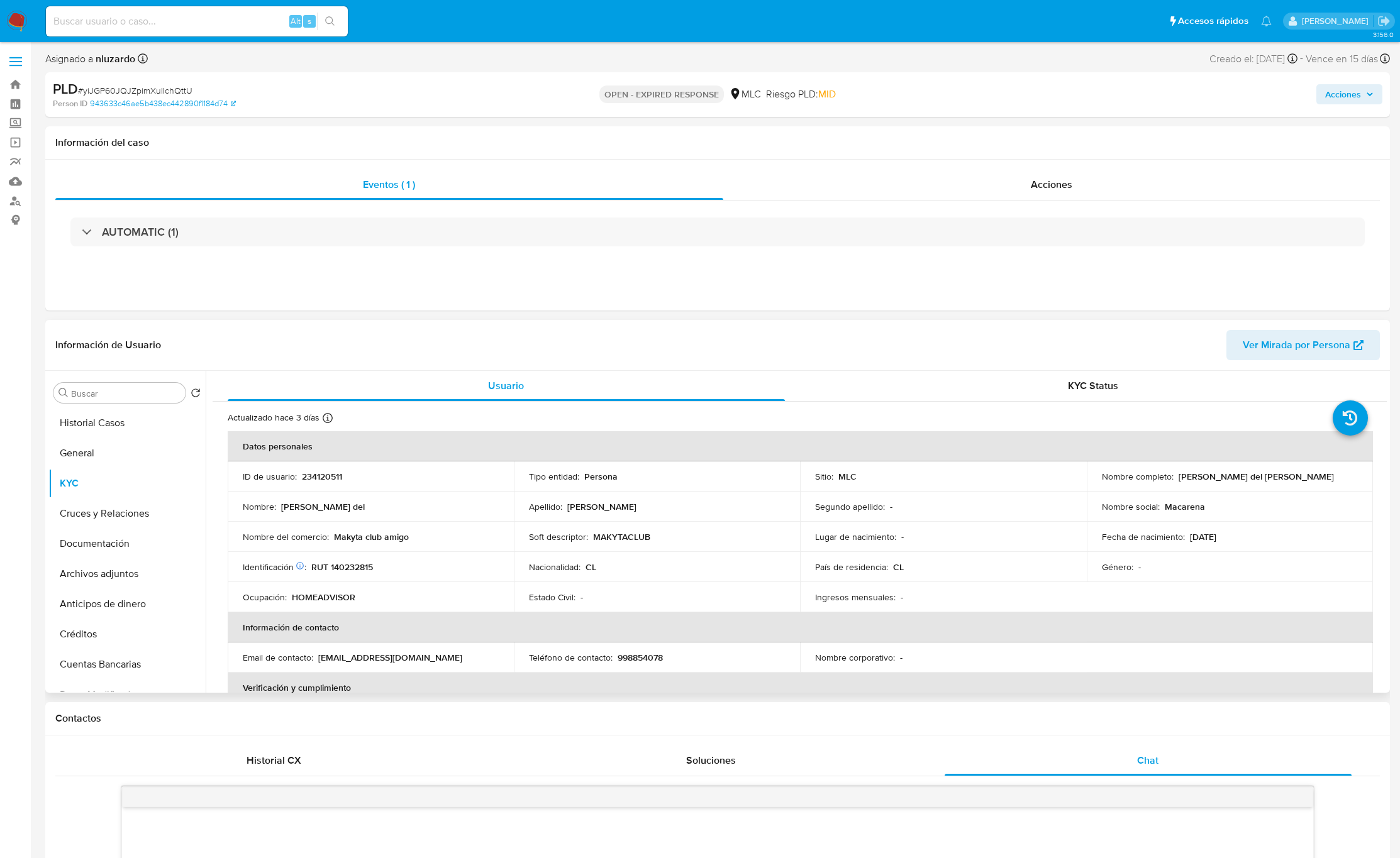
click at [340, 537] on p "Makyta club amigo" at bounding box center [371, 537] width 75 height 11
copy div "Nombre del comercio : Makyta club amigo"
click at [91, 393] on input "Buscar" at bounding box center [126, 394] width 109 height 11
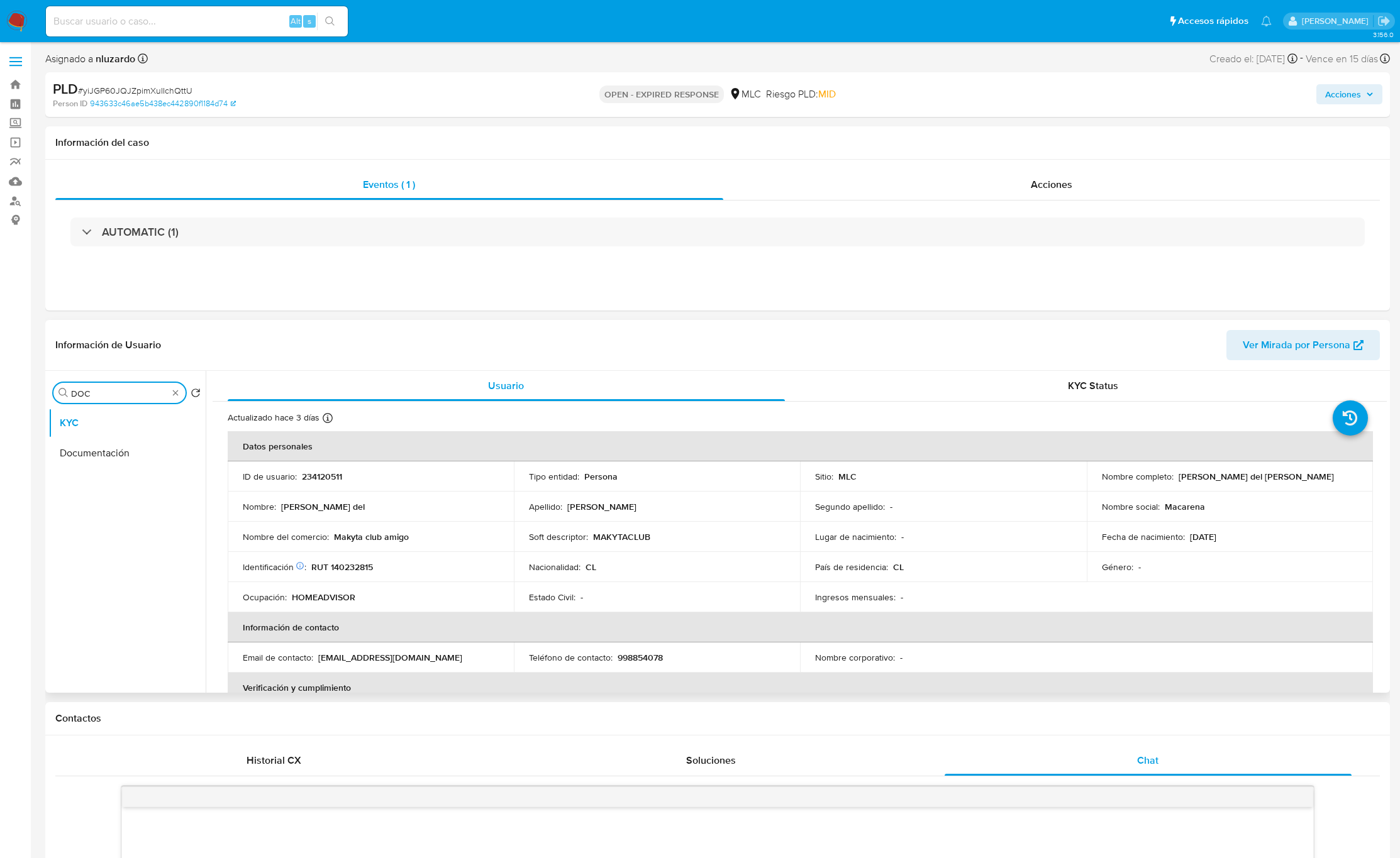
type input "DOC"
click at [116, 474] on ul "KYC Documentación" at bounding box center [127, 549] width 157 height 283
click at [123, 466] on button "Documentación" at bounding box center [122, 453] width 147 height 30
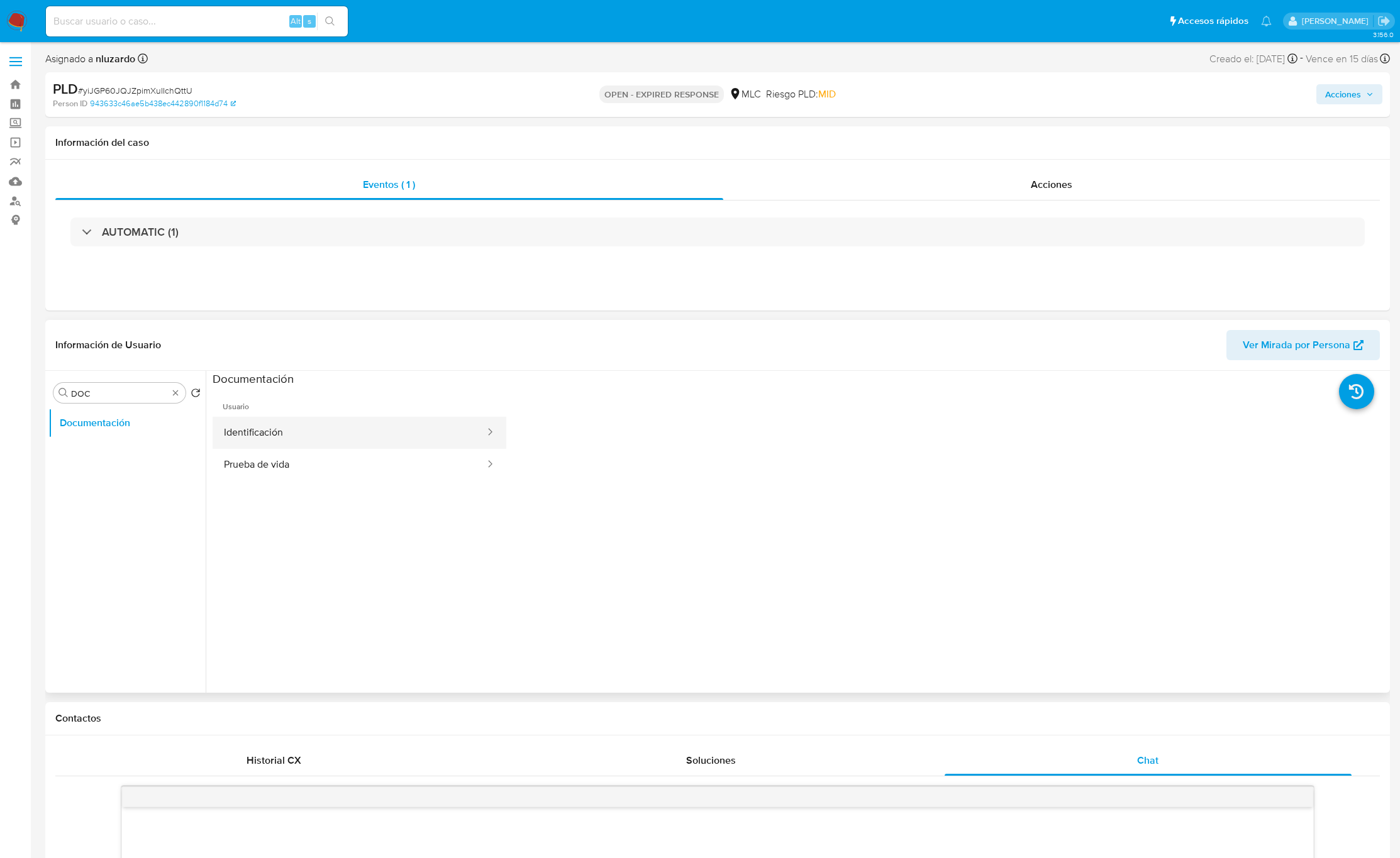
click at [272, 422] on button "Identificación" at bounding box center [349, 432] width 273 height 32
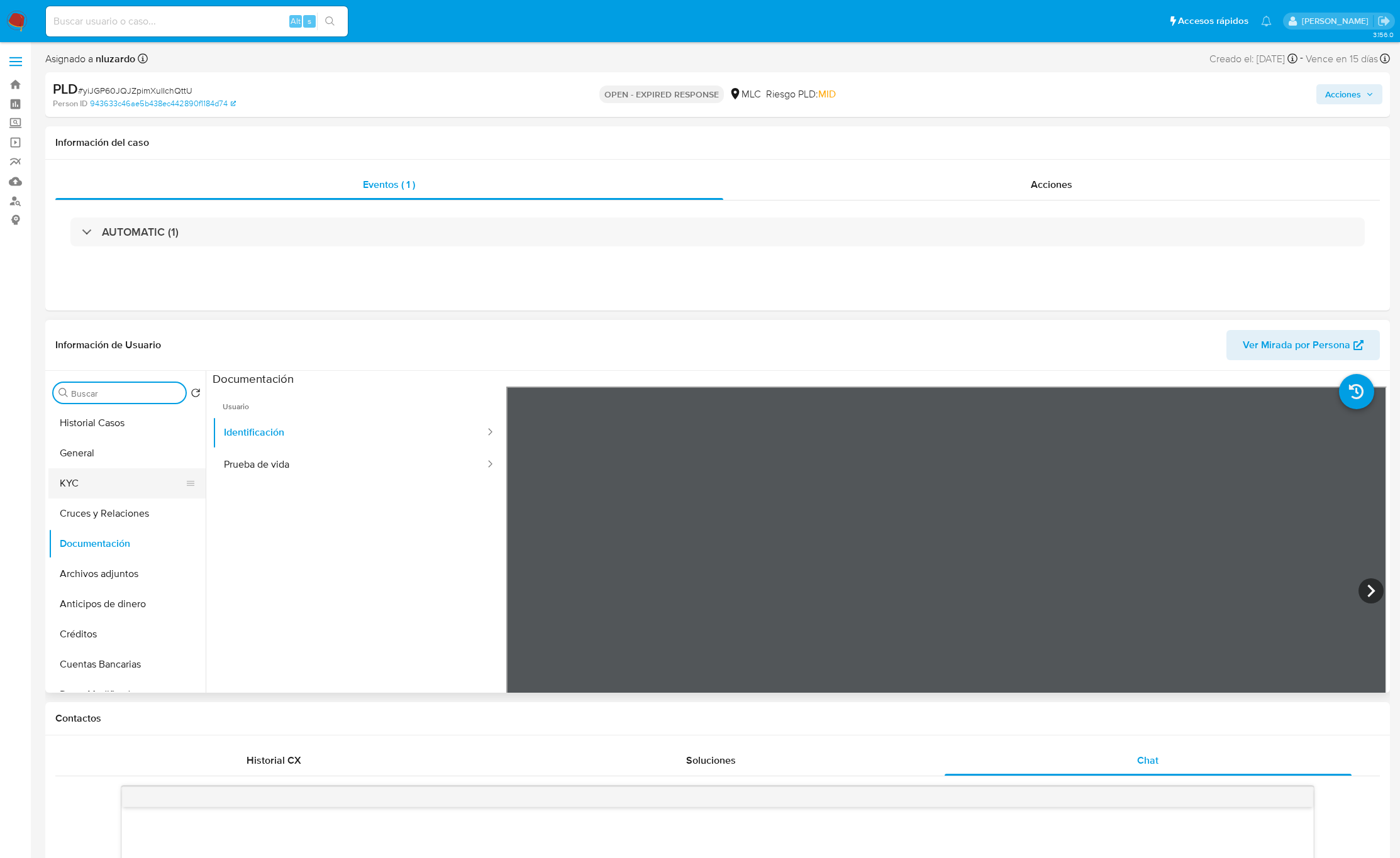
click at [113, 478] on button "KYC" at bounding box center [122, 484] width 147 height 30
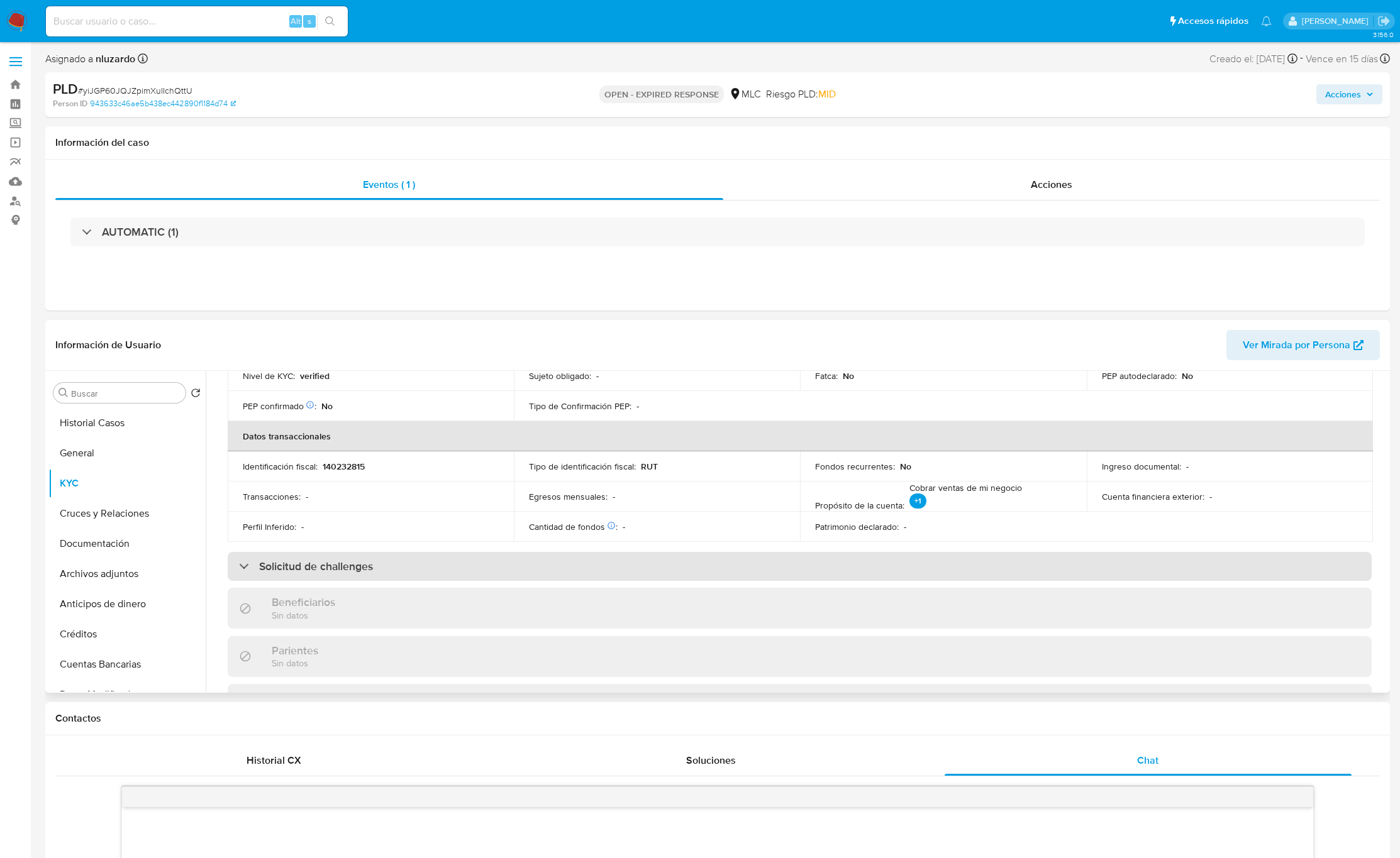
scroll to position [682, 0]
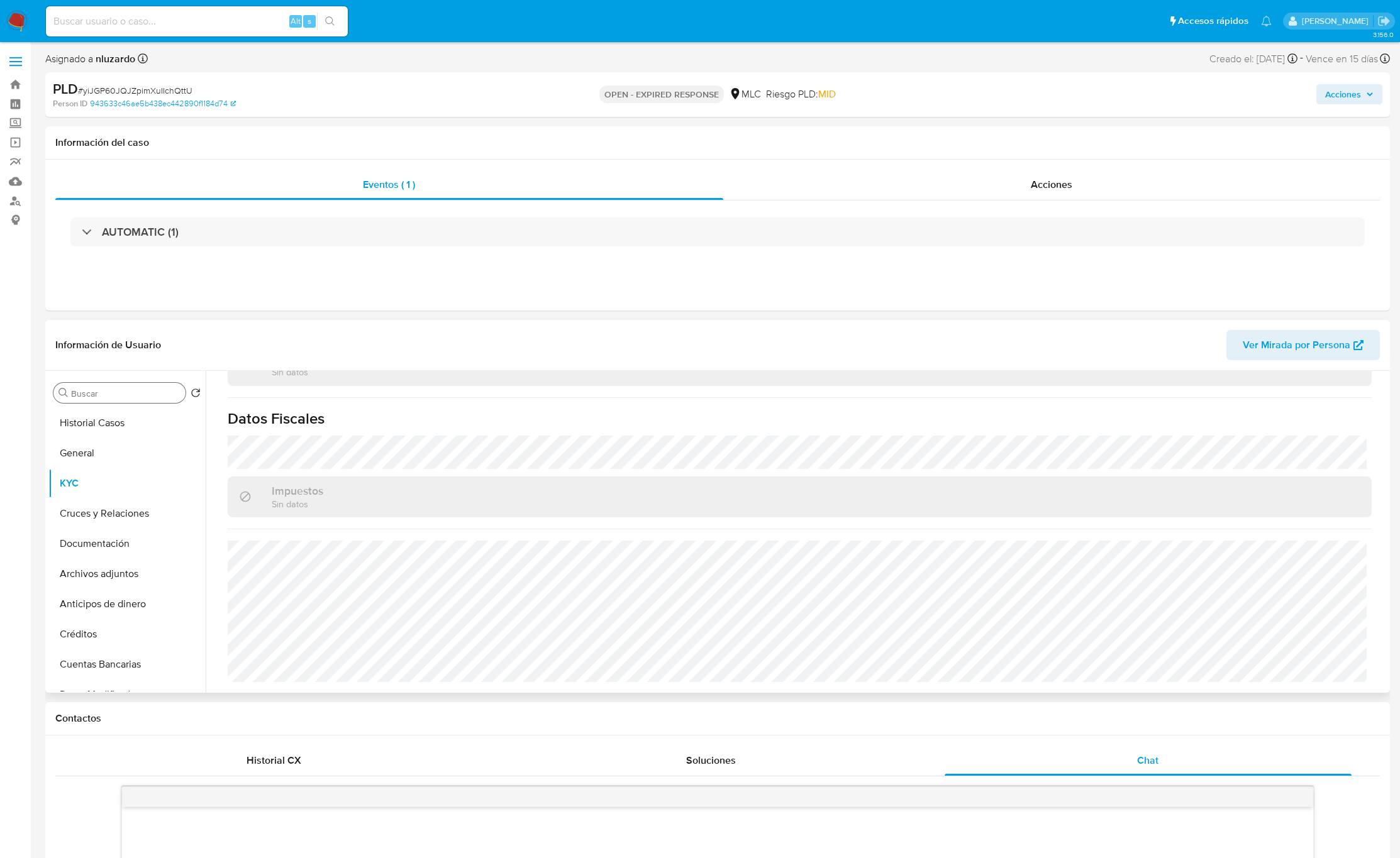
click at [119, 396] on input "Buscar" at bounding box center [126, 394] width 109 height 11
type input "direc"
click at [114, 462] on button "Direcciones" at bounding box center [122, 453] width 147 height 30
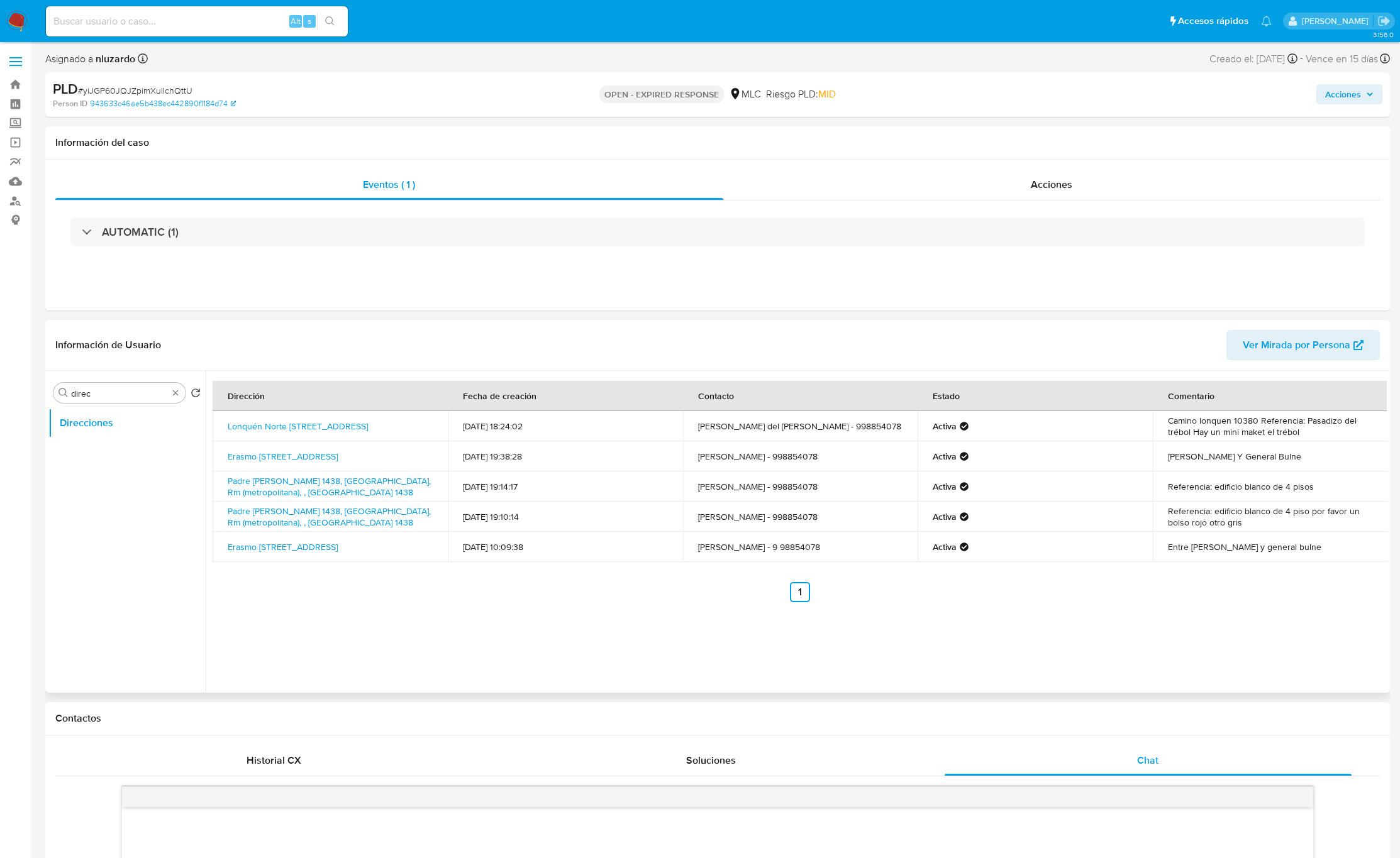
click at [1253, 436] on td "Camino lonquen 10380 Referencia: Pasadizo del trébol Hay un mini maket el trébol" at bounding box center [1271, 426] width 235 height 30
click at [1192, 442] on td "[PERSON_NAME] Y General Bulne" at bounding box center [1271, 456] width 235 height 30
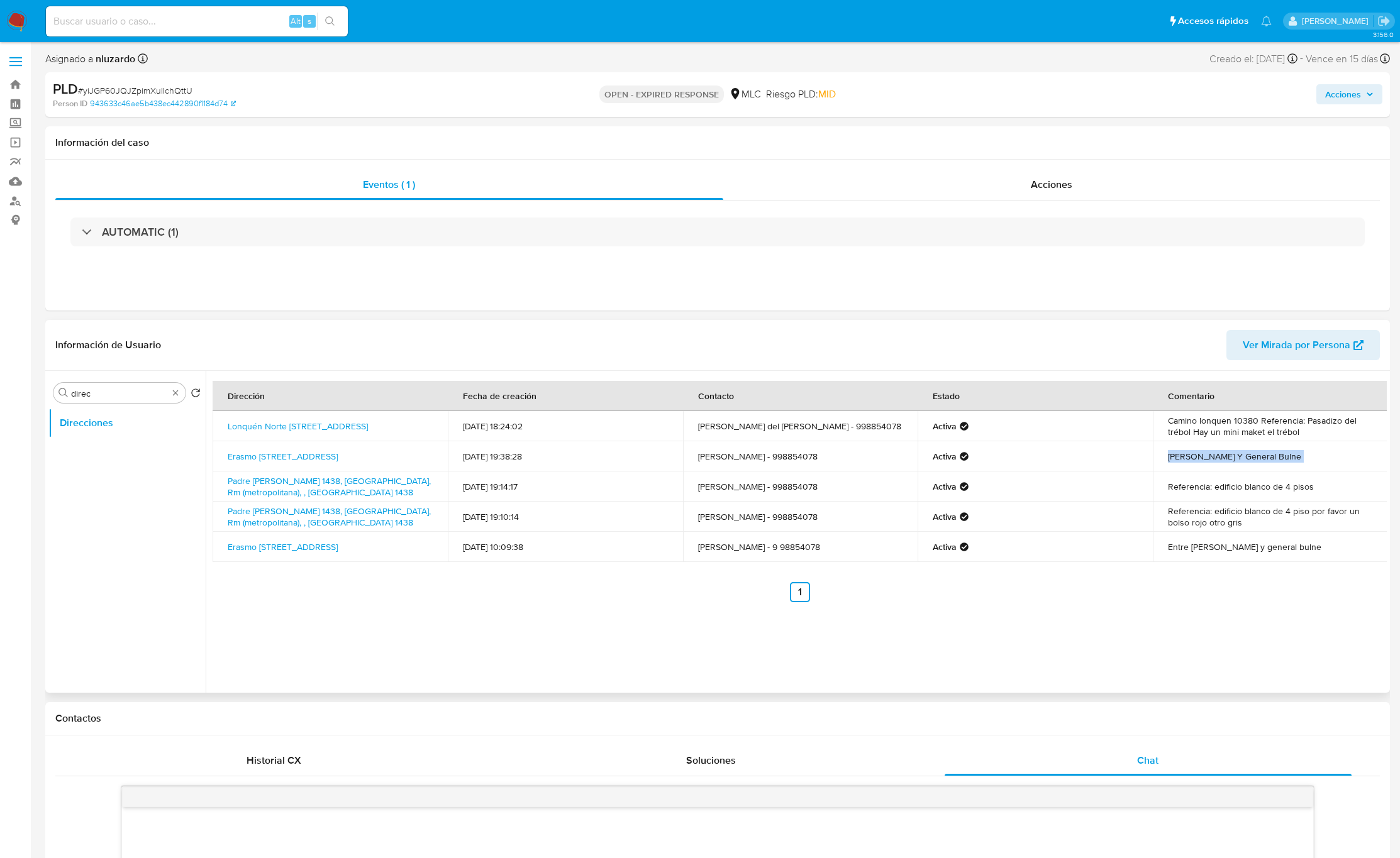
click at [1192, 442] on td "[PERSON_NAME] Y General Bulne" at bounding box center [1271, 456] width 235 height 30
click at [1185, 434] on td "Camino lonquen 10380 Referencia: Pasadizo del trébol Hay un mini maket el trébol" at bounding box center [1271, 426] width 235 height 30
click at [1293, 431] on td "Camino lonquen 10380 Referencia: Pasadizo del trébol Hay un mini maket el trébol" at bounding box center [1271, 426] width 235 height 30
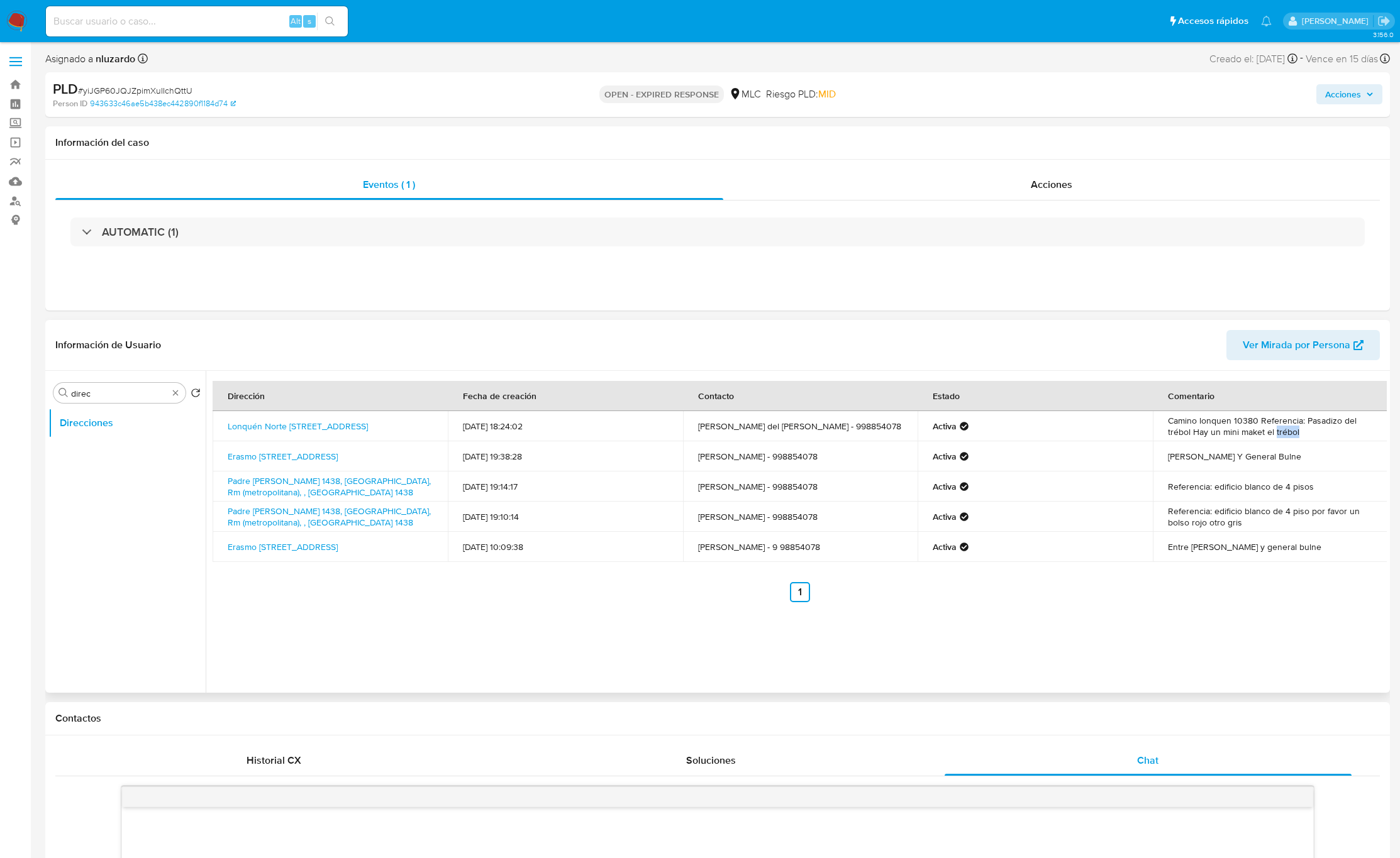
click at [1293, 431] on td "Camino lonquen 10380 Referencia: Pasadizo del trébol Hay un mini maket el trébol" at bounding box center [1271, 426] width 235 height 30
click at [325, 422] on link "Lonquén Norte [STREET_ADDRESS]" at bounding box center [298, 426] width 140 height 13
click at [591, 625] on div "Dirección Fecha de creación Contacto Estado Comentario Lonquén [STREET_ADDRESS]…" at bounding box center [796, 532] width 1181 height 322
drag, startPoint x: 1316, startPoint y: 432, endPoint x: 1138, endPoint y: 421, distance: 178.3
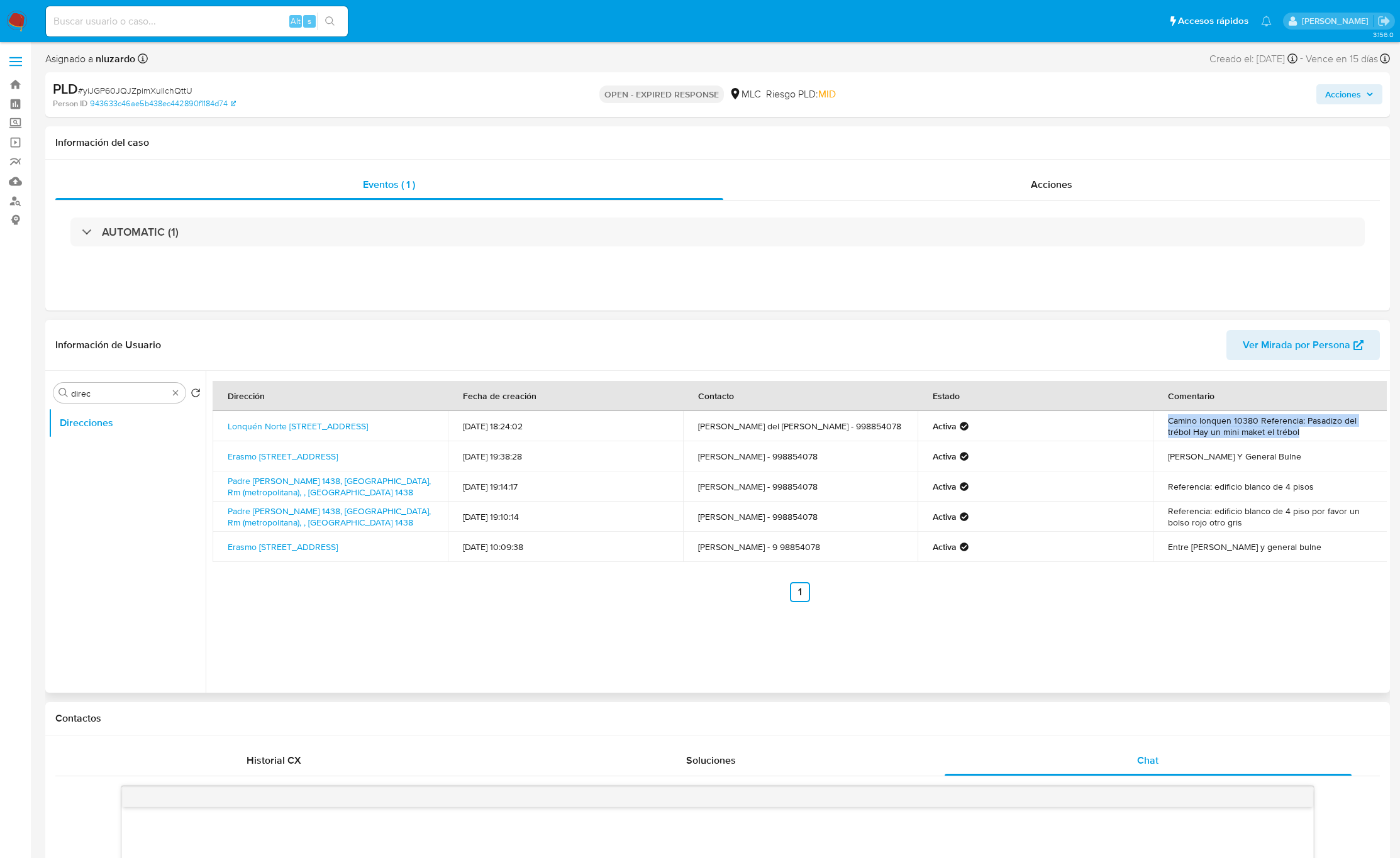
click at [1138, 421] on tr "Lonquén Norte 10380, Calera De Tango, Rm (metropolitana), , [GEOGRAPHIC_DATA] 1…" at bounding box center [800, 426] width 1175 height 30
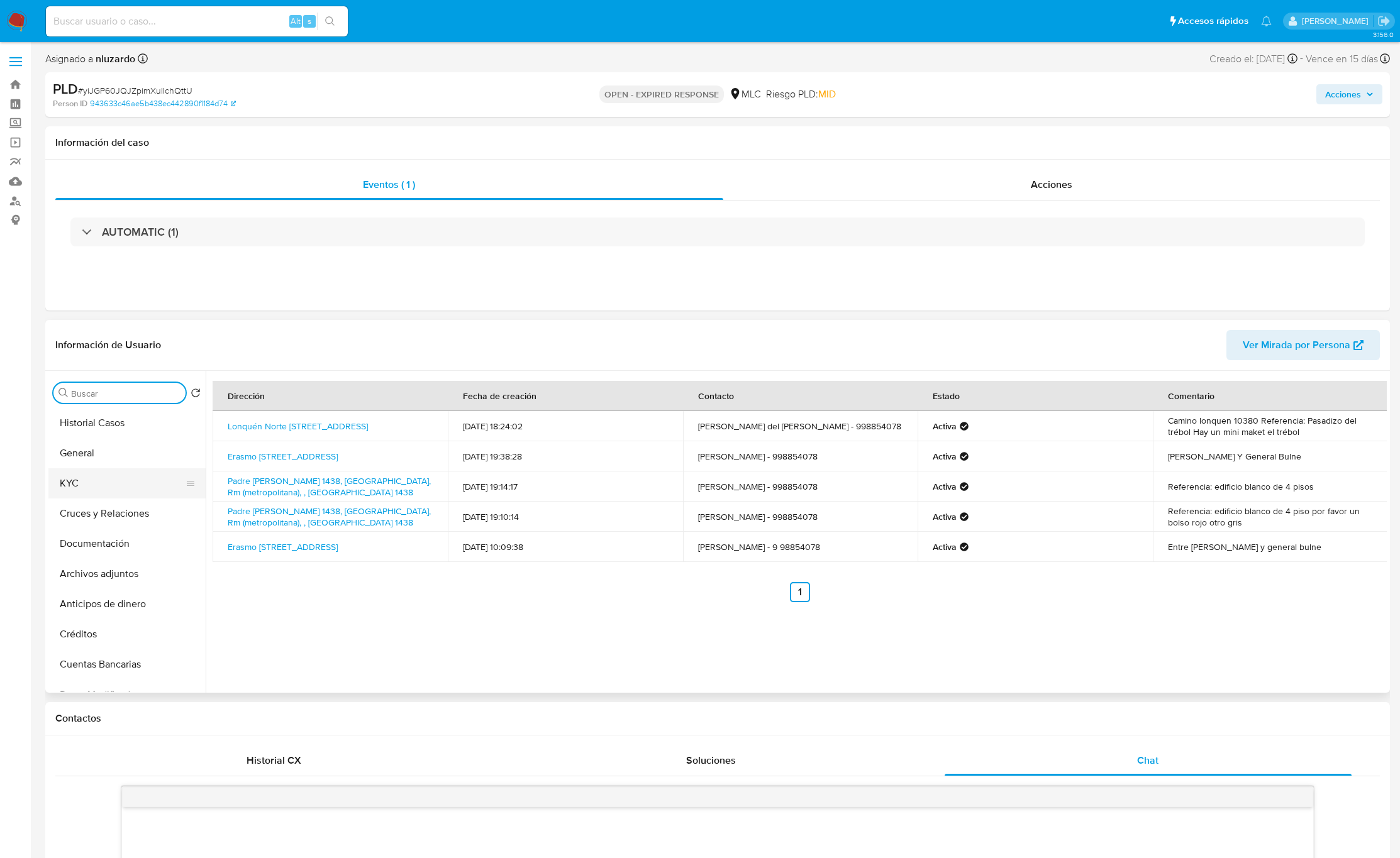
click at [140, 474] on button "KYC" at bounding box center [122, 484] width 147 height 30
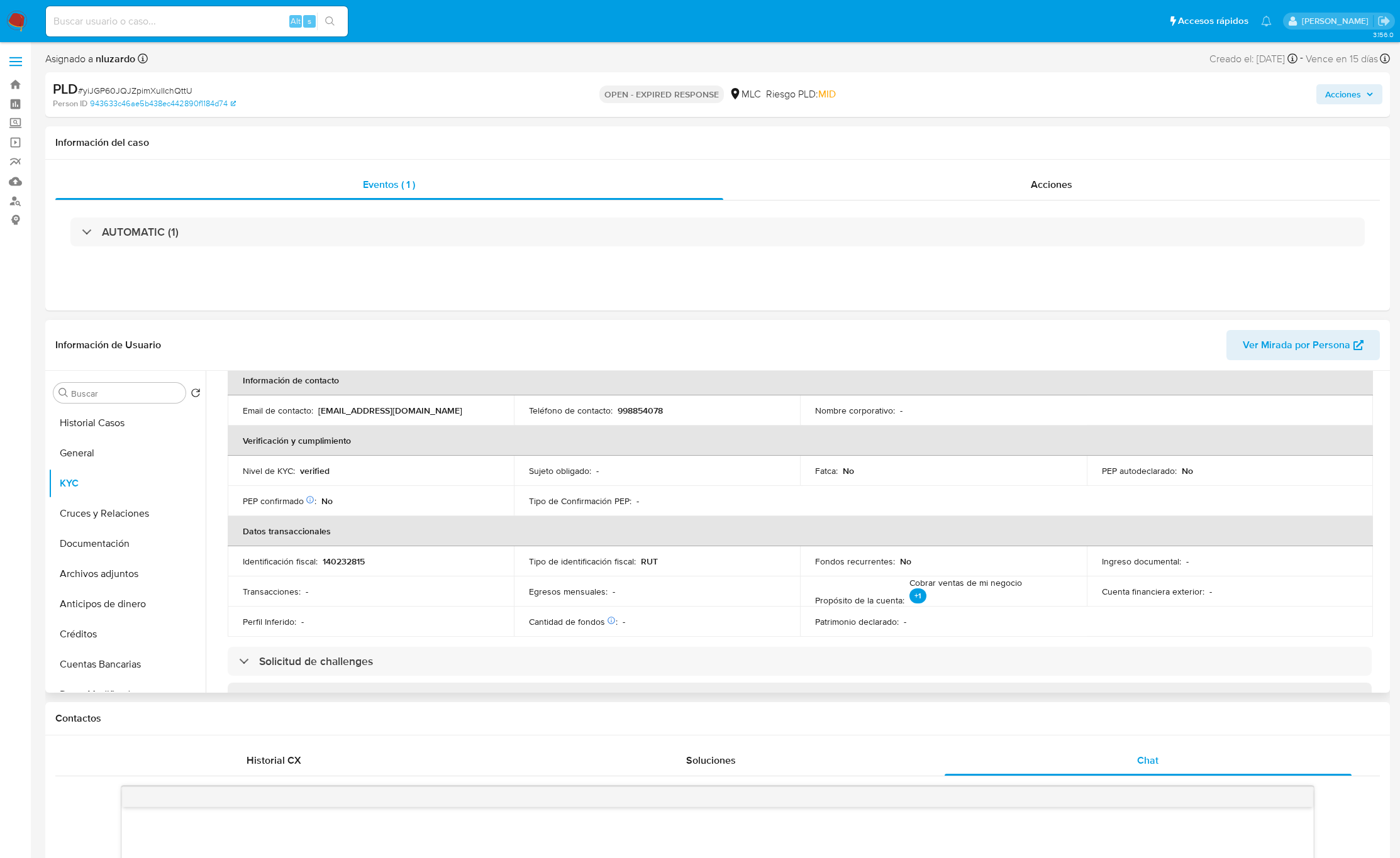
scroll to position [682, 0]
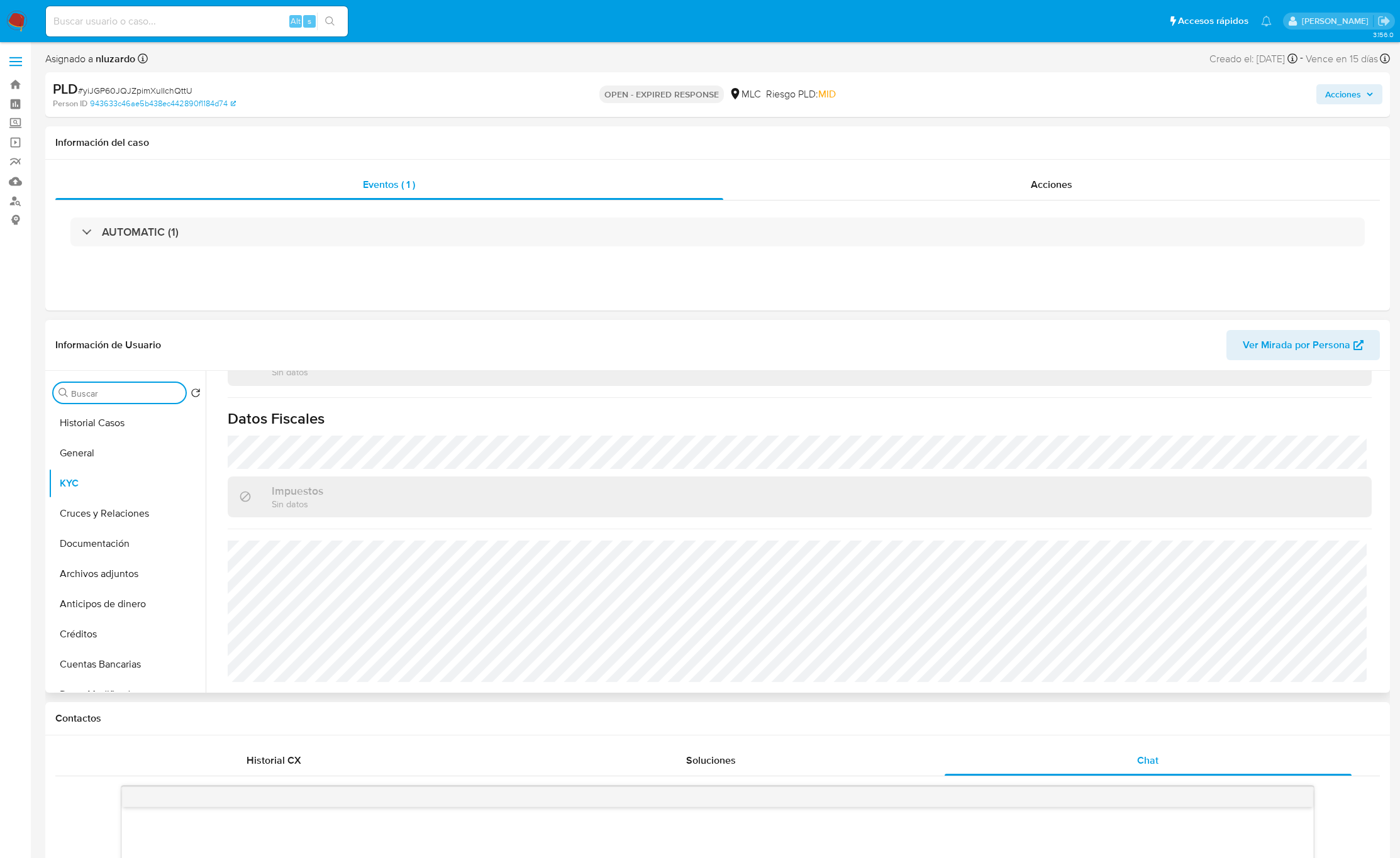
click at [117, 395] on input "Buscar" at bounding box center [126, 394] width 109 height 11
type input "direc"
click at [116, 441] on button "Direcciones" at bounding box center [122, 453] width 147 height 30
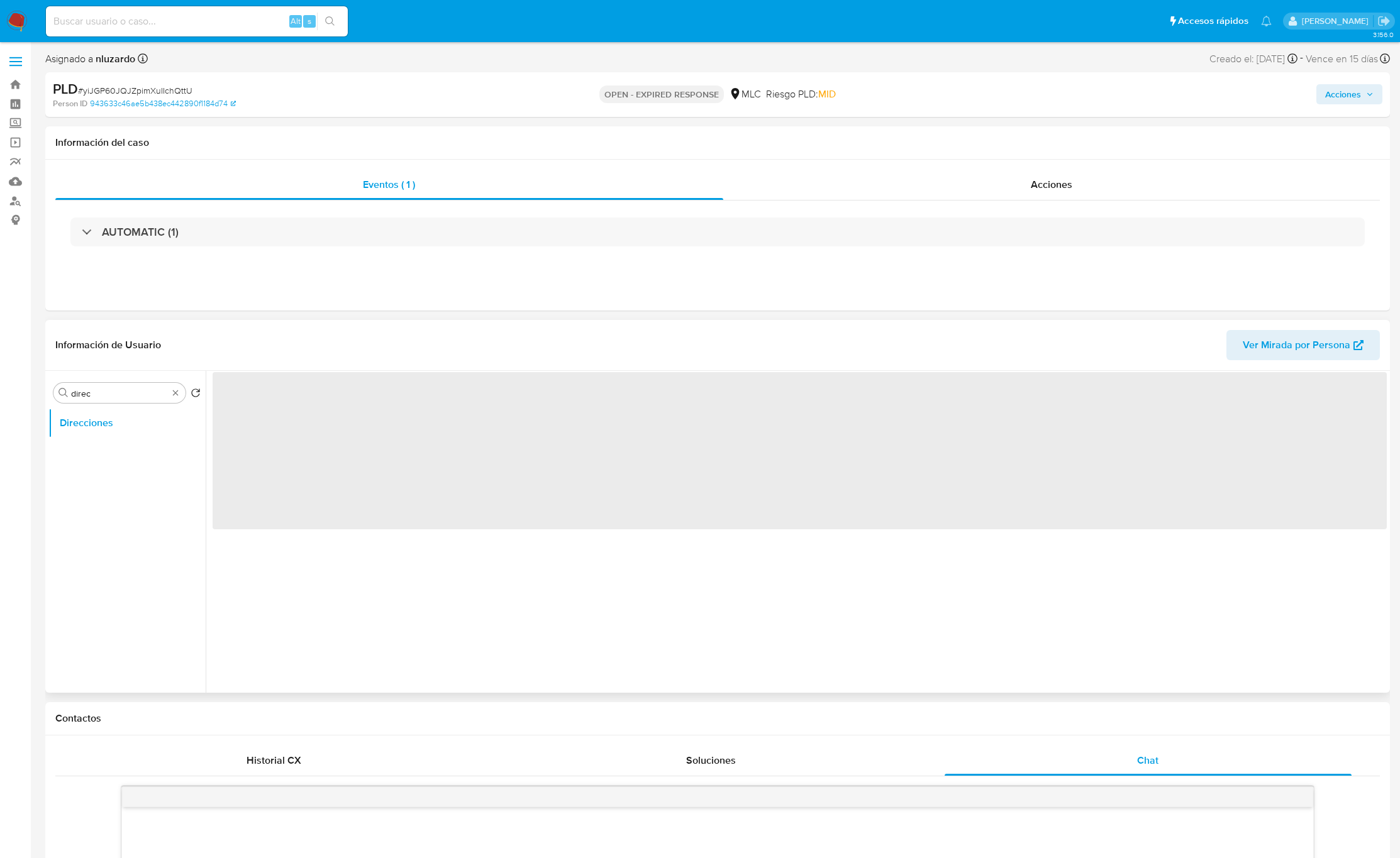
scroll to position [0, 0]
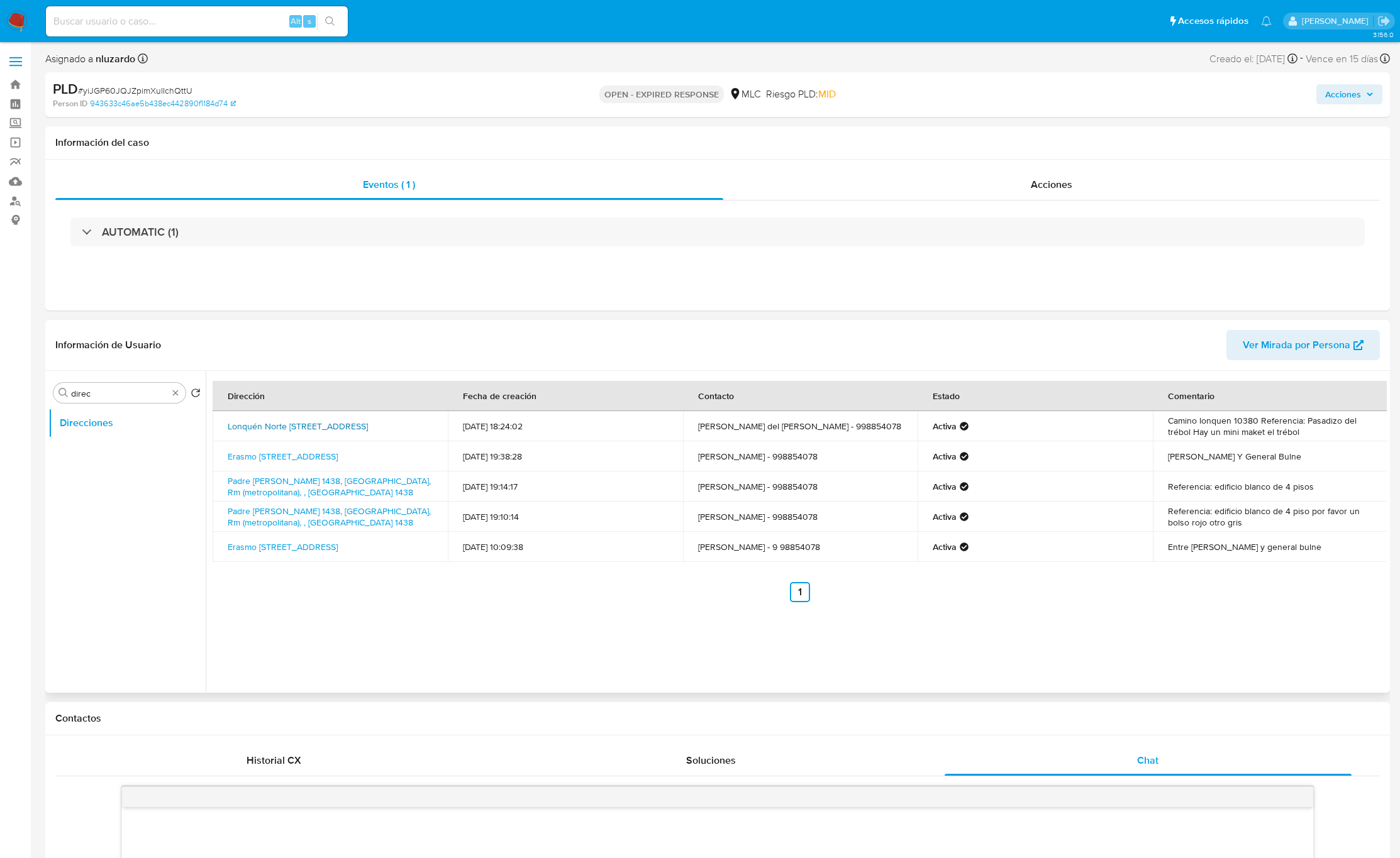
click at [368, 420] on link "Lonquén Norte [STREET_ADDRESS]" at bounding box center [298, 426] width 140 height 13
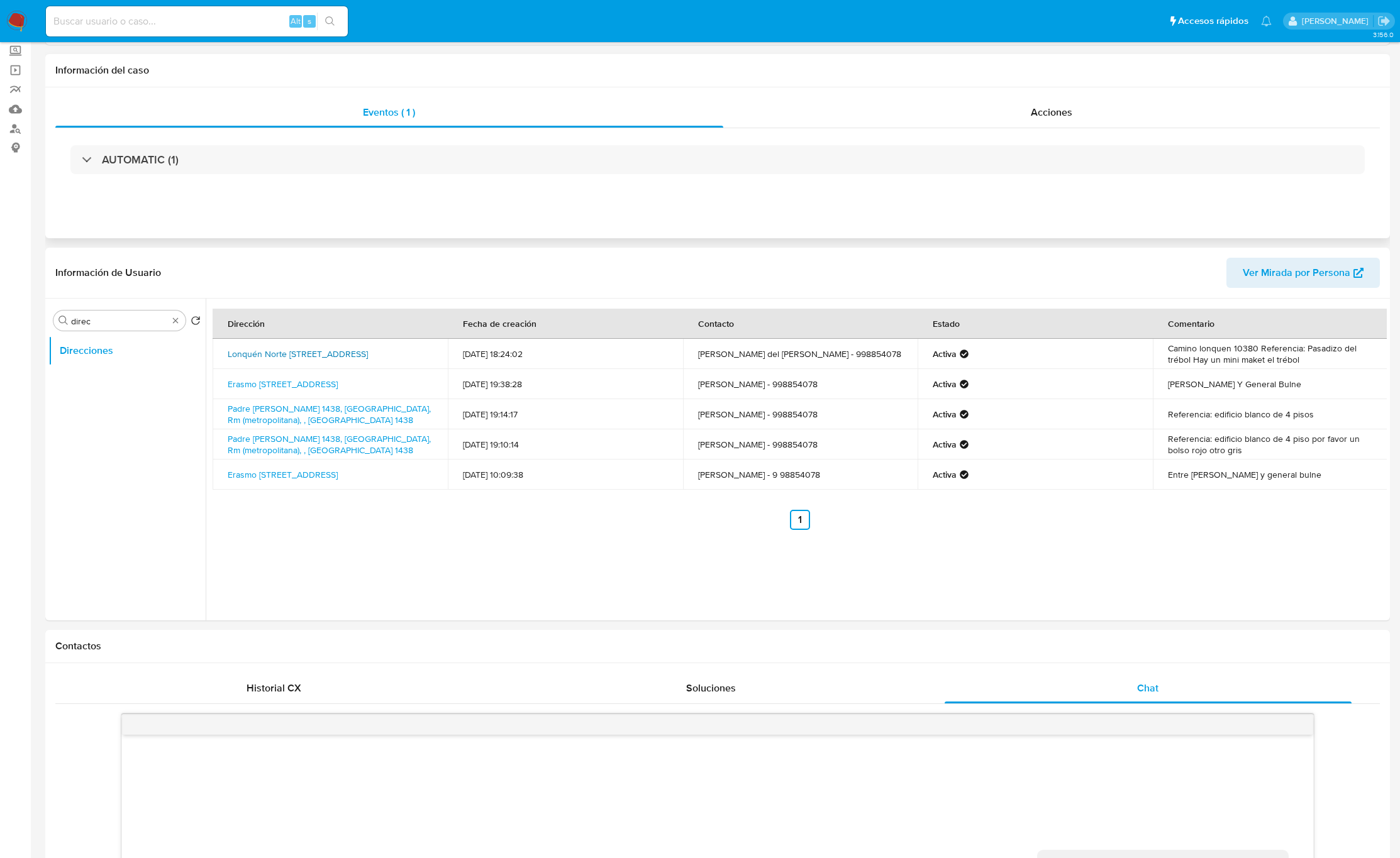
scroll to position [94, 0]
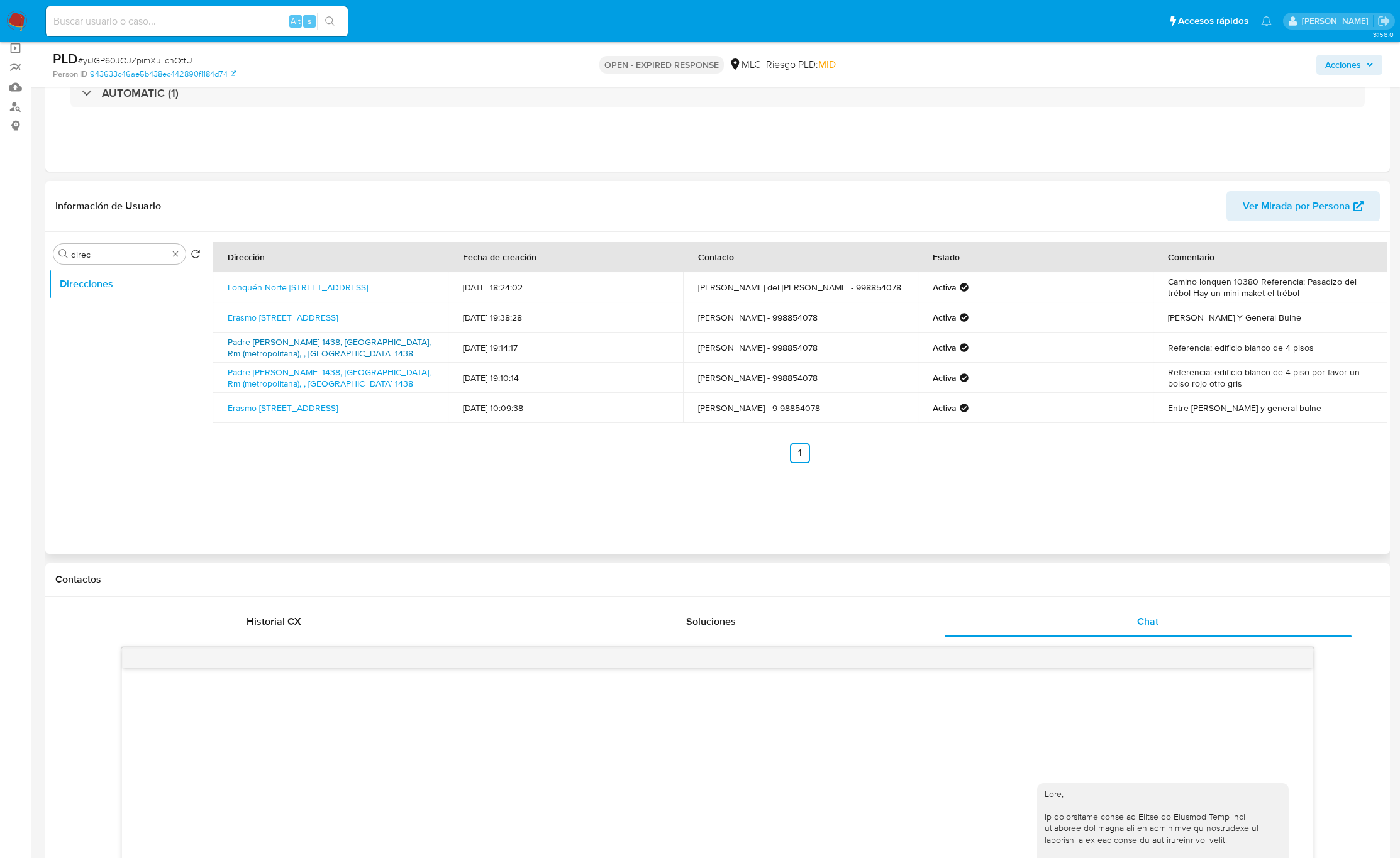
click at [359, 338] on link "Padre [PERSON_NAME] 1438, [GEOGRAPHIC_DATA], Rm (metropolitana), , [GEOGRAPHIC_…" at bounding box center [330, 348] width 203 height 24
click at [338, 313] on link "Erasmo [STREET_ADDRESS]" at bounding box center [283, 318] width 110 height 13
click at [1257, 312] on td "[PERSON_NAME] Y General Bulne" at bounding box center [1271, 318] width 235 height 30
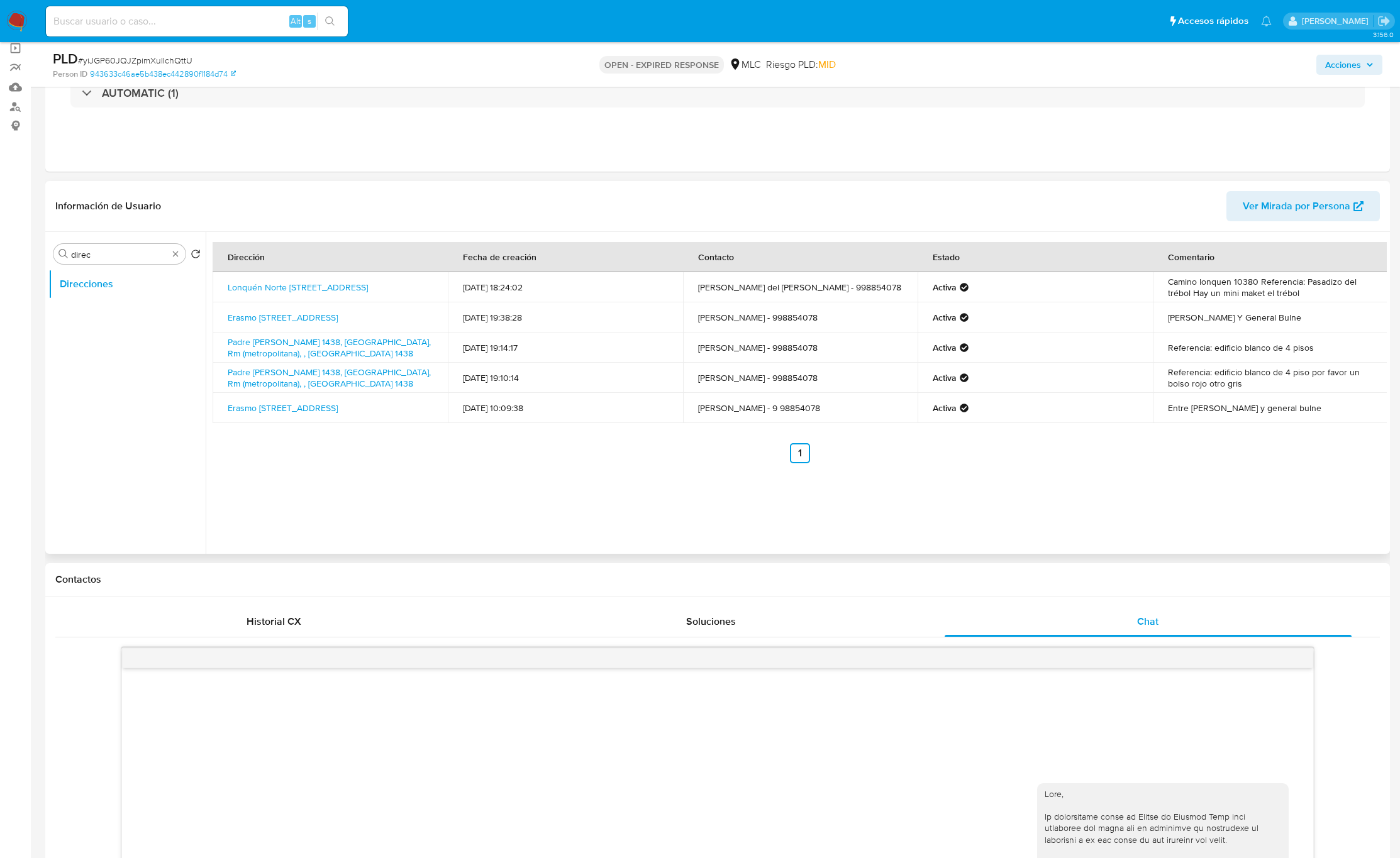
click at [1263, 351] on td "Referencia: edificio blanco de 4 pisos" at bounding box center [1271, 348] width 235 height 30
click at [1251, 380] on td "Referencia: edificio blanco de 4 piso por favor un bolso rojo otro gris" at bounding box center [1271, 378] width 235 height 30
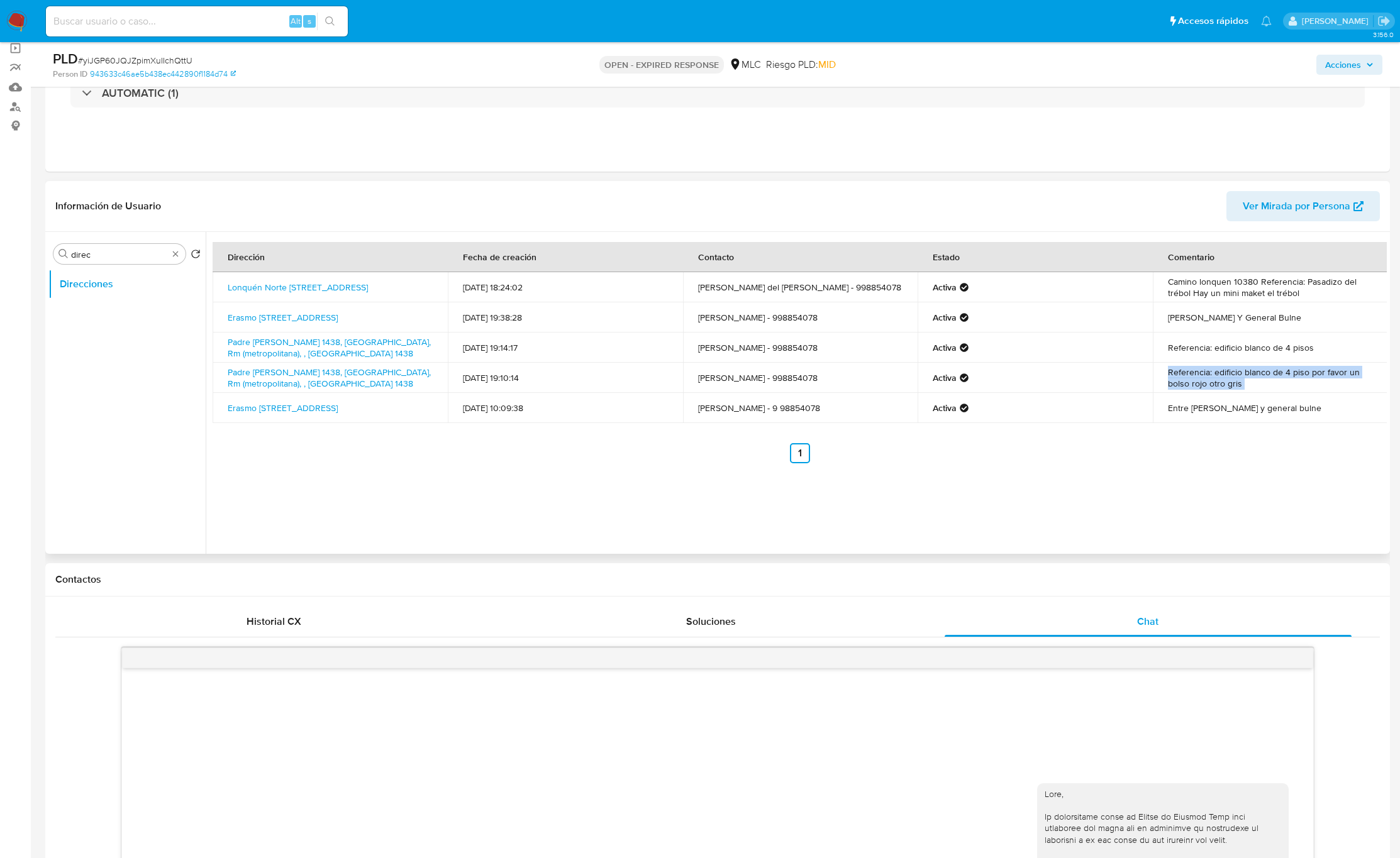
click at [1251, 380] on td "Referencia: edificio blanco de 4 piso por favor un bolso rojo otro gris" at bounding box center [1271, 378] width 235 height 30
click at [1194, 386] on td "Referencia: edificio blanco de 4 piso por favor un bolso rojo otro gris" at bounding box center [1271, 378] width 235 height 30
click at [1208, 350] on td "Referencia: edificio blanco de 4 pisos" at bounding box center [1271, 348] width 235 height 30
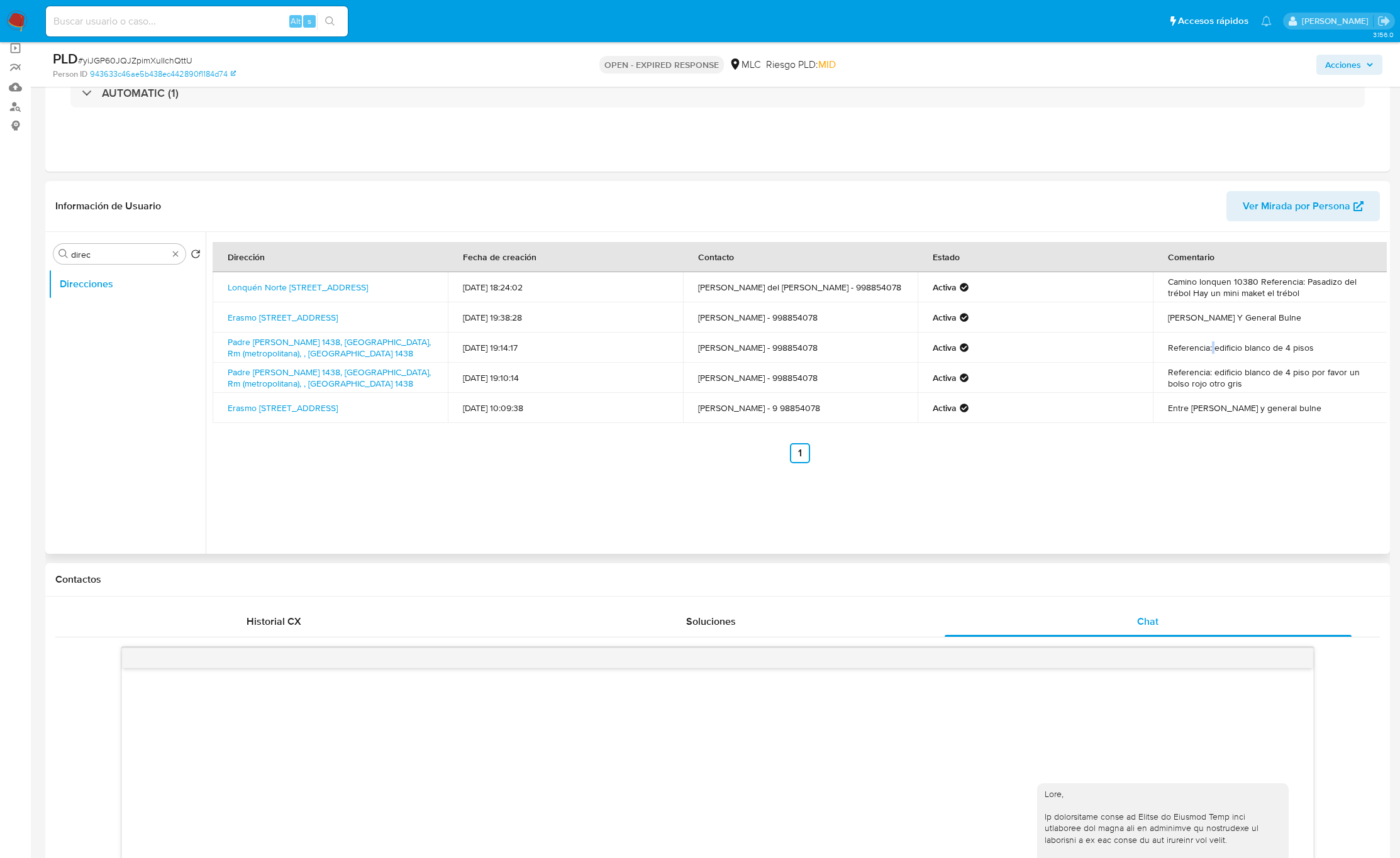
click at [1208, 350] on td "Referencia: edificio blanco de 4 pisos" at bounding box center [1271, 348] width 235 height 30
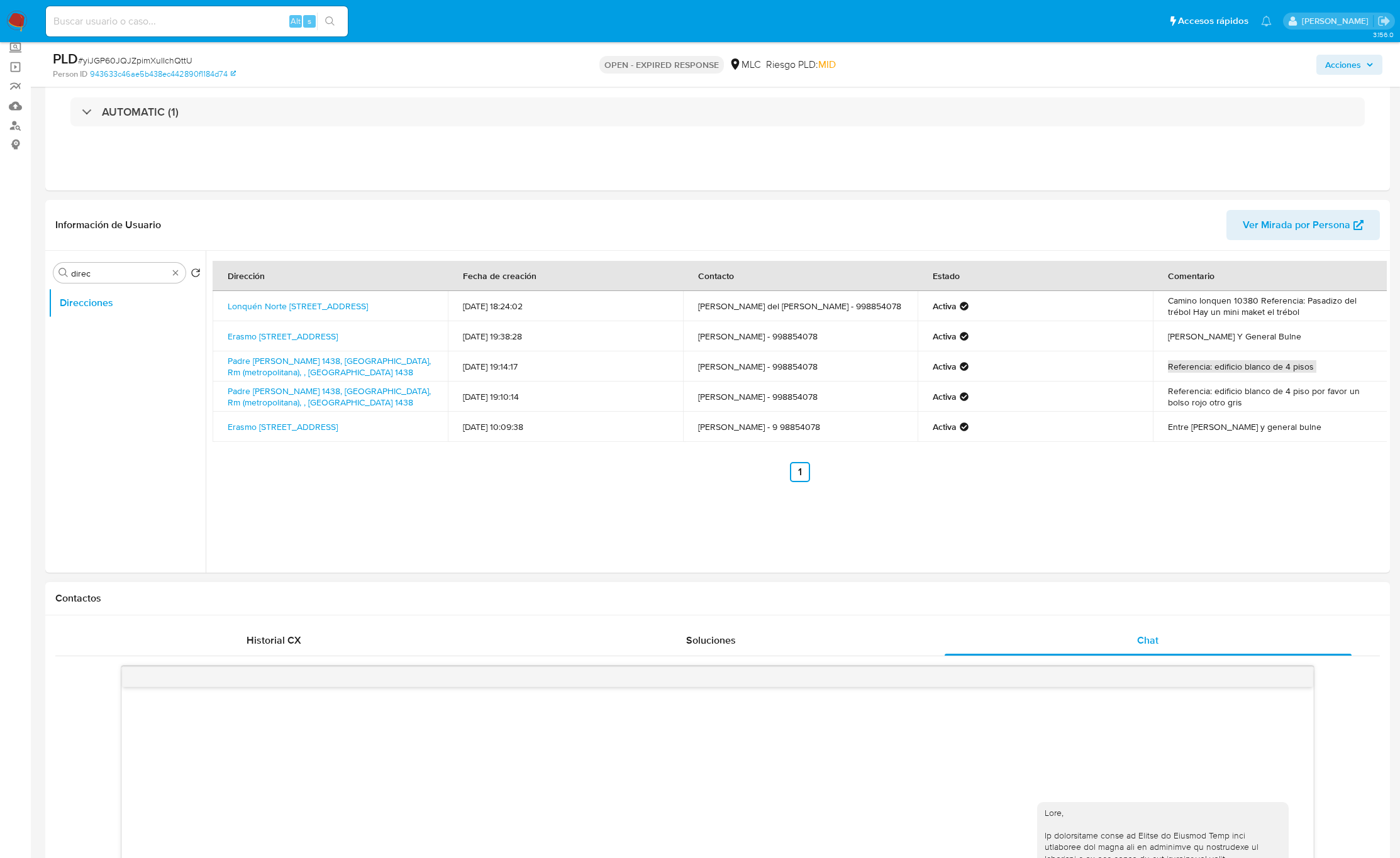
scroll to position [74, 0]
